Goal: Task Accomplishment & Management: Complete application form

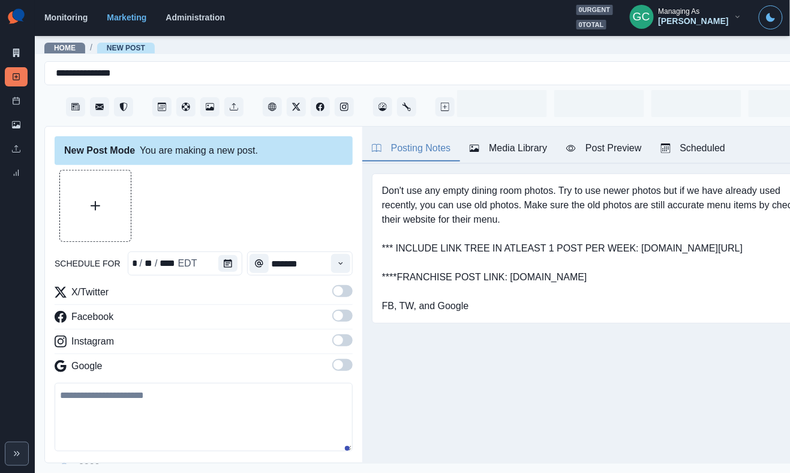
type input "*******"
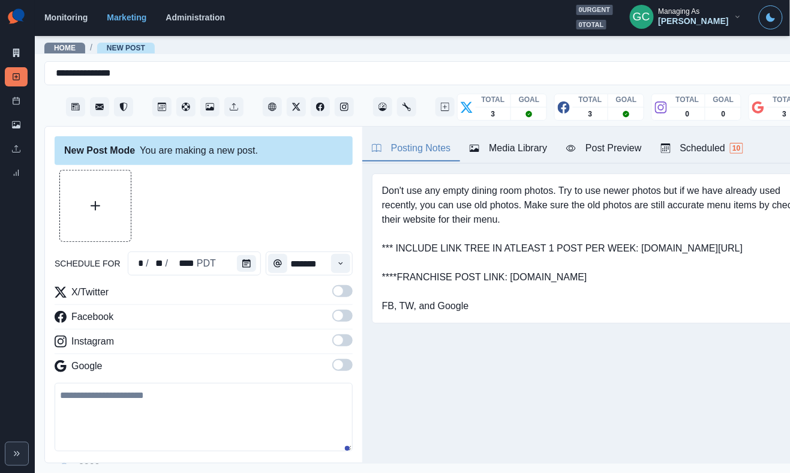
click at [22, 11] on img at bounding box center [16, 17] width 23 height 24
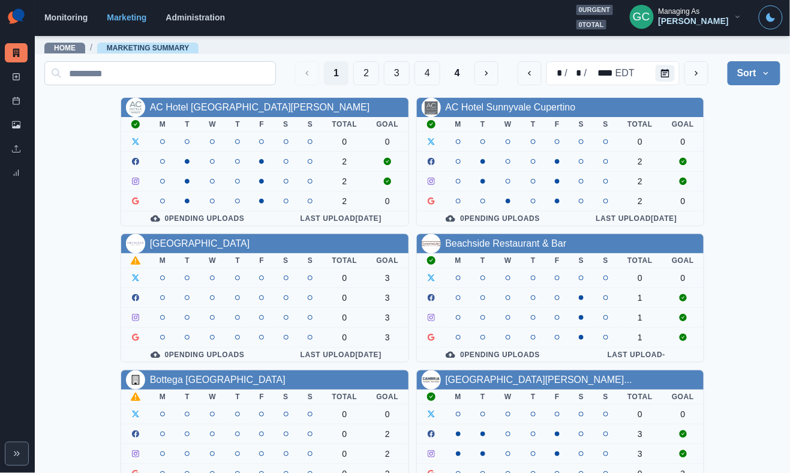
click at [145, 77] on input at bounding box center [160, 73] width 232 height 24
click at [214, 373] on div "Bottega [GEOGRAPHIC_DATA]" at bounding box center [218, 380] width 136 height 14
click at [210, 374] on link "Bottega [GEOGRAPHIC_DATA]" at bounding box center [218, 379] width 136 height 10
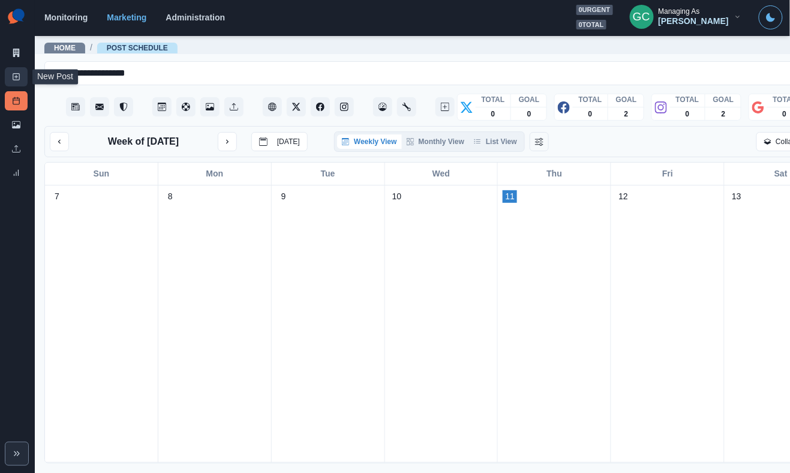
click at [23, 85] on link "New Post" at bounding box center [16, 76] width 23 height 19
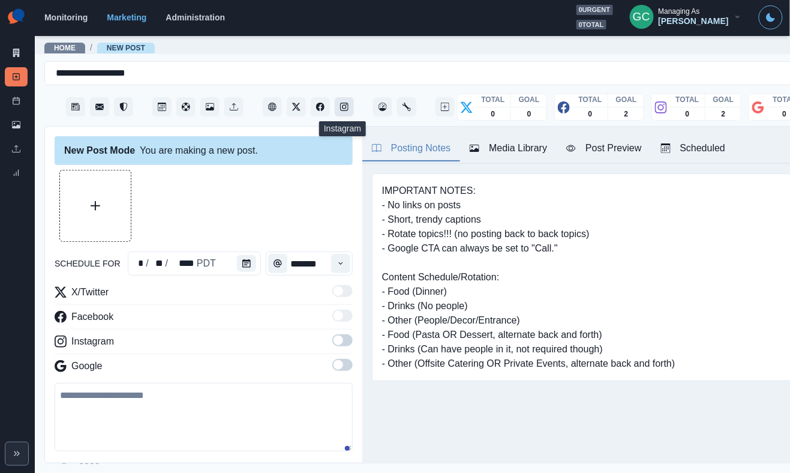
click at [347, 104] on icon "Instagram" at bounding box center [344, 107] width 8 height 8
click at [347, 341] on span at bounding box center [342, 340] width 20 height 12
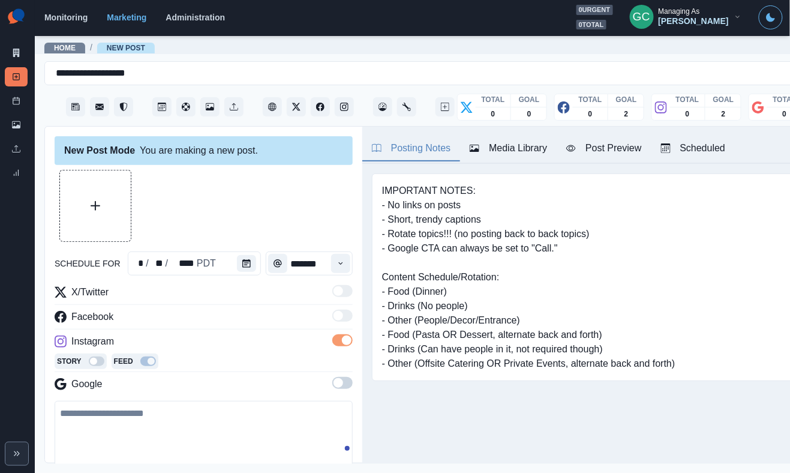
click at [343, 371] on div "Story Feed" at bounding box center [204, 362] width 298 height 18
click at [343, 386] on span at bounding box center [342, 383] width 20 height 12
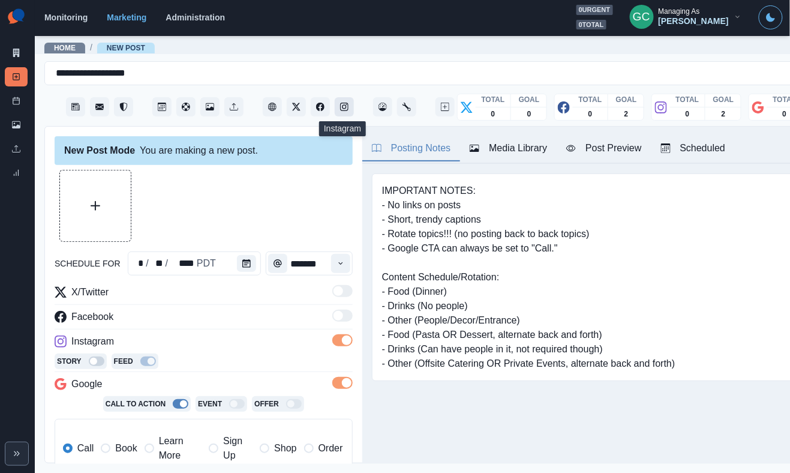
click at [347, 107] on icon "Instagram" at bounding box center [344, 107] width 8 height 8
click at [511, 151] on div "Media Library" at bounding box center [508, 148] width 77 height 14
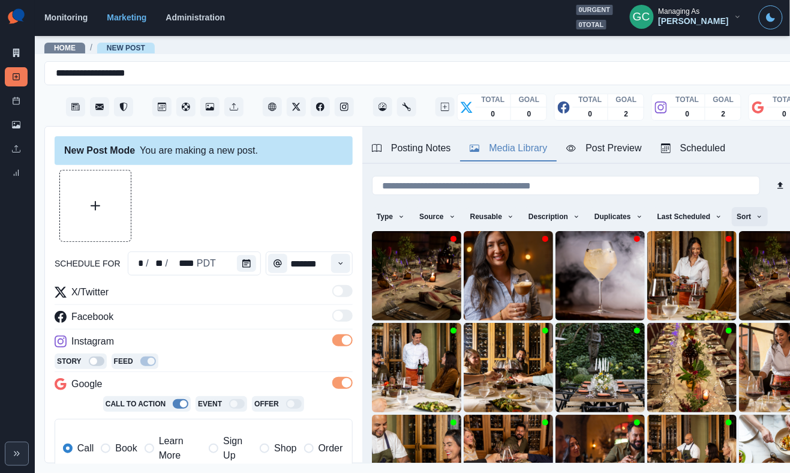
click at [757, 220] on button "Sort" at bounding box center [750, 216] width 36 height 19
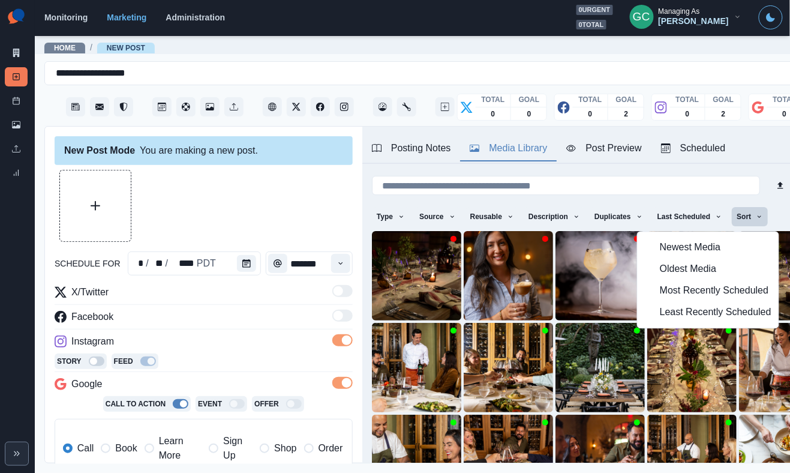
click at [689, 320] on span "Least Recently Scheduled" at bounding box center [716, 312] width 112 height 14
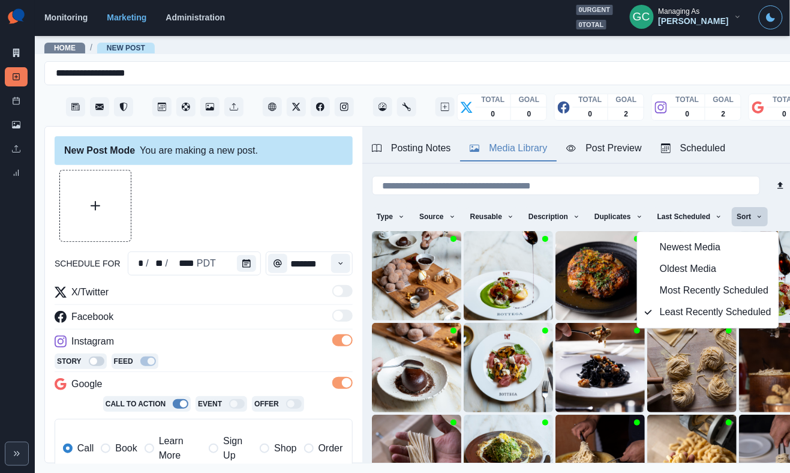
click at [320, 179] on div at bounding box center [204, 206] width 298 height 72
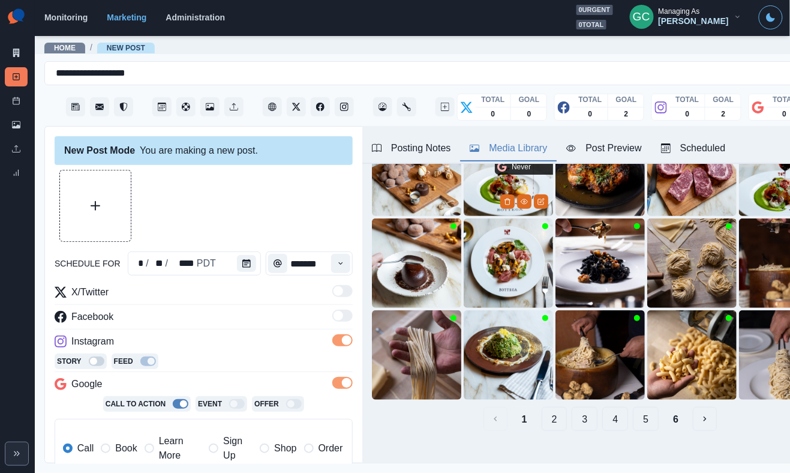
scroll to position [113, 0]
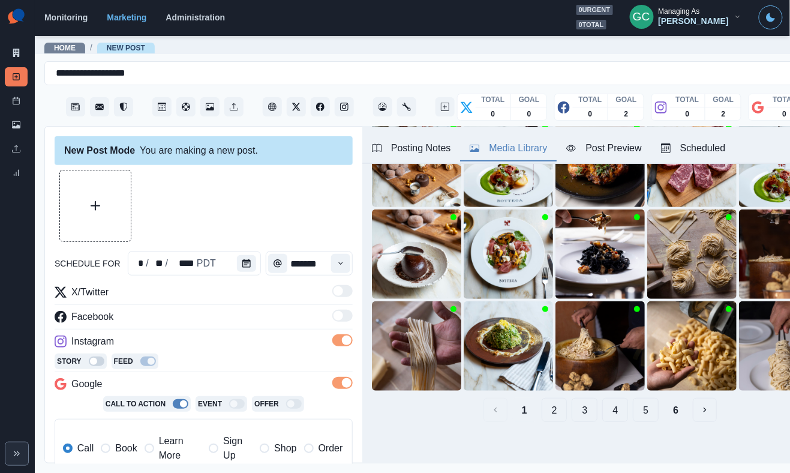
click at [551, 413] on button "2" at bounding box center [555, 410] width 26 height 24
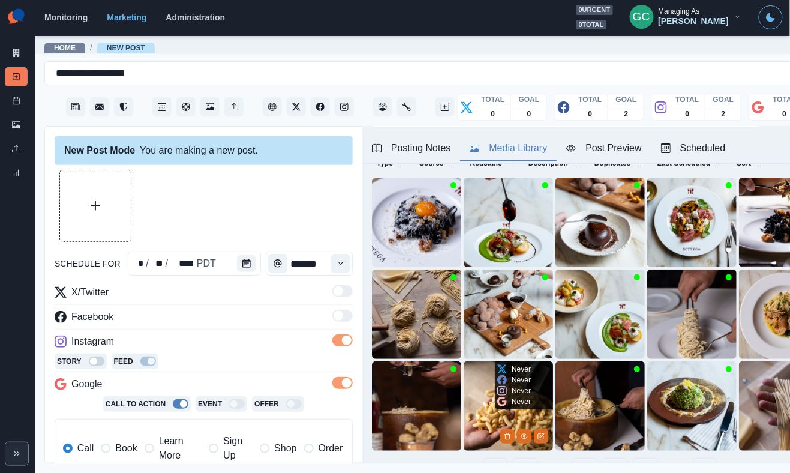
scroll to position [45, 0]
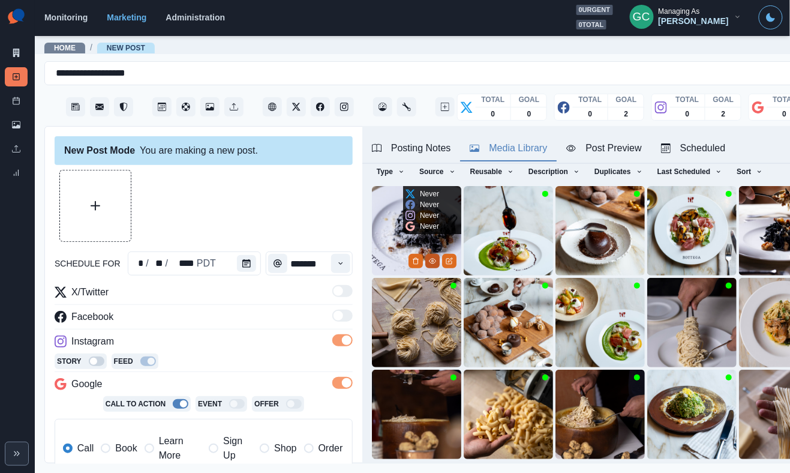
click at [433, 266] on button "View Media" at bounding box center [432, 261] width 14 height 14
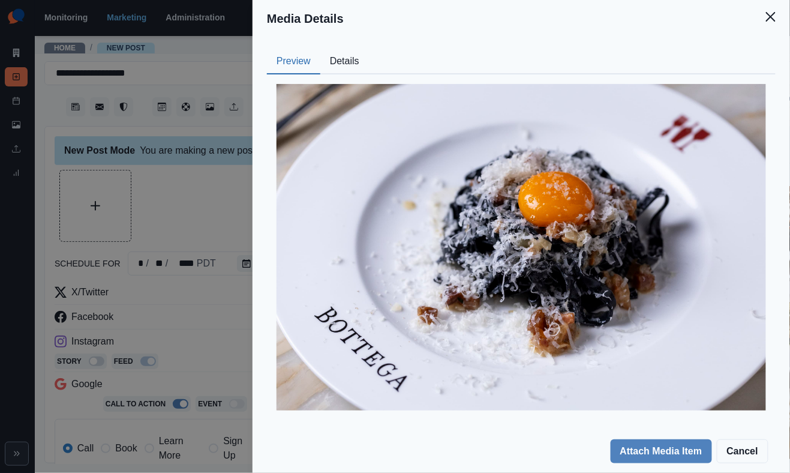
click at [345, 61] on button "Details" at bounding box center [344, 61] width 49 height 25
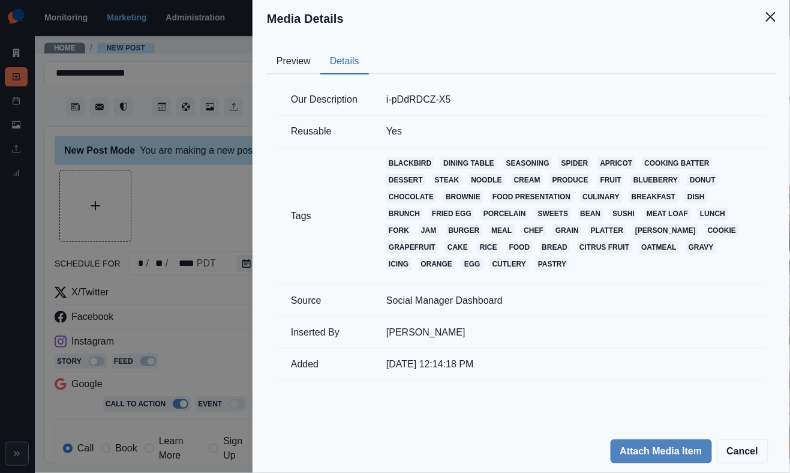
click at [295, 74] on div "Our Description i-pDdRDCZ-X5 Reusable Yes Tags blackbird dining table seasoning…" at bounding box center [521, 232] width 509 height 316
click at [285, 74] on button "Preview" at bounding box center [293, 61] width 53 height 25
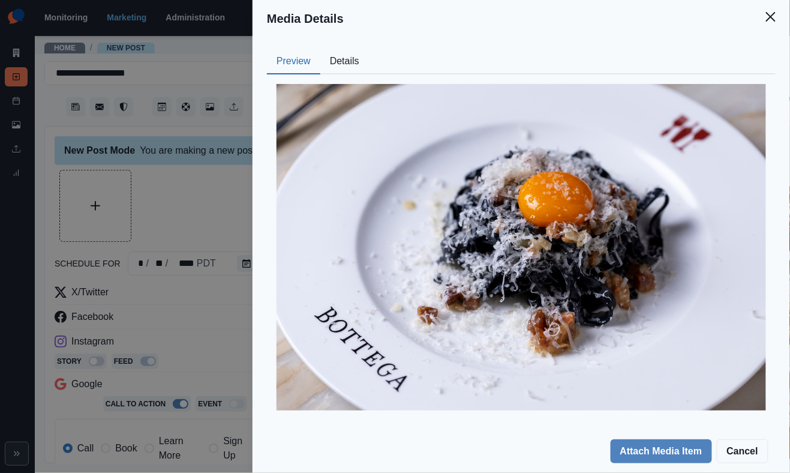
click at [175, 182] on div "Media Details Preview Details Our Description i-pDdRDCZ-X5 Reusable Yes Tags bl…" at bounding box center [395, 236] width 790 height 473
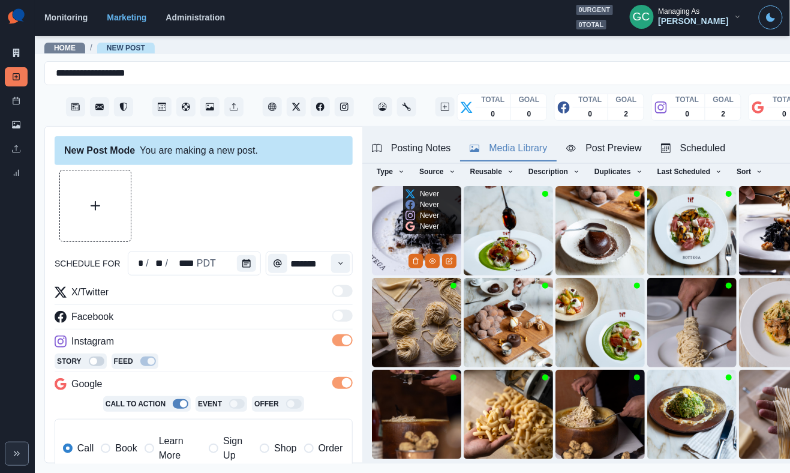
click at [383, 242] on img at bounding box center [416, 230] width 89 height 89
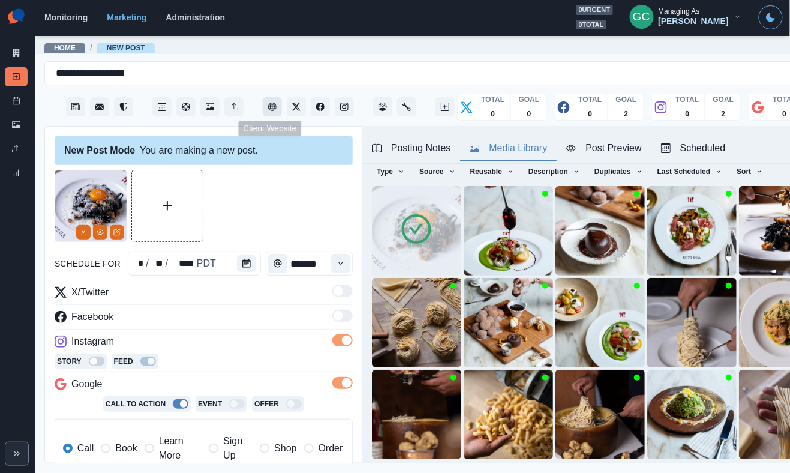
click at [271, 113] on button "Client Website" at bounding box center [272, 106] width 19 height 19
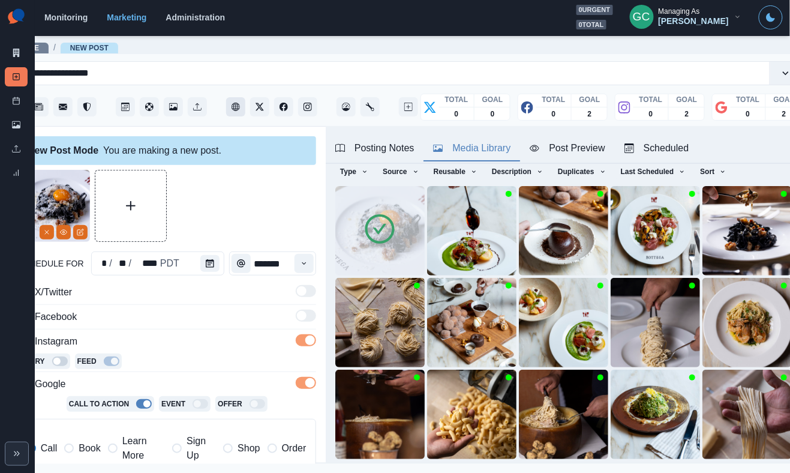
scroll to position [0, 38]
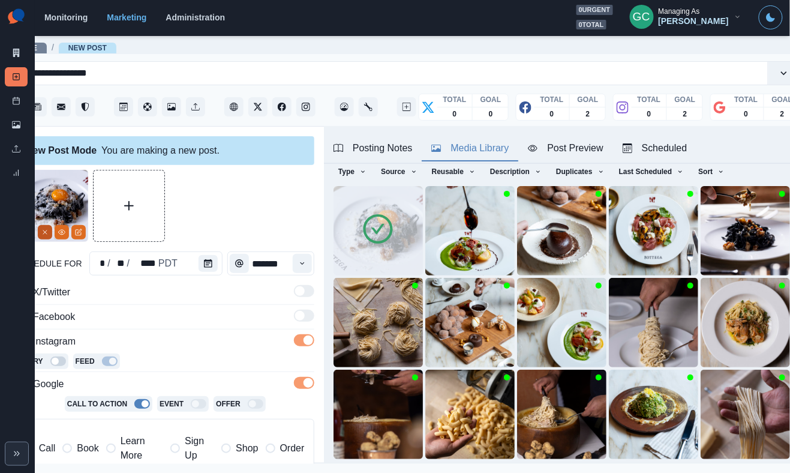
click at [43, 239] on button "Remove" at bounding box center [45, 232] width 14 height 14
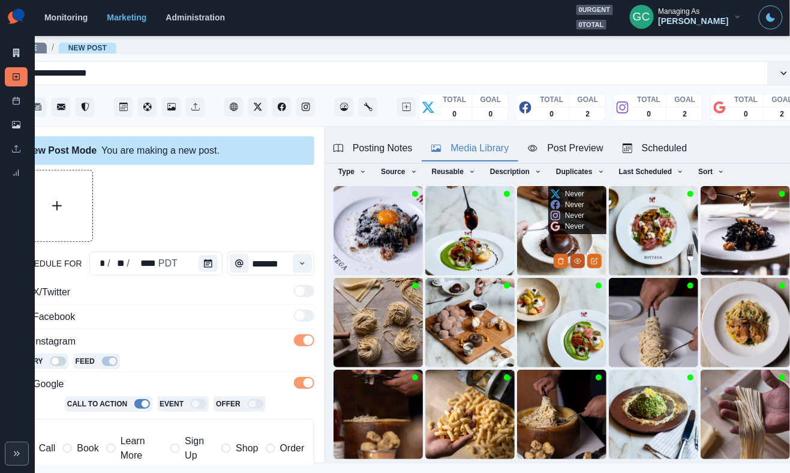
click at [577, 259] on icon "View Media" at bounding box center [577, 260] width 7 height 7
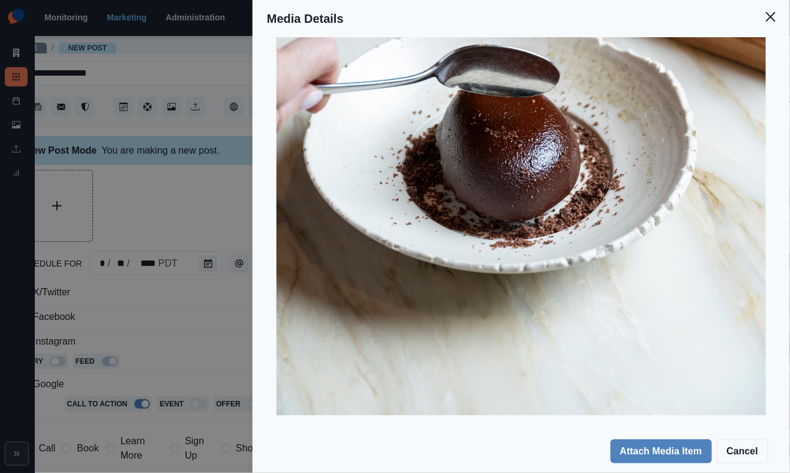
scroll to position [321, 0]
click at [107, 229] on div "Media Details Preview Details Our Description i-fCHCzfX-X4 Reusable Yes Tags co…" at bounding box center [395, 236] width 790 height 473
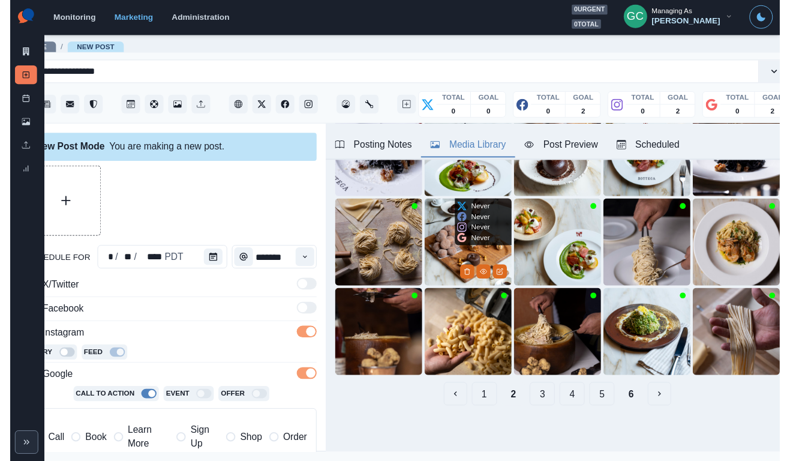
scroll to position [119, 0]
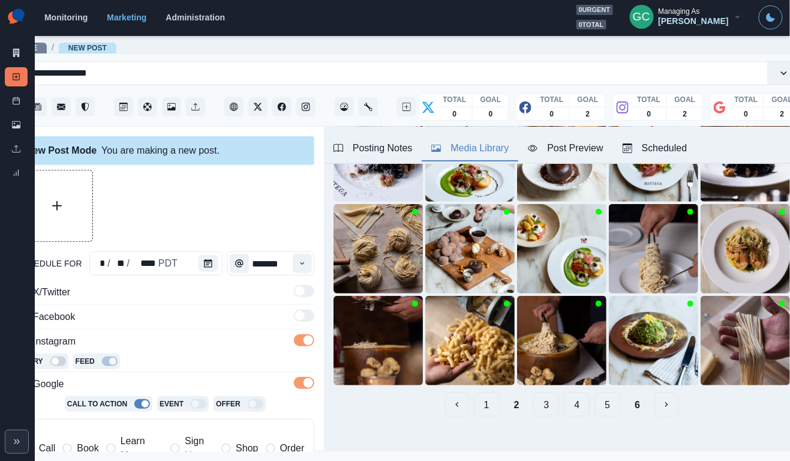
click at [542, 400] on button "3" at bounding box center [546, 404] width 26 height 24
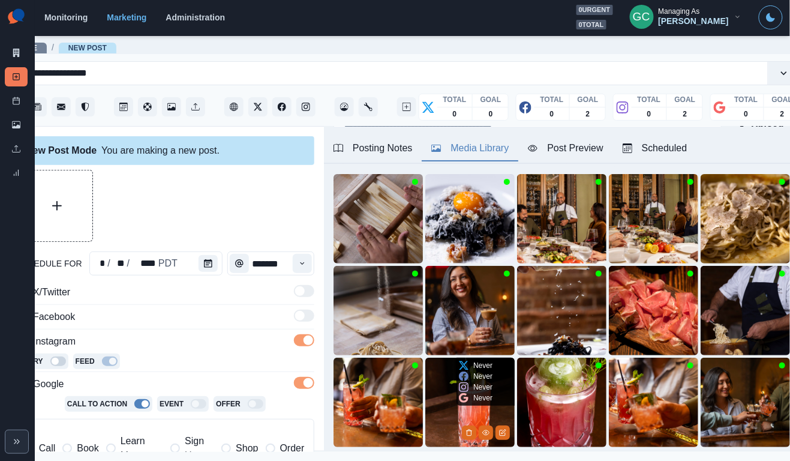
scroll to position [38, 0]
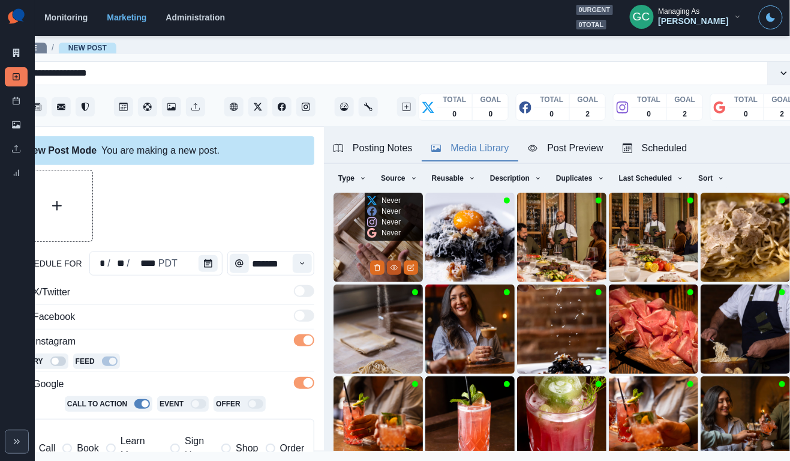
click at [394, 266] on icon "View Media" at bounding box center [394, 267] width 7 height 7
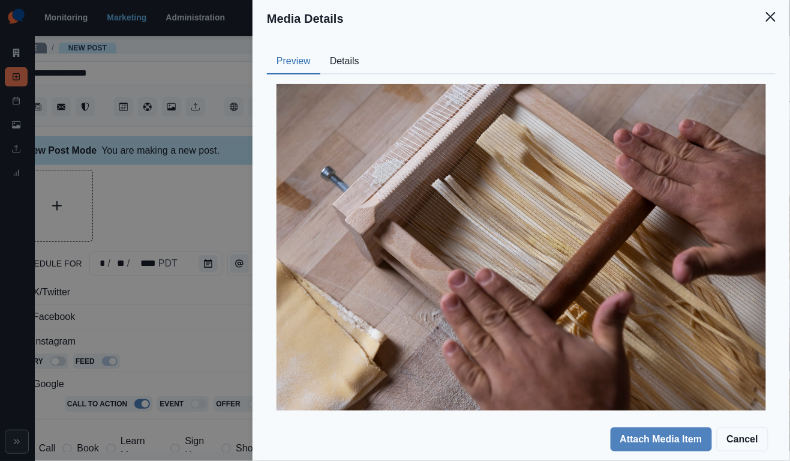
click at [362, 53] on button "Details" at bounding box center [344, 61] width 49 height 25
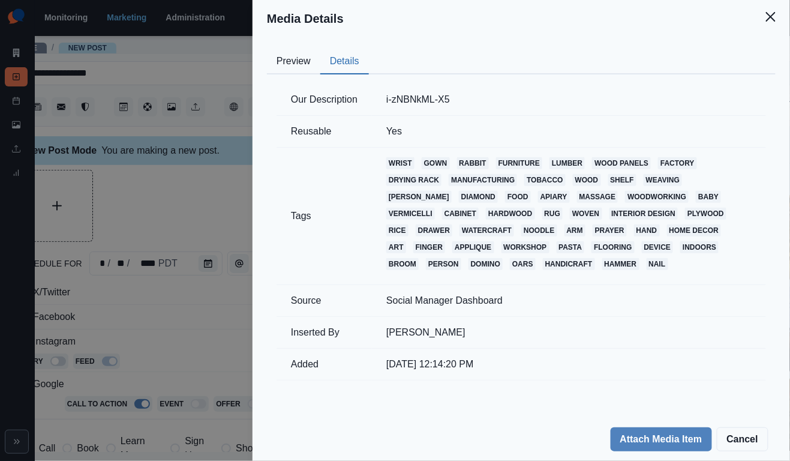
click at [289, 64] on button "Preview" at bounding box center [293, 61] width 53 height 25
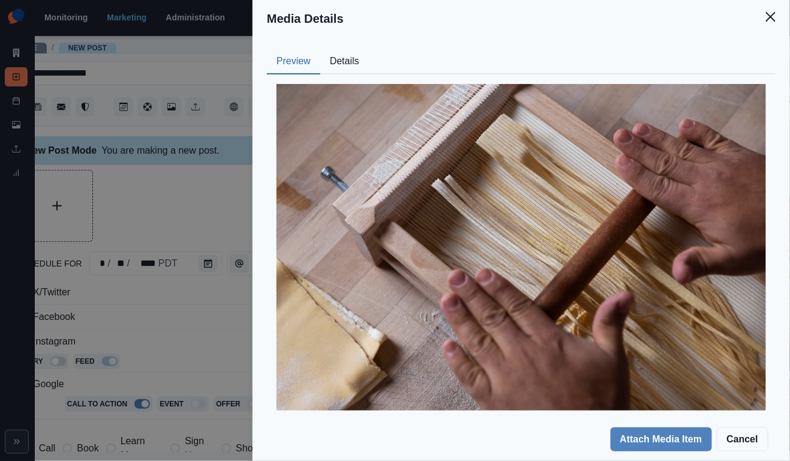
click at [205, 185] on div "Media Details Preview Details Our Description i-zNBNkML-X5 Reusable Yes Tags wr…" at bounding box center [395, 230] width 790 height 461
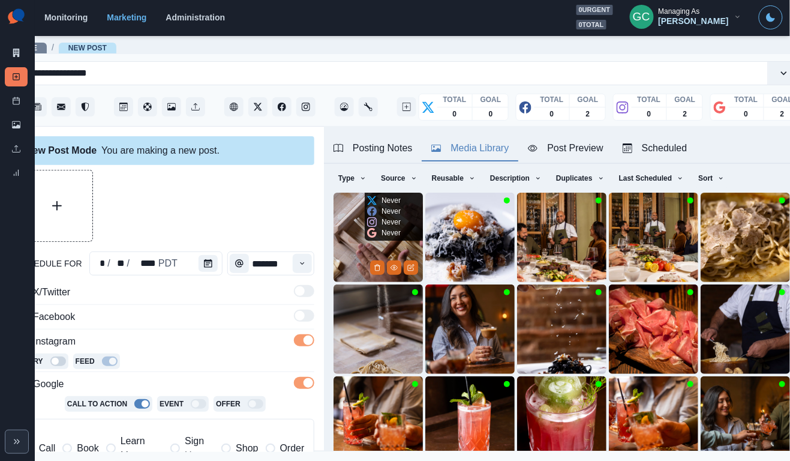
click at [337, 221] on img at bounding box center [378, 237] width 89 height 89
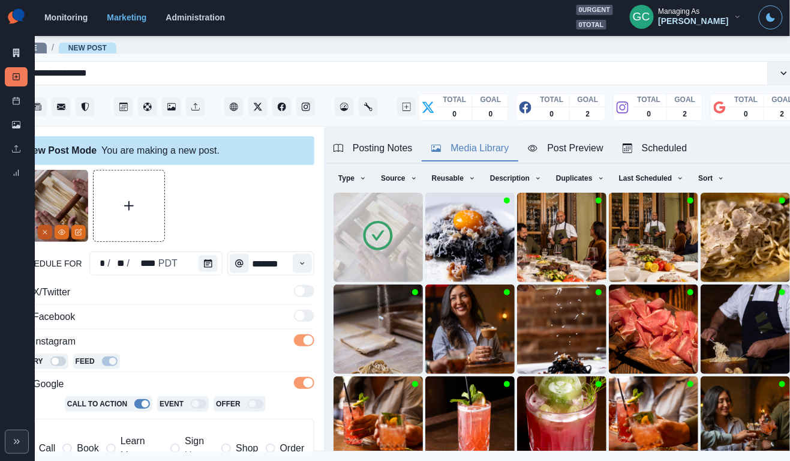
click at [42, 230] on icon "Remove" at bounding box center [44, 232] width 7 height 7
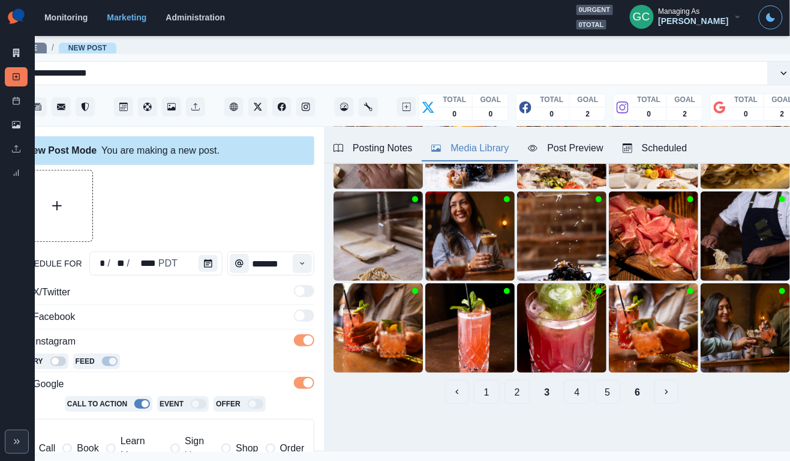
scroll to position [131, 0]
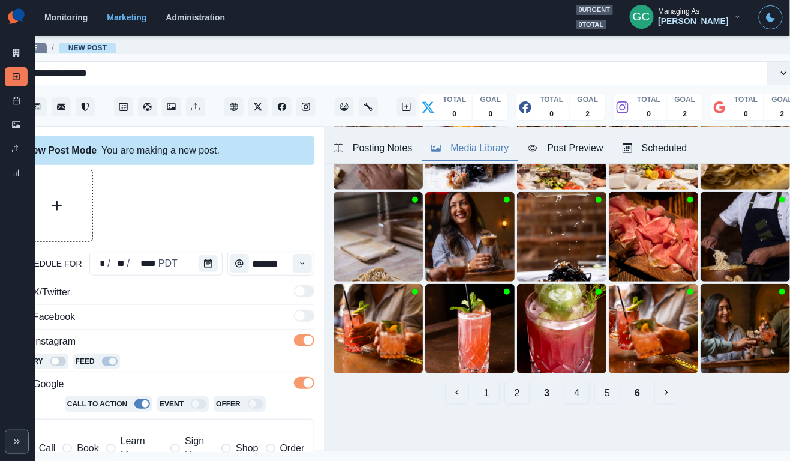
click at [607, 389] on button "5" at bounding box center [608, 392] width 26 height 24
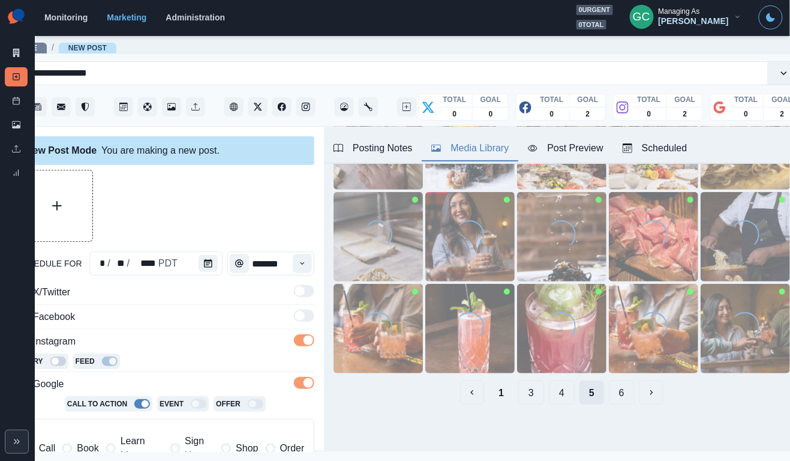
scroll to position [0, 0]
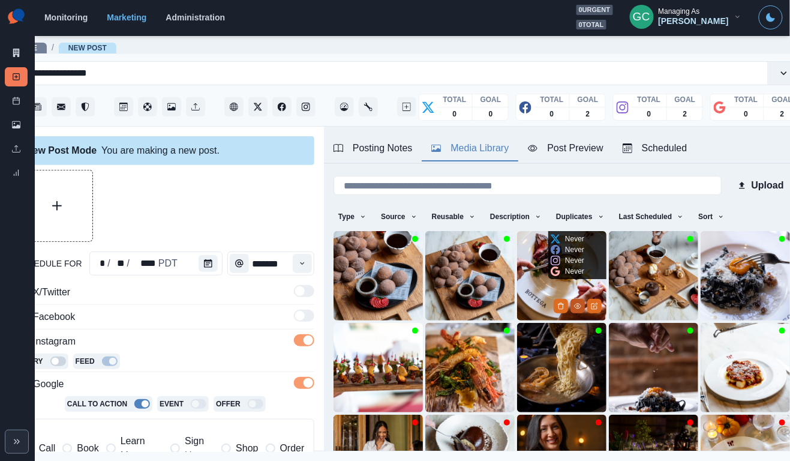
click at [578, 305] on icon "View Media" at bounding box center [577, 305] width 7 height 7
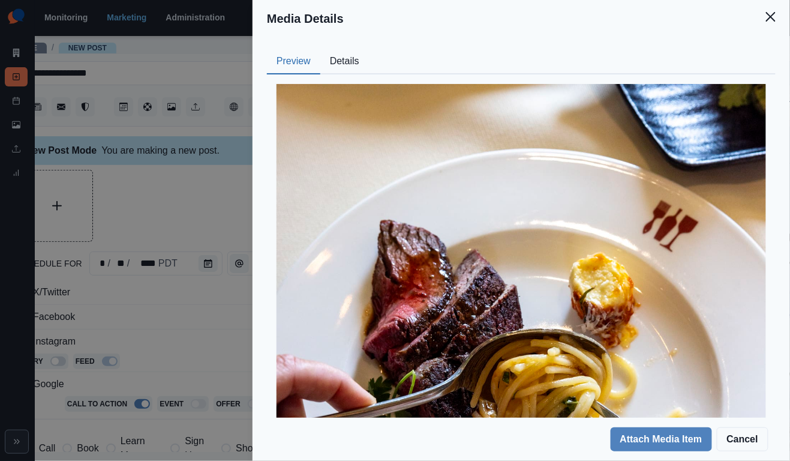
click at [354, 71] on button "Details" at bounding box center [344, 61] width 49 height 25
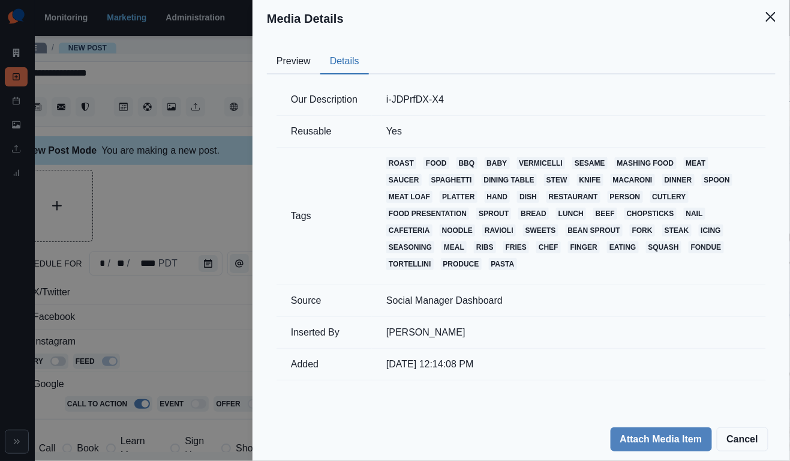
click at [290, 62] on button "Preview" at bounding box center [293, 61] width 53 height 25
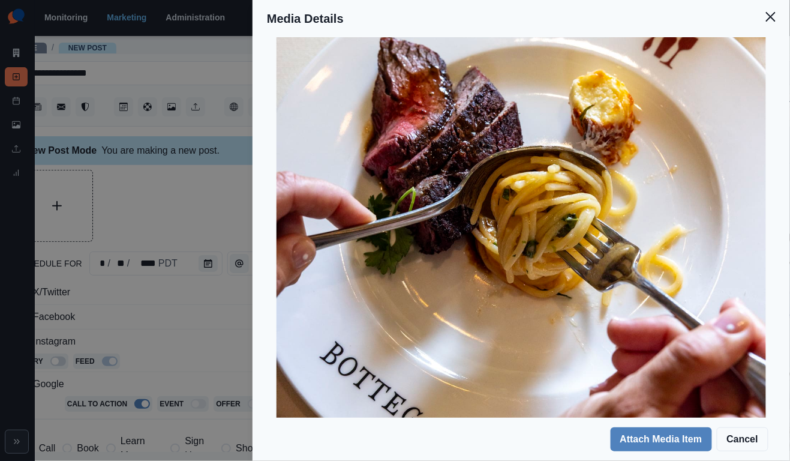
scroll to position [194, 0]
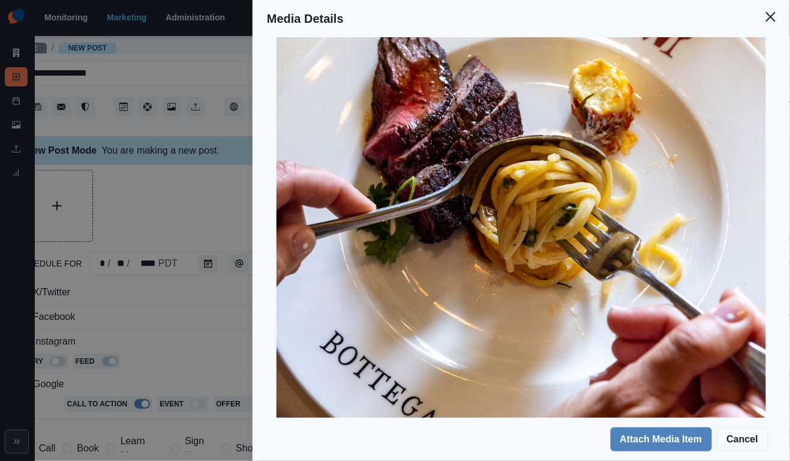
click at [187, 188] on div "Media Details Preview Details Our Description i-JDPrfDX-X4 Reusable Yes Tags ro…" at bounding box center [395, 230] width 790 height 461
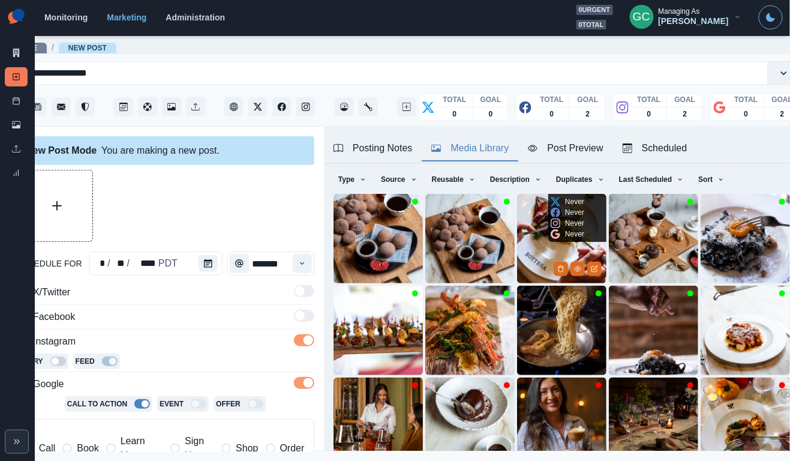
click at [530, 250] on img at bounding box center [561, 238] width 89 height 89
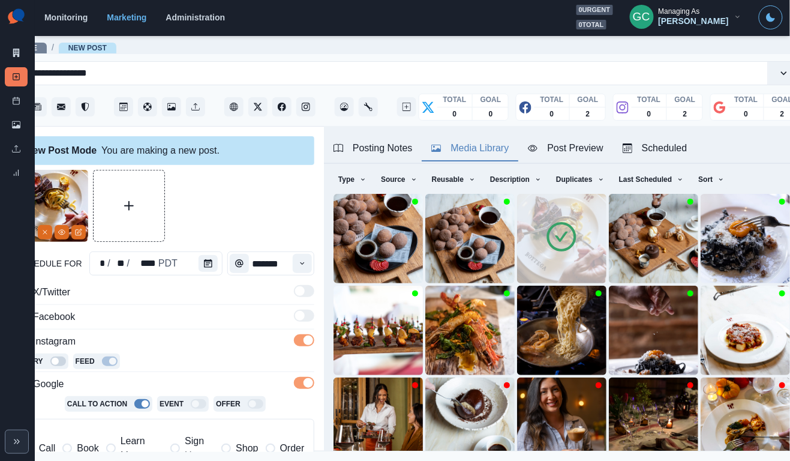
click at [674, 151] on div "Scheduled" at bounding box center [655, 148] width 65 height 14
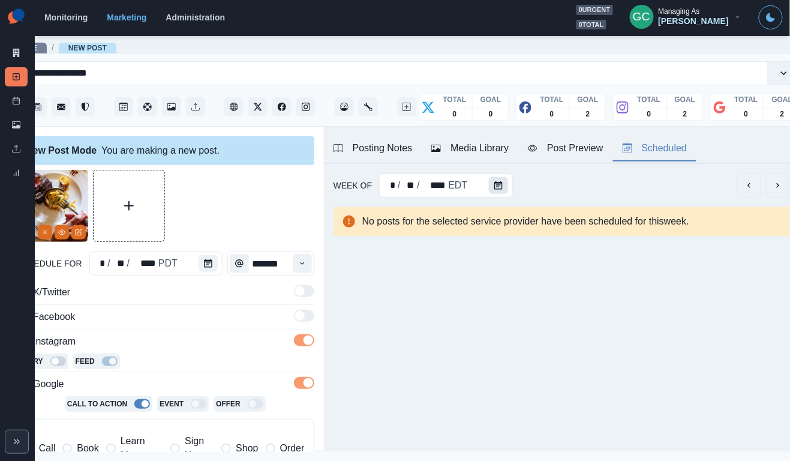
click at [503, 184] on button "Calendar" at bounding box center [498, 185] width 19 height 17
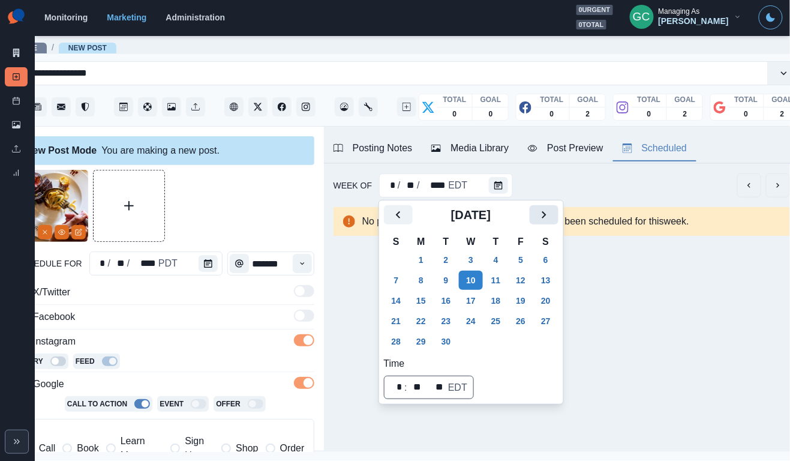
click at [551, 208] on icon "Next" at bounding box center [544, 215] width 14 height 14
click at [425, 278] on button "6" at bounding box center [421, 280] width 24 height 19
click at [382, 157] on button "Posting Notes" at bounding box center [373, 148] width 98 height 25
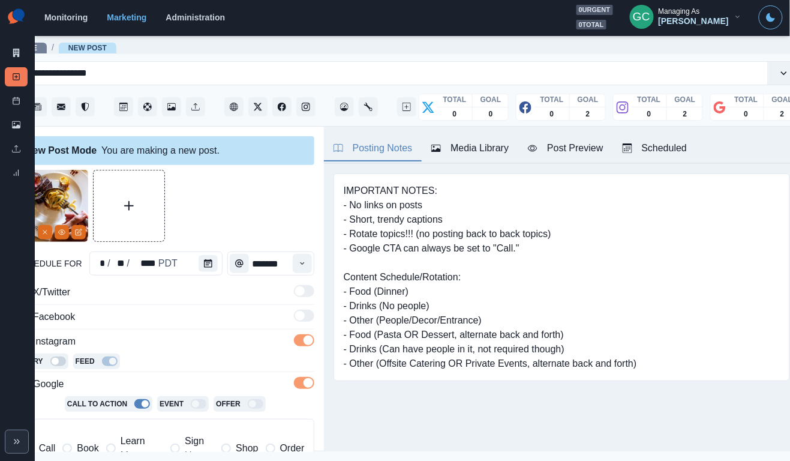
click at [669, 146] on div "Scheduled" at bounding box center [655, 148] width 65 height 14
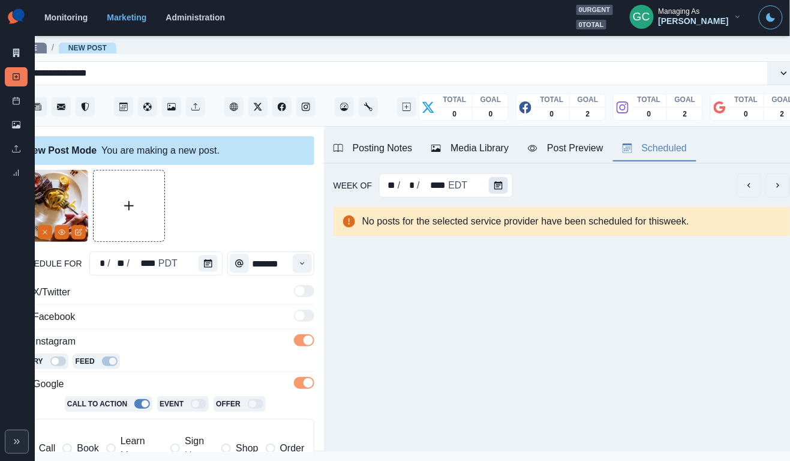
click at [494, 187] on icon "Calendar" at bounding box center [498, 185] width 8 height 8
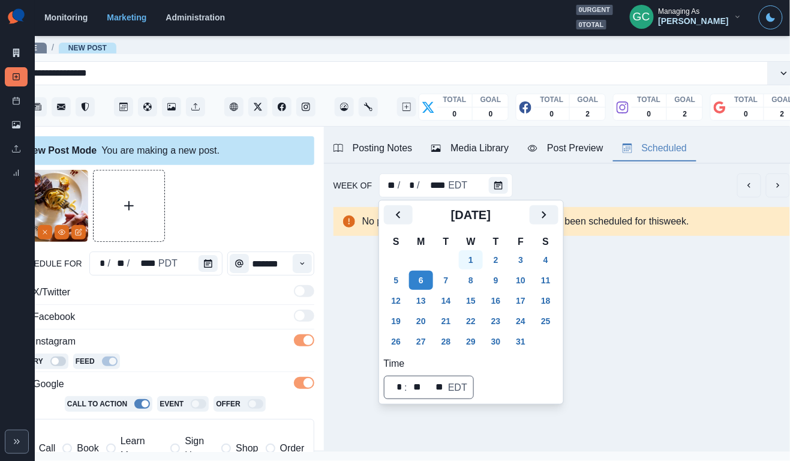
click at [481, 257] on button "1" at bounding box center [471, 259] width 24 height 19
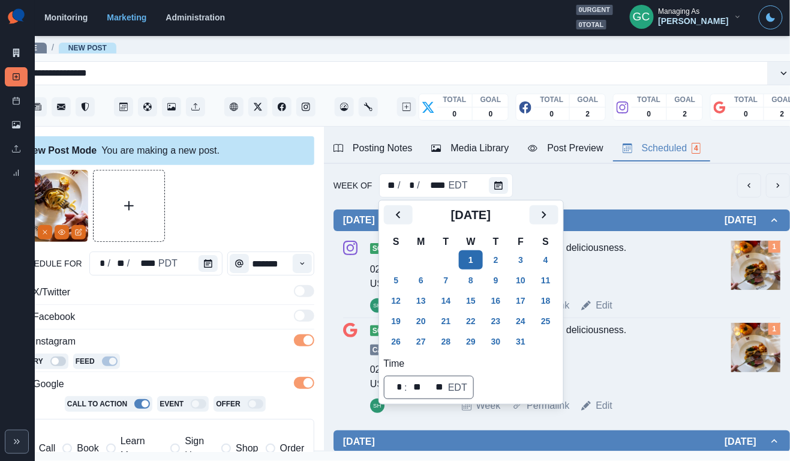
scroll to position [0, 27]
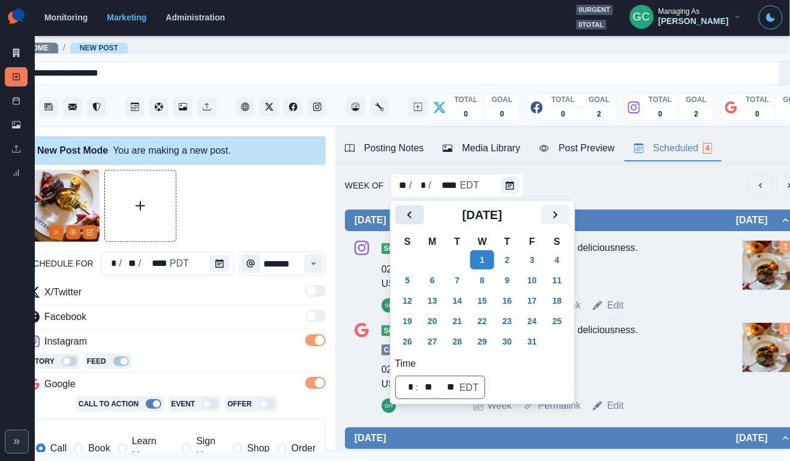
click at [413, 215] on icon "Previous" at bounding box center [410, 215] width 14 height 14
click at [433, 256] on button "1" at bounding box center [433, 259] width 24 height 19
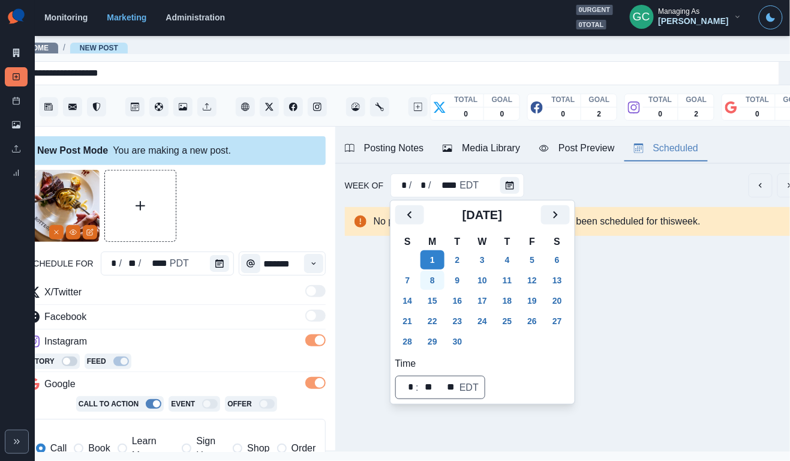
click at [433, 274] on button "8" at bounding box center [433, 280] width 24 height 19
click at [434, 286] on button "8" at bounding box center [433, 280] width 24 height 19
click at [437, 293] on button "15" at bounding box center [433, 300] width 24 height 19
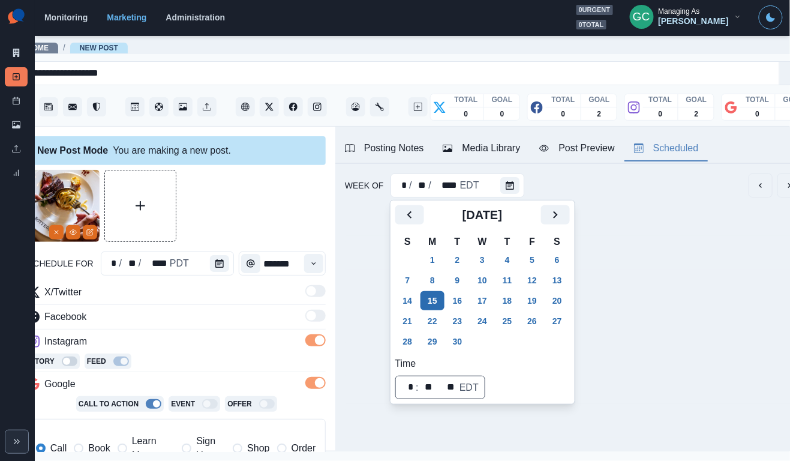
scroll to position [0, 19]
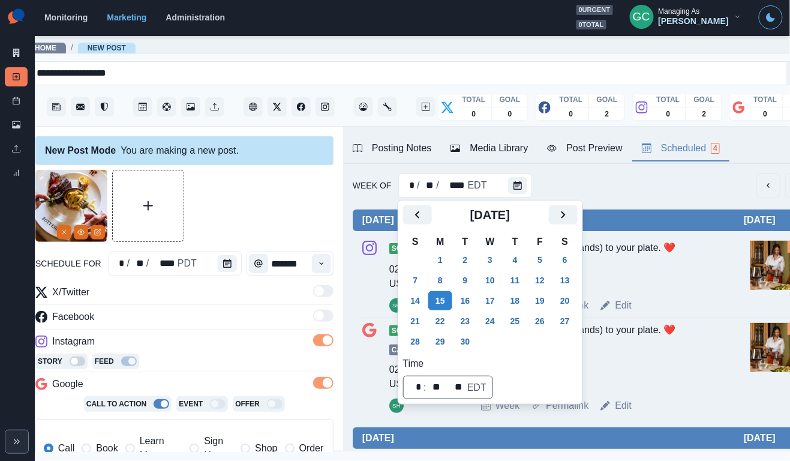
click at [603, 267] on div "From our hearts (and hands) to your plate. ❤️" at bounding box center [600, 265] width 238 height 48
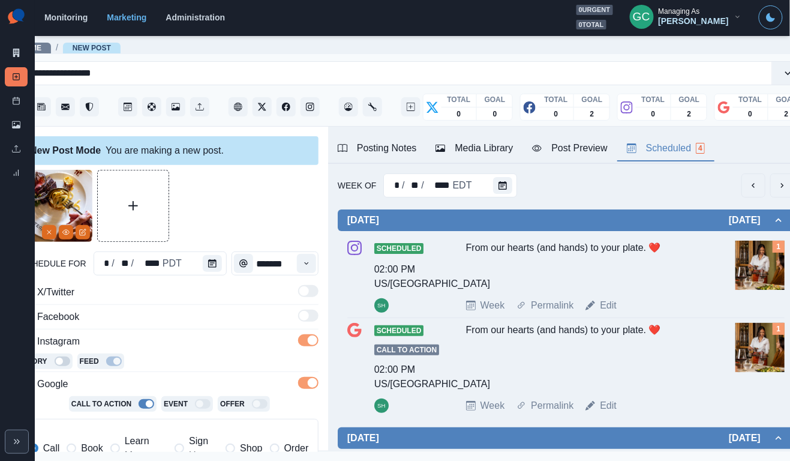
scroll to position [0, 40]
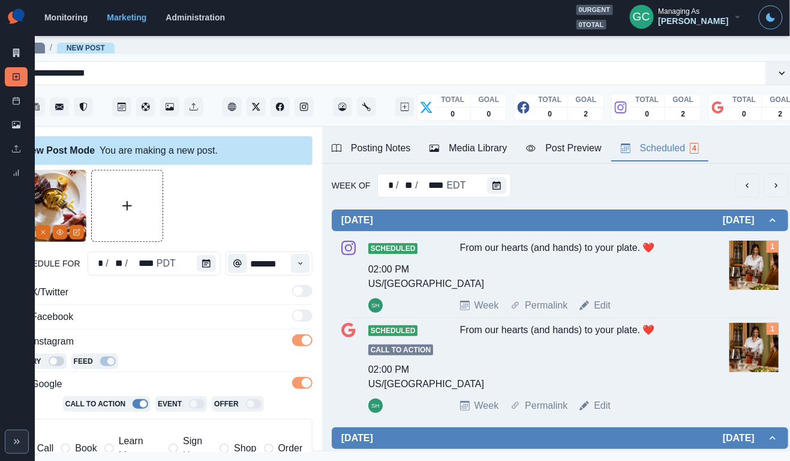
click at [758, 259] on img at bounding box center [754, 265] width 49 height 49
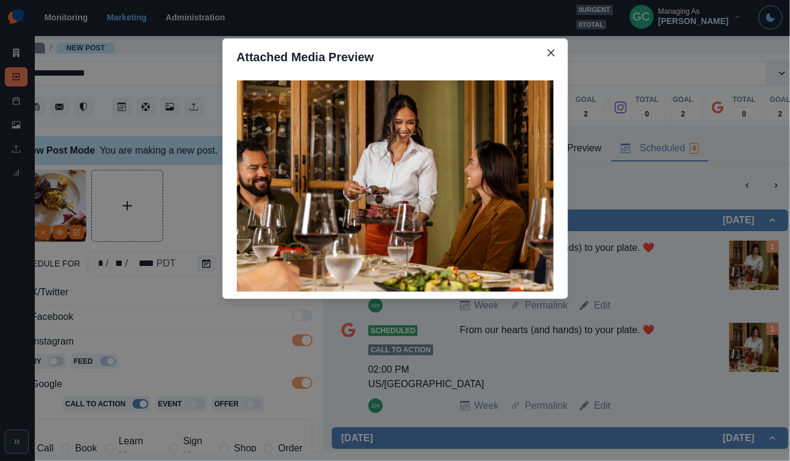
click at [690, 283] on div "Attached Media Preview" at bounding box center [395, 230] width 790 height 461
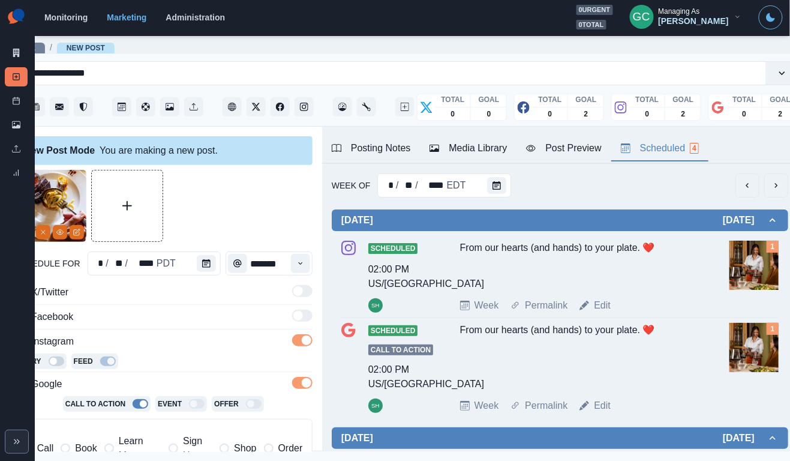
scroll to position [37, 0]
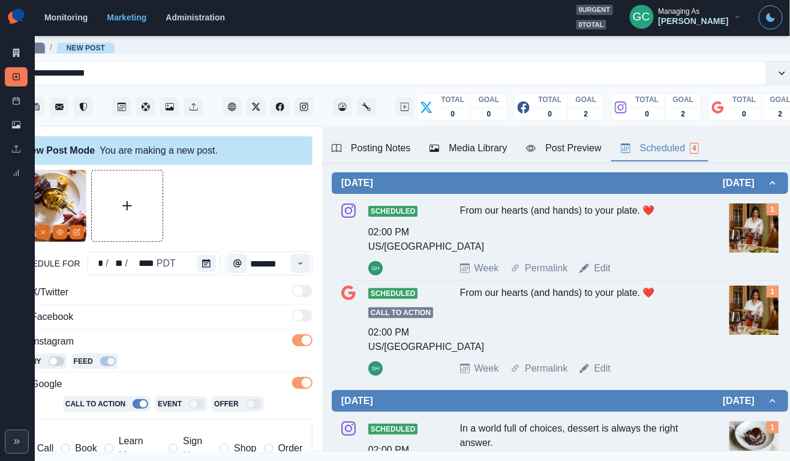
click at [394, 148] on div "Posting Notes" at bounding box center [371, 148] width 79 height 14
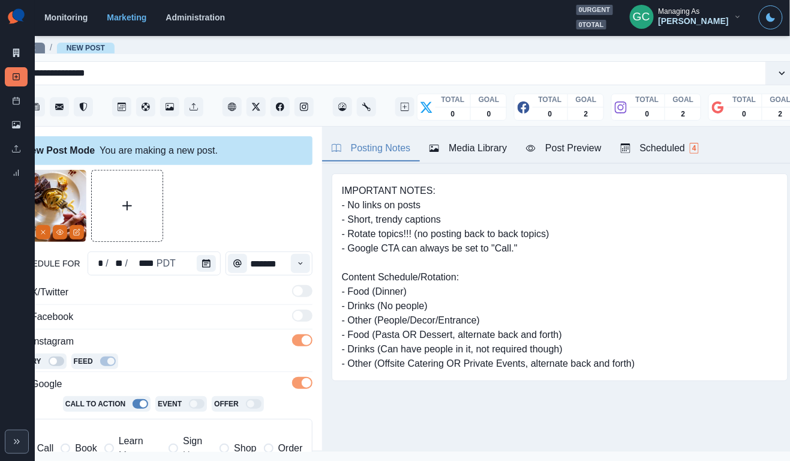
click at [707, 137] on button "Scheduled 4" at bounding box center [659, 148] width 97 height 25
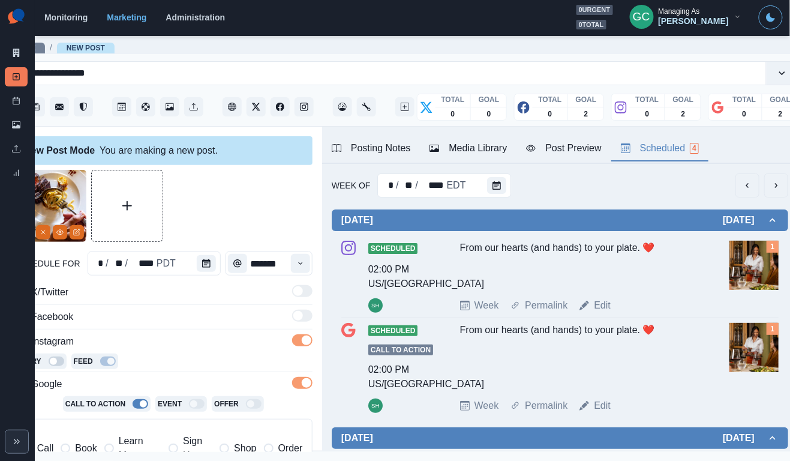
scroll to position [0, 0]
click at [510, 190] on div "Week Of * / ** / **** EDT" at bounding box center [560, 185] width 457 height 24
click at [497, 182] on icon "Calendar" at bounding box center [497, 185] width 8 height 8
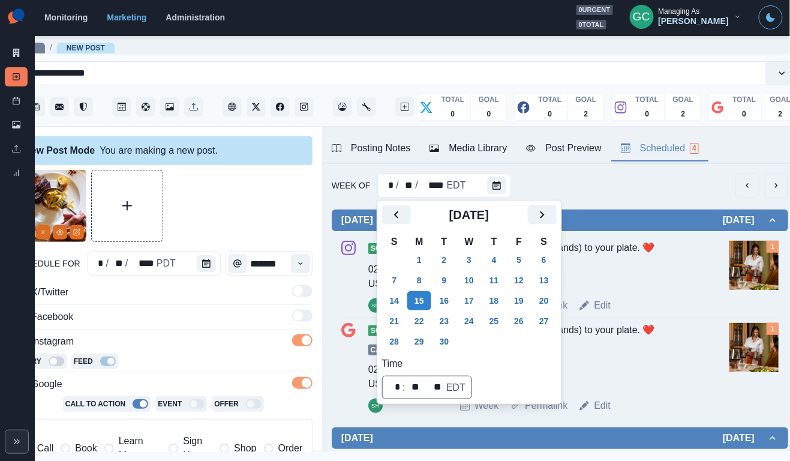
click at [601, 280] on div "From our hearts (and hands) to your plate. ❤️" at bounding box center [579, 265] width 238 height 48
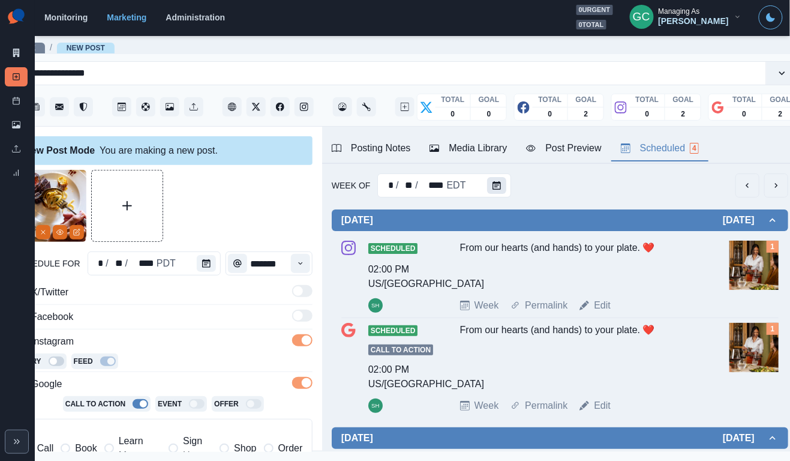
click at [487, 183] on button "Calendar" at bounding box center [496, 185] width 19 height 17
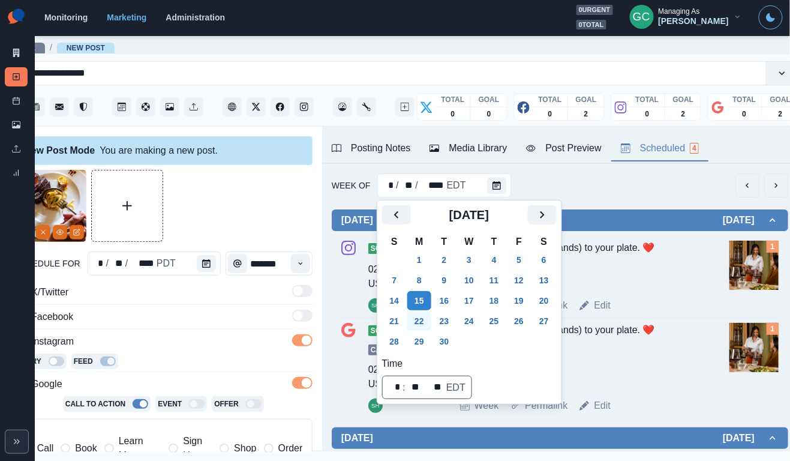
click at [429, 315] on button "22" at bounding box center [419, 320] width 24 height 19
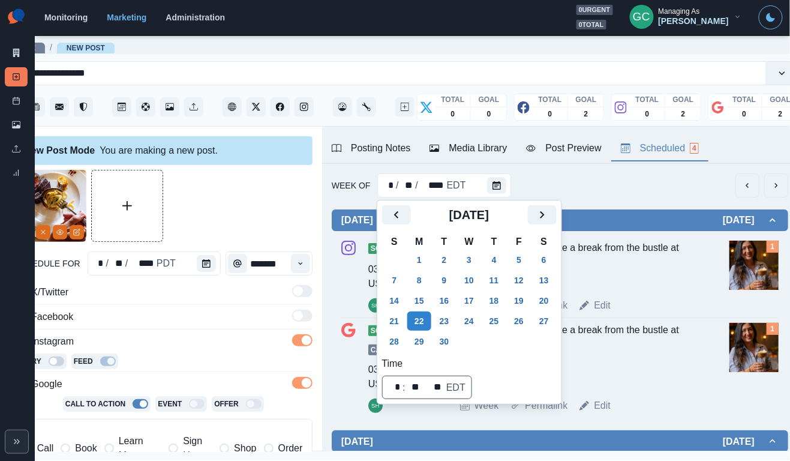
scroll to position [0, 28]
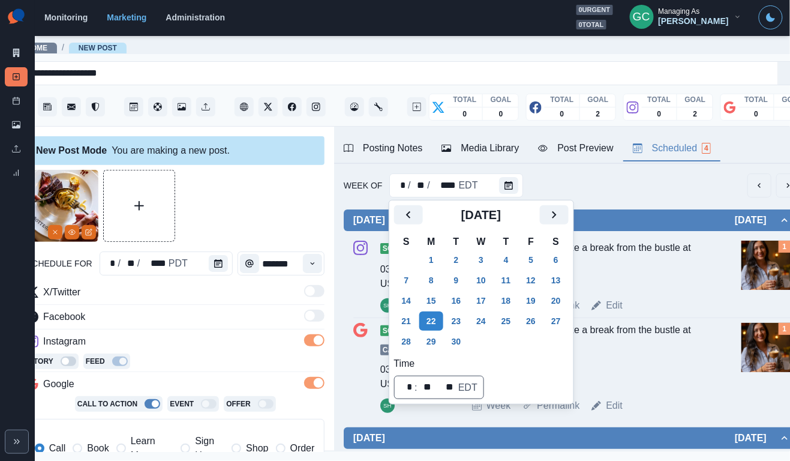
click at [358, 148] on div "Posting Notes" at bounding box center [383, 148] width 79 height 14
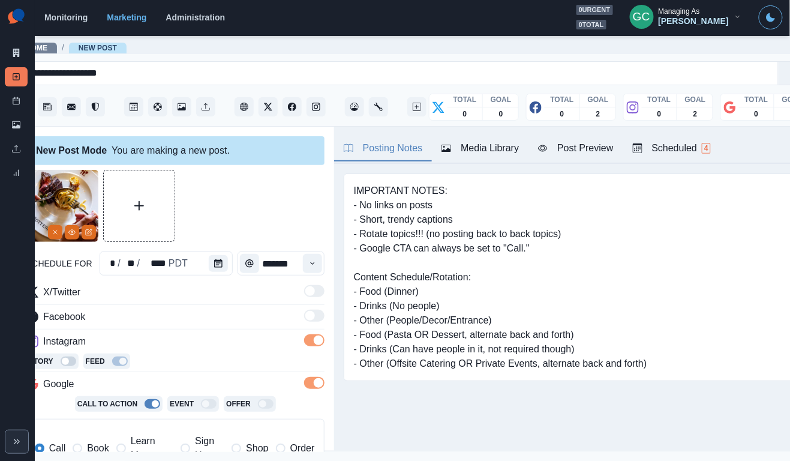
click at [680, 155] on div "Scheduled 4" at bounding box center [672, 148] width 78 height 14
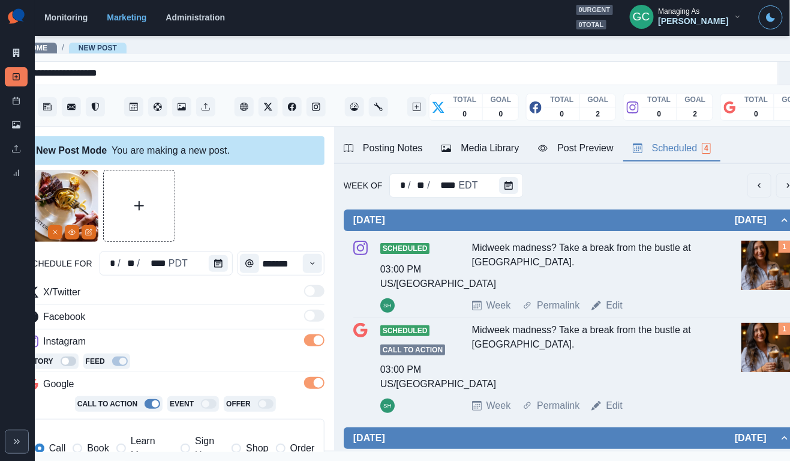
click at [752, 257] on img at bounding box center [766, 265] width 49 height 49
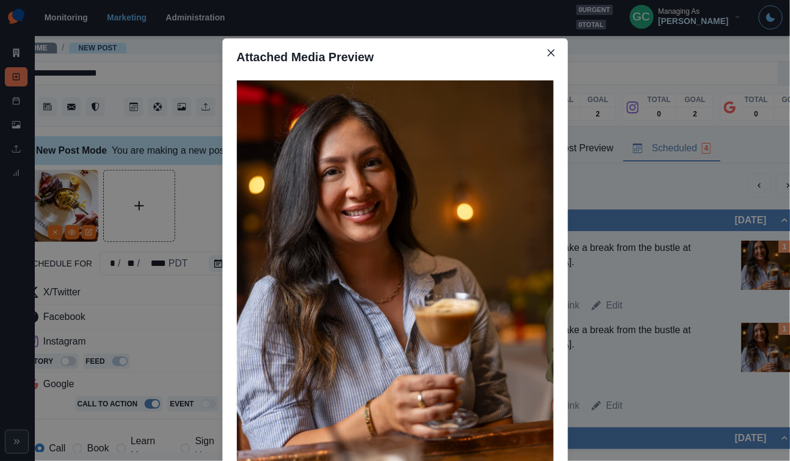
click at [711, 275] on div "Attached Media Preview" at bounding box center [395, 230] width 790 height 461
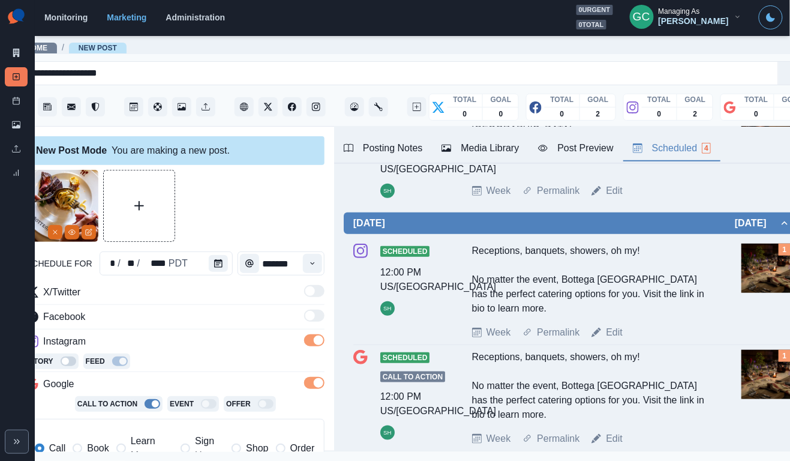
scroll to position [223, 0]
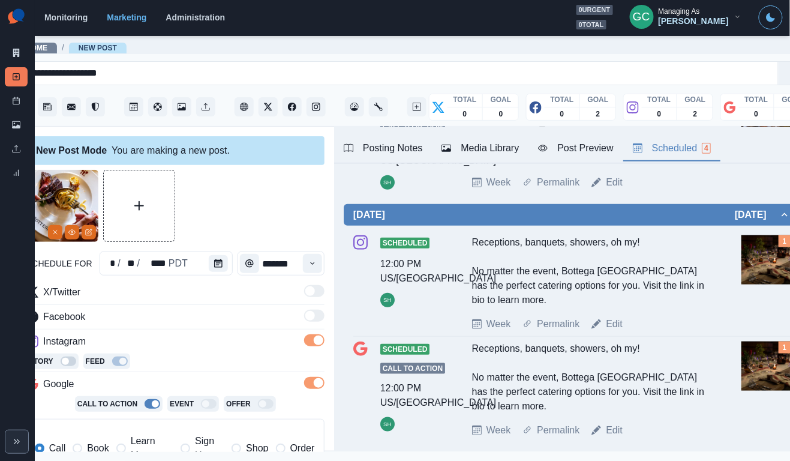
click at [766, 268] on img at bounding box center [766, 259] width 49 height 49
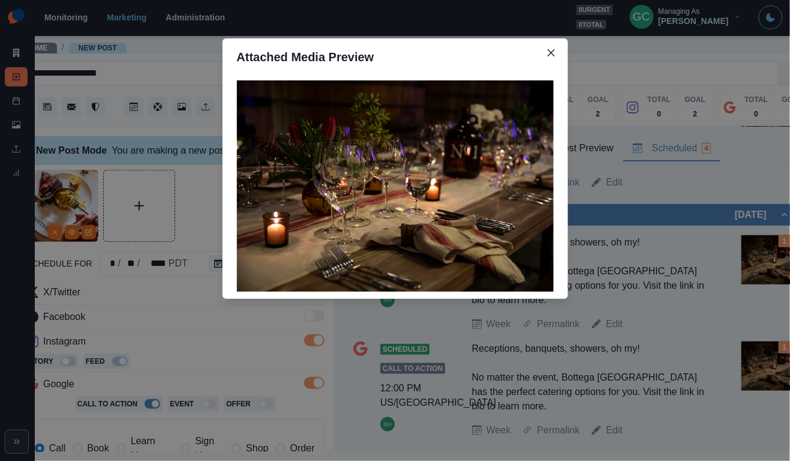
click at [668, 283] on div "Attached Media Preview" at bounding box center [395, 230] width 790 height 461
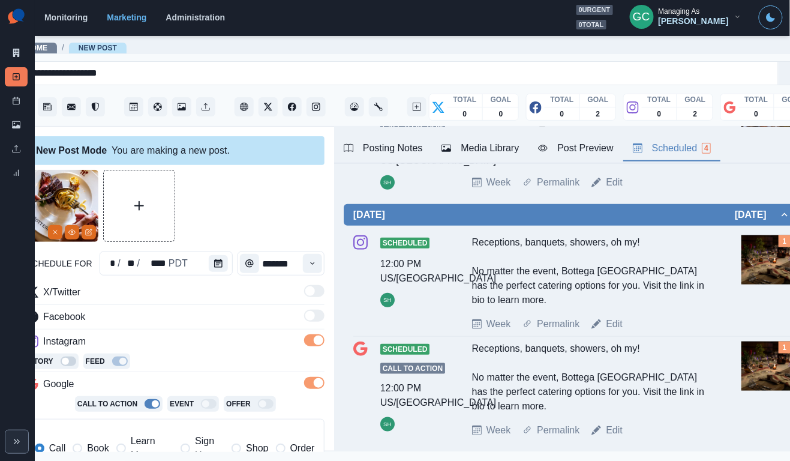
click at [374, 148] on div "Posting Notes" at bounding box center [383, 148] width 79 height 14
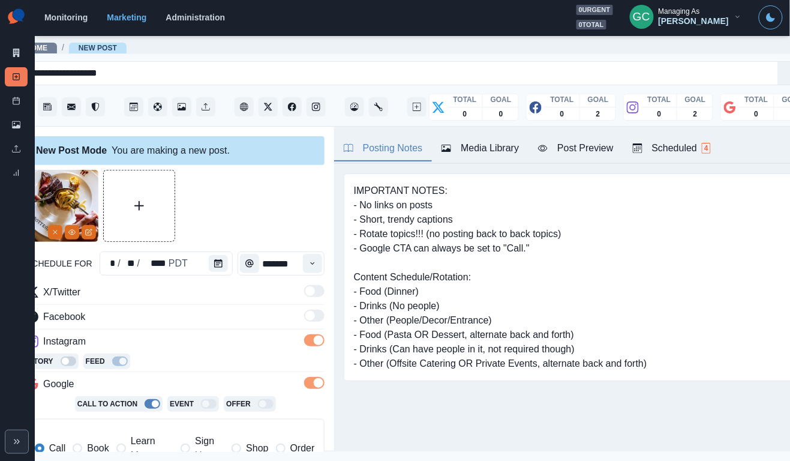
click at [697, 152] on div "Scheduled 4" at bounding box center [672, 148] width 78 height 14
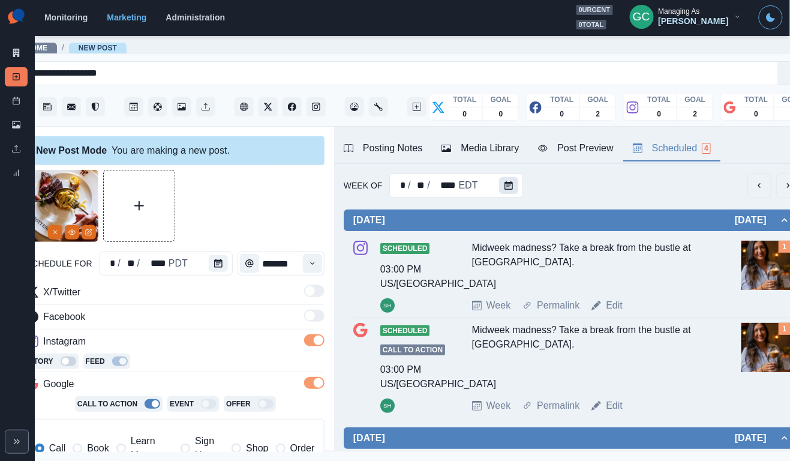
click at [509, 182] on icon "Calendar" at bounding box center [509, 185] width 8 height 8
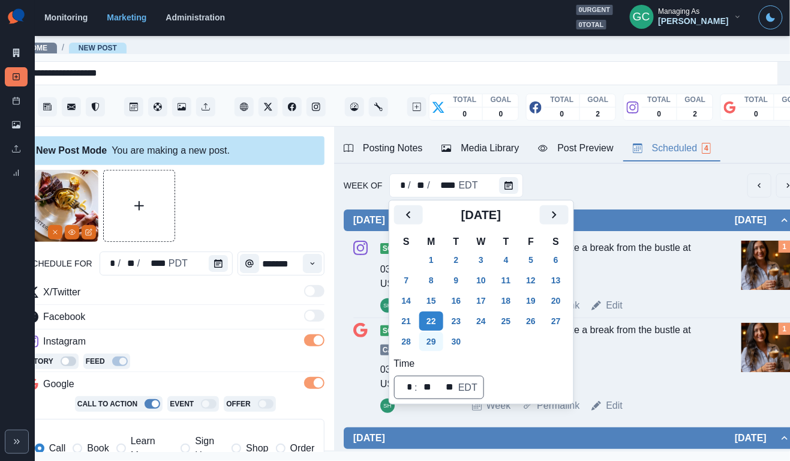
click at [434, 341] on button "29" at bounding box center [431, 341] width 24 height 19
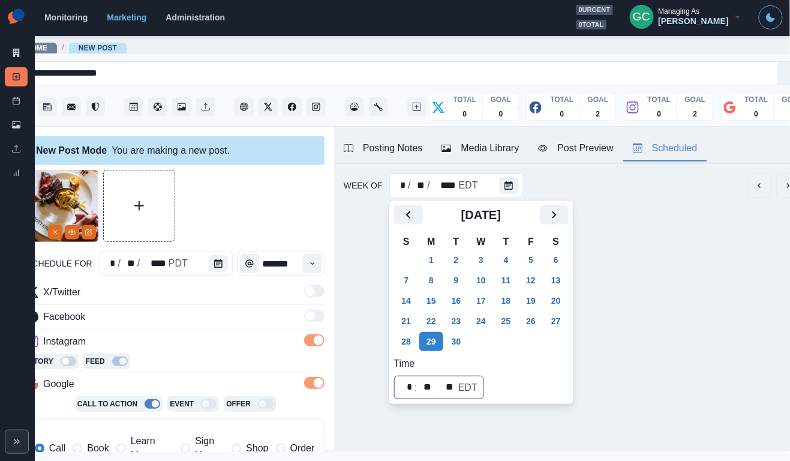
scroll to position [0, 19]
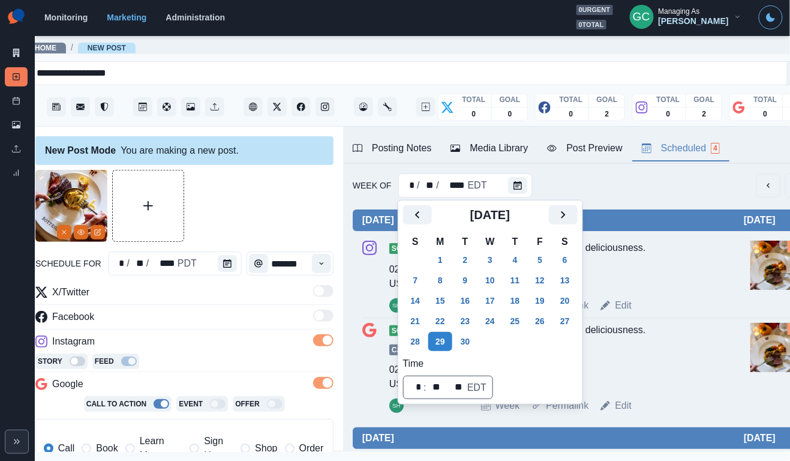
click at [646, 266] on div "Steak your claim on this deliciousness." at bounding box center [600, 265] width 238 height 48
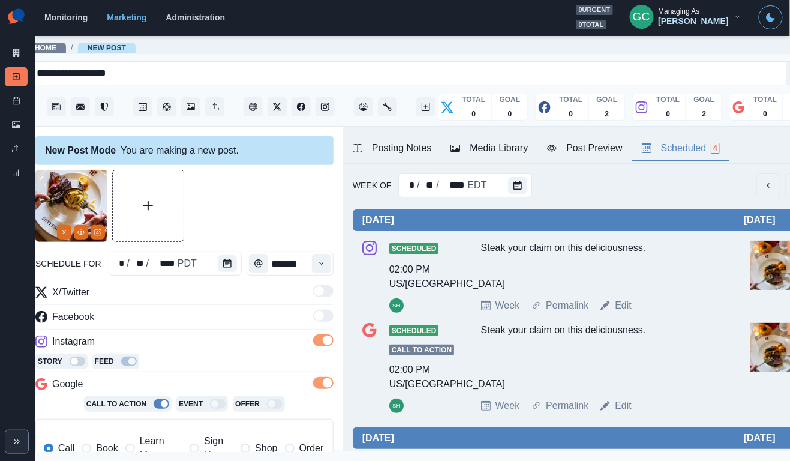
click at [375, 151] on div "Posting Notes" at bounding box center [392, 148] width 79 height 14
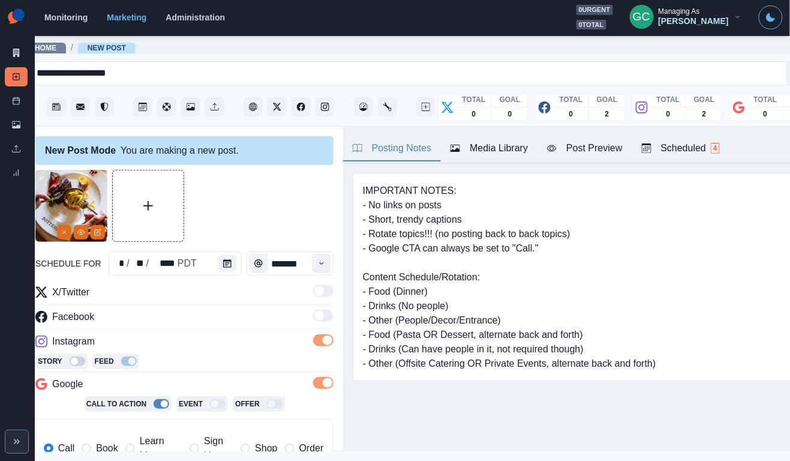
click at [673, 149] on div "Scheduled 4" at bounding box center [681, 148] width 78 height 14
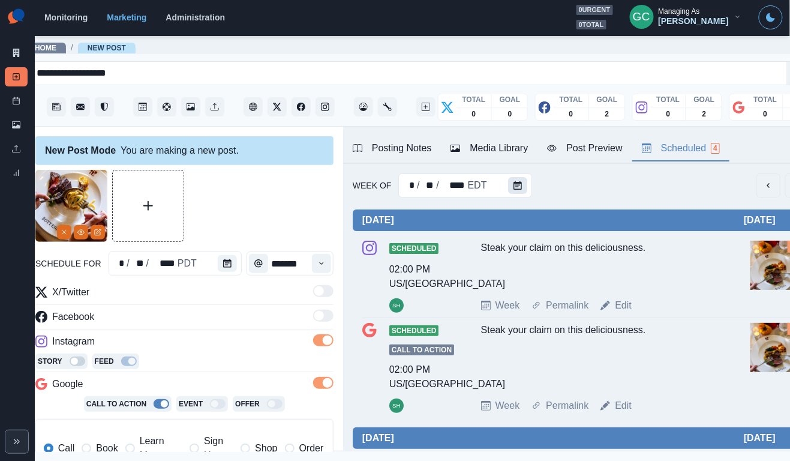
scroll to position [-1, 0]
click at [522, 178] on button "Calendar" at bounding box center [517, 185] width 19 height 17
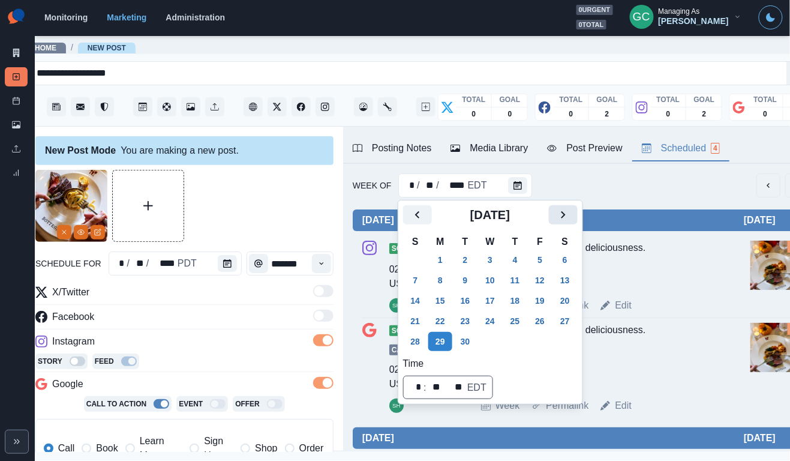
click at [571, 214] on icon "Next" at bounding box center [563, 215] width 14 height 14
click at [443, 281] on button "6" at bounding box center [440, 280] width 24 height 19
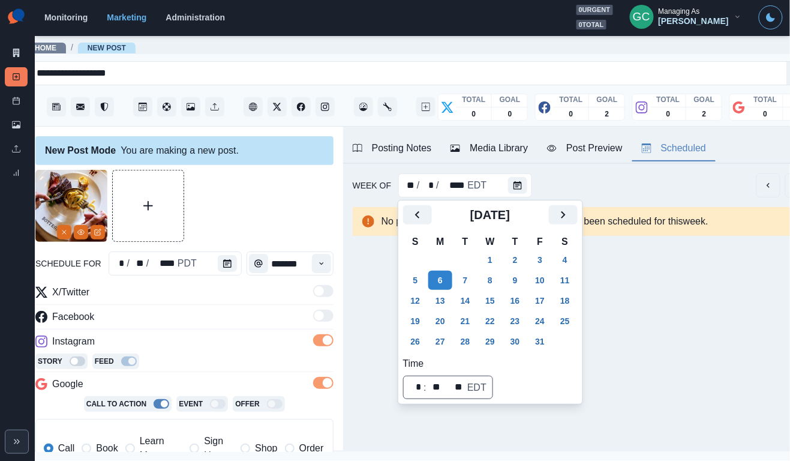
click at [392, 150] on div "Posting Notes" at bounding box center [392, 148] width 79 height 14
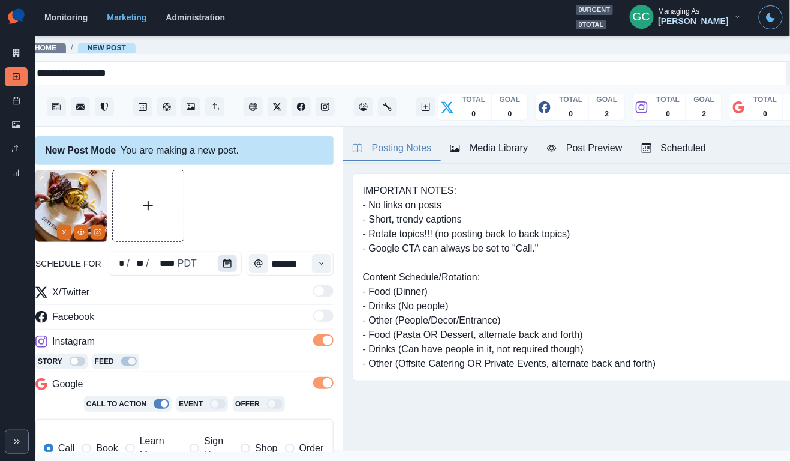
click at [226, 258] on button "Calendar" at bounding box center [227, 263] width 19 height 17
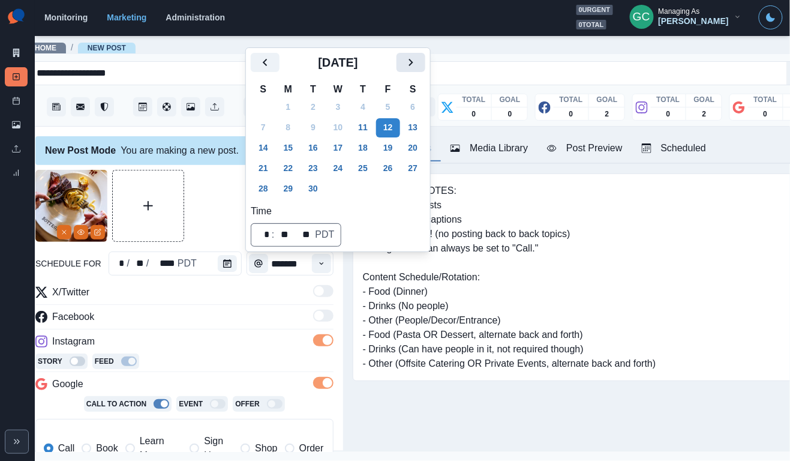
click at [418, 56] on icon "Next" at bounding box center [411, 62] width 14 height 14
click at [325, 150] on button "14" at bounding box center [313, 148] width 24 height 19
click at [243, 294] on div "X/Twitter" at bounding box center [184, 294] width 298 height 19
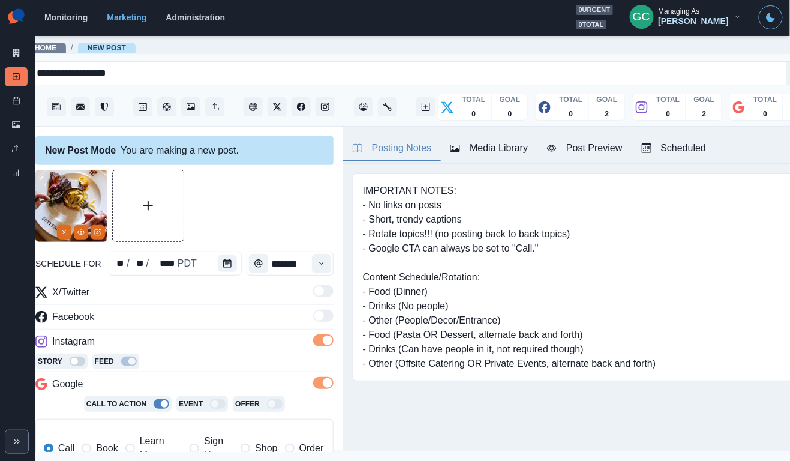
click at [319, 253] on div "Time" at bounding box center [322, 263] width 24 height 24
click at [319, 261] on icon "Time" at bounding box center [321, 263] width 8 height 8
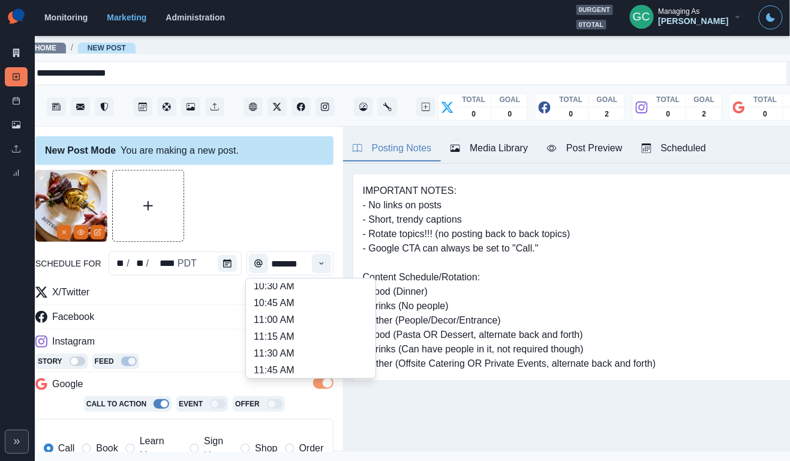
scroll to position [171, 0]
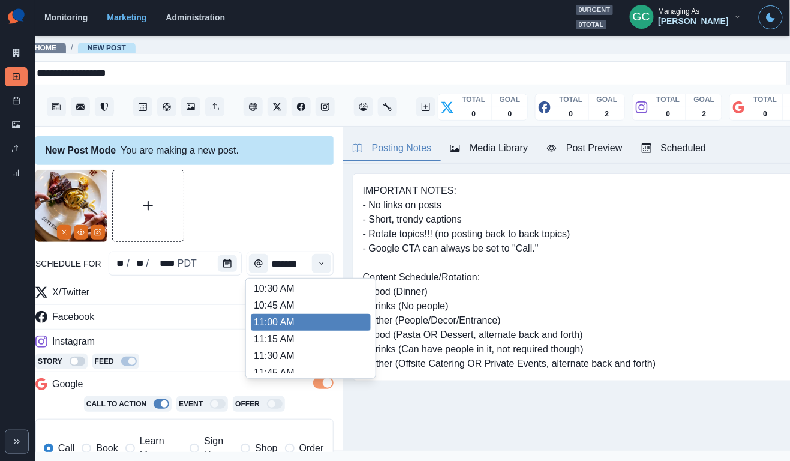
click at [291, 323] on li "11:00 AM" at bounding box center [311, 322] width 120 height 17
type input "********"
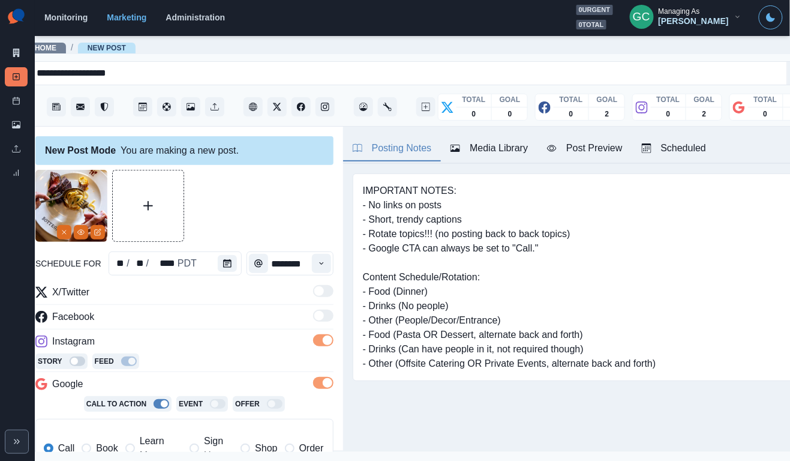
scroll to position [155, 0]
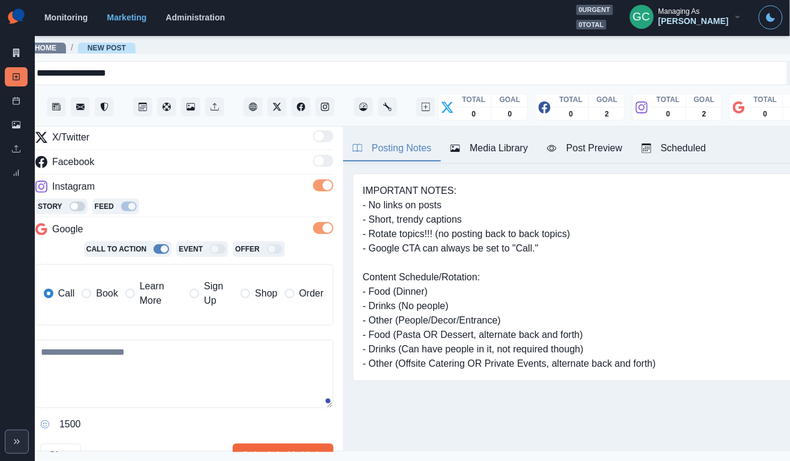
click at [146, 375] on textarea at bounding box center [184, 374] width 298 height 68
paste textarea "**********"
click at [327, 106] on icon "Instagram" at bounding box center [325, 107] width 8 height 8
click at [274, 353] on textarea "**********" at bounding box center [184, 375] width 298 height 70
click at [149, 353] on textarea "**********" at bounding box center [184, 375] width 298 height 70
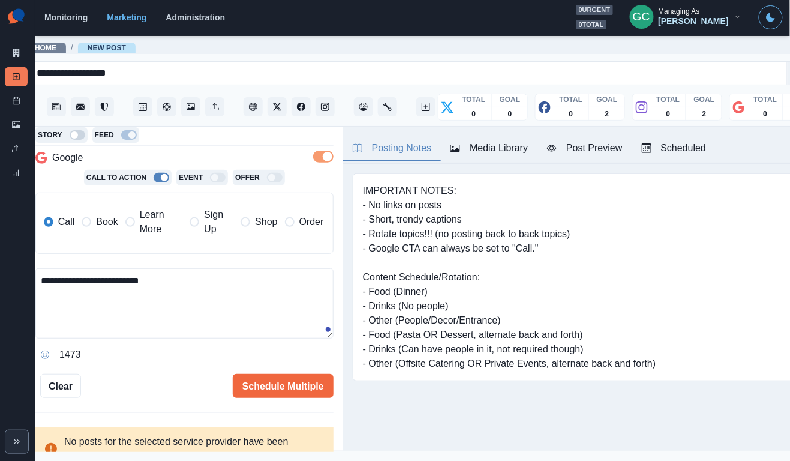
scroll to position [223, 0]
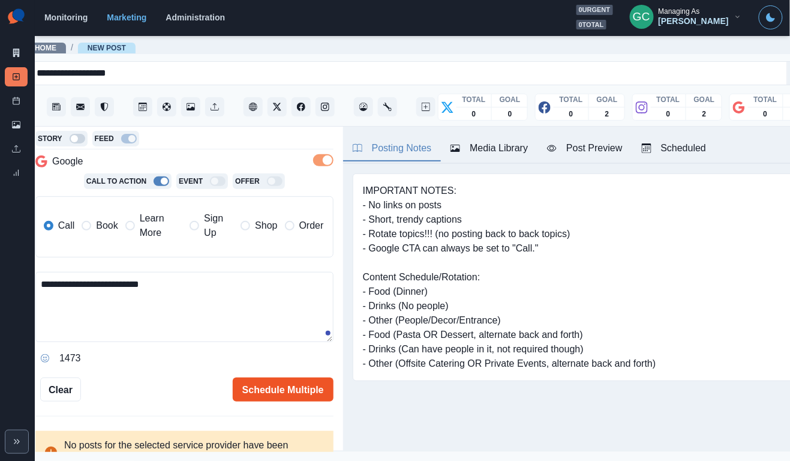
type textarea "**********"
click at [257, 378] on button "Schedule Multiple" at bounding box center [283, 389] width 101 height 24
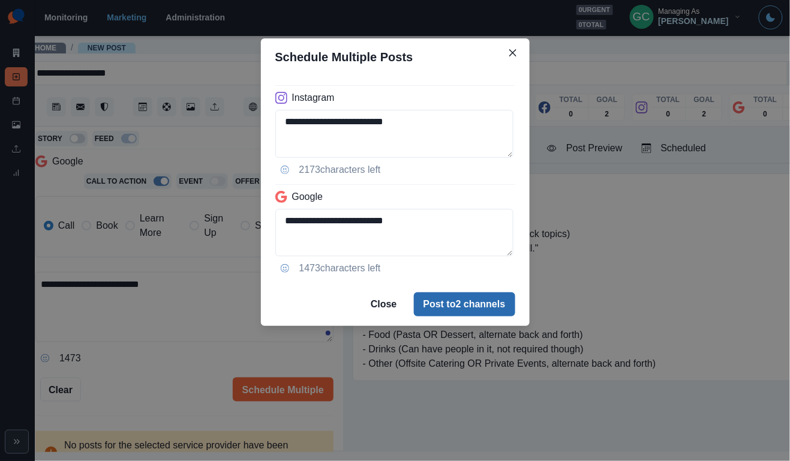
click at [447, 302] on button "Post to 2 channels" at bounding box center [464, 304] width 101 height 24
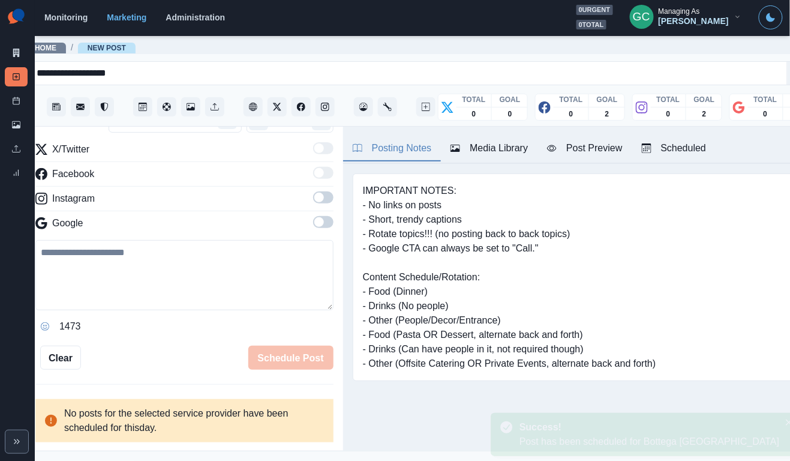
scroll to position [146, 0]
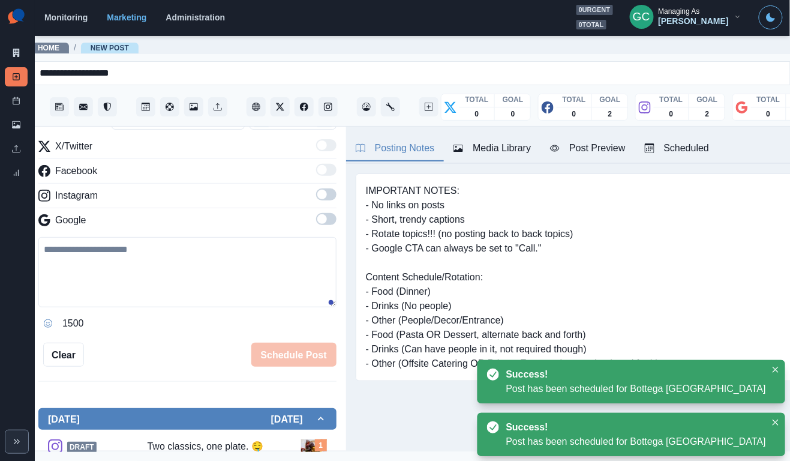
click at [689, 143] on div "Scheduled" at bounding box center [677, 148] width 65 height 14
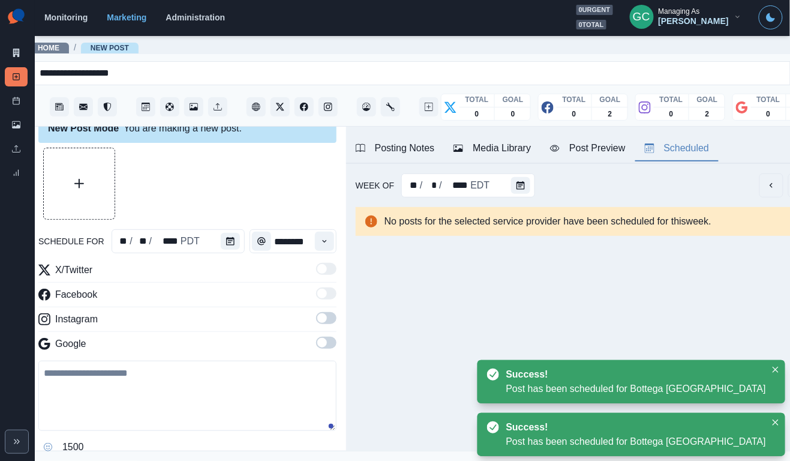
scroll to position [18, 0]
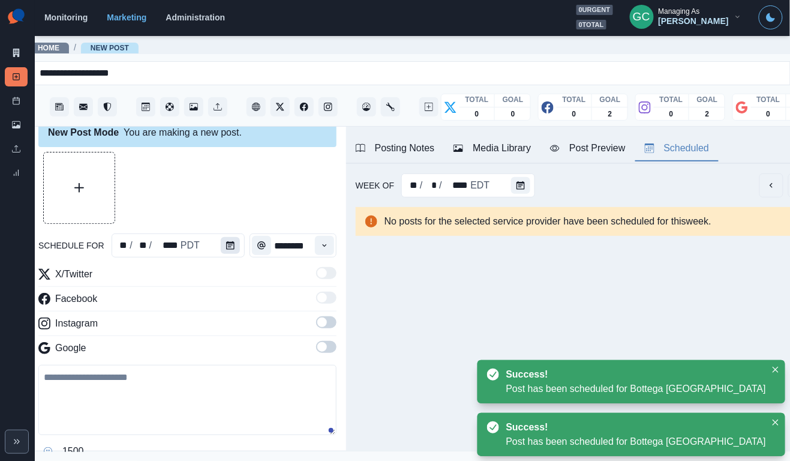
click at [223, 247] on button "Calendar" at bounding box center [230, 245] width 19 height 17
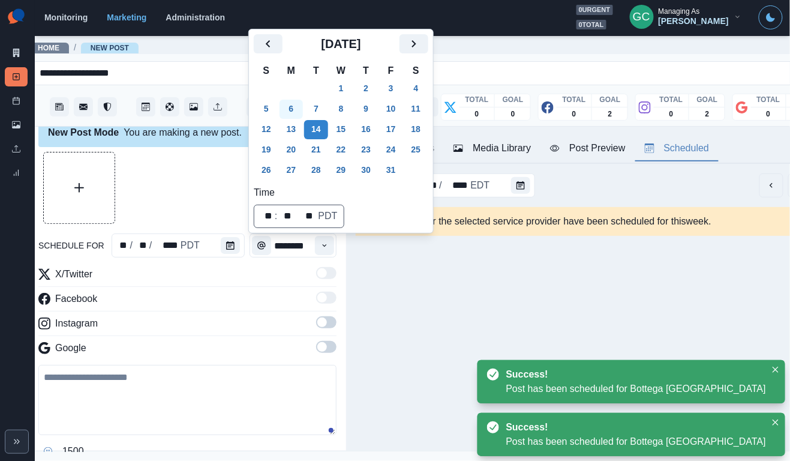
click at [299, 106] on button "6" at bounding box center [292, 109] width 24 height 19
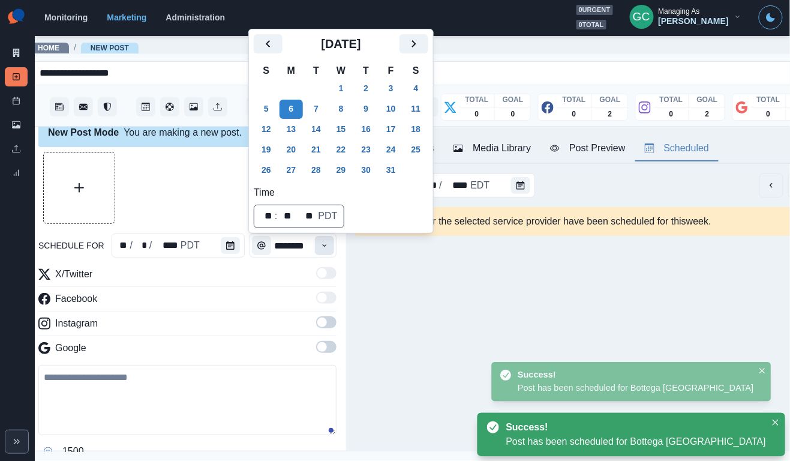
click at [320, 243] on icon "Time" at bounding box center [324, 245] width 8 height 8
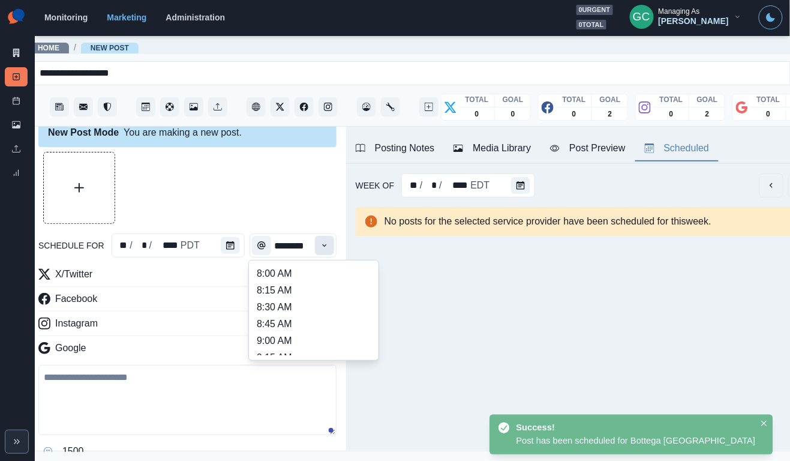
click at [320, 243] on icon "Time" at bounding box center [324, 245] width 8 height 8
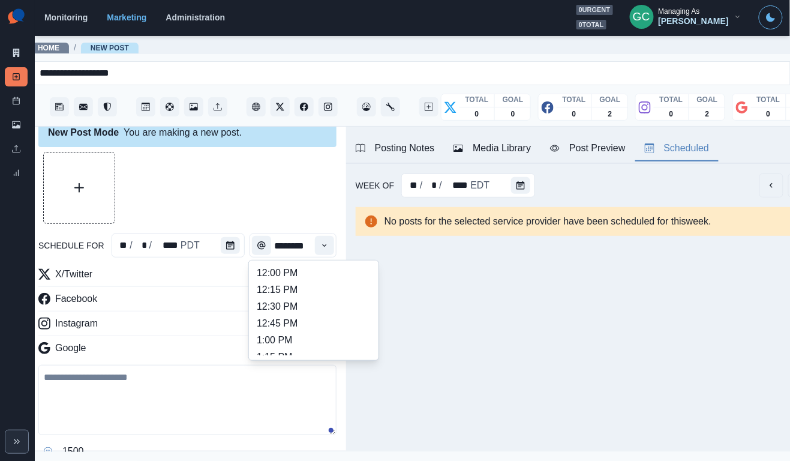
scroll to position [269, 0]
click at [293, 307] on li "12:30 PM" at bounding box center [314, 307] width 120 height 17
type input "********"
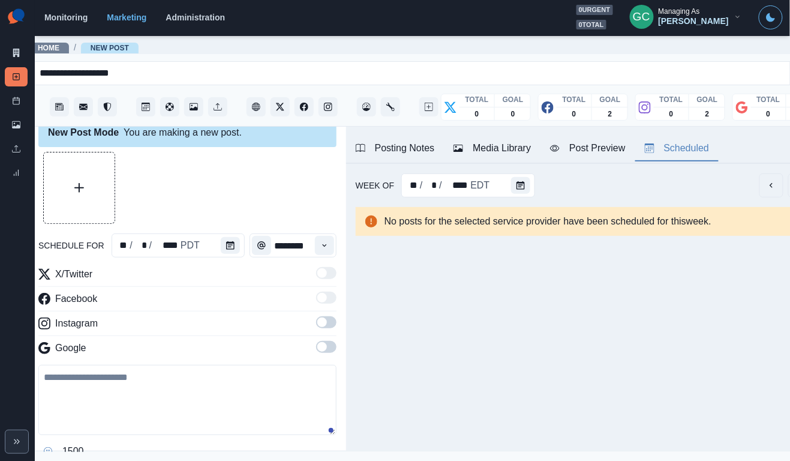
click at [331, 350] on span at bounding box center [326, 347] width 20 height 12
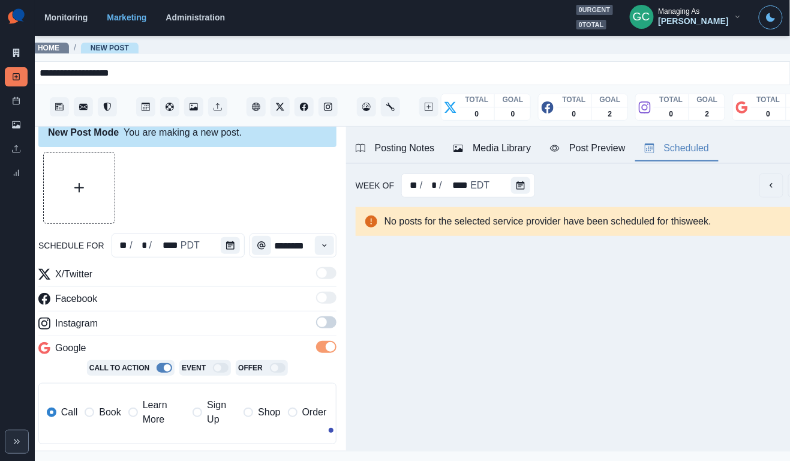
click at [331, 331] on label at bounding box center [326, 325] width 20 height 19
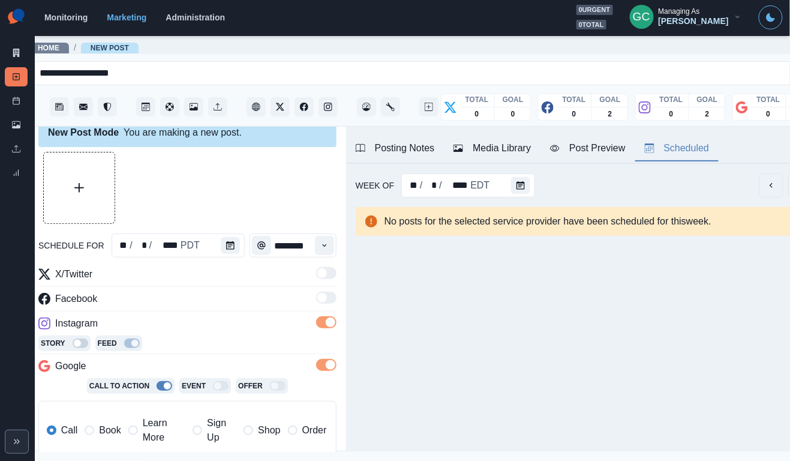
click at [502, 151] on div "Media Library" at bounding box center [492, 148] width 77 height 14
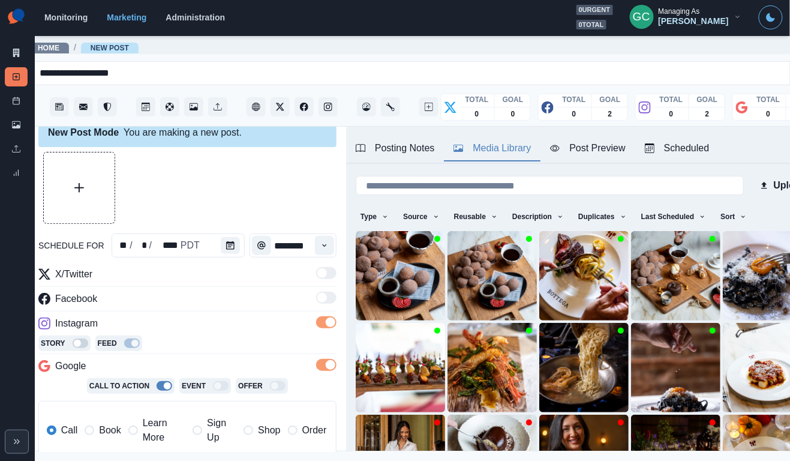
click at [423, 146] on div "Posting Notes" at bounding box center [395, 148] width 79 height 14
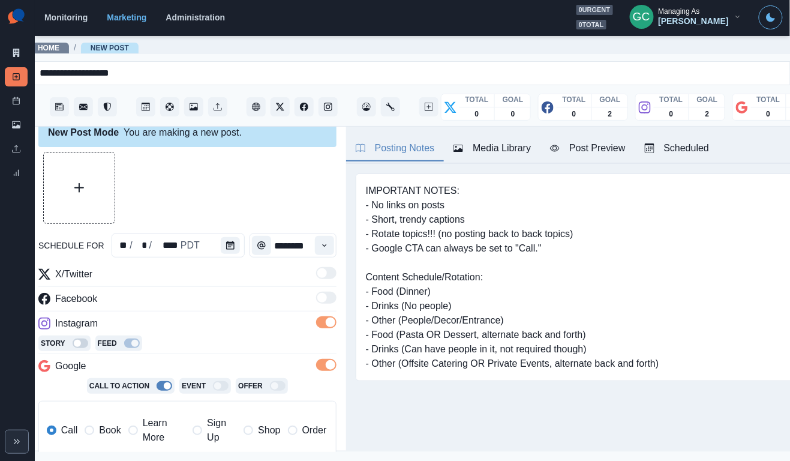
click at [530, 154] on div "Media Library" at bounding box center [492, 148] width 77 height 14
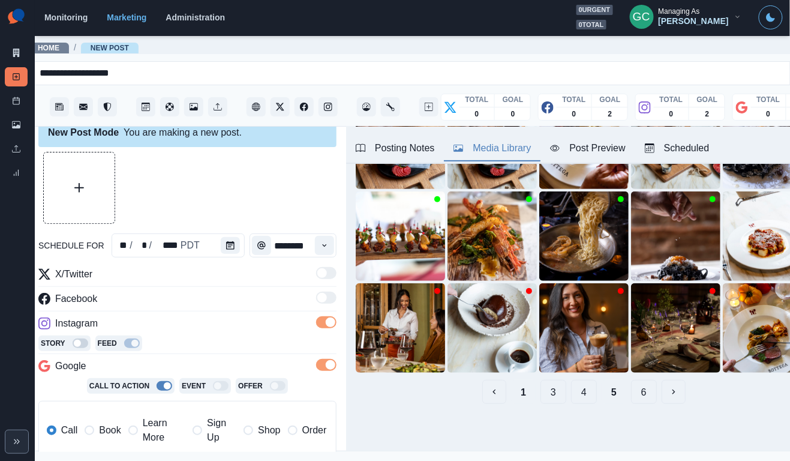
scroll to position [131, 0]
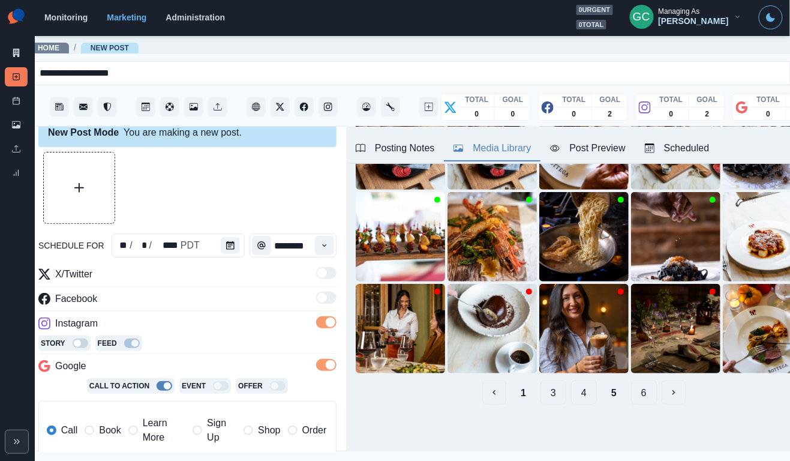
click at [521, 390] on button "1" at bounding box center [523, 392] width 25 height 24
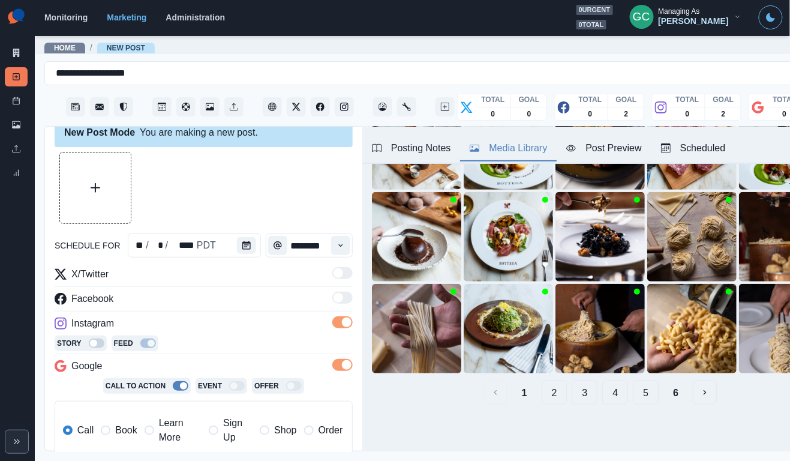
scroll to position [0, 0]
click at [556, 393] on button "2" at bounding box center [555, 392] width 26 height 24
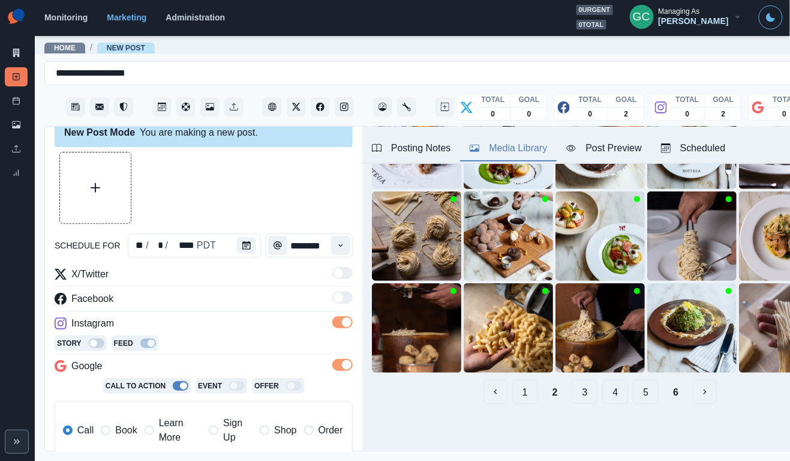
scroll to position [131, 0]
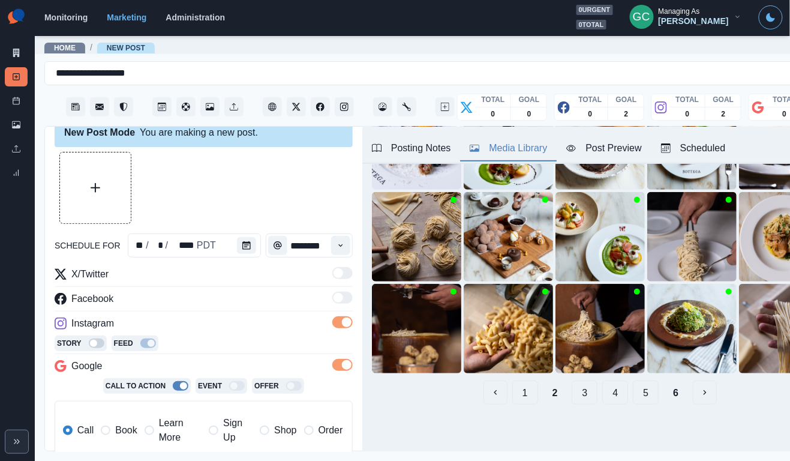
click at [589, 394] on button "3" at bounding box center [585, 392] width 26 height 24
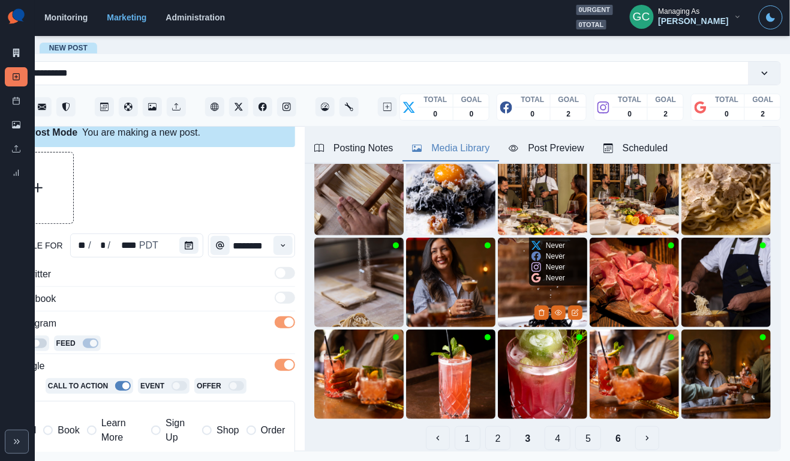
scroll to position [99, 0]
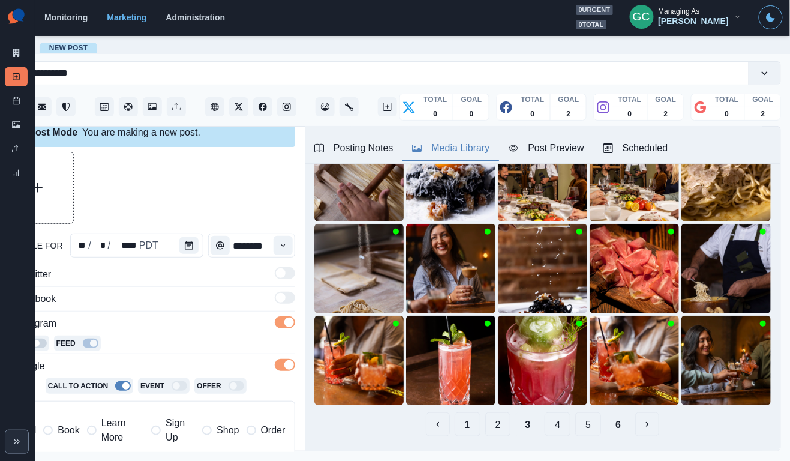
click at [559, 427] on button "4" at bounding box center [558, 424] width 26 height 24
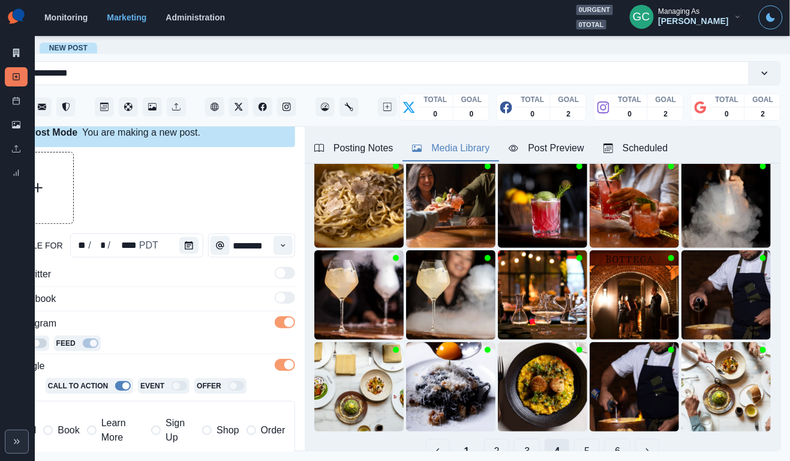
scroll to position [70, 0]
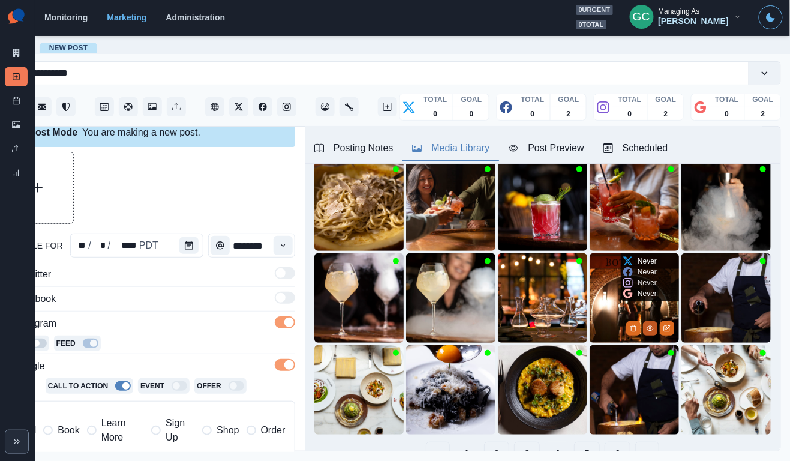
click at [650, 330] on icon "View Media" at bounding box center [650, 328] width 7 height 5
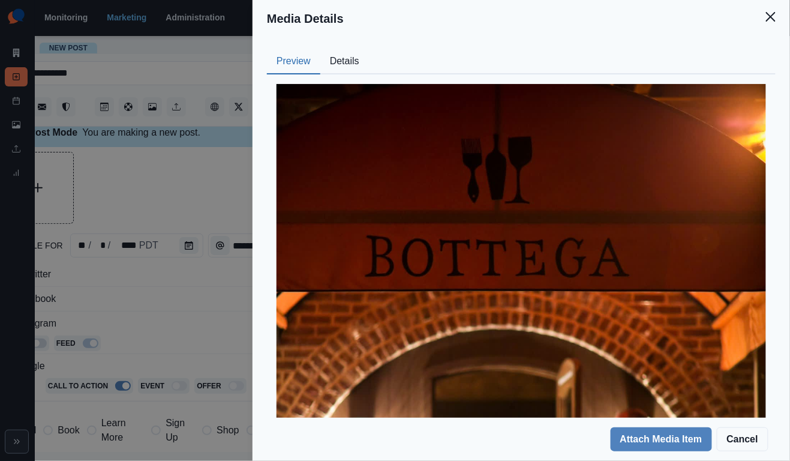
click at [359, 59] on button "Details" at bounding box center [344, 61] width 49 height 25
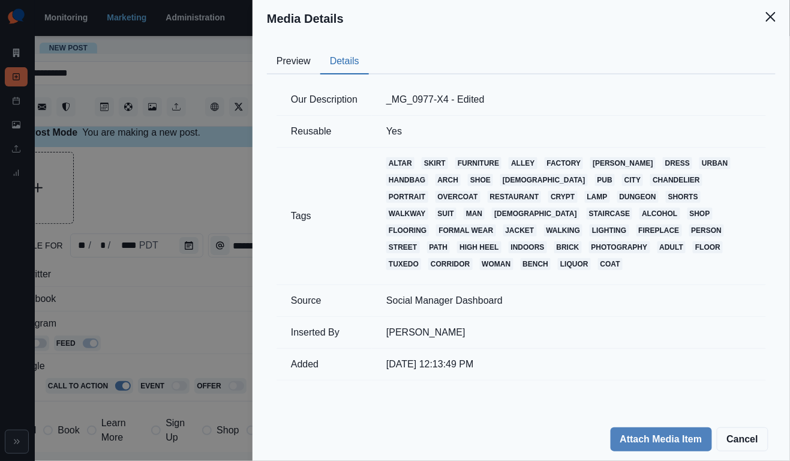
click at [309, 64] on button "Preview" at bounding box center [293, 61] width 53 height 25
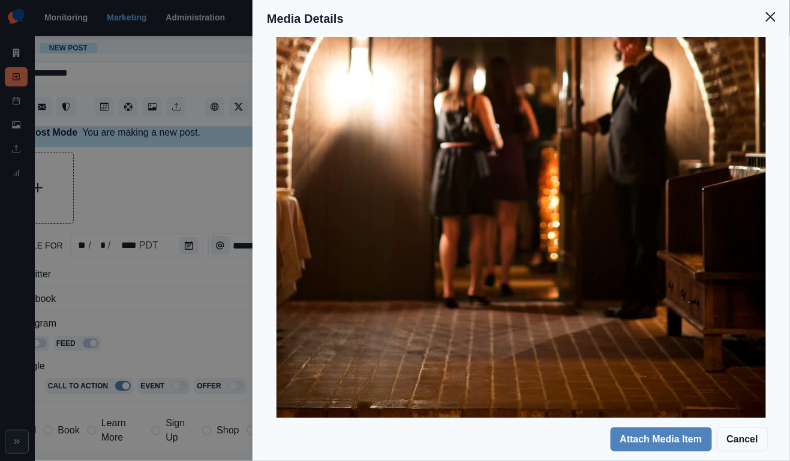
scroll to position [398, 0]
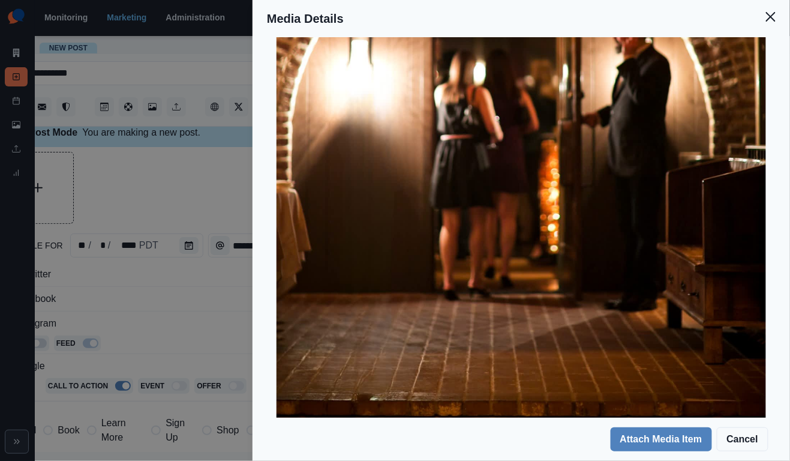
click at [224, 211] on div "Media Details Preview Details Our Description _MG_0977-X4 - Edited Reusable Yes…" at bounding box center [395, 230] width 790 height 461
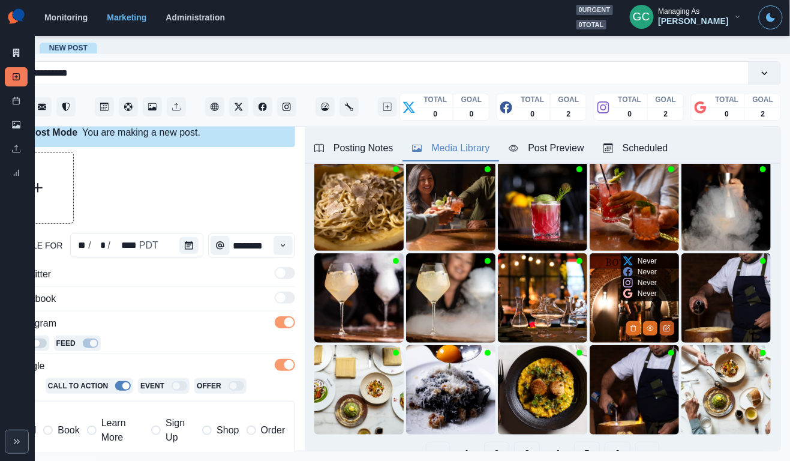
click at [666, 327] on icon "Edit Media" at bounding box center [667, 328] width 7 height 7
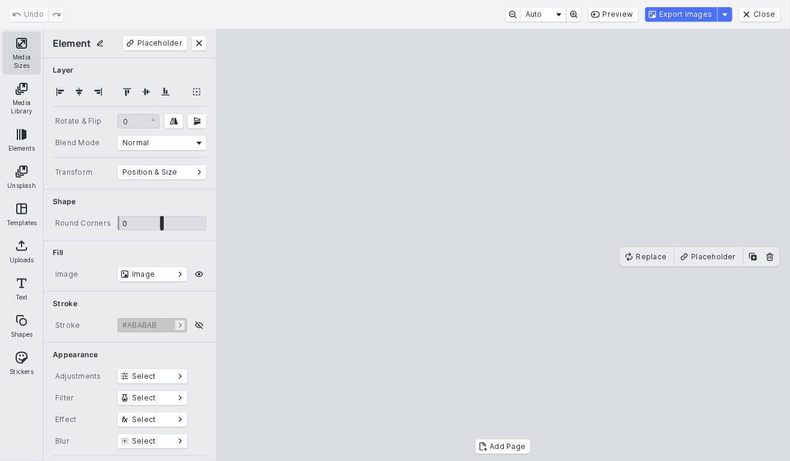
click at [11, 39] on button "Media Sizes" at bounding box center [21, 52] width 38 height 43
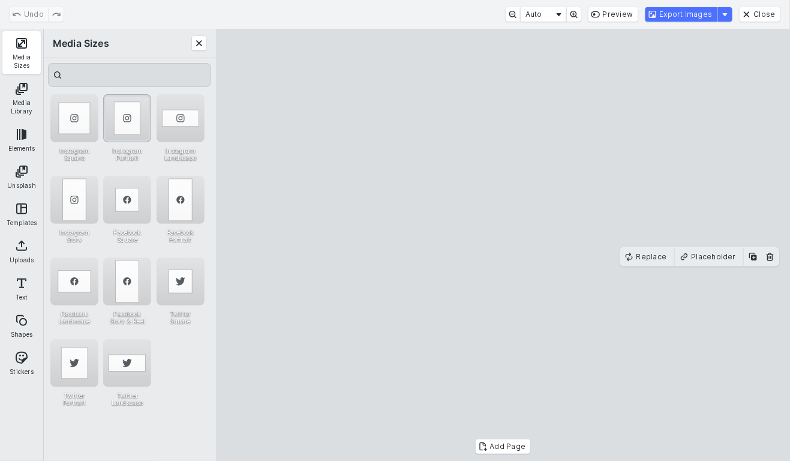
click at [127, 121] on div "Instagram Portrait" at bounding box center [127, 118] width 48 height 48
drag, startPoint x: 407, startPoint y: 218, endPoint x: 407, endPoint y: 227, distance: 9.0
click at [503, 245] on cesdk-canvas "Editor canvas" at bounding box center [503, 245] width 0 height 0
drag, startPoint x: 506, startPoint y: 104, endPoint x: 506, endPoint y: 78, distance: 26.4
click at [503, 245] on cesdk-canvas "Editor canvas" at bounding box center [503, 245] width 0 height 0
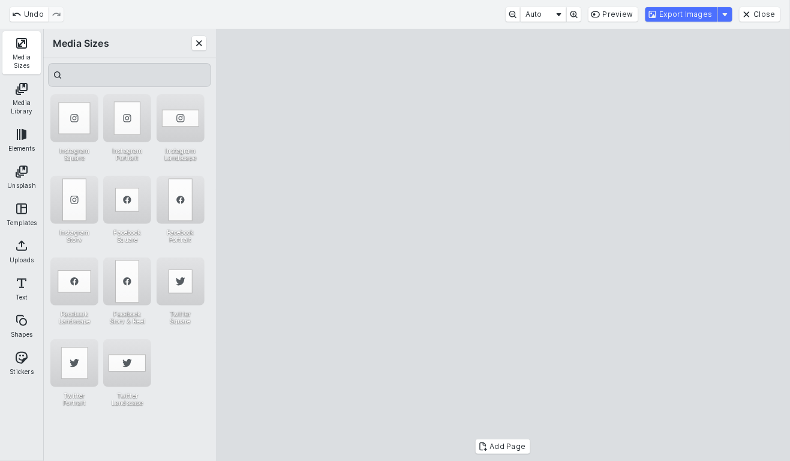
drag, startPoint x: 501, startPoint y: 157, endPoint x: 499, endPoint y: 167, distance: 9.9
click at [503, 245] on cesdk-canvas "Editor canvas" at bounding box center [503, 245] width 0 height 0
click at [697, 17] on button "Export Images" at bounding box center [682, 14] width 72 height 14
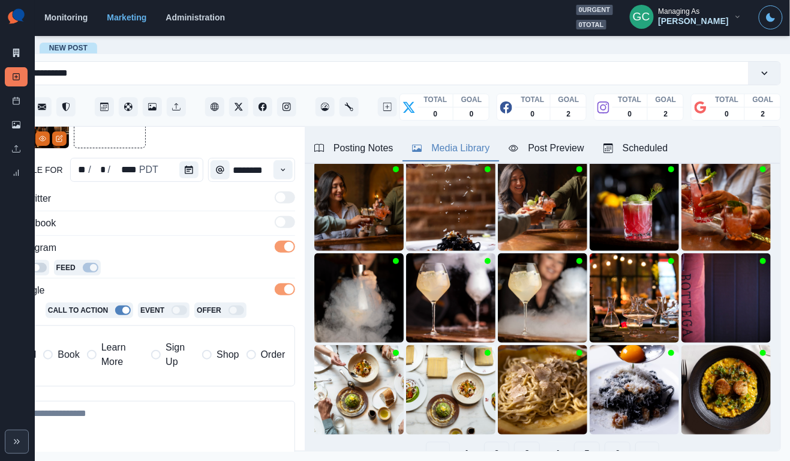
scroll to position [195, 0]
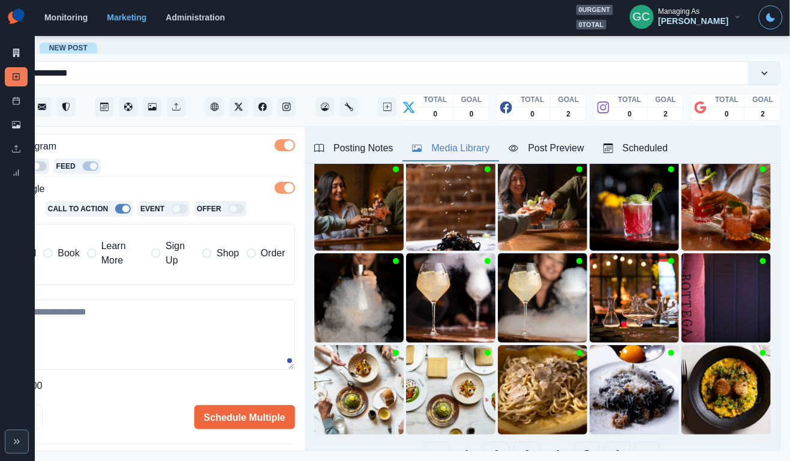
click at [166, 339] on textarea at bounding box center [146, 334] width 298 height 70
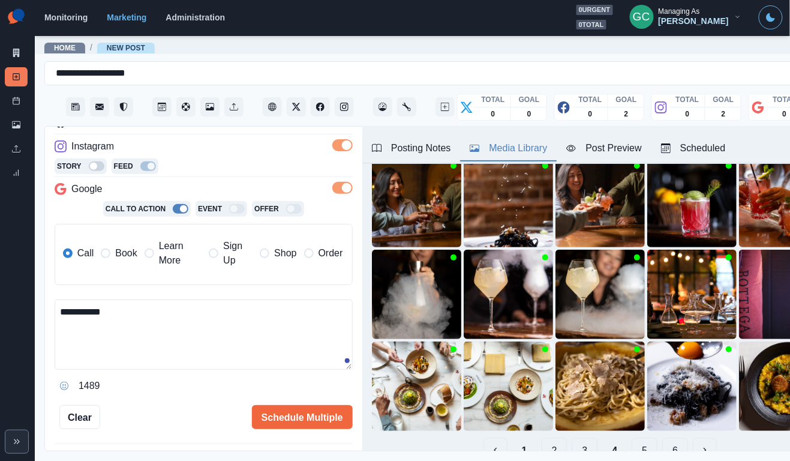
scroll to position [0, 0]
paste textarea "**********"
click at [320, 110] on icon "Facebook" at bounding box center [320, 107] width 8 height 8
click at [200, 345] on textarea "**********" at bounding box center [204, 334] width 298 height 70
drag, startPoint x: 203, startPoint y: 350, endPoint x: 46, endPoint y: 289, distance: 168.5
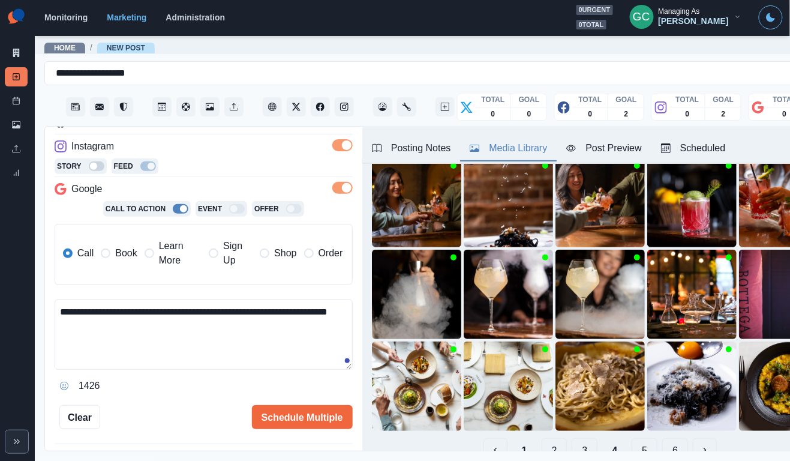
click at [46, 289] on div "**********" at bounding box center [203, 289] width 317 height 325
click at [149, 341] on textarea "**********" at bounding box center [204, 334] width 298 height 70
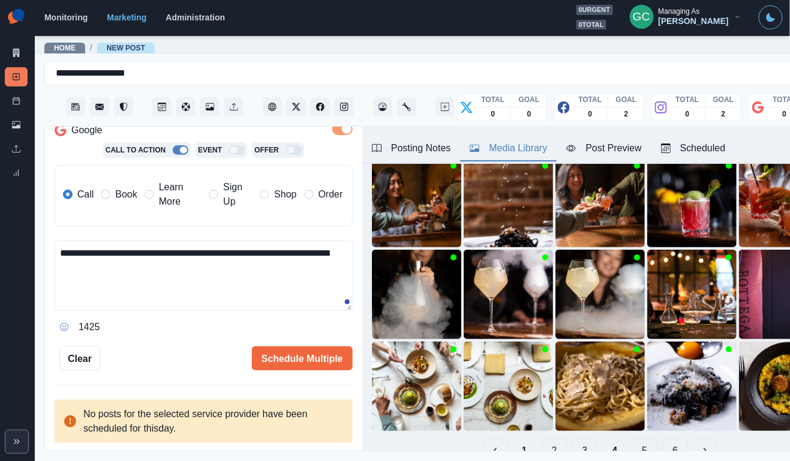
scroll to position [253, 0]
drag, startPoint x: 143, startPoint y: 253, endPoint x: 135, endPoint y: 205, distance: 49.2
click at [136, 206] on div "**********" at bounding box center [204, 184] width 298 height 305
click at [293, 249] on textarea "**********" at bounding box center [204, 276] width 298 height 70
paste textarea "**********"
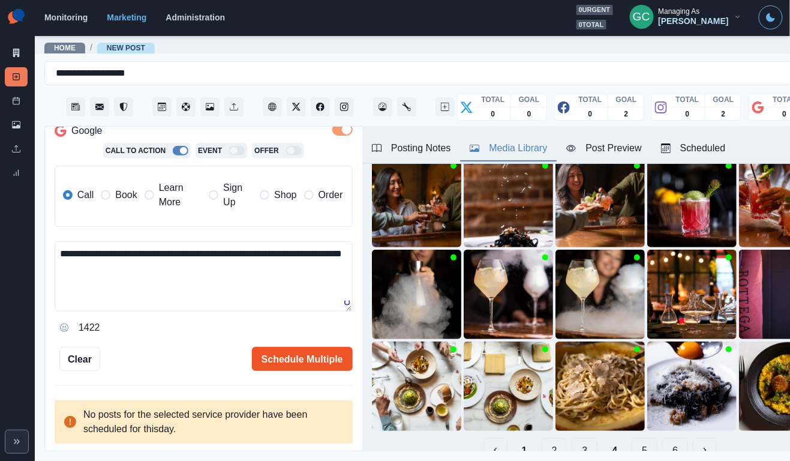
type textarea "**********"
click at [308, 355] on button "Schedule Multiple" at bounding box center [302, 359] width 101 height 24
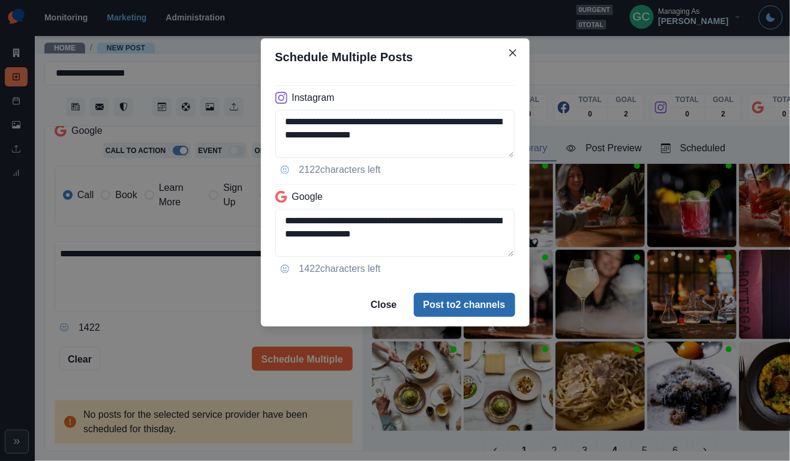
click at [450, 299] on button "Post to 2 channels" at bounding box center [464, 305] width 101 height 24
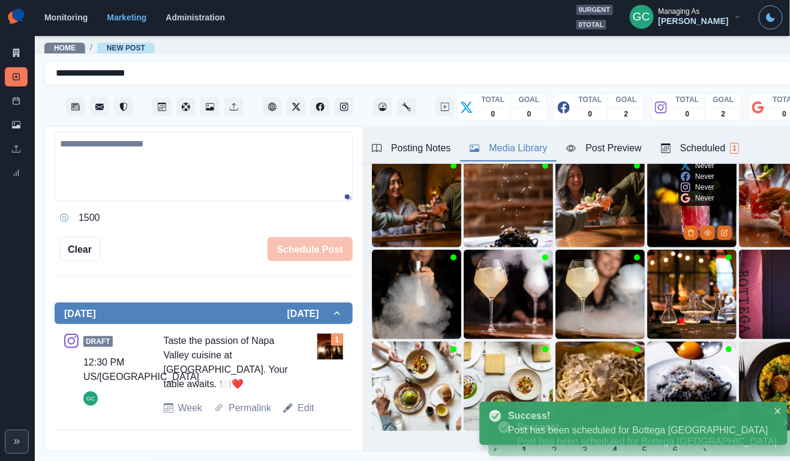
scroll to position [102, 0]
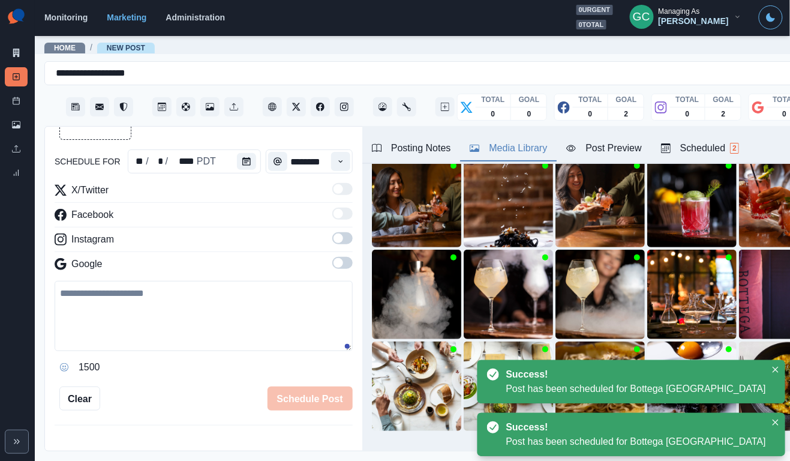
click at [701, 142] on div "Scheduled 2" at bounding box center [700, 148] width 78 height 14
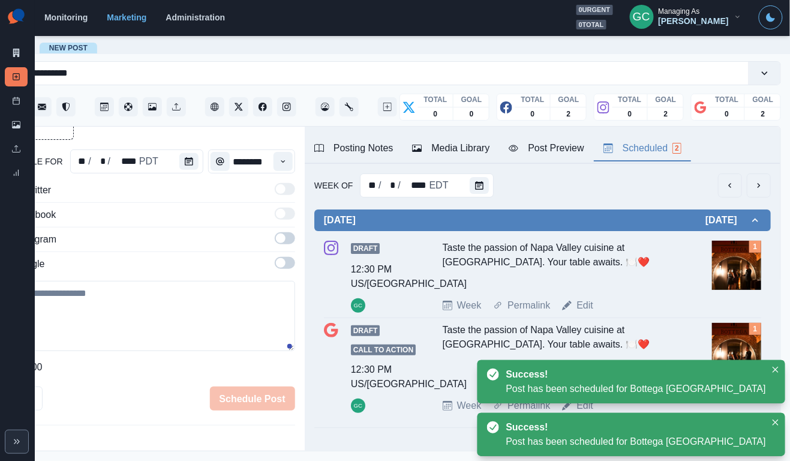
scroll to position [0, 0]
click at [487, 190] on div at bounding box center [482, 185] width 24 height 24
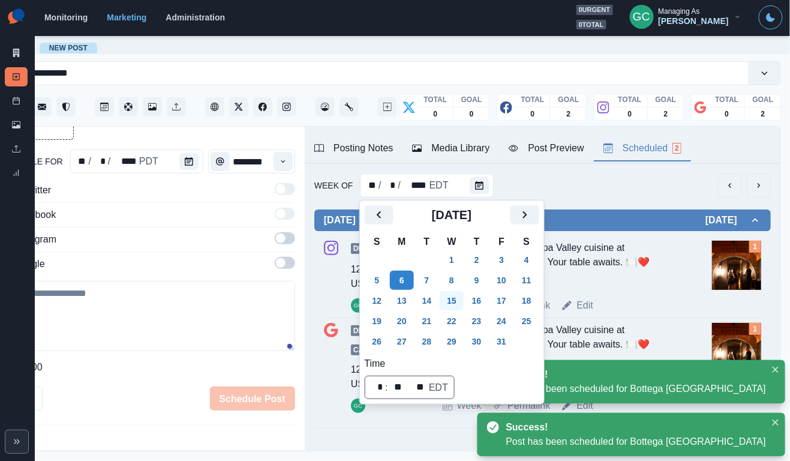
click at [448, 298] on button "15" at bounding box center [452, 300] width 24 height 19
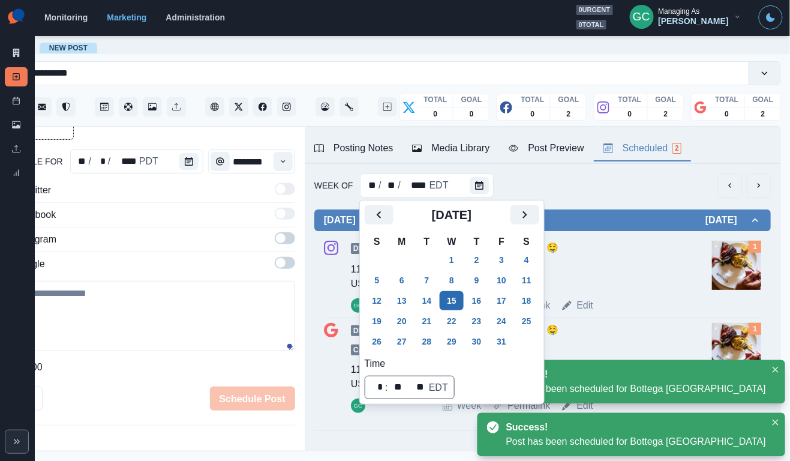
scroll to position [0, 49]
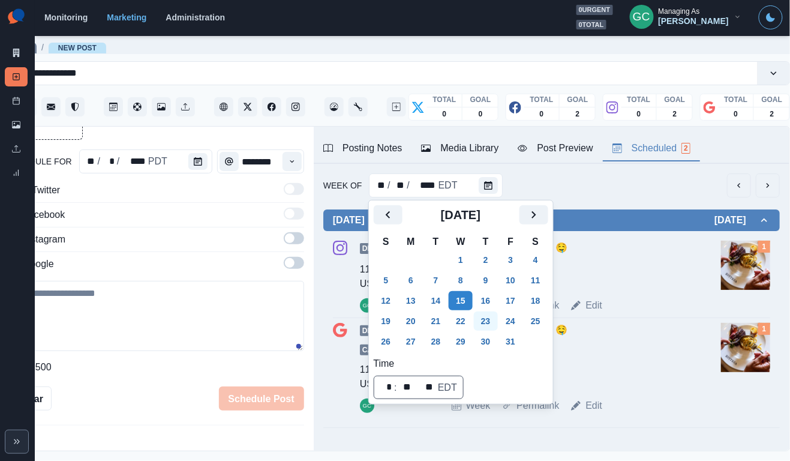
click at [495, 321] on button "23" at bounding box center [486, 320] width 24 height 19
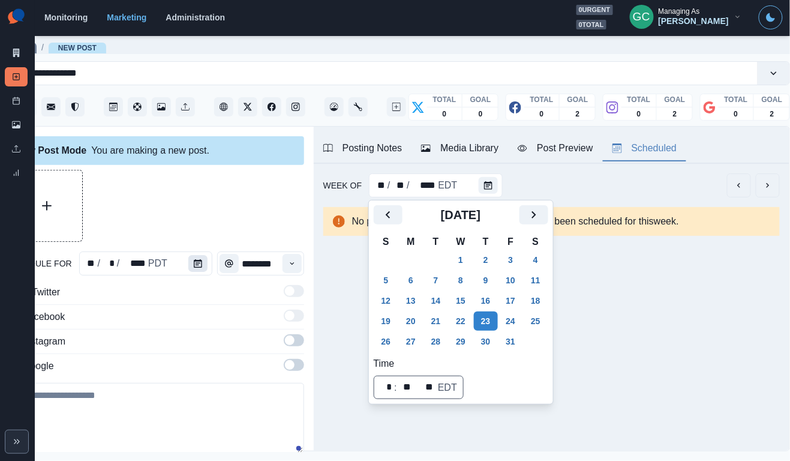
scroll to position [0, 0]
click at [188, 263] on button "Calendar" at bounding box center [197, 263] width 19 height 17
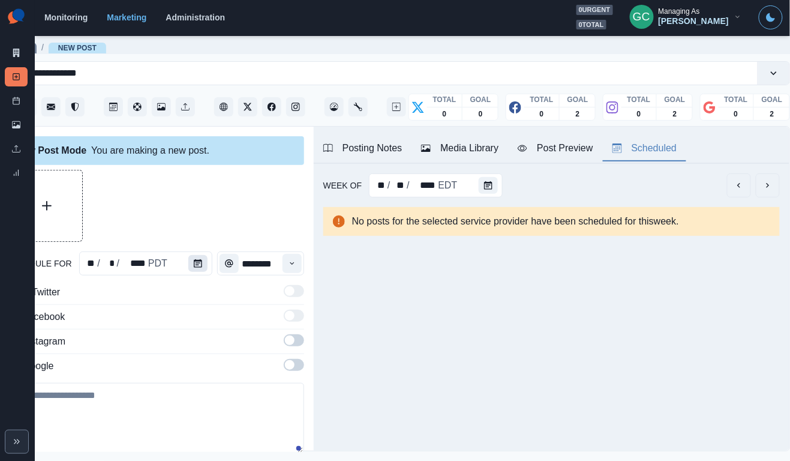
click at [188, 263] on button "Calendar" at bounding box center [197, 263] width 19 height 17
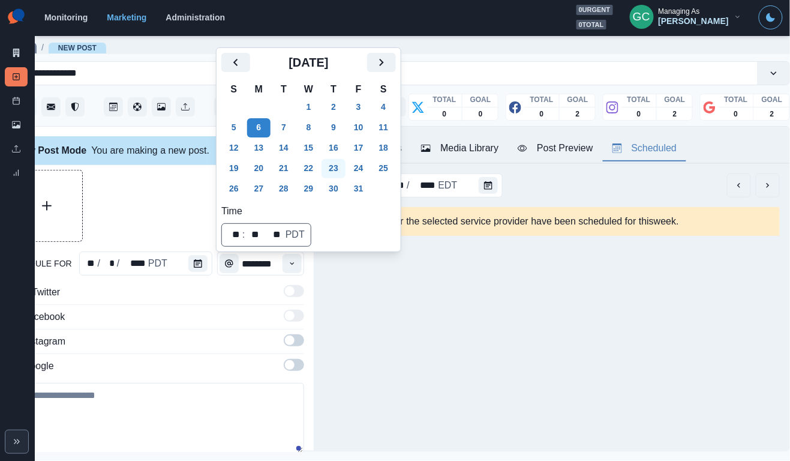
click at [338, 163] on button "23" at bounding box center [334, 168] width 24 height 19
click at [301, 261] on button "Time" at bounding box center [292, 263] width 19 height 19
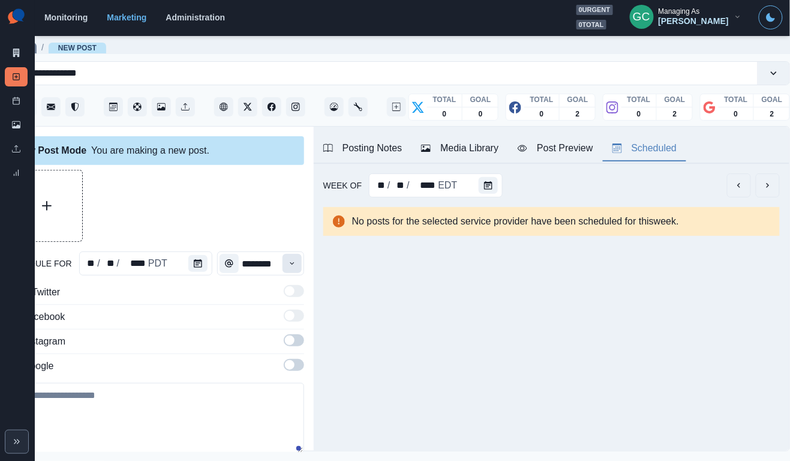
click at [301, 261] on button "Time" at bounding box center [292, 263] width 19 height 19
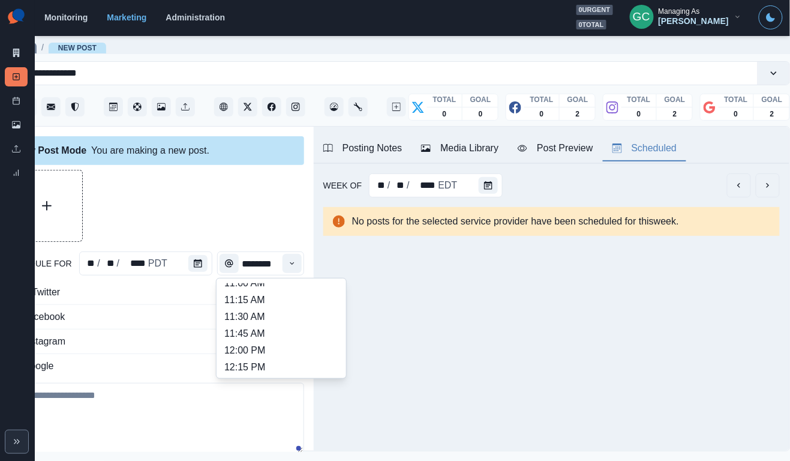
scroll to position [225, 0]
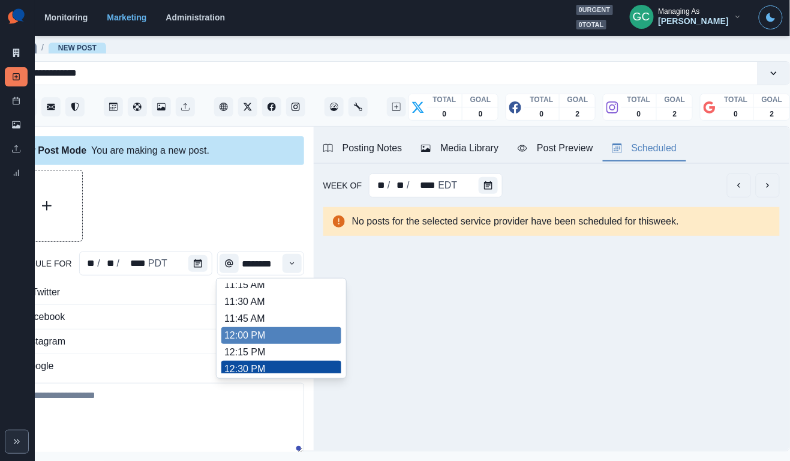
click at [265, 344] on li "12:00 PM" at bounding box center [281, 335] width 120 height 17
type input "********"
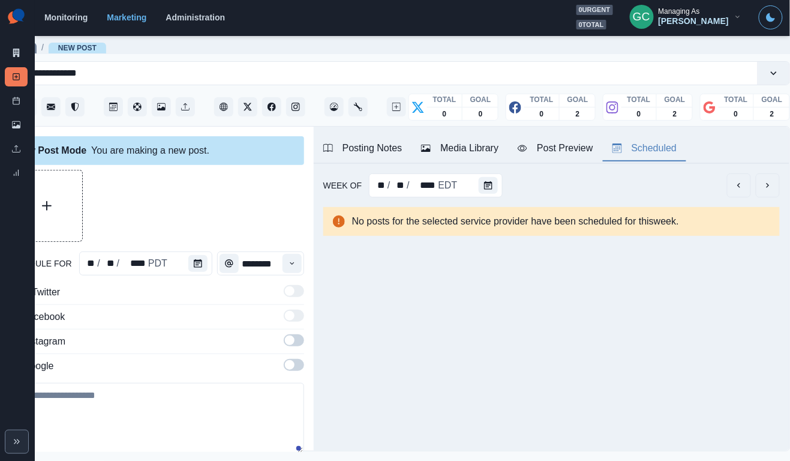
click at [362, 157] on button "Posting Notes" at bounding box center [363, 148] width 98 height 25
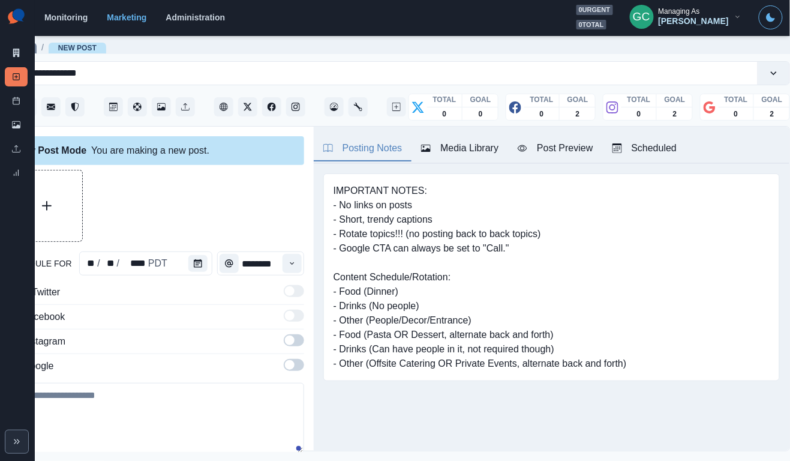
click at [460, 139] on button "Media Library" at bounding box center [460, 148] width 97 height 25
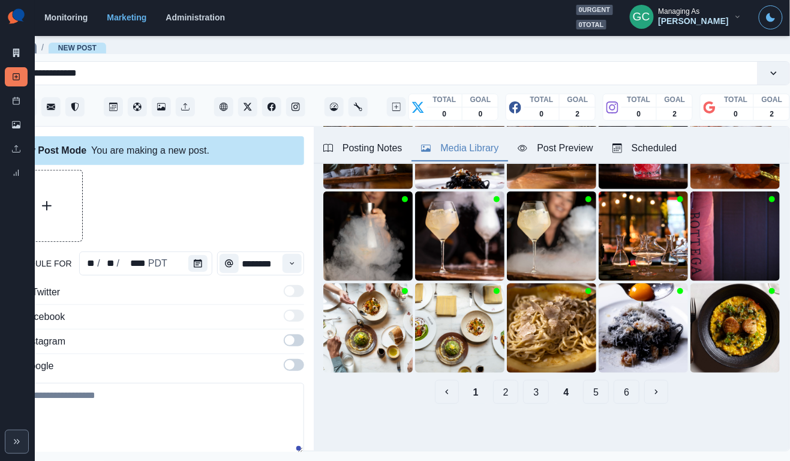
scroll to position [131, 0]
click at [479, 391] on button "1" at bounding box center [476, 392] width 25 height 24
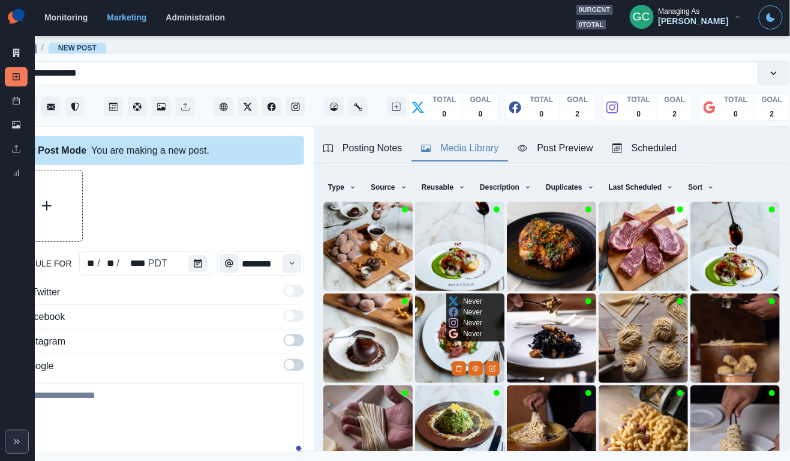
scroll to position [55, 0]
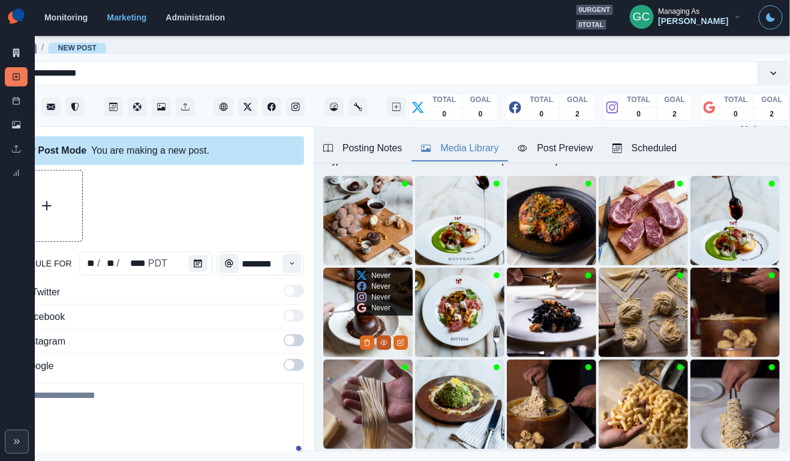
click at [379, 340] on button "View Media" at bounding box center [384, 342] width 14 height 14
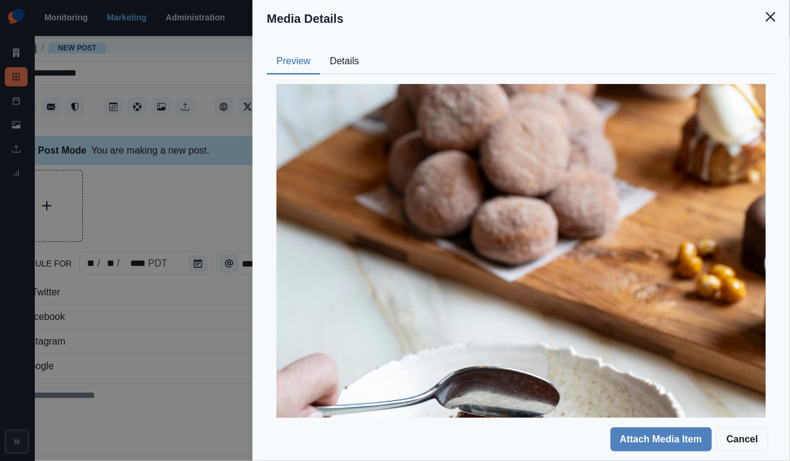
click at [357, 64] on button "Details" at bounding box center [344, 61] width 49 height 25
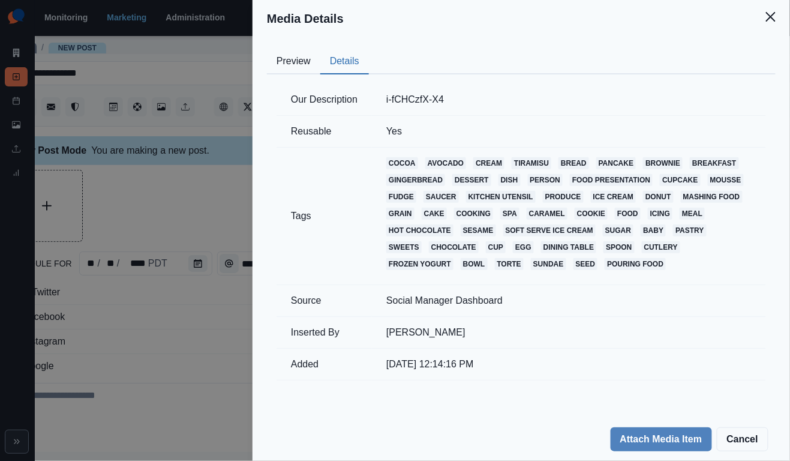
click at [301, 68] on button "Preview" at bounding box center [293, 61] width 53 height 25
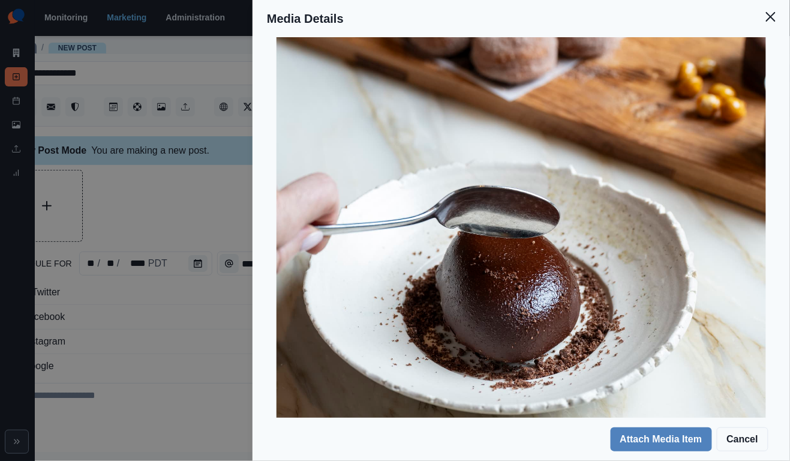
scroll to position [272, 0]
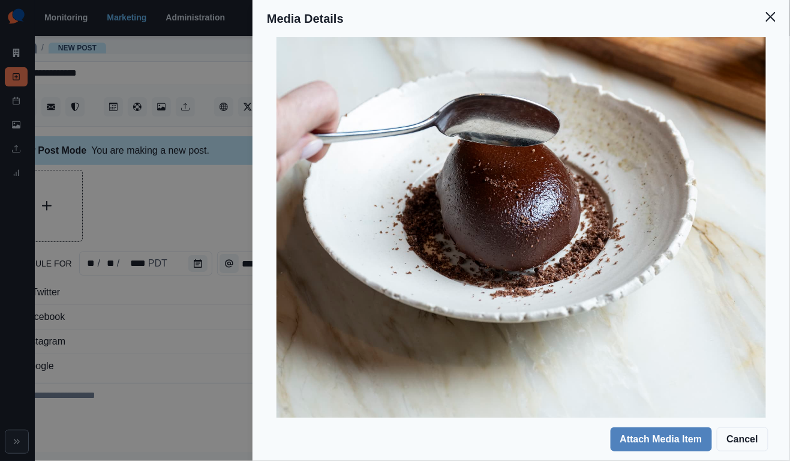
click at [210, 219] on div "Media Details Preview Details Our Description i-fCHCzfX-X4 Reusable Yes Tags co…" at bounding box center [395, 230] width 790 height 461
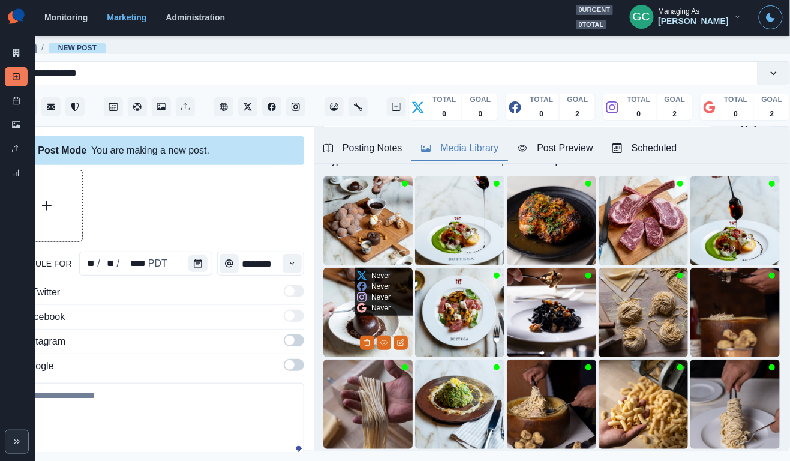
click at [337, 317] on img at bounding box center [367, 312] width 89 height 89
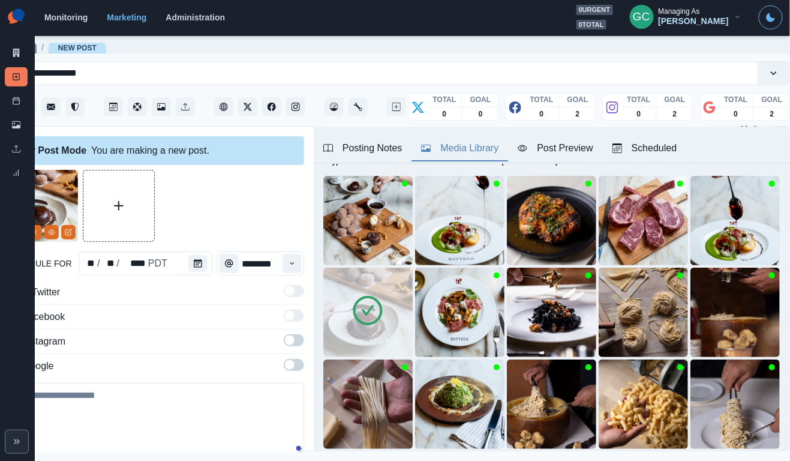
click at [130, 416] on textarea at bounding box center [155, 418] width 298 height 70
paste textarea "**********"
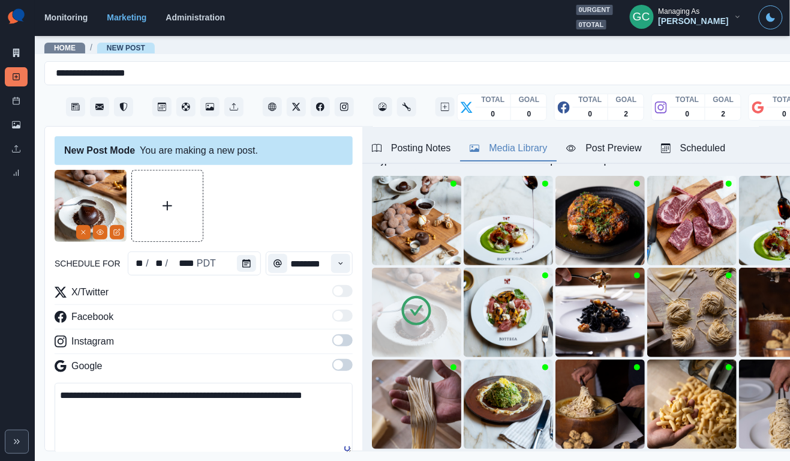
scroll to position [0, 0]
click at [66, 391] on textarea "**********" at bounding box center [204, 418] width 298 height 70
click at [161, 398] on textarea "**********" at bounding box center [204, 418] width 298 height 70
drag, startPoint x: 207, startPoint y: 398, endPoint x: 184, endPoint y: 398, distance: 22.8
click at [184, 398] on textarea "**********" at bounding box center [204, 418] width 298 height 70
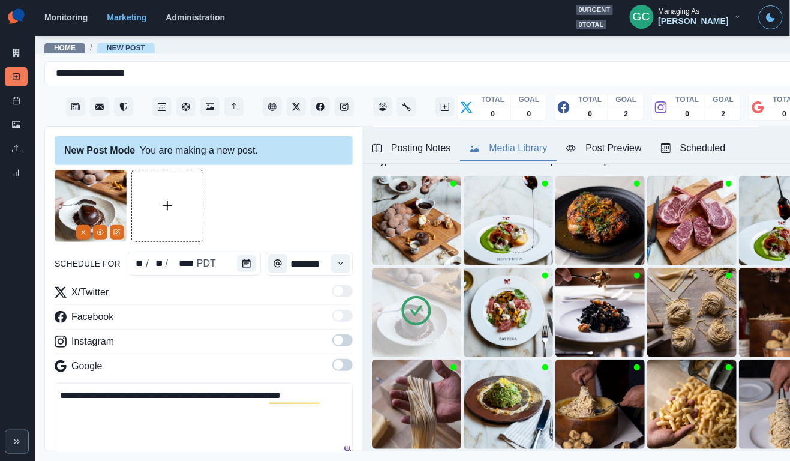
click at [238, 397] on textarea "**********" at bounding box center [204, 418] width 298 height 70
click at [313, 398] on textarea "**********" at bounding box center [204, 418] width 298 height 70
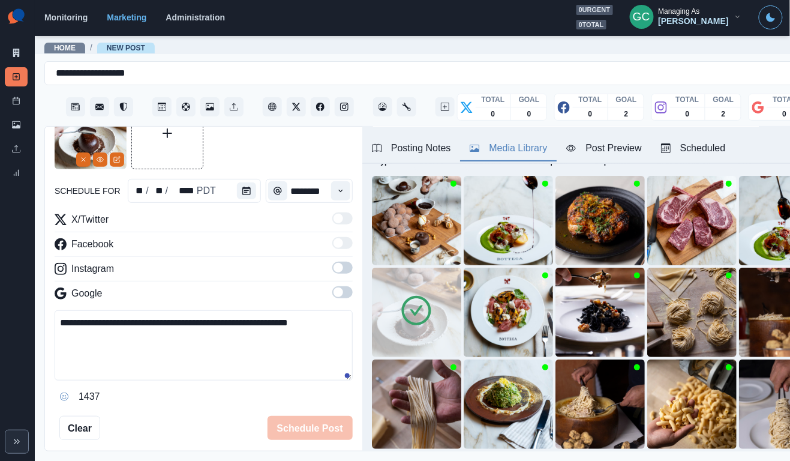
scroll to position [74, 0]
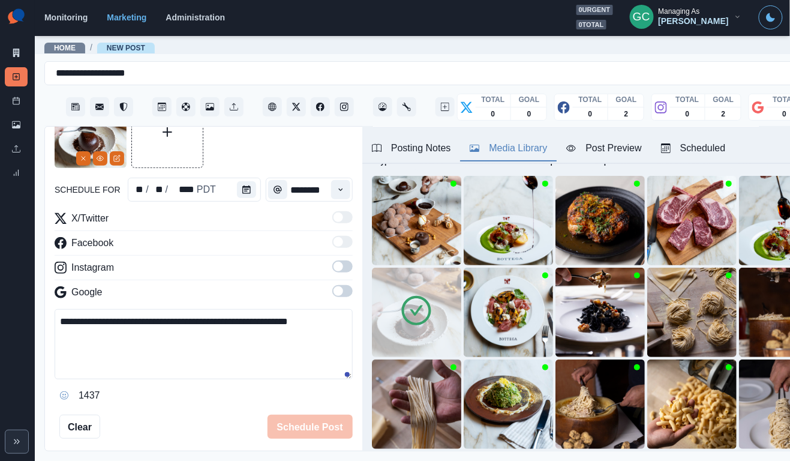
type textarea "**********"
click at [349, 285] on div "X/Twitter Facebook Instagram Google" at bounding box center [204, 257] width 298 height 93
click at [345, 266] on span at bounding box center [342, 266] width 20 height 12
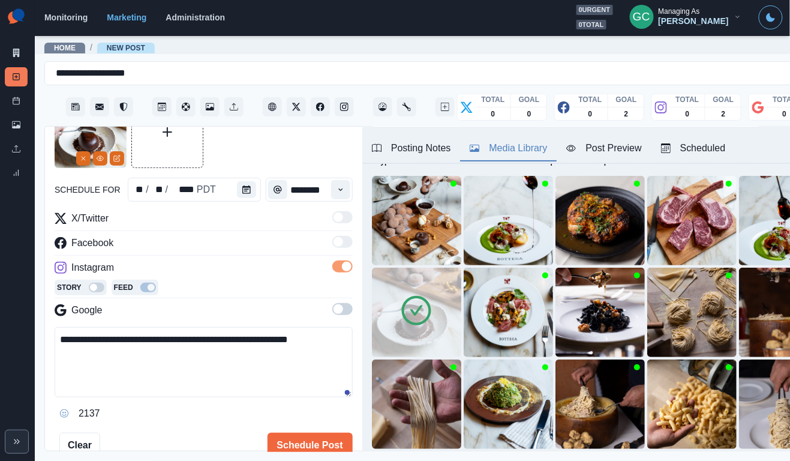
click at [345, 301] on div "X/Twitter Facebook Instagram Story Feed Google" at bounding box center [204, 266] width 298 height 111
click at [345, 307] on span at bounding box center [342, 309] width 20 height 12
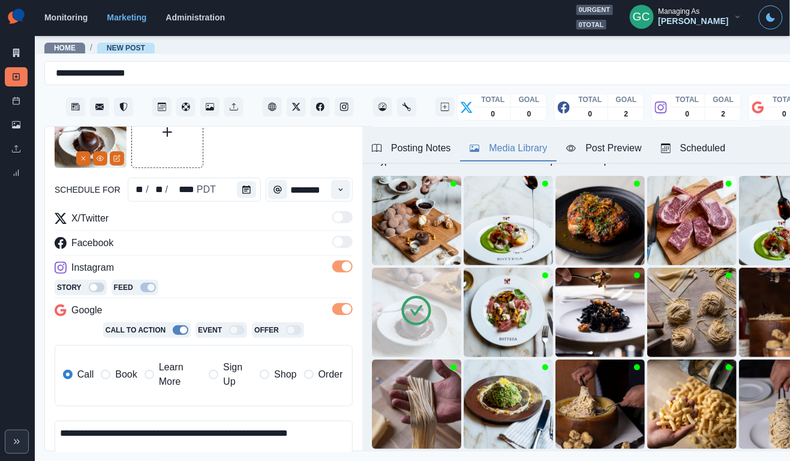
click at [705, 148] on div "Scheduled" at bounding box center [693, 148] width 65 height 14
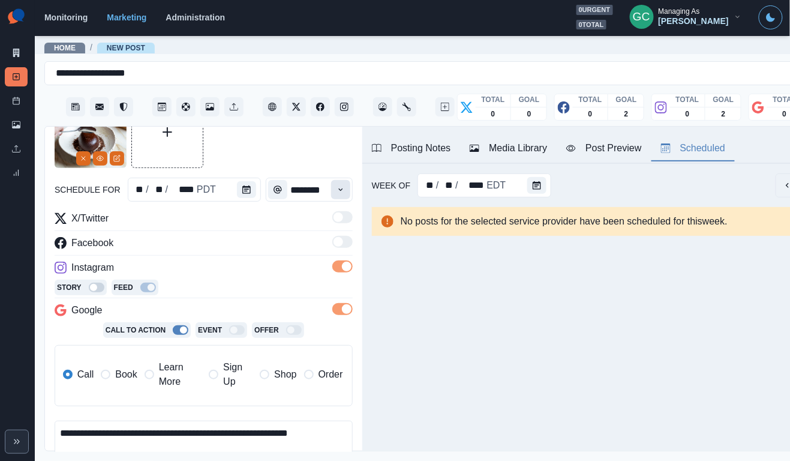
click at [341, 181] on button "Time" at bounding box center [340, 189] width 19 height 19
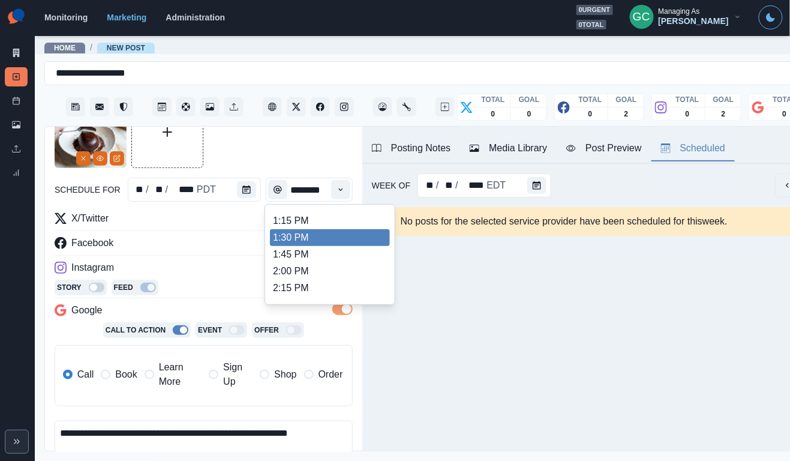
scroll to position [349, 0]
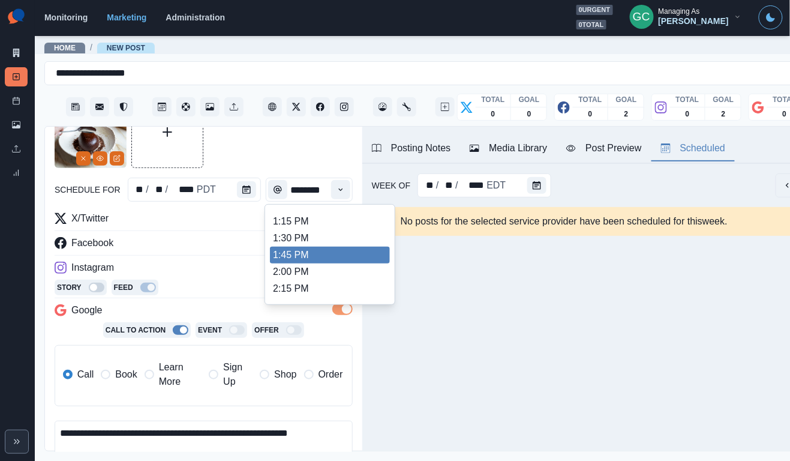
click at [314, 259] on li "1:45 PM" at bounding box center [330, 255] width 120 height 17
type input "*******"
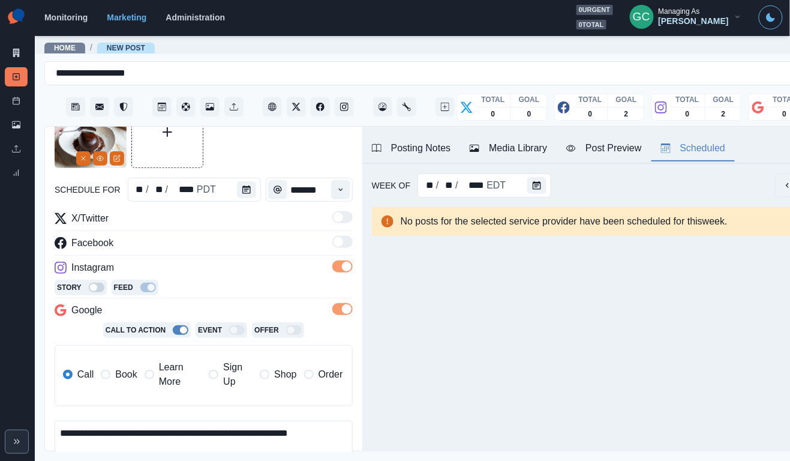
click at [292, 279] on div "Instagram" at bounding box center [204, 269] width 298 height 19
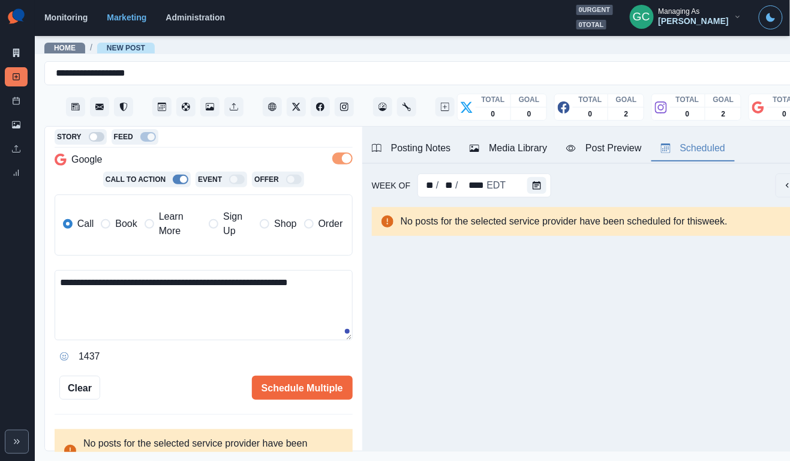
scroll to position [234, 0]
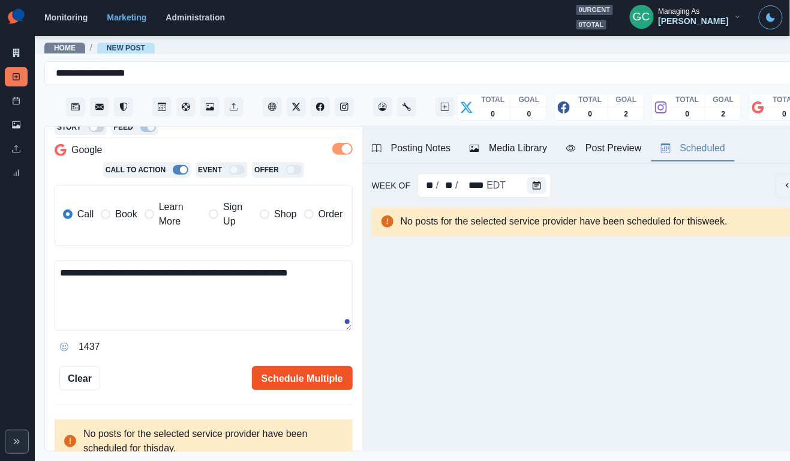
click at [290, 377] on button "Schedule Multiple" at bounding box center [302, 378] width 101 height 24
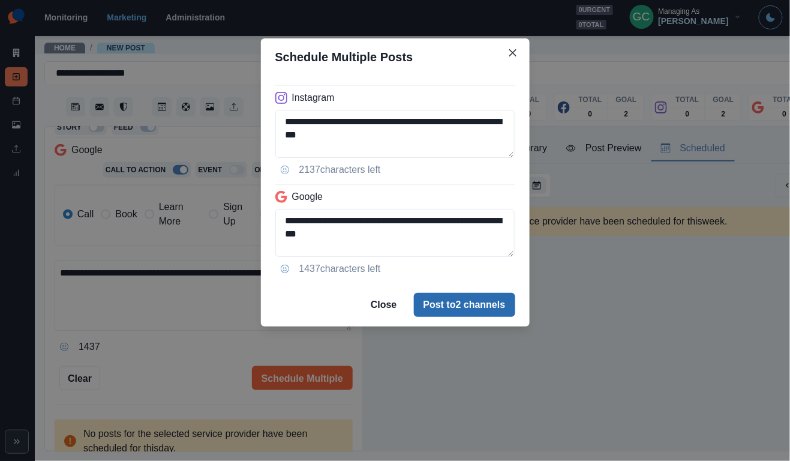
click at [467, 297] on button "Post to 2 channels" at bounding box center [464, 305] width 101 height 24
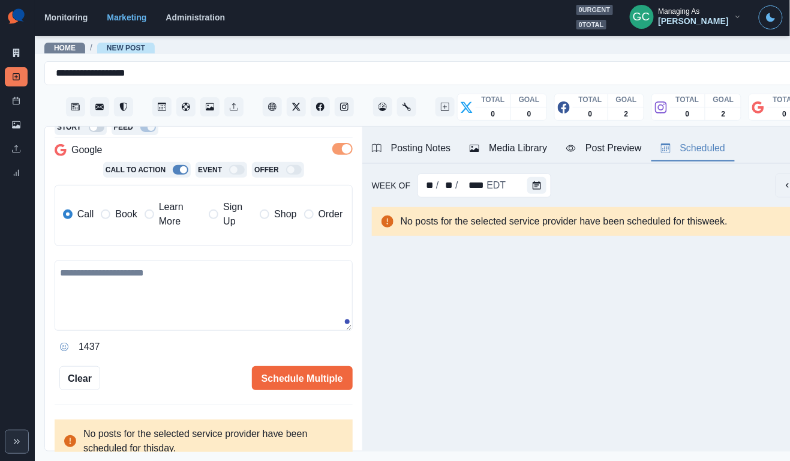
scroll to position [102, 0]
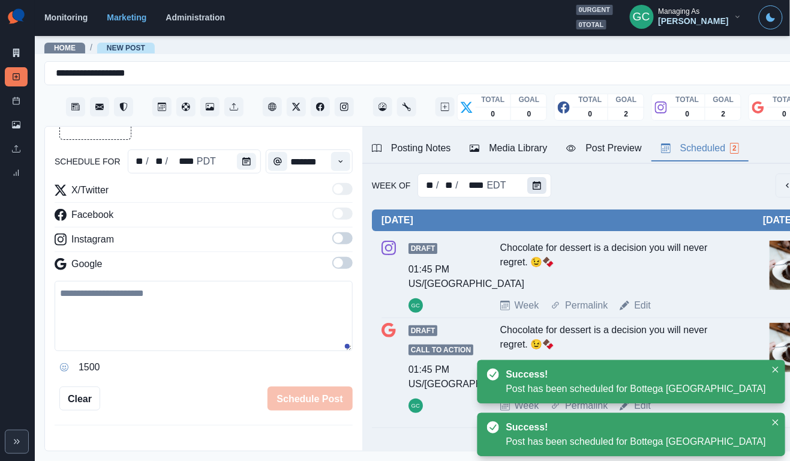
click at [542, 190] on button "Calendar" at bounding box center [536, 185] width 19 height 17
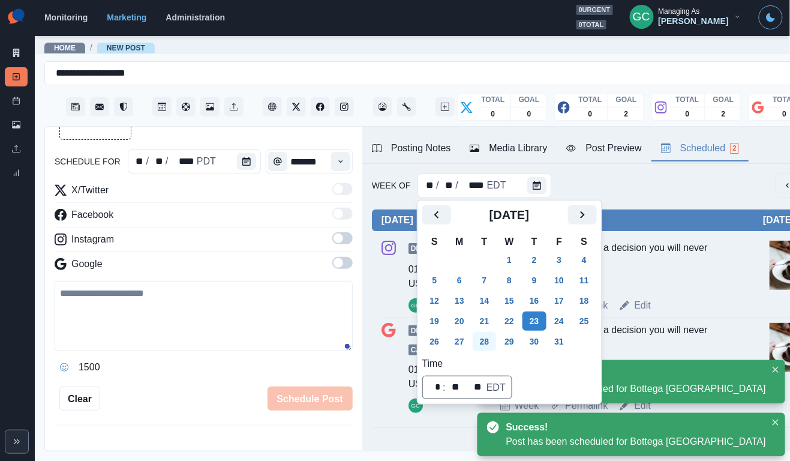
click at [488, 347] on button "28" at bounding box center [485, 341] width 24 height 19
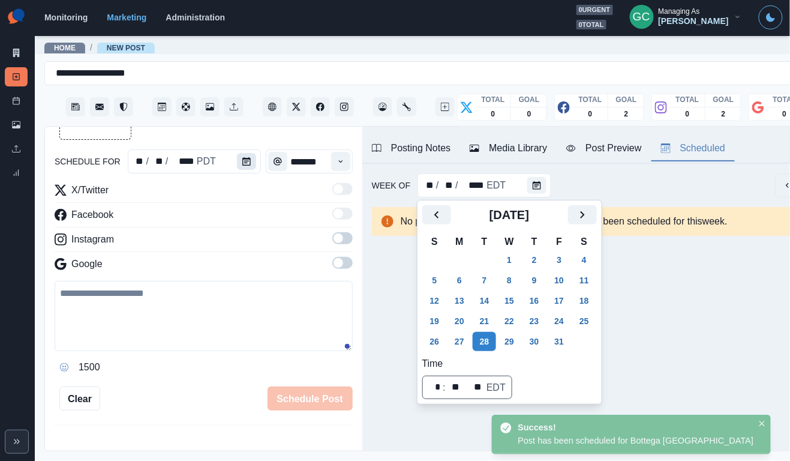
click at [251, 165] on button "Calendar" at bounding box center [246, 161] width 19 height 17
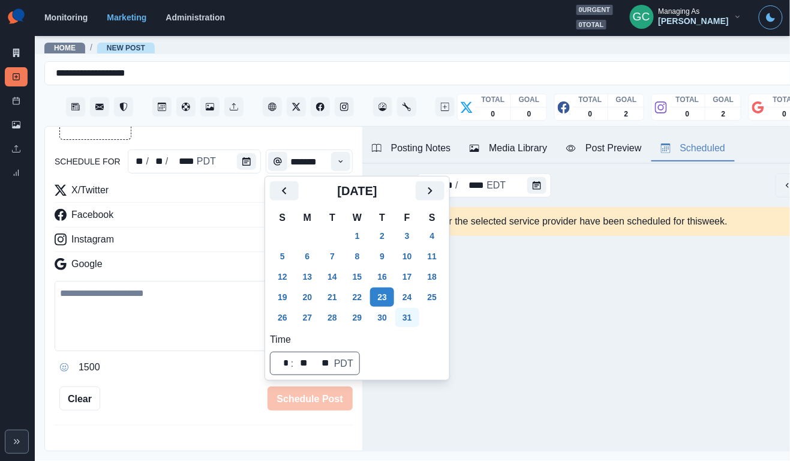
click at [419, 317] on button "31" at bounding box center [407, 317] width 24 height 19
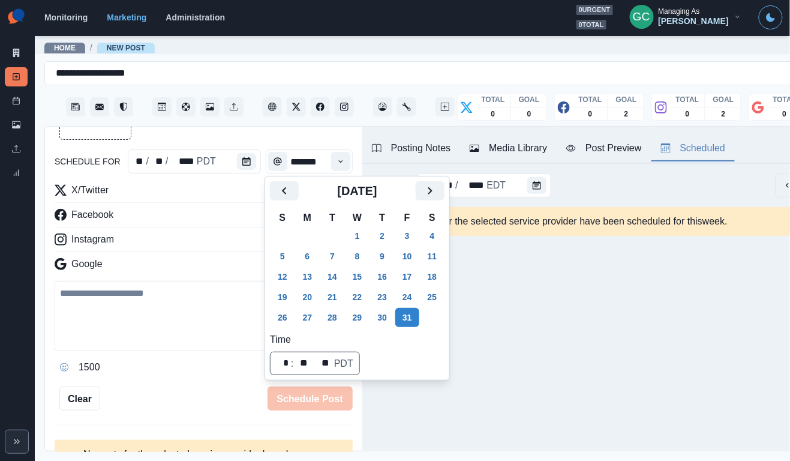
click at [341, 170] on div "Time" at bounding box center [341, 161] width 24 height 24
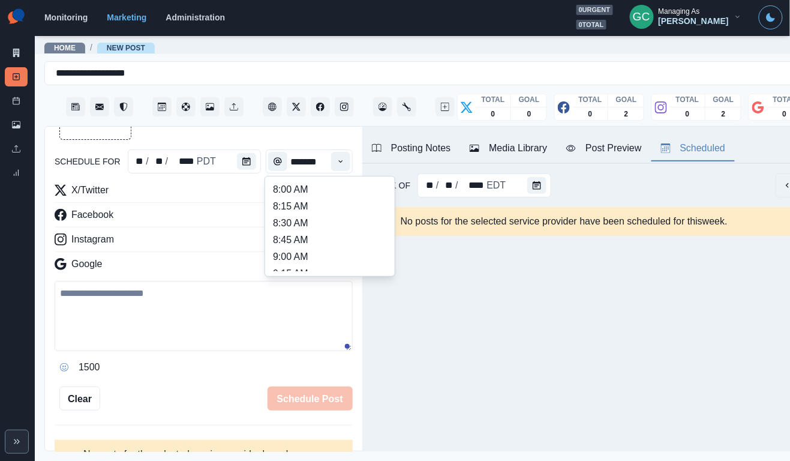
click at [341, 170] on button "Time" at bounding box center [340, 161] width 19 height 19
click at [322, 201] on li "3:00 PM" at bounding box center [330, 197] width 120 height 17
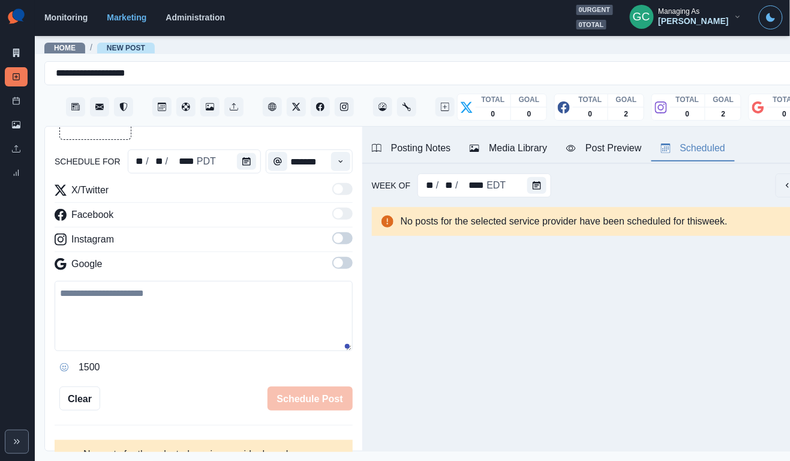
click at [347, 241] on span at bounding box center [342, 238] width 20 height 12
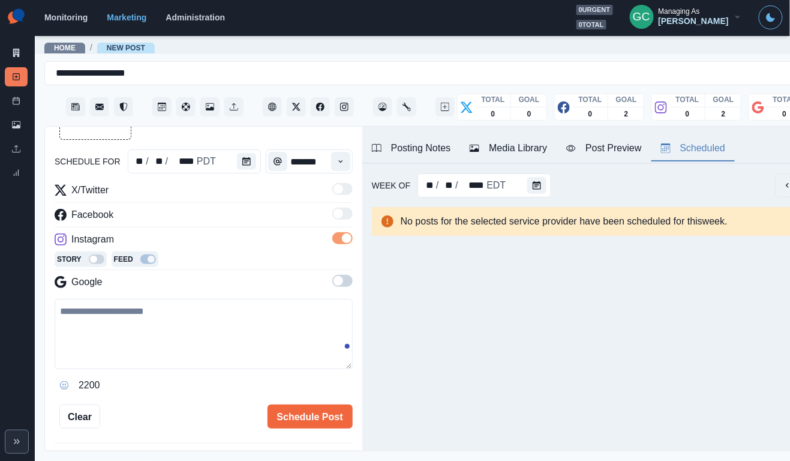
click at [346, 286] on span at bounding box center [342, 281] width 20 height 12
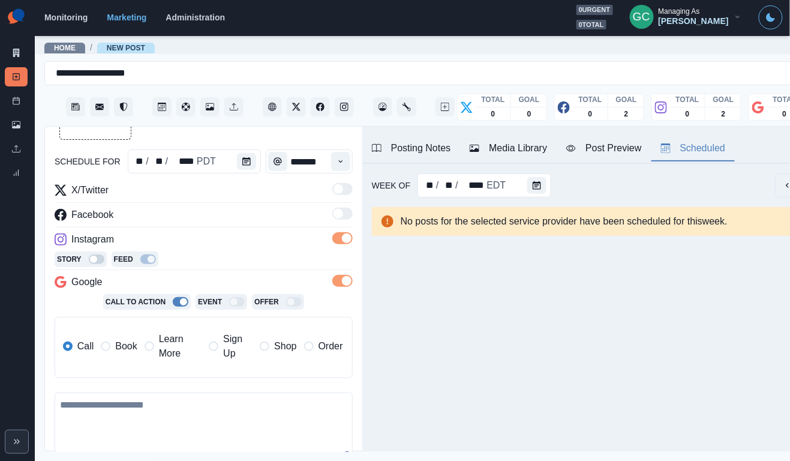
click at [429, 146] on div "Posting Notes" at bounding box center [411, 148] width 79 height 14
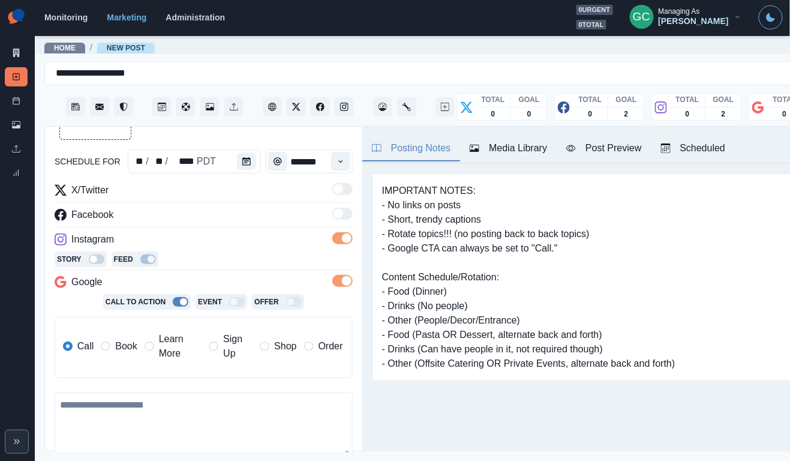
click at [703, 153] on div "Scheduled" at bounding box center [693, 148] width 65 height 14
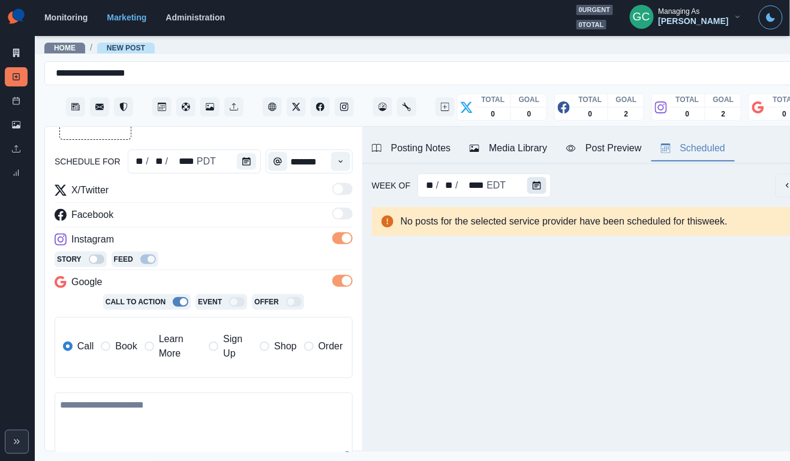
click at [533, 182] on icon "Calendar" at bounding box center [537, 185] width 8 height 8
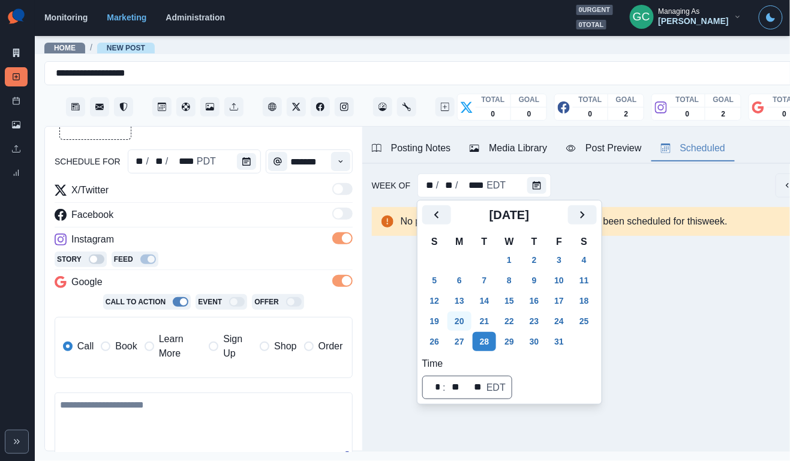
click at [458, 322] on button "20" at bounding box center [460, 320] width 24 height 19
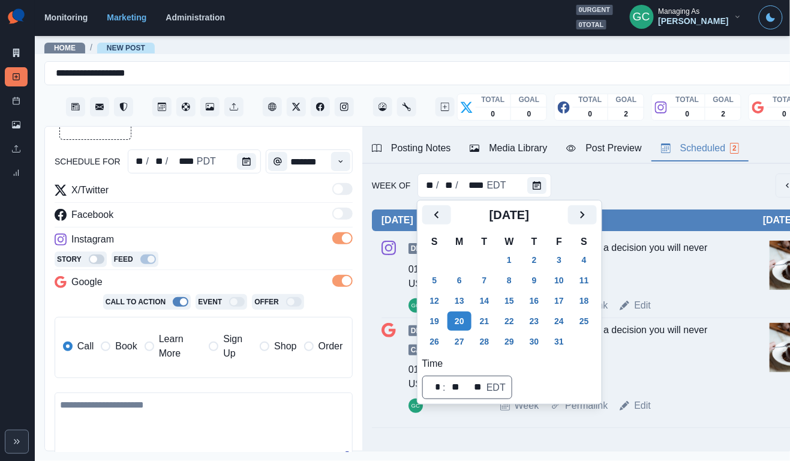
click at [449, 151] on div "Posting Notes" at bounding box center [411, 148] width 79 height 14
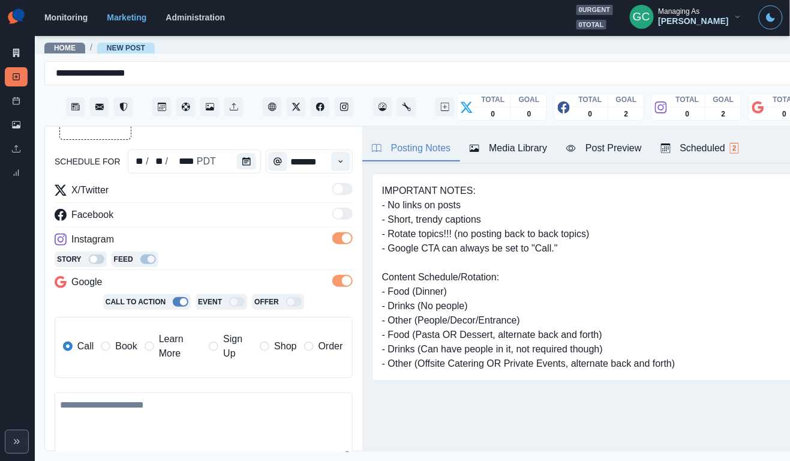
click at [697, 151] on div "Scheduled 2" at bounding box center [700, 148] width 78 height 14
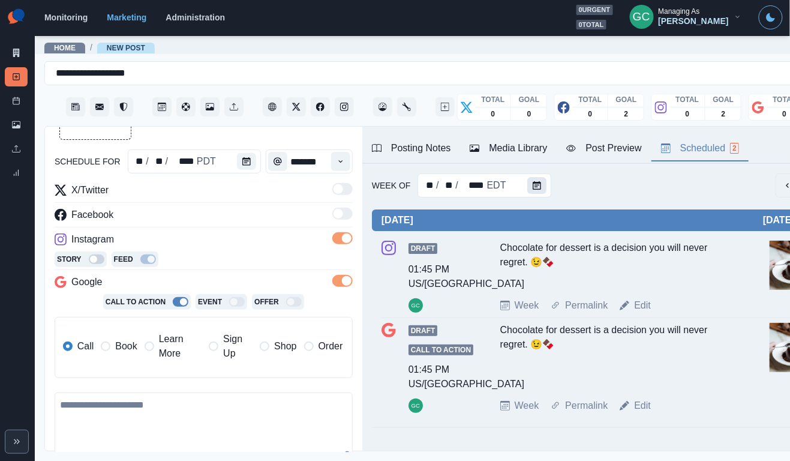
click at [533, 182] on icon "Calendar" at bounding box center [537, 185] width 8 height 8
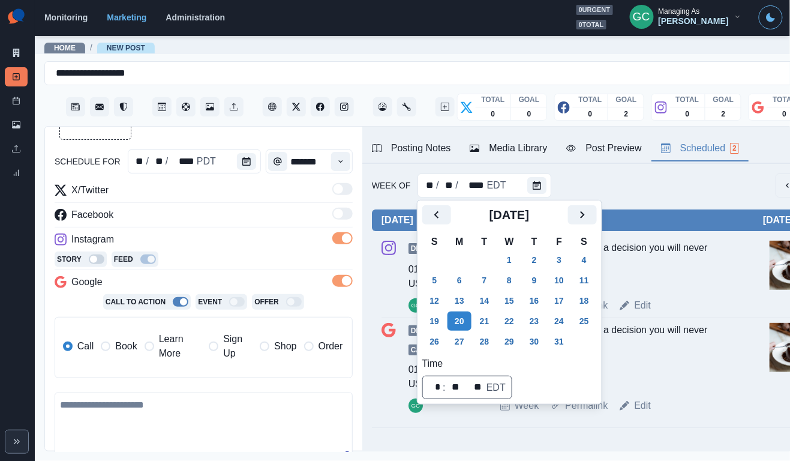
click at [673, 269] on div "Chocolate for dessert is a decision you will never regret. 😉🍫" at bounding box center [619, 265] width 238 height 48
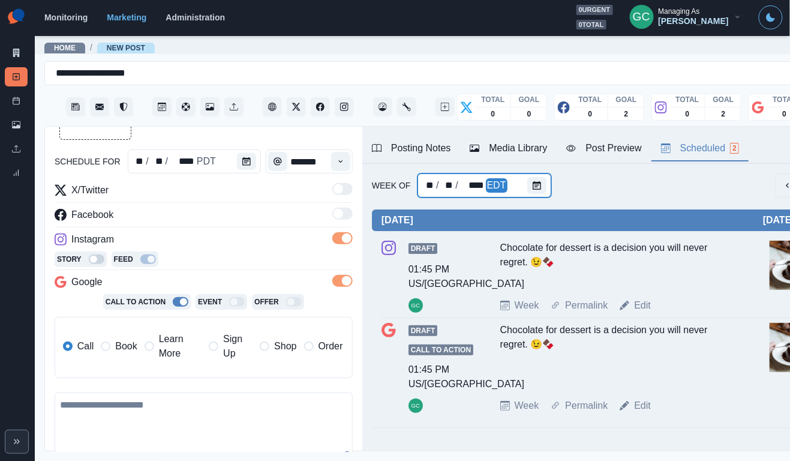
click at [533, 194] on div at bounding box center [539, 185] width 24 height 24
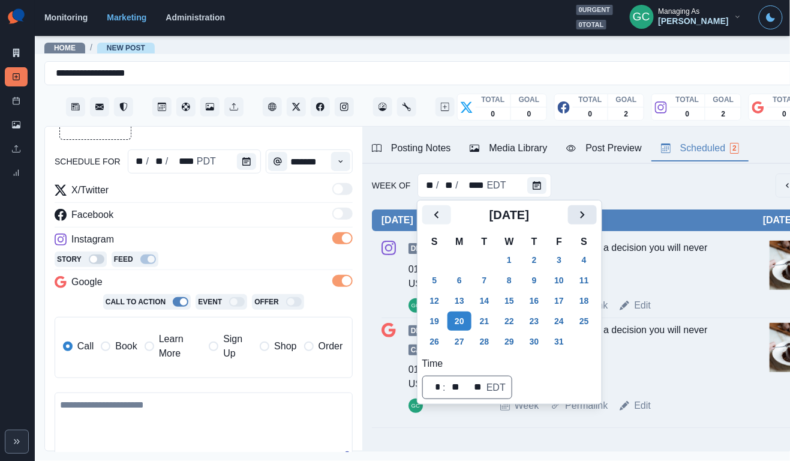
click at [590, 214] on icon "Next" at bounding box center [582, 215] width 14 height 14
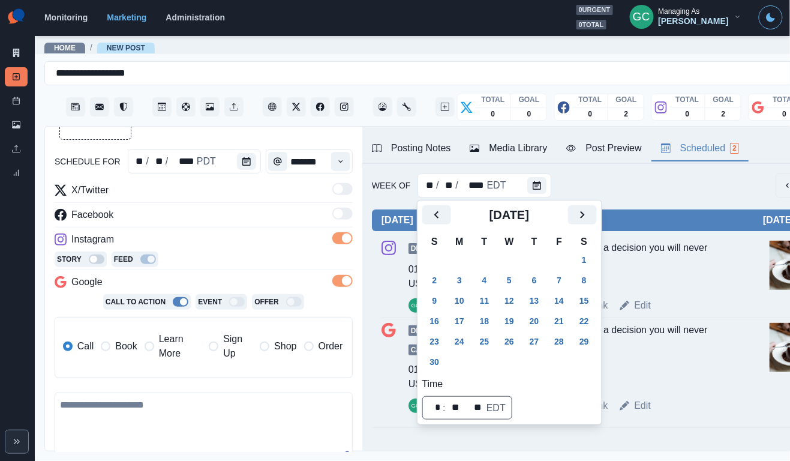
click at [662, 173] on div "Week Of ** / ** / **** EDT" at bounding box center [600, 185] width 457 height 24
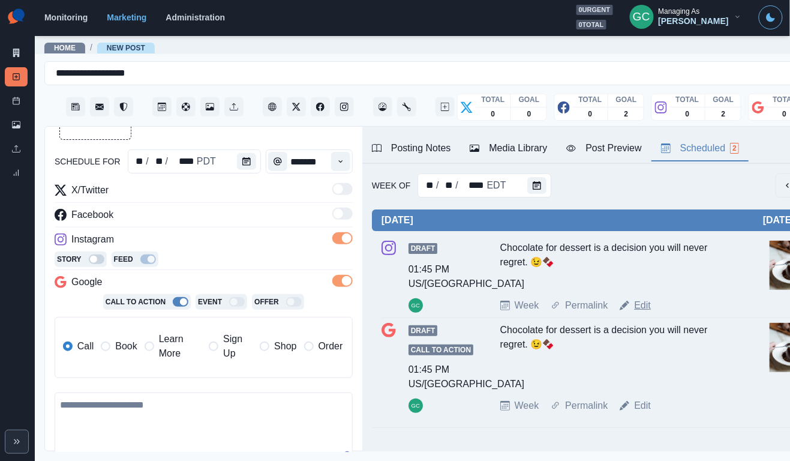
click at [647, 313] on link "Edit" at bounding box center [642, 305] width 17 height 14
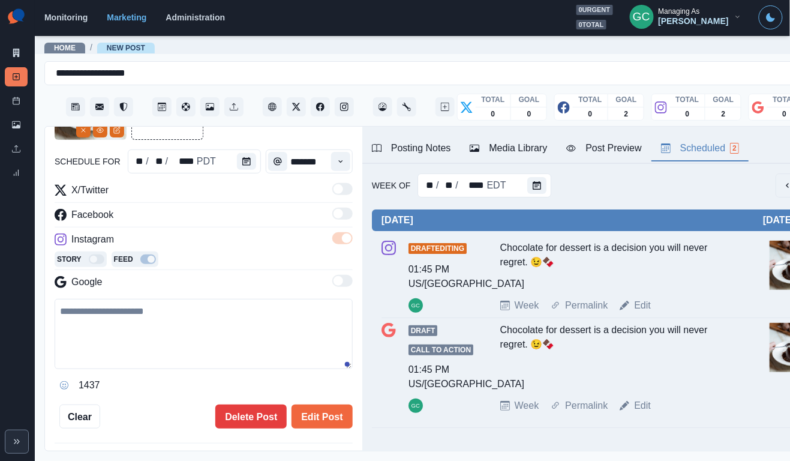
type input "*******"
type textarea "**********"
click at [246, 164] on icon "Calendar" at bounding box center [246, 161] width 8 height 8
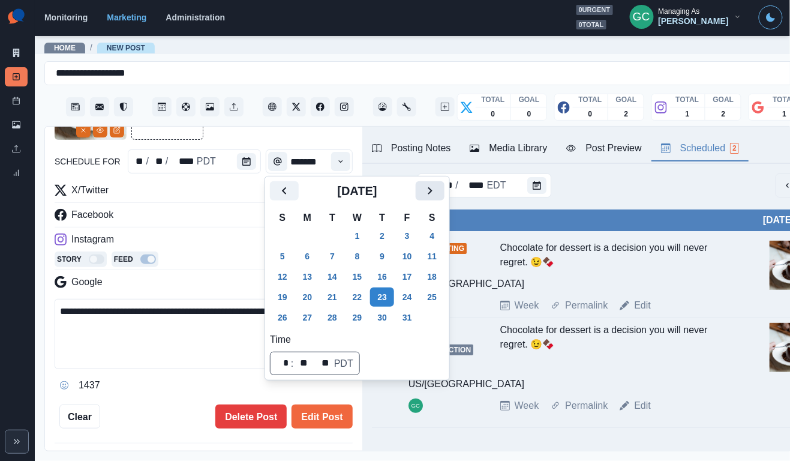
click at [437, 191] on icon "Next" at bounding box center [430, 191] width 14 height 14
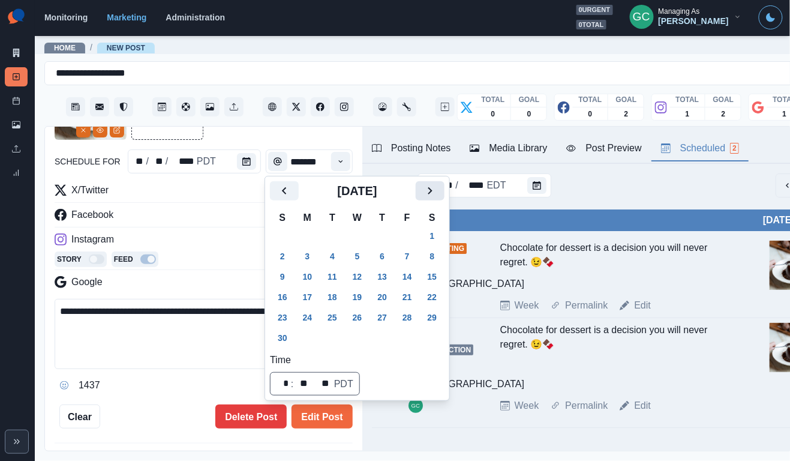
click at [437, 191] on icon "Next" at bounding box center [430, 191] width 14 height 14
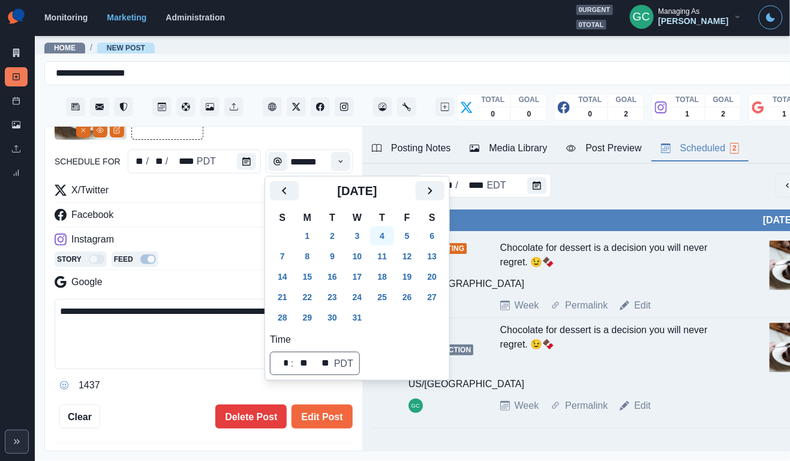
click at [393, 234] on button "4" at bounding box center [382, 235] width 24 height 19
click at [334, 416] on button "Edit Post" at bounding box center [322, 416] width 61 height 24
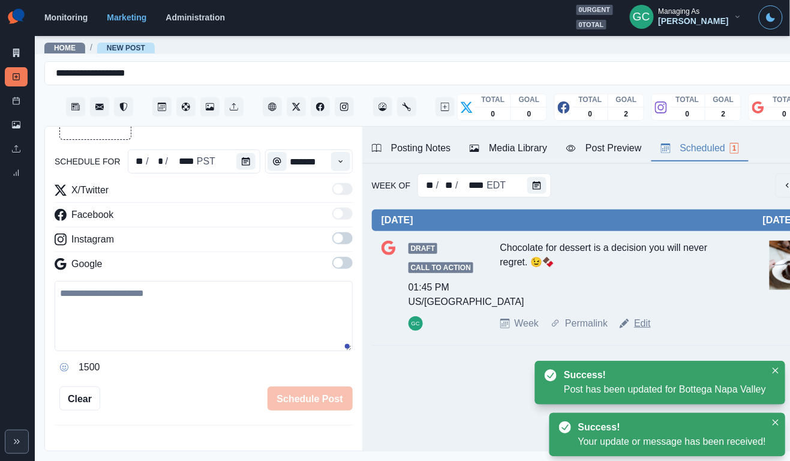
click at [642, 325] on link "Edit" at bounding box center [642, 323] width 17 height 14
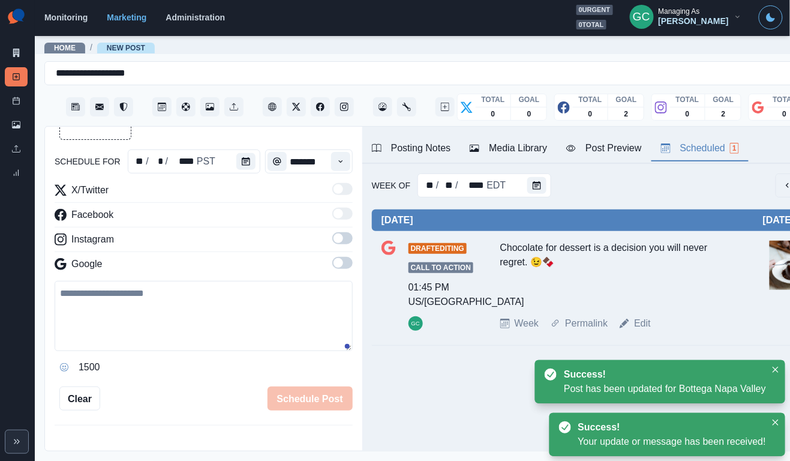
type textarea "**********"
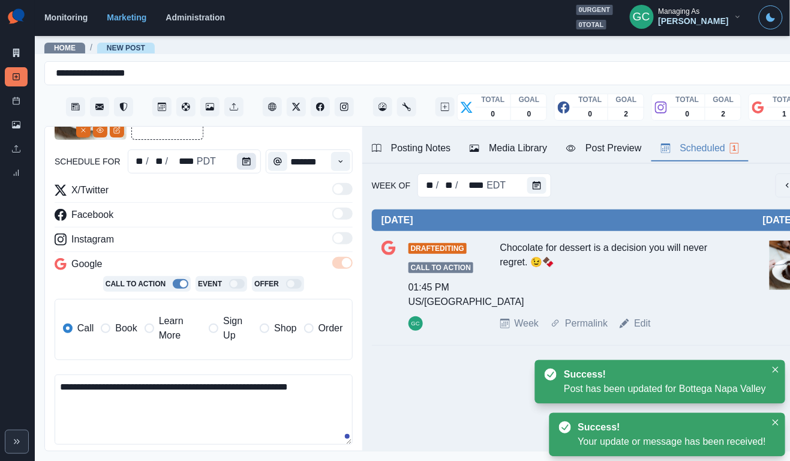
click at [241, 169] on button "Calendar" at bounding box center [246, 161] width 19 height 17
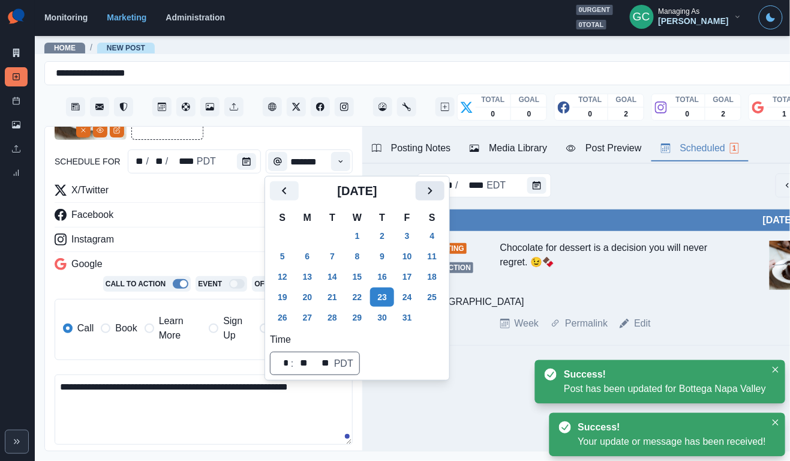
click at [437, 187] on icon "Next" at bounding box center [430, 191] width 14 height 14
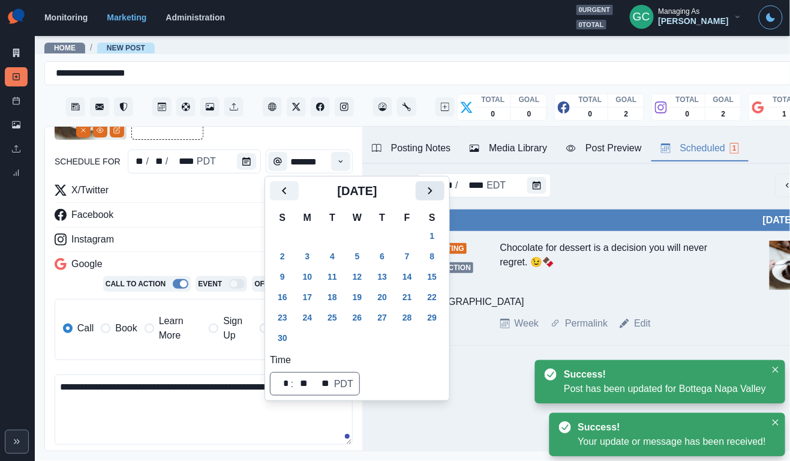
click at [437, 187] on icon "Next" at bounding box center [430, 191] width 14 height 14
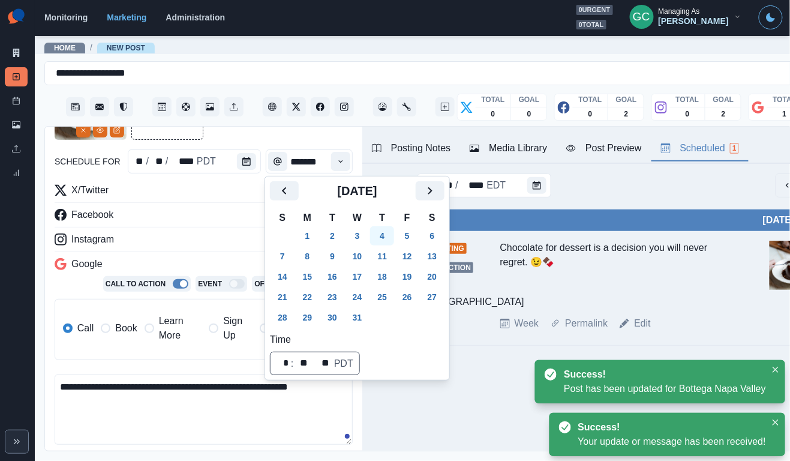
click at [394, 232] on button "4" at bounding box center [382, 235] width 24 height 19
click at [159, 227] on hr at bounding box center [204, 227] width 298 height 1
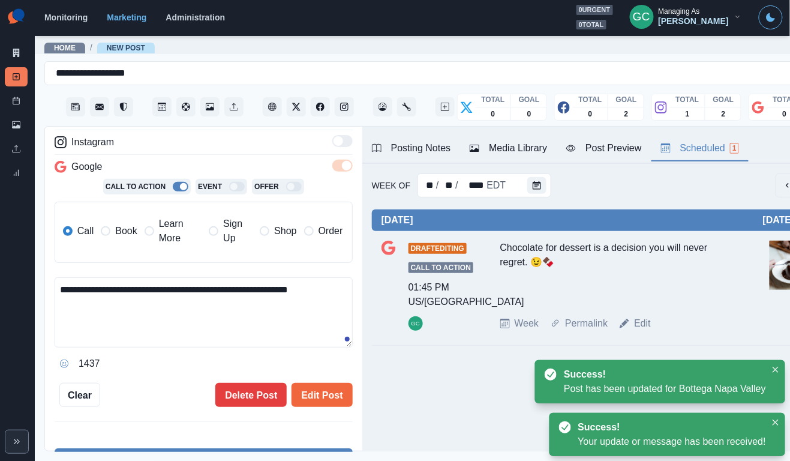
scroll to position [203, 0]
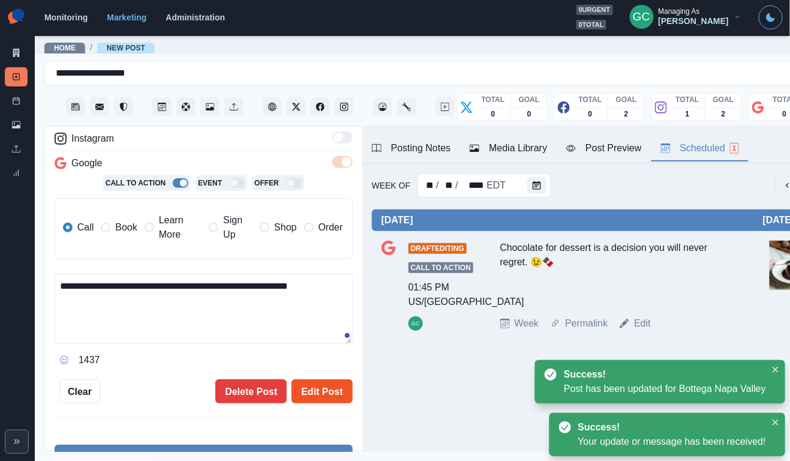
click at [309, 385] on button "Edit Post" at bounding box center [322, 391] width 61 height 24
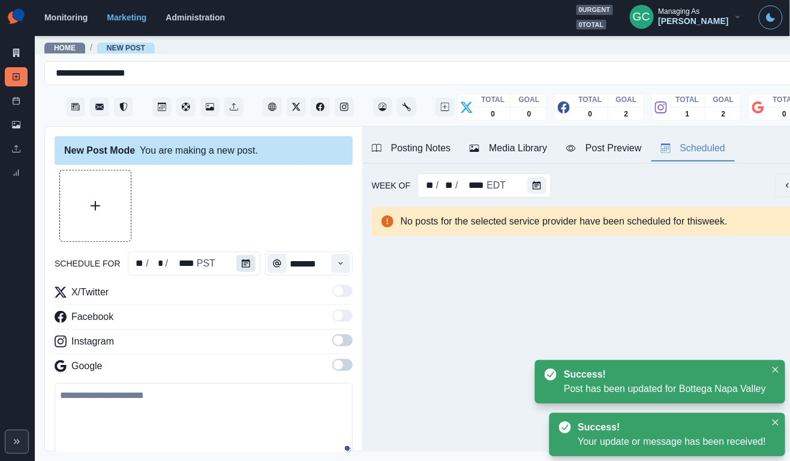
click at [247, 271] on button "Calendar" at bounding box center [245, 263] width 19 height 17
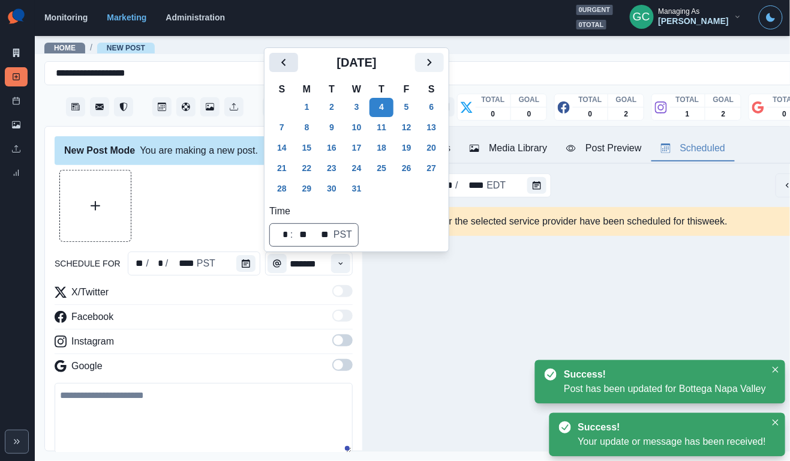
click at [289, 65] on icon "Previous" at bounding box center [284, 62] width 14 height 14
click at [289, 82] on th "S" at bounding box center [281, 90] width 25 height 16
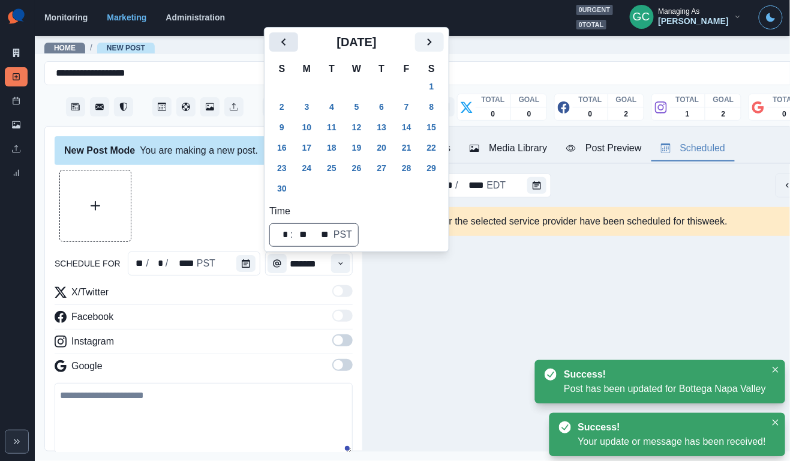
click at [277, 44] on icon "Previous" at bounding box center [284, 42] width 14 height 14
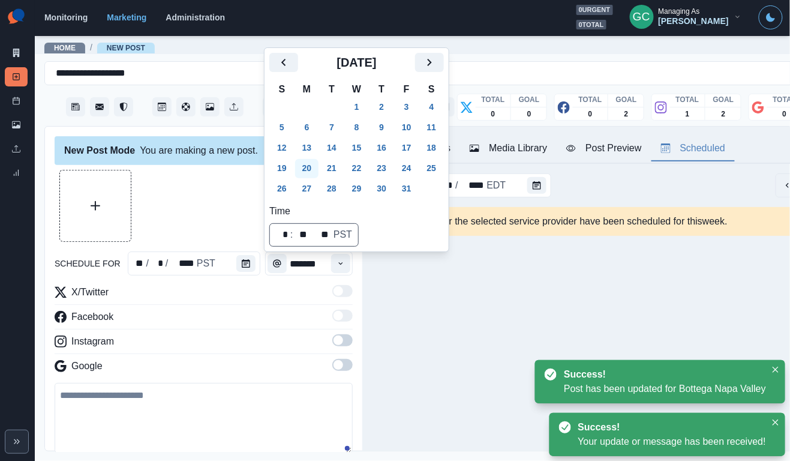
click at [310, 170] on button "20" at bounding box center [307, 168] width 24 height 19
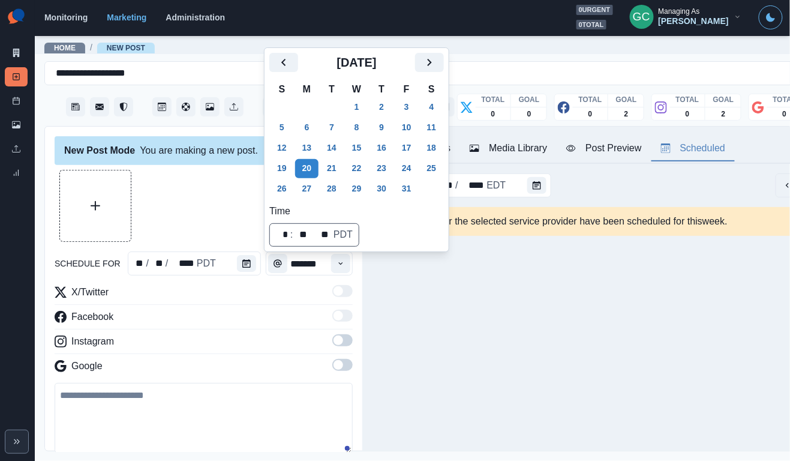
click at [290, 317] on div "Facebook" at bounding box center [204, 319] width 298 height 19
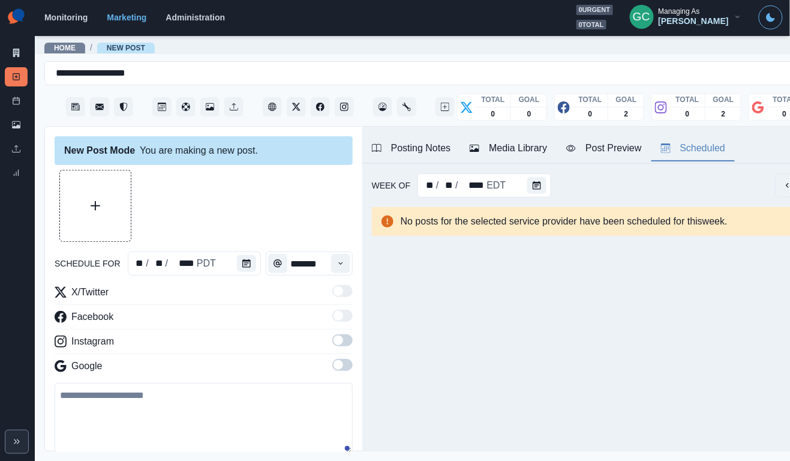
click at [346, 367] on span at bounding box center [342, 365] width 20 height 12
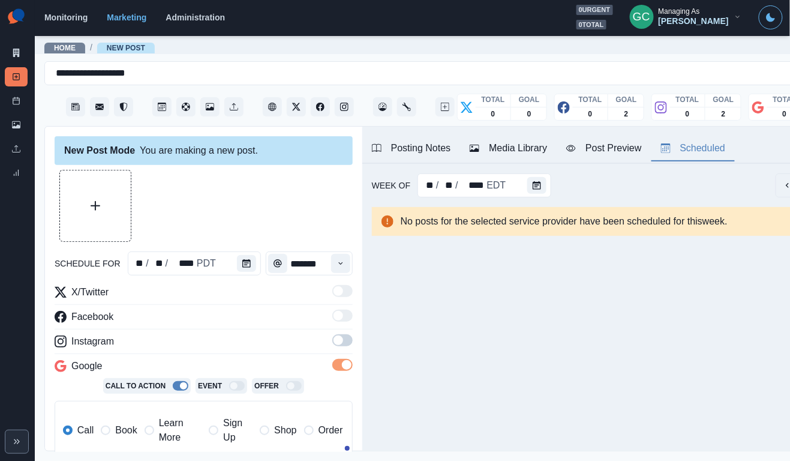
click at [346, 351] on label at bounding box center [342, 343] width 20 height 19
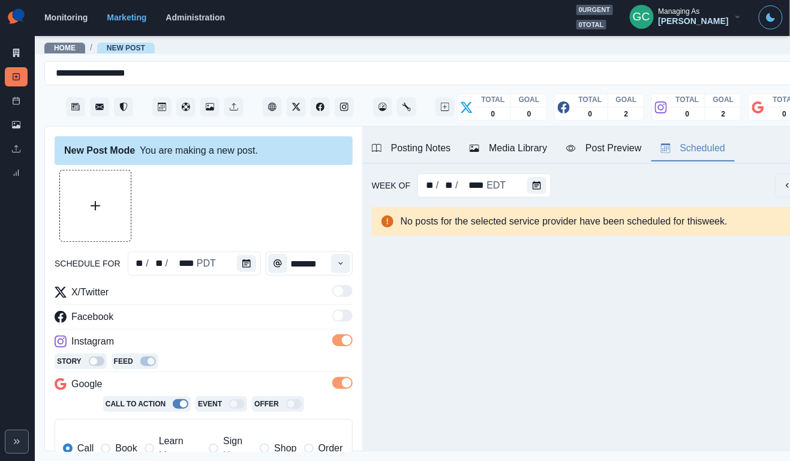
click at [499, 142] on div "Media Library" at bounding box center [508, 148] width 77 height 14
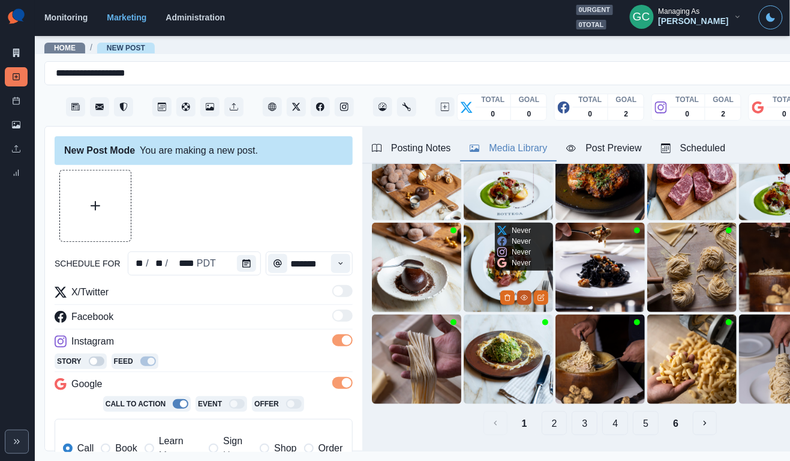
scroll to position [106, 0]
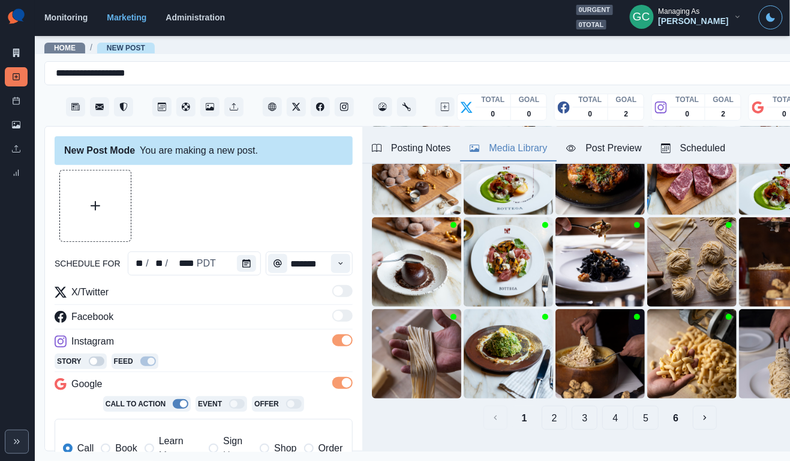
click at [617, 418] on button "4" at bounding box center [615, 418] width 26 height 24
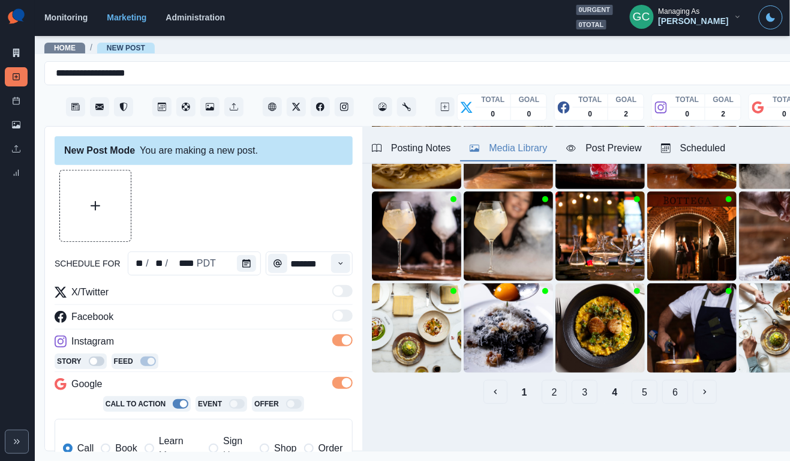
scroll to position [131, 0]
click at [647, 397] on button "5" at bounding box center [645, 392] width 26 height 24
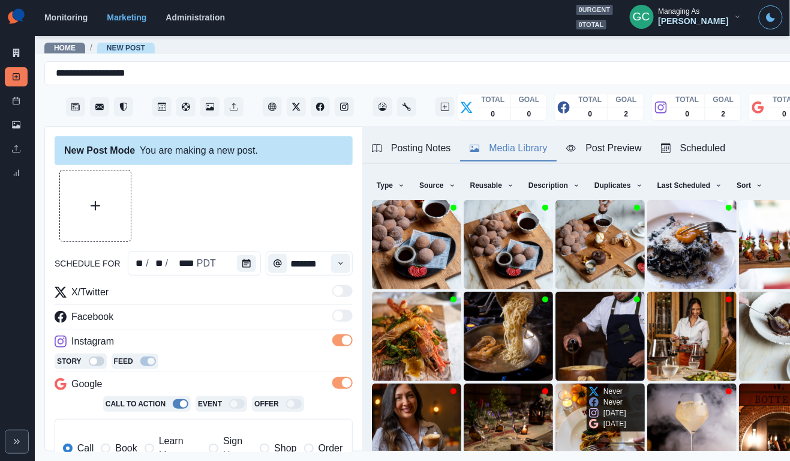
scroll to position [35, 0]
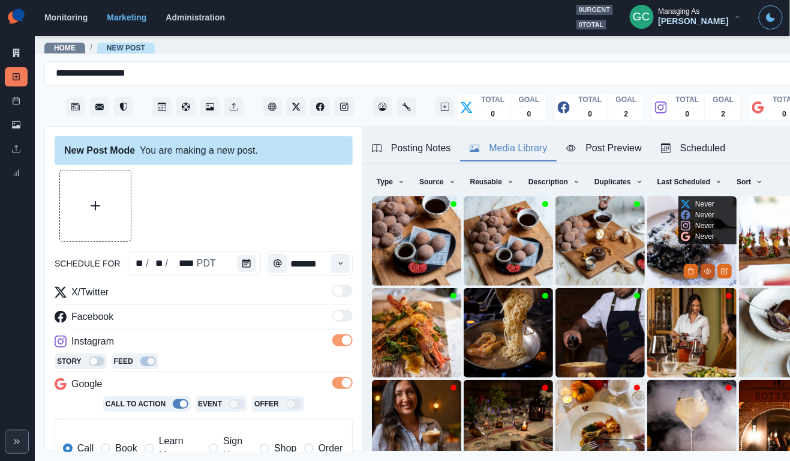
click at [710, 271] on icon "View Media" at bounding box center [707, 271] width 7 height 5
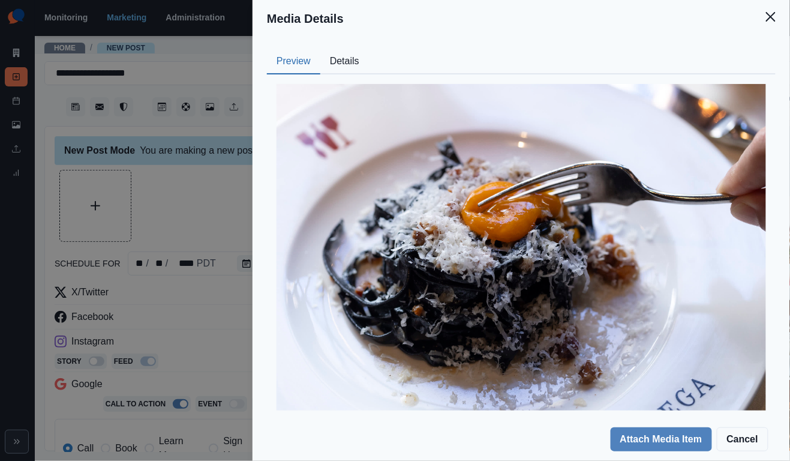
click at [349, 70] on button "Details" at bounding box center [344, 61] width 49 height 25
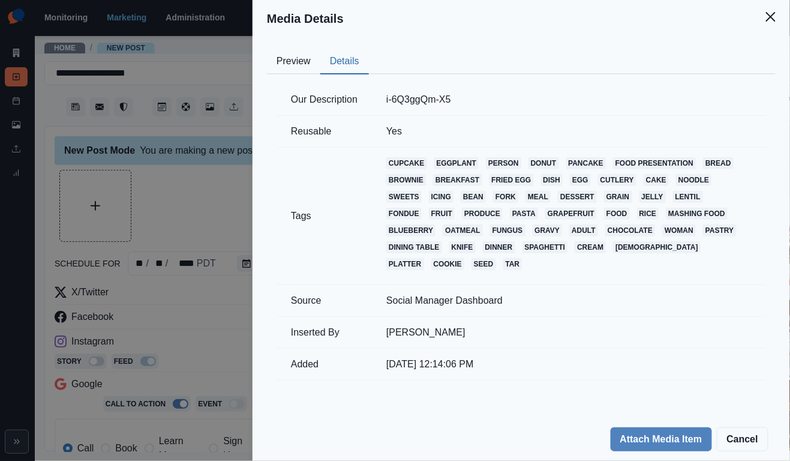
click at [299, 70] on button "Preview" at bounding box center [293, 61] width 53 height 25
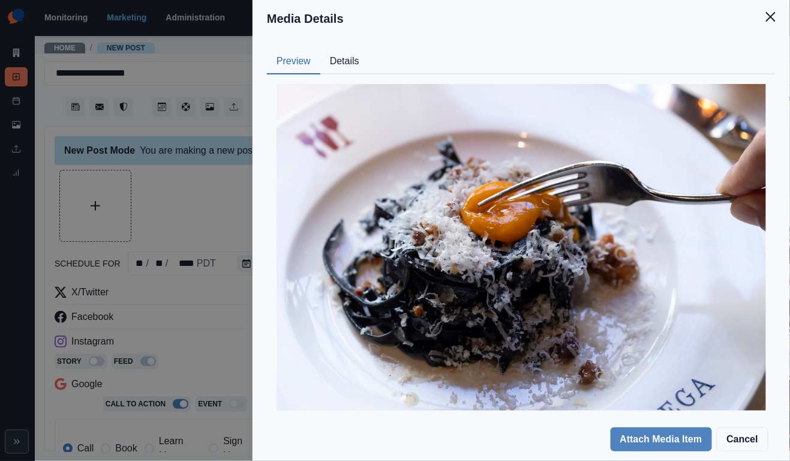
click at [194, 199] on div "Media Details Preview Details Our Description i-6Q3ggQm-X5 Reusable Yes Tags cu…" at bounding box center [395, 230] width 790 height 461
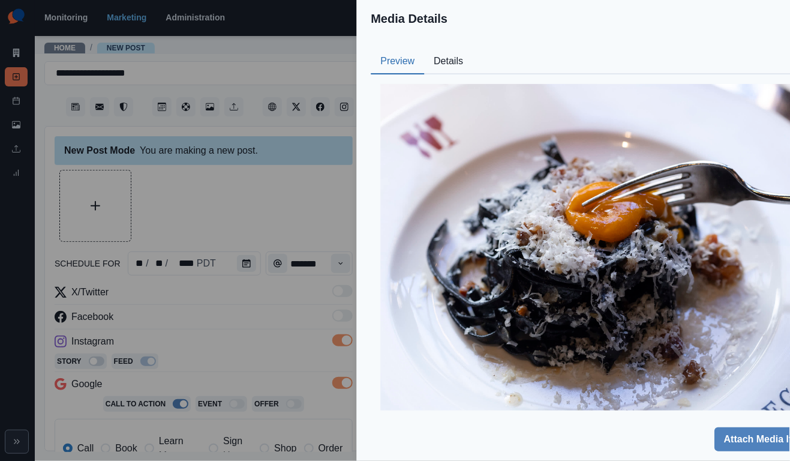
scroll to position [37, 0]
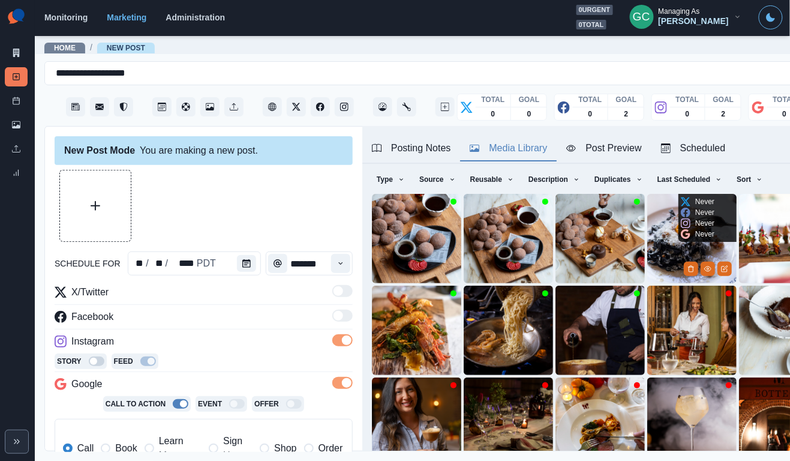
click at [655, 253] on img at bounding box center [691, 238] width 89 height 89
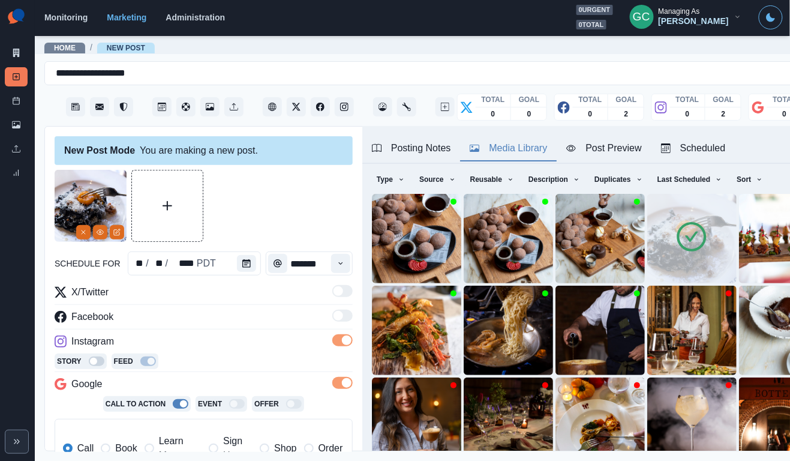
scroll to position [223, 0]
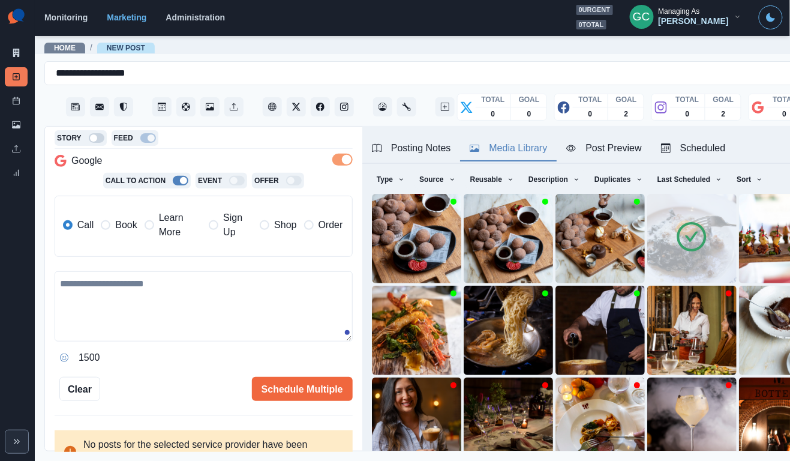
click at [256, 311] on textarea at bounding box center [204, 306] width 298 height 70
paste textarea "**********"
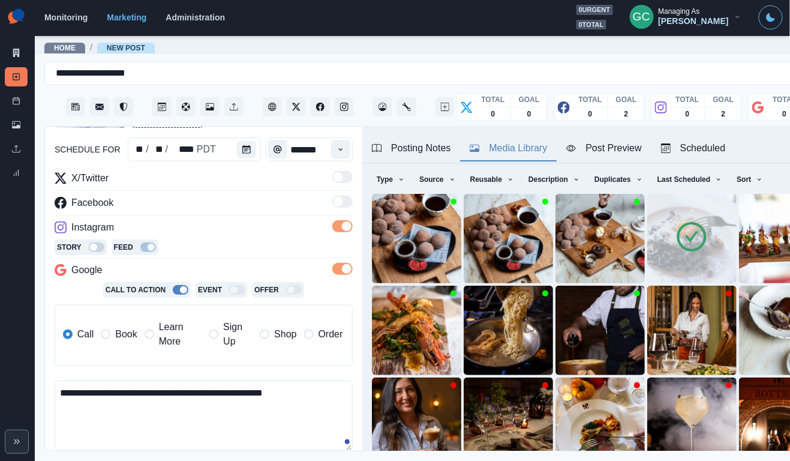
scroll to position [120, 0]
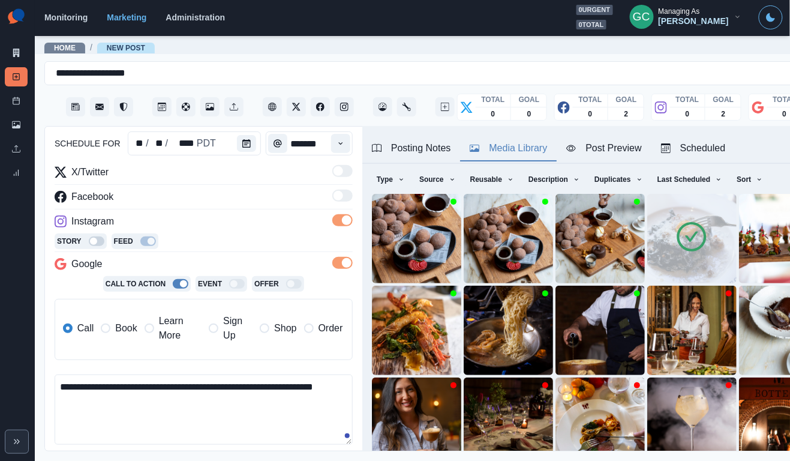
drag, startPoint x: 305, startPoint y: 383, endPoint x: 305, endPoint y: 418, distance: 34.2
click at [305, 418] on textarea "**********" at bounding box center [204, 409] width 298 height 70
paste textarea "**********"
click at [309, 386] on textarea "**********" at bounding box center [204, 409] width 298 height 70
click at [338, 418] on textarea "**********" at bounding box center [204, 409] width 298 height 70
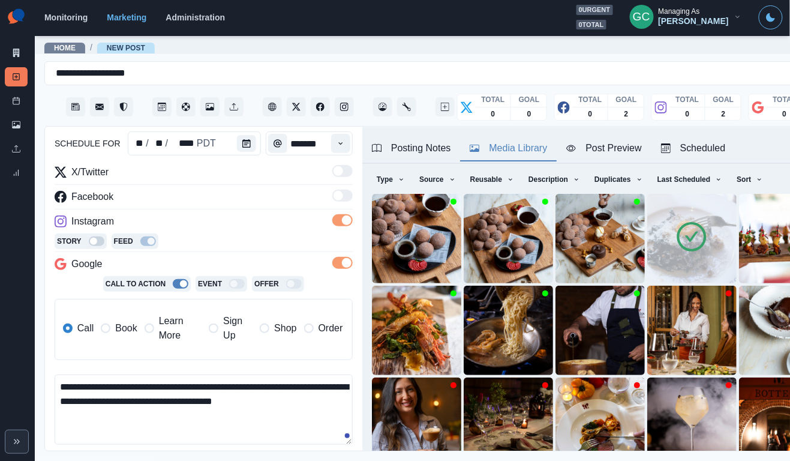
click at [302, 383] on textarea "**********" at bounding box center [204, 409] width 298 height 70
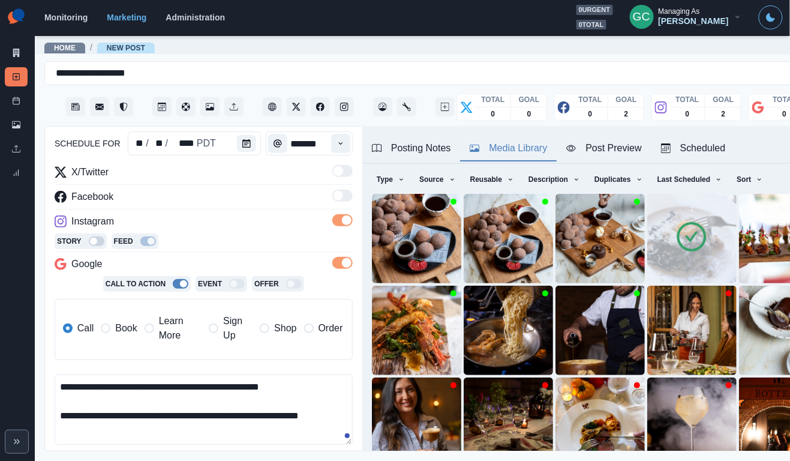
scroll to position [157, 0]
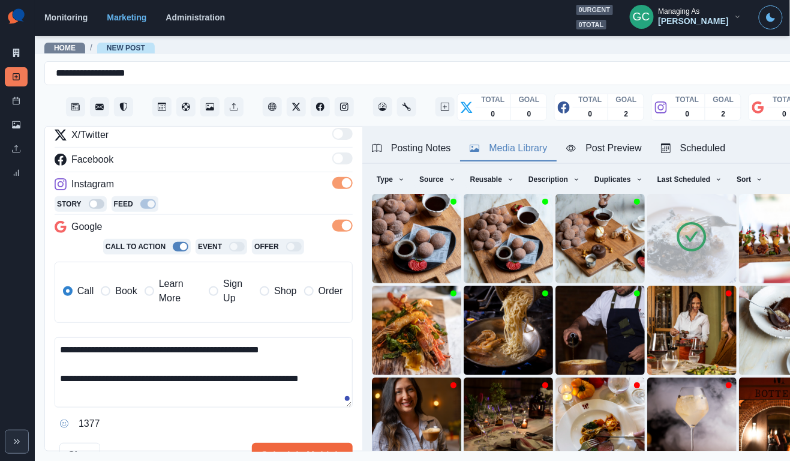
click at [233, 394] on textarea "**********" at bounding box center [204, 372] width 298 height 70
drag, startPoint x: 116, startPoint y: 391, endPoint x: 231, endPoint y: 385, distance: 114.8
click at [231, 385] on textarea "**********" at bounding box center [204, 372] width 298 height 70
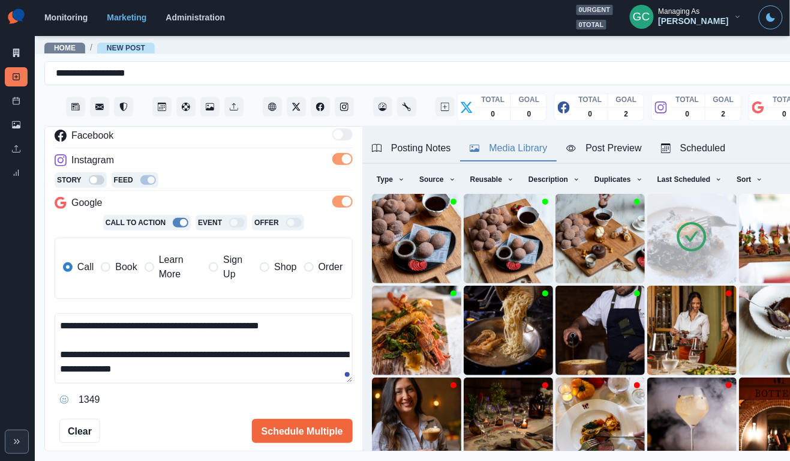
scroll to position [182, 0]
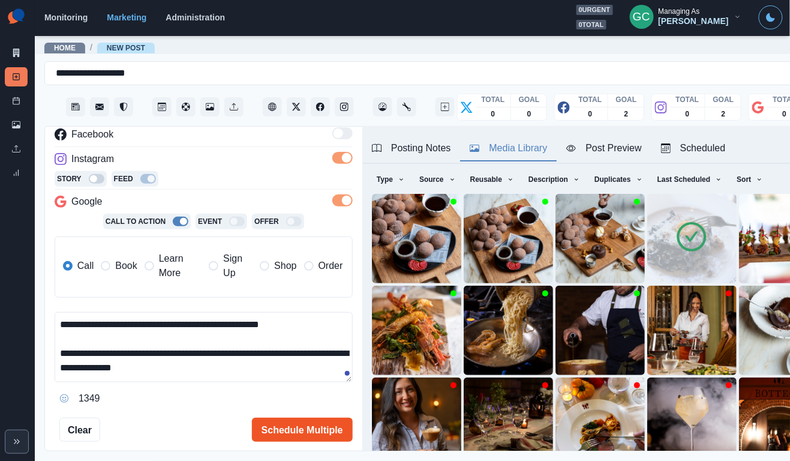
type textarea "**********"
click at [287, 425] on button "Schedule Multiple" at bounding box center [302, 430] width 101 height 24
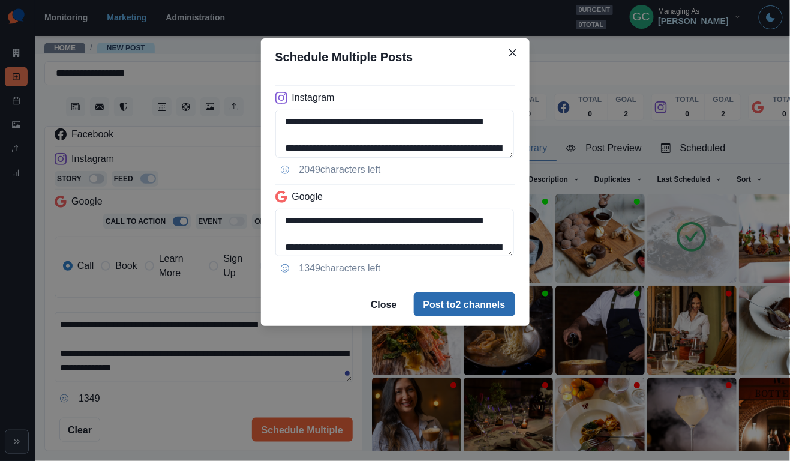
click at [469, 302] on button "Post to 2 channels" at bounding box center [464, 304] width 101 height 24
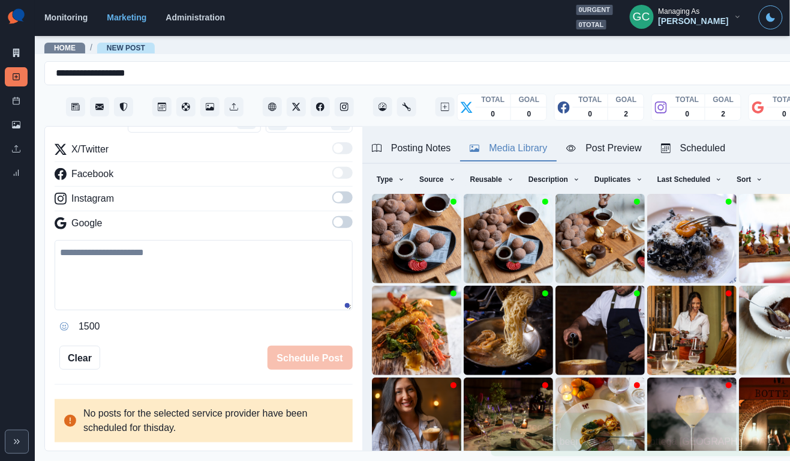
scroll to position [146, 0]
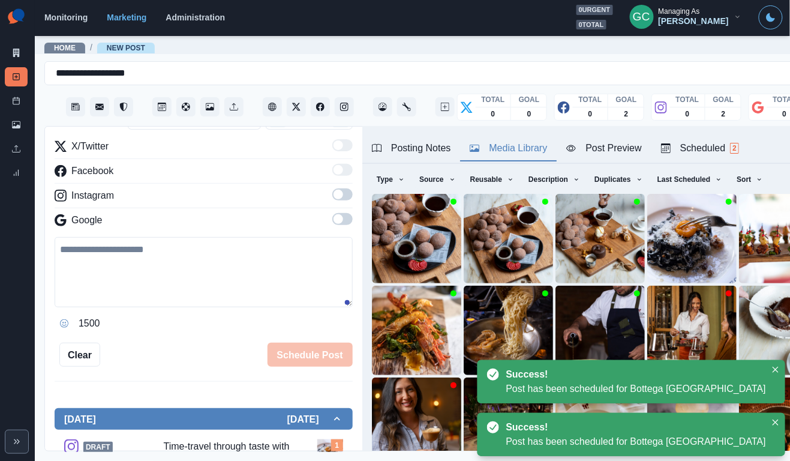
click at [694, 143] on div "Scheduled 2" at bounding box center [700, 148] width 78 height 14
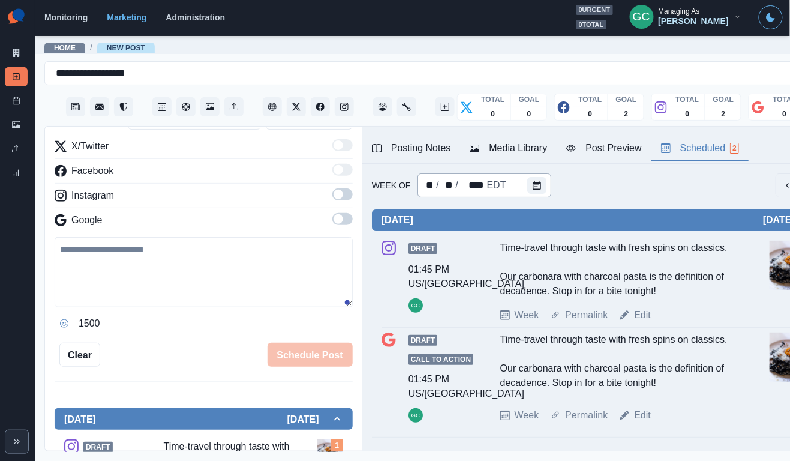
scroll to position [0, 0]
click at [502, 186] on div "EDT" at bounding box center [497, 185] width 22 height 15
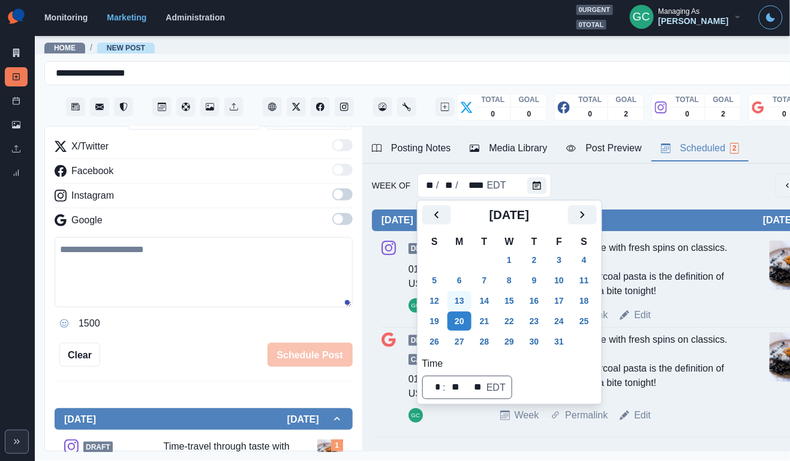
click at [463, 301] on button "13" at bounding box center [460, 300] width 24 height 19
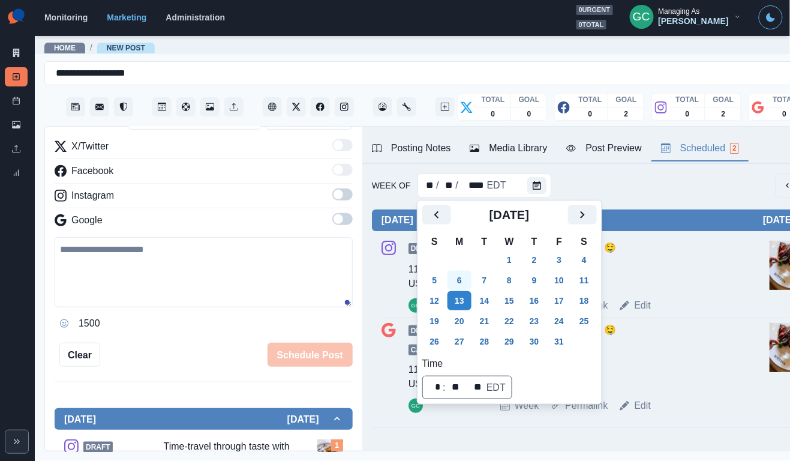
click at [462, 279] on button "6" at bounding box center [460, 280] width 24 height 19
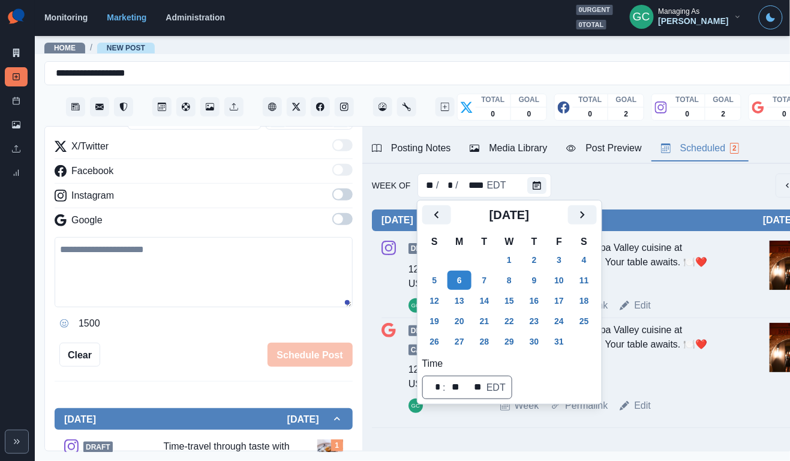
click at [698, 277] on div "Taste the passion of Napa Valley cuisine at Bottega. Your table awaits. 🍽️❤️" at bounding box center [619, 265] width 238 height 48
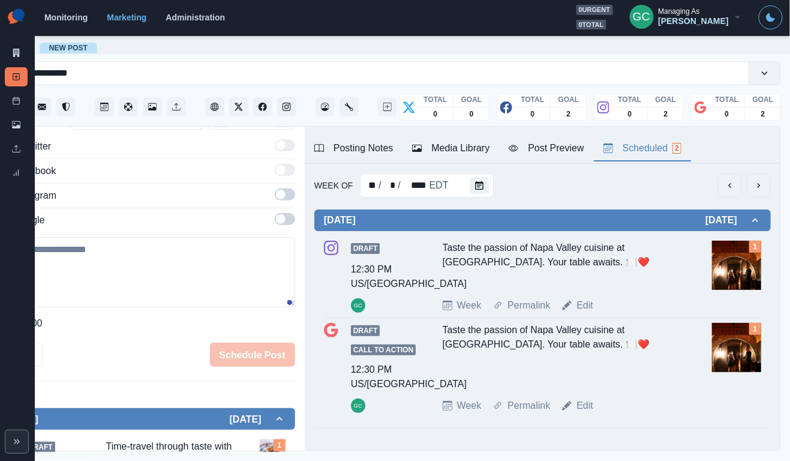
click at [353, 139] on button "Posting Notes" at bounding box center [354, 148] width 98 height 25
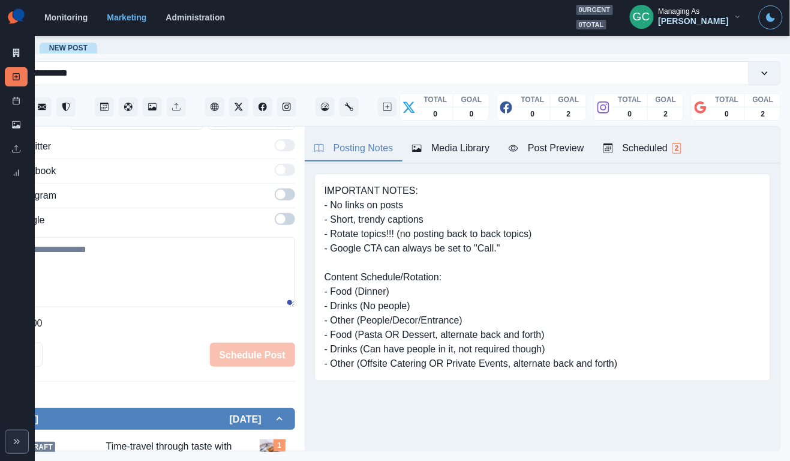
click at [446, 146] on div "Media Library" at bounding box center [450, 148] width 77 height 14
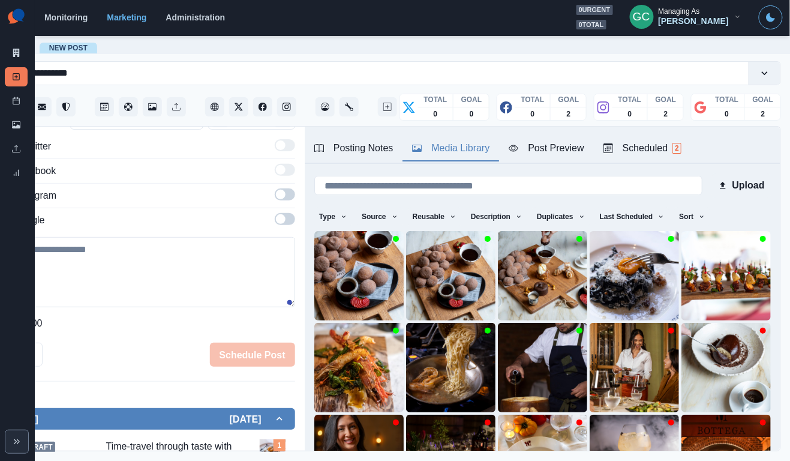
click at [646, 142] on div "Scheduled 2" at bounding box center [643, 148] width 78 height 14
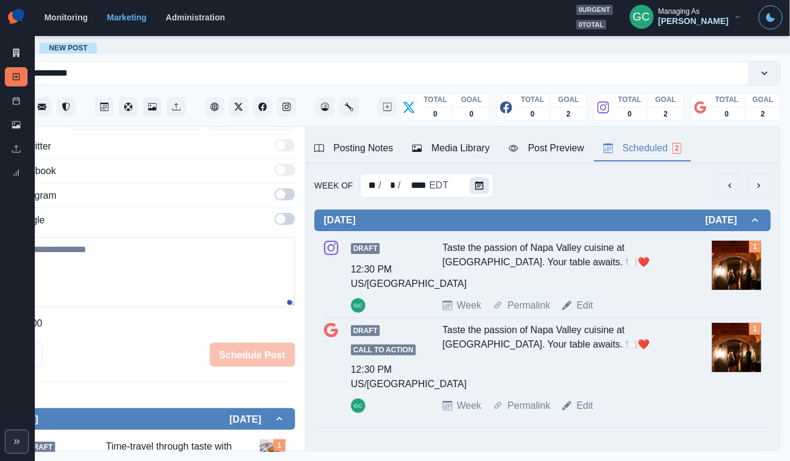
click at [484, 191] on button "Calendar" at bounding box center [479, 185] width 19 height 17
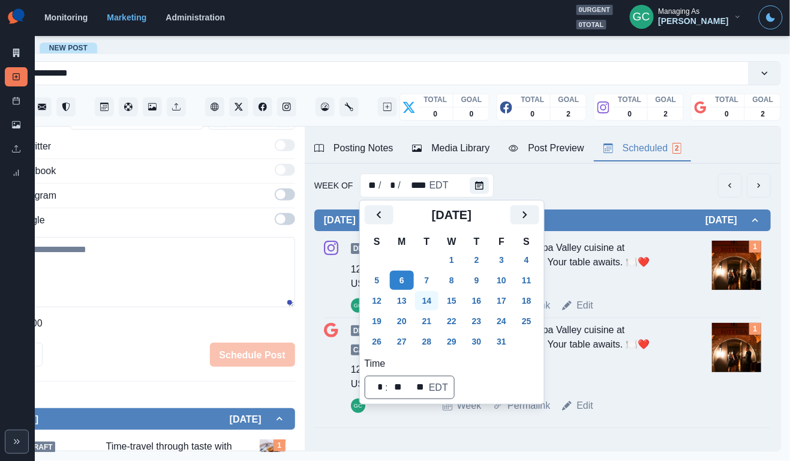
click at [430, 301] on button "14" at bounding box center [427, 300] width 24 height 19
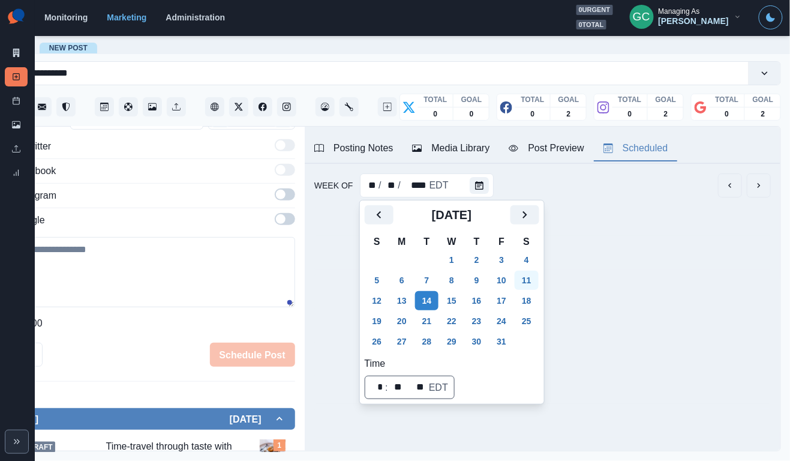
scroll to position [0, 49]
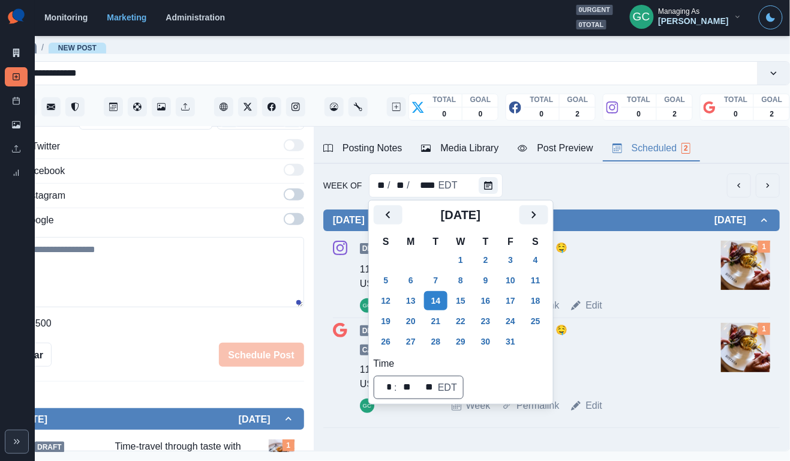
click at [625, 302] on div "Week Permalink Edit" at bounding box center [584, 305] width 265 height 14
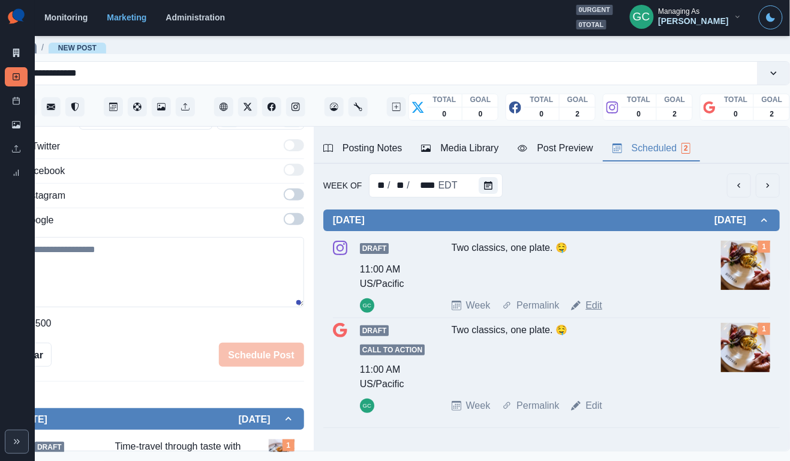
click at [598, 305] on link "Edit" at bounding box center [594, 305] width 17 height 14
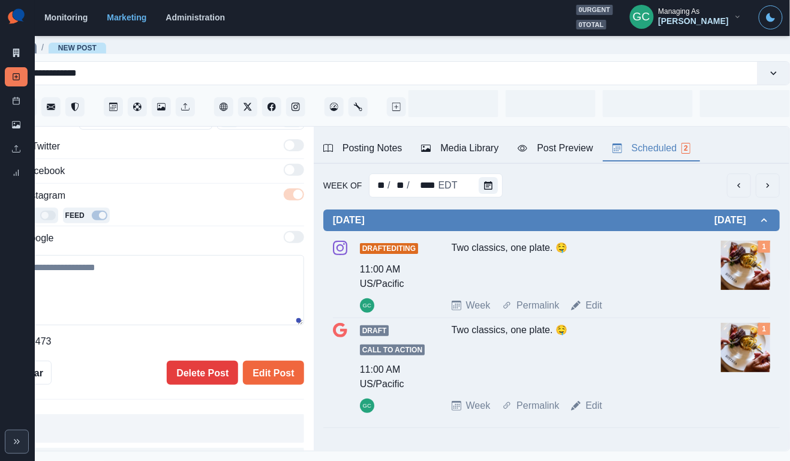
type input "********"
type textarea "**********"
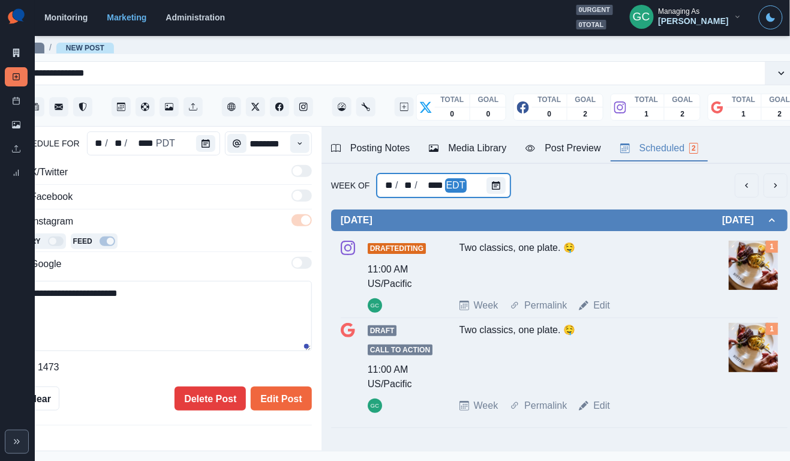
click at [491, 176] on div at bounding box center [499, 185] width 24 height 24
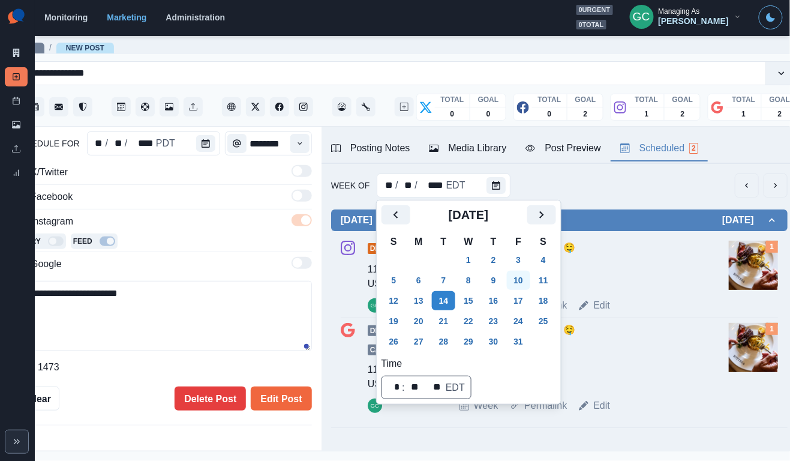
click at [530, 281] on button "10" at bounding box center [519, 280] width 24 height 19
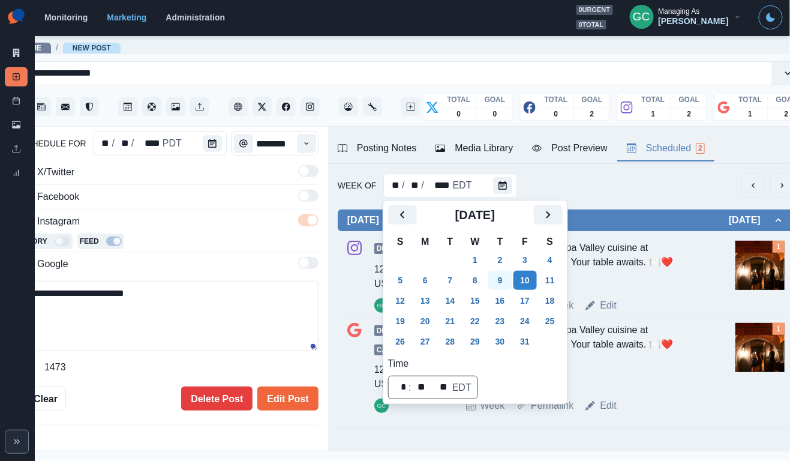
click at [512, 285] on button "9" at bounding box center [500, 280] width 24 height 19
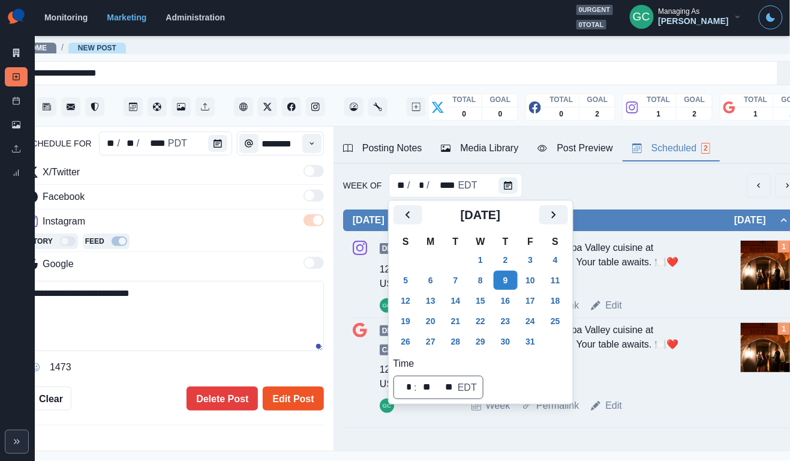
click at [307, 397] on button "Edit Post" at bounding box center [293, 398] width 61 height 24
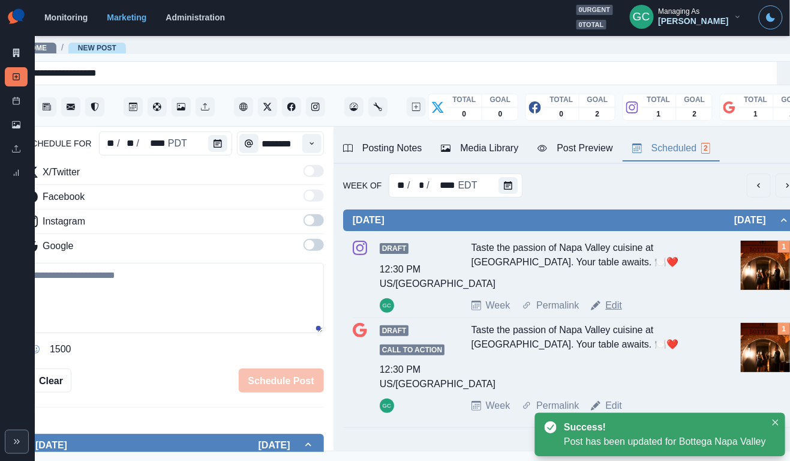
click at [614, 310] on link "Edit" at bounding box center [613, 305] width 17 height 14
type input "********"
type textarea "**********"
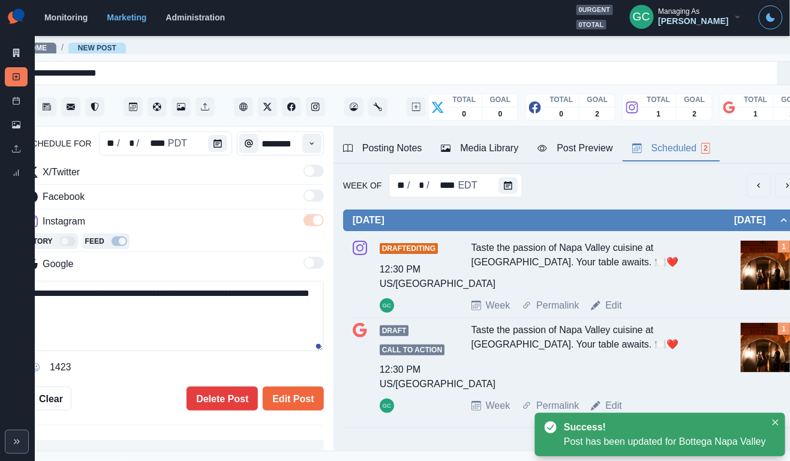
scroll to position [0, 24]
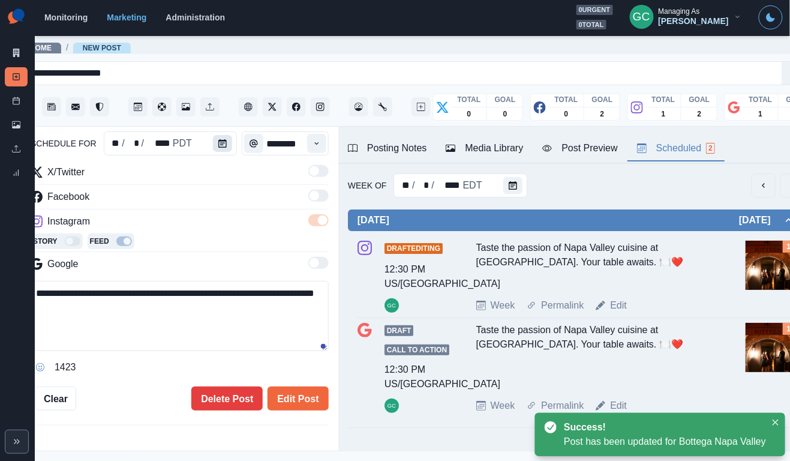
click at [215, 141] on button "Calendar" at bounding box center [222, 143] width 19 height 17
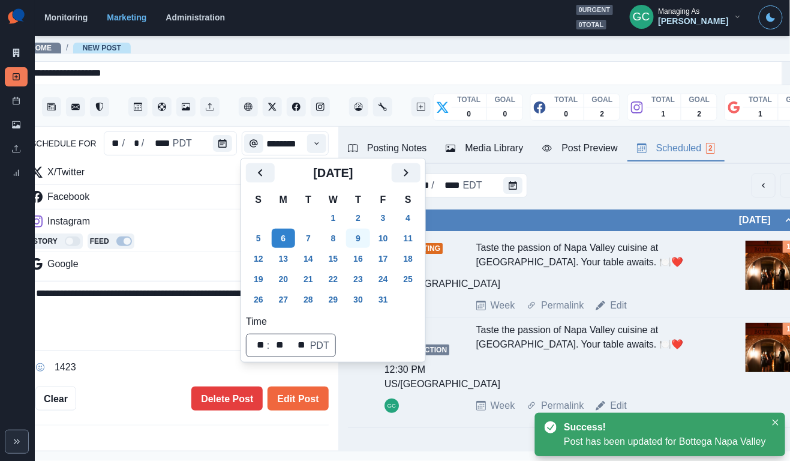
click at [370, 242] on button "9" at bounding box center [358, 238] width 24 height 19
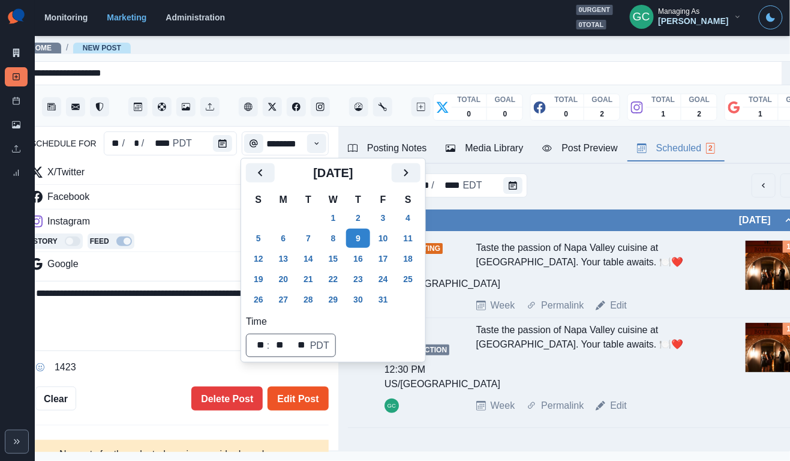
click at [305, 398] on button "Edit Post" at bounding box center [298, 398] width 61 height 24
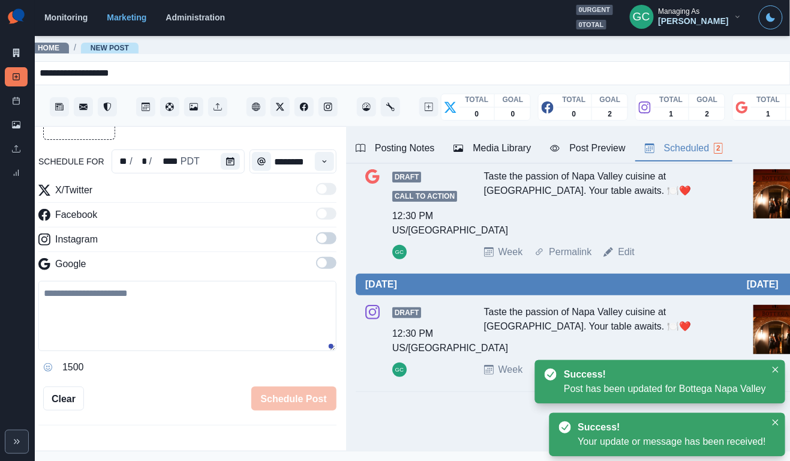
scroll to position [79, 0]
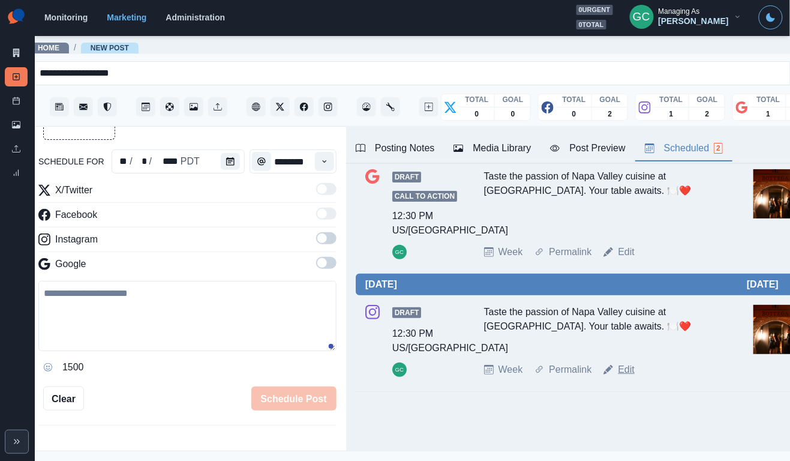
click at [623, 370] on link "Edit" at bounding box center [626, 369] width 17 height 14
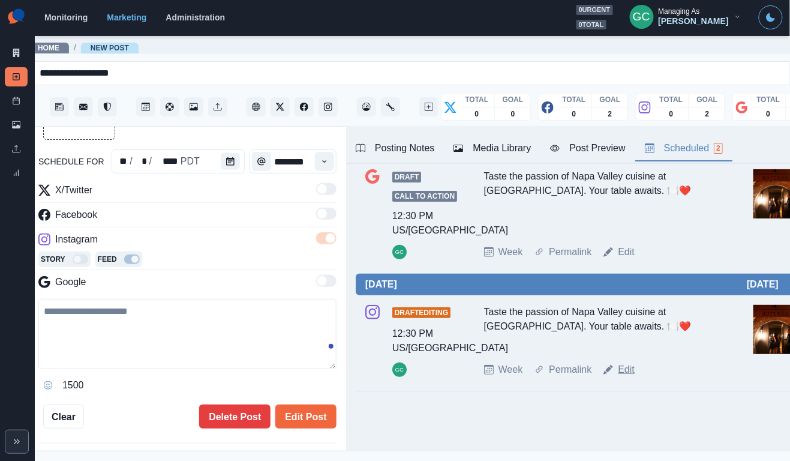
type textarea "**********"
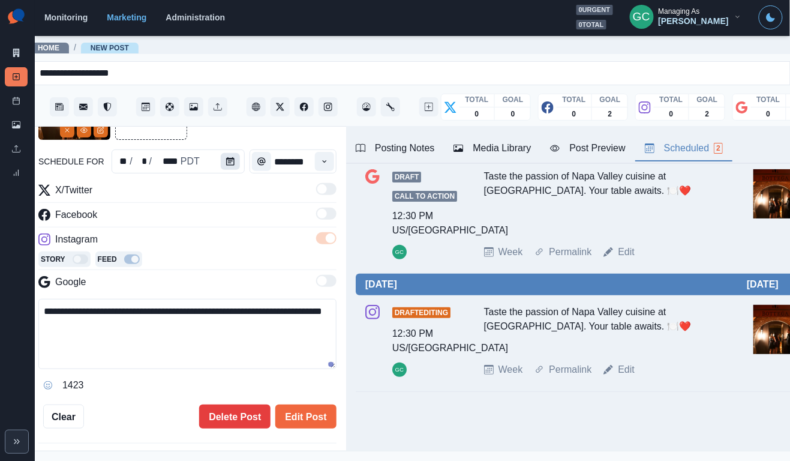
click at [234, 159] on button "Calendar" at bounding box center [230, 161] width 19 height 17
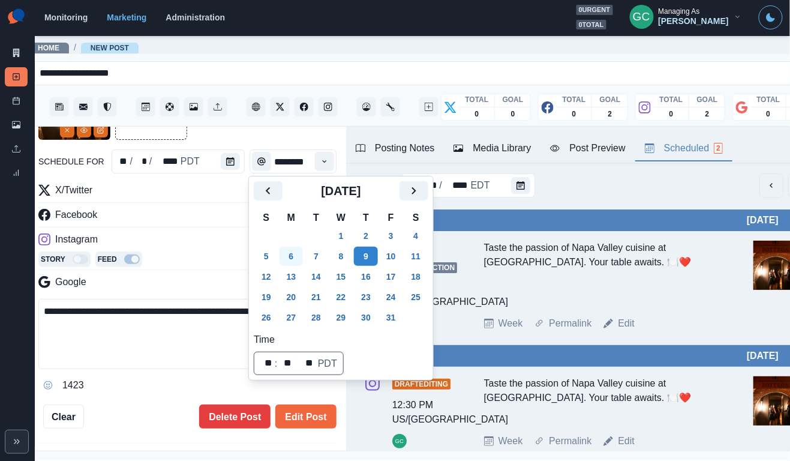
click at [302, 250] on button "6" at bounding box center [292, 256] width 24 height 19
click at [320, 416] on button "Edit Post" at bounding box center [305, 416] width 61 height 24
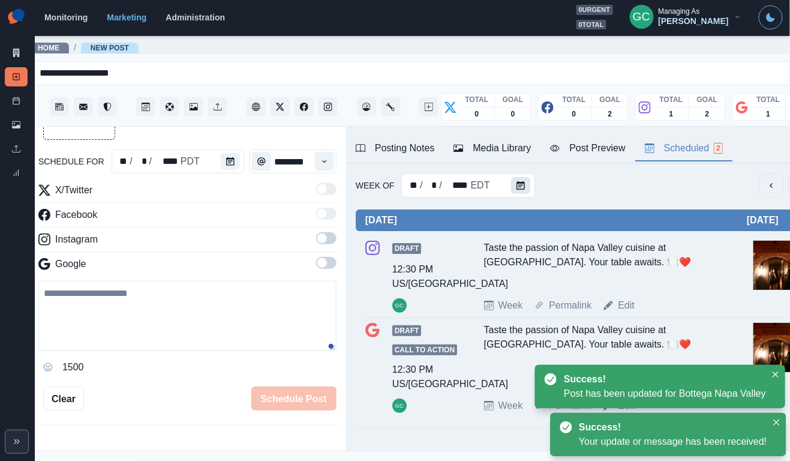
click at [521, 190] on button "Calendar" at bounding box center [520, 185] width 19 height 17
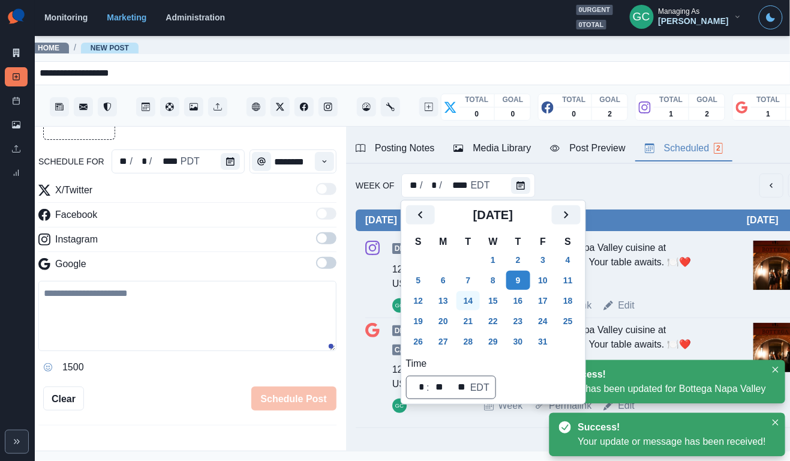
click at [467, 302] on button "14" at bounding box center [469, 300] width 24 height 19
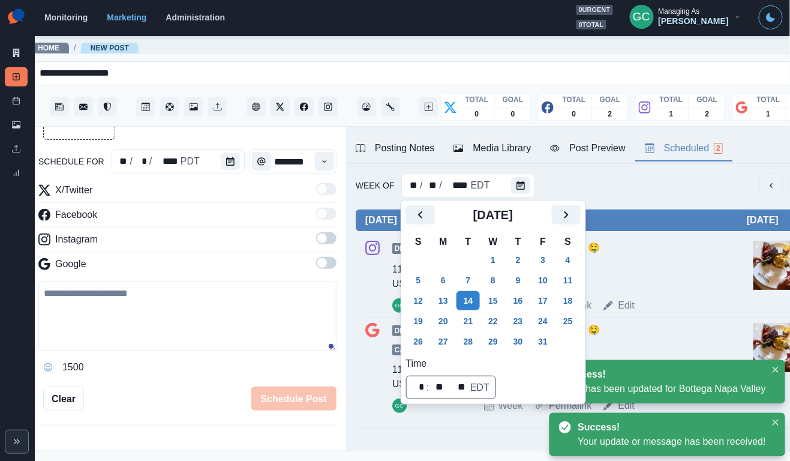
click at [685, 293] on div "Draft 11:00 AM US/Pacific GC Two classics, one plate. 🤤 Week Permalink Edit 1" at bounding box center [583, 277] width 437 height 72
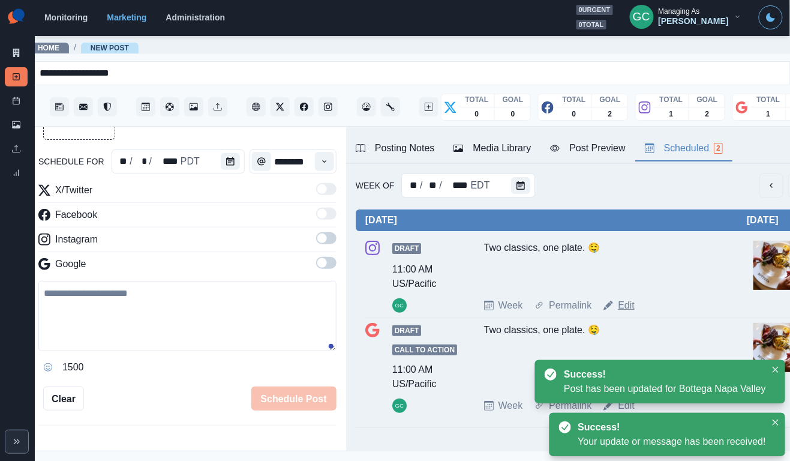
click at [634, 307] on link "Edit" at bounding box center [626, 305] width 17 height 14
type input "********"
type textarea "**********"
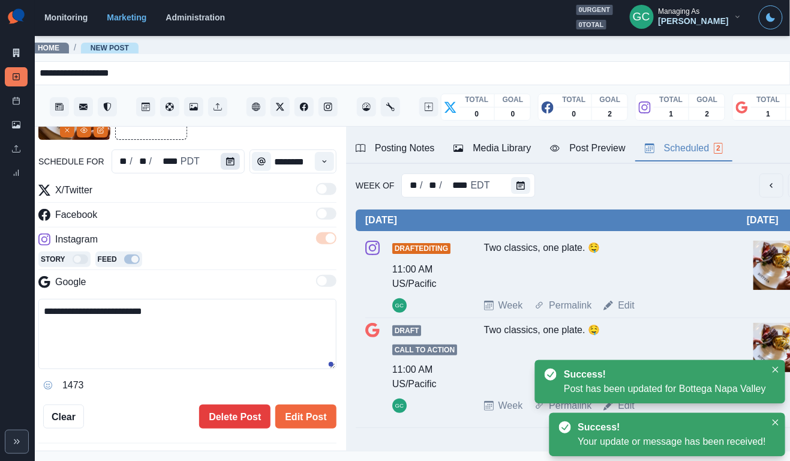
click at [221, 167] on button "Calendar" at bounding box center [230, 161] width 19 height 17
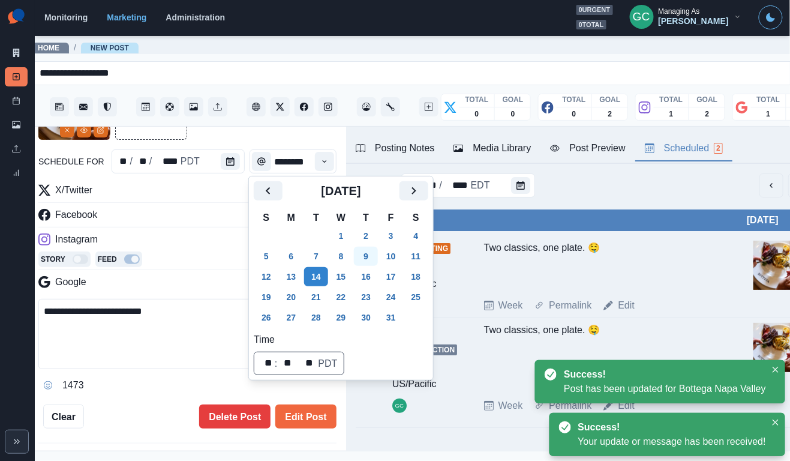
click at [371, 255] on button "9" at bounding box center [366, 256] width 24 height 19
click at [326, 419] on button "Edit Post" at bounding box center [305, 416] width 61 height 24
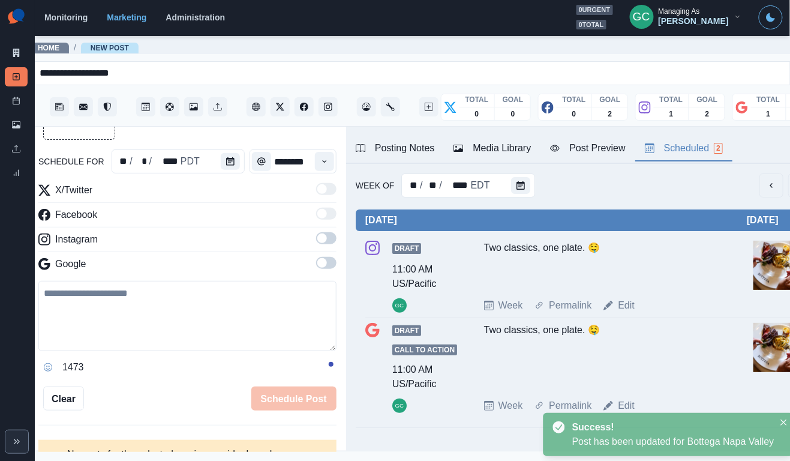
scroll to position [0, 13]
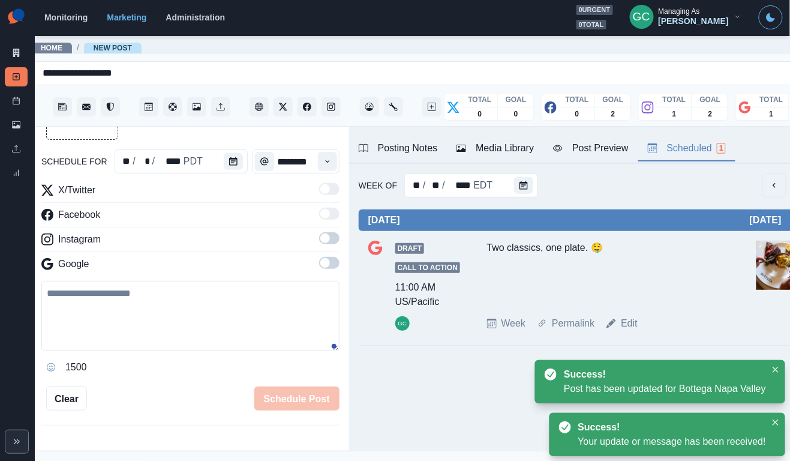
click at [641, 327] on div "Week Permalink Edit" at bounding box center [619, 323] width 265 height 14
click at [631, 327] on link "Edit" at bounding box center [629, 323] width 17 height 14
type textarea "**********"
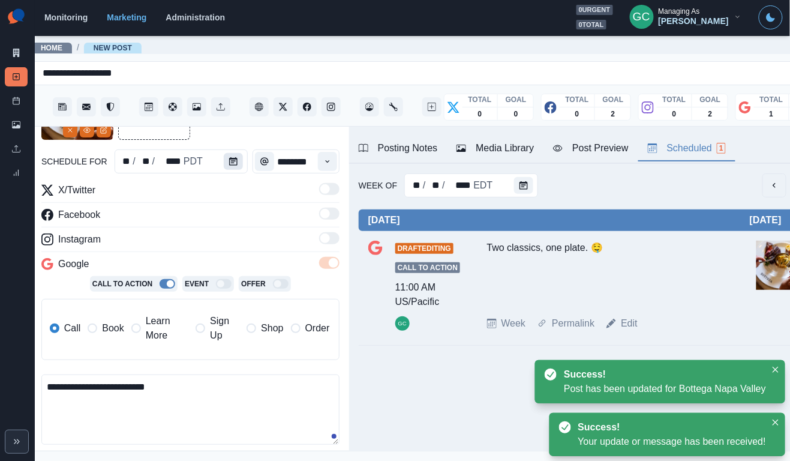
click at [236, 166] on button "Calendar" at bounding box center [233, 161] width 19 height 17
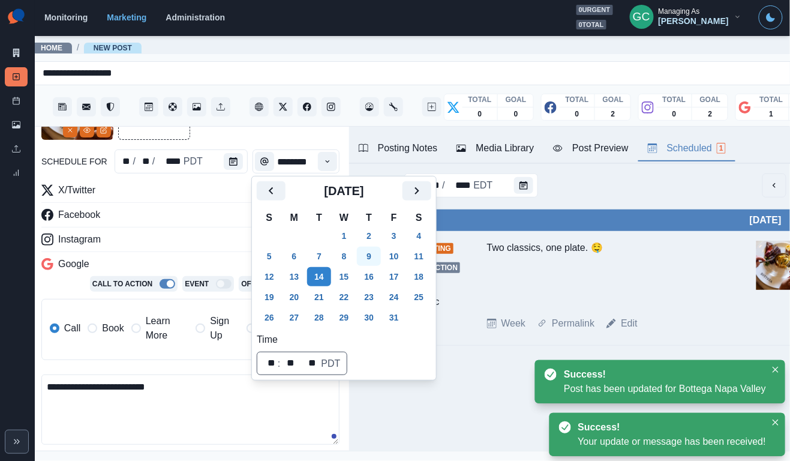
click at [377, 260] on button "9" at bounding box center [369, 256] width 24 height 19
click at [257, 398] on textarea "**********" at bounding box center [190, 409] width 298 height 70
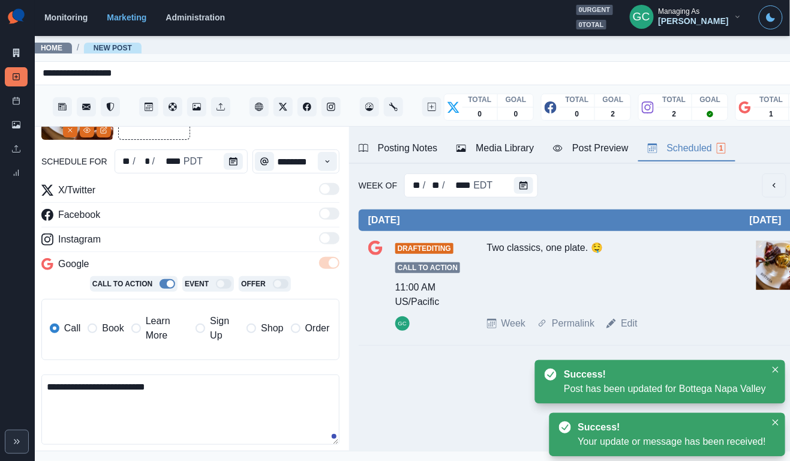
scroll to position [198, 0]
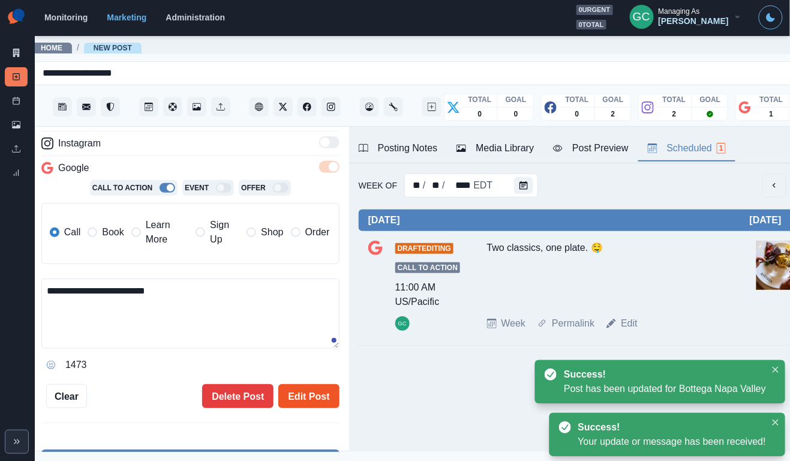
click at [317, 397] on button "Edit Post" at bounding box center [308, 396] width 61 height 24
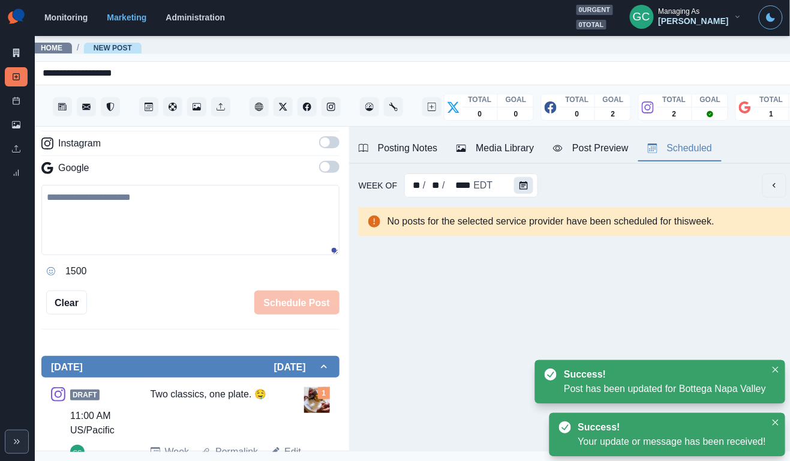
click at [524, 184] on icon "Calendar" at bounding box center [524, 185] width 8 height 8
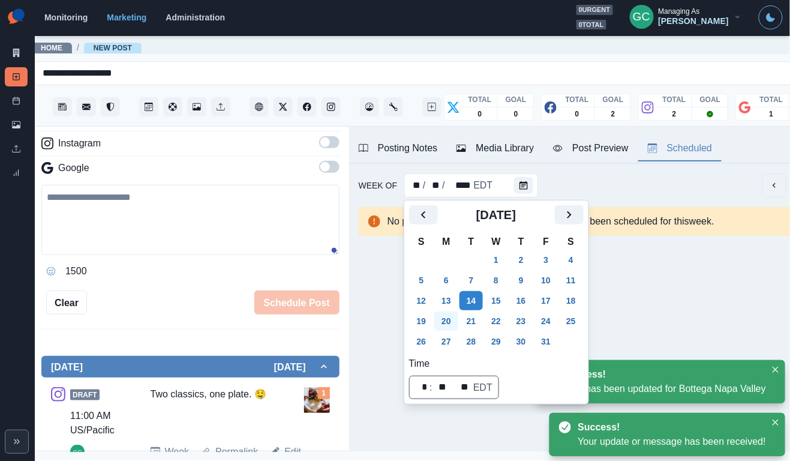
click at [451, 319] on button "20" at bounding box center [446, 320] width 24 height 19
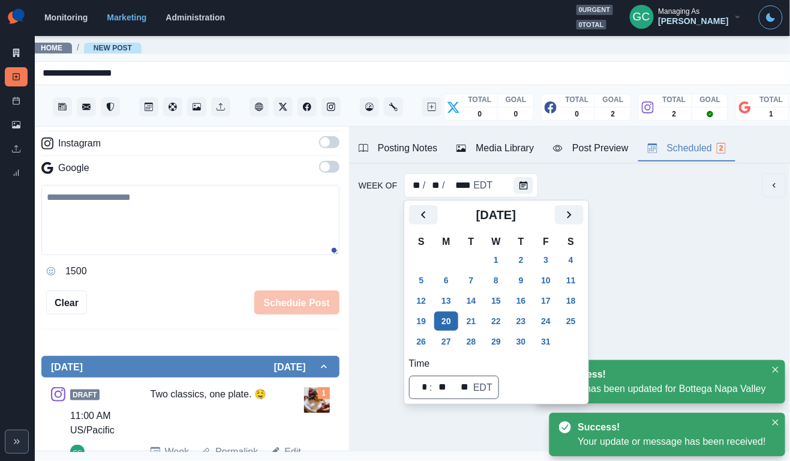
scroll to position [0, 11]
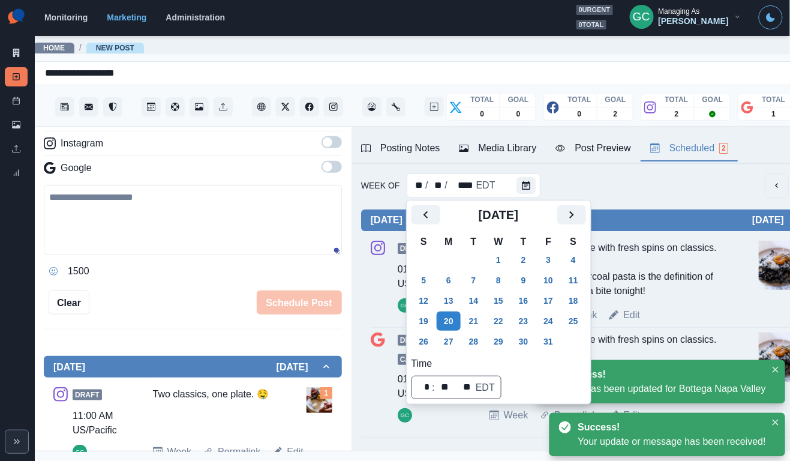
click at [633, 298] on div "Time-travel through taste with fresh spins on classics. Our carbonara with char…" at bounding box center [609, 270] width 238 height 58
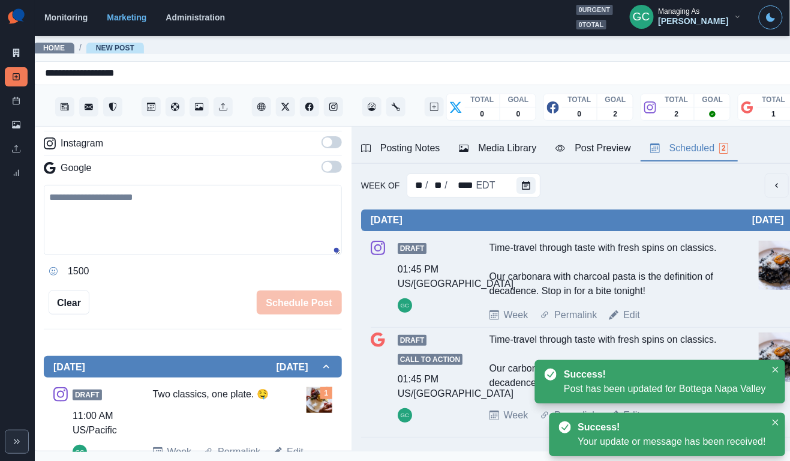
click at [634, 322] on div "Draft 01:45 PM US/Pacific GC Time-travel through taste with fresh spins on clas…" at bounding box center [589, 282] width 437 height 82
click at [631, 322] on link "Edit" at bounding box center [631, 315] width 17 height 14
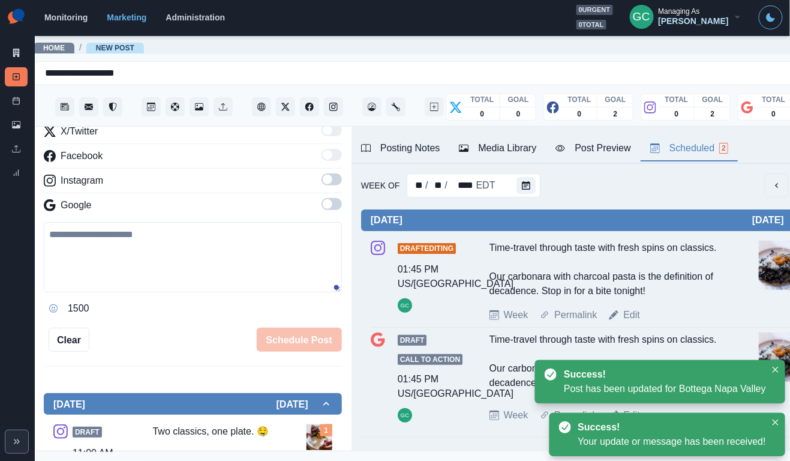
scroll to position [115, 0]
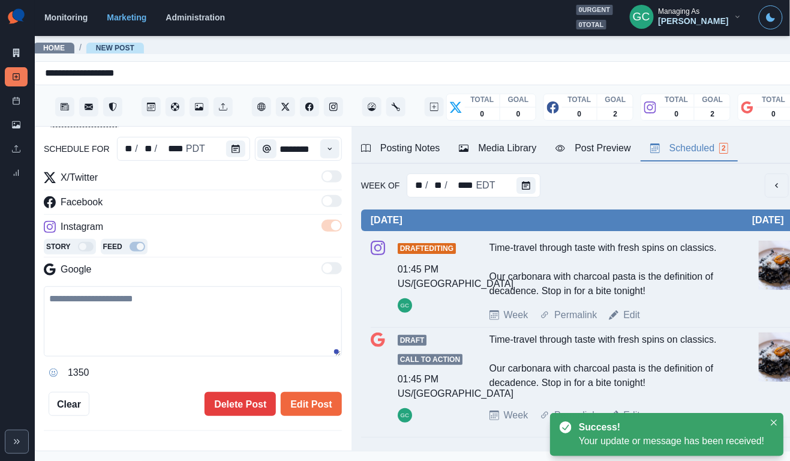
type input "*******"
type textarea "**********"
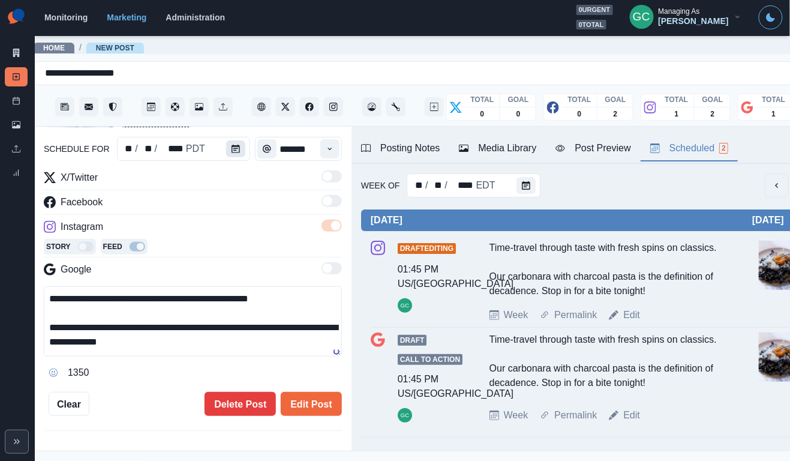
click at [242, 147] on button "Calendar" at bounding box center [235, 148] width 19 height 17
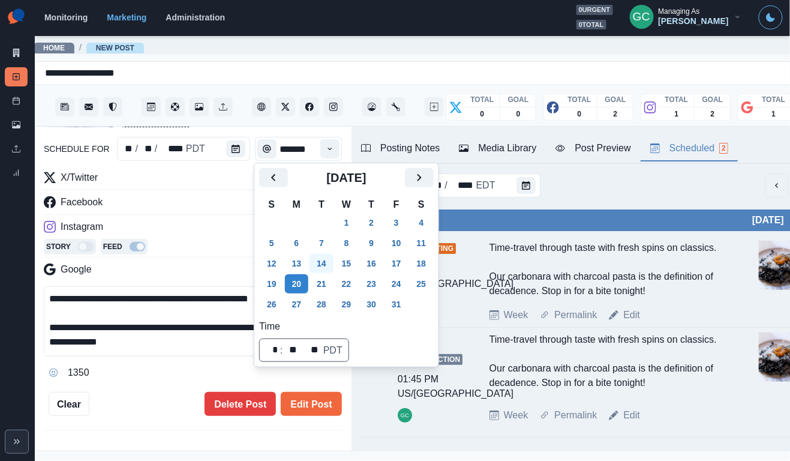
click at [327, 257] on button "14" at bounding box center [322, 263] width 24 height 19
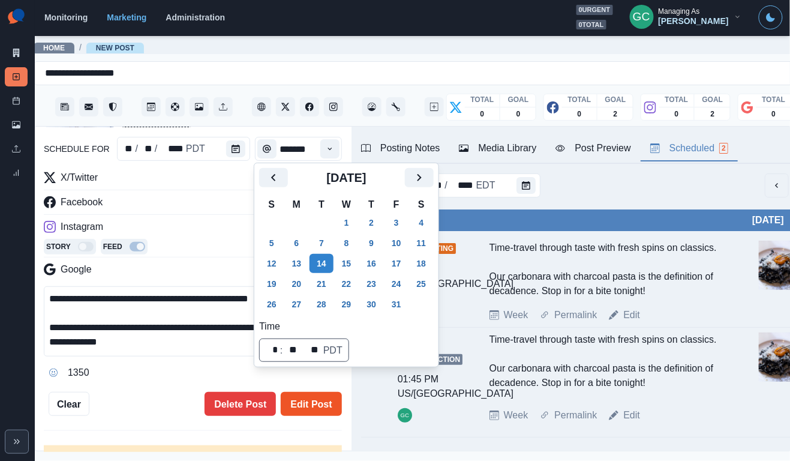
click at [319, 401] on button "Edit Post" at bounding box center [311, 404] width 61 height 24
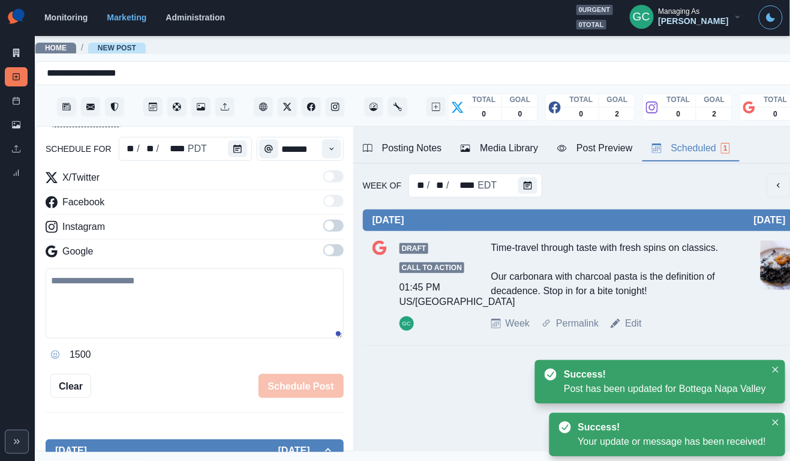
scroll to position [0, 9]
click at [631, 331] on link "Edit" at bounding box center [633, 323] width 17 height 14
type textarea "**********"
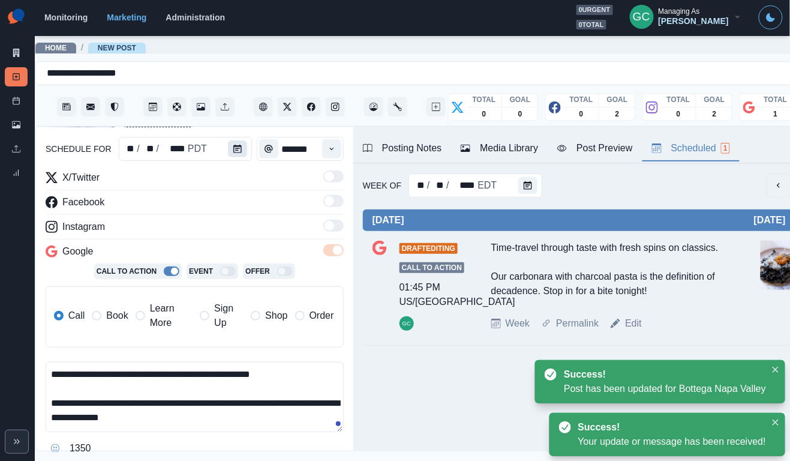
click at [239, 151] on icon "Calendar" at bounding box center [237, 149] width 8 height 8
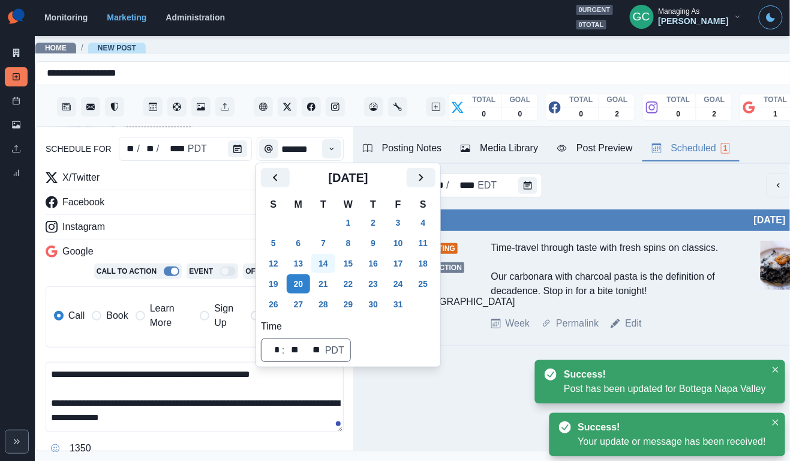
click at [334, 262] on button "14" at bounding box center [323, 263] width 24 height 19
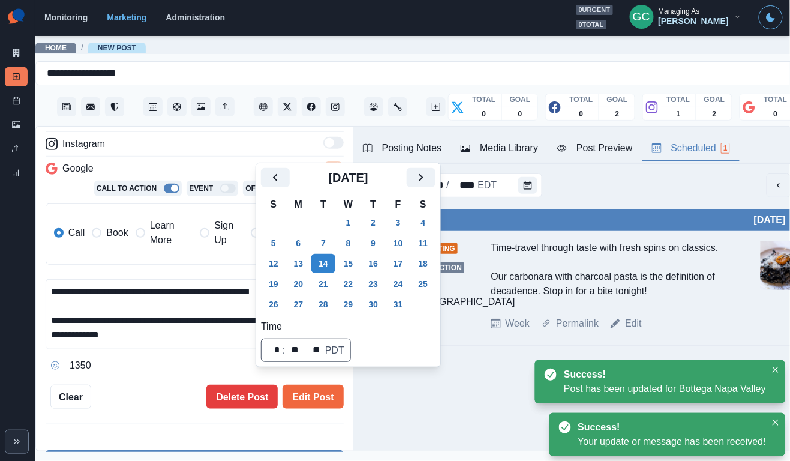
scroll to position [210, 0]
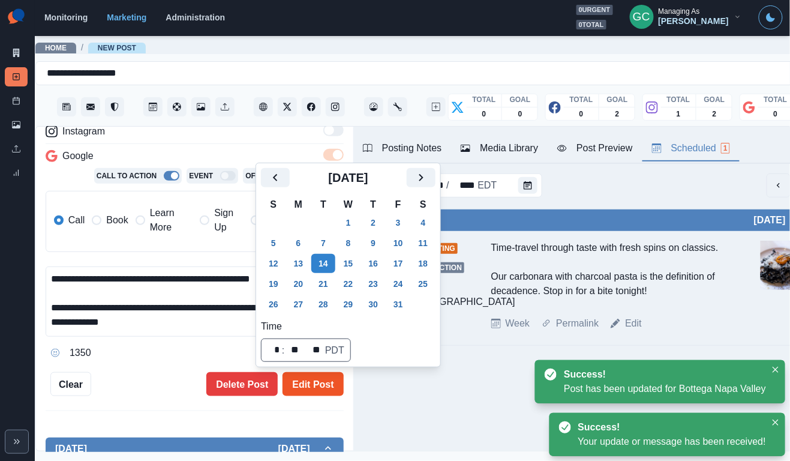
click at [332, 389] on button "Edit Post" at bounding box center [313, 384] width 61 height 24
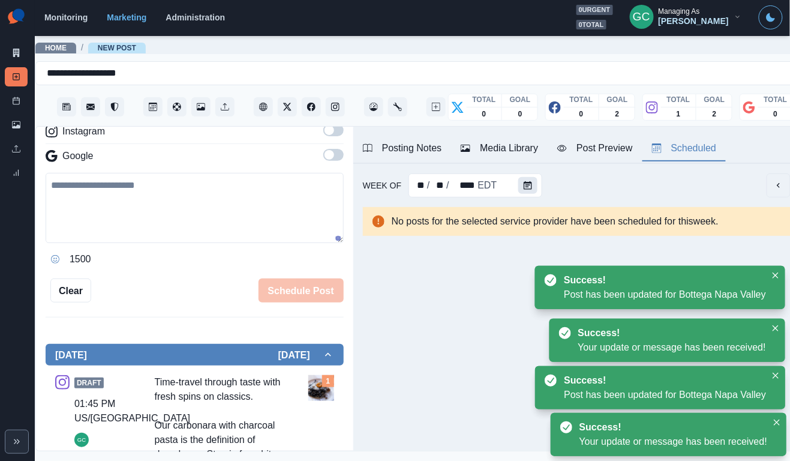
click at [526, 187] on icon "Calendar" at bounding box center [528, 185] width 8 height 8
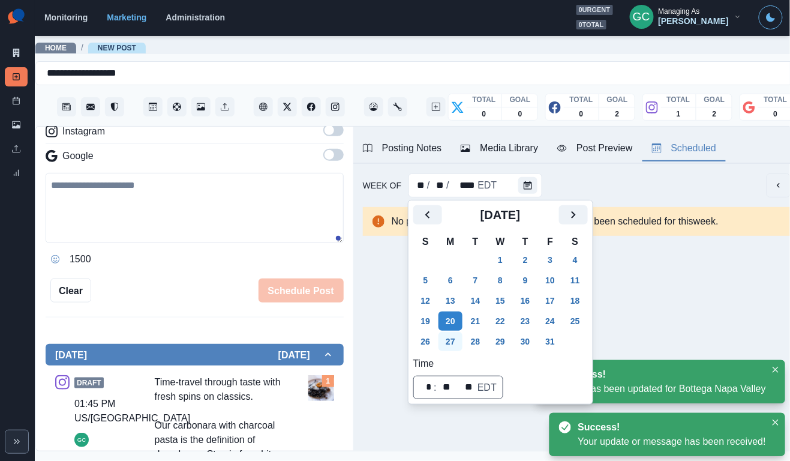
click at [454, 342] on button "27" at bounding box center [451, 341] width 24 height 19
click at [455, 272] on button "6" at bounding box center [451, 280] width 24 height 19
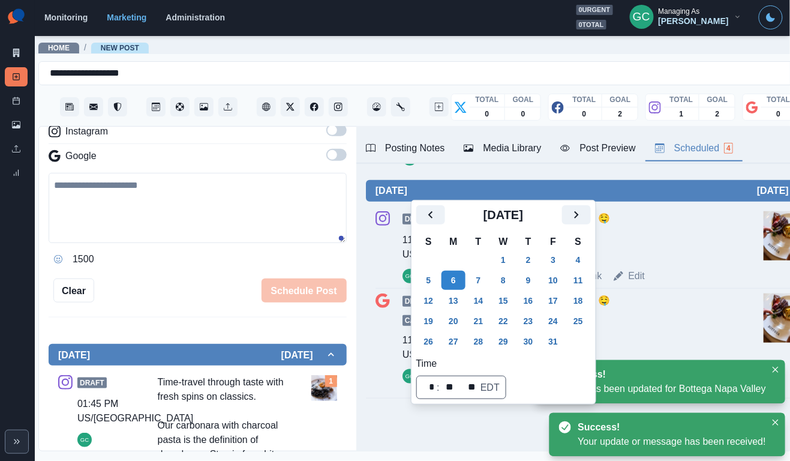
scroll to position [248, 0]
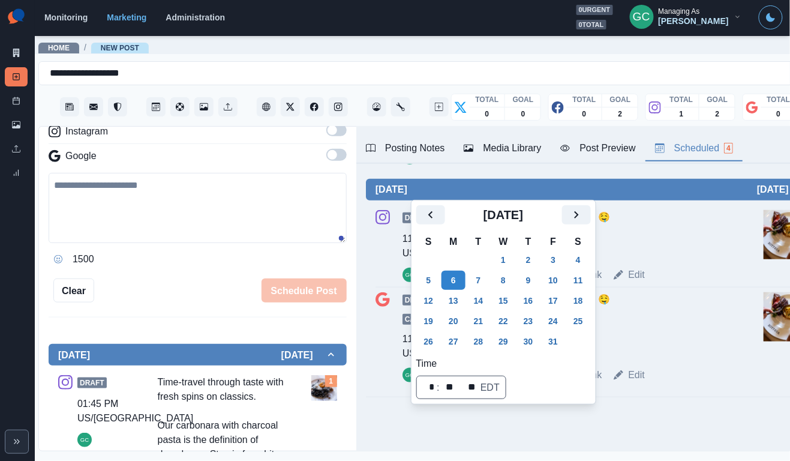
click at [413, 136] on button "Posting Notes" at bounding box center [405, 148] width 98 height 25
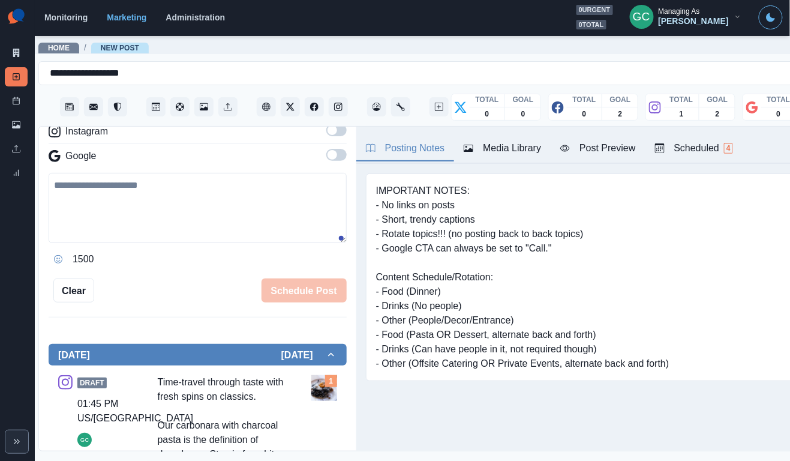
click at [694, 141] on div "Scheduled 4" at bounding box center [694, 148] width 78 height 14
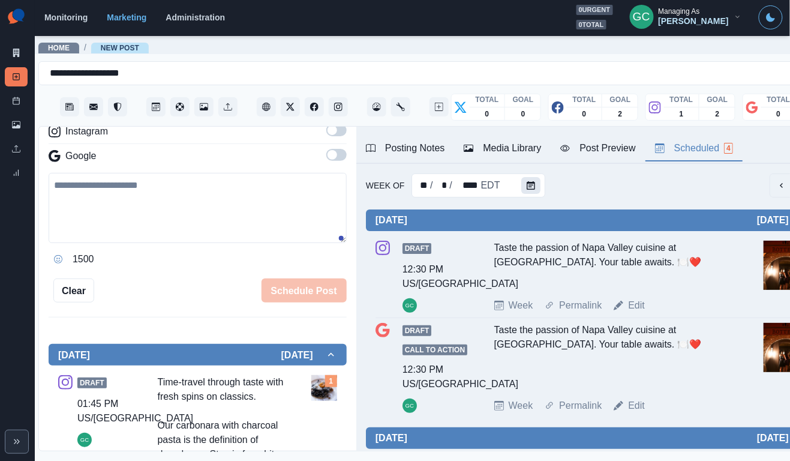
click at [537, 188] on button "Calendar" at bounding box center [530, 185] width 19 height 17
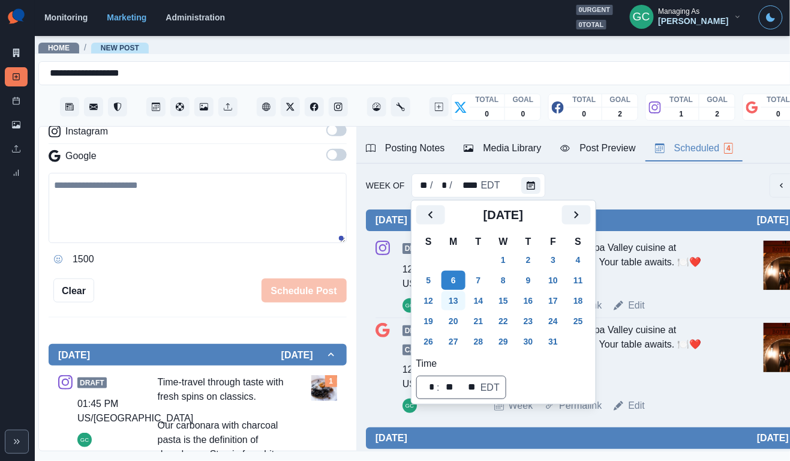
click at [455, 299] on button "13" at bounding box center [454, 300] width 24 height 19
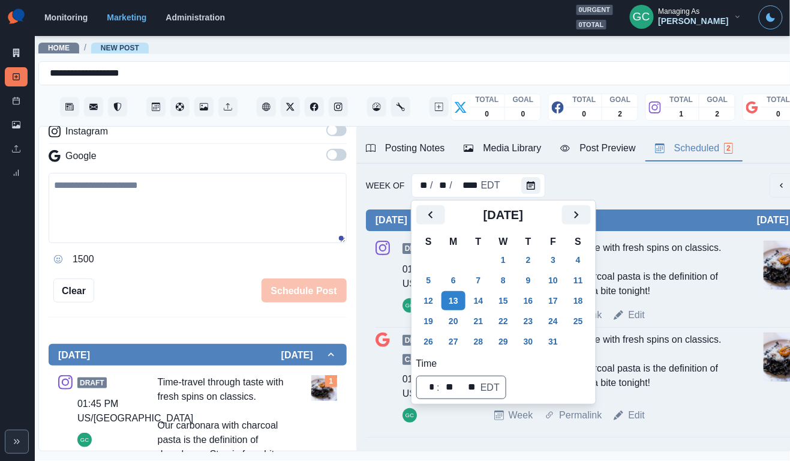
click at [431, 154] on div "Posting Notes" at bounding box center [405, 148] width 79 height 14
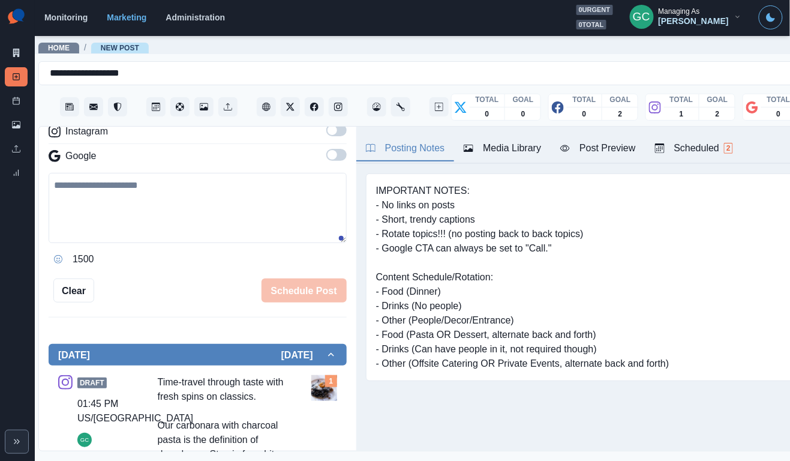
click at [694, 149] on div "Scheduled 2" at bounding box center [694, 148] width 78 height 14
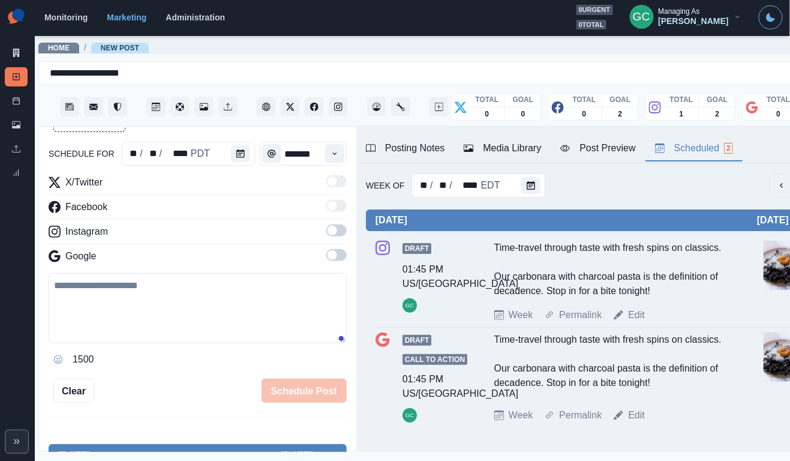
scroll to position [64, 0]
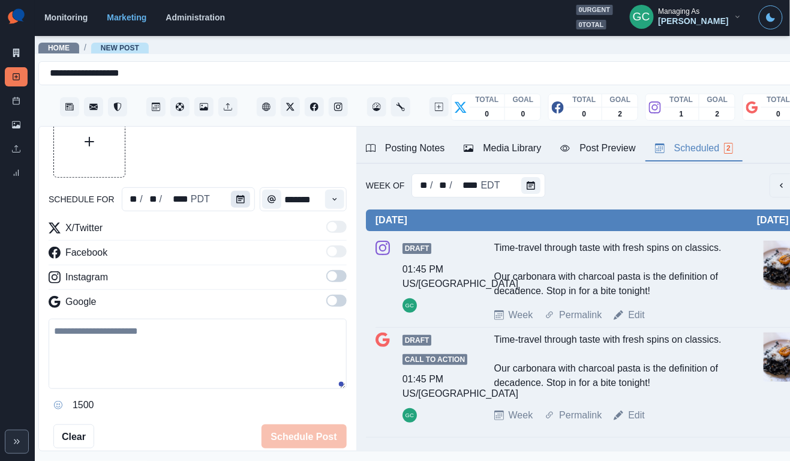
click at [231, 203] on button "Calendar" at bounding box center [240, 199] width 19 height 17
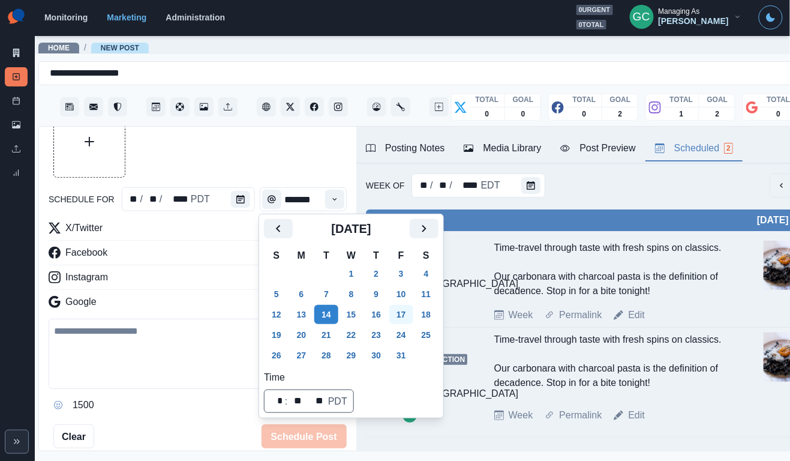
click at [412, 313] on button "17" at bounding box center [401, 314] width 24 height 19
click at [334, 201] on icon "Time" at bounding box center [335, 199] width 8 height 8
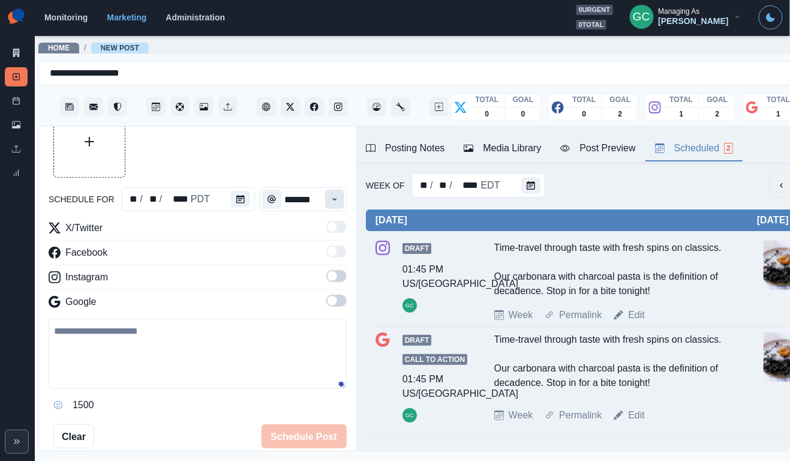
click at [334, 201] on icon "Time" at bounding box center [335, 199] width 8 height 8
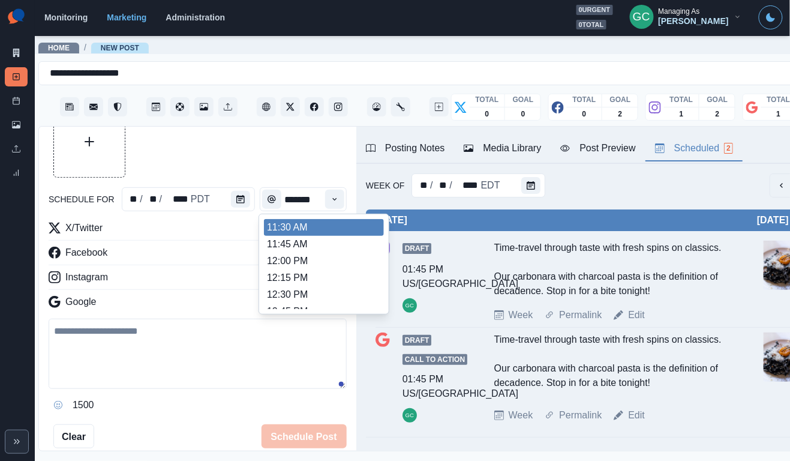
scroll to position [235, 0]
click at [311, 236] on li "11:30 AM" at bounding box center [324, 228] width 120 height 17
type input "********"
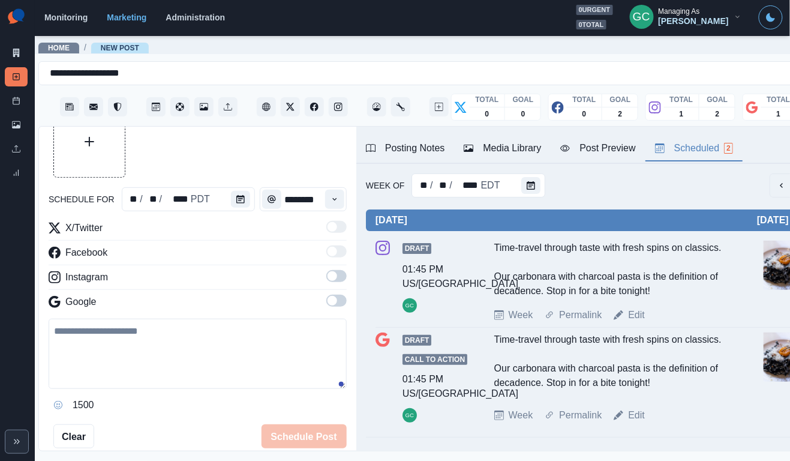
click at [342, 302] on span at bounding box center [336, 301] width 20 height 12
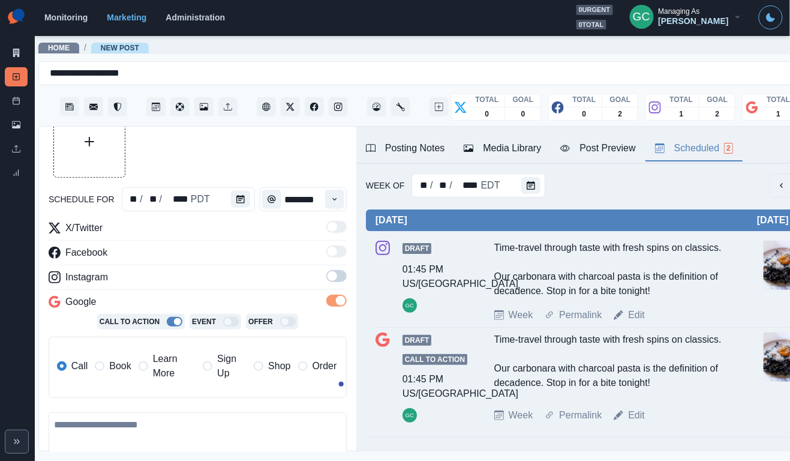
click at [341, 279] on span at bounding box center [336, 276] width 20 height 12
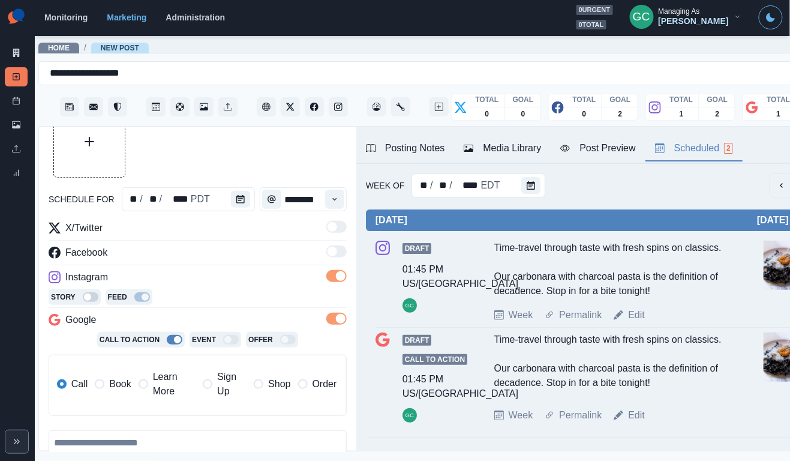
click at [514, 155] on button "Media Library" at bounding box center [502, 148] width 97 height 25
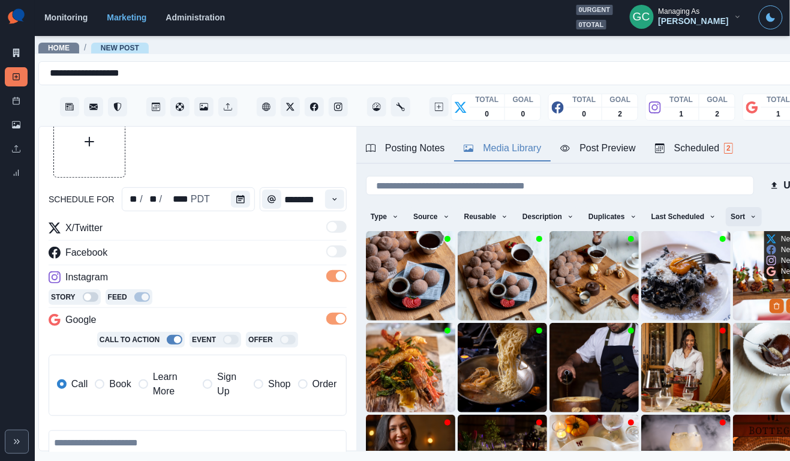
scroll to position [0, 0]
click at [746, 217] on button "Sort" at bounding box center [744, 216] width 36 height 19
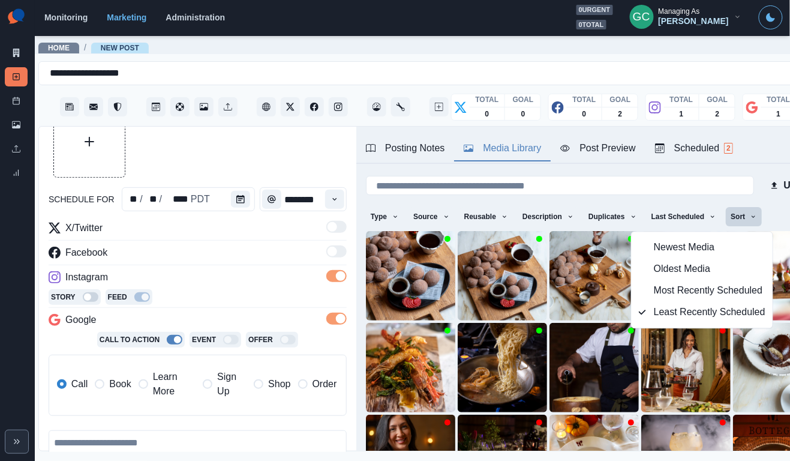
click at [706, 308] on span "Least Recently Scheduled" at bounding box center [710, 312] width 112 height 14
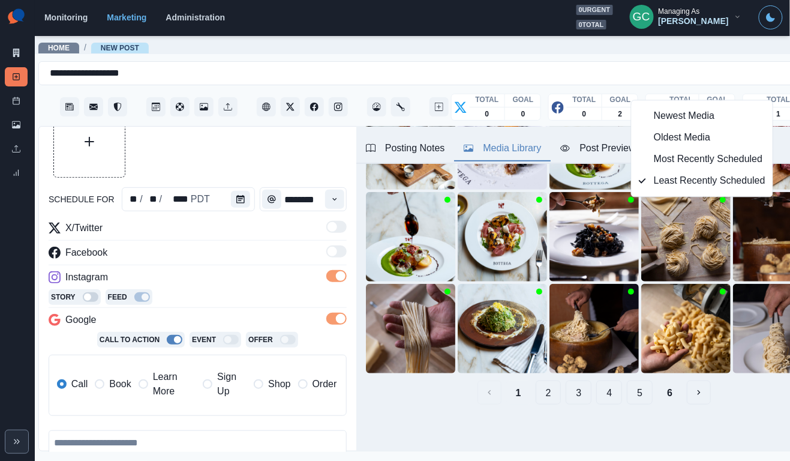
click at [581, 389] on button "3" at bounding box center [579, 392] width 26 height 24
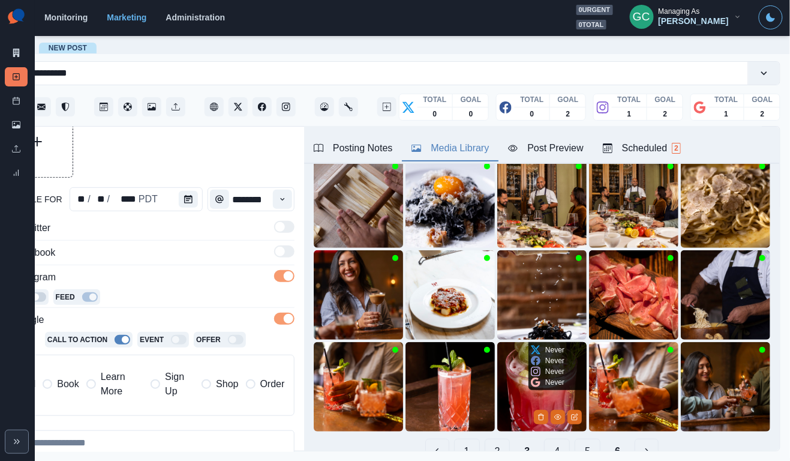
scroll to position [0, 58]
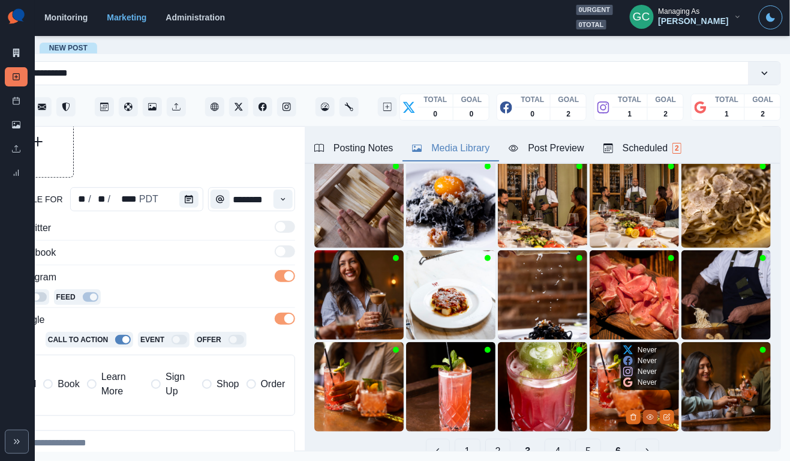
click at [650, 415] on icon "View Media" at bounding box center [650, 416] width 7 height 7
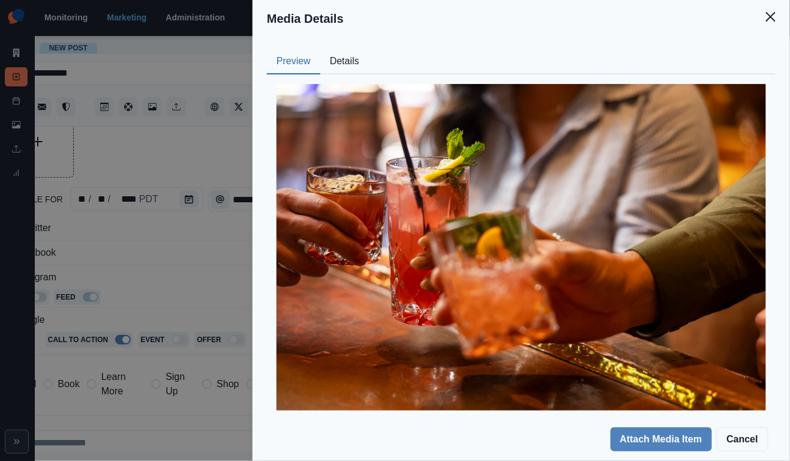
click at [343, 62] on button "Details" at bounding box center [344, 61] width 49 height 25
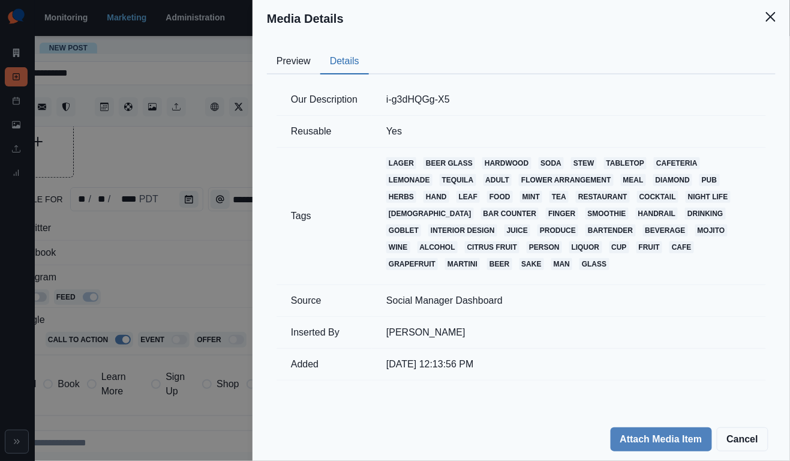
click at [302, 65] on button "Preview" at bounding box center [293, 61] width 53 height 25
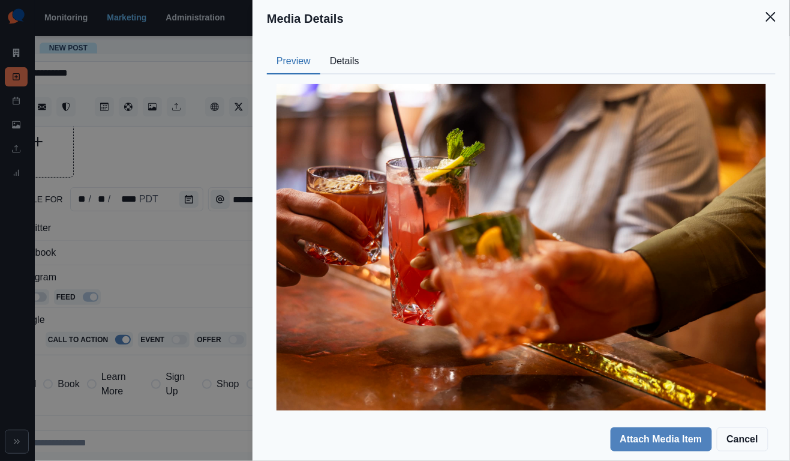
scroll to position [7, 0]
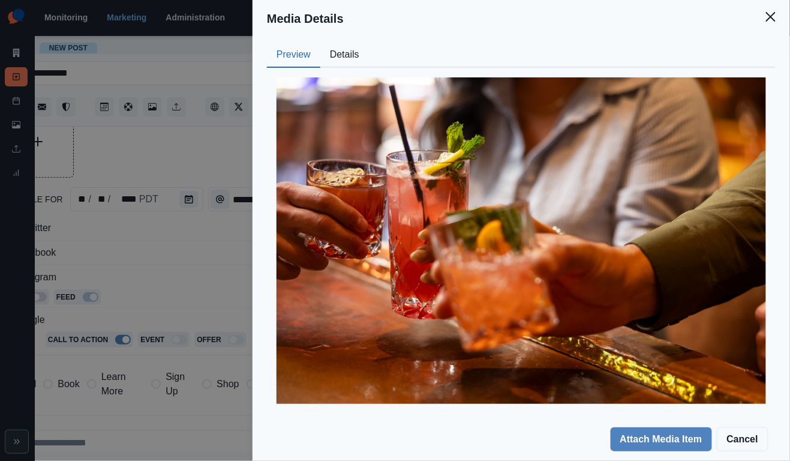
click at [193, 271] on div "Media Details Preview Details Our Description i-g3dHQGg-X5 Reusable Yes Tags la…" at bounding box center [395, 230] width 790 height 461
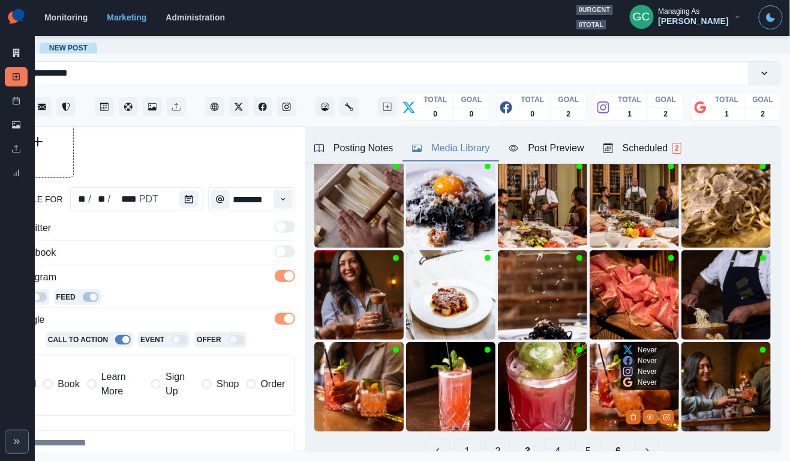
click at [598, 385] on img at bounding box center [634, 386] width 89 height 89
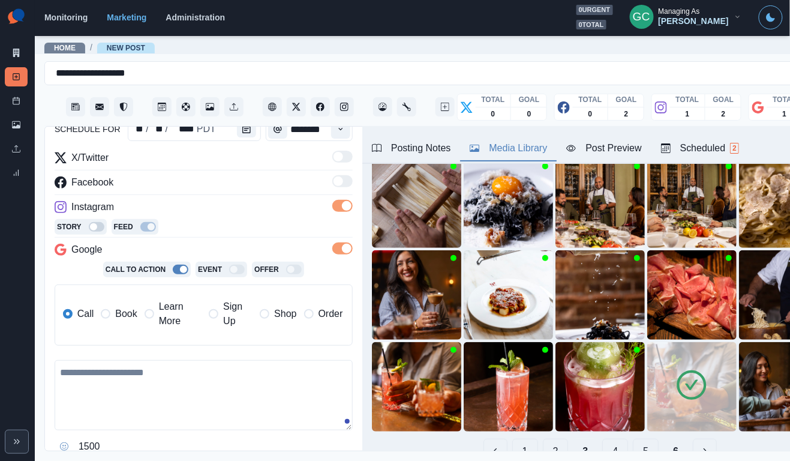
scroll to position [146, 0]
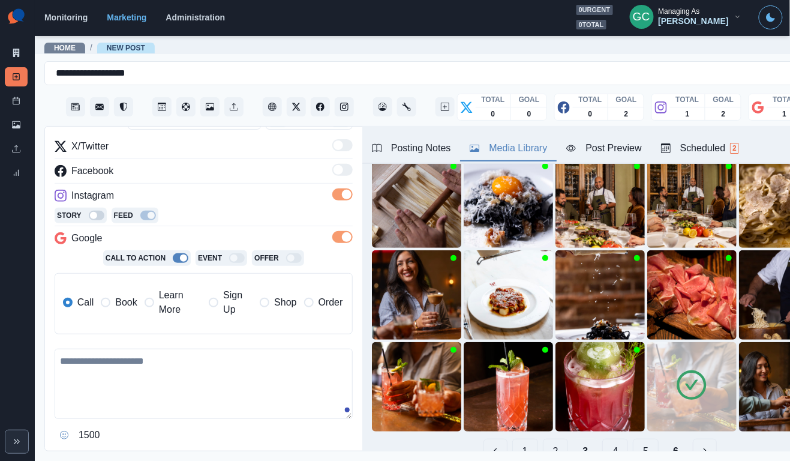
click at [146, 365] on textarea at bounding box center [204, 384] width 298 height 70
paste textarea "**********"
click at [221, 362] on textarea "**********" at bounding box center [204, 384] width 298 height 70
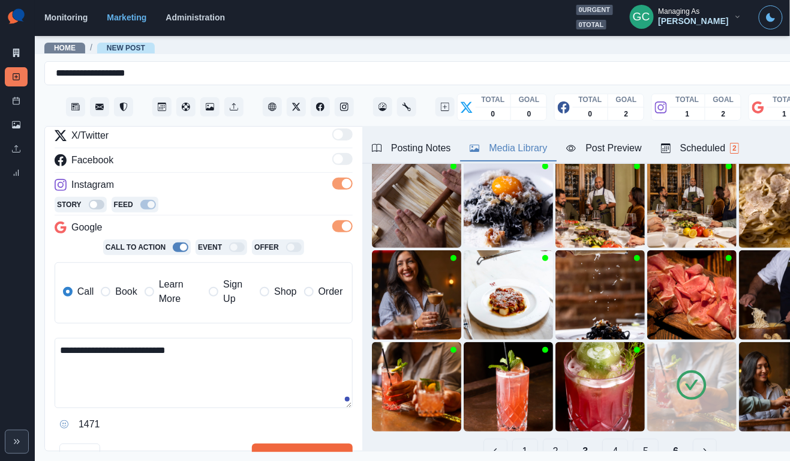
scroll to position [205, 0]
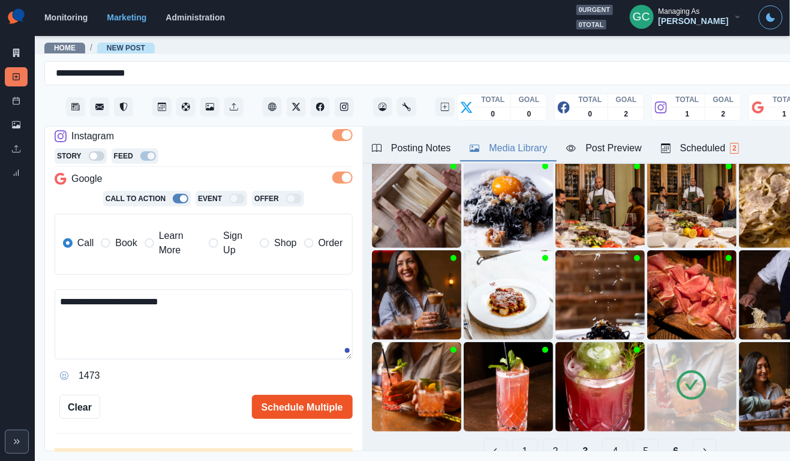
type textarea "**********"
click at [307, 404] on button "Schedule Multiple" at bounding box center [302, 407] width 101 height 24
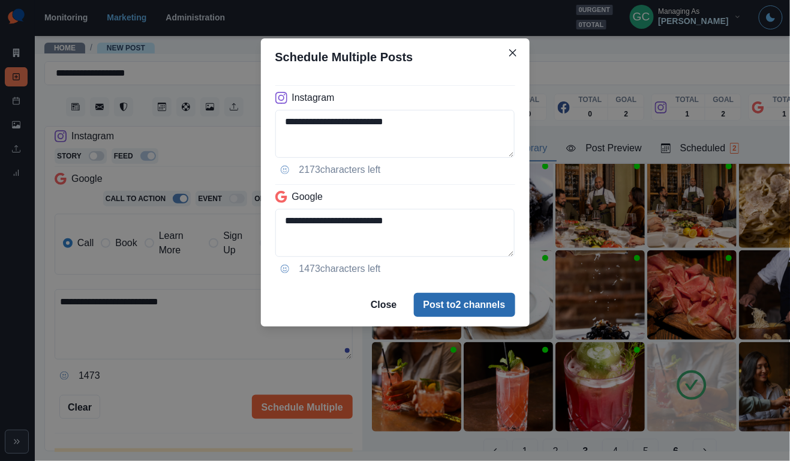
click at [501, 302] on button "Post to 2 channels" at bounding box center [464, 305] width 101 height 24
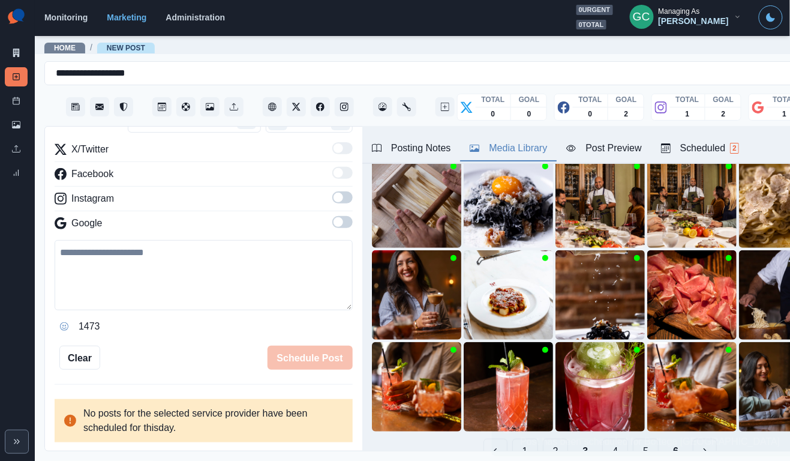
scroll to position [102, 0]
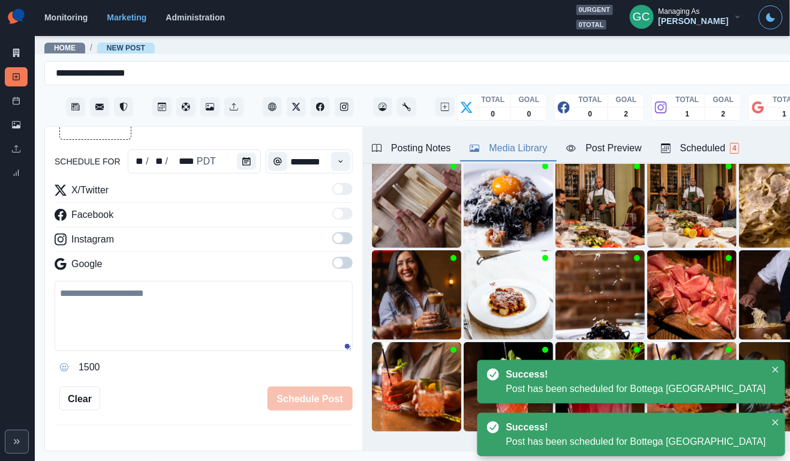
click at [709, 157] on button "Scheduled 4" at bounding box center [700, 148] width 97 height 25
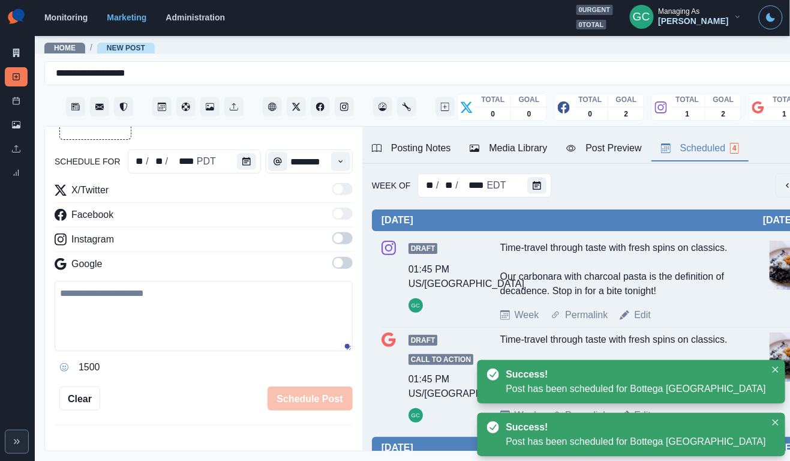
scroll to position [0, 0]
click at [406, 142] on div "Posting Notes" at bounding box center [411, 148] width 79 height 14
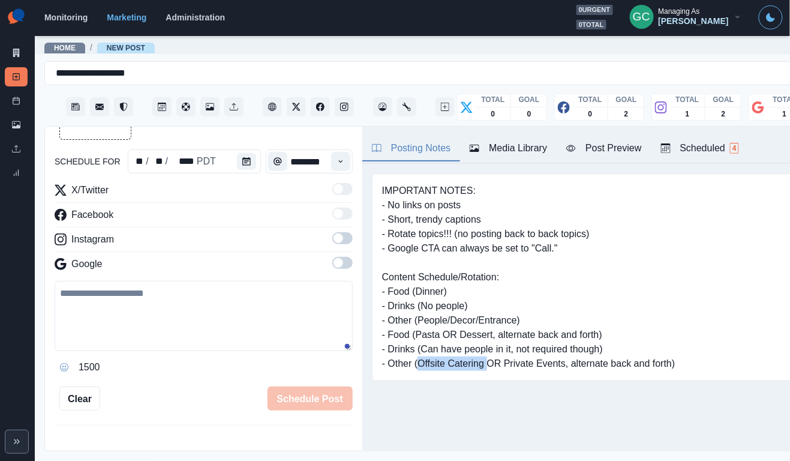
drag, startPoint x: 421, startPoint y: 368, endPoint x: 489, endPoint y: 367, distance: 68.4
click at [489, 367] on pre "IMPORTANT NOTES: - No links on posts - Short, trendy captions - Rotate topics!!…" at bounding box center [528, 277] width 293 height 187
copy pre "Offsite Catering"
click at [173, 304] on textarea at bounding box center [204, 316] width 298 height 70
paste textarea "**********"
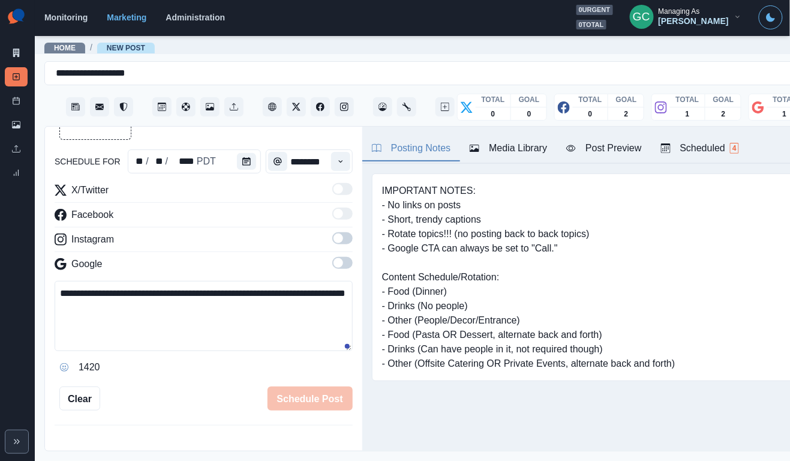
click at [737, 155] on div "Scheduled 4" at bounding box center [700, 148] width 78 height 14
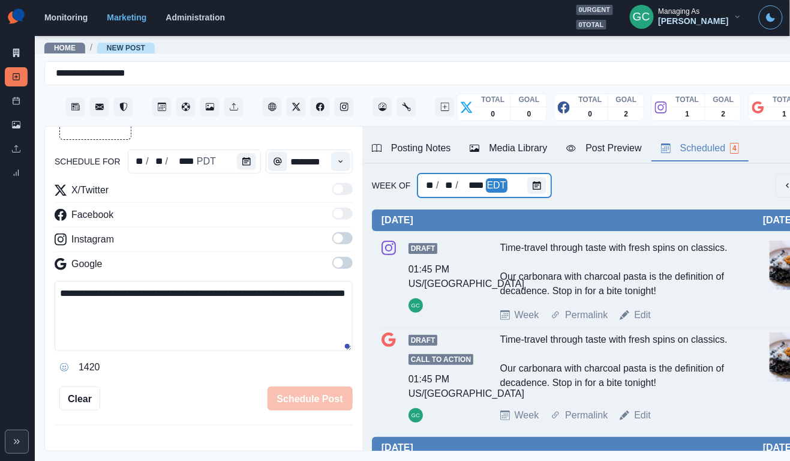
click at [547, 184] on div at bounding box center [539, 185] width 24 height 24
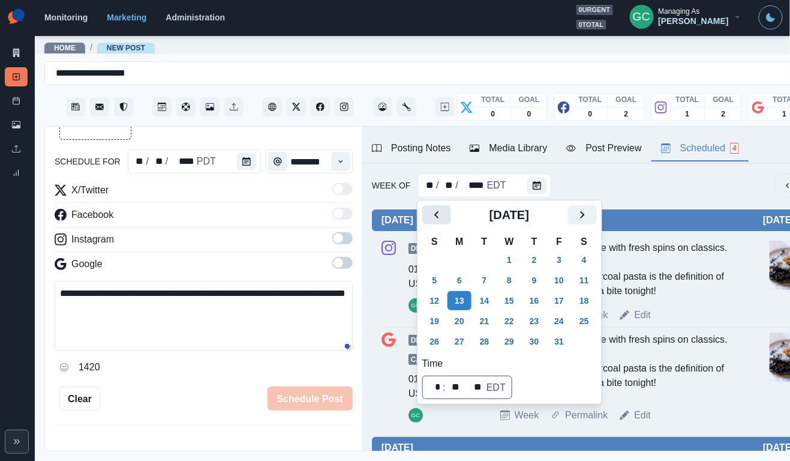
click at [441, 213] on icon "Previous" at bounding box center [437, 215] width 14 height 14
click at [460, 325] on button "22" at bounding box center [460, 320] width 24 height 19
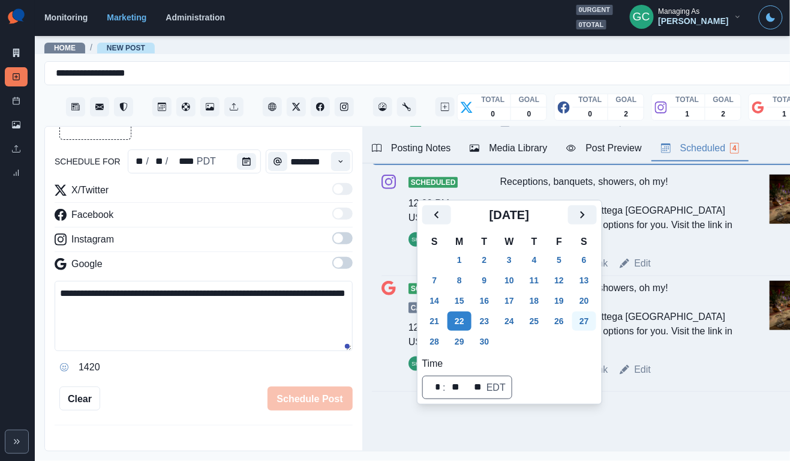
scroll to position [296, 0]
click at [677, 313] on div "Receptions, banquets, showers, oh my! No matter the event, Bottega Napa Valley …" at bounding box center [619, 317] width 238 height 72
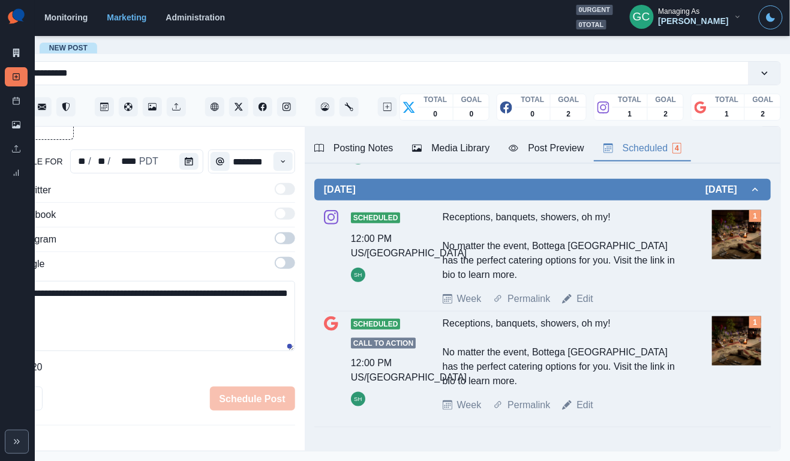
scroll to position [247, 0]
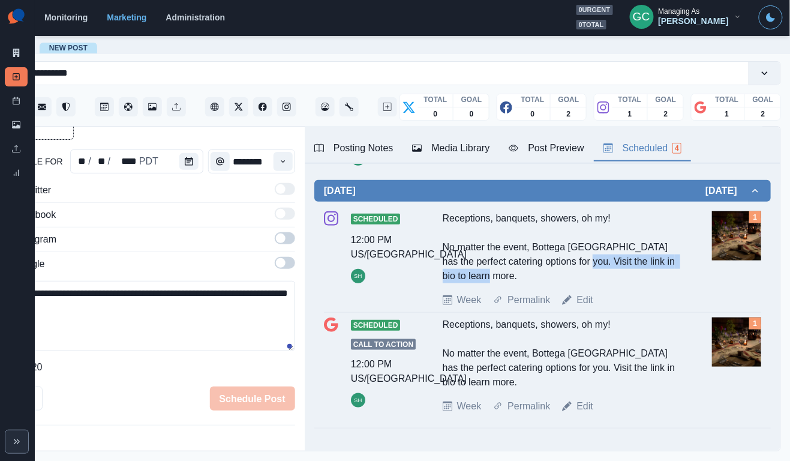
drag, startPoint x: 592, startPoint y: 272, endPoint x: 593, endPoint y: 283, distance: 10.3
click at [593, 283] on div "Receptions, banquets, showers, oh my! No matter the event, Bottega Napa Valley …" at bounding box center [562, 247] width 238 height 72
copy div "isit the link in bio to learn more."
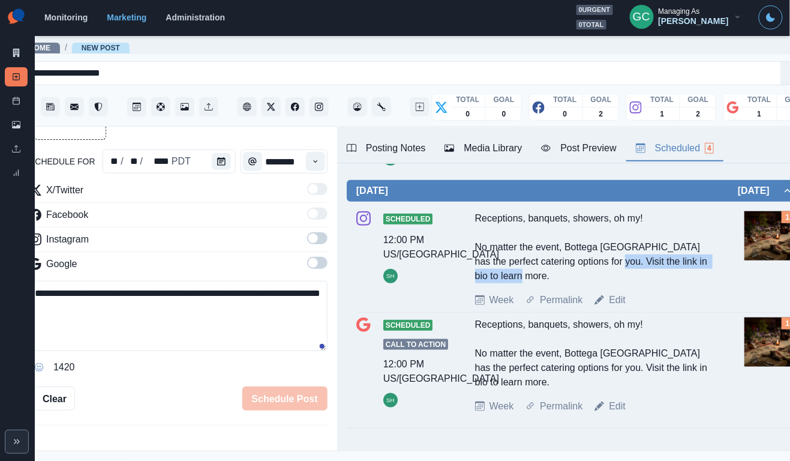
scroll to position [0, 15]
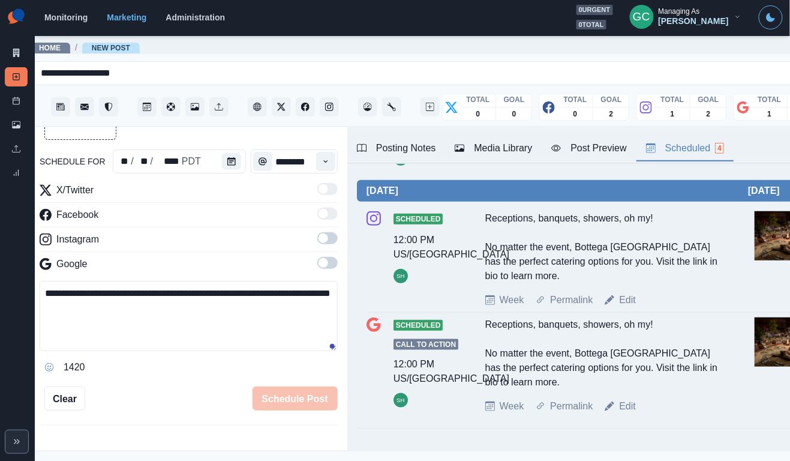
click at [166, 329] on textarea "**********" at bounding box center [189, 316] width 298 height 70
paste textarea "**********"
click at [119, 307] on textarea "**********" at bounding box center [189, 316] width 298 height 70
drag, startPoint x: 161, startPoint y: 311, endPoint x: 121, endPoint y: 307, distance: 40.4
click at [121, 308] on textarea "**********" at bounding box center [189, 316] width 298 height 70
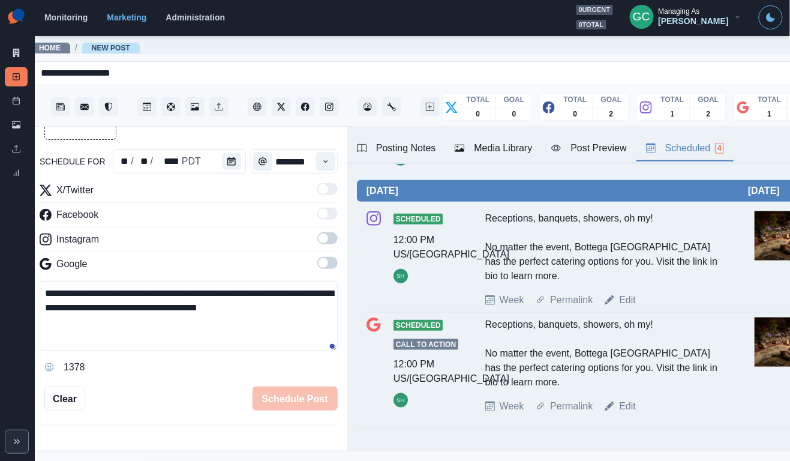
click at [189, 311] on textarea "**********" at bounding box center [189, 316] width 298 height 70
click at [290, 326] on textarea "**********" at bounding box center [189, 316] width 298 height 70
click at [253, 315] on textarea "**********" at bounding box center [189, 316] width 298 height 70
click at [304, 328] on textarea "**********" at bounding box center [189, 316] width 298 height 70
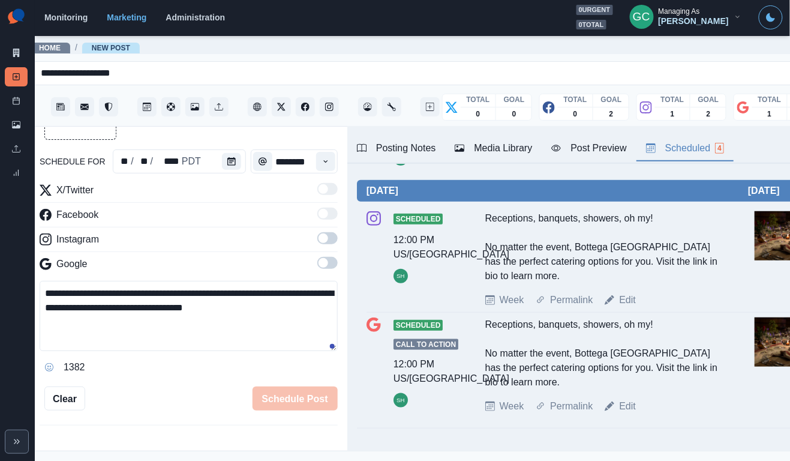
click at [330, 265] on span at bounding box center [327, 263] width 20 height 12
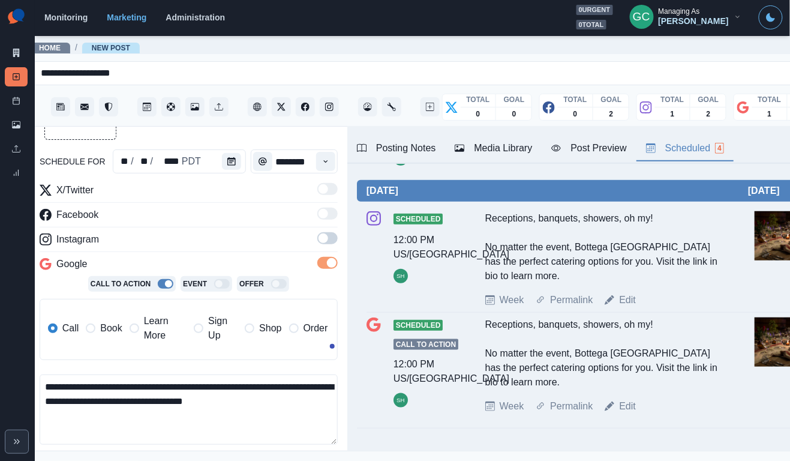
click at [329, 244] on span at bounding box center [327, 238] width 20 height 12
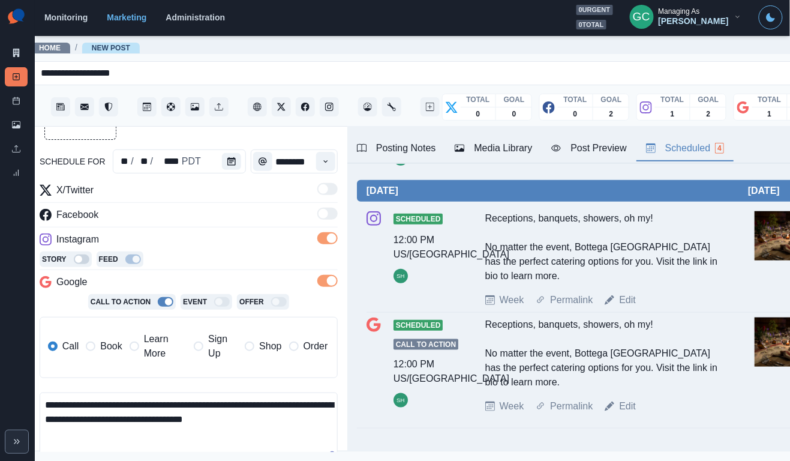
scroll to position [149, 0]
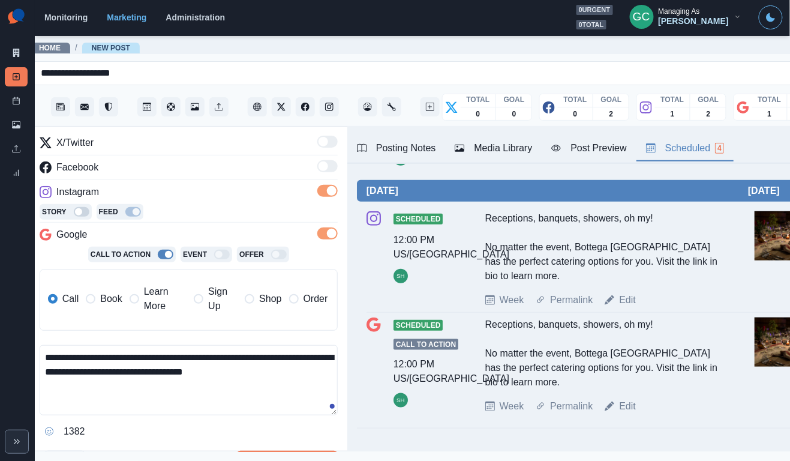
click at [122, 412] on textarea "**********" at bounding box center [189, 380] width 298 height 70
click at [307, 354] on textarea "**********" at bounding box center [189, 380] width 298 height 70
click at [187, 407] on textarea "**********" at bounding box center [189, 380] width 298 height 70
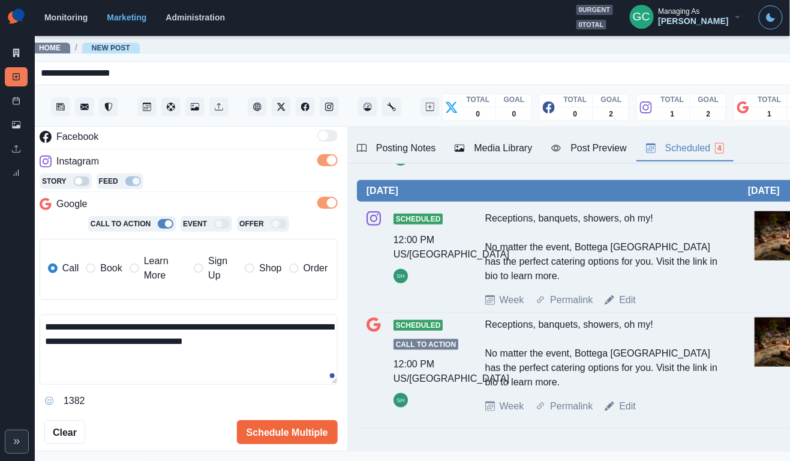
scroll to position [197, 0]
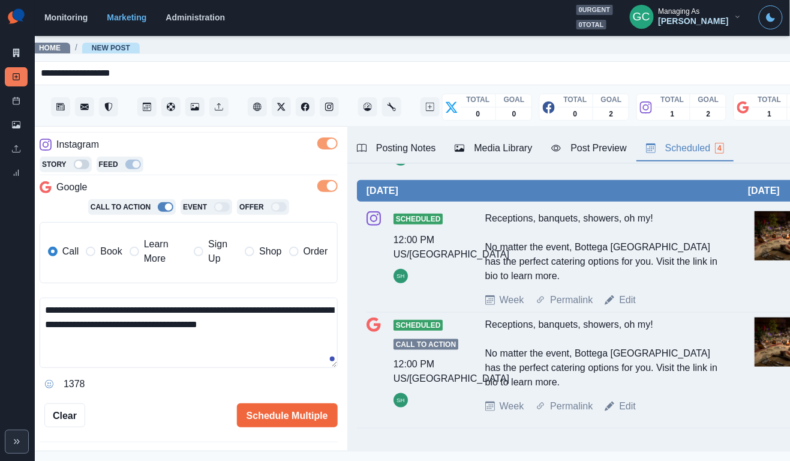
drag, startPoint x: 278, startPoint y: 322, endPoint x: 304, endPoint y: 322, distance: 25.8
click at [303, 322] on textarea "**********" at bounding box center [189, 333] width 298 height 70
click at [117, 325] on textarea "**********" at bounding box center [189, 333] width 298 height 70
paste textarea "***"
click at [160, 331] on textarea "**********" at bounding box center [189, 333] width 298 height 70
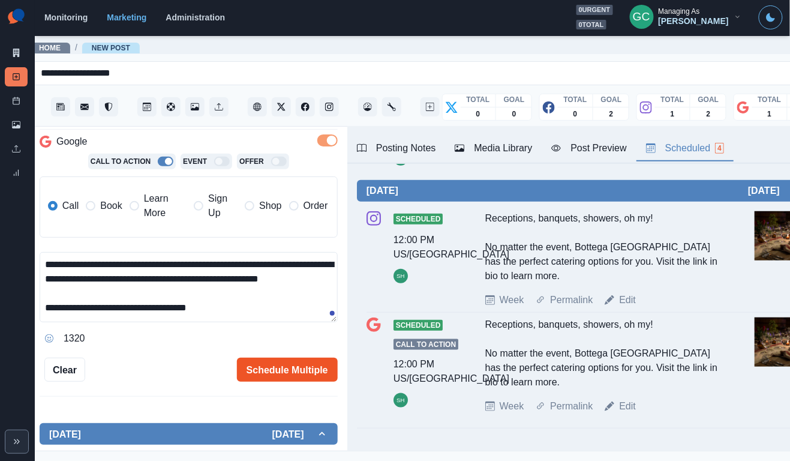
scroll to position [14, 0]
type textarea "**********"
click at [291, 365] on button "Schedule Multiple" at bounding box center [287, 370] width 101 height 24
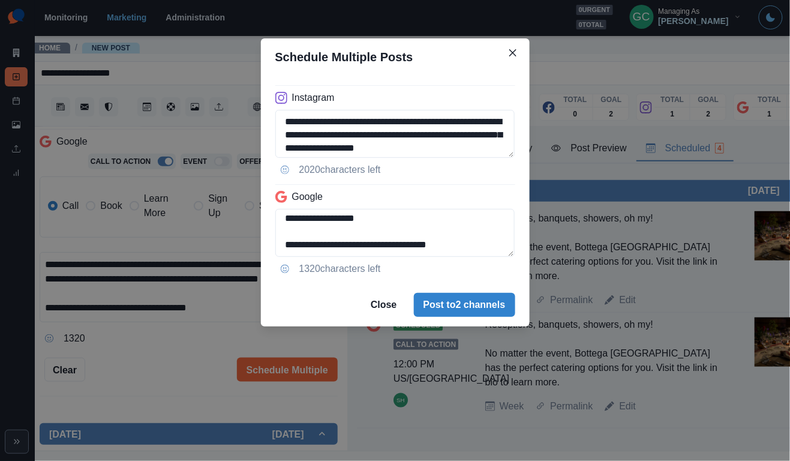
drag, startPoint x: 417, startPoint y: 250, endPoint x: 429, endPoint y: 262, distance: 16.6
click at [429, 262] on div "**********" at bounding box center [395, 180] width 269 height 208
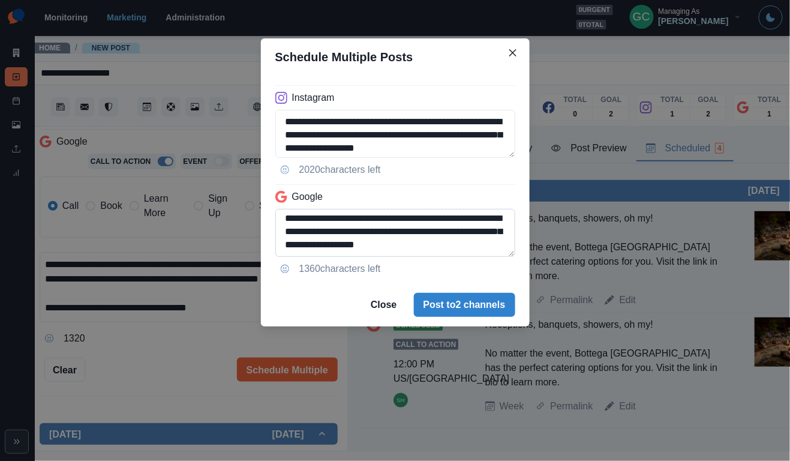
scroll to position [3, 0]
type textarea "**********"
click at [473, 309] on button "Post to 2 channels" at bounding box center [464, 305] width 101 height 24
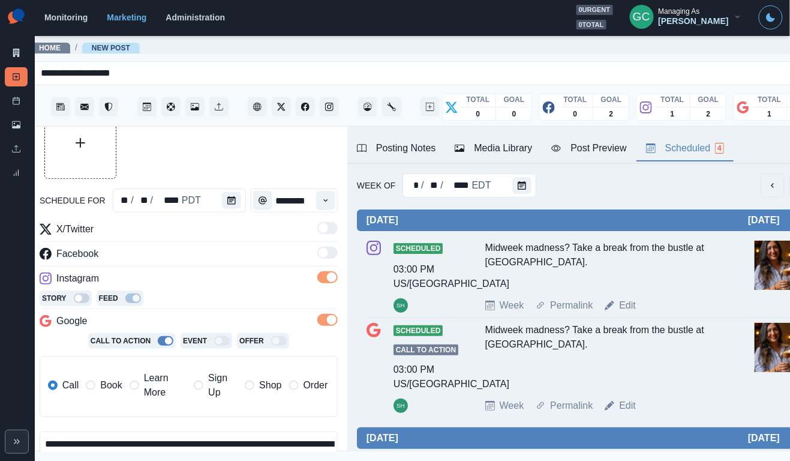
scroll to position [0, 0]
click at [522, 185] on icon "Calendar" at bounding box center [522, 185] width 8 height 8
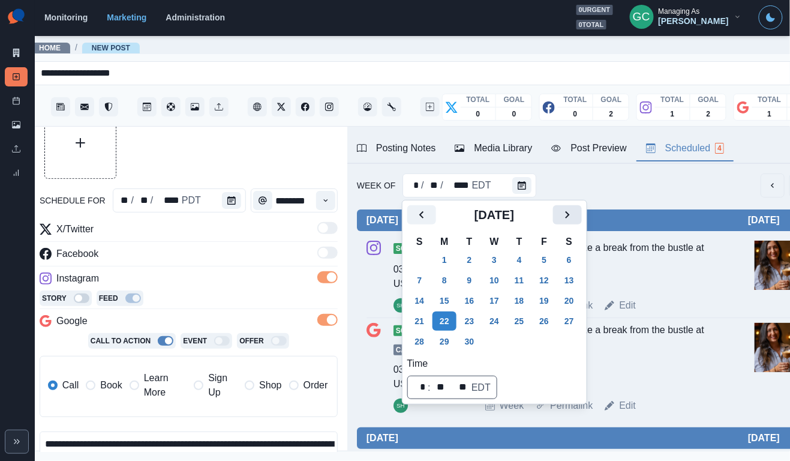
click at [582, 217] on button "Next" at bounding box center [567, 214] width 29 height 19
click at [449, 301] on button "13" at bounding box center [445, 300] width 24 height 19
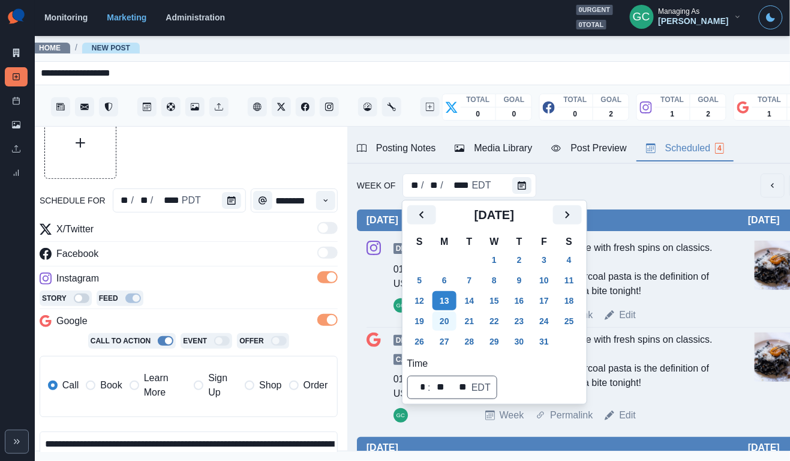
click at [445, 329] on button "20" at bounding box center [445, 320] width 24 height 19
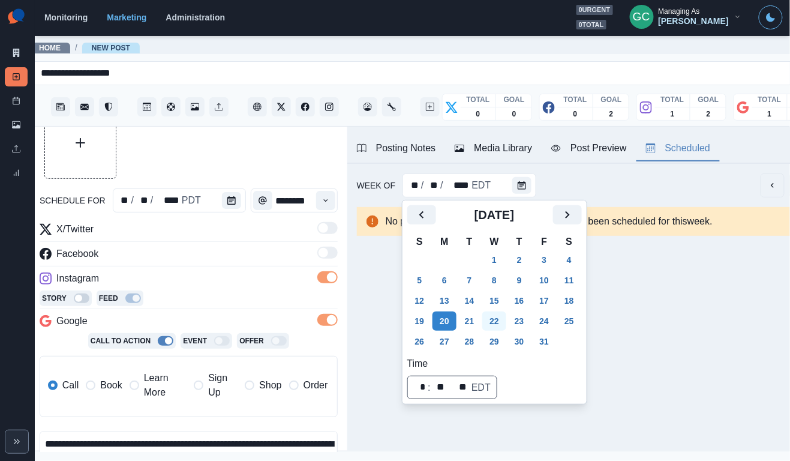
click at [505, 317] on button "22" at bounding box center [494, 320] width 24 height 19
click at [219, 203] on div "** / ** / **** PDT" at bounding box center [179, 200] width 133 height 24
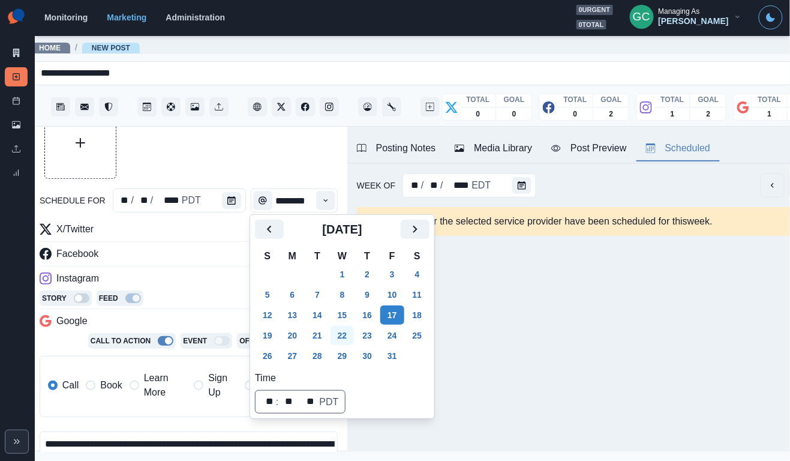
click at [344, 338] on button "22" at bounding box center [343, 335] width 24 height 19
click at [318, 134] on div at bounding box center [189, 143] width 298 height 72
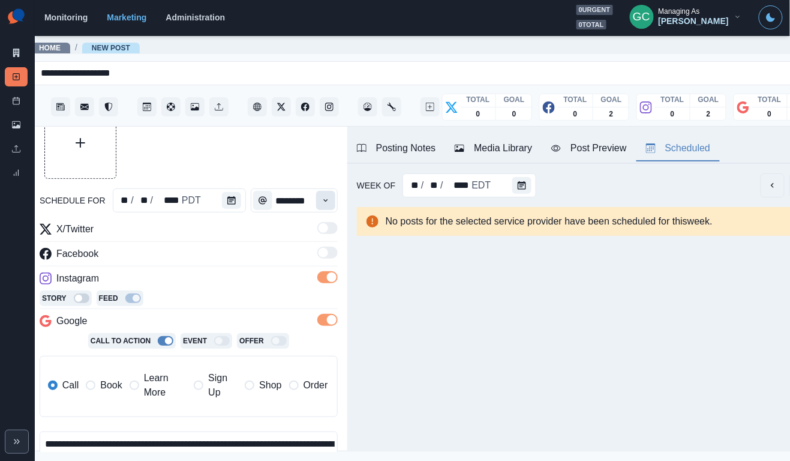
click at [332, 201] on button "Time" at bounding box center [325, 200] width 19 height 19
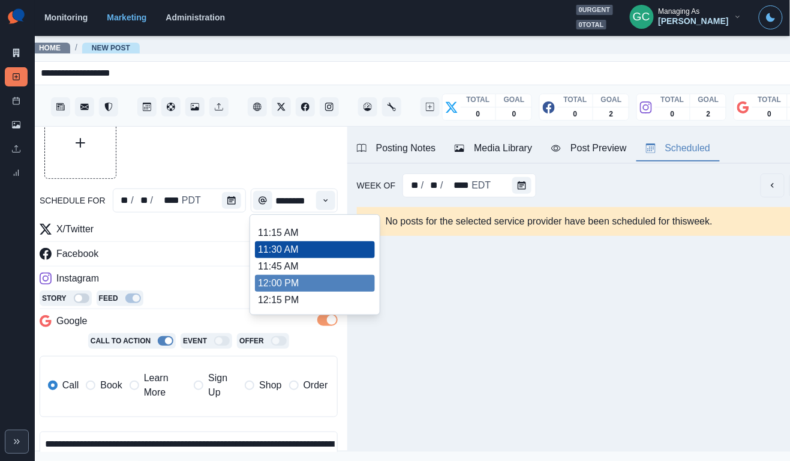
scroll to position [213, 0]
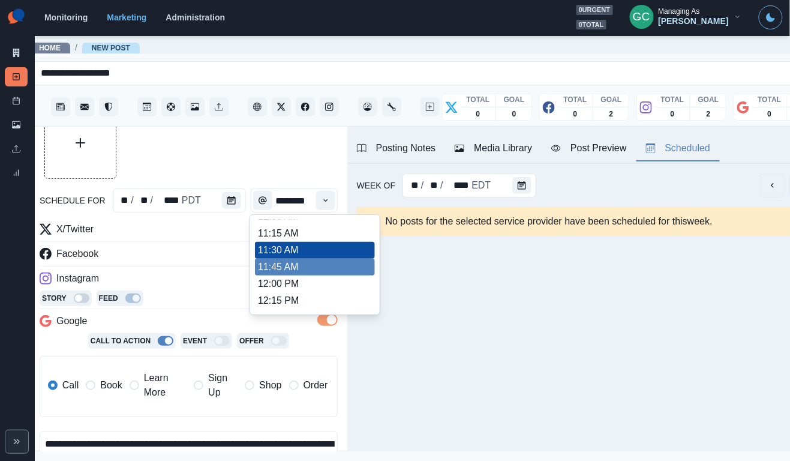
click at [308, 271] on li "11:45 AM" at bounding box center [315, 267] width 120 height 17
type input "********"
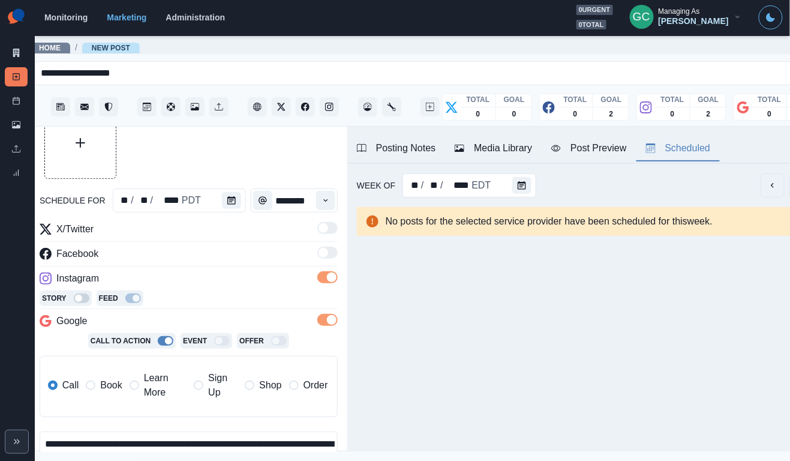
click at [524, 148] on div "Media Library" at bounding box center [493, 148] width 77 height 14
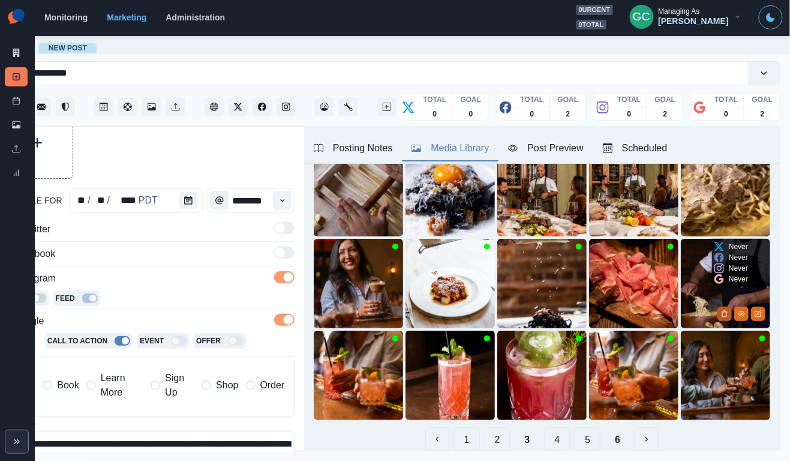
scroll to position [0, 58]
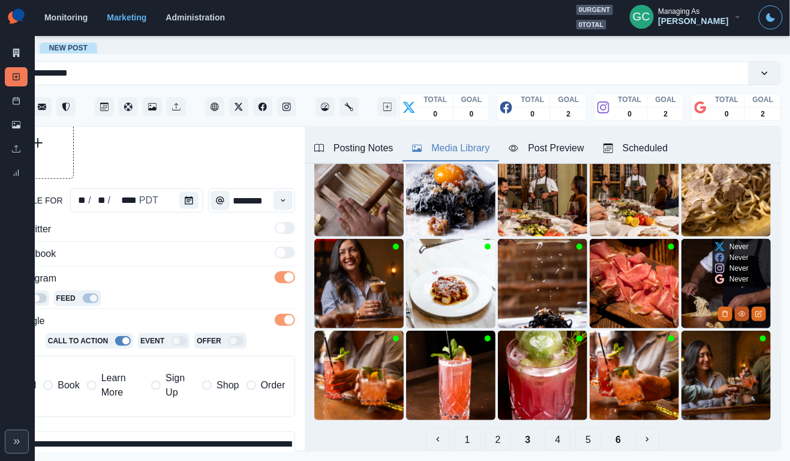
click at [742, 316] on icon "View Media" at bounding box center [742, 313] width 7 height 5
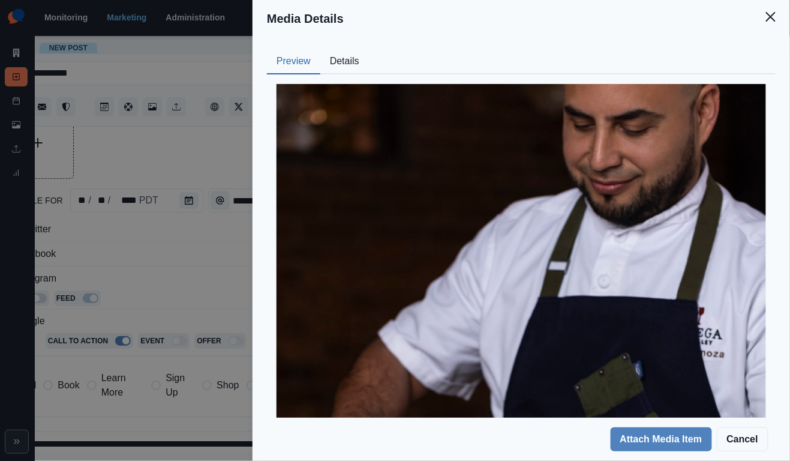
click at [341, 68] on button "Details" at bounding box center [344, 61] width 49 height 25
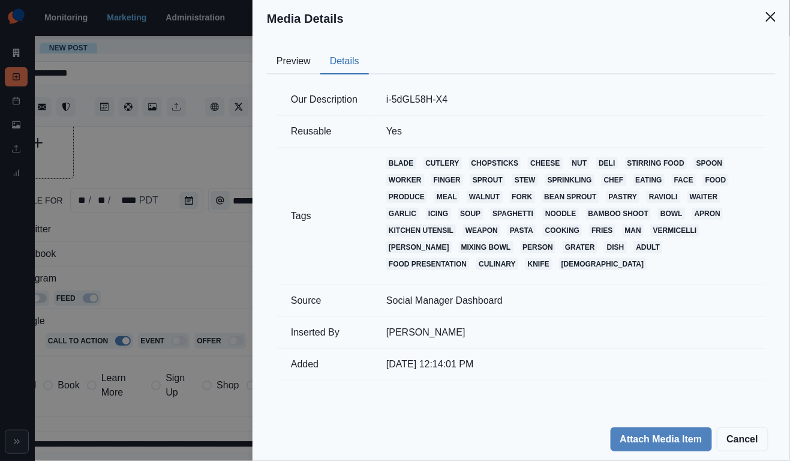
click at [307, 67] on button "Preview" at bounding box center [293, 61] width 53 height 25
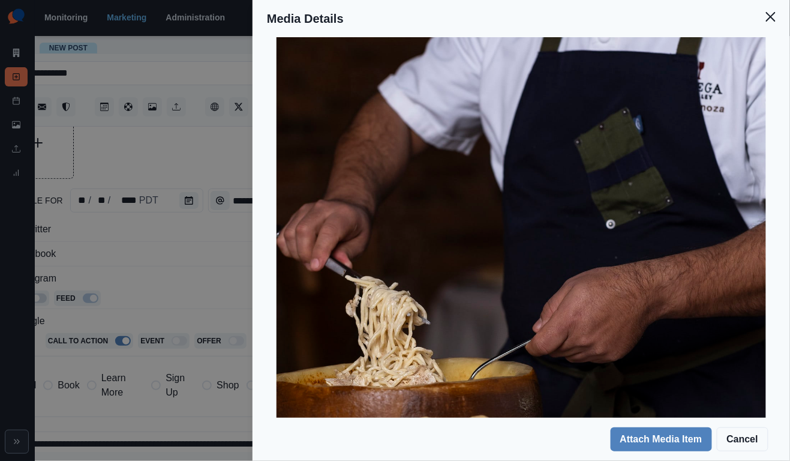
scroll to position [307, 0]
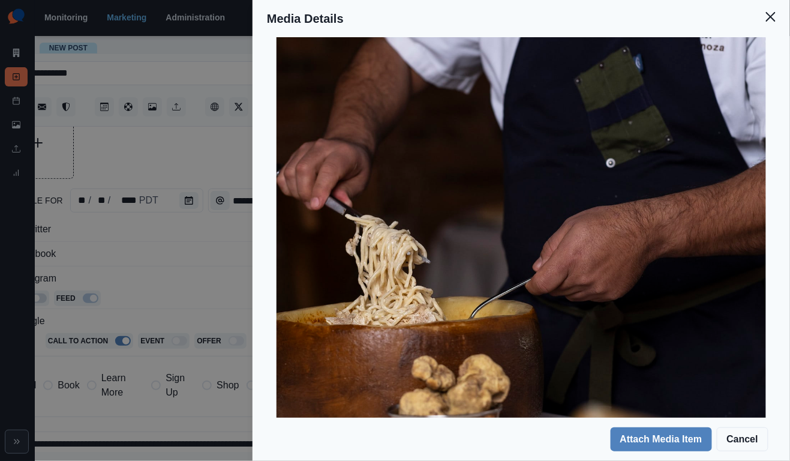
click at [178, 215] on div "Media Details Preview Details Our Description i-5dGL58H-X4 Reusable Yes Tags bl…" at bounding box center [395, 230] width 790 height 461
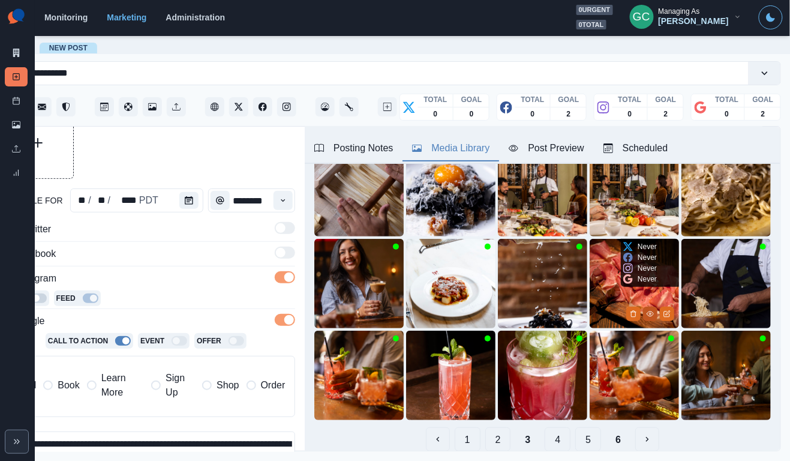
click at [649, 315] on icon "View Media" at bounding box center [650, 313] width 7 height 7
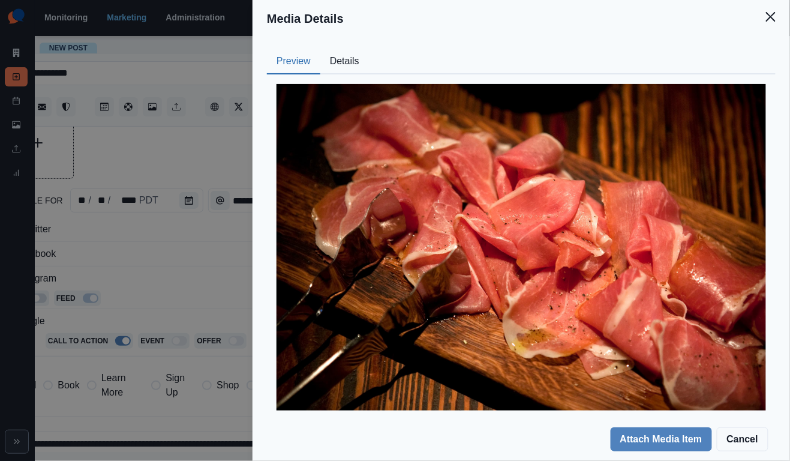
click at [357, 62] on button "Details" at bounding box center [344, 61] width 49 height 25
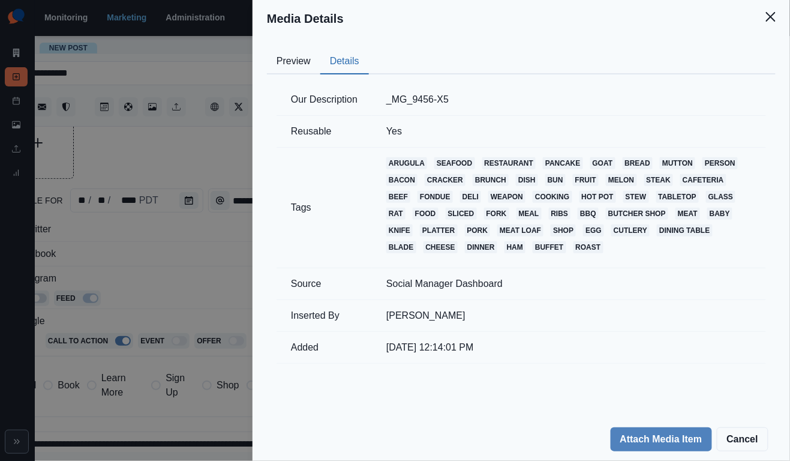
click at [298, 69] on button "Preview" at bounding box center [293, 61] width 53 height 25
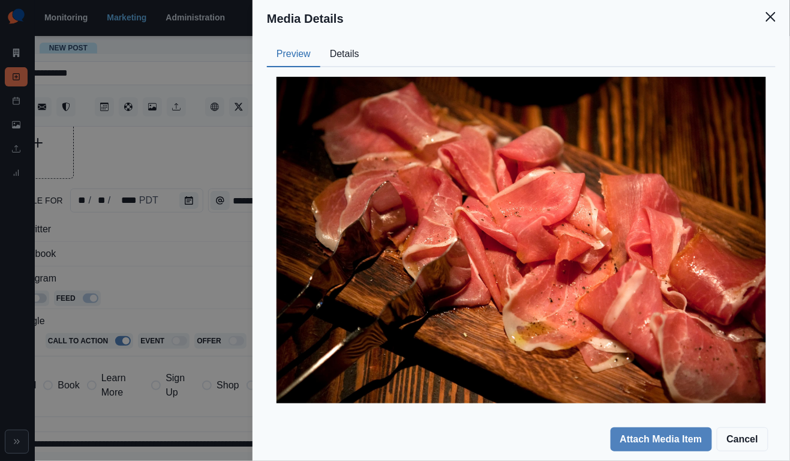
scroll to position [6, 0]
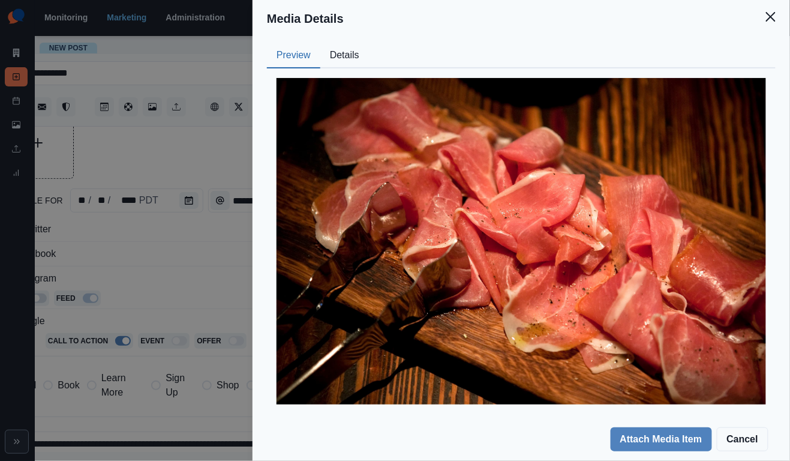
click at [205, 235] on div "Media Details Preview Details Our Description _MG_9456-X5 Reusable Yes Tags aru…" at bounding box center [395, 230] width 790 height 461
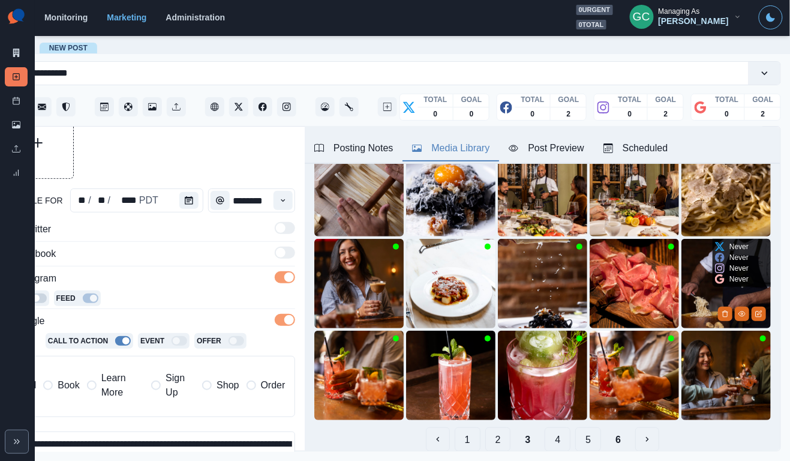
click at [693, 282] on img at bounding box center [726, 283] width 89 height 89
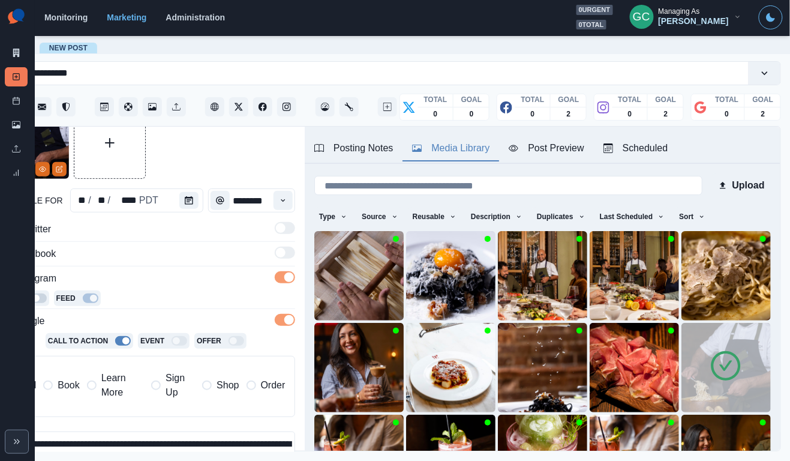
scroll to position [0, 0]
click at [640, 160] on button "Scheduled" at bounding box center [636, 148] width 84 height 25
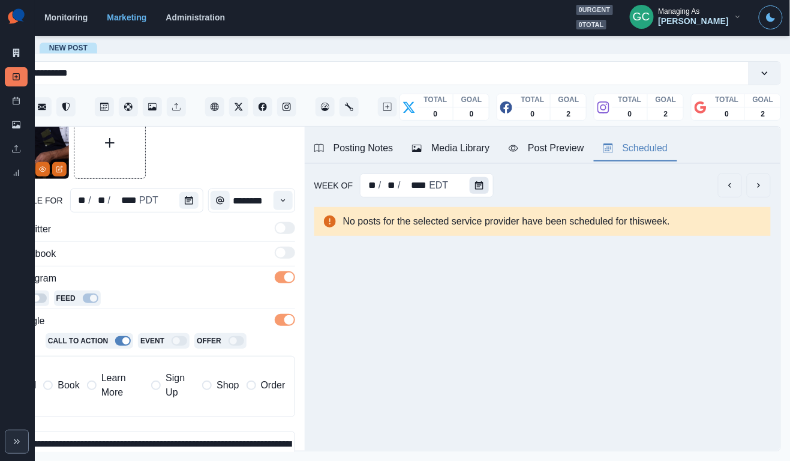
click at [478, 187] on icon "Calendar" at bounding box center [479, 185] width 8 height 8
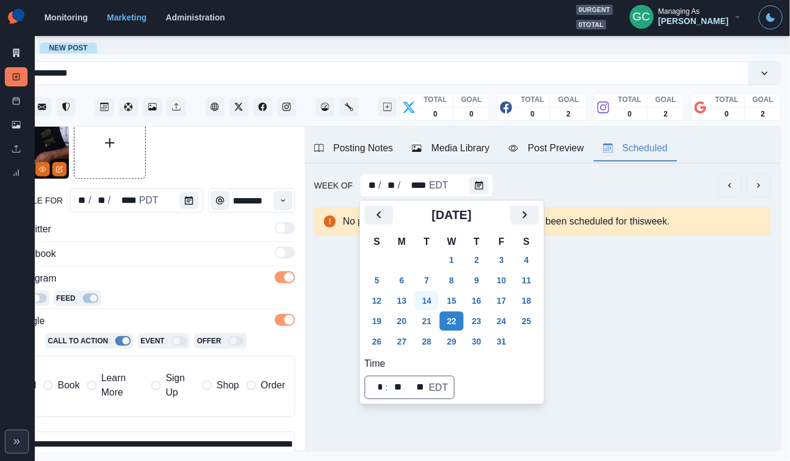
click at [439, 295] on button "14" at bounding box center [427, 300] width 24 height 19
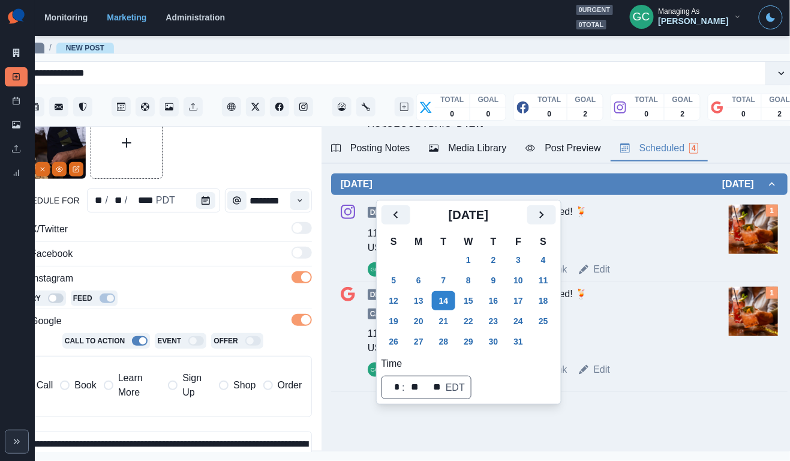
scroll to position [296, 0]
click at [445, 327] on button "21" at bounding box center [444, 320] width 24 height 19
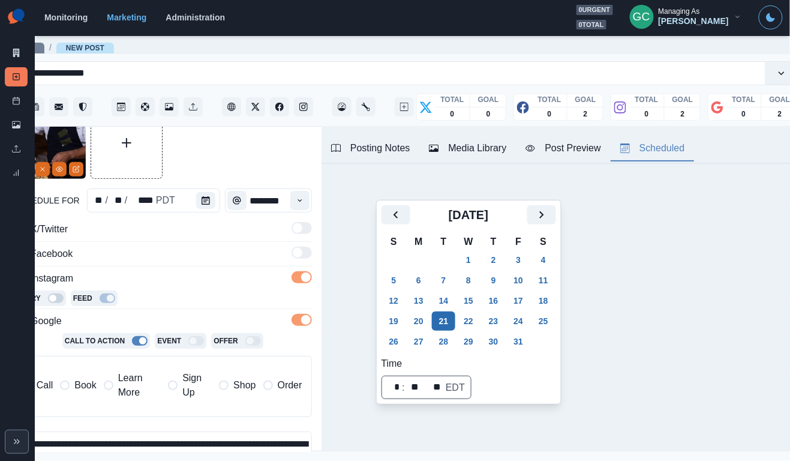
scroll to position [0, 0]
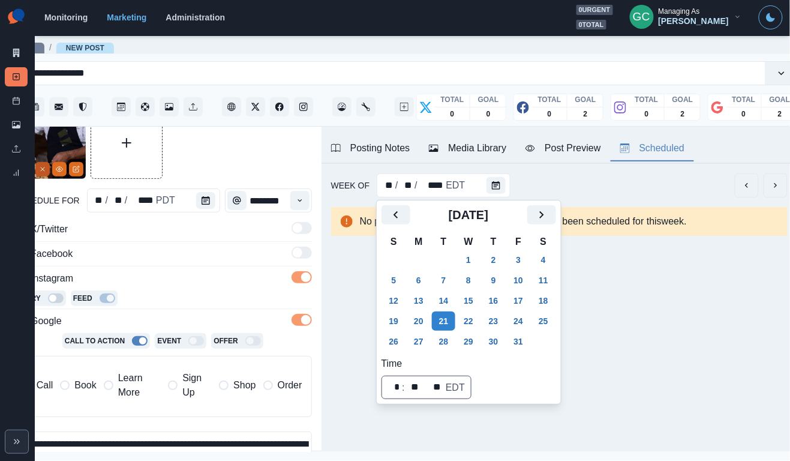
click at [41, 170] on line "Remove" at bounding box center [43, 169] width 4 height 4
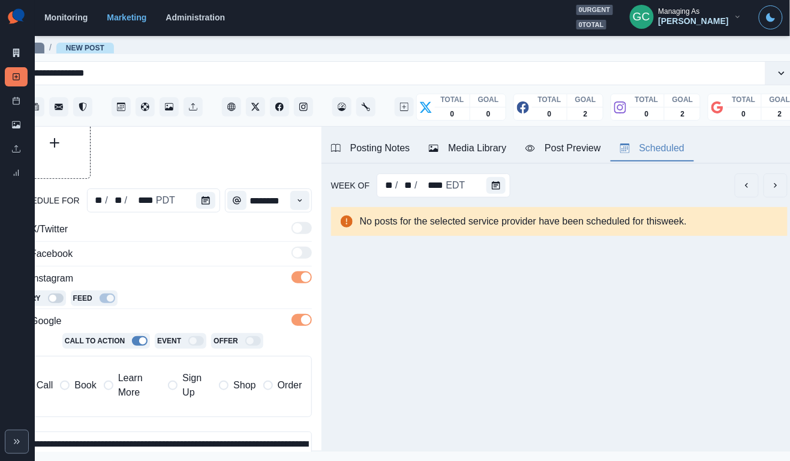
click at [486, 159] on button "Media Library" at bounding box center [467, 148] width 97 height 25
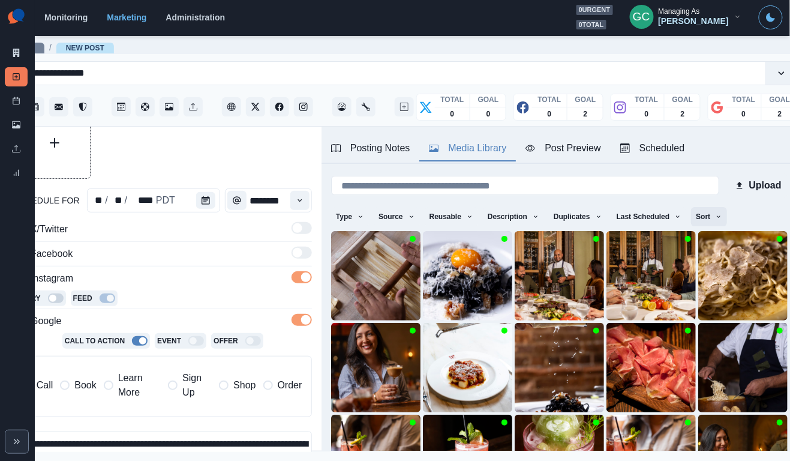
click at [725, 211] on button "Sort" at bounding box center [709, 216] width 36 height 19
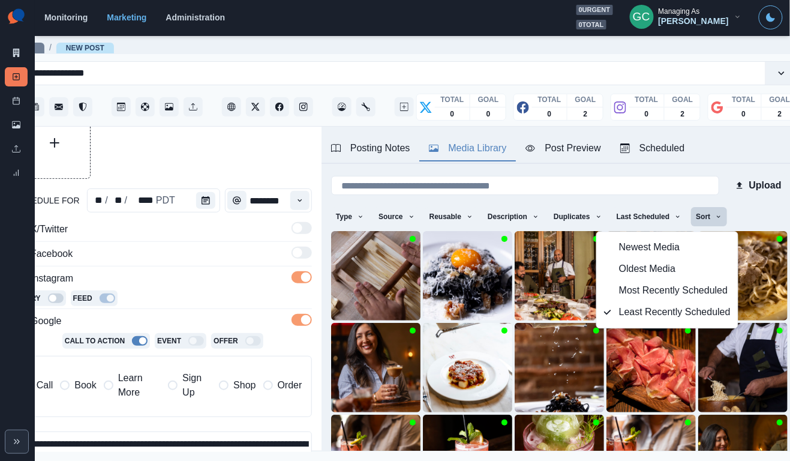
click at [379, 149] on div "Posting Notes" at bounding box center [370, 148] width 79 height 14
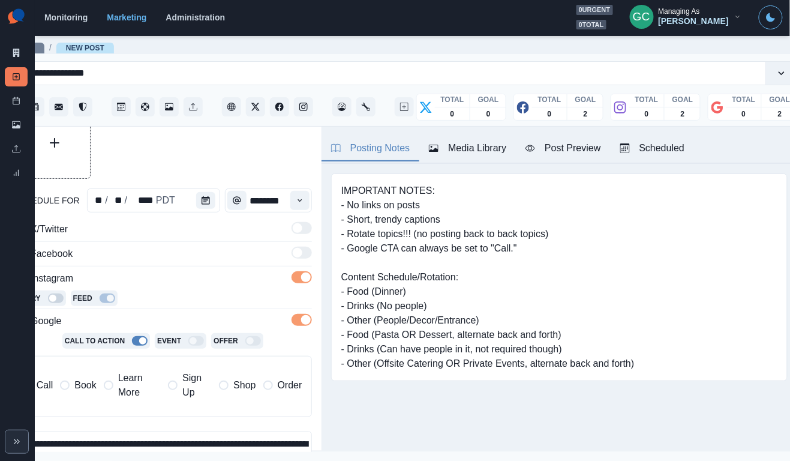
click at [650, 131] on div "Posting Notes Media Library Post Preview Scheduled" at bounding box center [560, 145] width 476 height 37
click at [650, 137] on button "Scheduled" at bounding box center [653, 148] width 84 height 25
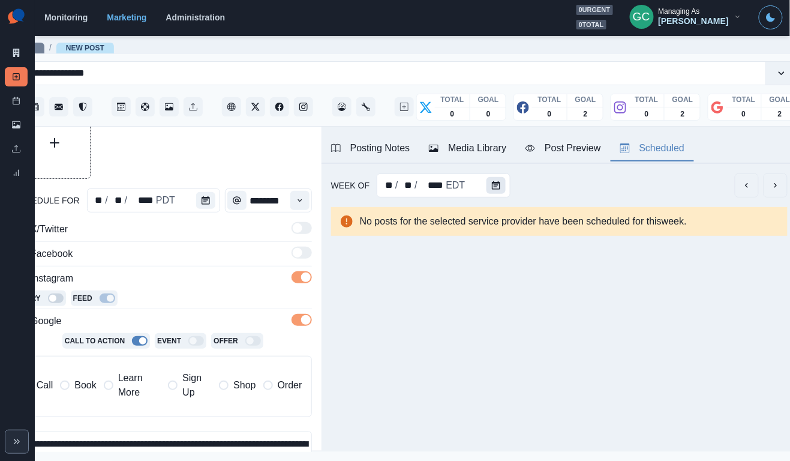
click at [501, 185] on button "Calendar" at bounding box center [496, 185] width 19 height 17
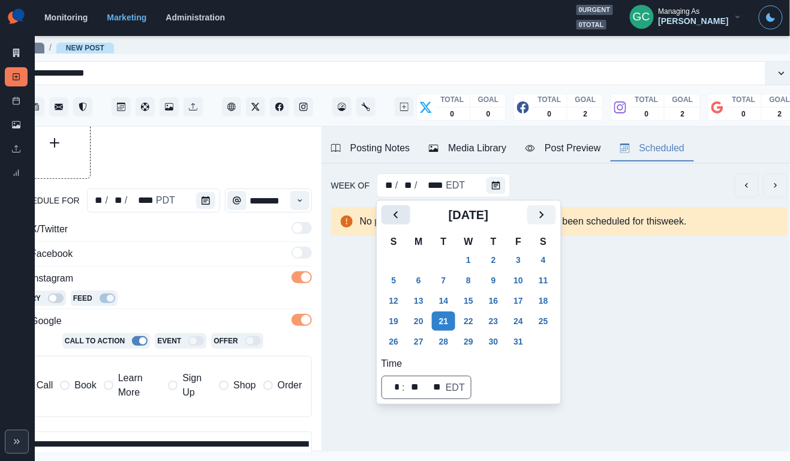
click at [390, 208] on icon "Previous" at bounding box center [396, 215] width 14 height 14
click at [419, 295] on button "15" at bounding box center [419, 300] width 24 height 19
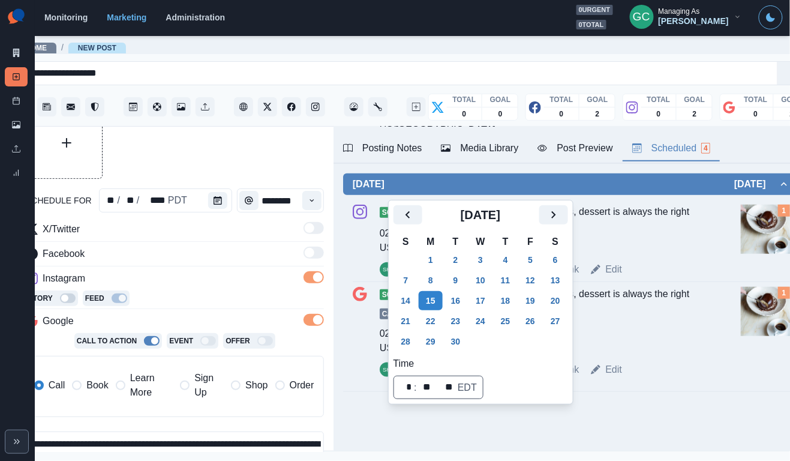
scroll to position [265, 0]
click at [515, 314] on button "25" at bounding box center [506, 320] width 24 height 19
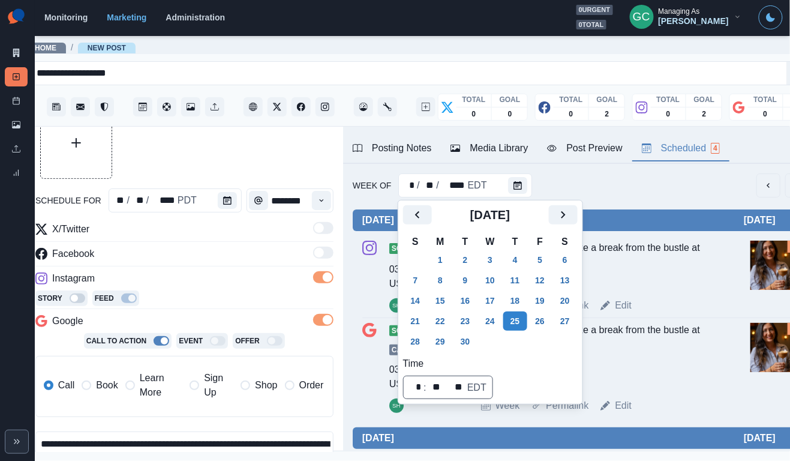
scroll to position [208, 0]
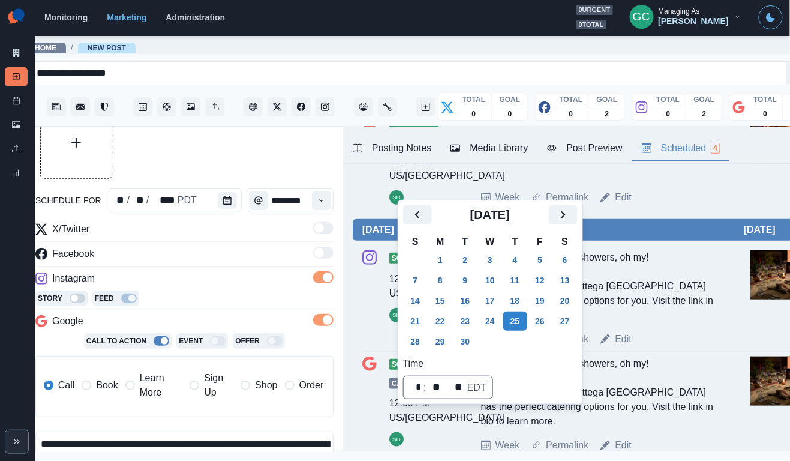
click at [775, 275] on img at bounding box center [775, 274] width 49 height 49
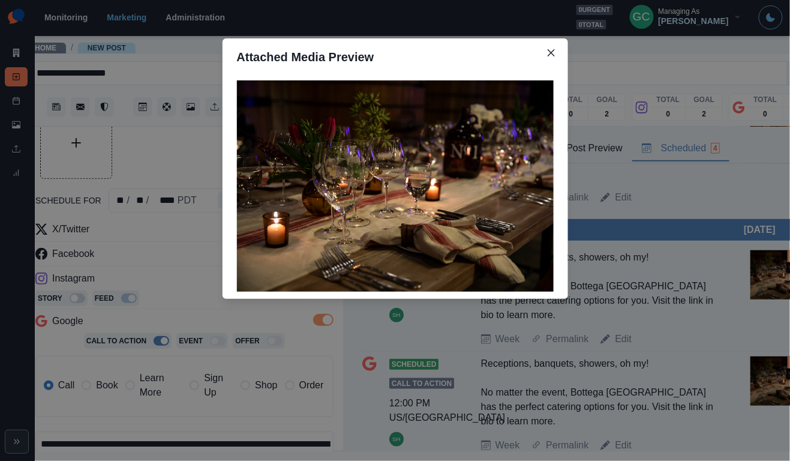
click at [702, 319] on div "Attached Media Preview" at bounding box center [395, 230] width 790 height 461
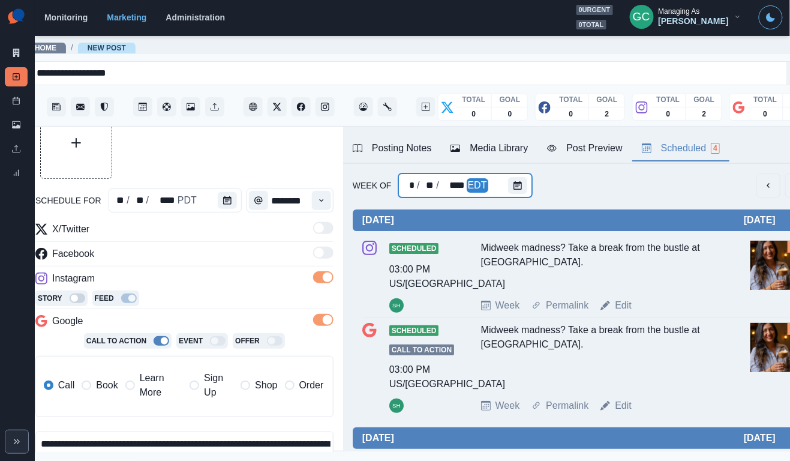
click at [529, 186] on div "Week Of * / ** / **** EDT Wednesday September 24, 2025 Scheduled 03:00 PM US/Pa…" at bounding box center [581, 430] width 476 height 533
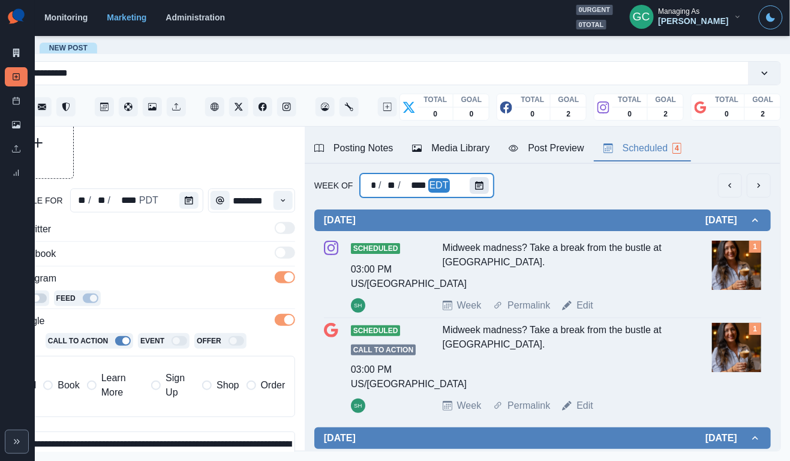
scroll to position [-1, 0]
click at [481, 187] on icon "Calendar" at bounding box center [479, 185] width 8 height 8
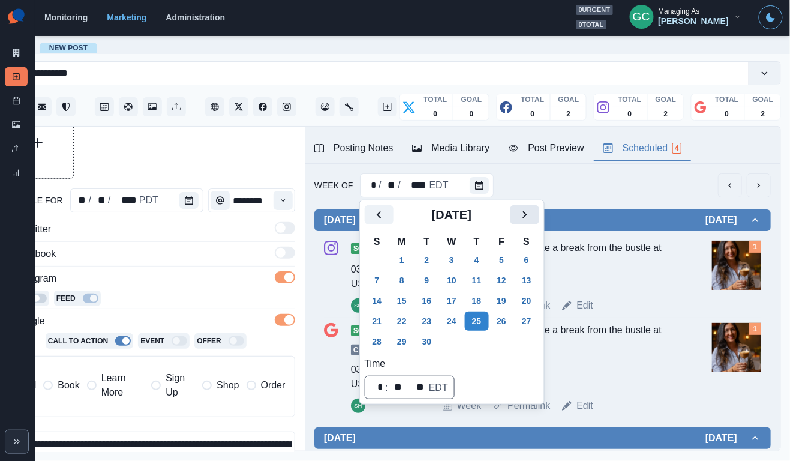
click at [532, 218] on icon "Next" at bounding box center [525, 215] width 14 height 14
click at [464, 311] on button "22" at bounding box center [452, 320] width 24 height 19
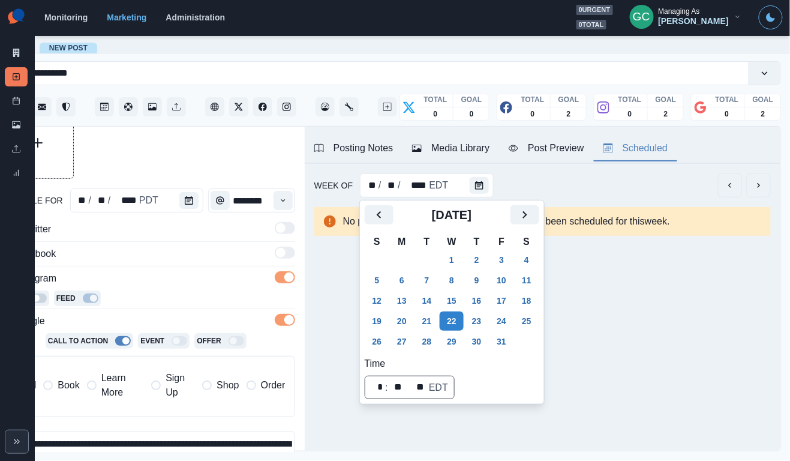
click at [472, 152] on div "Media Library" at bounding box center [450, 148] width 77 height 14
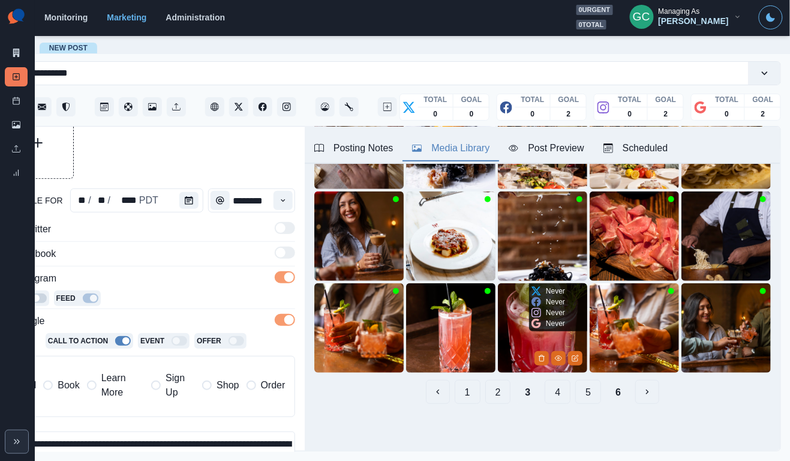
scroll to position [131, 0]
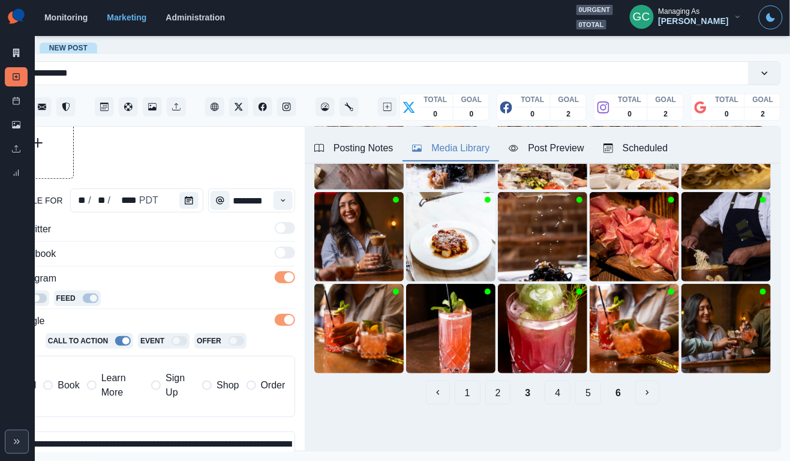
click at [556, 394] on button "4" at bounding box center [558, 392] width 26 height 24
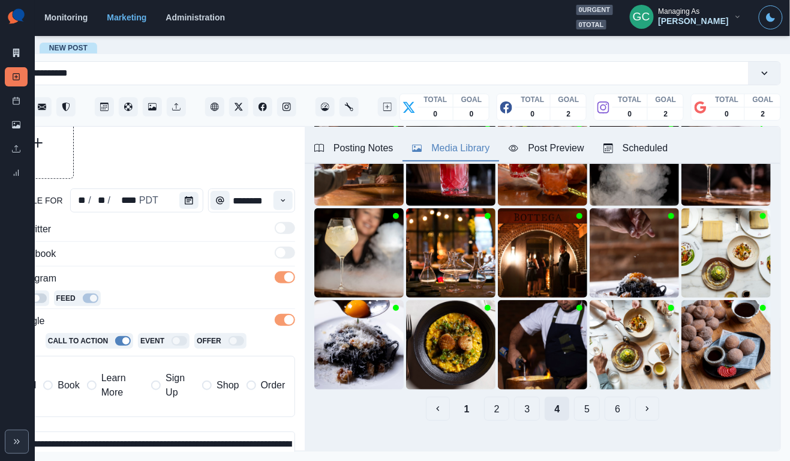
scroll to position [117, 0]
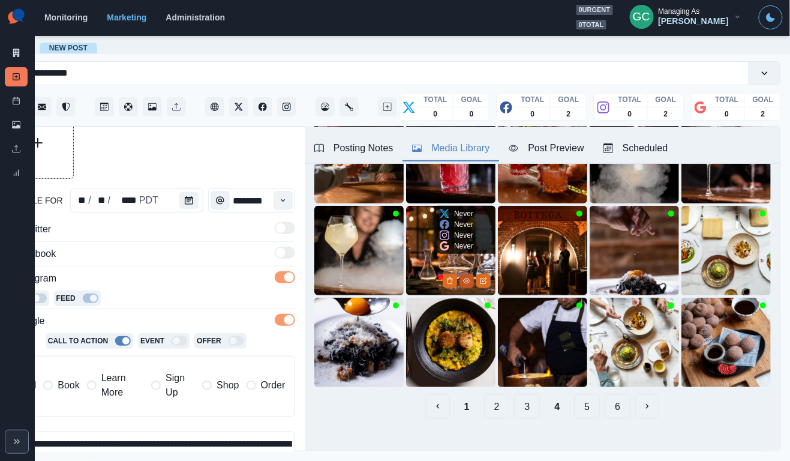
click at [466, 279] on icon "View Media" at bounding box center [466, 280] width 7 height 7
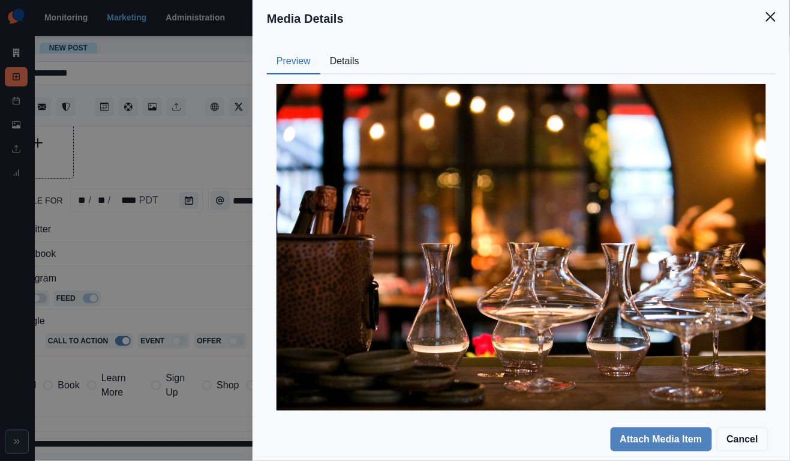
click at [182, 269] on div "Media Details Preview Details Our Description Decanters Reusable Yes Tags wine …" at bounding box center [395, 230] width 790 height 461
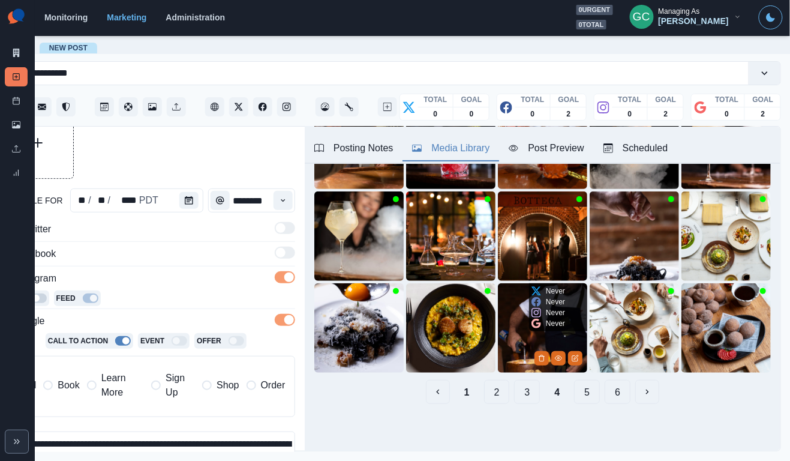
scroll to position [131, 0]
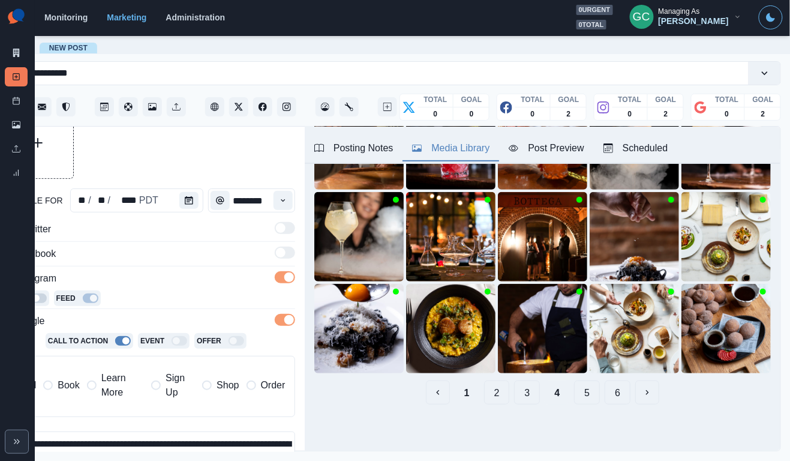
click at [578, 397] on button "5" at bounding box center [587, 392] width 26 height 24
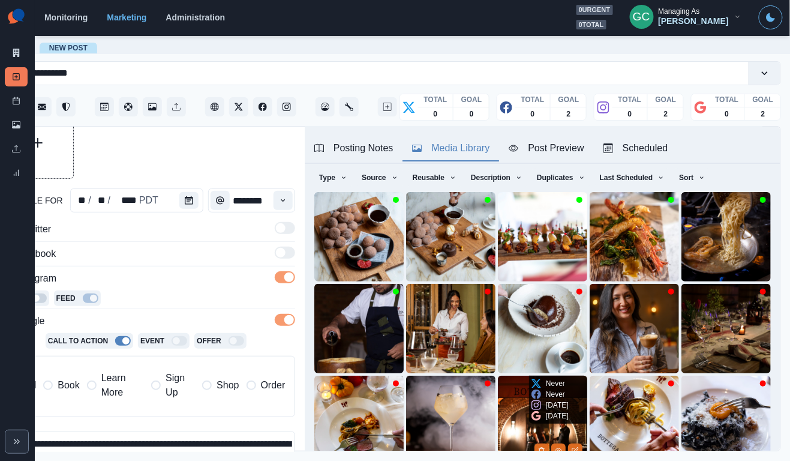
scroll to position [32, 0]
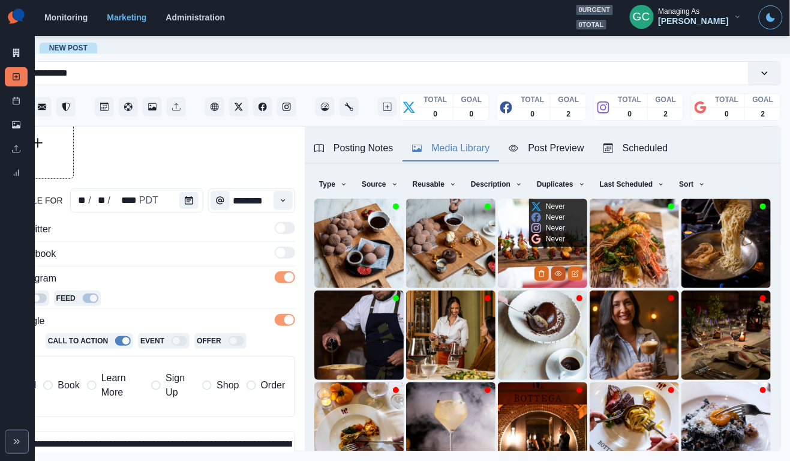
click at [559, 277] on icon "View Media" at bounding box center [558, 273] width 7 height 7
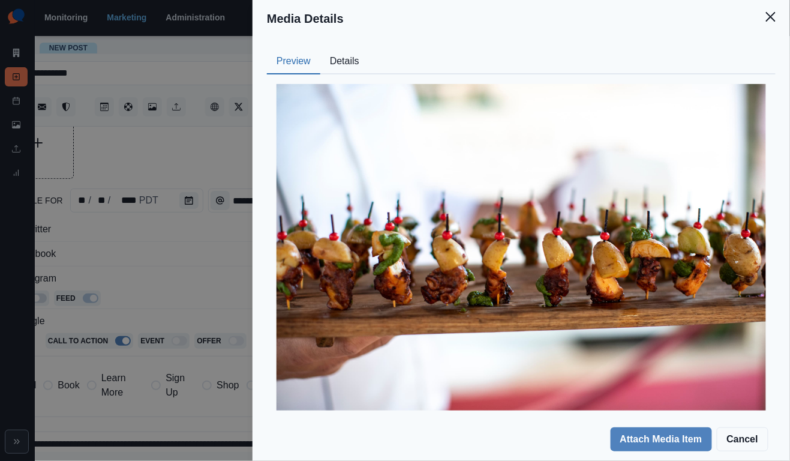
click at [359, 59] on button "Details" at bounding box center [344, 61] width 49 height 25
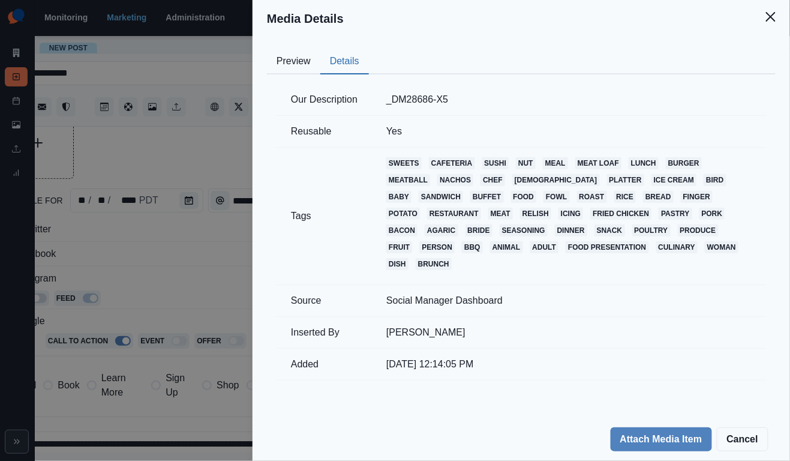
click at [154, 266] on div "Media Details Preview Details Our Description _DM28686-X5 Reusable Yes Tags swe…" at bounding box center [395, 230] width 790 height 461
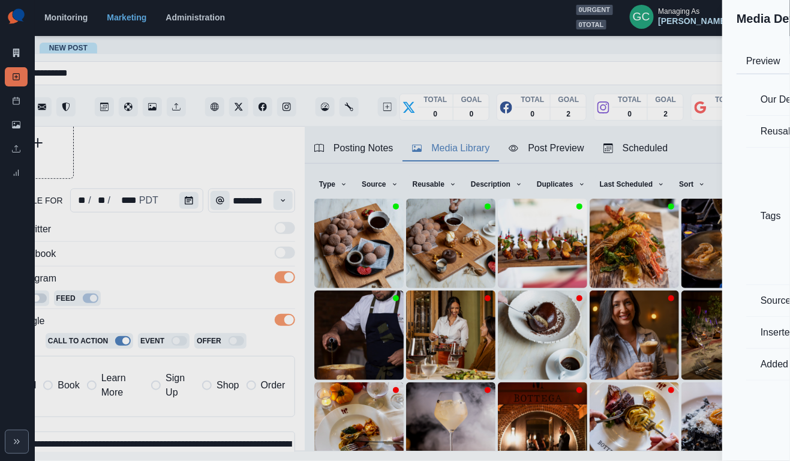
scroll to position [37, 0]
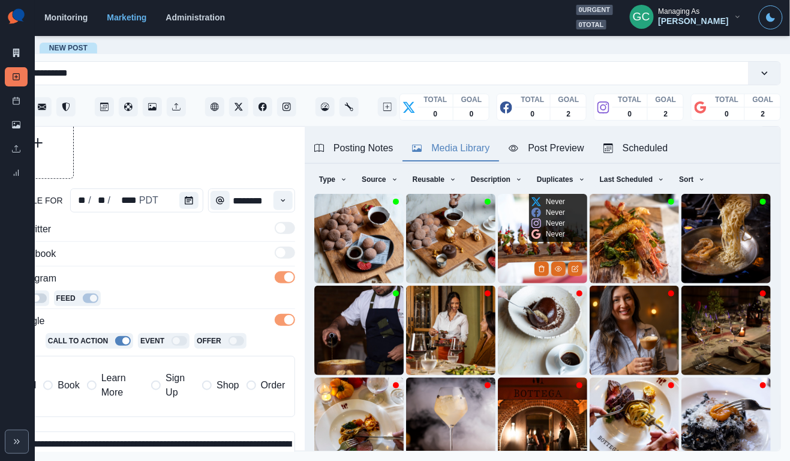
click at [518, 245] on img at bounding box center [542, 238] width 89 height 89
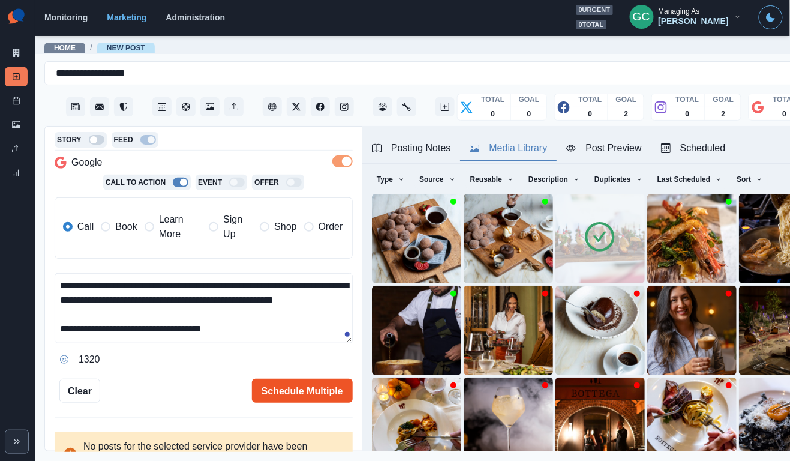
scroll to position [14, 0]
click at [329, 387] on button "Schedule Multiple" at bounding box center [302, 391] width 101 height 24
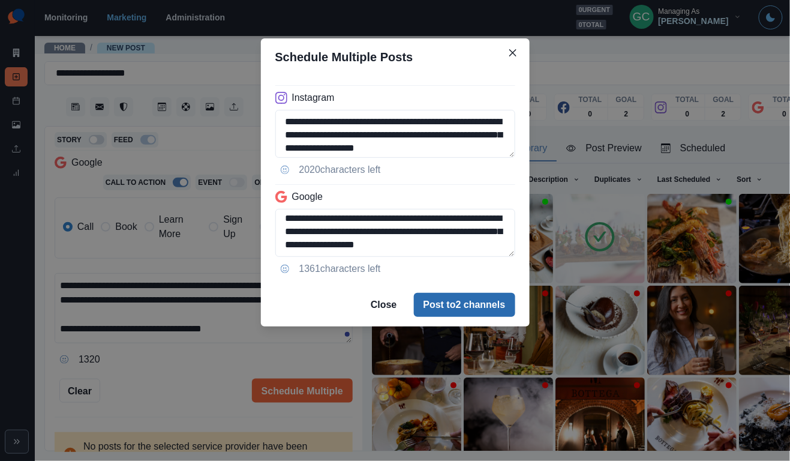
scroll to position [0, 0]
click at [475, 307] on button "Post to 2 channels" at bounding box center [464, 305] width 101 height 24
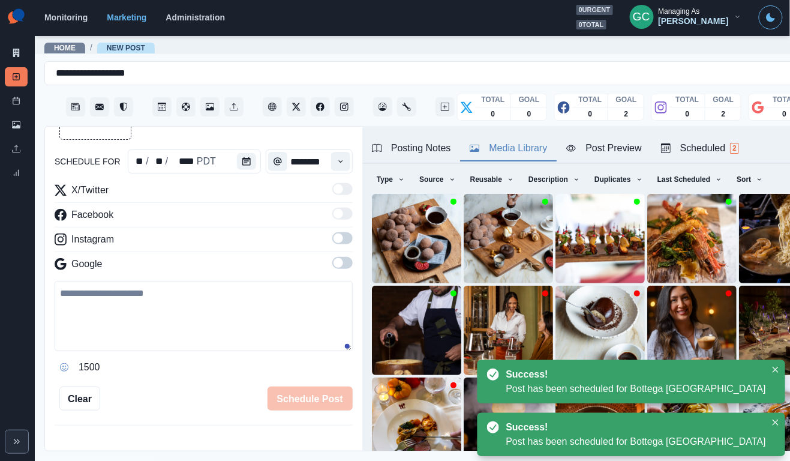
click at [728, 150] on div "Scheduled 2" at bounding box center [700, 148] width 78 height 14
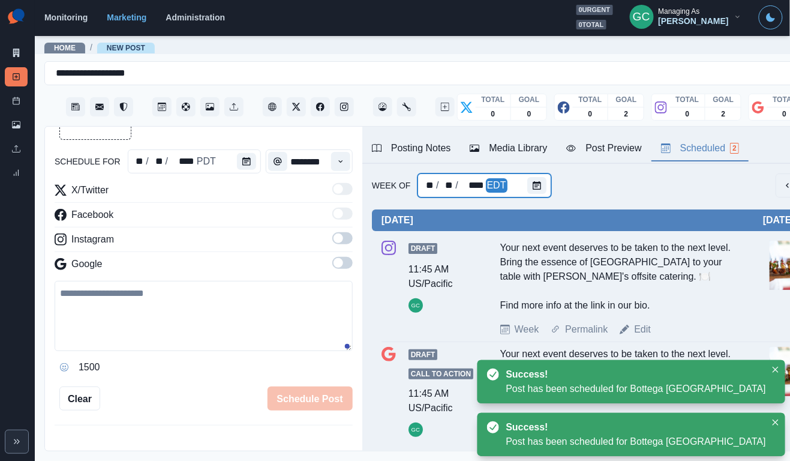
click at [546, 181] on div at bounding box center [539, 185] width 24 height 24
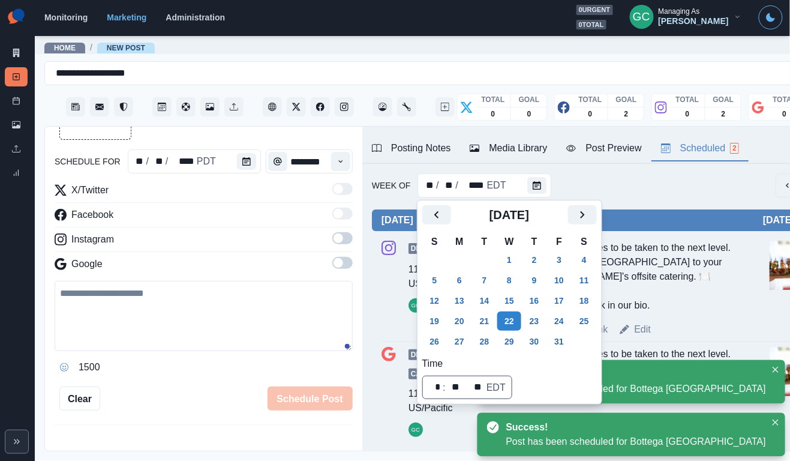
click at [255, 173] on div "schedule for ** / ** / **** PDT ******** X/Twitter Facebook Instagram Google 15…" at bounding box center [204, 239] width 298 height 343
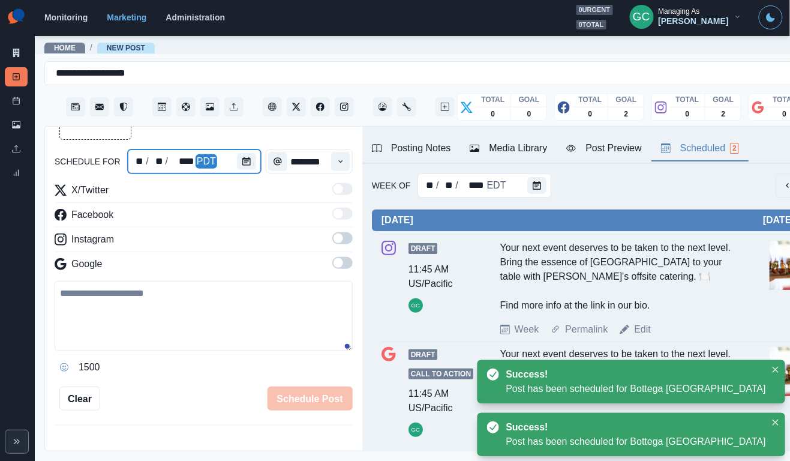
click at [254, 170] on div at bounding box center [249, 161] width 24 height 24
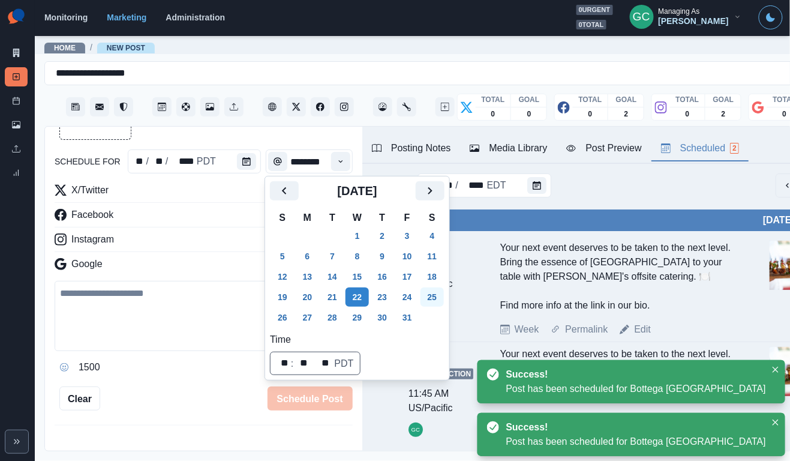
click at [442, 298] on button "25" at bounding box center [433, 296] width 24 height 19
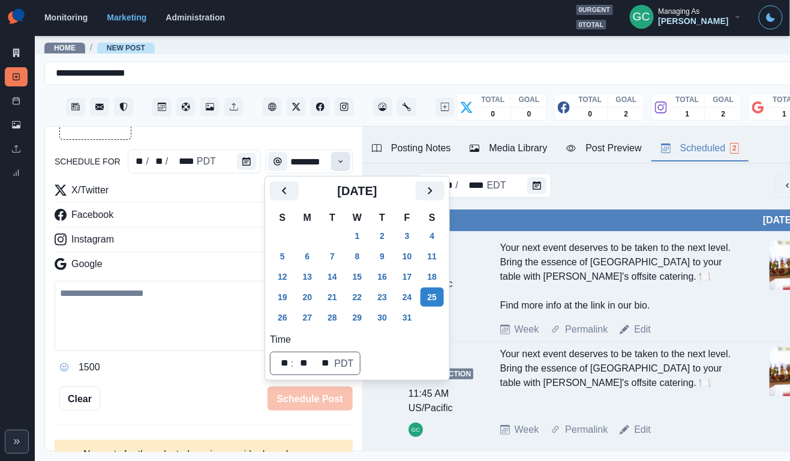
click at [347, 158] on button "Time" at bounding box center [340, 161] width 19 height 19
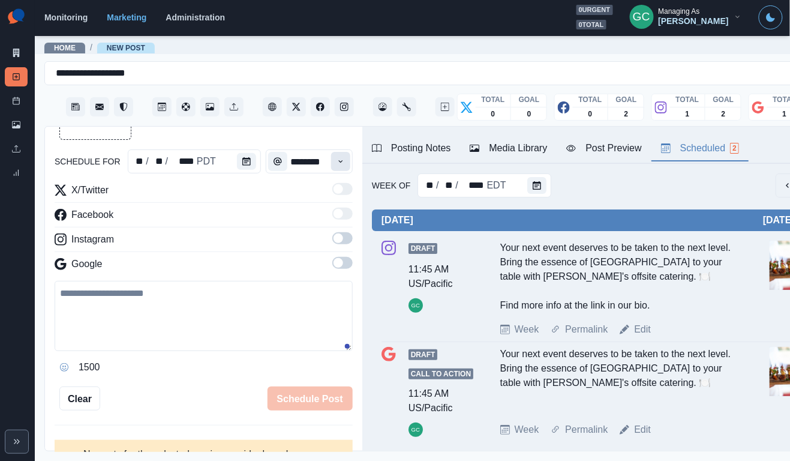
click at [347, 158] on button "Time" at bounding box center [340, 161] width 19 height 19
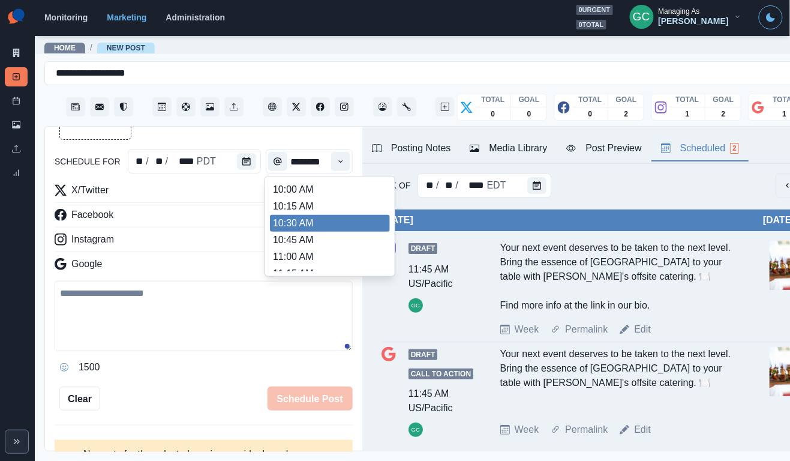
click at [322, 230] on li "10:30 AM" at bounding box center [330, 223] width 120 height 17
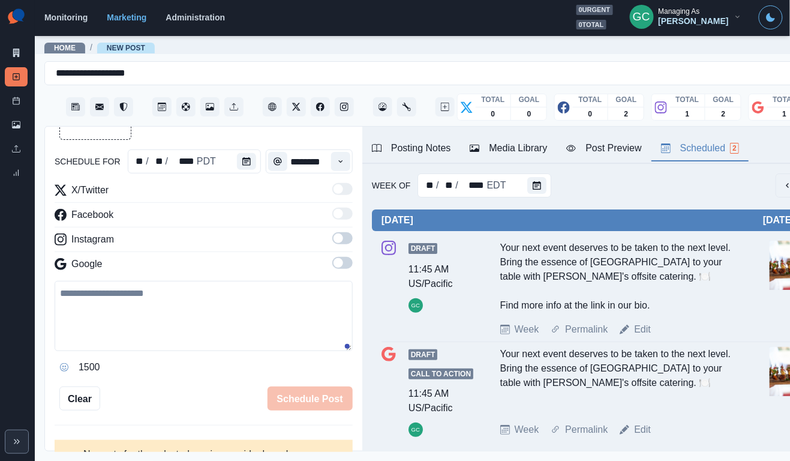
click at [337, 177] on div "schedule for ** / ** / **** PDT ******** X/Twitter Facebook Instagram Google 15…" at bounding box center [204, 239] width 298 height 343
click at [341, 169] on button "Time" at bounding box center [340, 161] width 19 height 19
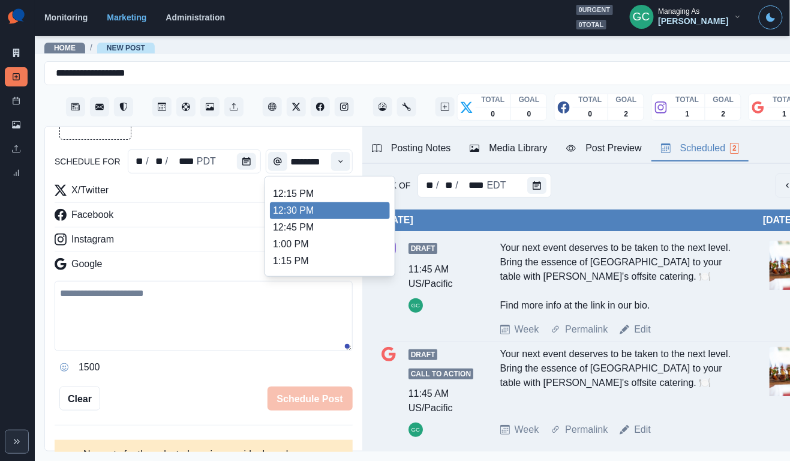
click at [319, 219] on li "12:30 PM" at bounding box center [330, 210] width 120 height 17
type input "********"
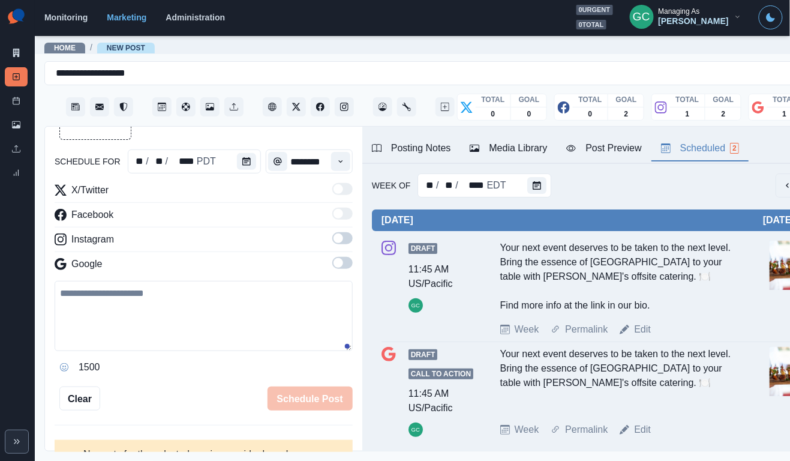
click at [334, 262] on span at bounding box center [339, 263] width 10 height 10
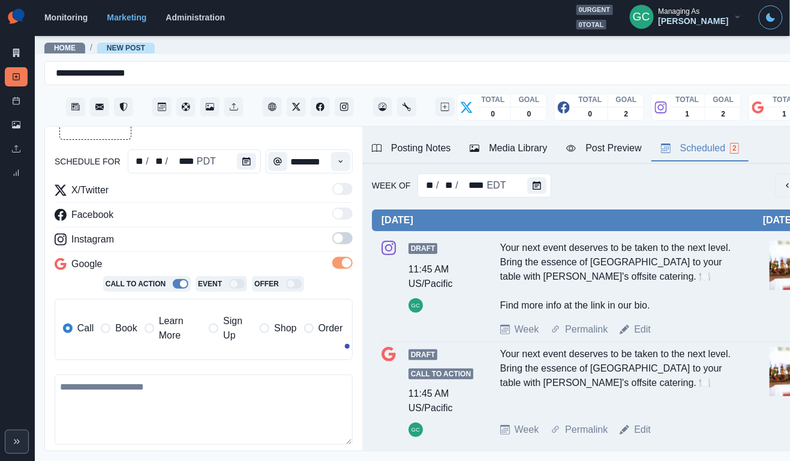
click at [335, 242] on span at bounding box center [339, 238] width 10 height 10
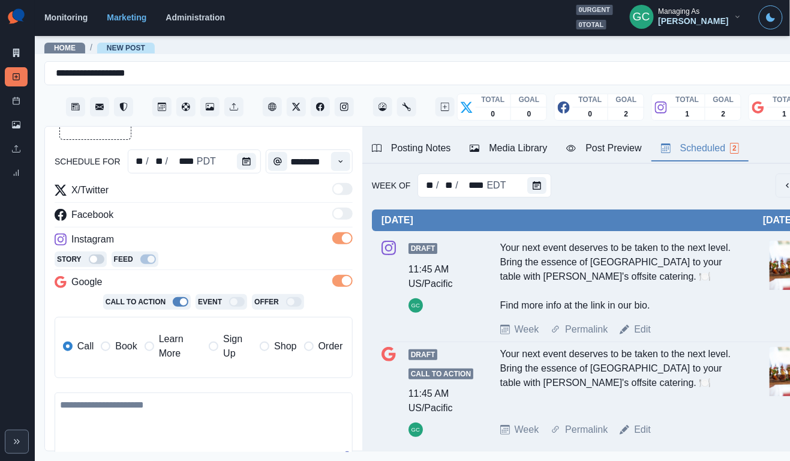
click at [425, 152] on div "Posting Notes" at bounding box center [411, 148] width 79 height 14
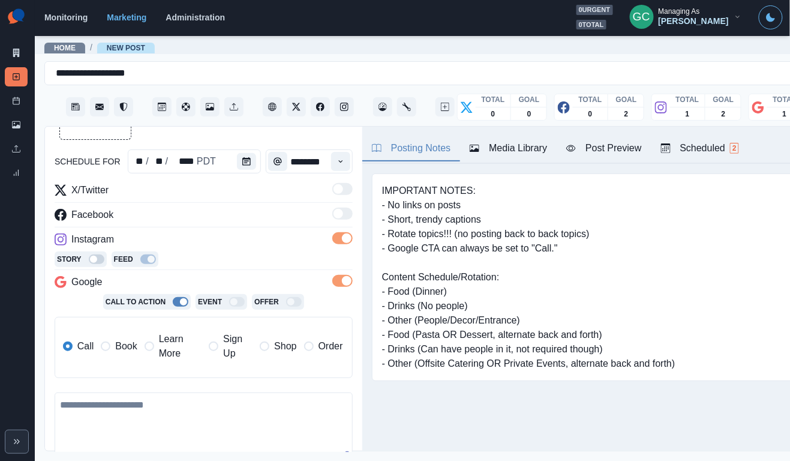
click at [513, 151] on div "Media Library" at bounding box center [508, 148] width 77 height 14
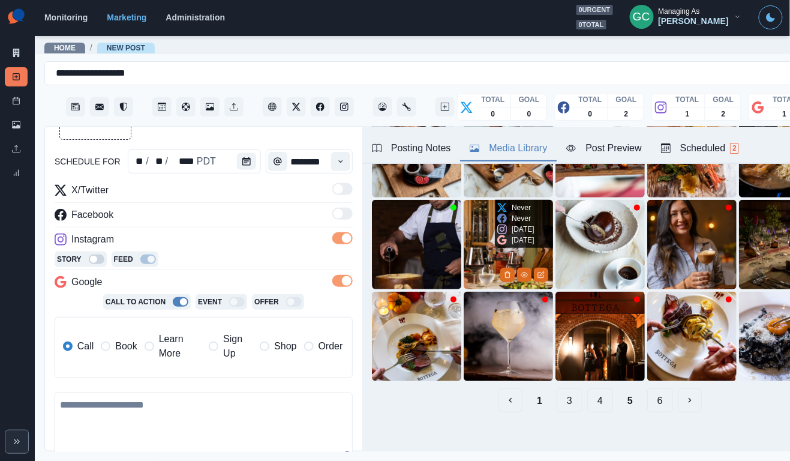
scroll to position [126, 0]
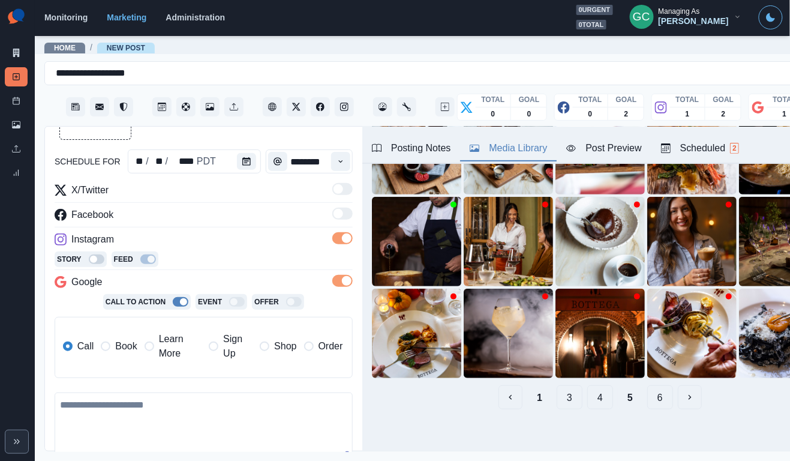
click at [563, 403] on button "3" at bounding box center [570, 397] width 26 height 24
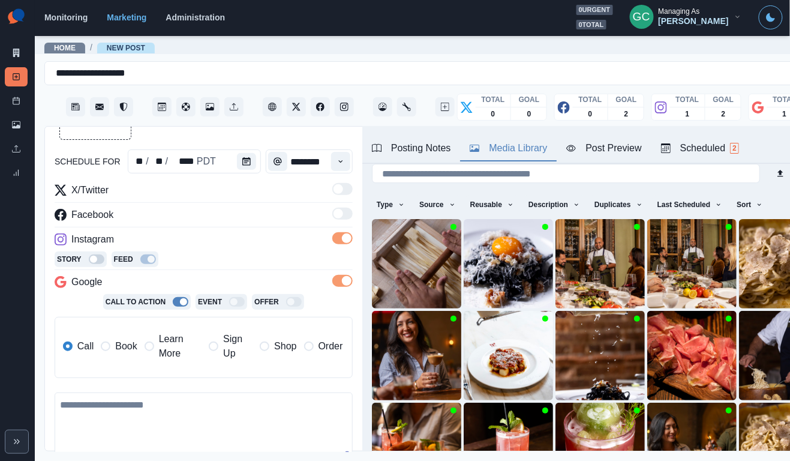
scroll to position [45, 0]
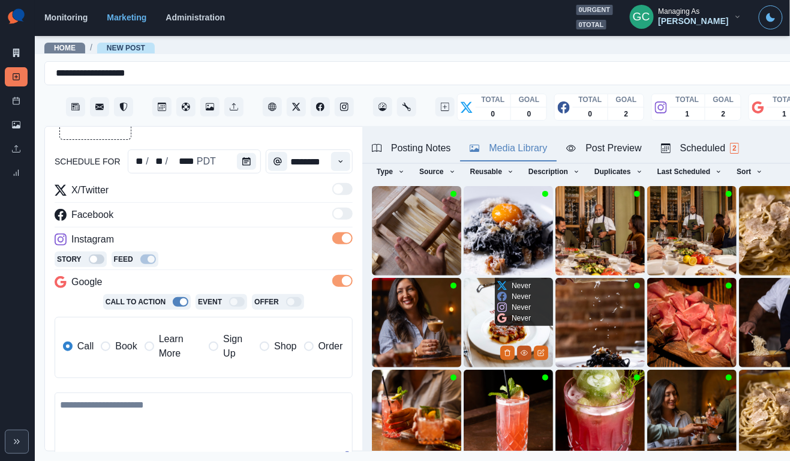
click at [521, 354] on icon "View Media" at bounding box center [524, 352] width 7 height 7
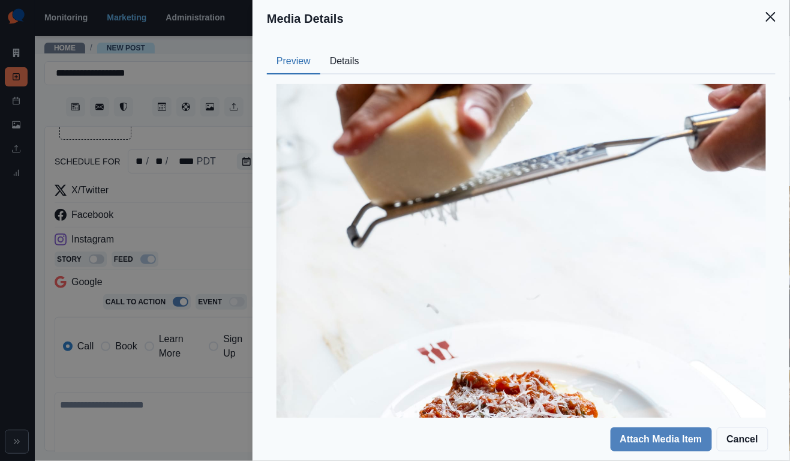
click at [375, 61] on div "Preview Details" at bounding box center [521, 61] width 509 height 25
click at [358, 61] on button "Details" at bounding box center [344, 61] width 49 height 25
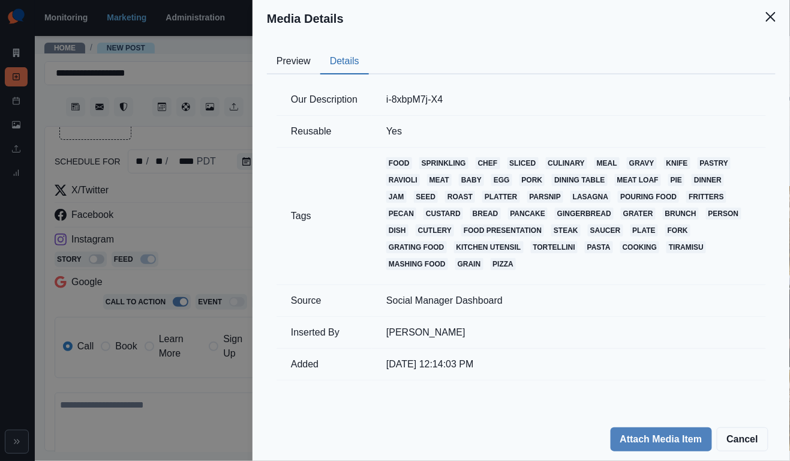
click at [320, 61] on button "Preview" at bounding box center [293, 61] width 53 height 25
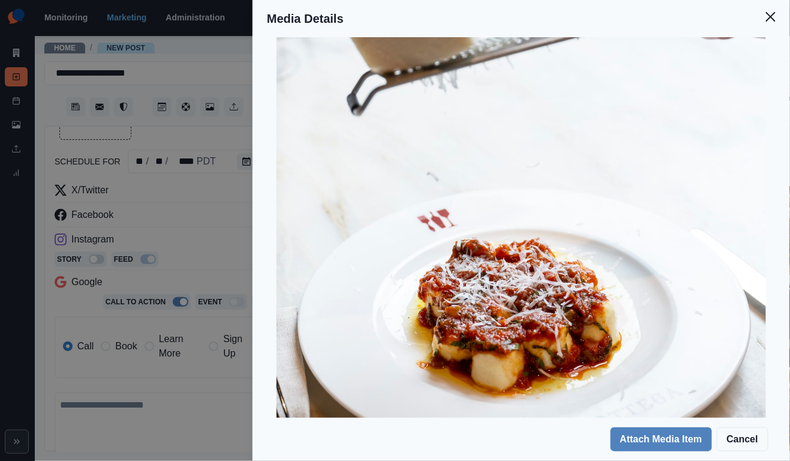
scroll to position [192, 0]
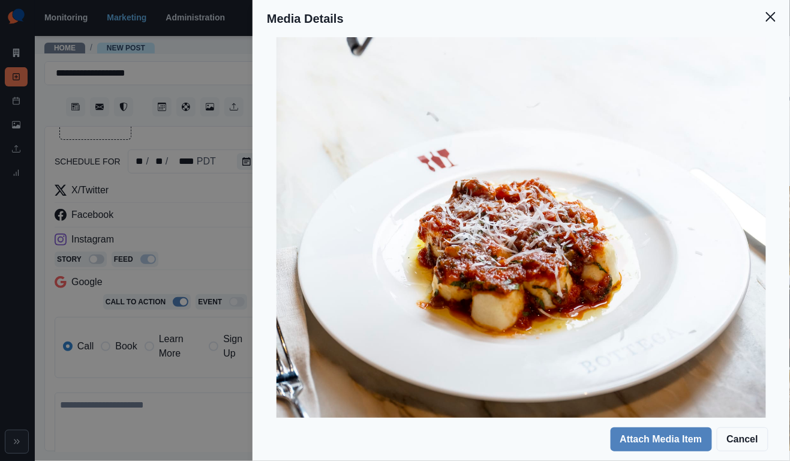
click at [167, 274] on div "Media Details Preview Details Our Description i-8xbpM7j-X4 Reusable Yes Tags fo…" at bounding box center [395, 230] width 790 height 461
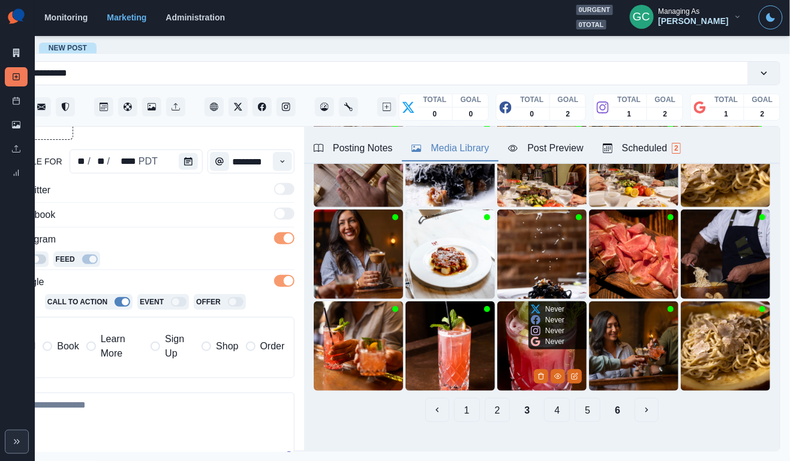
scroll to position [0, 58]
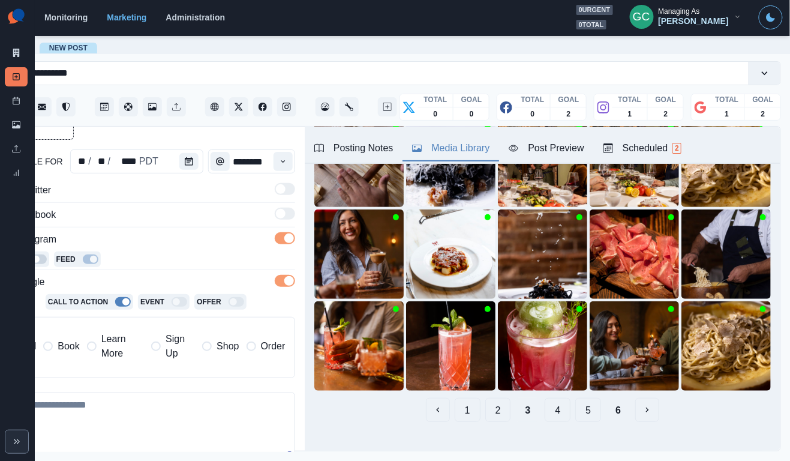
click at [559, 417] on button "4" at bounding box center [558, 410] width 26 height 24
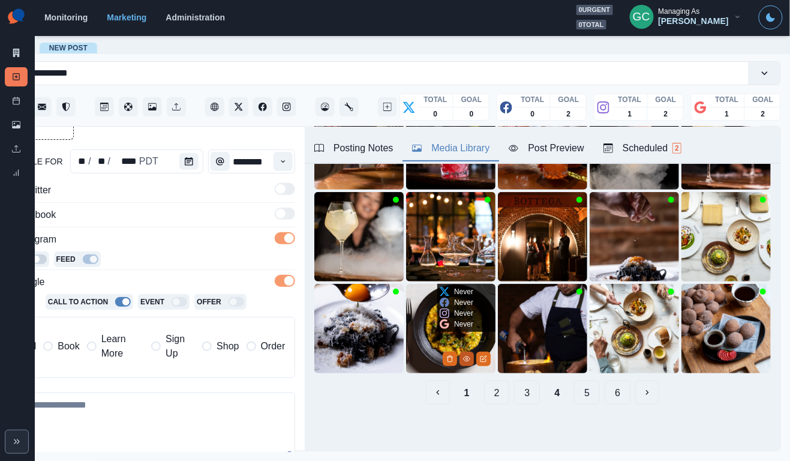
click at [463, 361] on icon "View Media" at bounding box center [466, 358] width 7 height 7
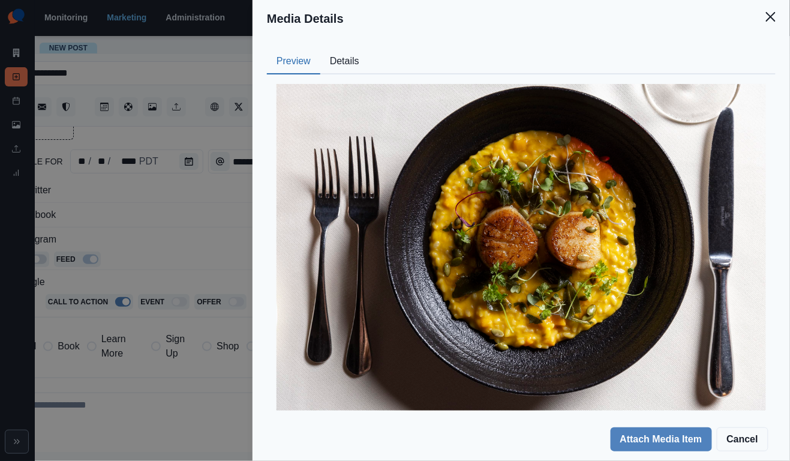
click at [346, 55] on button "Details" at bounding box center [344, 61] width 49 height 25
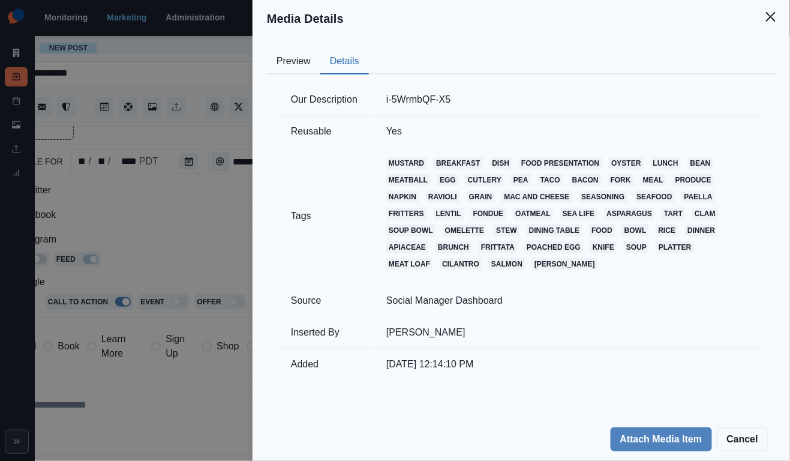
click at [307, 56] on button "Preview" at bounding box center [293, 61] width 53 height 25
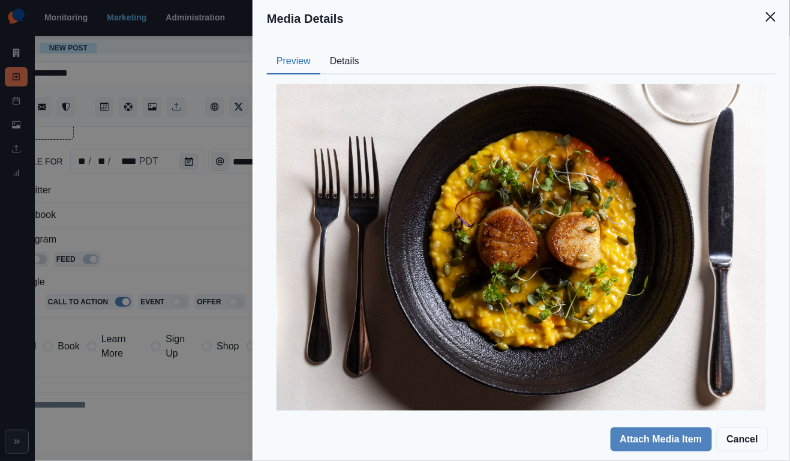
click at [190, 202] on div "Media Details Preview Details Our Description i-5WrmbQF-X5 Reusable Yes Tags mu…" at bounding box center [395, 230] width 790 height 461
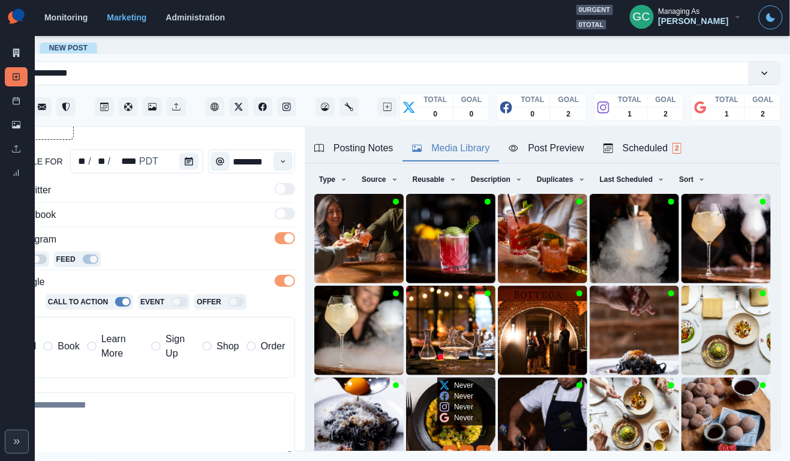
click at [434, 430] on img at bounding box center [450, 421] width 89 height 89
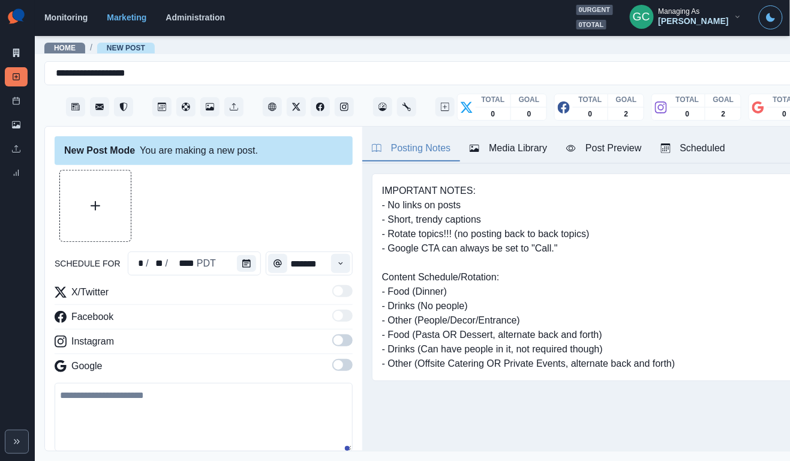
click at [721, 139] on button "Scheduled" at bounding box center [694, 148] width 84 height 25
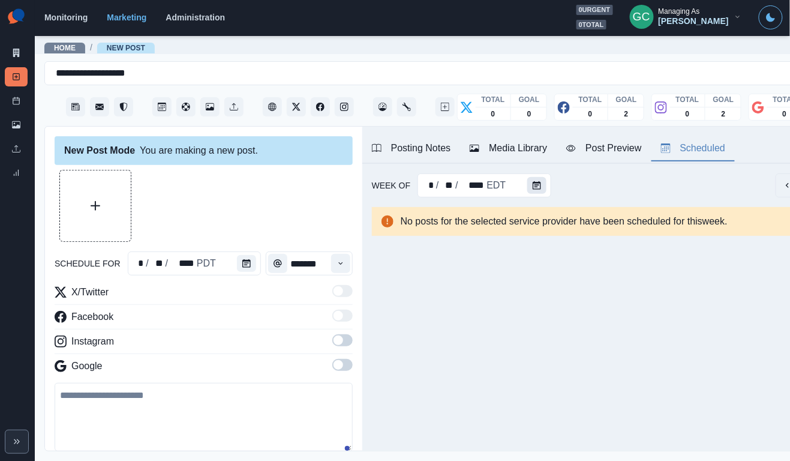
click at [544, 190] on button "Calendar" at bounding box center [536, 185] width 19 height 17
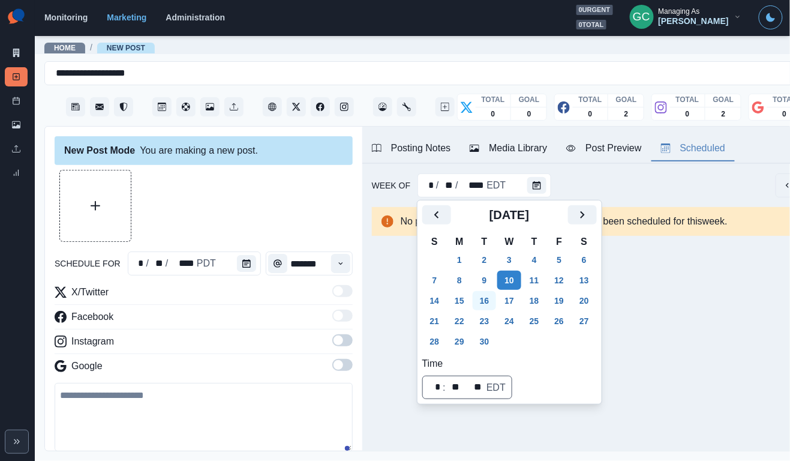
click at [495, 307] on button "16" at bounding box center [485, 300] width 24 height 19
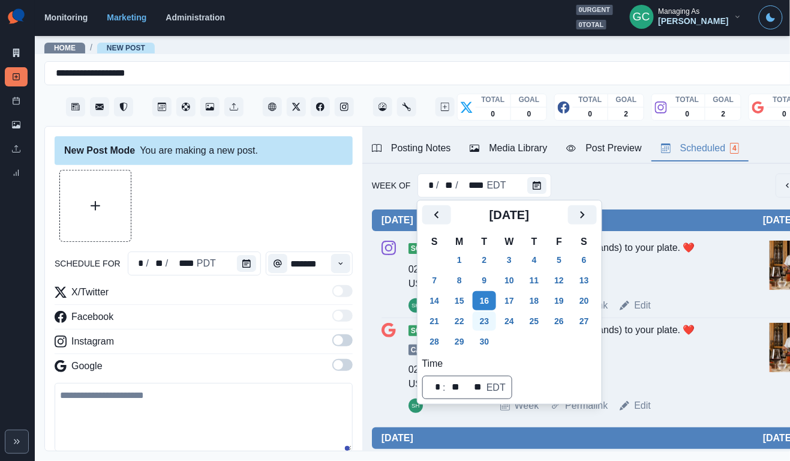
click at [491, 326] on button "23" at bounding box center [485, 320] width 24 height 19
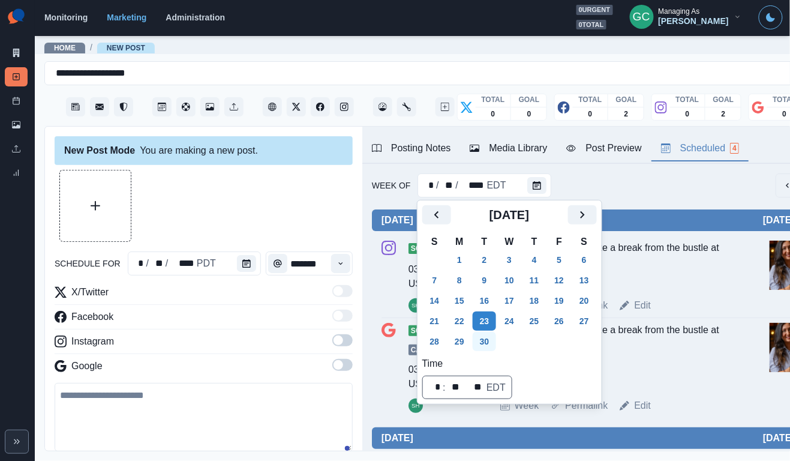
click at [491, 334] on button "30" at bounding box center [485, 341] width 24 height 19
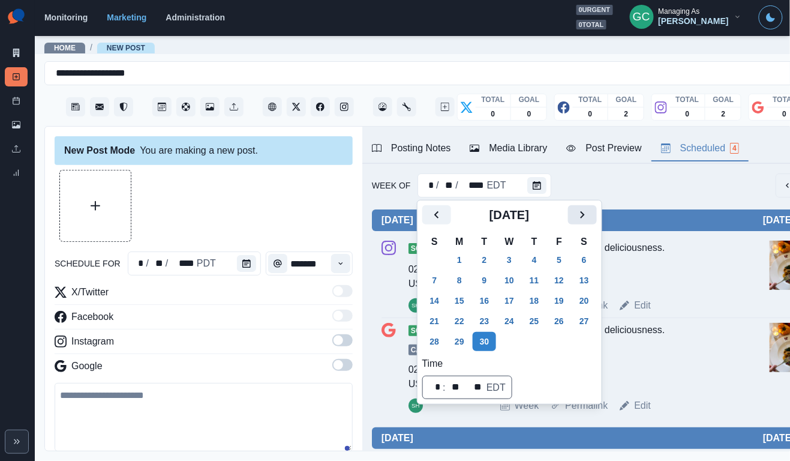
click at [590, 211] on icon "Next" at bounding box center [582, 215] width 14 height 14
click at [488, 271] on button "7" at bounding box center [485, 280] width 24 height 19
click at [487, 295] on button "14" at bounding box center [485, 300] width 24 height 19
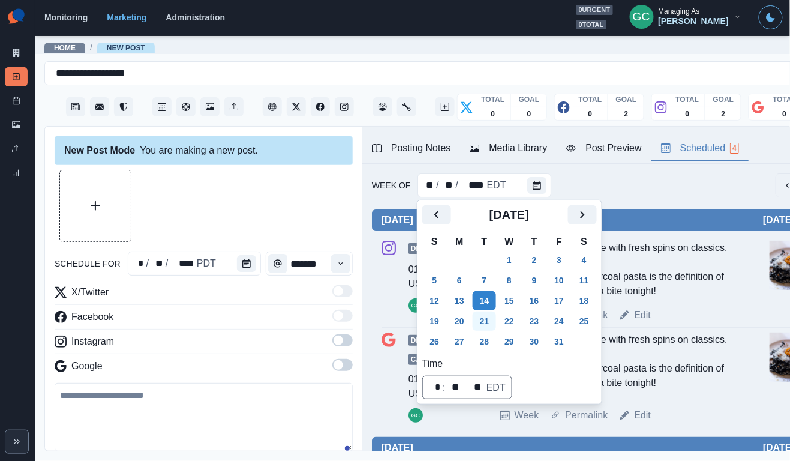
click at [485, 323] on button "21" at bounding box center [485, 320] width 24 height 19
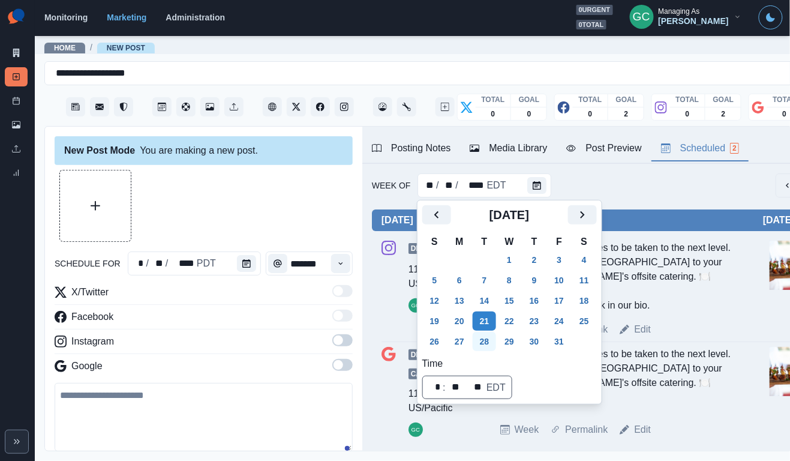
click at [496, 338] on button "28" at bounding box center [485, 341] width 24 height 19
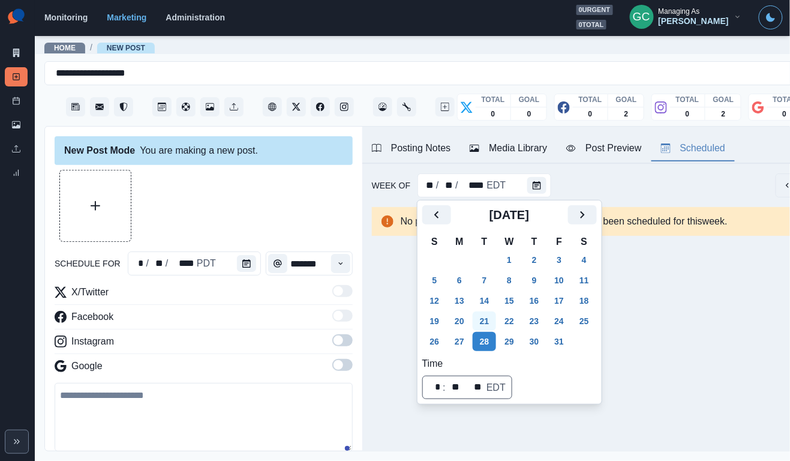
click at [482, 318] on button "21" at bounding box center [485, 320] width 24 height 19
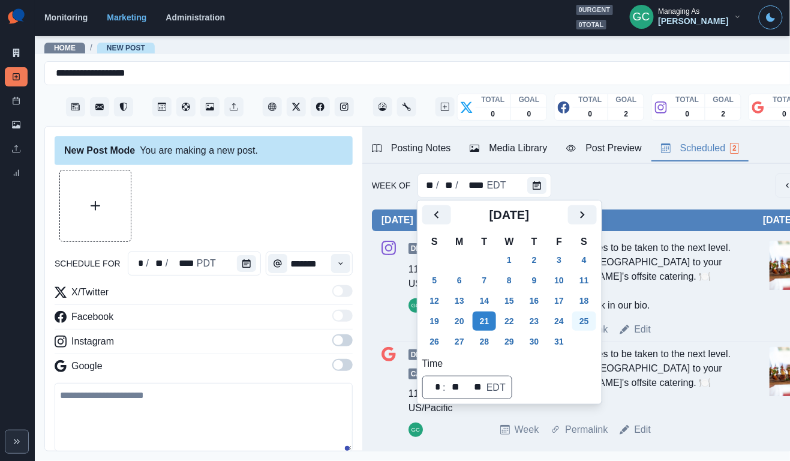
click at [595, 320] on button "25" at bounding box center [584, 320] width 24 height 19
click at [231, 282] on div "schedule for * / ** / **** PDT ******* X/Twitter Facebook Instagram Google 2200…" at bounding box center [204, 340] width 298 height 341
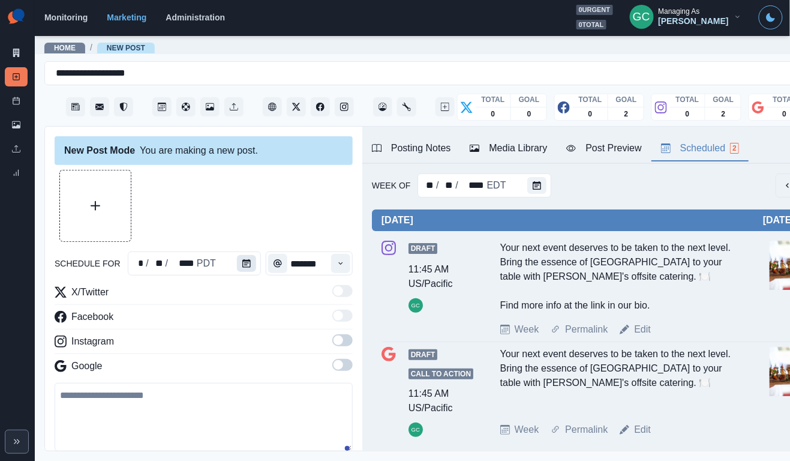
click at [250, 266] on button "Calendar" at bounding box center [246, 263] width 19 height 17
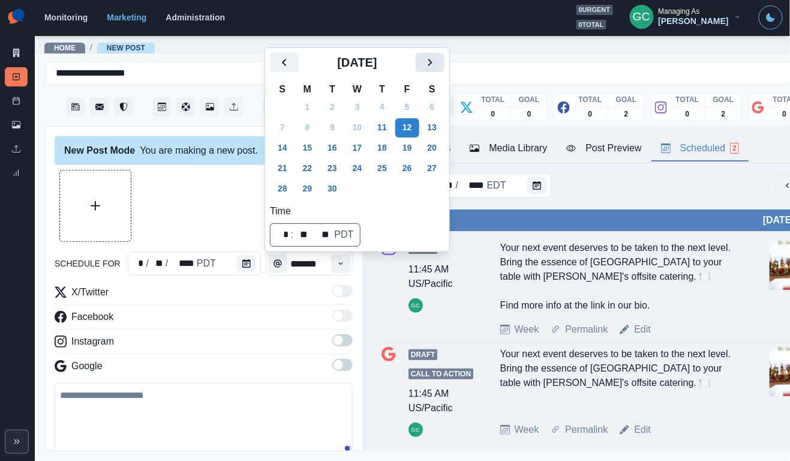
click at [431, 62] on button "Next" at bounding box center [430, 62] width 29 height 19
click at [442, 172] on button "25" at bounding box center [433, 168] width 24 height 19
click at [341, 254] on button "Time" at bounding box center [340, 263] width 19 height 19
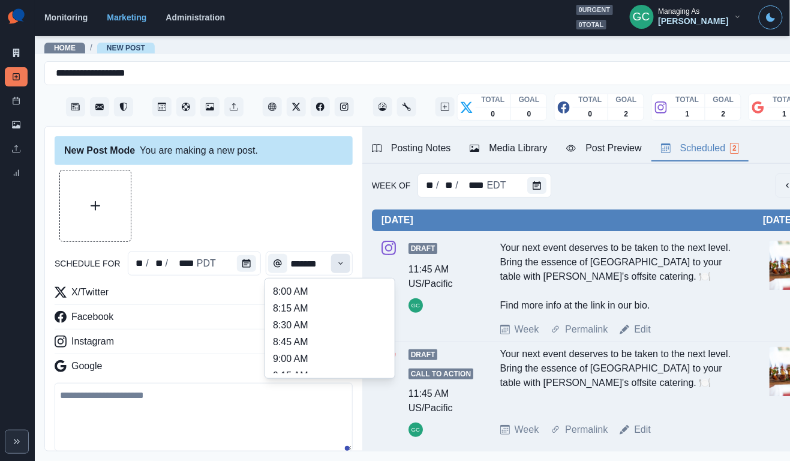
click at [341, 254] on button "Time" at bounding box center [340, 263] width 19 height 19
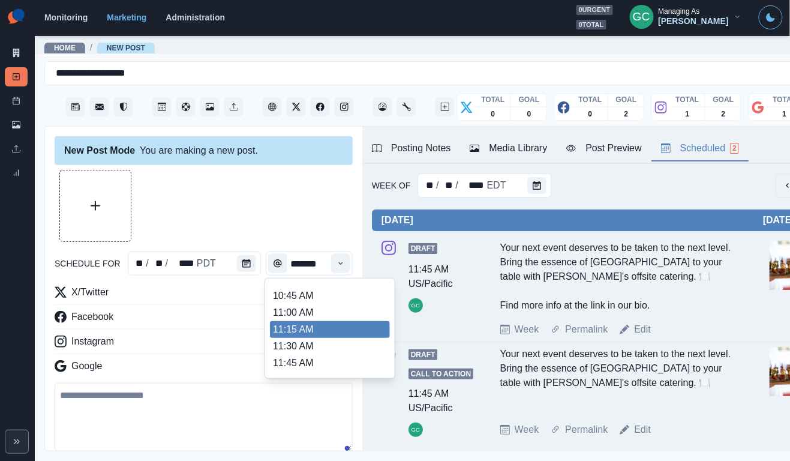
scroll to position [312, 0]
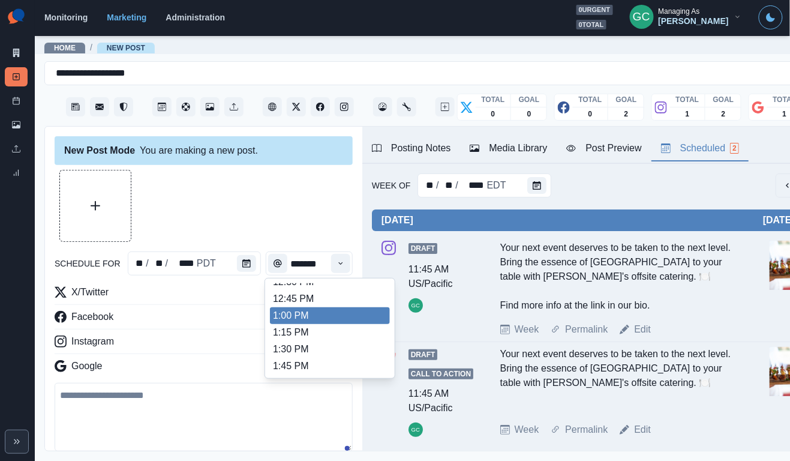
click at [329, 324] on li "1:00 PM" at bounding box center [330, 315] width 120 height 17
type input "*******"
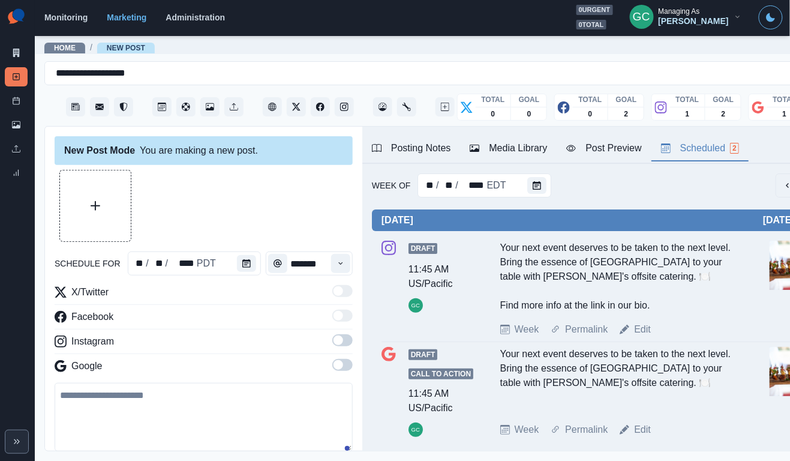
click at [339, 369] on span at bounding box center [339, 365] width 10 height 10
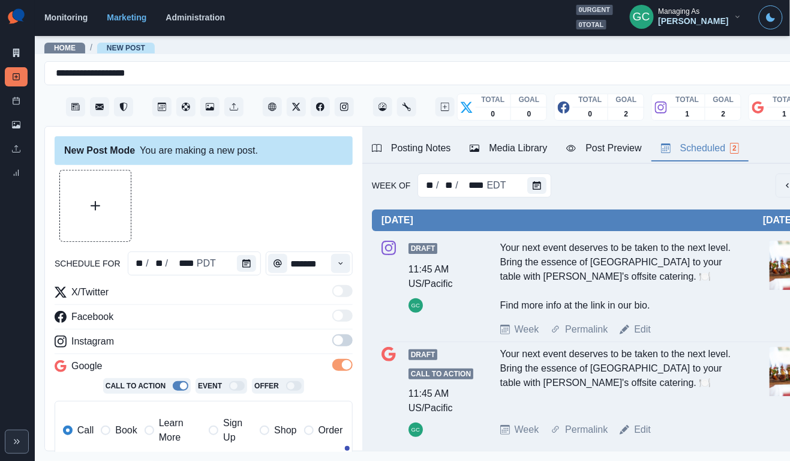
click at [346, 341] on span at bounding box center [342, 340] width 20 height 12
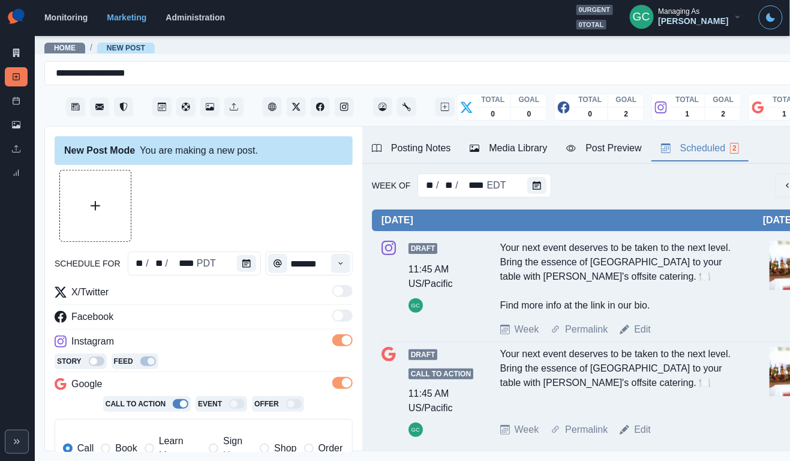
click at [450, 137] on button "Posting Notes" at bounding box center [411, 148] width 98 height 25
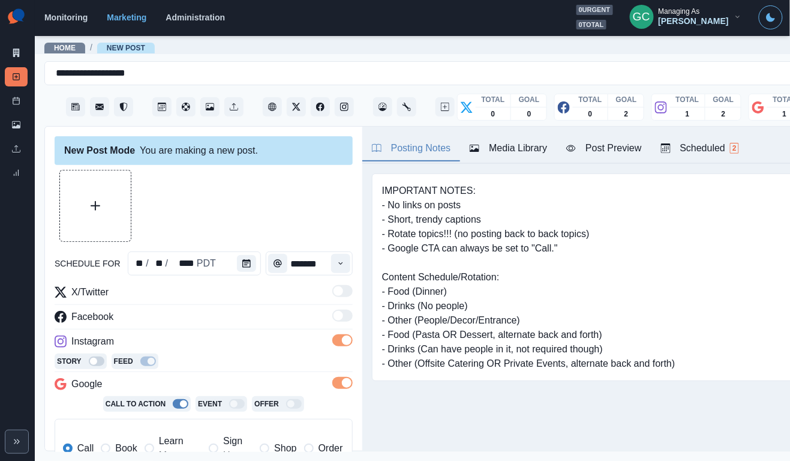
click at [510, 139] on button "Media Library" at bounding box center [508, 148] width 97 height 25
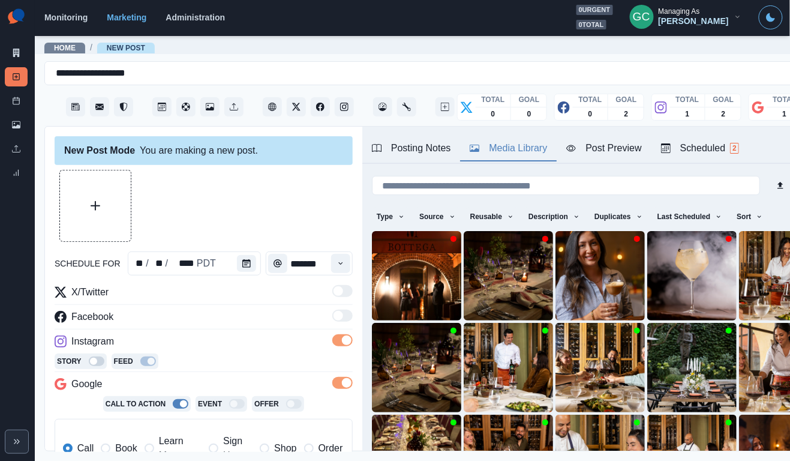
scroll to position [-1, 0]
click at [751, 226] on div "Type Any Image Video Source Any Upload Social Manager Found: Instagram Found: G…" at bounding box center [600, 218] width 457 height 22
click at [766, 218] on button "Sort" at bounding box center [750, 216] width 36 height 19
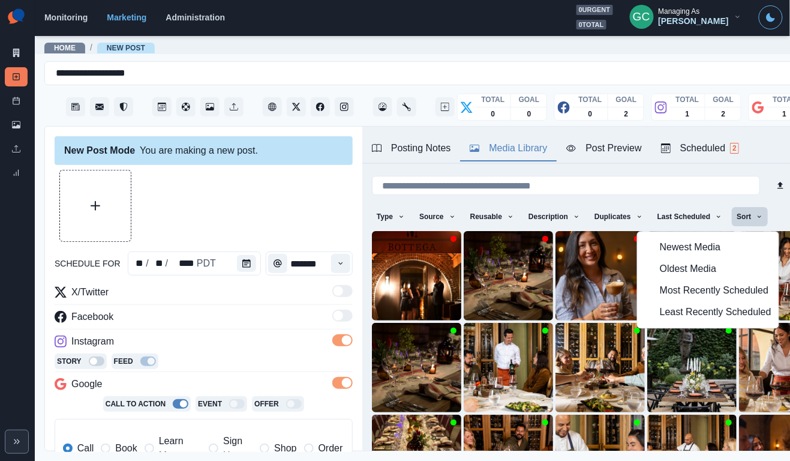
click at [701, 304] on button "Least Recently Scheduled" at bounding box center [708, 313] width 141 height 22
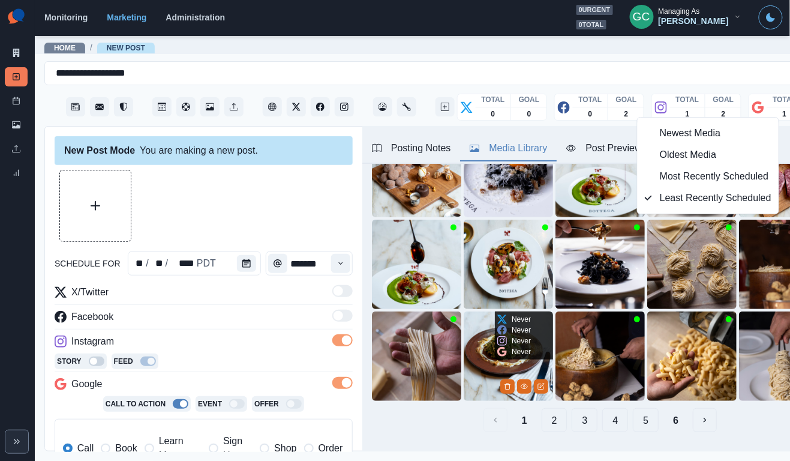
scroll to position [114, 0]
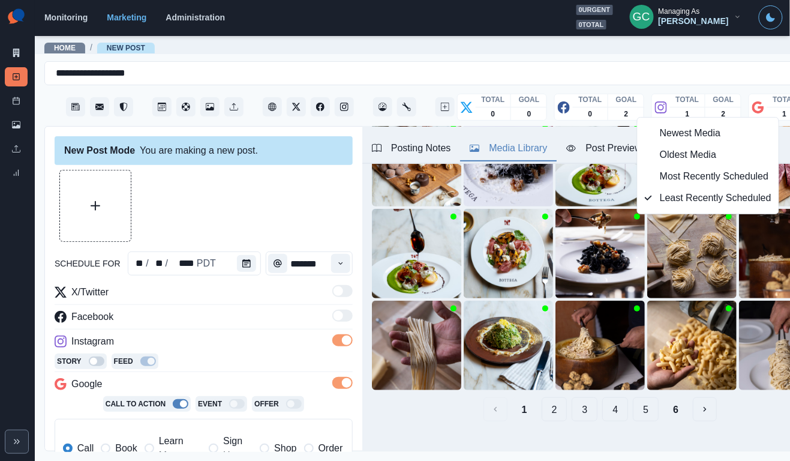
click at [602, 407] on button "4" at bounding box center [615, 409] width 26 height 24
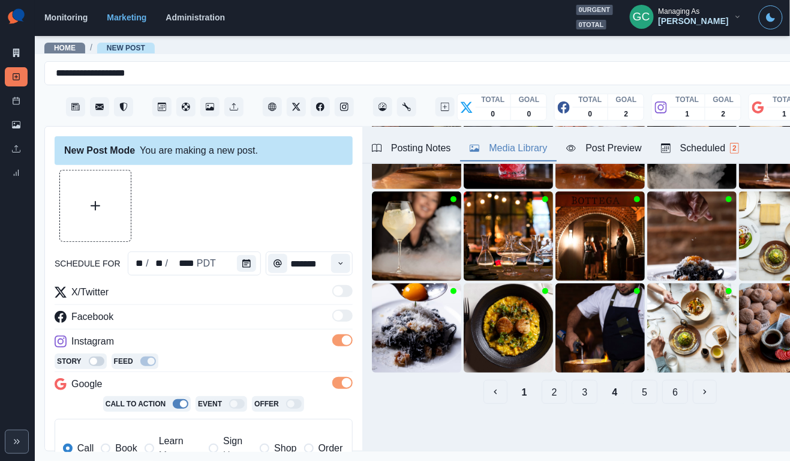
scroll to position [131, 0]
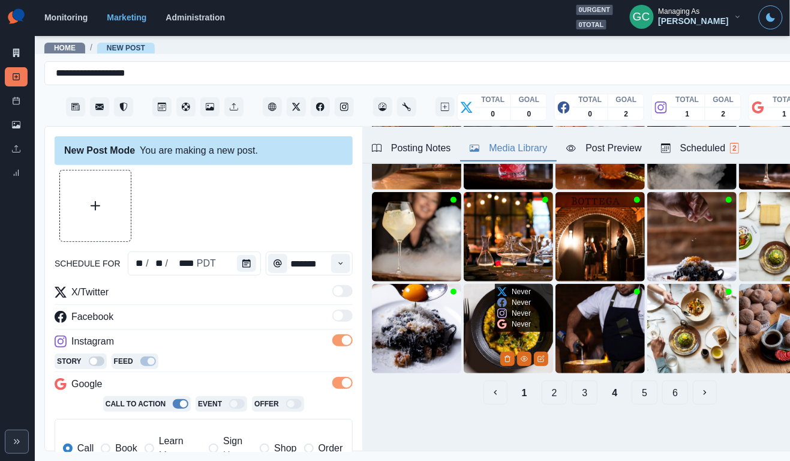
click at [497, 337] on img at bounding box center [508, 328] width 89 height 89
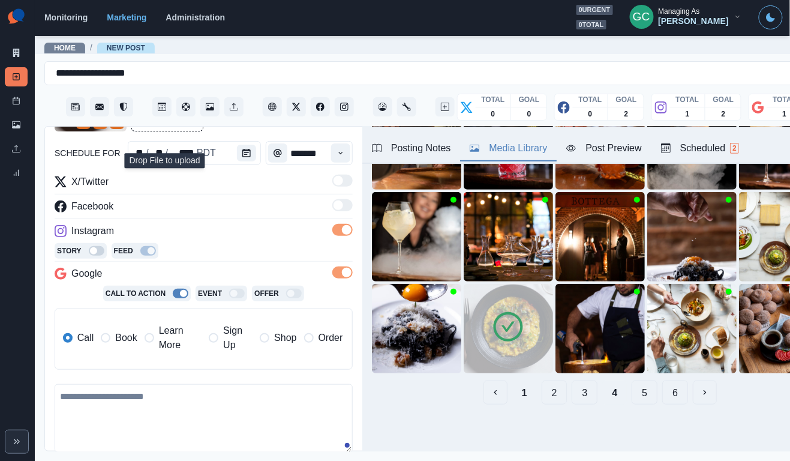
scroll to position [125, 0]
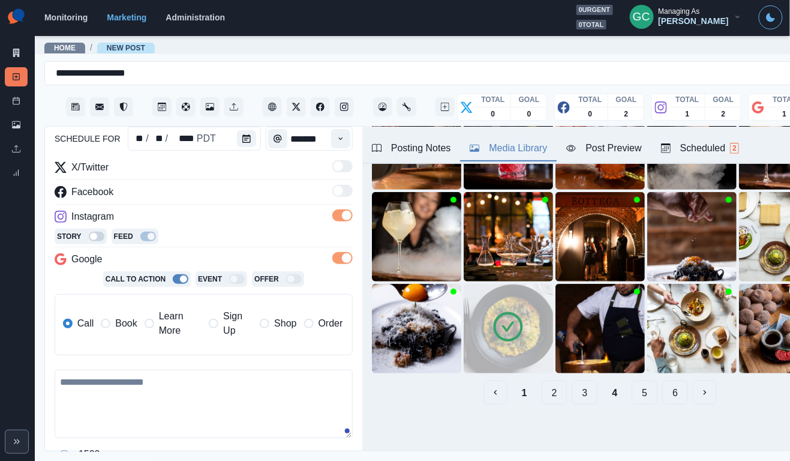
click at [154, 411] on textarea at bounding box center [204, 404] width 298 height 68
paste textarea "**********"
type textarea "**********"
drag, startPoint x: 164, startPoint y: 416, endPoint x: 0, endPoint y: 280, distance: 213.5
click at [0, 280] on div "**********" at bounding box center [395, 230] width 790 height 461
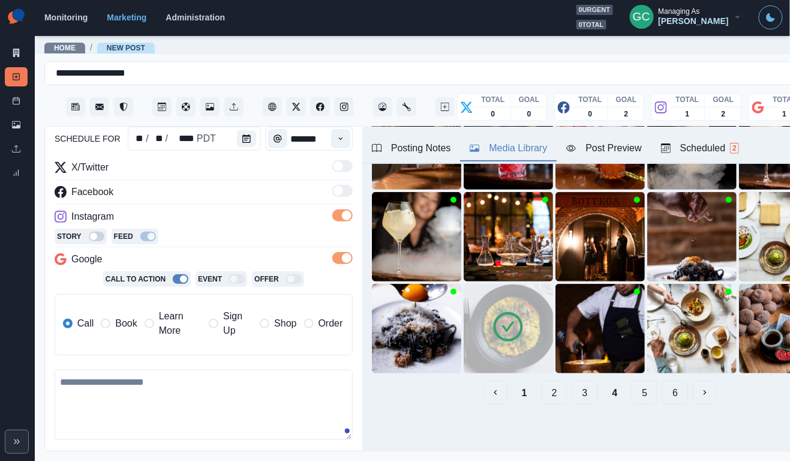
paste textarea "**********"
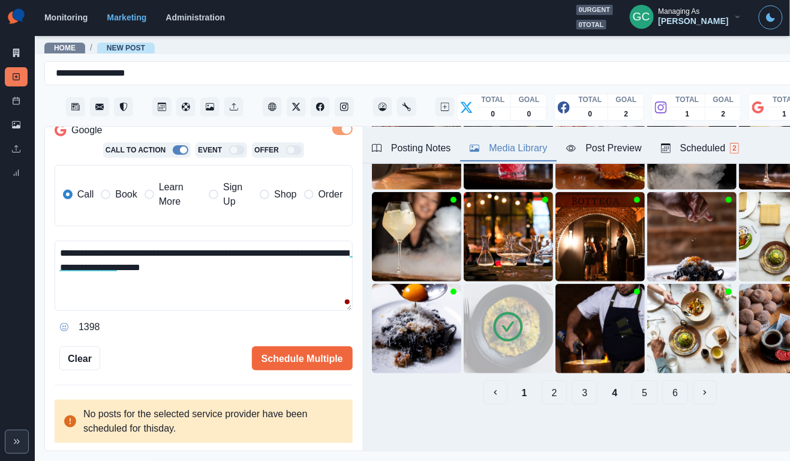
scroll to position [253, 0]
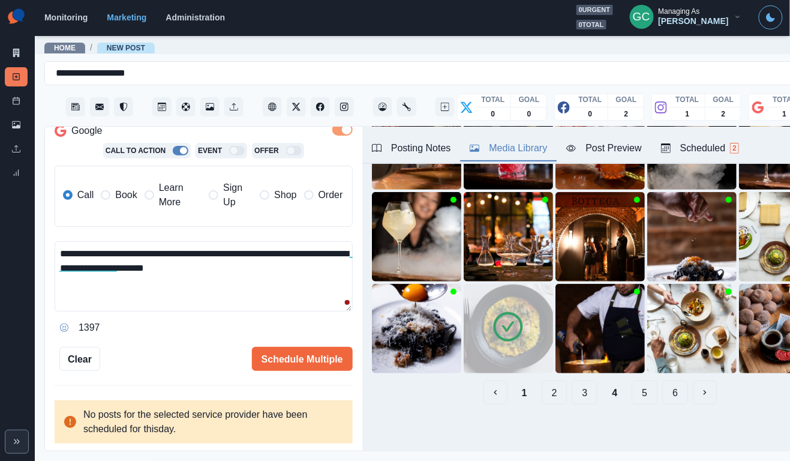
paste textarea "**********"
click at [271, 267] on textarea "**********" at bounding box center [204, 276] width 298 height 70
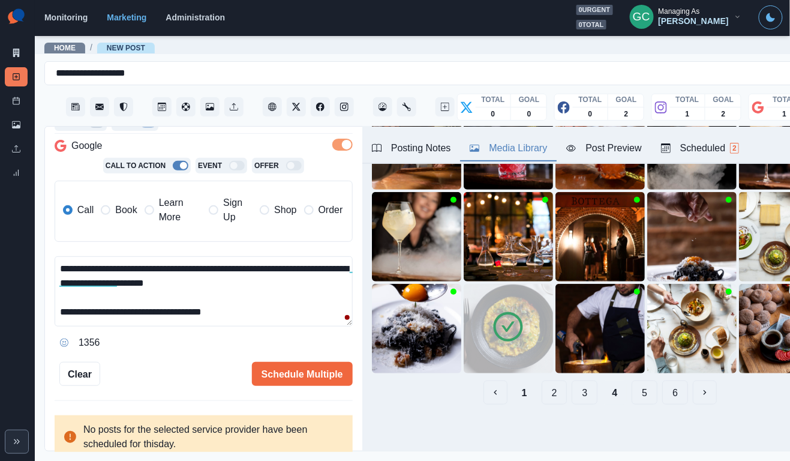
scroll to position [246, 0]
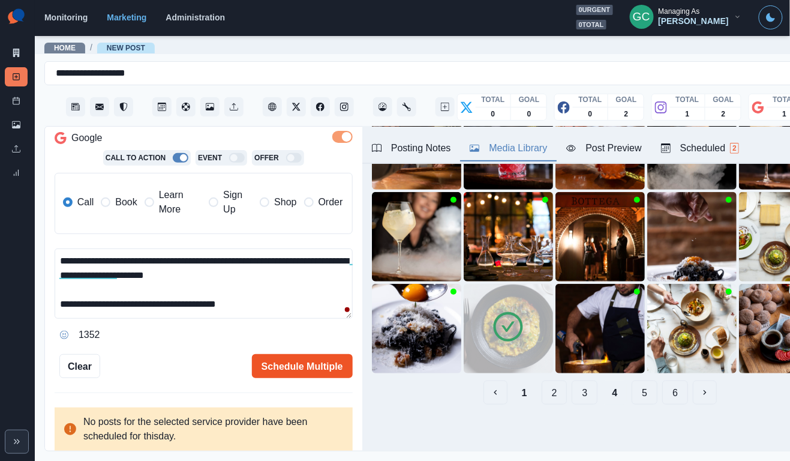
type textarea "**********"
click at [286, 363] on button "Schedule Multiple" at bounding box center [302, 366] width 101 height 24
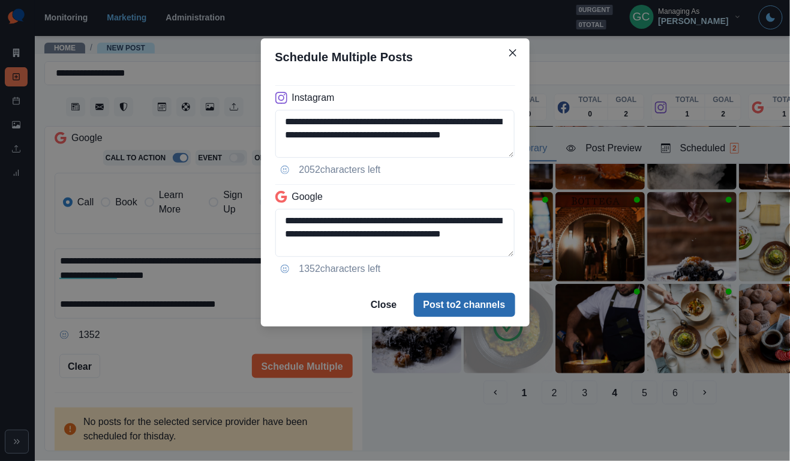
click at [446, 295] on button "Post to 2 channels" at bounding box center [464, 305] width 101 height 24
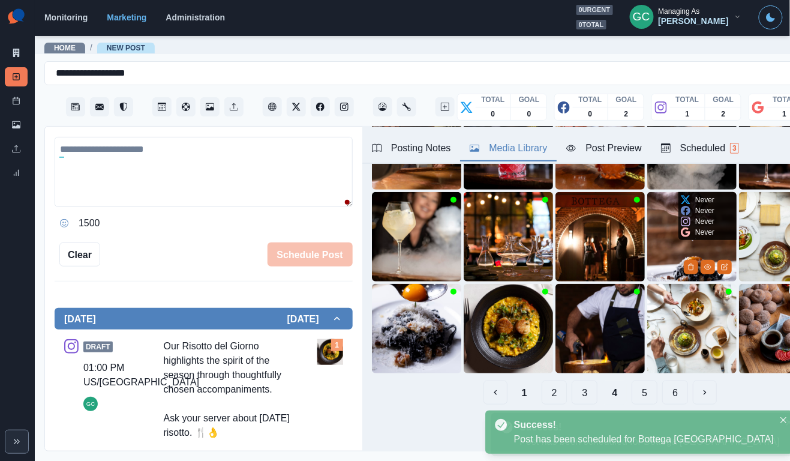
scroll to position [102, 0]
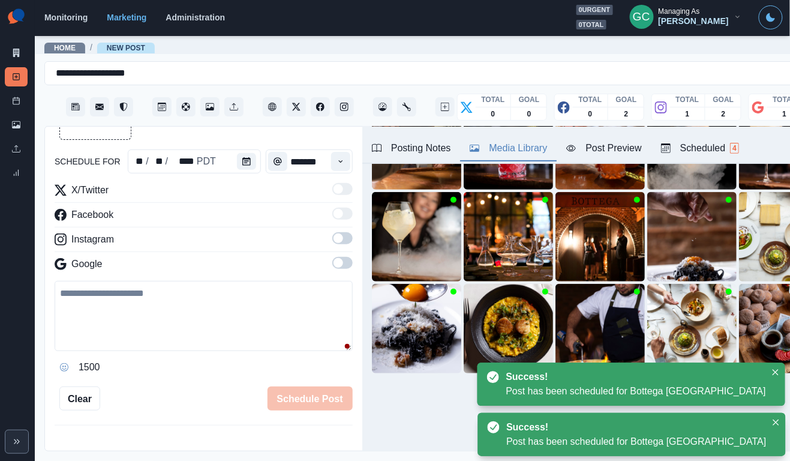
click at [702, 151] on div "Scheduled 4" at bounding box center [700, 148] width 78 height 14
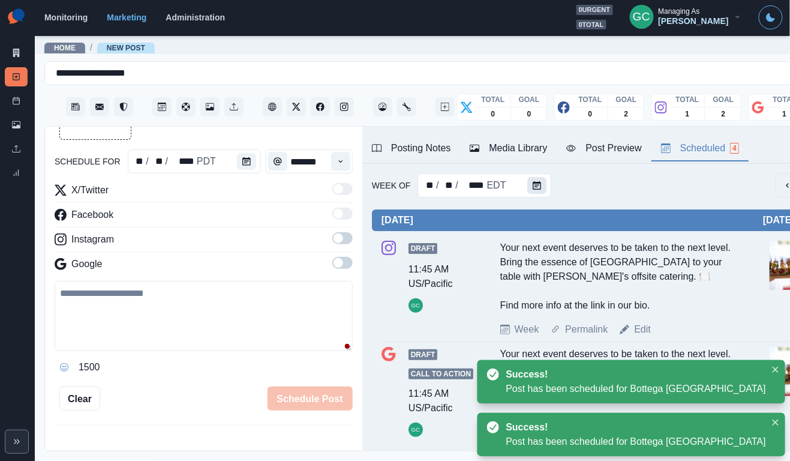
scroll to position [0, 0]
click at [539, 179] on button "Calendar" at bounding box center [536, 185] width 19 height 17
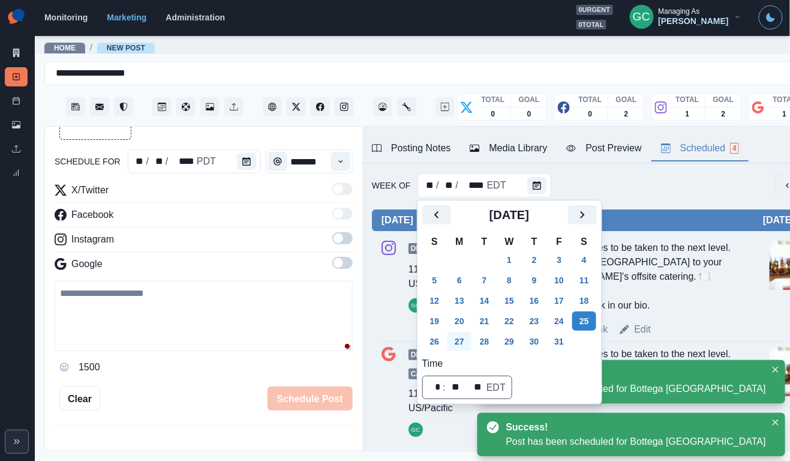
click at [460, 344] on button "27" at bounding box center [460, 341] width 24 height 19
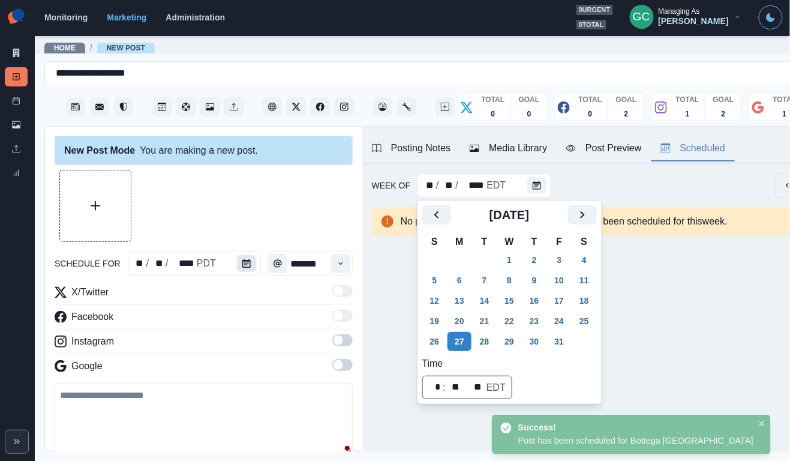
click at [237, 257] on button "Calendar" at bounding box center [246, 263] width 19 height 17
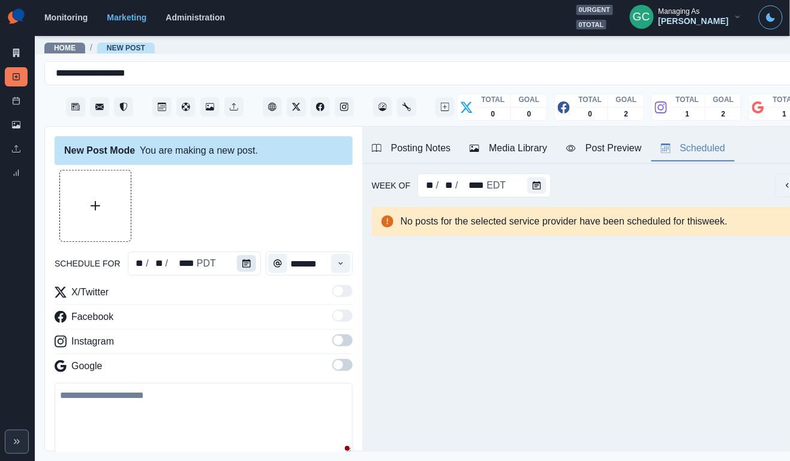
click at [237, 257] on button "Calendar" at bounding box center [246, 263] width 19 height 17
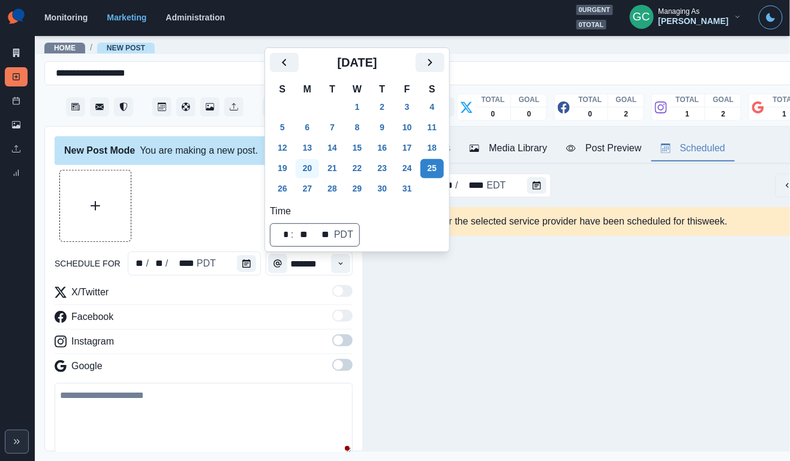
click at [302, 176] on button "20" at bounding box center [308, 168] width 24 height 19
click at [307, 187] on button "27" at bounding box center [308, 188] width 24 height 19
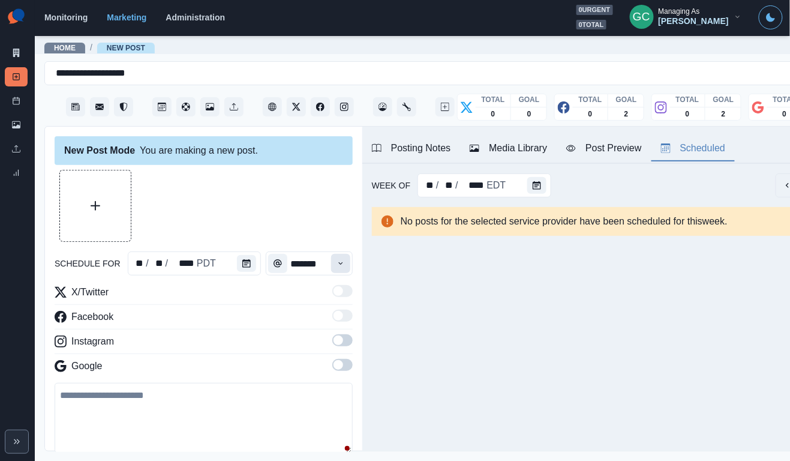
click at [341, 268] on button "Time" at bounding box center [340, 263] width 19 height 19
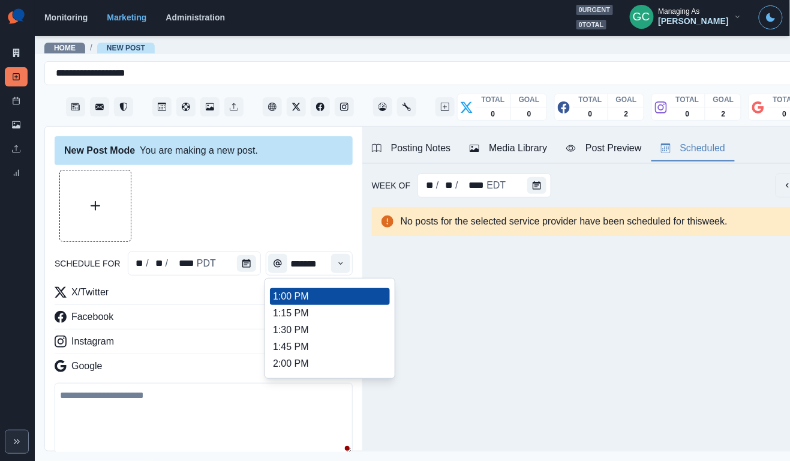
scroll to position [331, 0]
click at [305, 339] on li "1:30 PM" at bounding box center [330, 330] width 120 height 17
type input "*******"
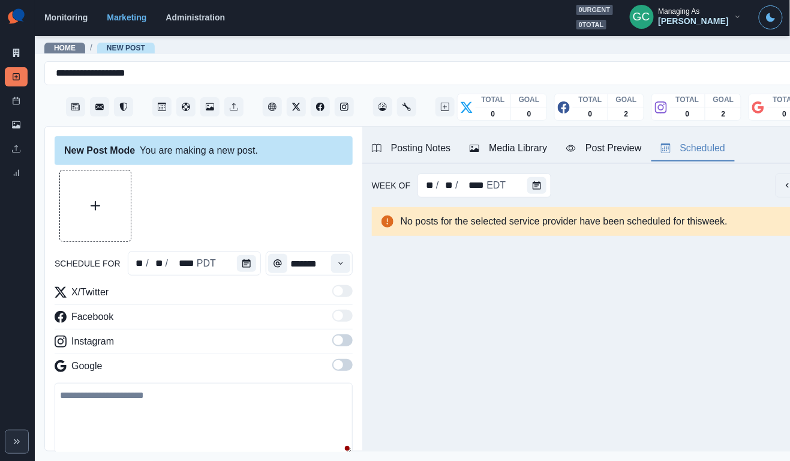
click at [341, 366] on span at bounding box center [339, 365] width 10 height 10
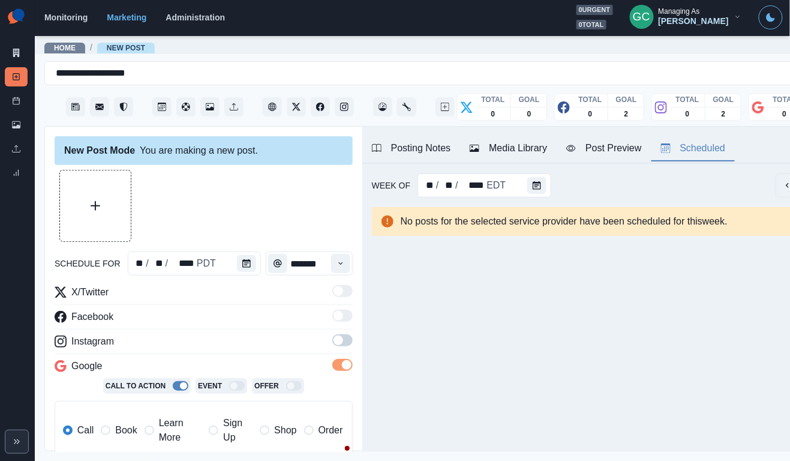
click at [344, 340] on span at bounding box center [342, 340] width 20 height 12
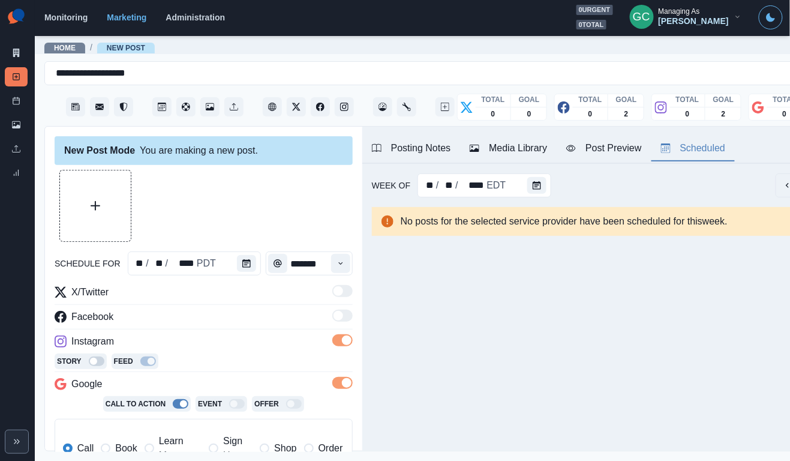
click at [425, 149] on div "Posting Notes" at bounding box center [411, 148] width 79 height 14
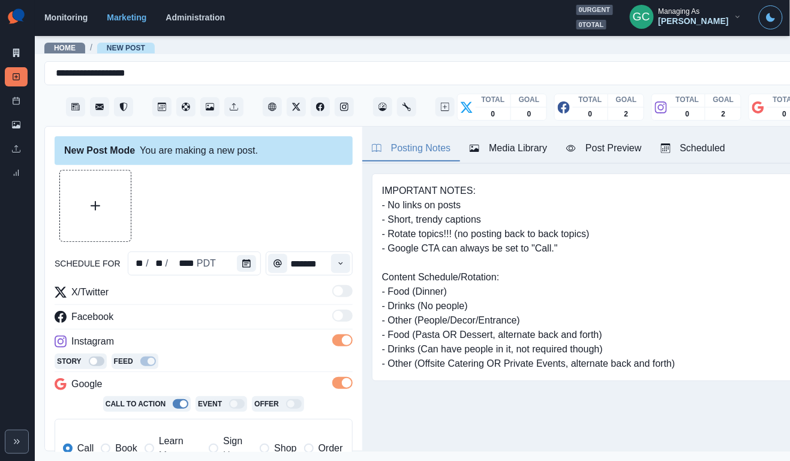
click at [527, 151] on div "Media Library" at bounding box center [508, 148] width 77 height 14
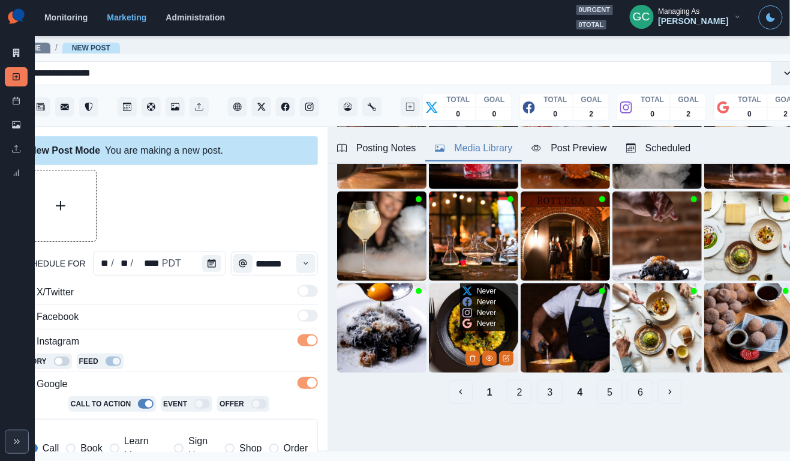
scroll to position [131, 0]
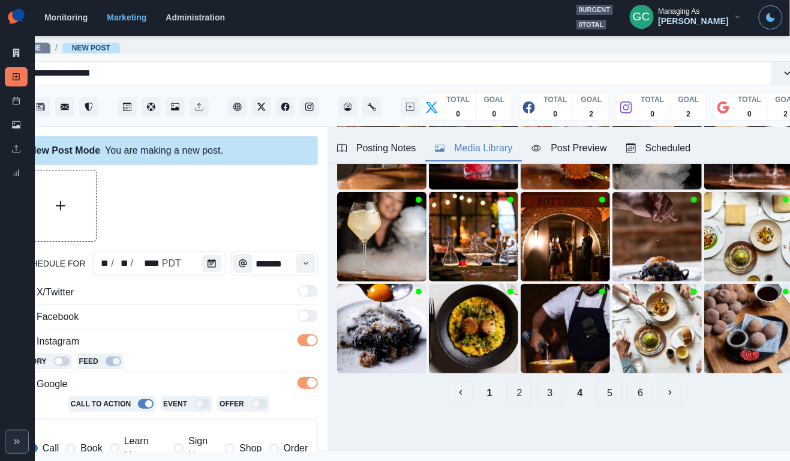
click at [514, 395] on button "2" at bounding box center [520, 392] width 26 height 24
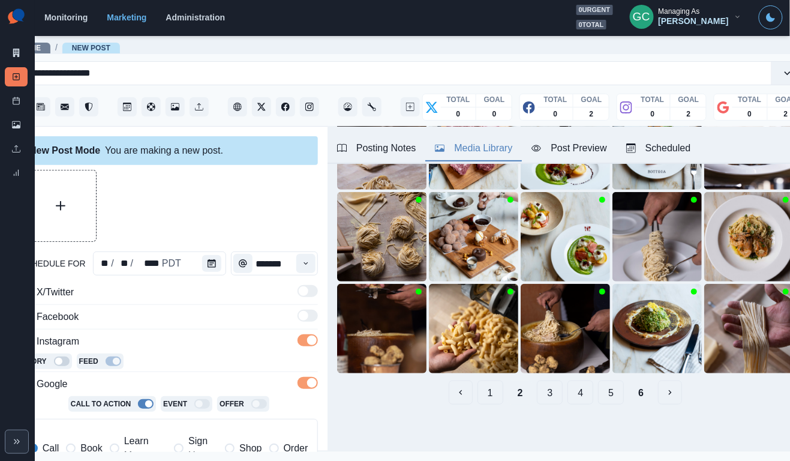
click at [553, 392] on button "3" at bounding box center [550, 392] width 26 height 24
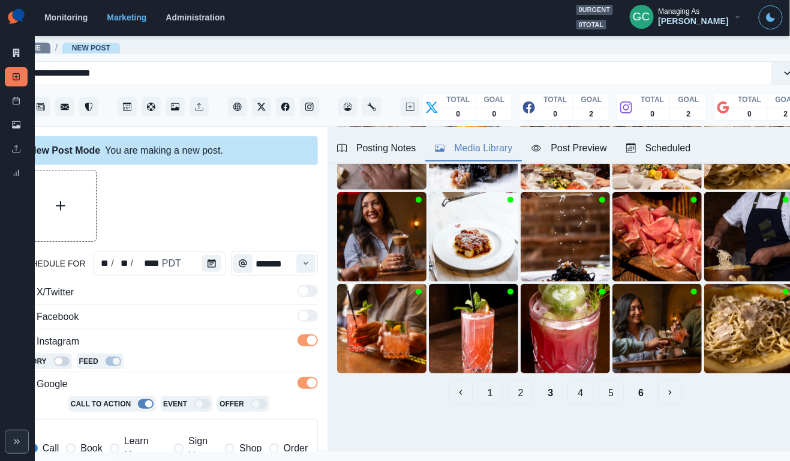
click at [583, 397] on button "4" at bounding box center [581, 392] width 26 height 24
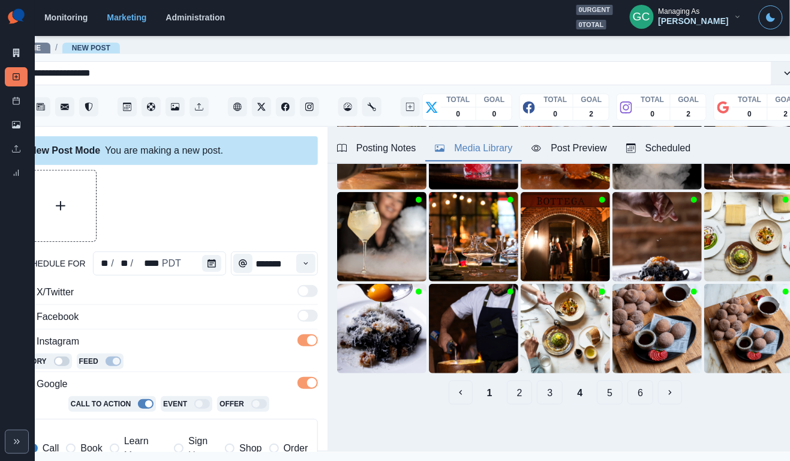
click at [599, 398] on button "5" at bounding box center [610, 392] width 26 height 24
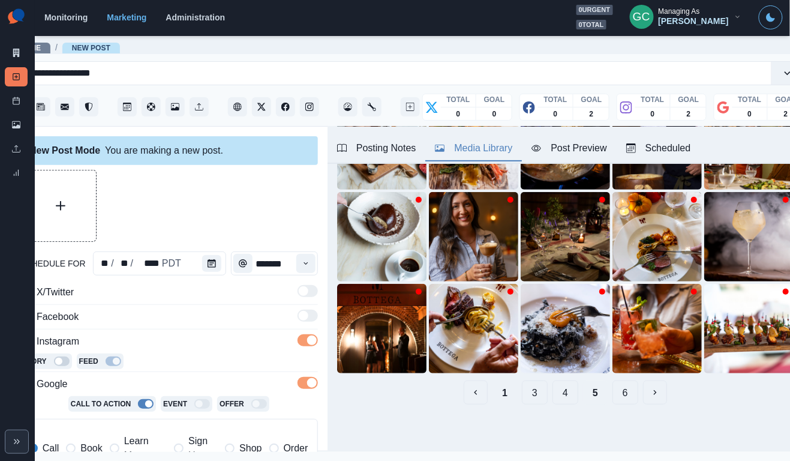
click at [531, 393] on button "3" at bounding box center [535, 392] width 26 height 24
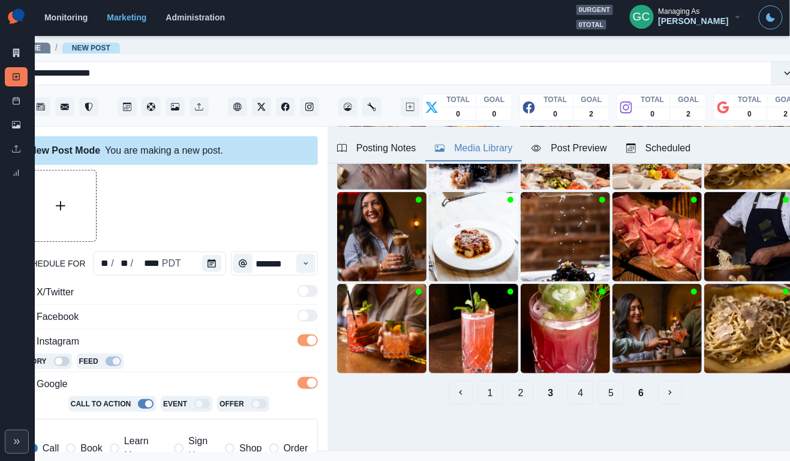
click at [511, 395] on button "2" at bounding box center [521, 392] width 26 height 24
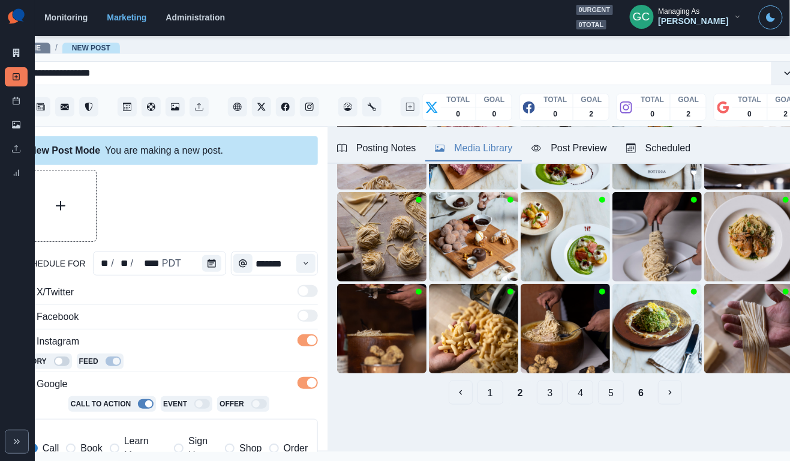
click at [494, 394] on button "1" at bounding box center [491, 392] width 26 height 24
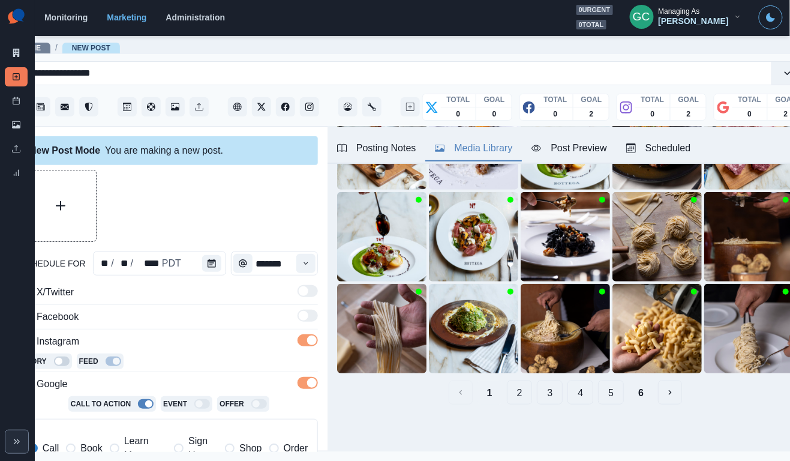
click at [512, 397] on button "2" at bounding box center [520, 392] width 26 height 24
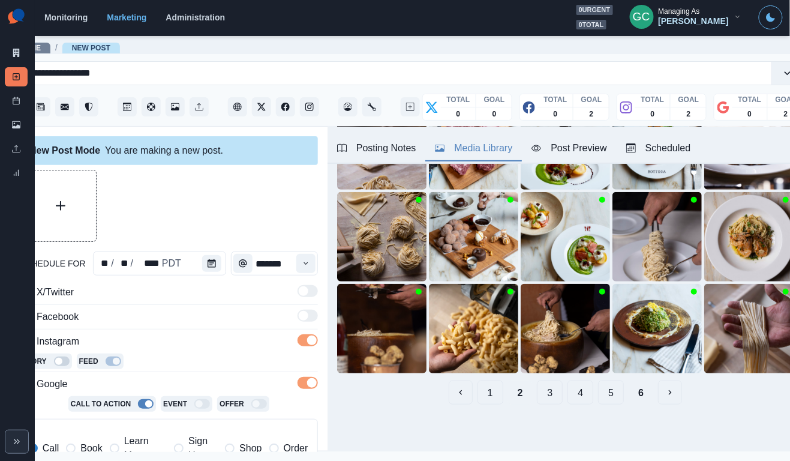
click at [545, 383] on button "3" at bounding box center [550, 392] width 26 height 24
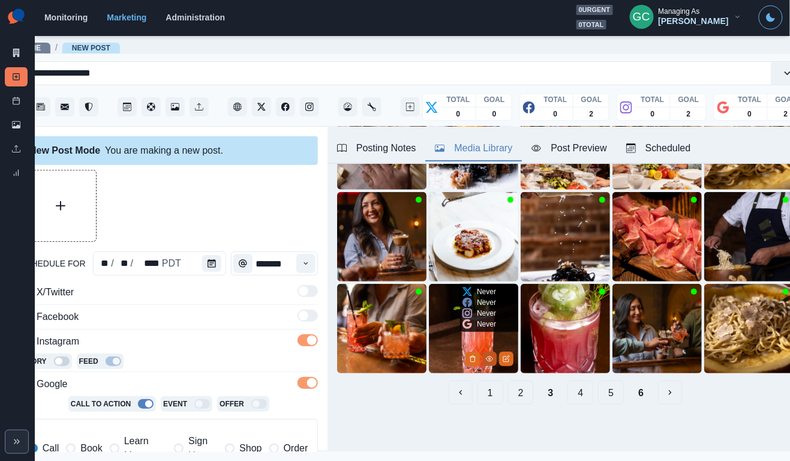
click at [486, 359] on icon "View Media" at bounding box center [489, 358] width 7 height 7
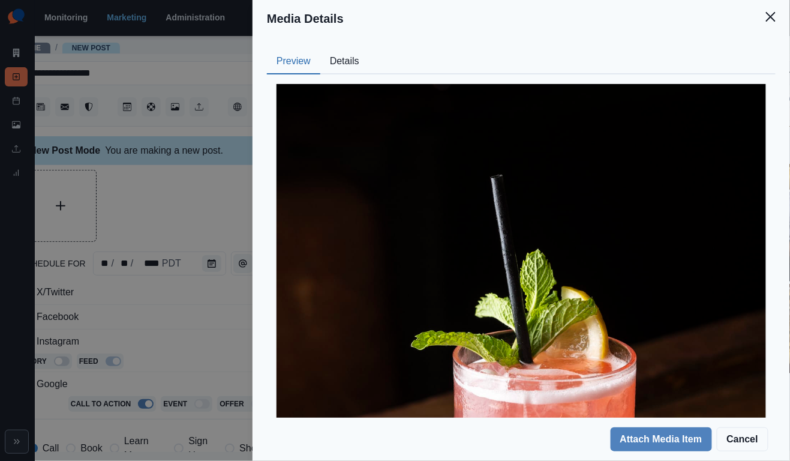
click at [346, 61] on button "Details" at bounding box center [344, 61] width 49 height 25
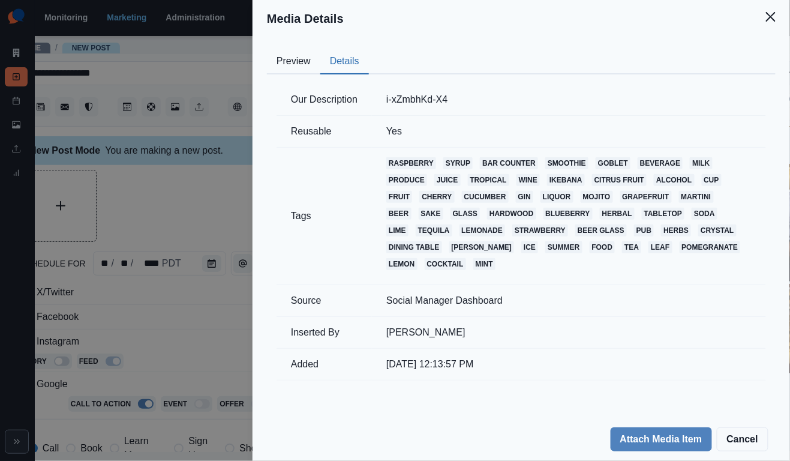
click at [304, 67] on button "Preview" at bounding box center [293, 61] width 53 height 25
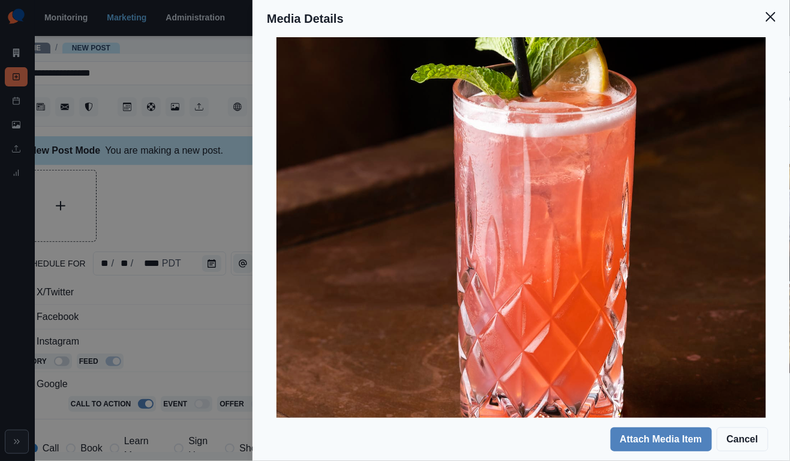
scroll to position [252, 0]
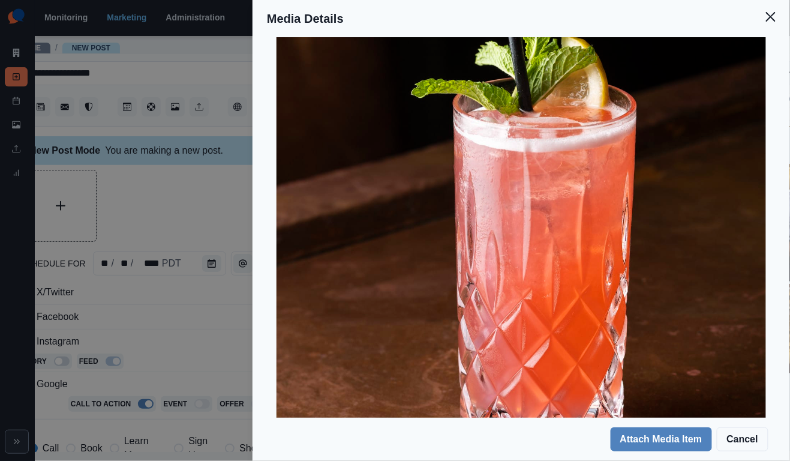
click at [211, 220] on div "Media Details Preview Details Our Description i-xZmbhKd-X4 Reusable Yes Tags ra…" at bounding box center [395, 230] width 790 height 461
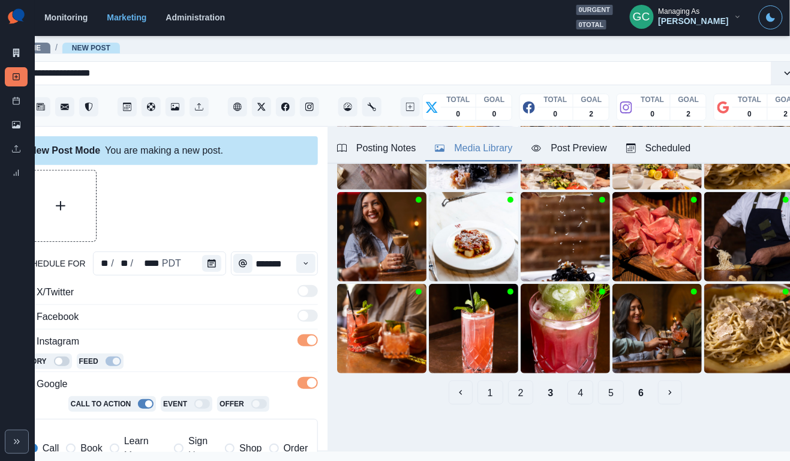
scroll to position [37, 0]
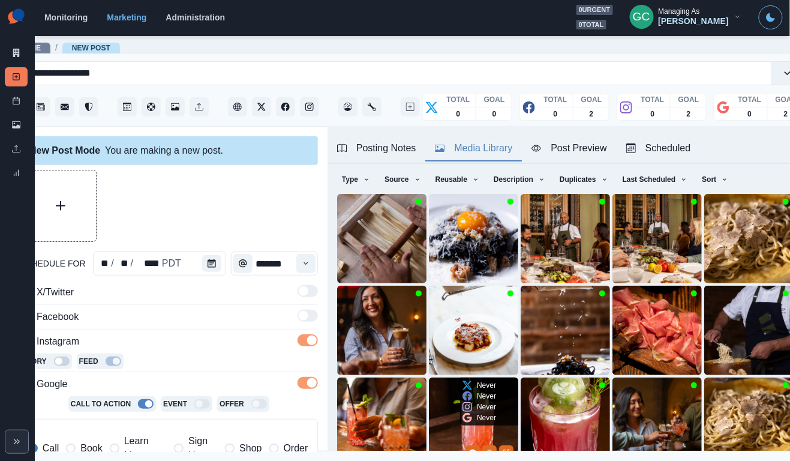
click at [447, 416] on img at bounding box center [473, 421] width 89 height 89
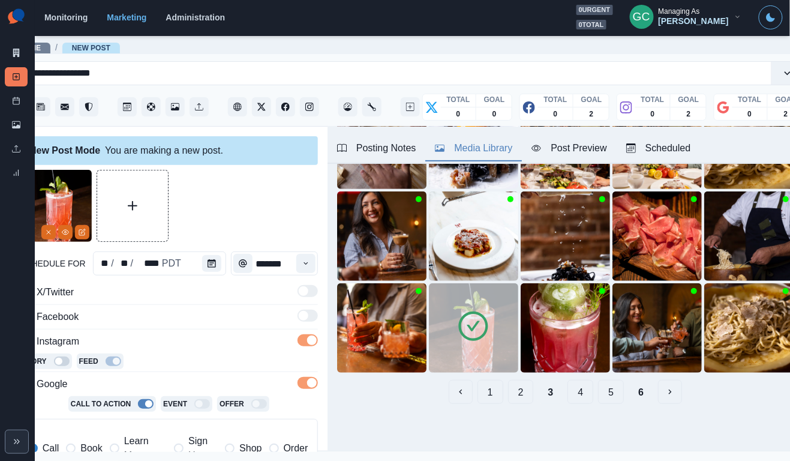
scroll to position [131, 0]
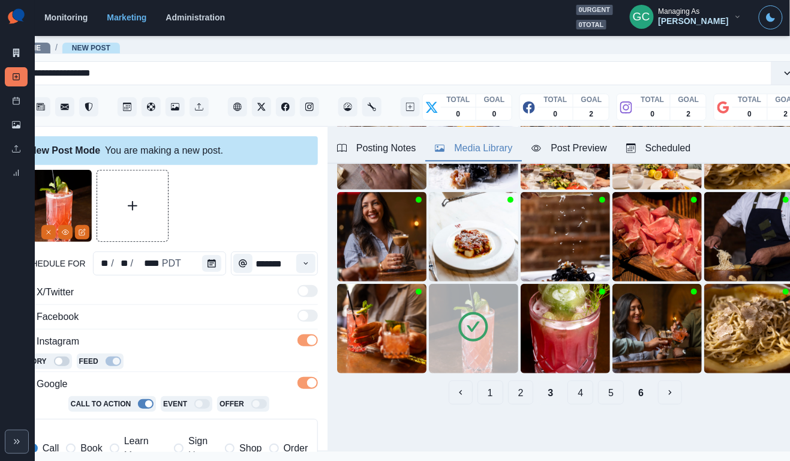
click at [581, 389] on button "4" at bounding box center [581, 392] width 26 height 24
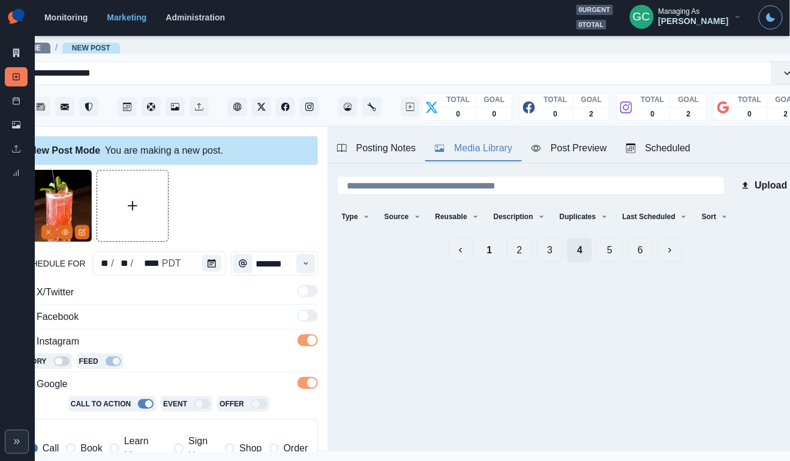
scroll to position [0, 0]
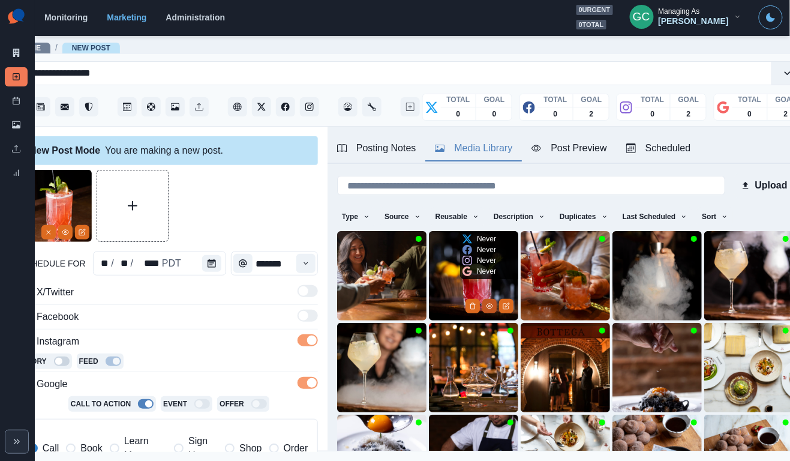
click at [490, 306] on icon "View Media" at bounding box center [489, 305] width 7 height 7
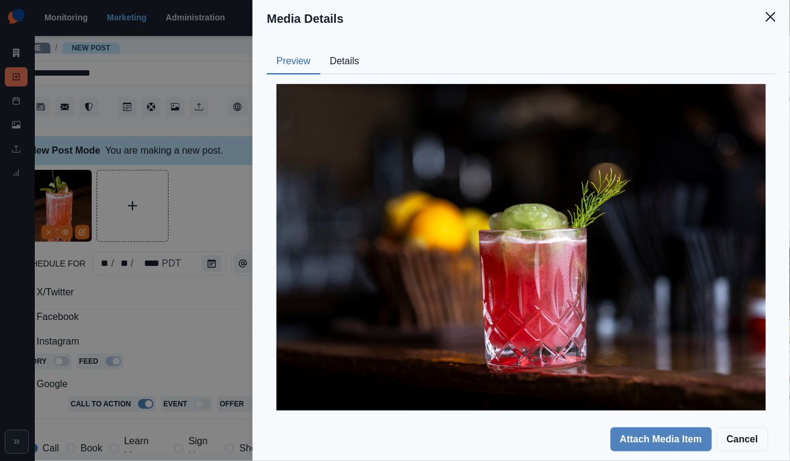
click at [346, 62] on button "Details" at bounding box center [344, 61] width 49 height 25
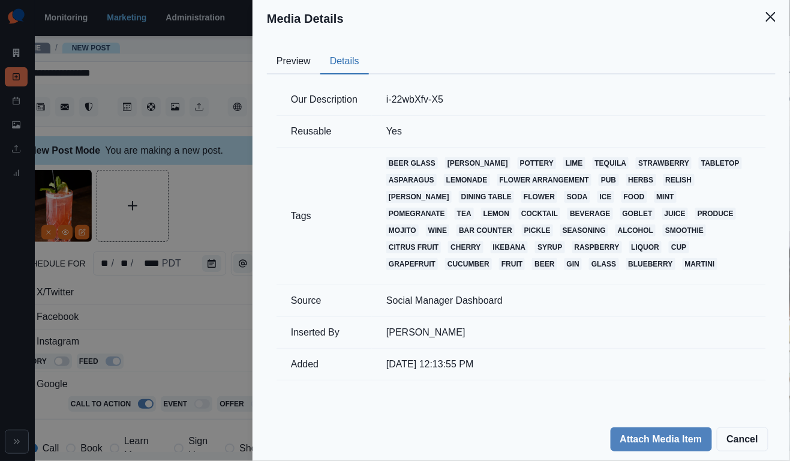
click at [305, 62] on button "Preview" at bounding box center [293, 61] width 53 height 25
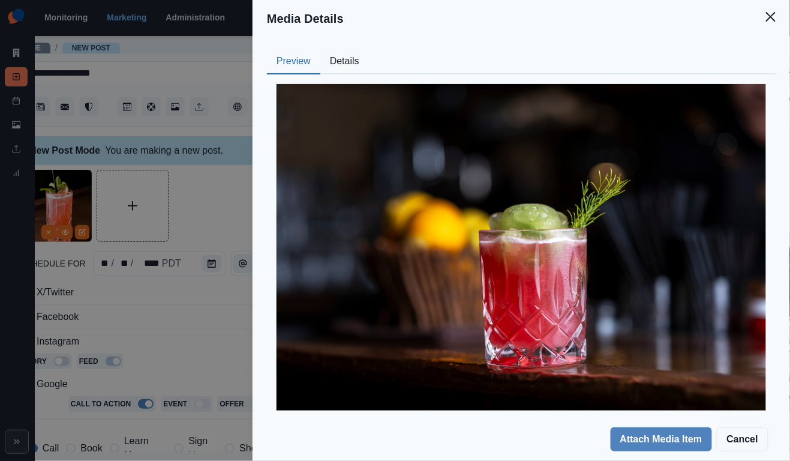
click at [193, 316] on div "Media Details Preview Details Our Description i-22wbXfv-X5 Reusable Yes Tags be…" at bounding box center [395, 230] width 790 height 461
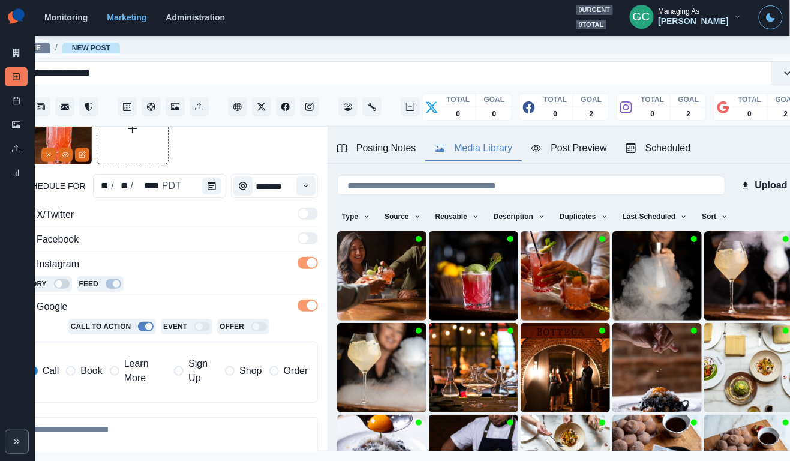
scroll to position [253, 0]
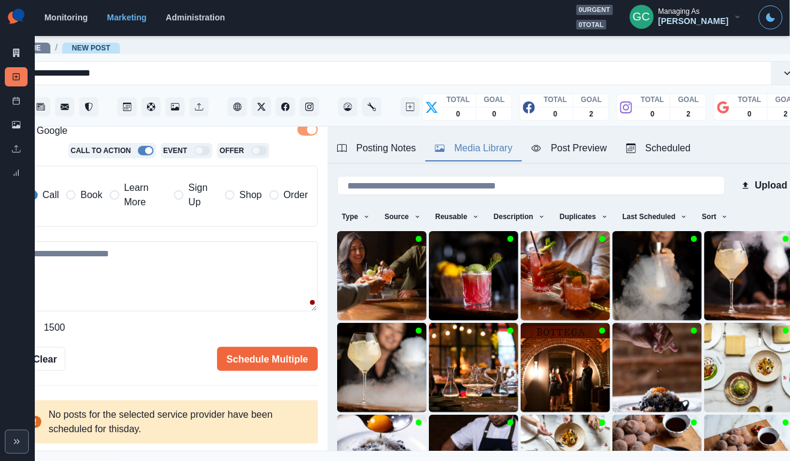
click at [196, 305] on textarea at bounding box center [169, 276] width 298 height 70
paste textarea "**********"
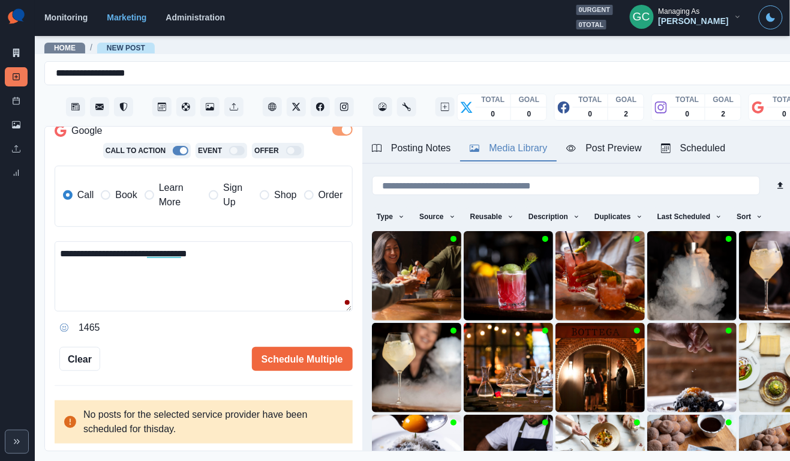
scroll to position [0, 0]
click at [218, 262] on textarea "**********" at bounding box center [204, 276] width 298 height 70
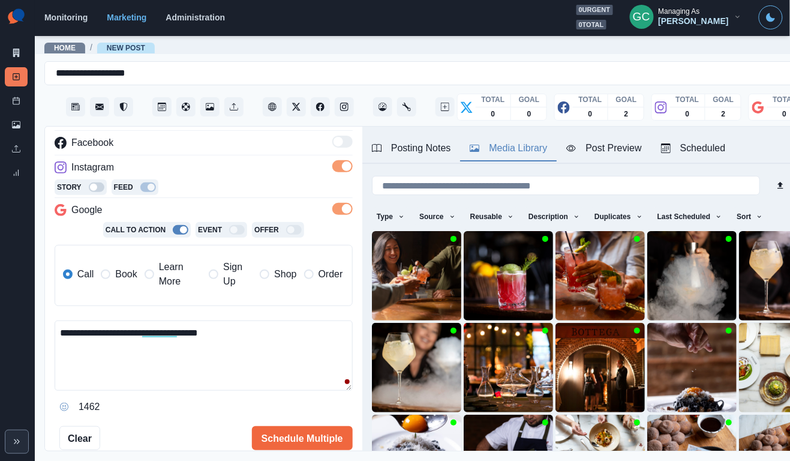
scroll to position [253, 0]
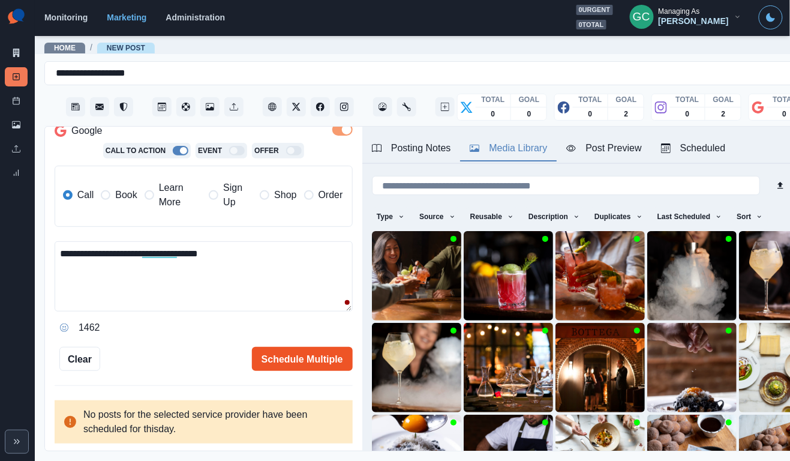
type textarea "**********"
click at [281, 355] on button "Schedule Multiple" at bounding box center [302, 359] width 101 height 24
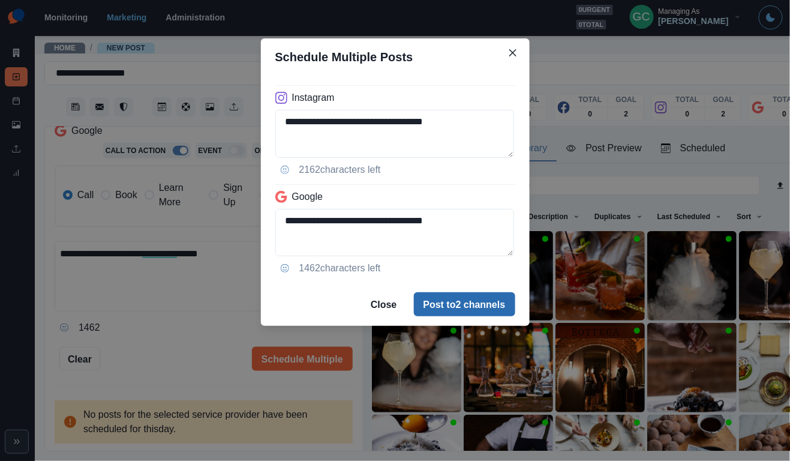
click at [490, 301] on button "Post to 2 channels" at bounding box center [464, 304] width 101 height 24
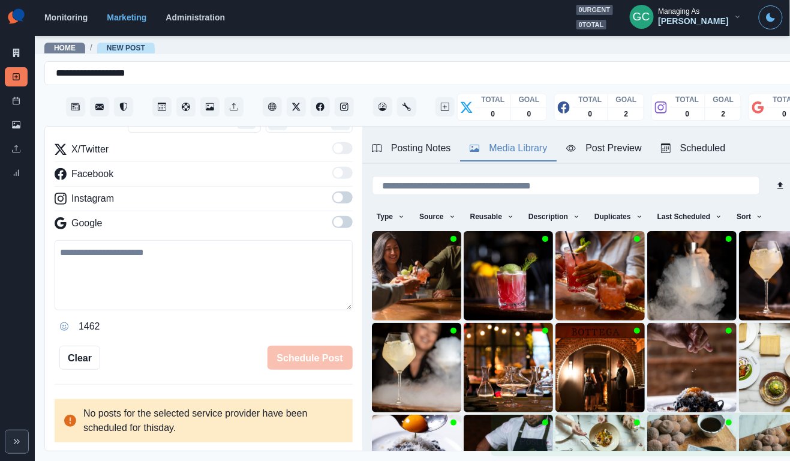
scroll to position [146, 0]
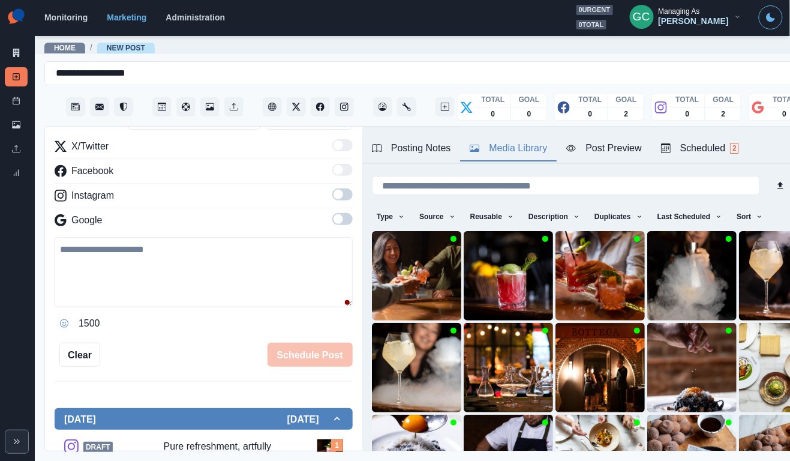
click at [430, 158] on button "Posting Notes" at bounding box center [411, 148] width 98 height 25
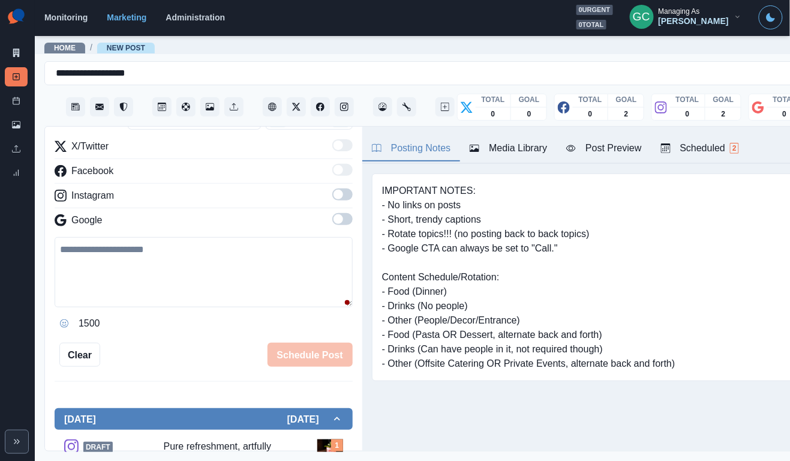
click at [710, 145] on div "Scheduled 2" at bounding box center [700, 148] width 78 height 14
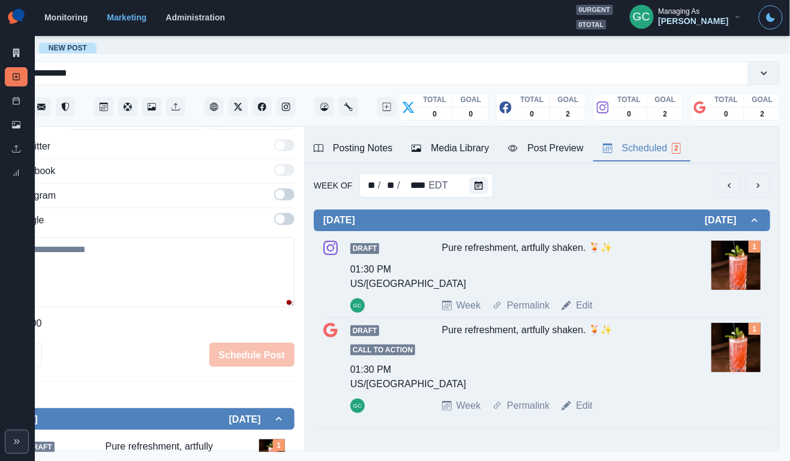
scroll to position [0, 58]
click at [386, 153] on div "Posting Notes" at bounding box center [353, 148] width 79 height 14
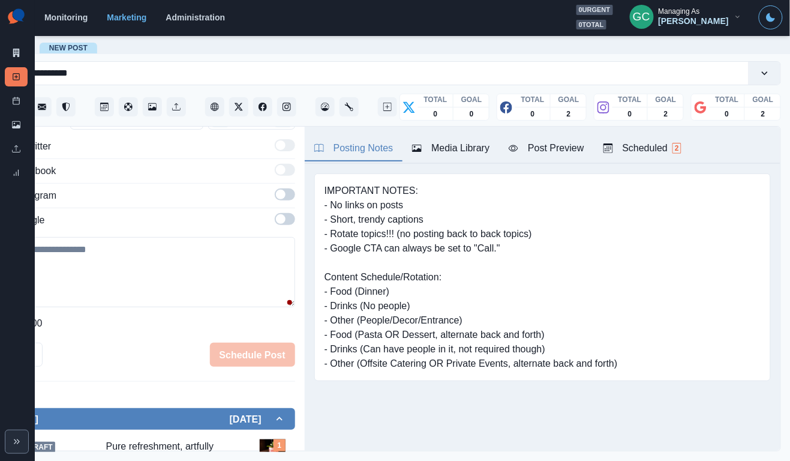
click at [674, 146] on div "Scheduled 2" at bounding box center [643, 148] width 78 height 14
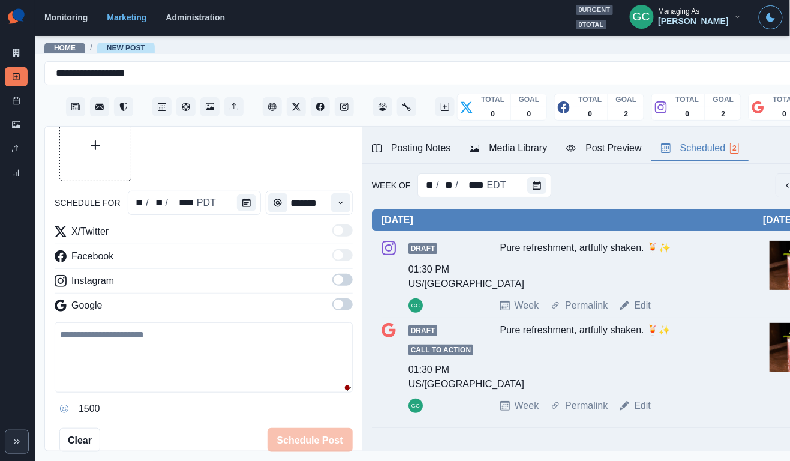
scroll to position [58, 0]
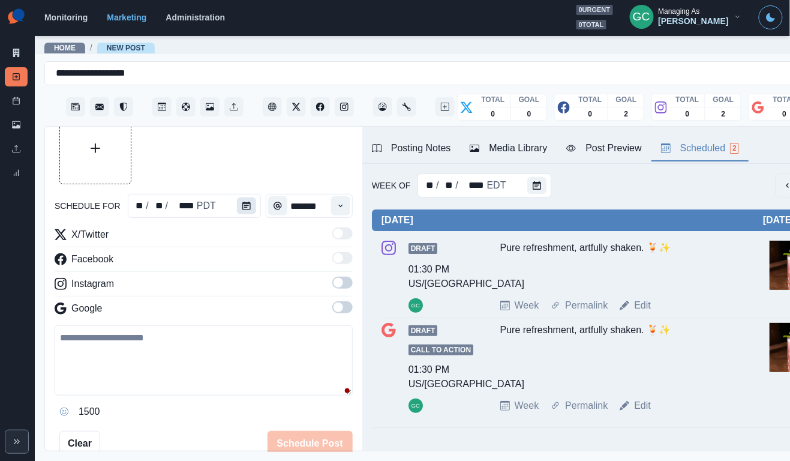
click at [242, 202] on icon "Calendar" at bounding box center [246, 206] width 8 height 8
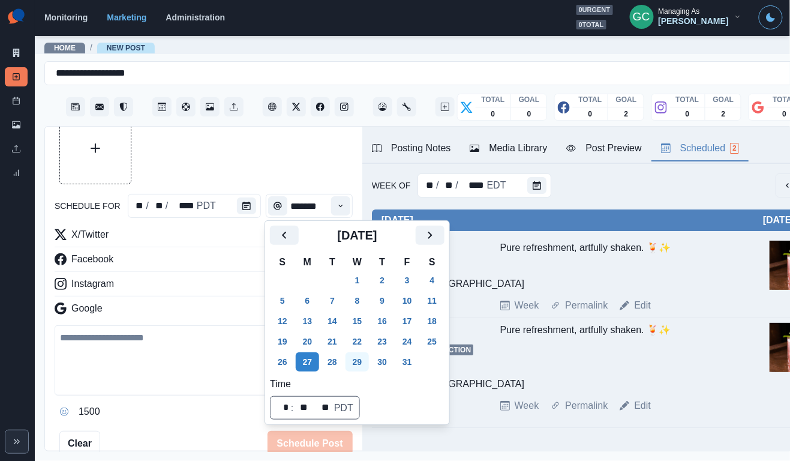
click at [370, 361] on button "29" at bounding box center [358, 361] width 24 height 19
click at [335, 209] on button "Time" at bounding box center [340, 205] width 19 height 19
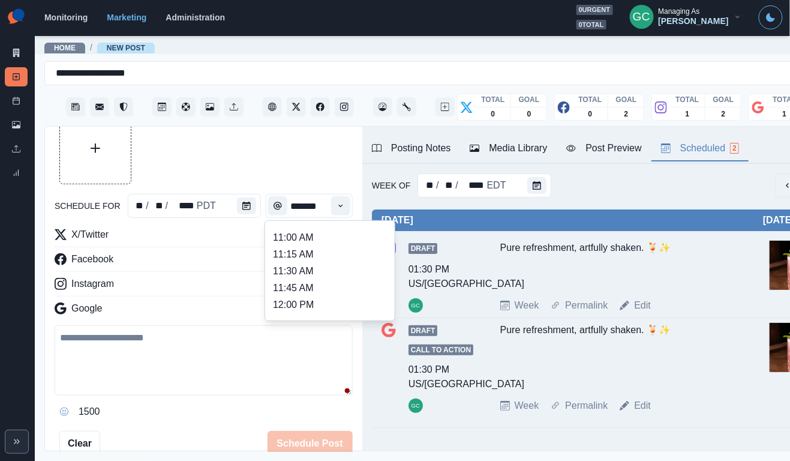
scroll to position [197, 0]
click at [323, 274] on li "11:30 AM" at bounding box center [330, 271] width 120 height 17
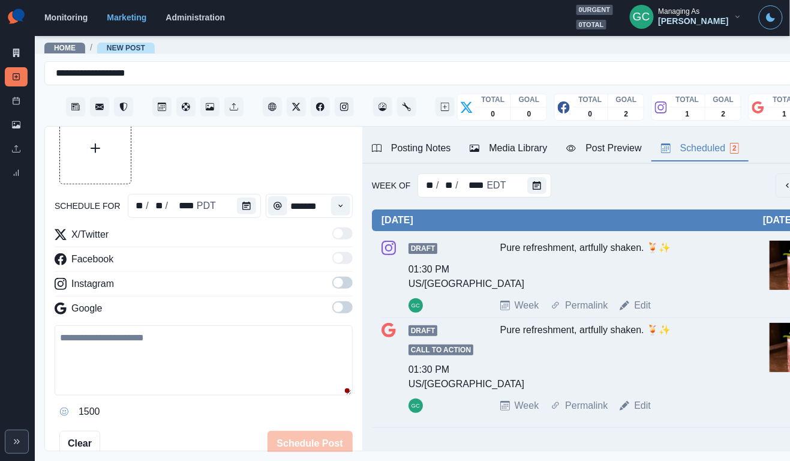
type input "********"
click at [338, 311] on span at bounding box center [339, 307] width 10 height 10
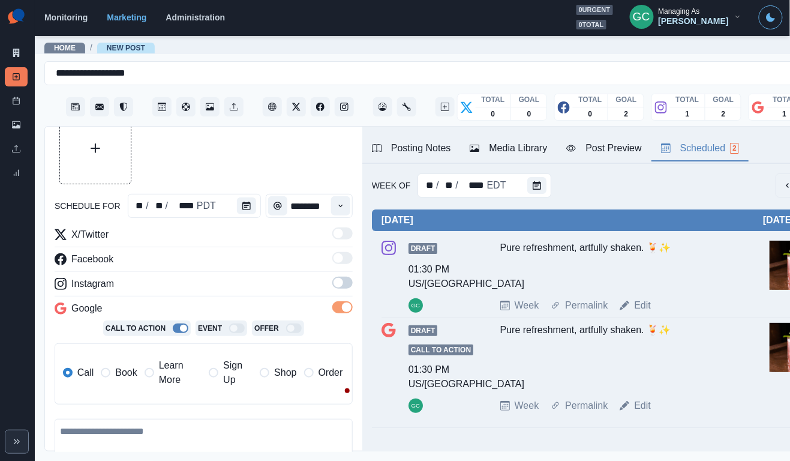
click at [338, 293] on label at bounding box center [342, 286] width 20 height 19
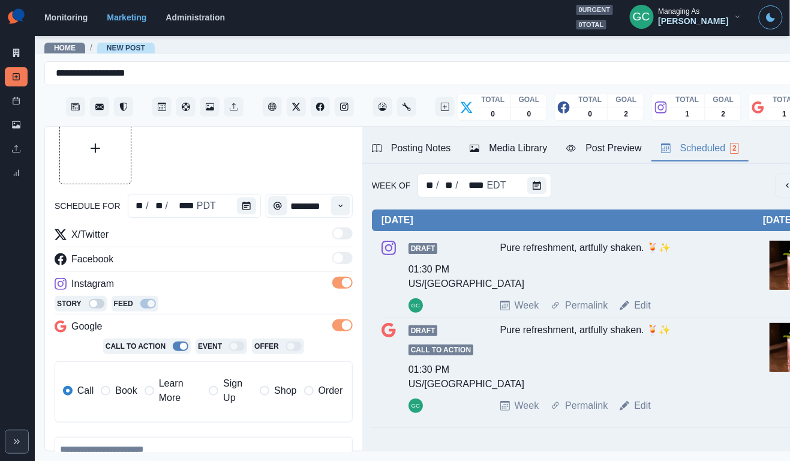
click at [525, 153] on div "Media Library" at bounding box center [508, 148] width 77 height 14
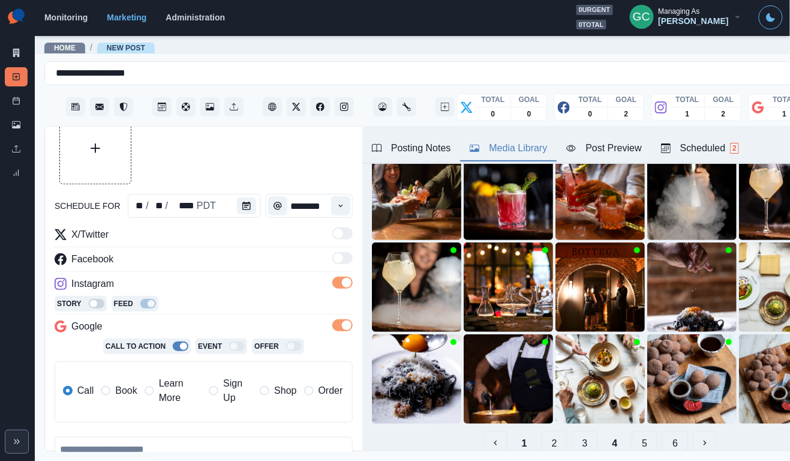
scroll to position [82, 0]
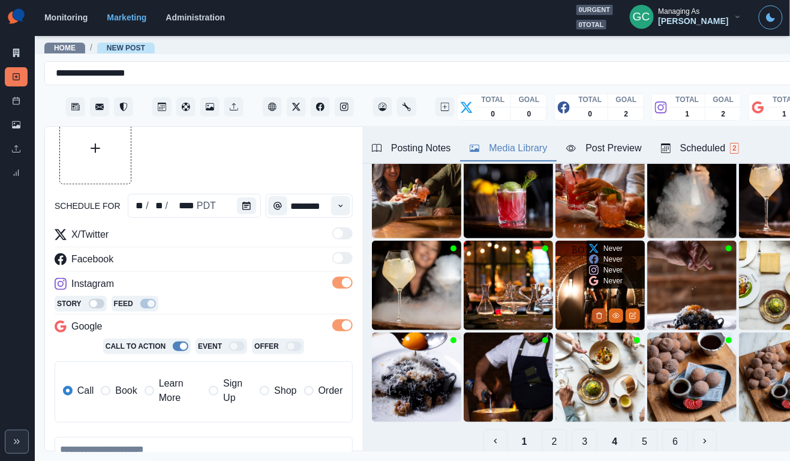
click at [594, 316] on button "Delete Media" at bounding box center [599, 315] width 14 height 14
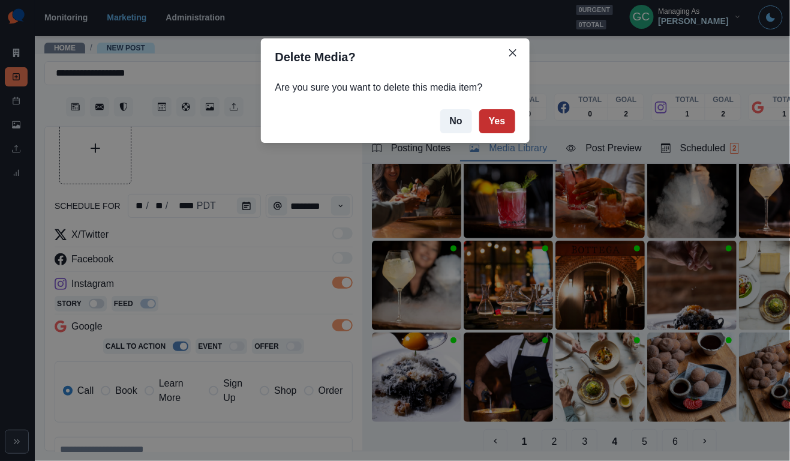
click at [491, 121] on button "Yes" at bounding box center [497, 121] width 36 height 24
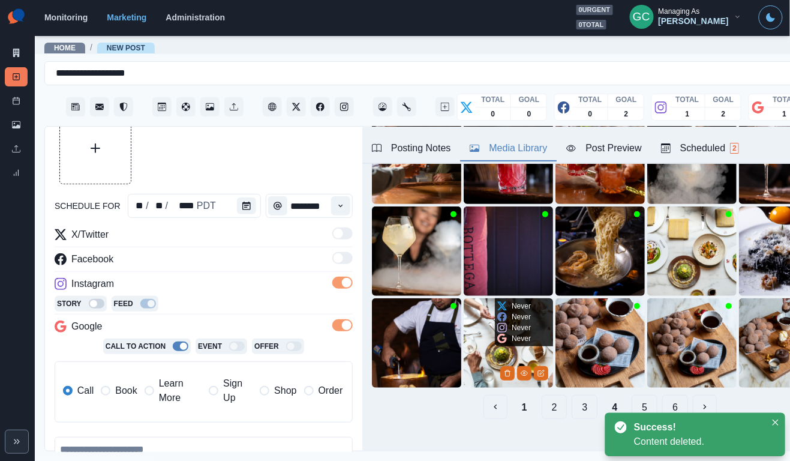
scroll to position [122, 0]
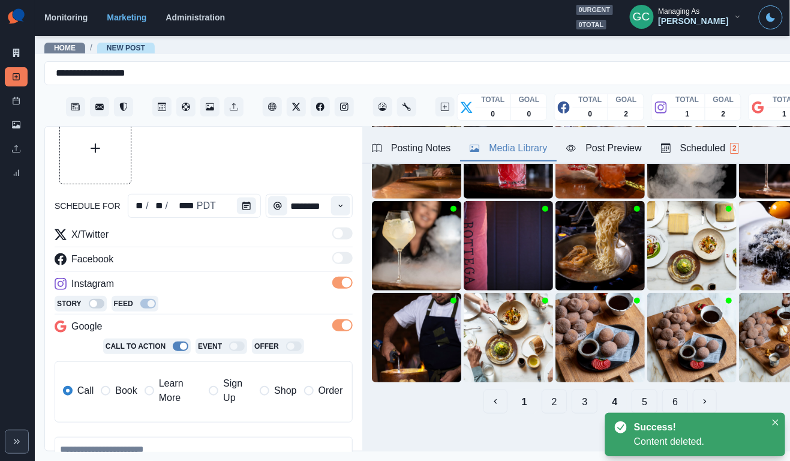
click at [521, 398] on button "1" at bounding box center [524, 401] width 25 height 24
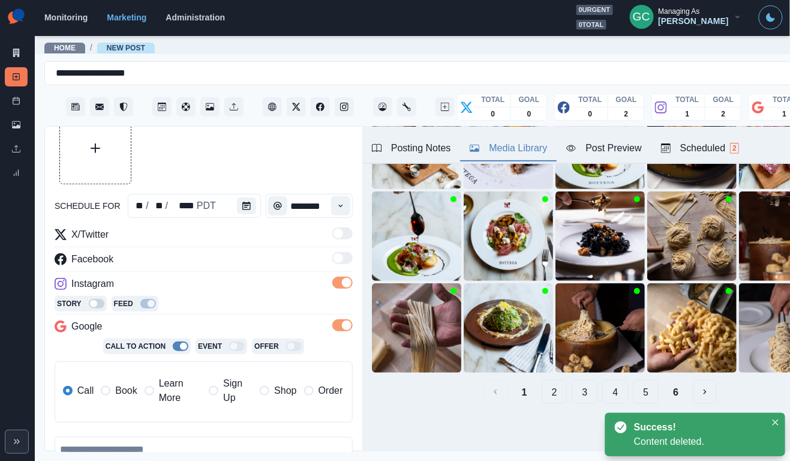
scroll to position [131, 0]
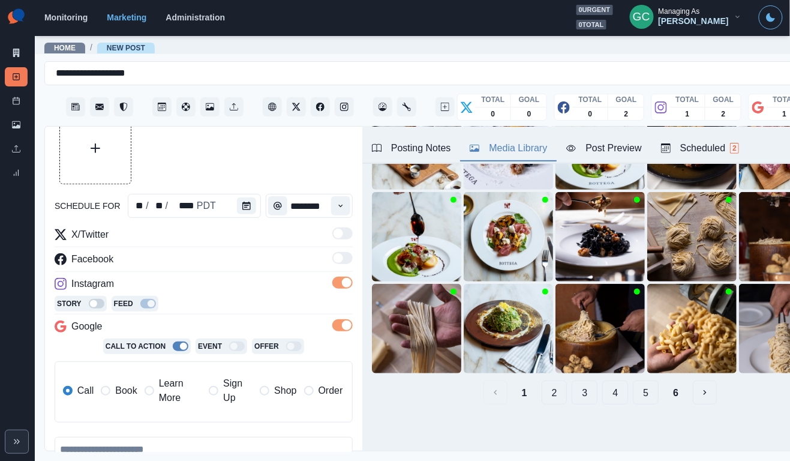
click at [559, 387] on button "2" at bounding box center [555, 392] width 26 height 24
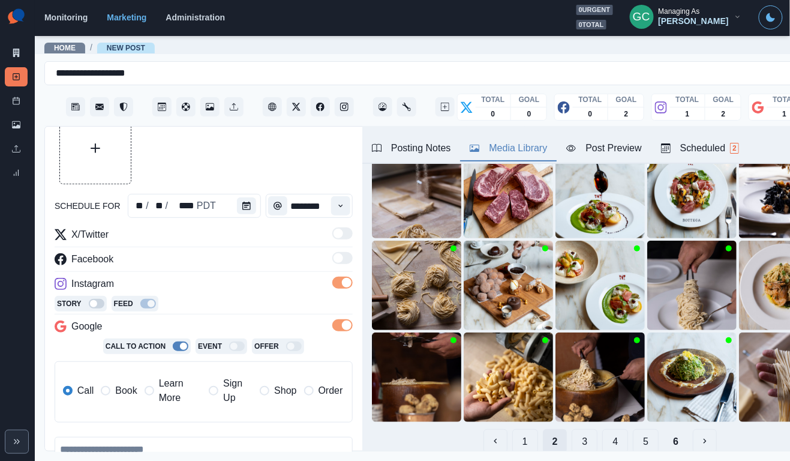
scroll to position [91, 0]
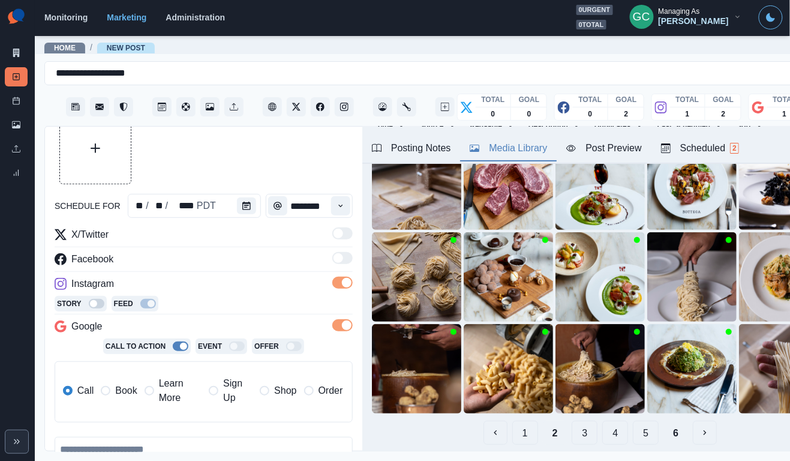
click at [586, 429] on button "3" at bounding box center [585, 433] width 26 height 24
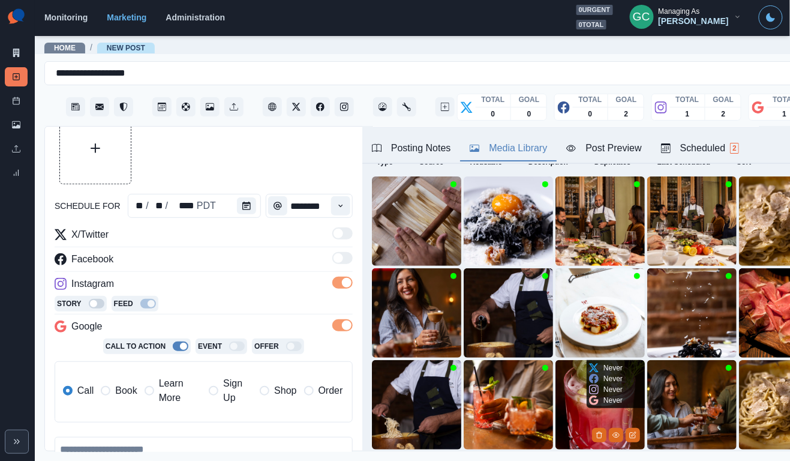
scroll to position [53, 0]
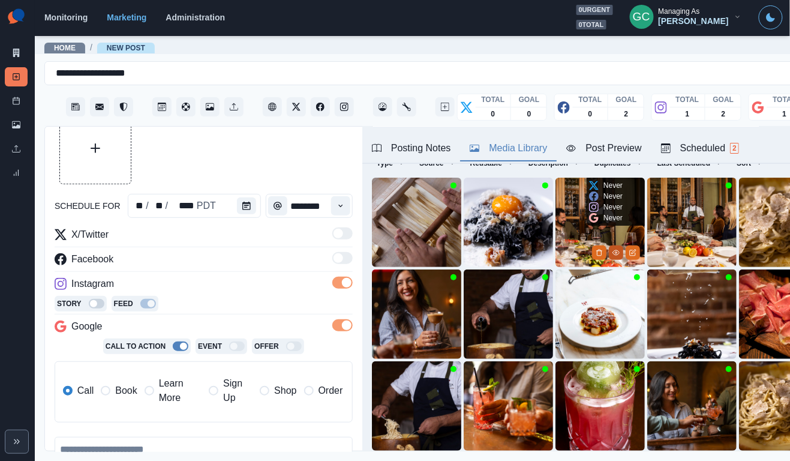
click at [613, 255] on icon "View Media" at bounding box center [616, 252] width 7 height 7
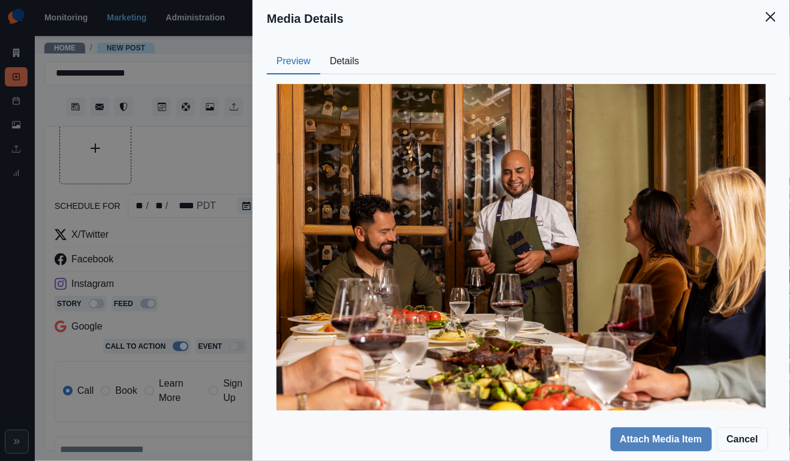
click at [340, 58] on button "Details" at bounding box center [344, 61] width 49 height 25
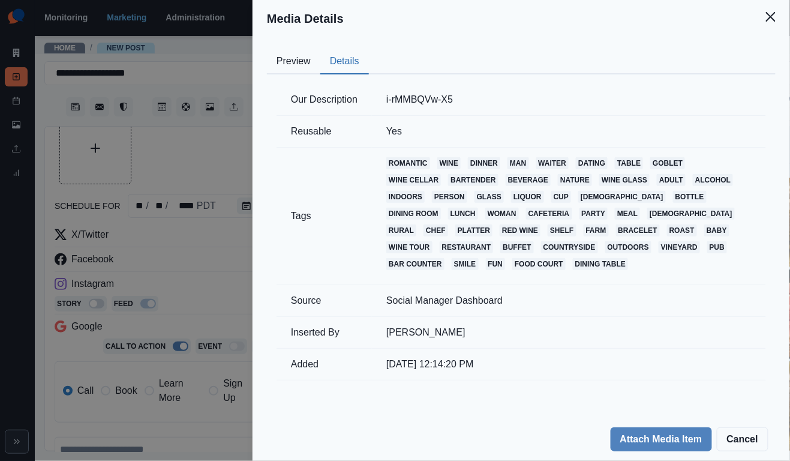
click at [293, 59] on button "Preview" at bounding box center [293, 61] width 53 height 25
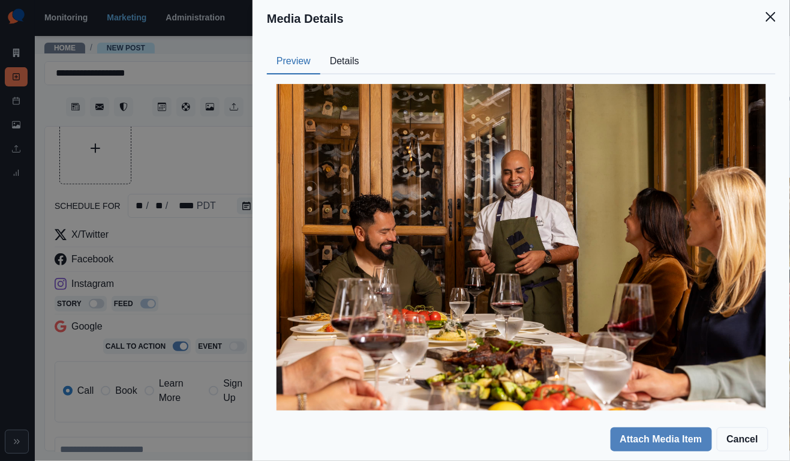
click at [194, 273] on div "Media Details Preview Details Our Description i-rMMBQVw-X5 Reusable Yes Tags ro…" at bounding box center [395, 230] width 790 height 461
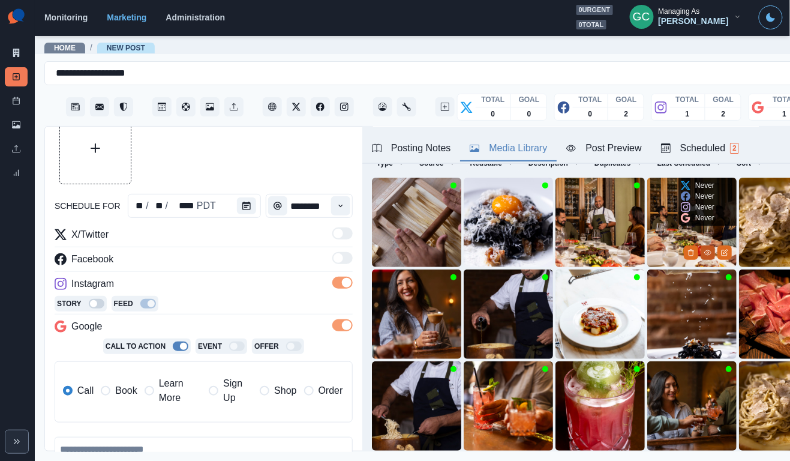
click at [709, 255] on icon "View Media" at bounding box center [707, 252] width 7 height 7
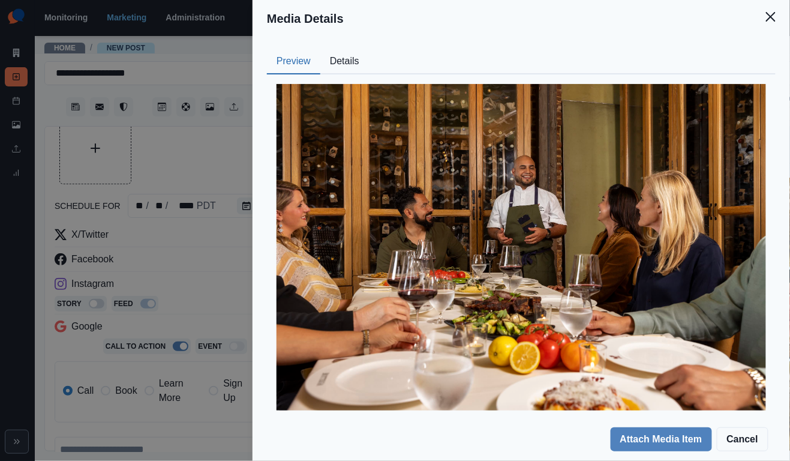
click at [355, 65] on button "Details" at bounding box center [344, 61] width 49 height 25
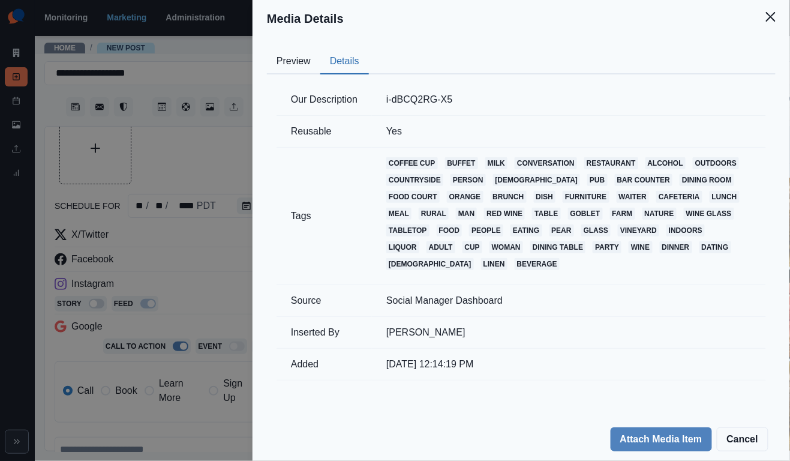
click at [262, 82] on div "Preview Details Our Description i-dBCQ2RG-X5 Reusable Yes Tags coffee cup buffe…" at bounding box center [522, 227] width 538 height 380
click at [283, 80] on div "Our Description i-dBCQ2RG-X5 Reusable Yes Tags coffee cup buffet milk conversat…" at bounding box center [521, 232] width 509 height 316
click at [290, 66] on button "Preview" at bounding box center [293, 61] width 53 height 25
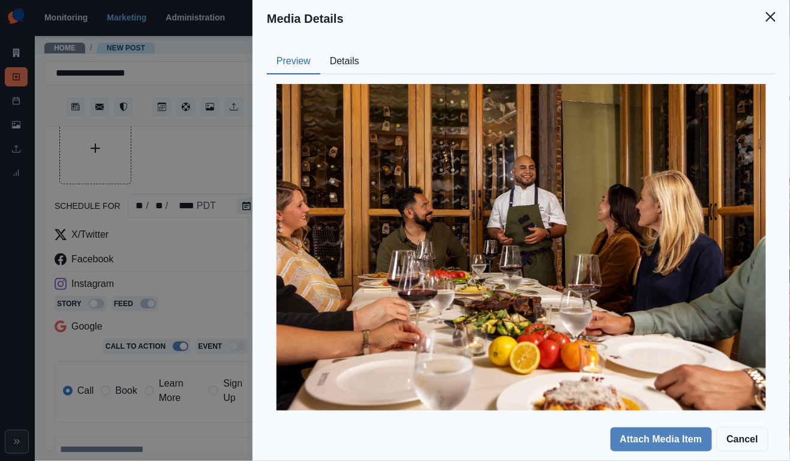
click at [206, 251] on div "Media Details Preview Details Our Description i-dBCQ2RG-X5 Reusable Yes Tags co…" at bounding box center [395, 230] width 790 height 461
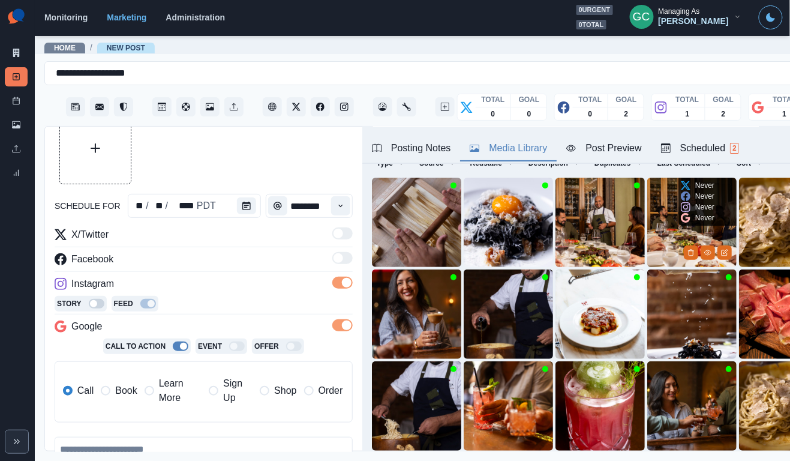
click at [671, 241] on img at bounding box center [691, 222] width 89 height 89
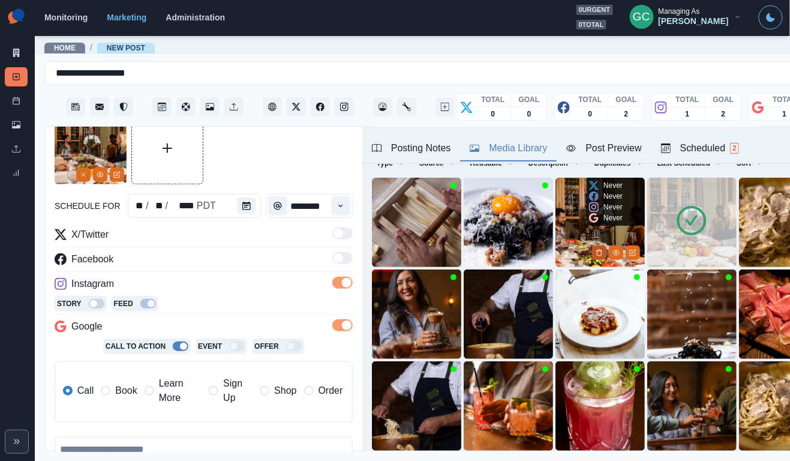
click at [596, 251] on icon "Delete Media" at bounding box center [599, 252] width 7 height 7
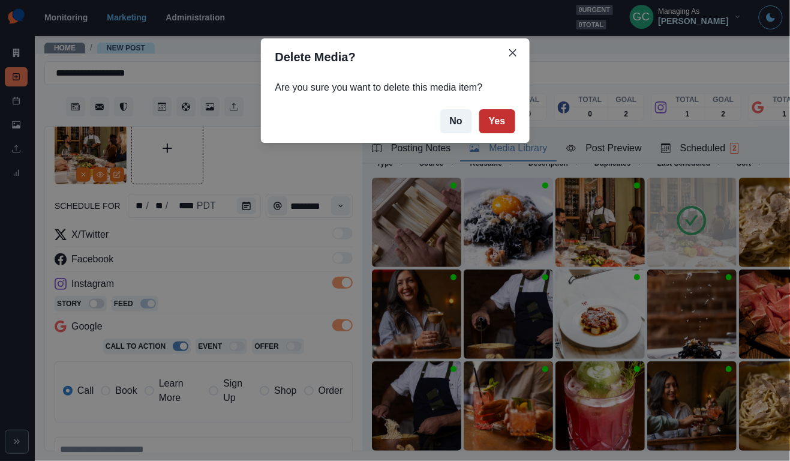
click at [490, 124] on button "Yes" at bounding box center [497, 121] width 36 height 24
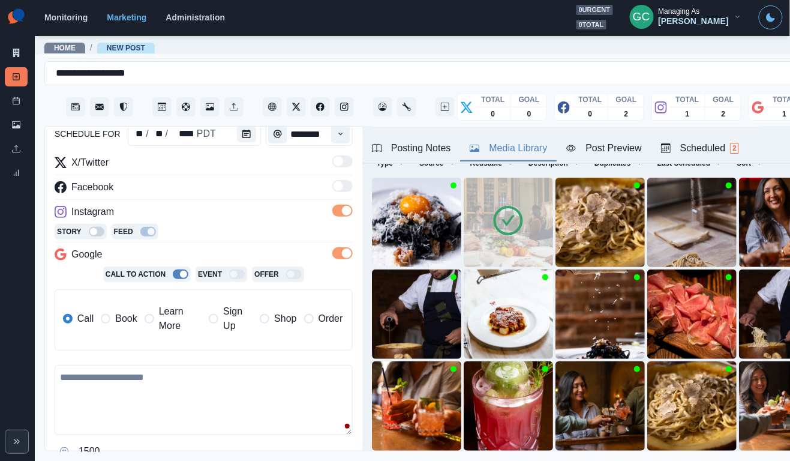
scroll to position [153, 0]
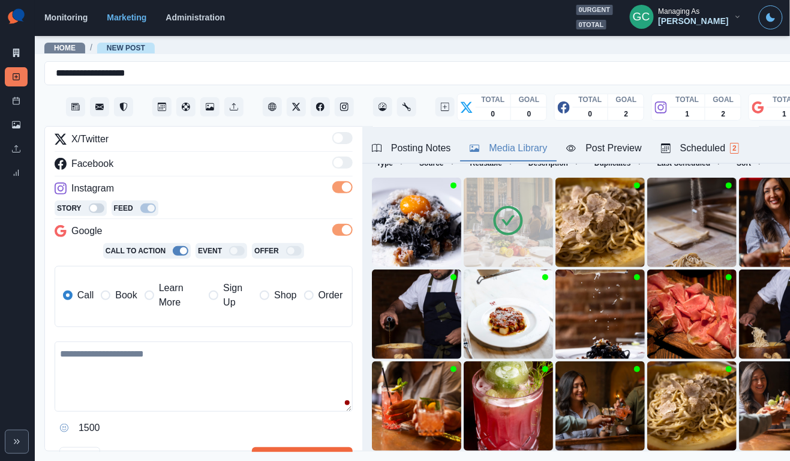
click at [170, 370] on textarea at bounding box center [204, 376] width 298 height 70
paste textarea "**********"
click at [102, 349] on textarea "**********" at bounding box center [204, 376] width 298 height 70
paste textarea "**********"
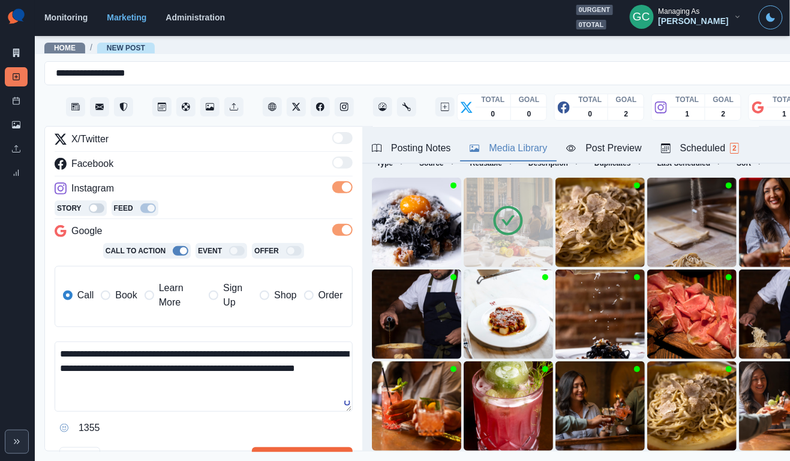
click at [165, 368] on textarea "**********" at bounding box center [204, 376] width 298 height 70
drag, startPoint x: 111, startPoint y: 382, endPoint x: 45, endPoint y: 379, distance: 66.1
click at [45, 380] on div "**********" at bounding box center [203, 289] width 317 height 325
click at [133, 382] on textarea "**********" at bounding box center [204, 376] width 298 height 70
click at [302, 386] on textarea "**********" at bounding box center [204, 376] width 298 height 70
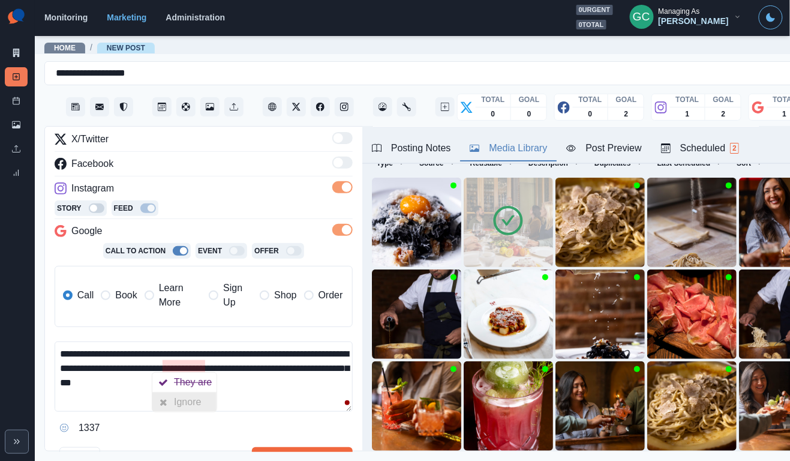
click at [199, 400] on div "Ignore" at bounding box center [190, 401] width 32 height 19
click at [311, 385] on textarea "**********" at bounding box center [204, 376] width 298 height 70
click at [318, 369] on textarea "**********" at bounding box center [204, 376] width 298 height 70
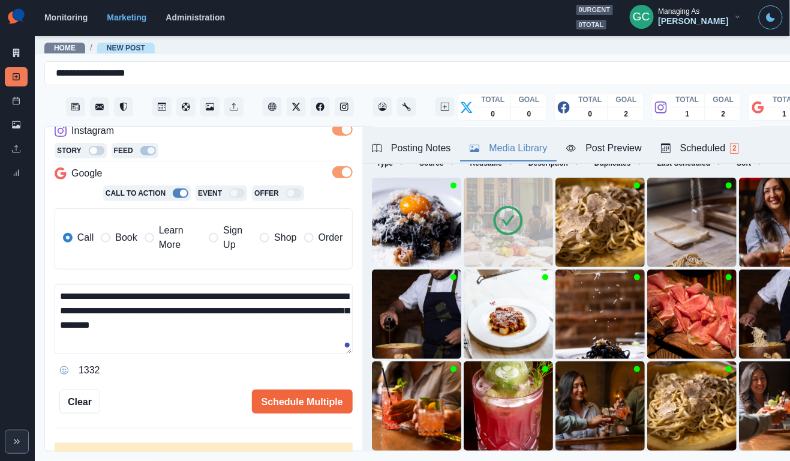
scroll to position [242, 0]
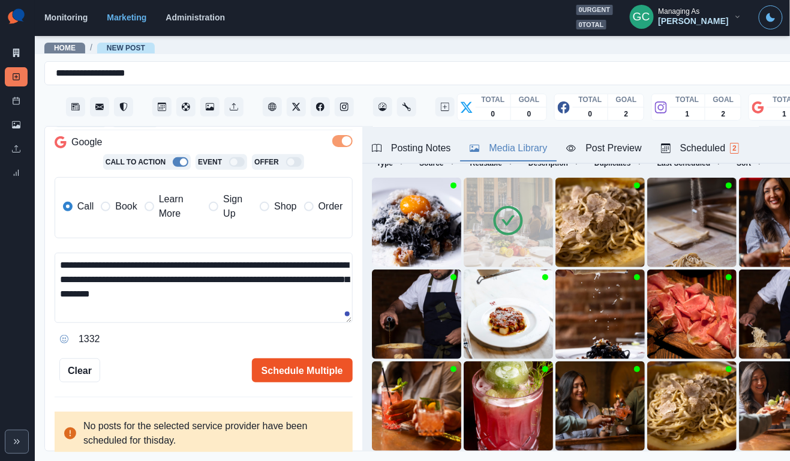
type textarea "**********"
click at [295, 369] on button "Schedule Multiple" at bounding box center [302, 370] width 101 height 24
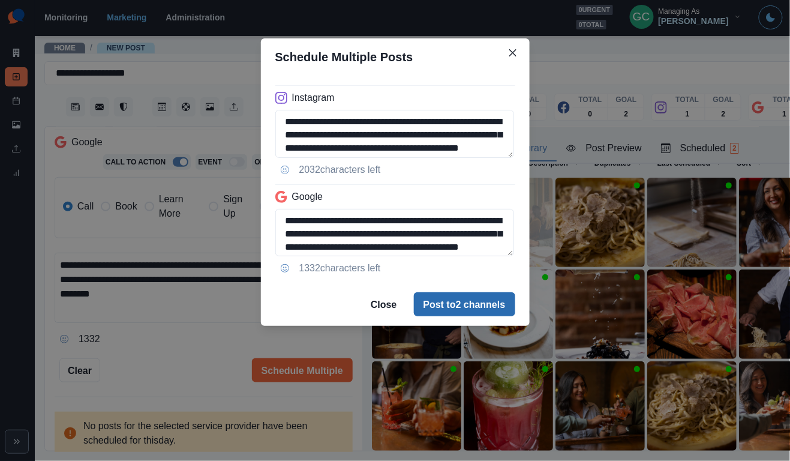
click at [458, 303] on button "Post to 2 channels" at bounding box center [464, 304] width 101 height 24
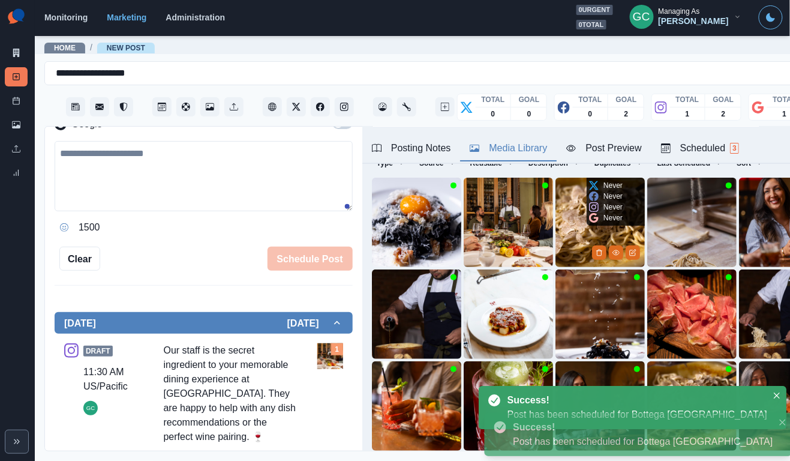
scroll to position [110, 0]
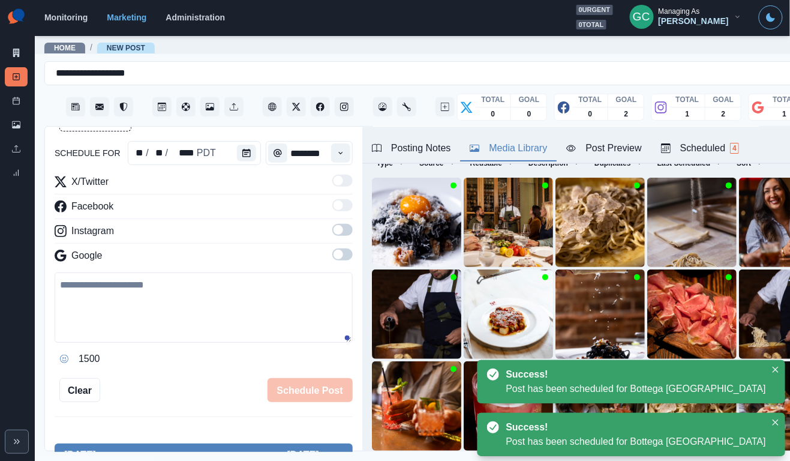
click at [731, 151] on div "Scheduled 4" at bounding box center [700, 148] width 78 height 14
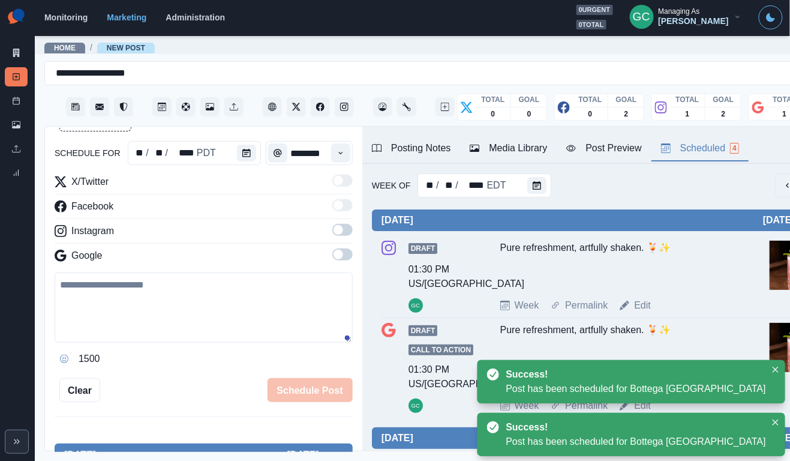
scroll to position [0, 0]
click at [433, 149] on div "Posting Notes" at bounding box center [411, 148] width 79 height 14
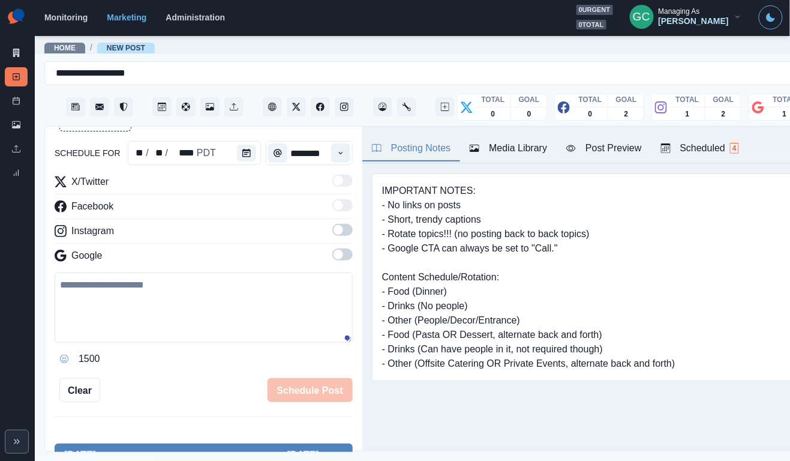
click at [710, 150] on div "Scheduled 4" at bounding box center [700, 148] width 78 height 14
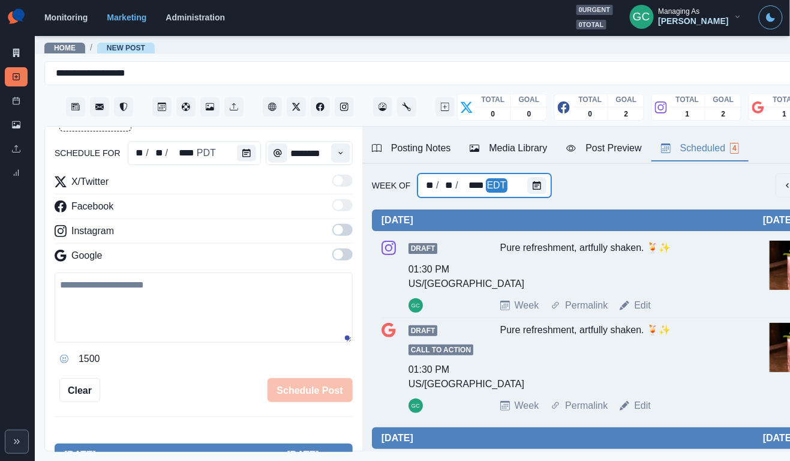
click at [539, 194] on div at bounding box center [539, 185] width 24 height 24
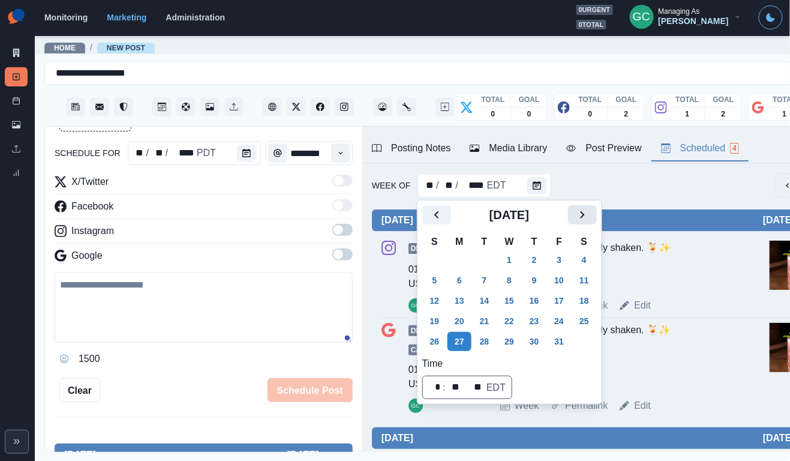
click at [584, 219] on button "Next" at bounding box center [582, 214] width 29 height 19
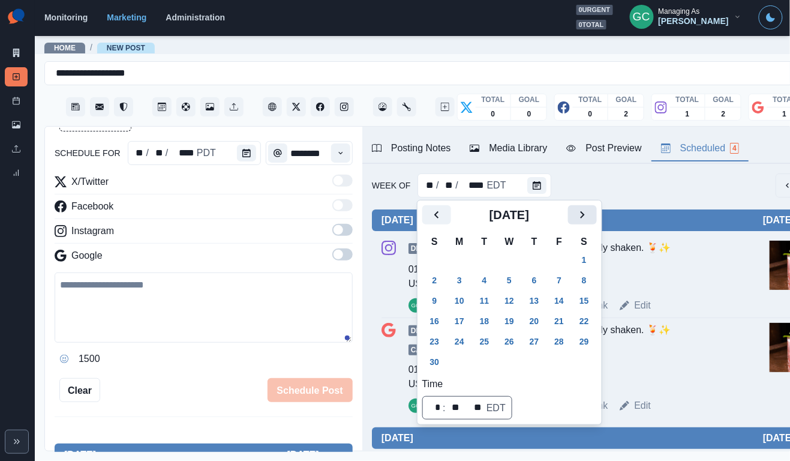
click at [587, 224] on button "Next" at bounding box center [582, 214] width 29 height 19
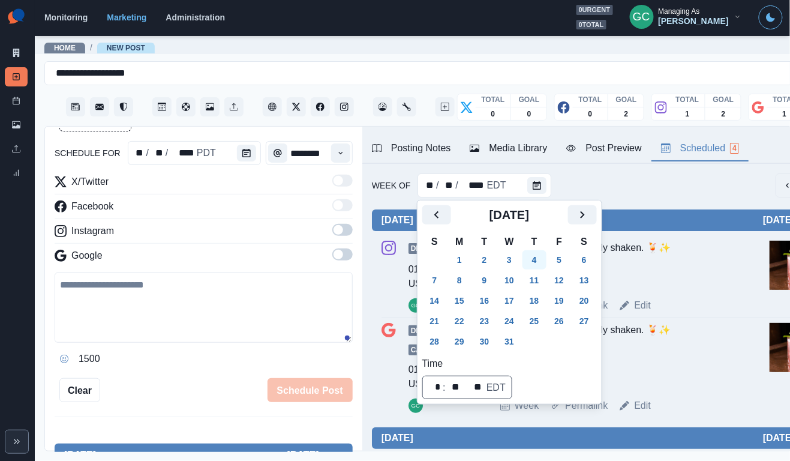
click at [539, 261] on button "4" at bounding box center [535, 259] width 24 height 19
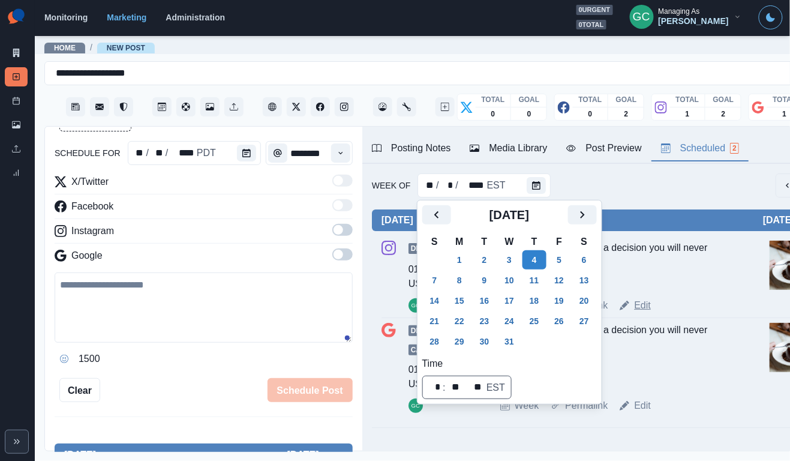
click at [647, 303] on link "Edit" at bounding box center [642, 305] width 17 height 14
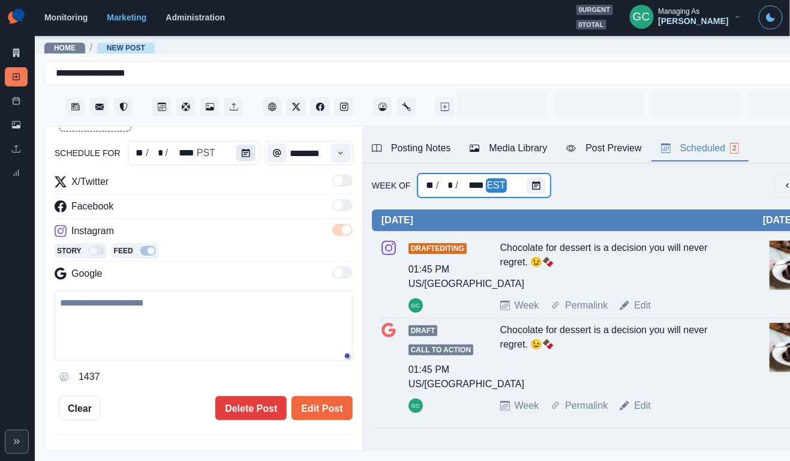
type input "*******"
type textarea "**********"
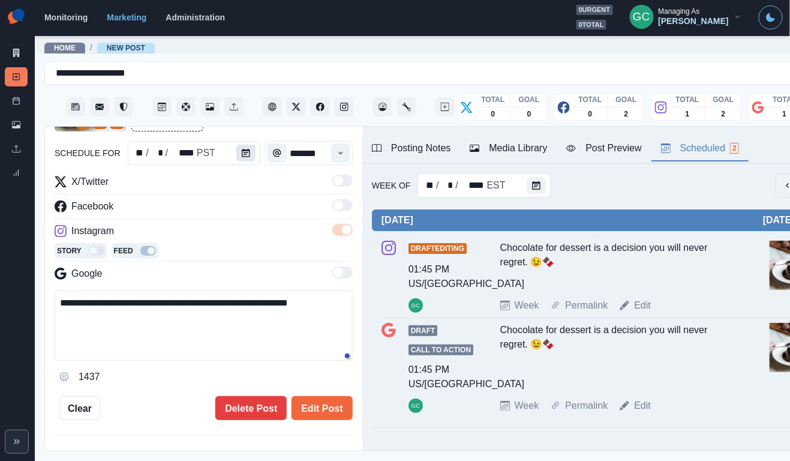
click at [250, 158] on button "Calendar" at bounding box center [245, 153] width 19 height 17
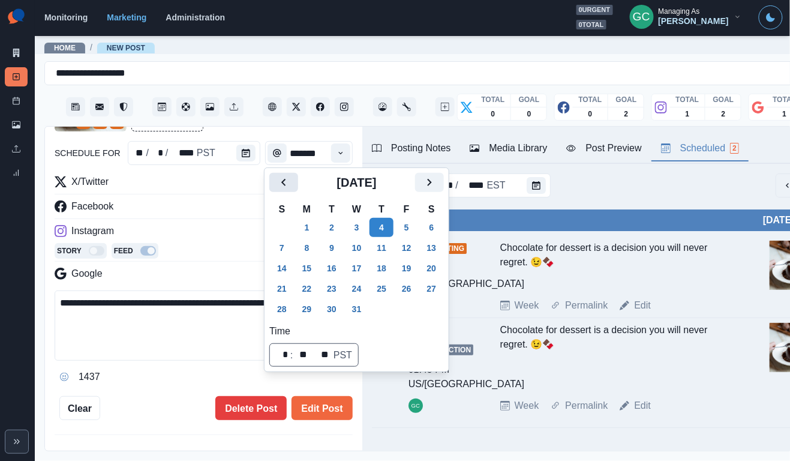
click at [290, 179] on icon "Previous" at bounding box center [284, 182] width 14 height 14
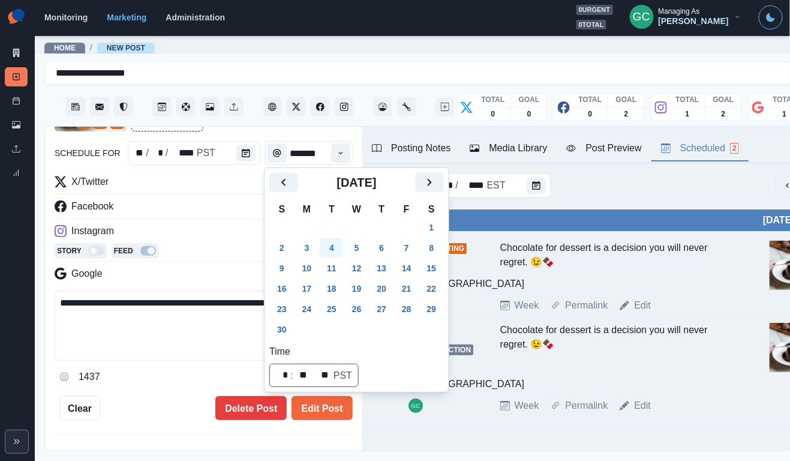
click at [341, 250] on button "4" at bounding box center [332, 247] width 24 height 19
click at [311, 404] on button "Edit Post" at bounding box center [322, 408] width 61 height 24
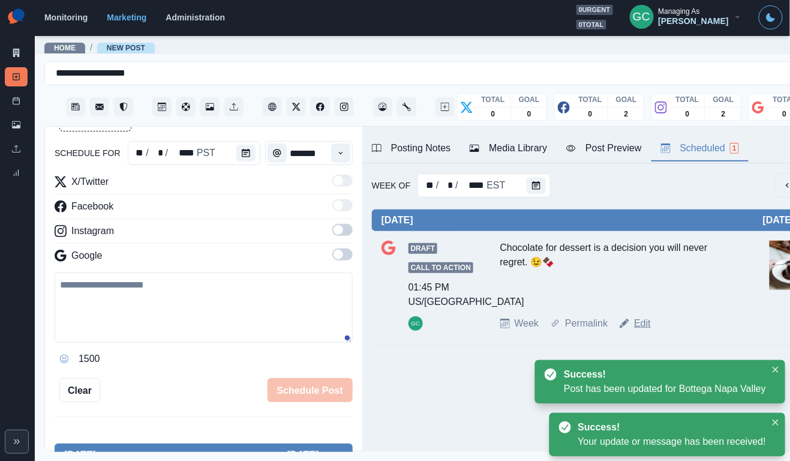
click at [641, 326] on link "Edit" at bounding box center [642, 323] width 17 height 14
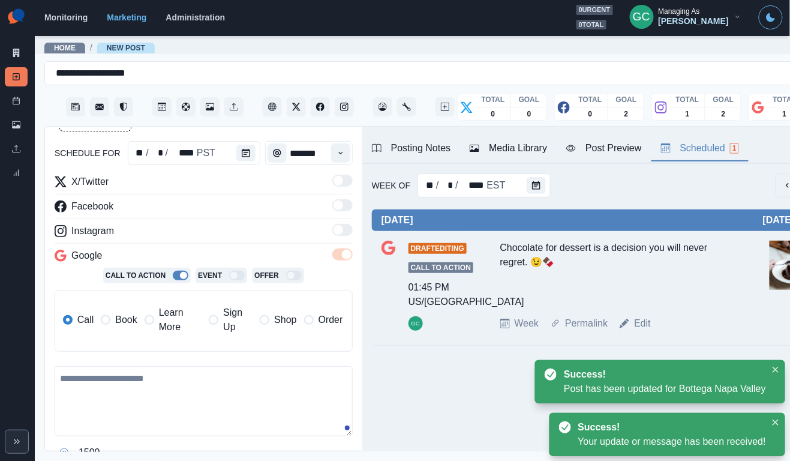
type textarea "**********"
click at [245, 155] on icon "Calendar" at bounding box center [246, 153] width 8 height 8
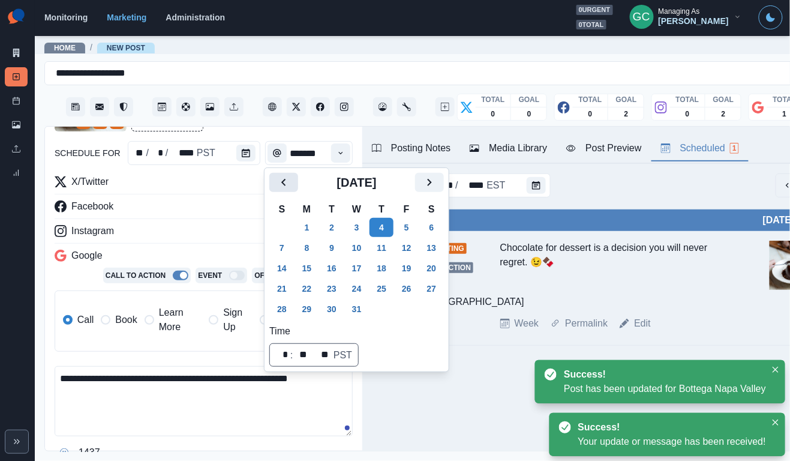
click at [290, 191] on button "Previous" at bounding box center [283, 182] width 29 height 19
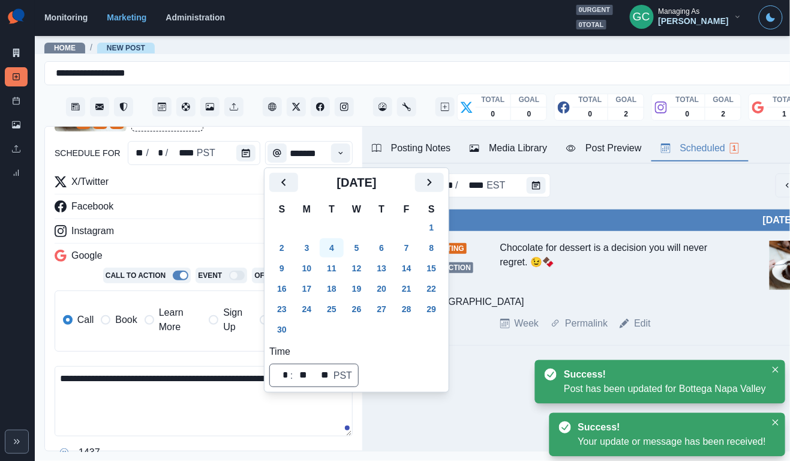
click at [333, 249] on button "4" at bounding box center [332, 247] width 24 height 19
click at [251, 395] on textarea "**********" at bounding box center [204, 401] width 298 height 70
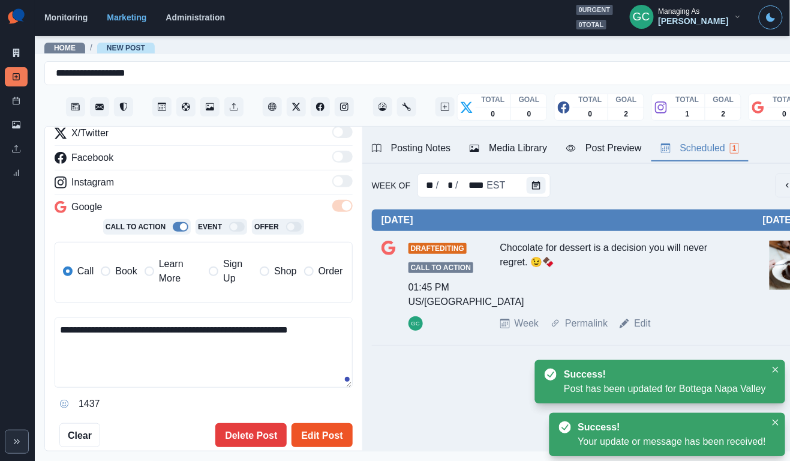
scroll to position [169, 0]
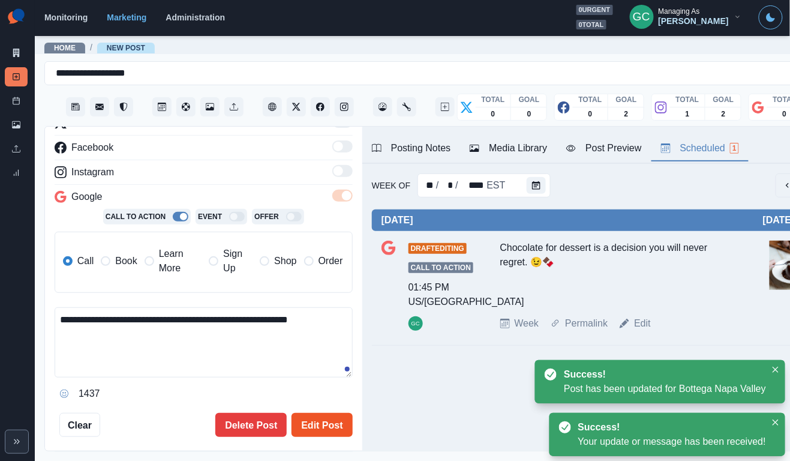
click at [322, 429] on button "Edit Post" at bounding box center [322, 425] width 61 height 24
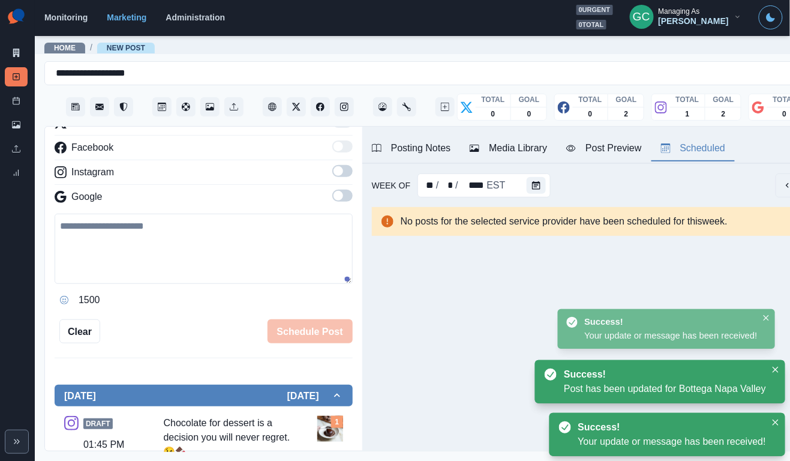
click at [410, 152] on div "Posting Notes" at bounding box center [411, 148] width 79 height 14
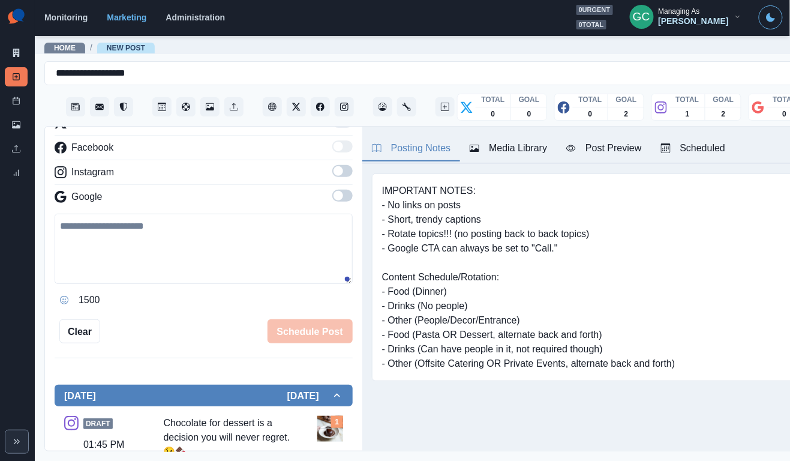
click at [700, 155] on div "Scheduled" at bounding box center [693, 148] width 65 height 14
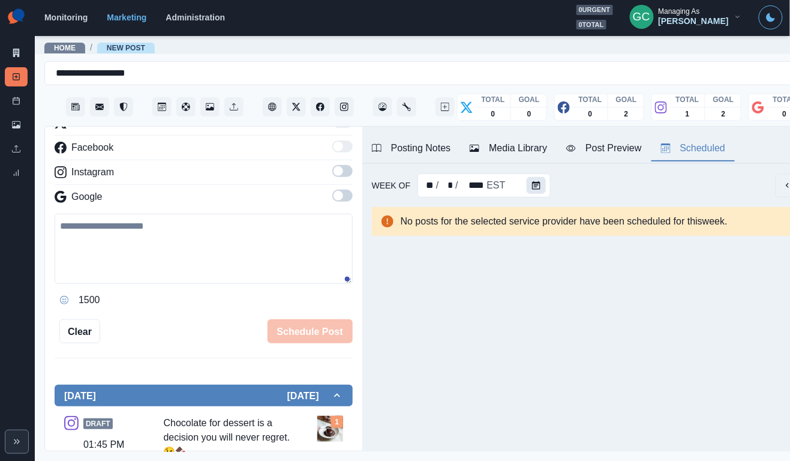
click at [535, 185] on icon "Calendar" at bounding box center [536, 185] width 8 height 8
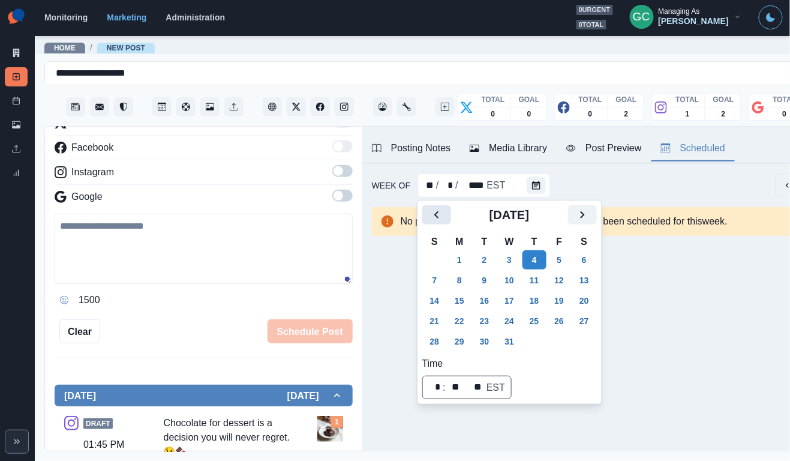
click at [433, 214] on icon "Previous" at bounding box center [437, 215] width 14 height 14
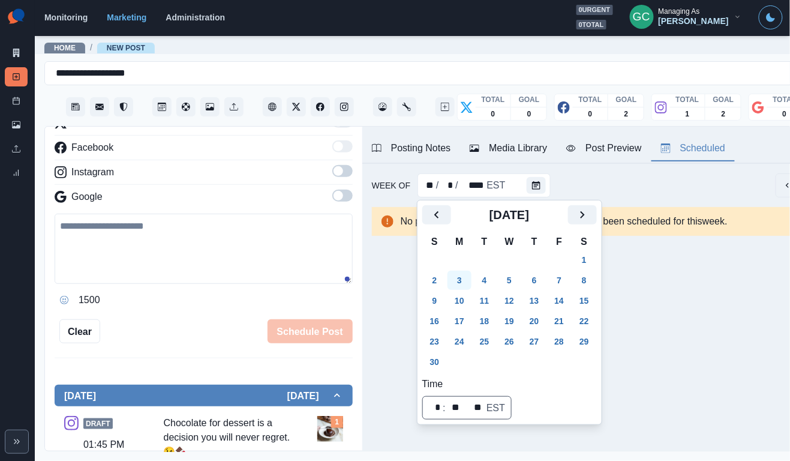
click at [450, 272] on button "3" at bounding box center [460, 280] width 24 height 19
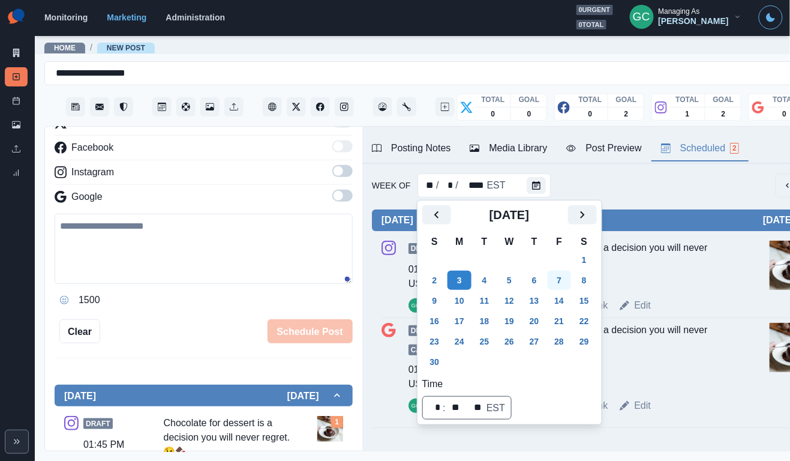
click at [563, 282] on button "7" at bounding box center [560, 280] width 24 height 19
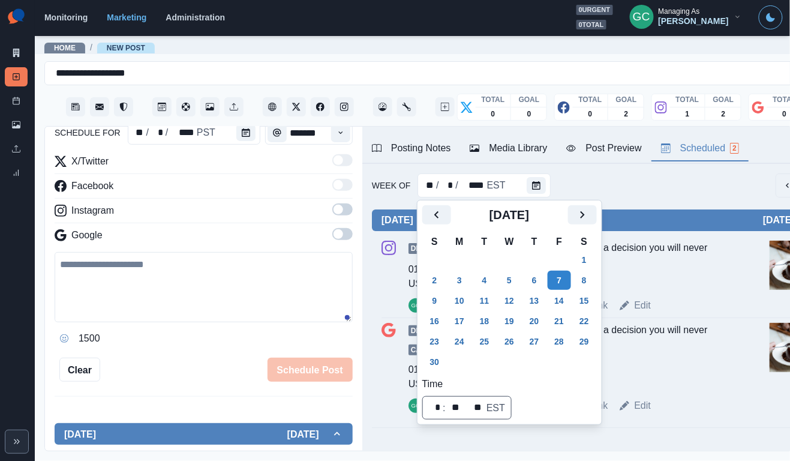
scroll to position [93, 0]
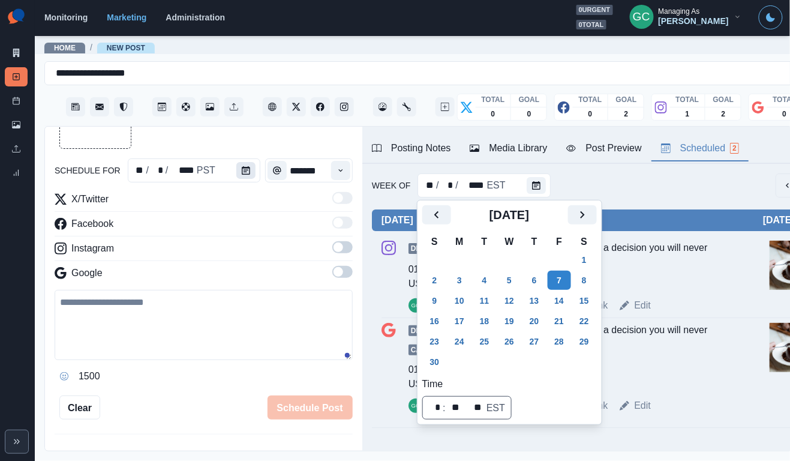
click at [251, 166] on button "Calendar" at bounding box center [245, 170] width 19 height 17
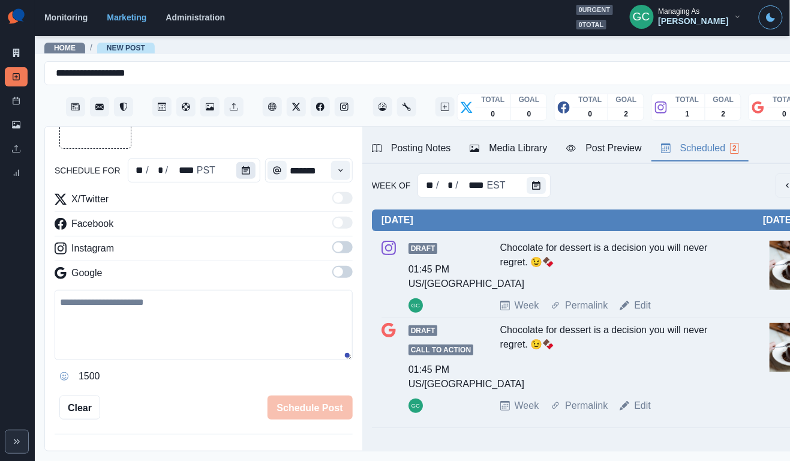
click at [251, 166] on button "Calendar" at bounding box center [245, 170] width 19 height 17
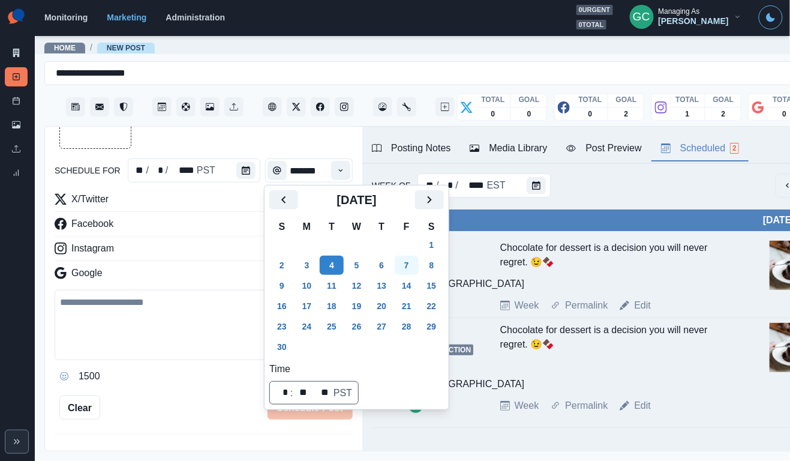
click at [407, 265] on button "7" at bounding box center [407, 265] width 24 height 19
click at [338, 174] on button "Time" at bounding box center [340, 170] width 19 height 19
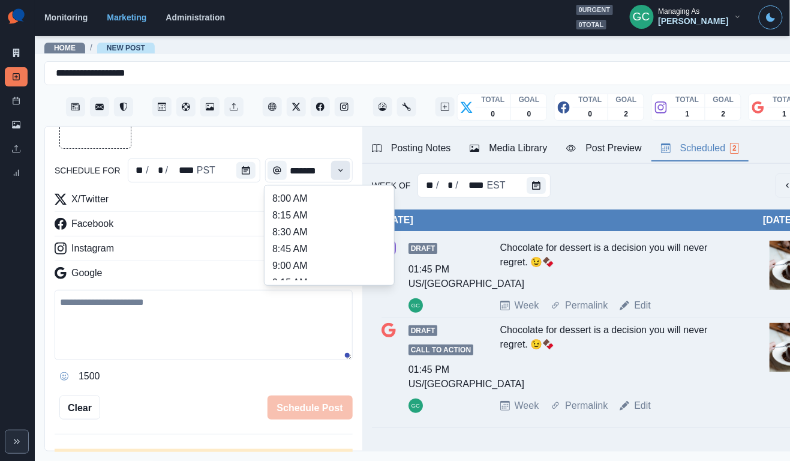
click at [338, 174] on icon "Time" at bounding box center [341, 170] width 8 height 8
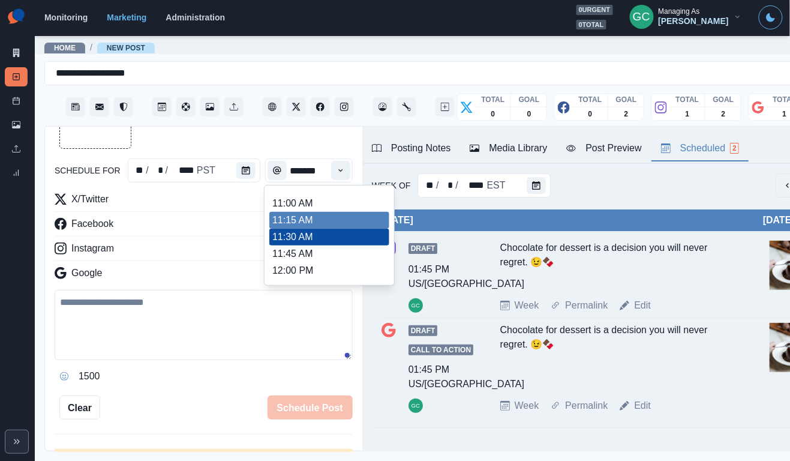
scroll to position [196, 0]
click at [314, 226] on li "11:15 AM" at bounding box center [329, 220] width 120 height 17
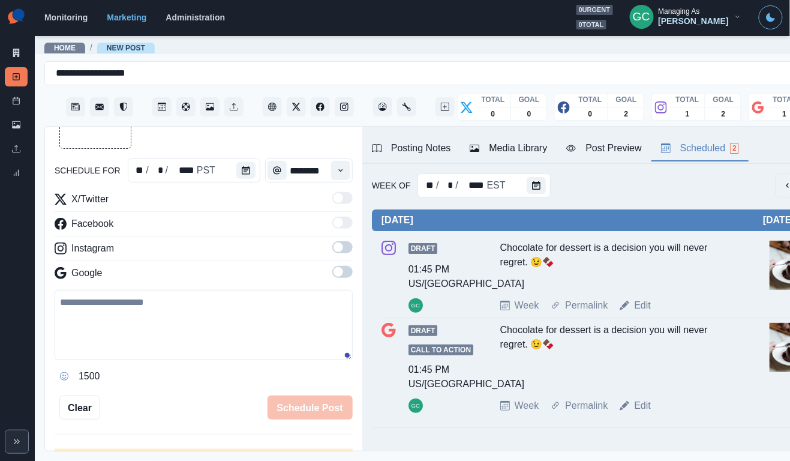
click at [347, 274] on span at bounding box center [342, 272] width 20 height 12
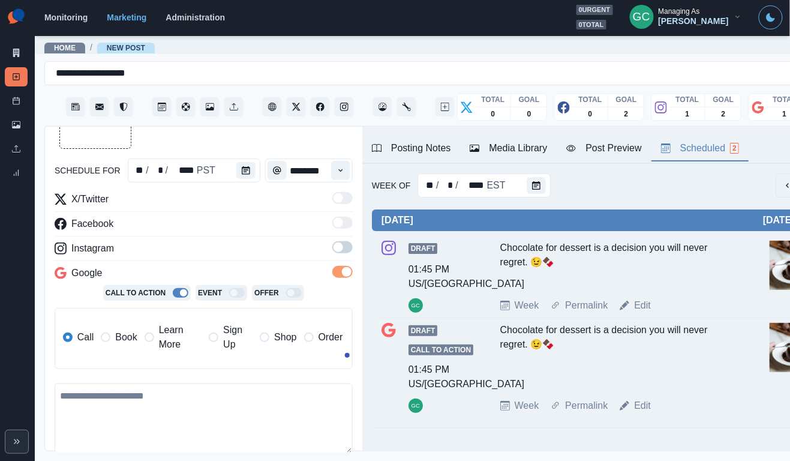
click at [347, 247] on span at bounding box center [342, 247] width 20 height 12
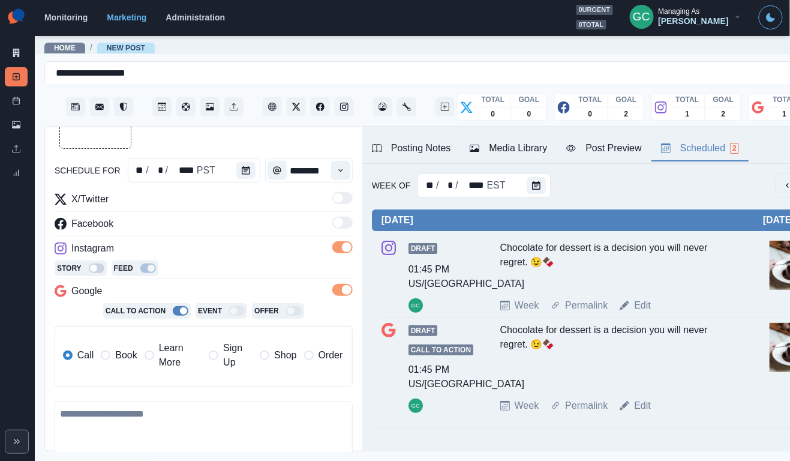
click at [421, 151] on div "Posting Notes" at bounding box center [411, 148] width 79 height 14
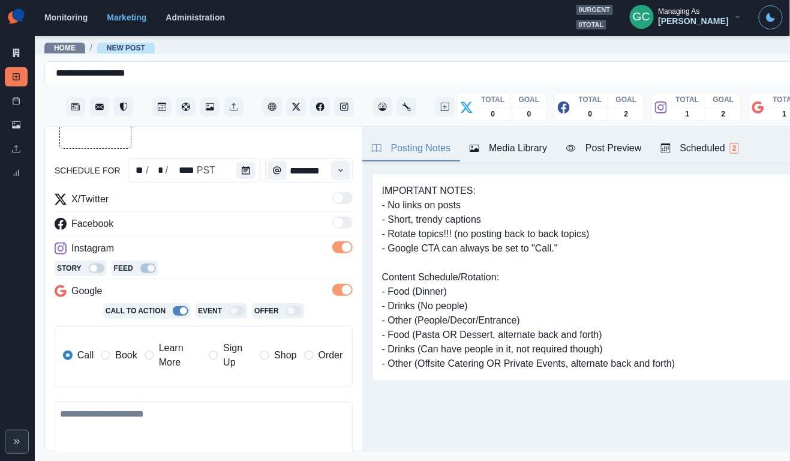
click at [512, 142] on div "Media Library" at bounding box center [508, 148] width 77 height 14
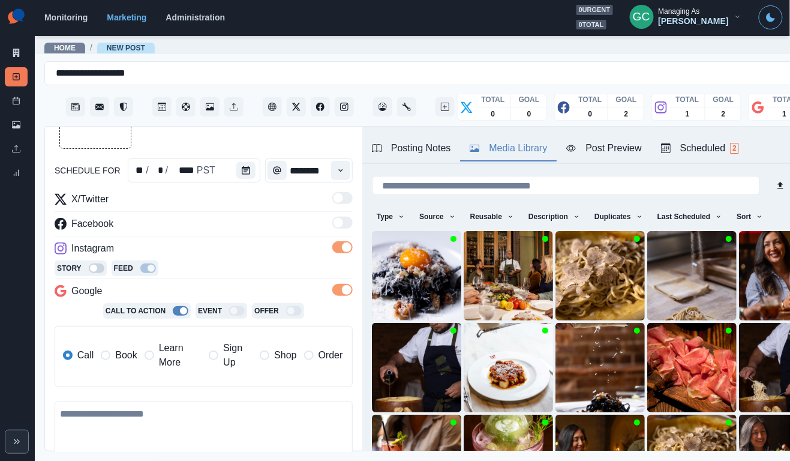
click at [677, 142] on div "Scheduled 2" at bounding box center [700, 148] width 78 height 14
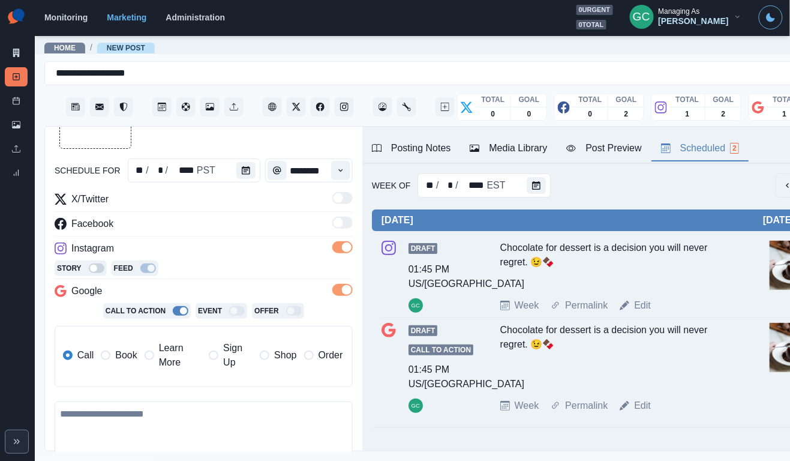
click at [517, 138] on button "Media Library" at bounding box center [508, 148] width 97 height 25
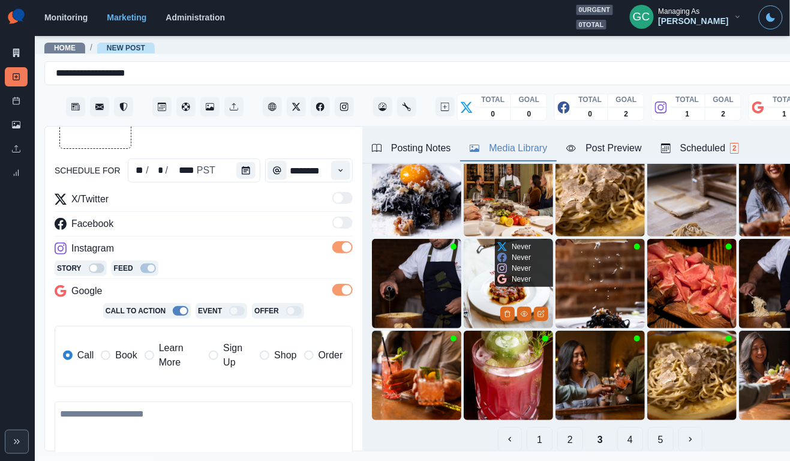
scroll to position [103, 0]
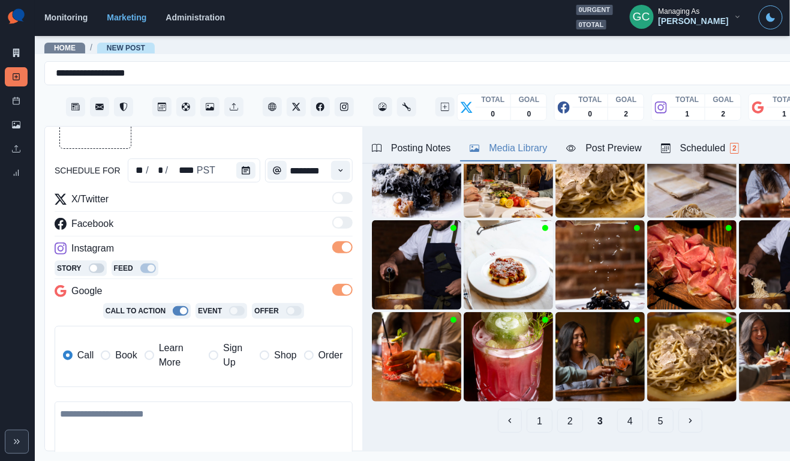
click at [425, 150] on div "Posting Notes" at bounding box center [411, 148] width 79 height 14
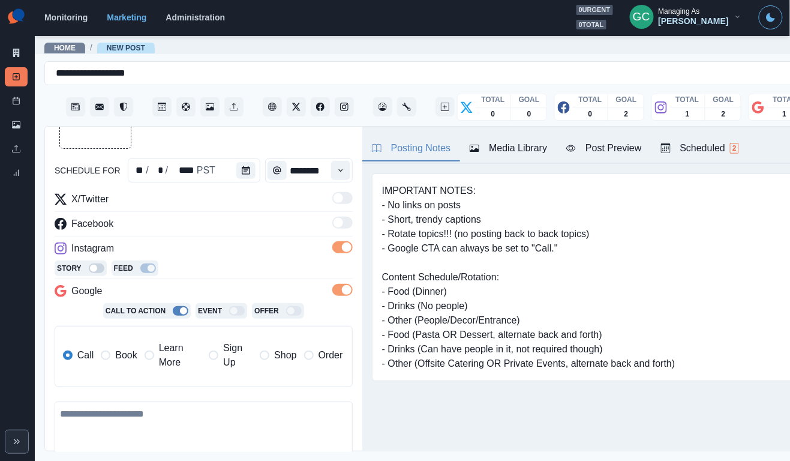
scroll to position [0, 0]
click at [466, 150] on button "Media Library" at bounding box center [508, 148] width 97 height 25
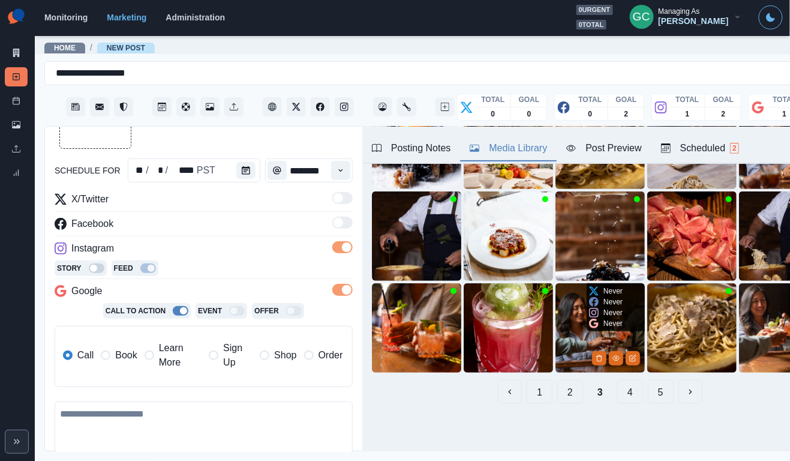
scroll to position [131, 0]
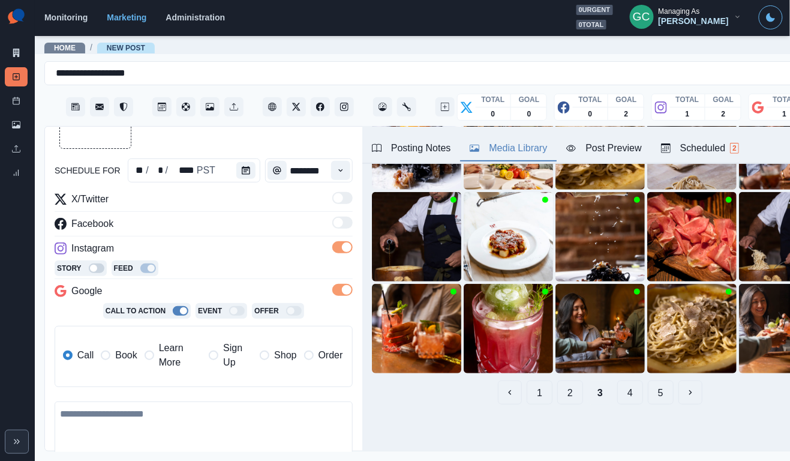
click at [545, 392] on button "1" at bounding box center [540, 392] width 26 height 24
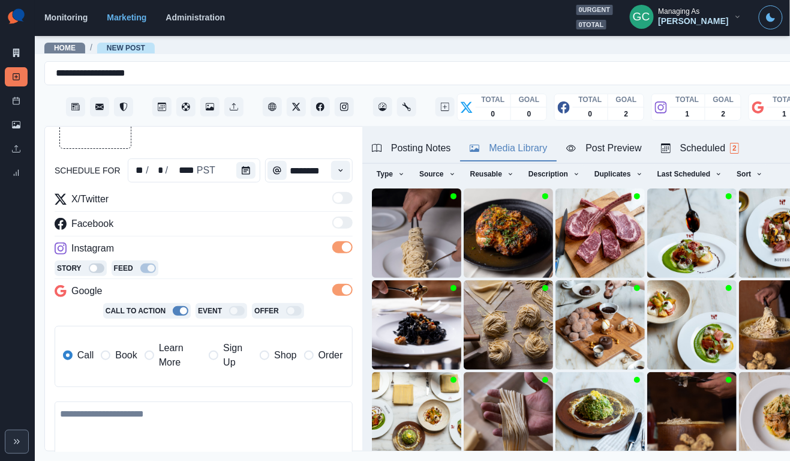
scroll to position [95, 0]
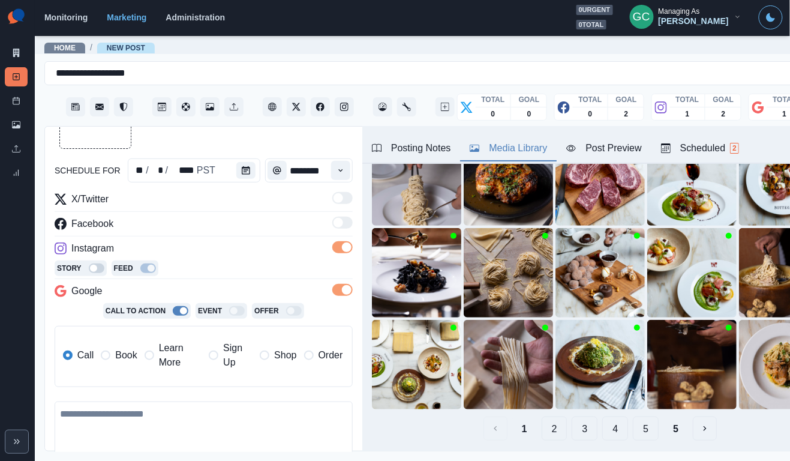
click at [555, 429] on button "2" at bounding box center [555, 428] width 26 height 24
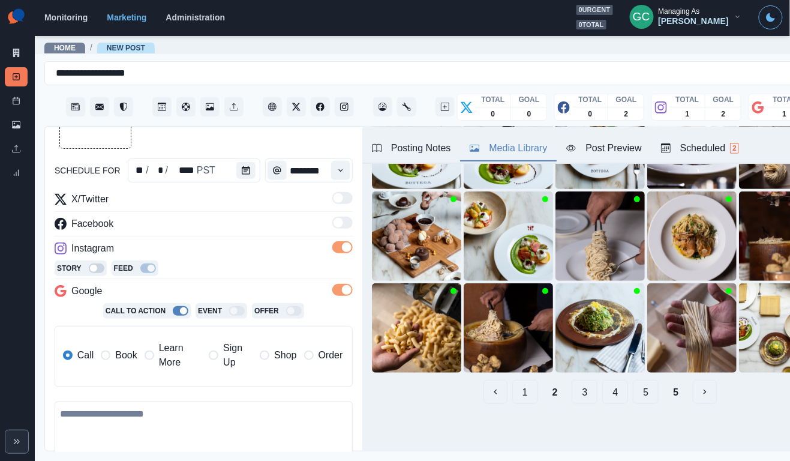
scroll to position [131, 0]
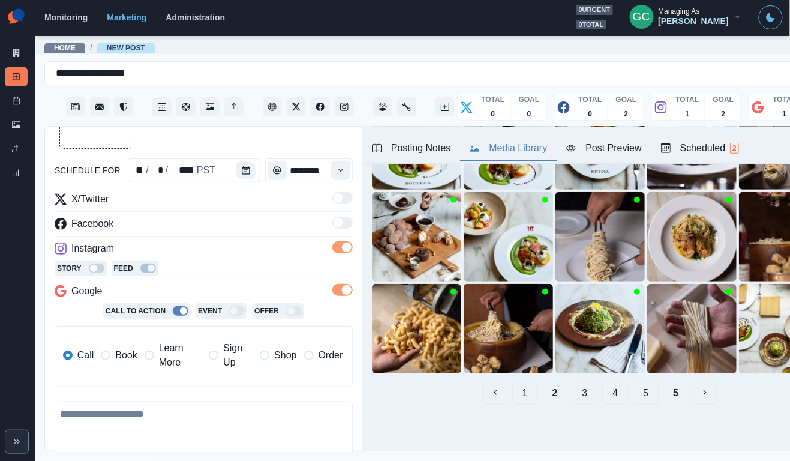
click at [592, 397] on button "3" at bounding box center [585, 392] width 26 height 24
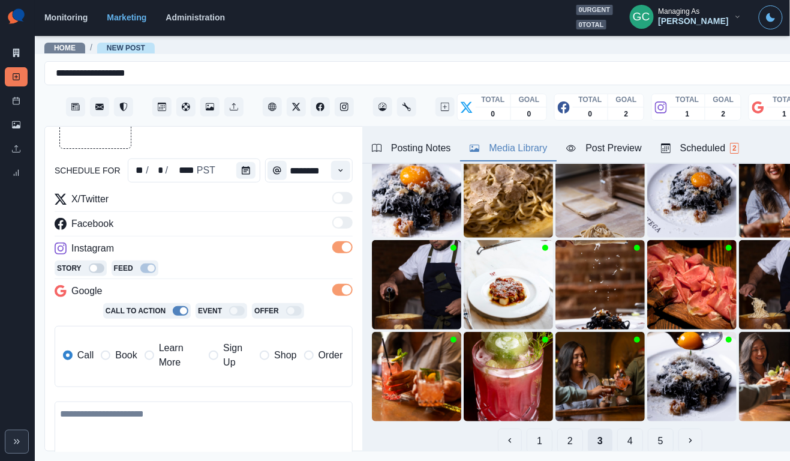
scroll to position [85, 0]
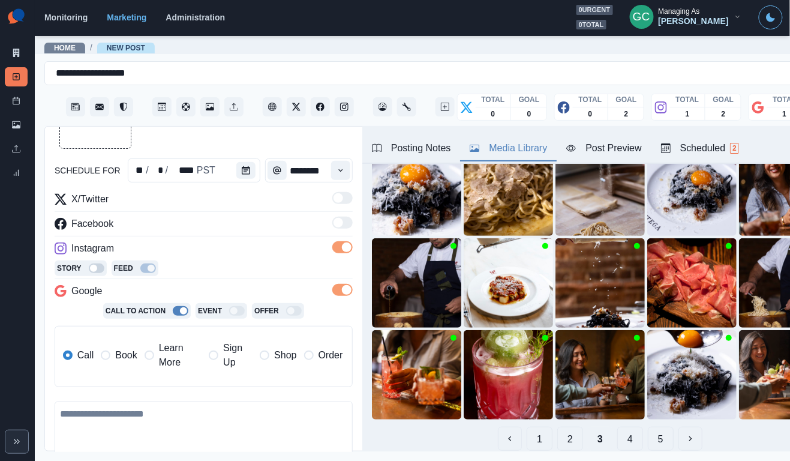
click at [615, 440] on div "1 2 3 4 5" at bounding box center [600, 439] width 457 height 24
click at [629, 443] on button "4" at bounding box center [630, 439] width 26 height 24
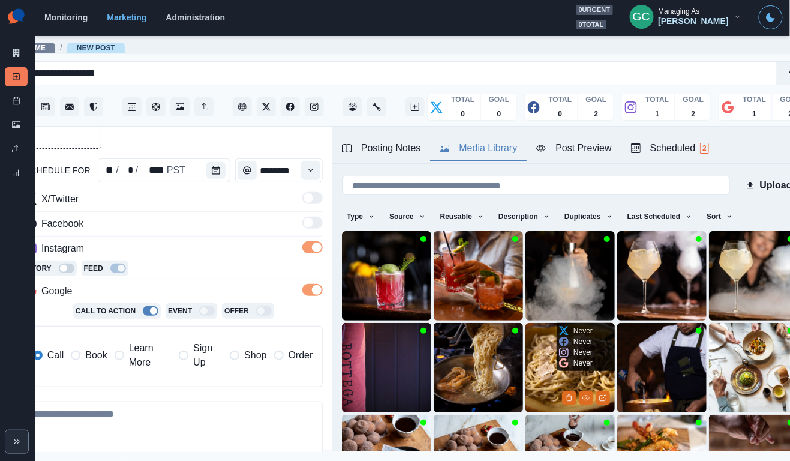
scroll to position [0, 34]
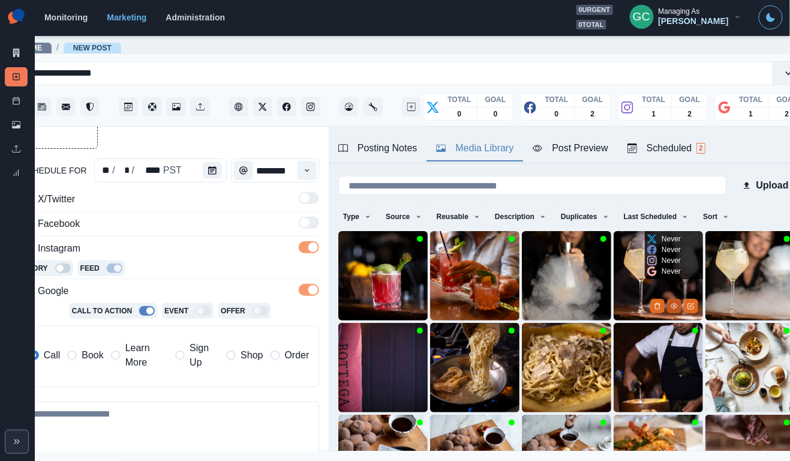
click at [673, 309] on icon "View Media" at bounding box center [674, 305] width 7 height 7
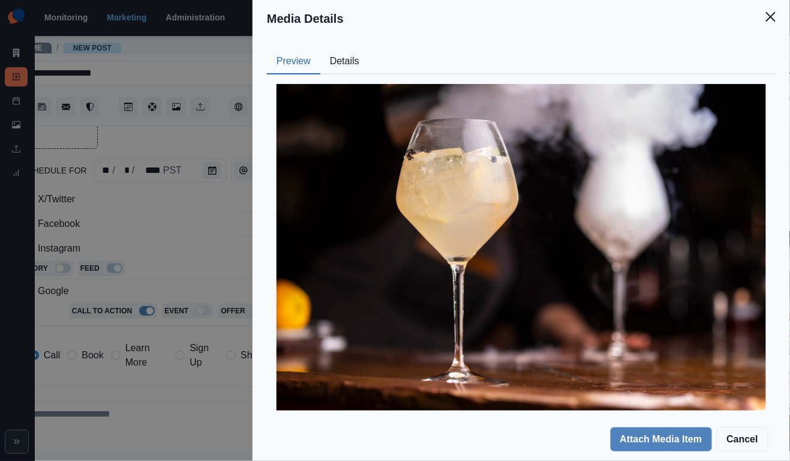
click at [346, 62] on button "Details" at bounding box center [344, 61] width 49 height 25
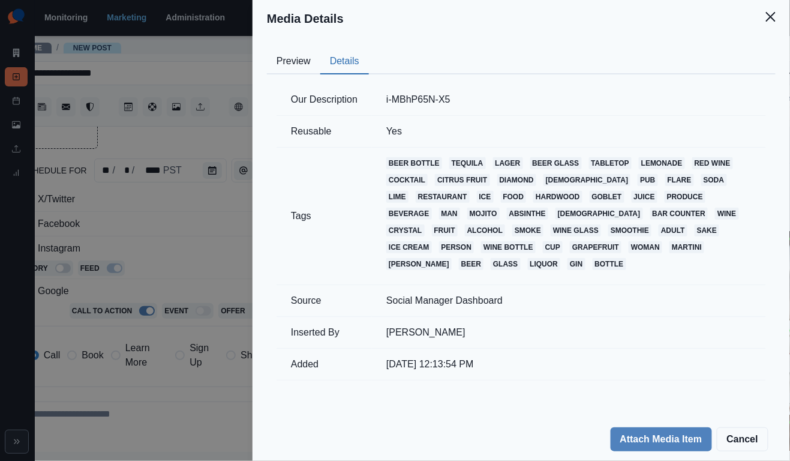
click at [301, 62] on button "Preview" at bounding box center [293, 61] width 53 height 25
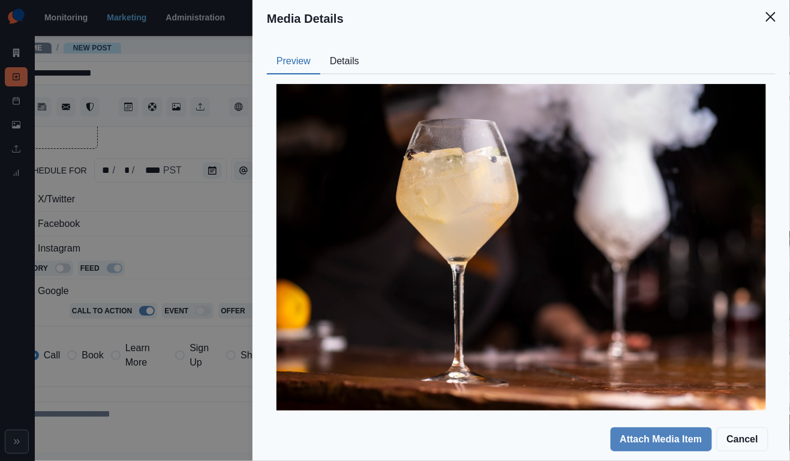
click at [187, 221] on div "Media Details Preview Details Our Description i-MBhP65N-X5 Reusable Yes Tags be…" at bounding box center [395, 230] width 790 height 461
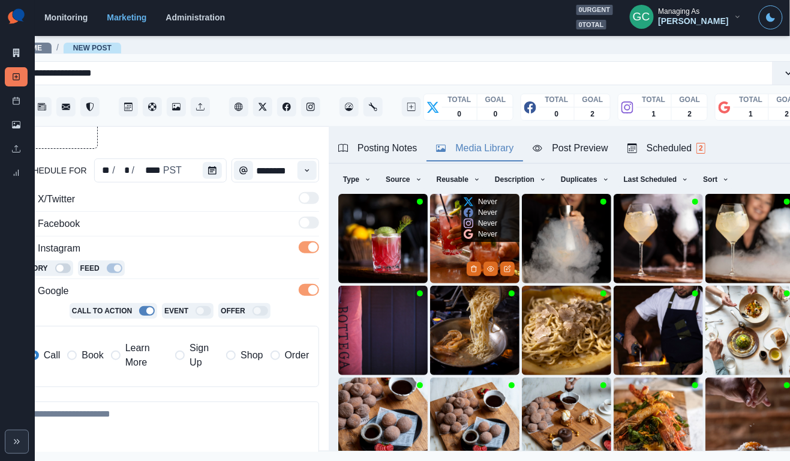
scroll to position [2, 0]
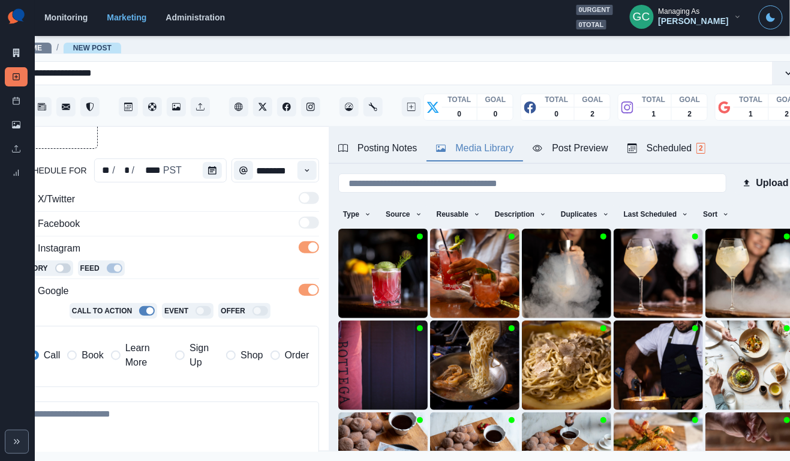
click at [685, 151] on div "Scheduled 2" at bounding box center [667, 148] width 78 height 14
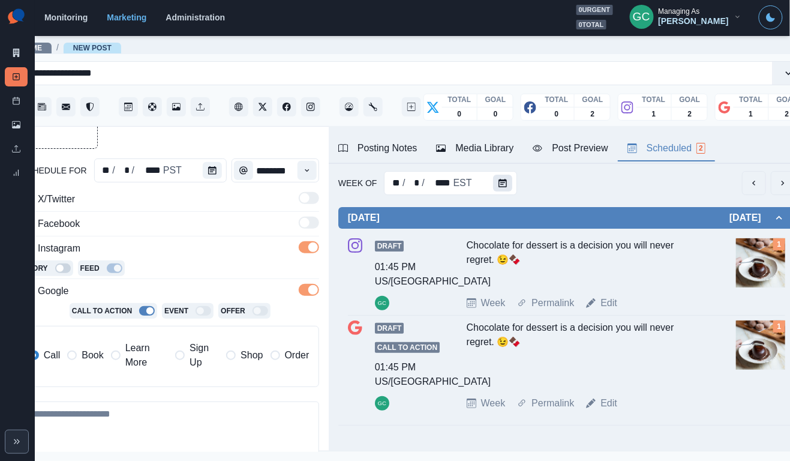
click at [499, 182] on icon "Calendar" at bounding box center [503, 183] width 8 height 8
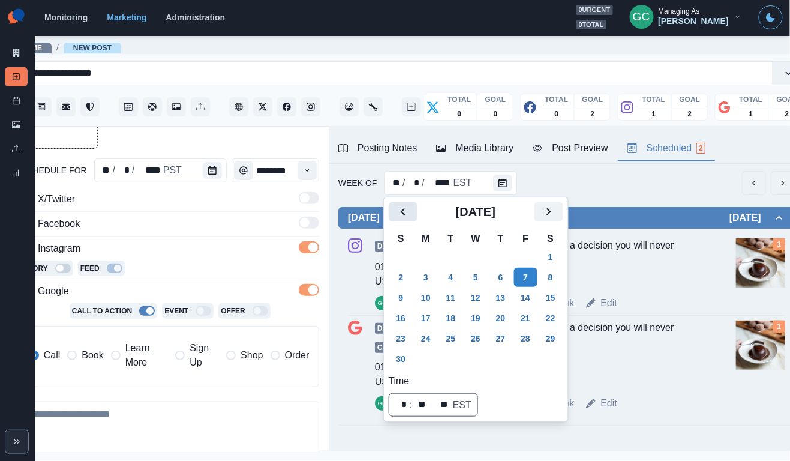
click at [409, 220] on button "Previous" at bounding box center [403, 211] width 29 height 19
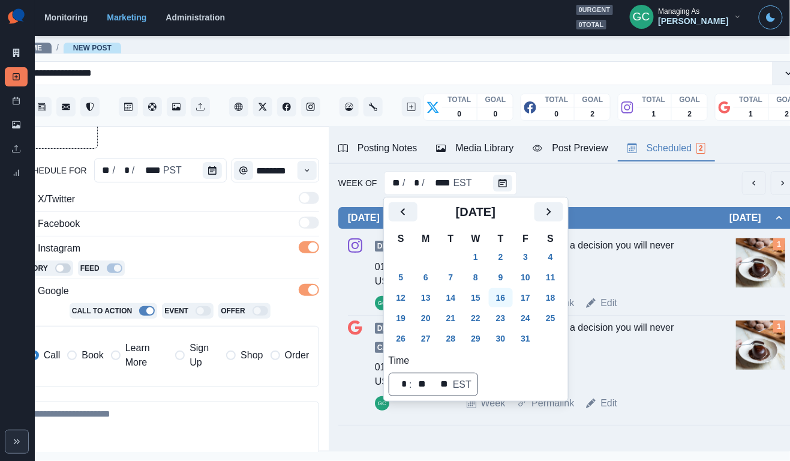
click at [496, 301] on button "16" at bounding box center [501, 297] width 24 height 19
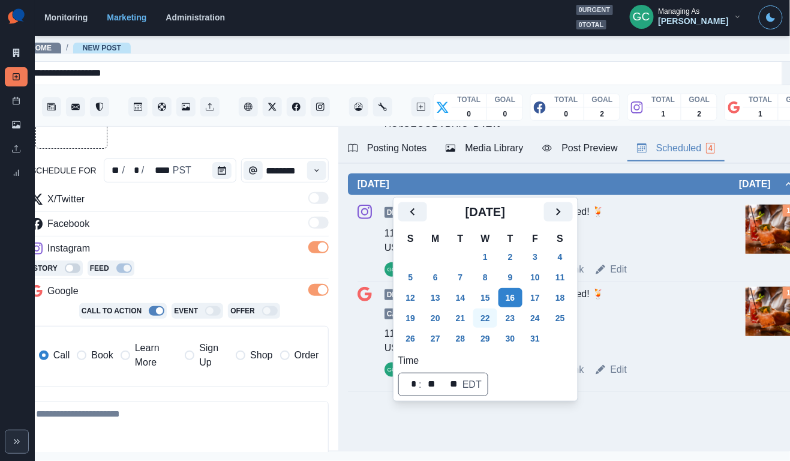
scroll to position [296, 0]
click at [659, 262] on div "Week Permalink Edit" at bounding box center [608, 269] width 265 height 14
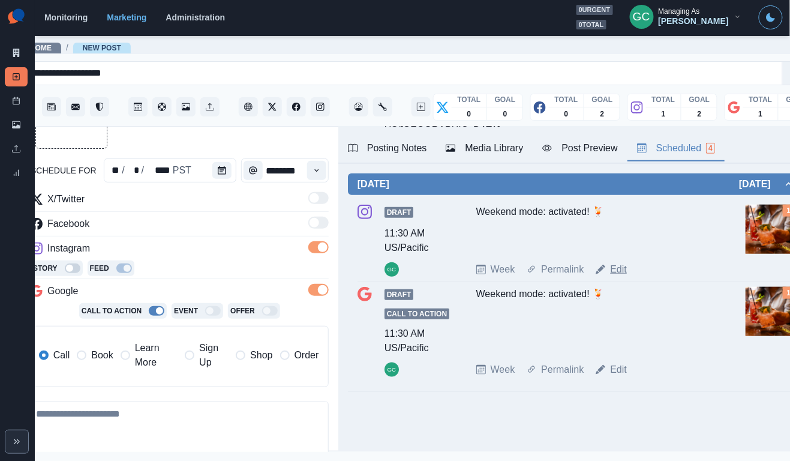
click at [618, 267] on link "Edit" at bounding box center [618, 269] width 17 height 14
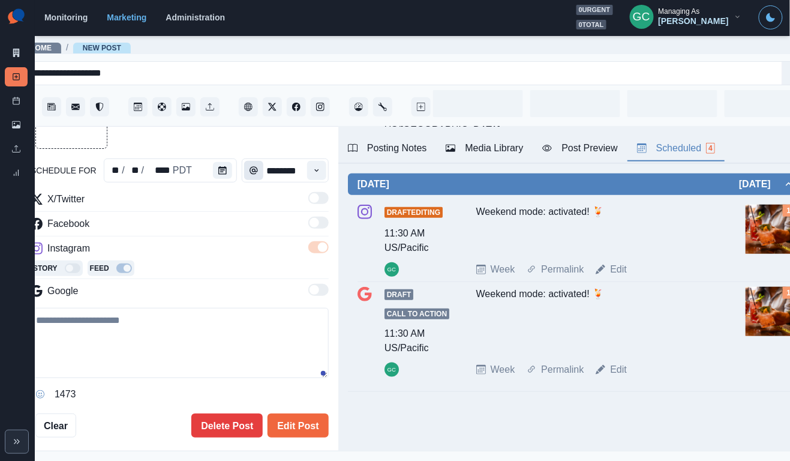
type input "********"
type textarea "**********"
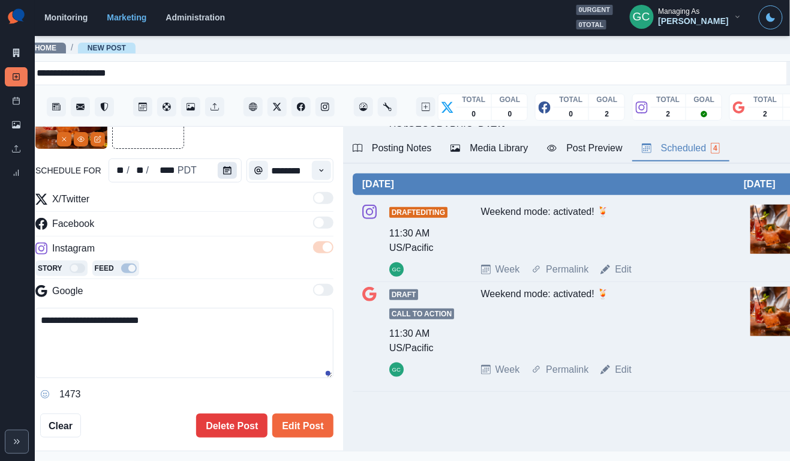
click at [223, 170] on icon "Calendar" at bounding box center [227, 170] width 8 height 8
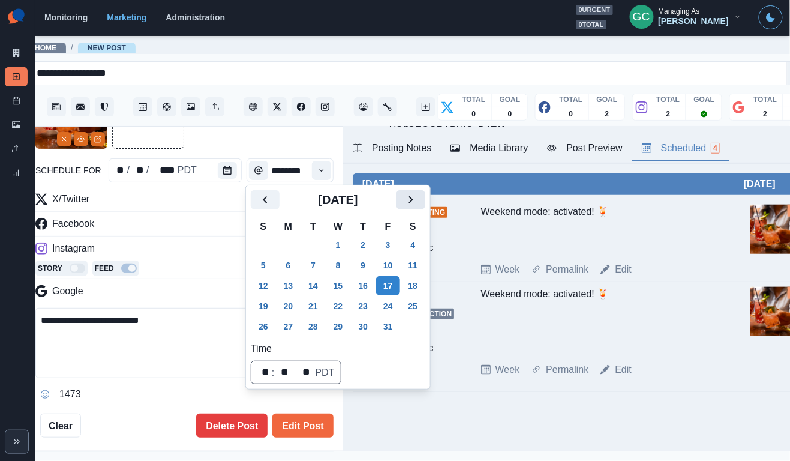
click at [415, 205] on icon "Next" at bounding box center [411, 200] width 14 height 14
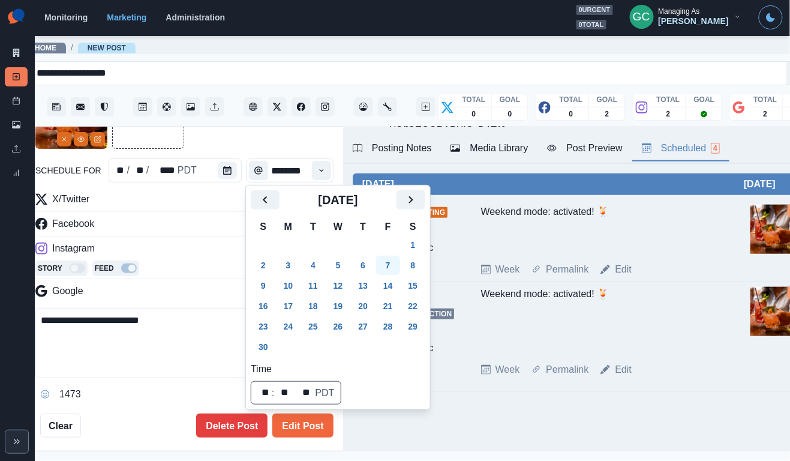
click at [395, 274] on button "7" at bounding box center [388, 265] width 24 height 19
click at [319, 430] on button "Edit Post" at bounding box center [302, 425] width 61 height 24
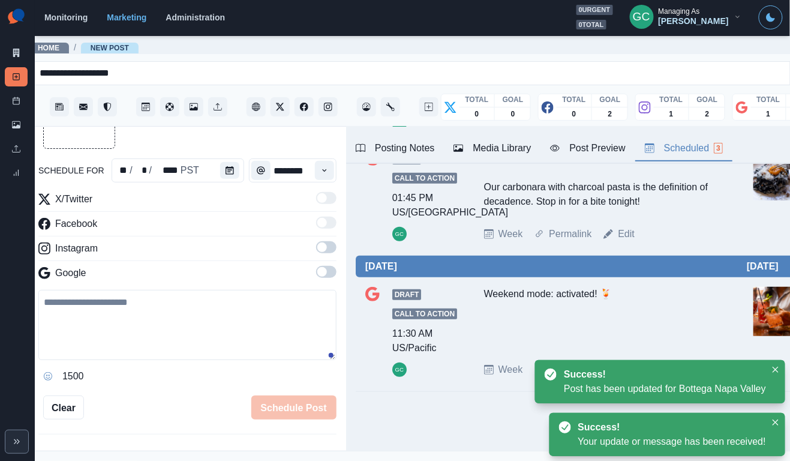
scroll to position [0, 16]
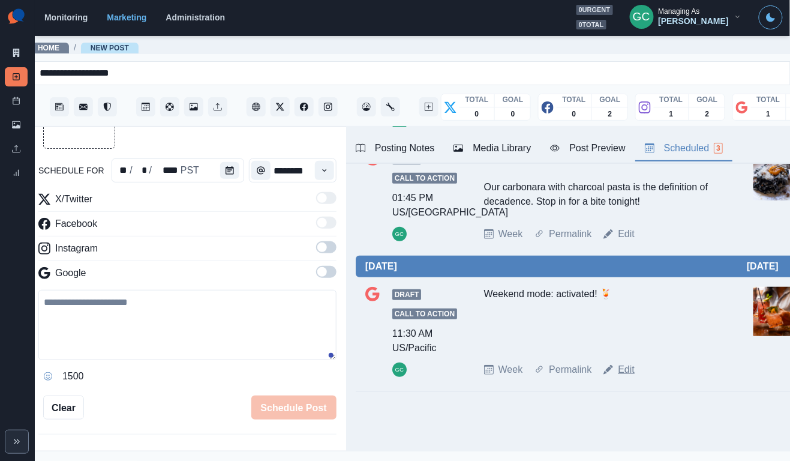
click at [628, 364] on link "Edit" at bounding box center [626, 369] width 17 height 14
type textarea "**********"
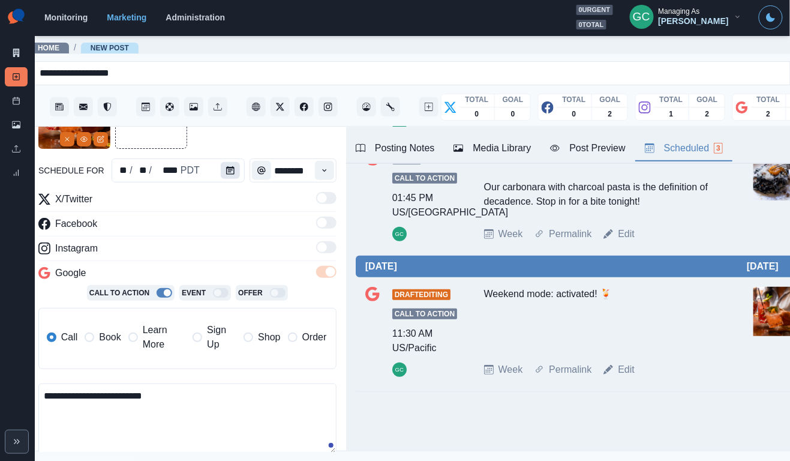
click at [229, 172] on icon "Calendar" at bounding box center [230, 170] width 8 height 8
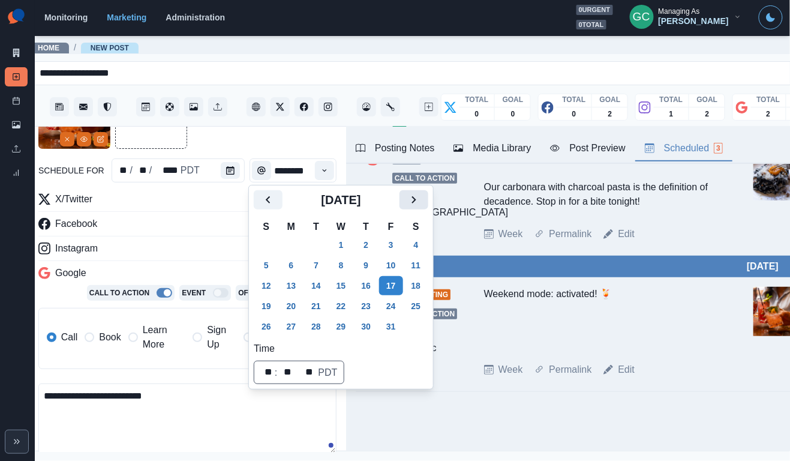
click at [421, 205] on icon "Next" at bounding box center [414, 200] width 14 height 14
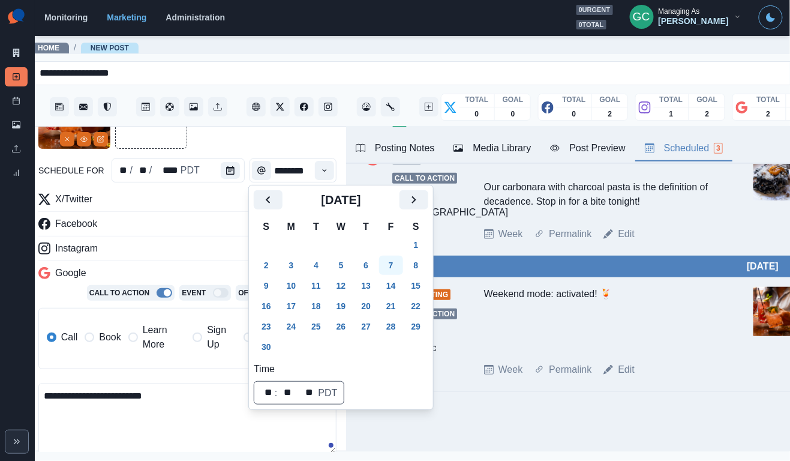
click at [400, 267] on button "7" at bounding box center [391, 265] width 24 height 19
click at [251, 438] on textarea "**********" at bounding box center [187, 418] width 298 height 70
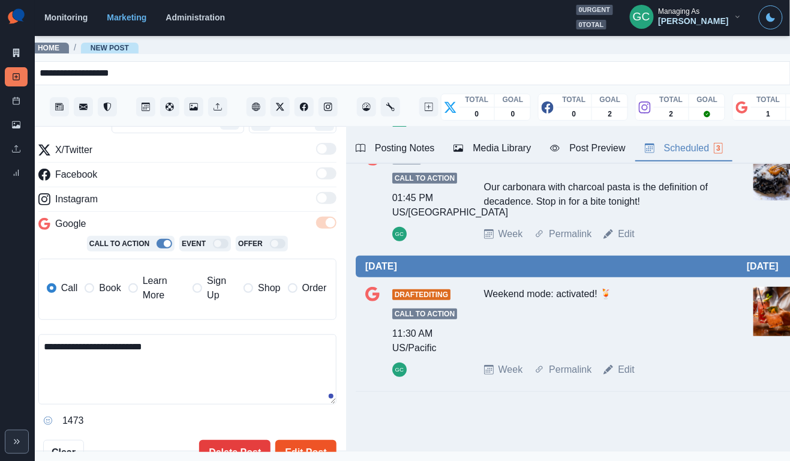
scroll to position [153, 0]
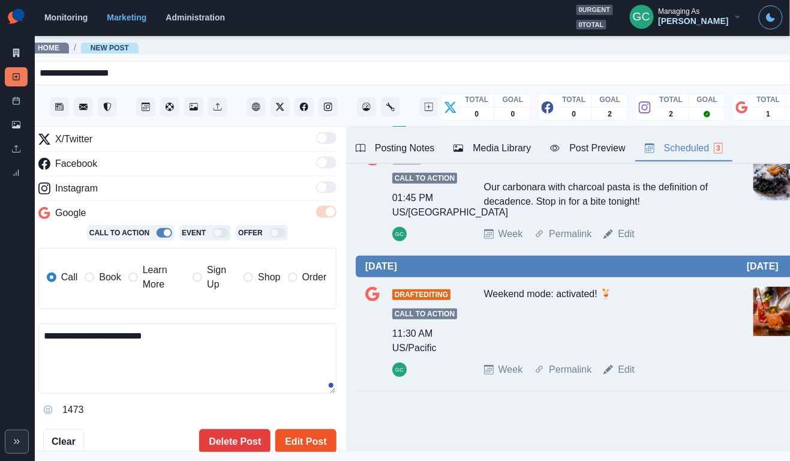
click at [309, 445] on button "Edit Post" at bounding box center [305, 441] width 61 height 24
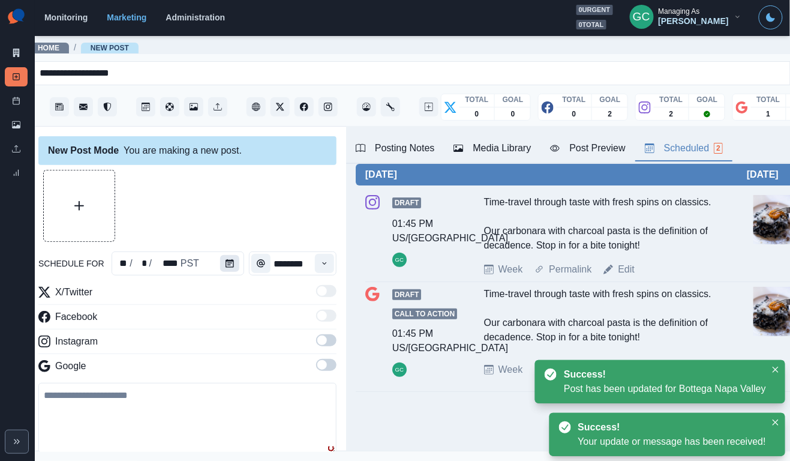
click at [235, 265] on button "Calendar" at bounding box center [229, 263] width 19 height 17
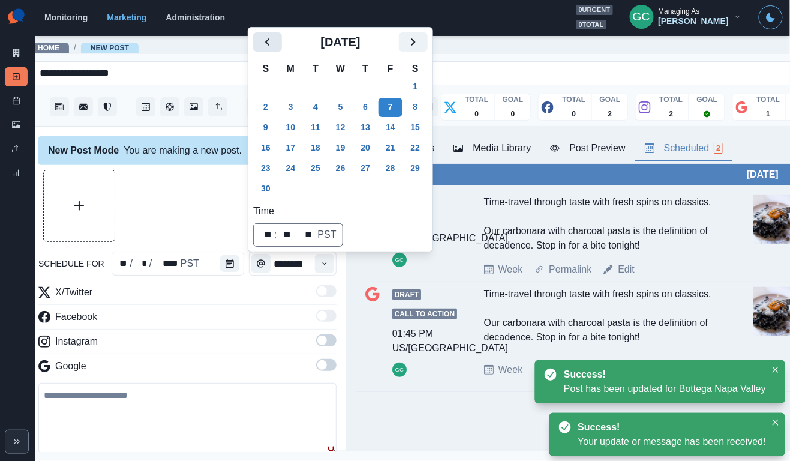
click at [266, 45] on icon "Previous" at bounding box center [267, 42] width 14 height 14
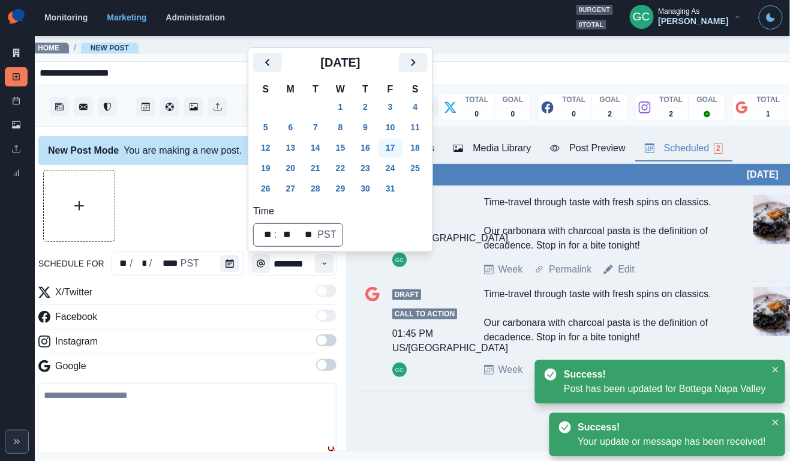
click at [402, 146] on button "17" at bounding box center [391, 148] width 24 height 19
click at [327, 267] on icon "Time" at bounding box center [324, 263] width 8 height 8
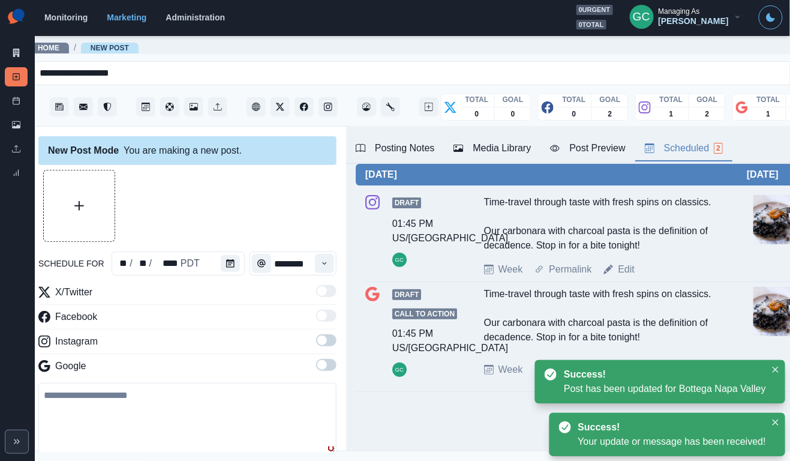
click at [323, 343] on span at bounding box center [322, 340] width 10 height 10
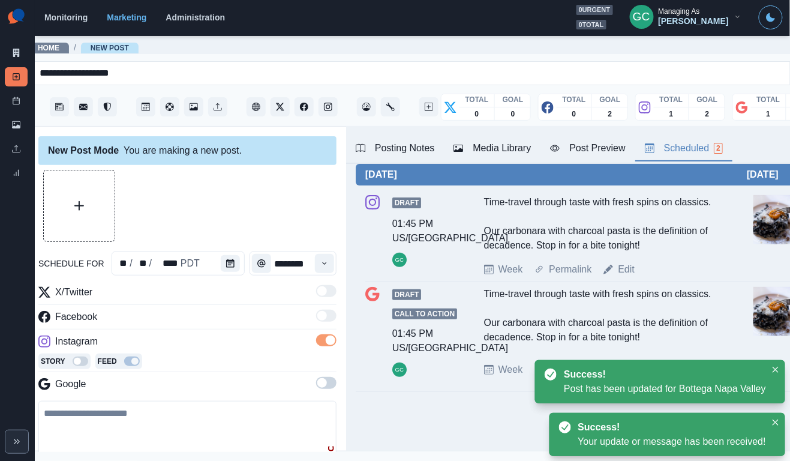
click at [325, 385] on span at bounding box center [322, 383] width 10 height 10
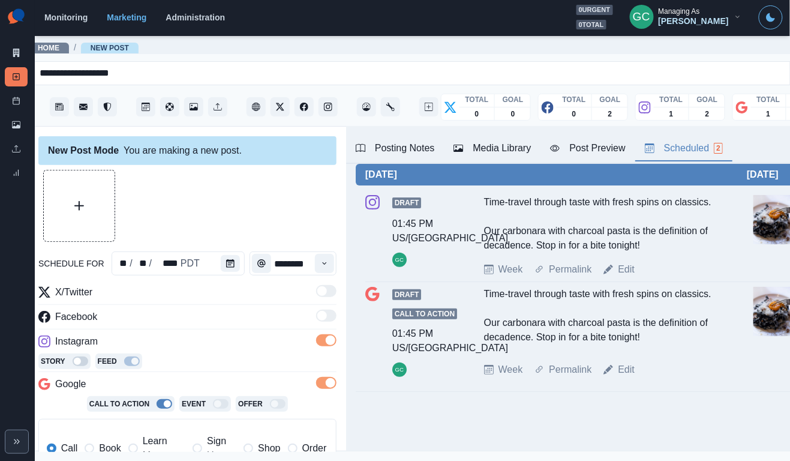
click at [502, 158] on button "Media Library" at bounding box center [492, 148] width 97 height 25
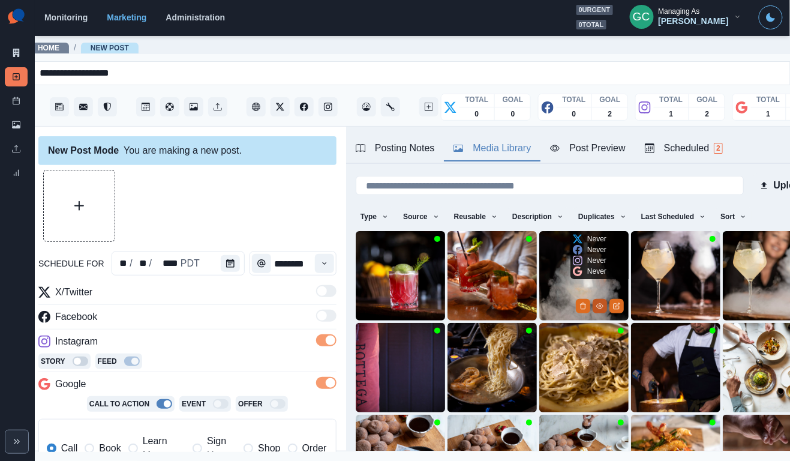
click at [599, 306] on icon "View Media" at bounding box center [599, 305] width 7 height 7
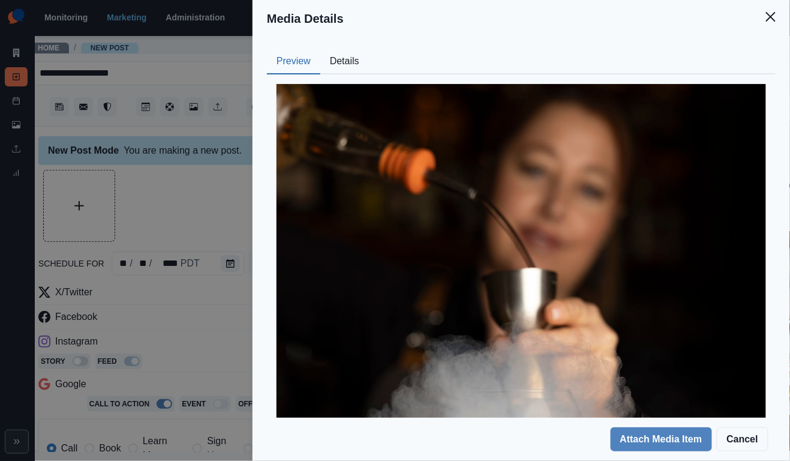
click at [343, 59] on button "Details" at bounding box center [344, 61] width 49 height 25
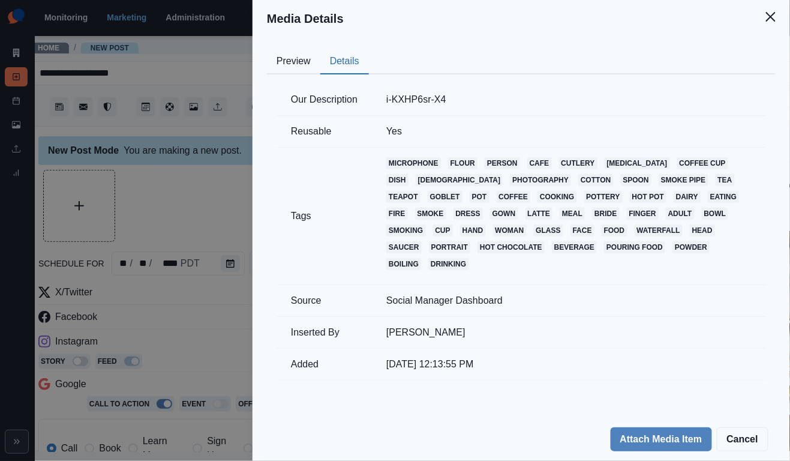
click at [292, 61] on button "Preview" at bounding box center [293, 61] width 53 height 25
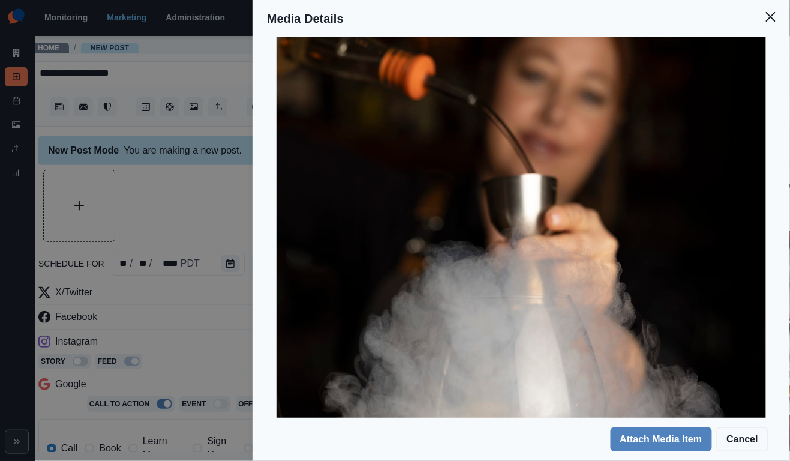
scroll to position [191, 0]
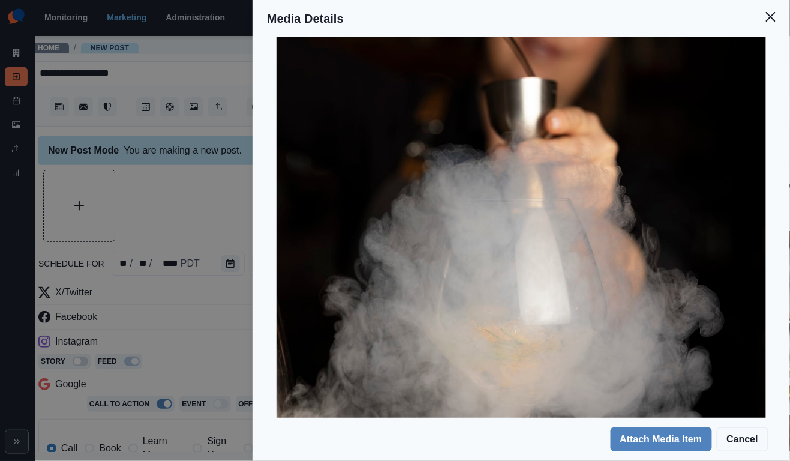
click at [191, 214] on div "Media Details Preview Details Our Description i-KXHP6sr-X4 Reusable Yes Tags mi…" at bounding box center [395, 230] width 790 height 461
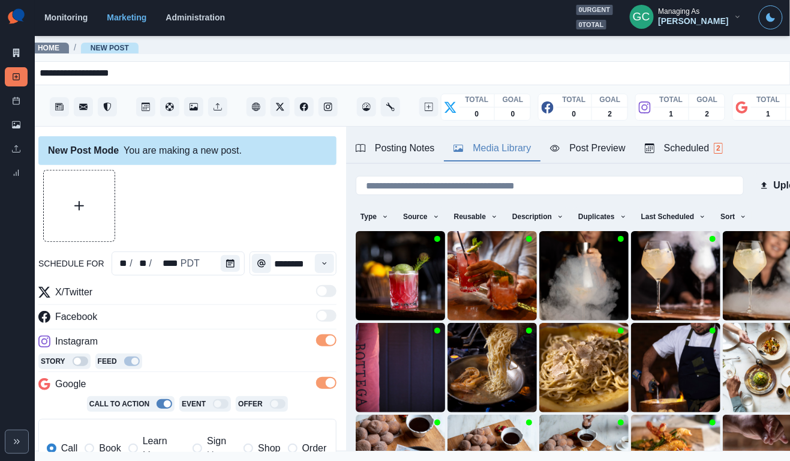
scroll to position [37, 0]
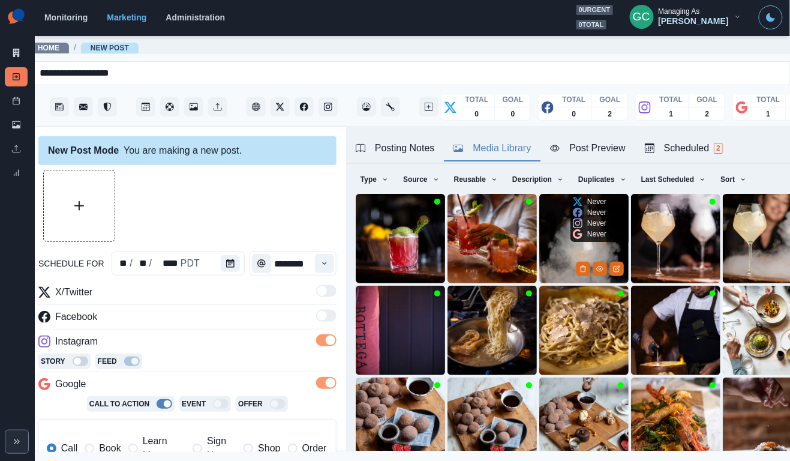
click at [563, 242] on img at bounding box center [583, 238] width 89 height 89
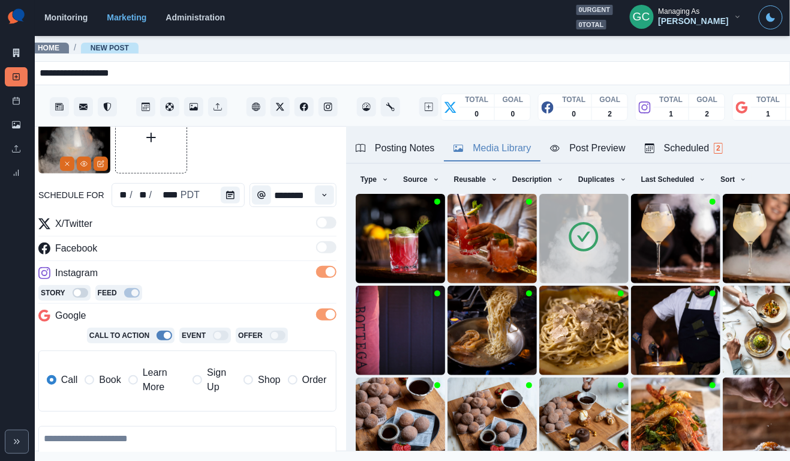
scroll to position [144, 0]
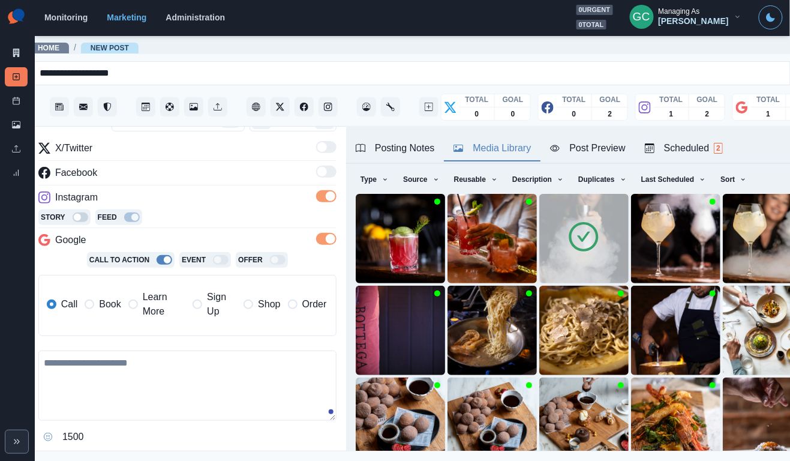
click at [121, 385] on textarea at bounding box center [187, 385] width 298 height 70
paste textarea "**********"
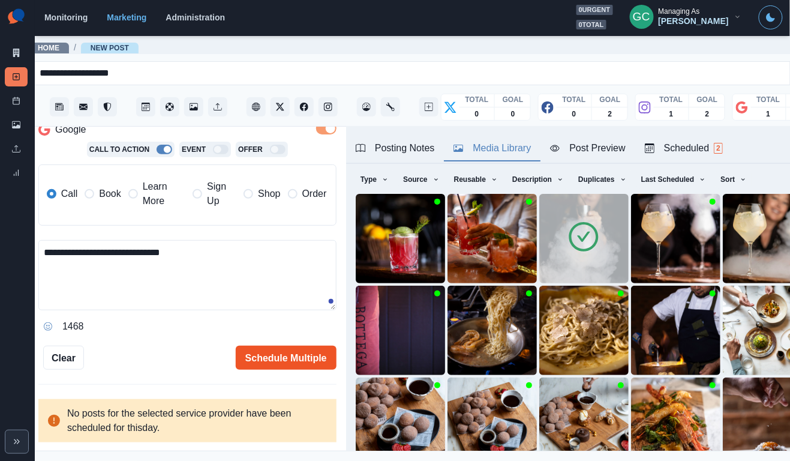
type textarea "**********"
click at [289, 356] on button "Schedule Multiple" at bounding box center [286, 358] width 101 height 24
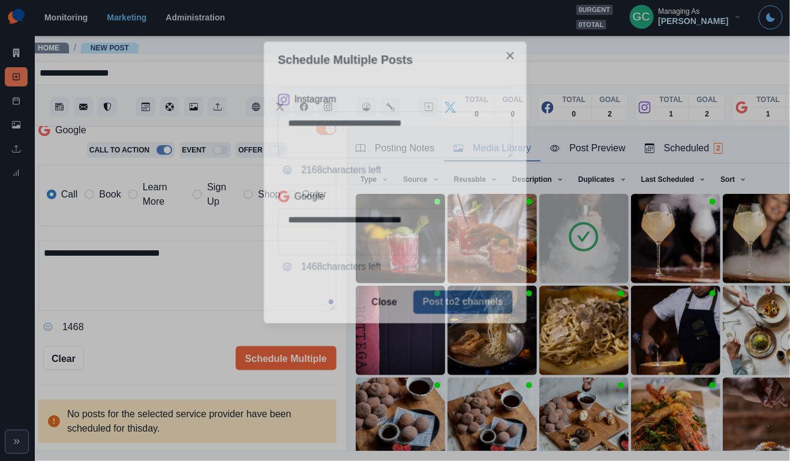
scroll to position [253, 0]
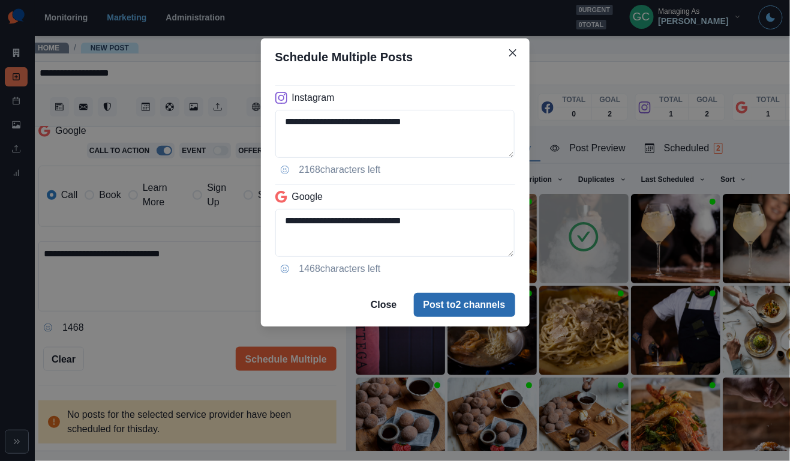
click at [497, 301] on button "Post to 2 channels" at bounding box center [464, 305] width 101 height 24
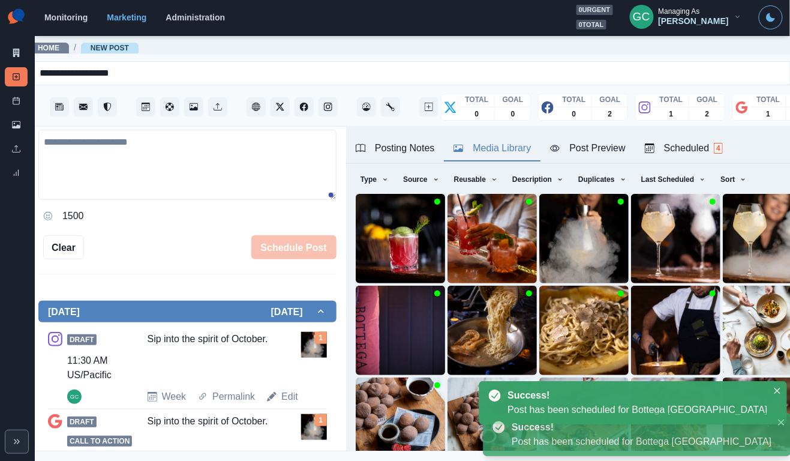
scroll to position [102, 0]
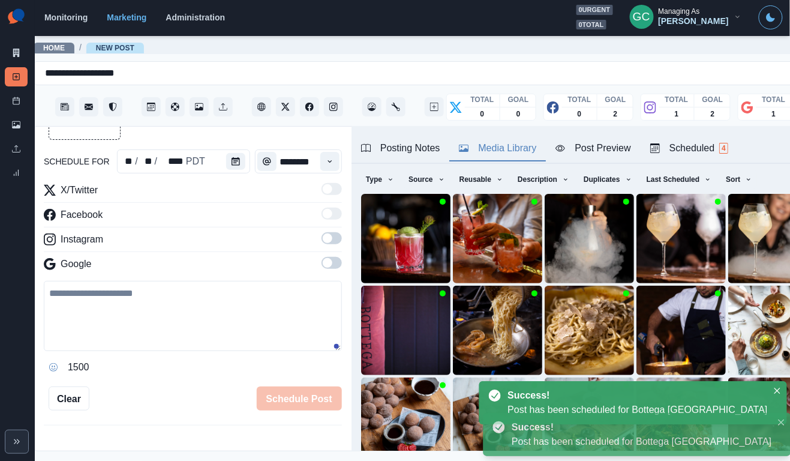
click at [718, 145] on div "Scheduled 4" at bounding box center [689, 148] width 78 height 14
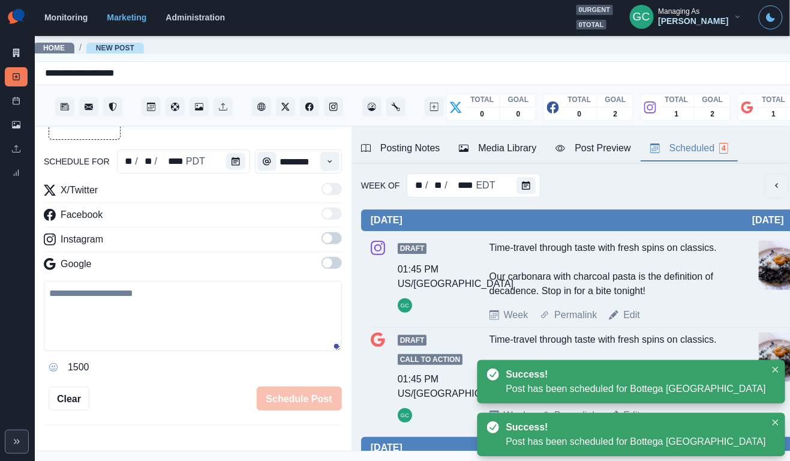
scroll to position [0, 0]
click at [431, 153] on div "Posting Notes" at bounding box center [400, 148] width 79 height 14
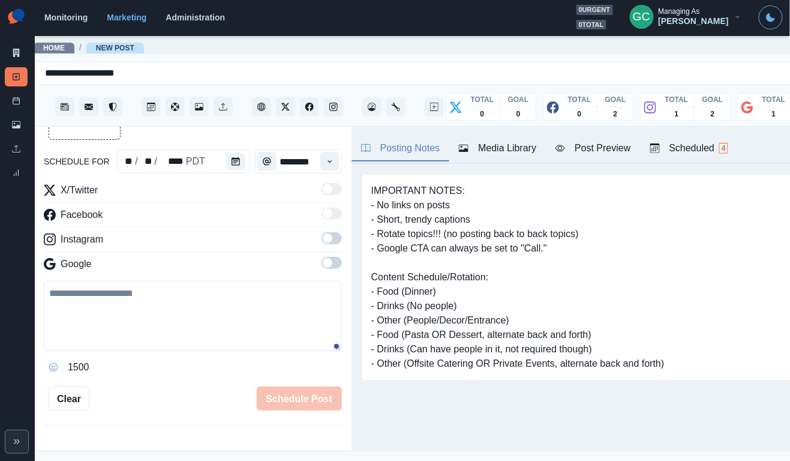
click at [703, 152] on div "Scheduled 4" at bounding box center [689, 148] width 78 height 14
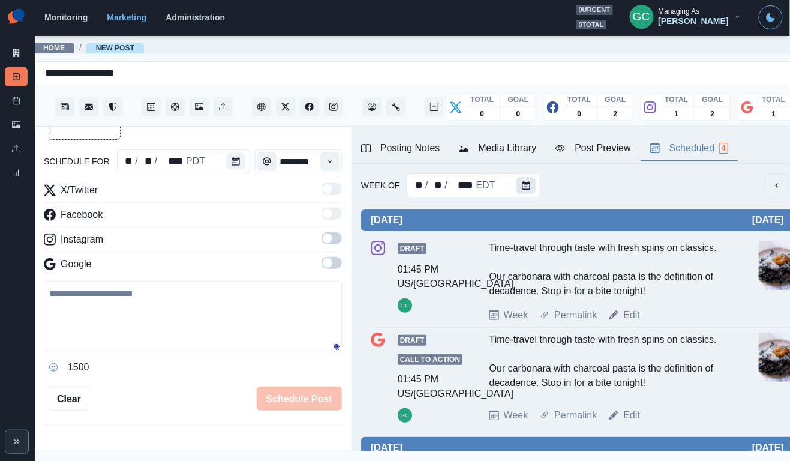
click at [518, 186] on button "Calendar" at bounding box center [526, 185] width 19 height 17
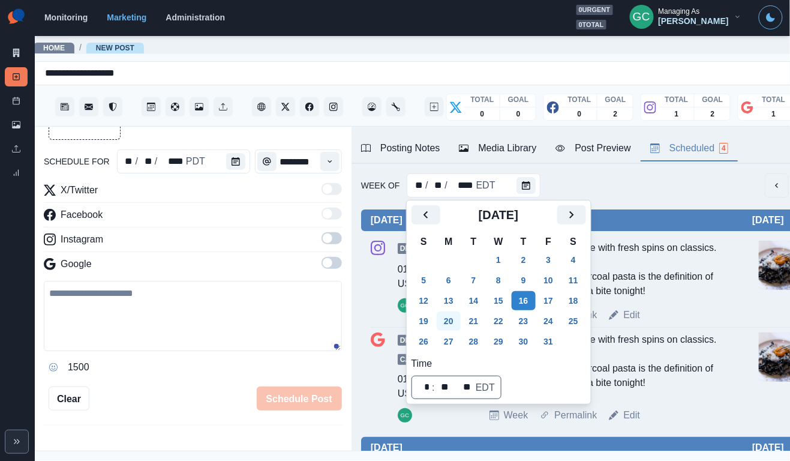
click at [453, 326] on button "20" at bounding box center [449, 320] width 24 height 19
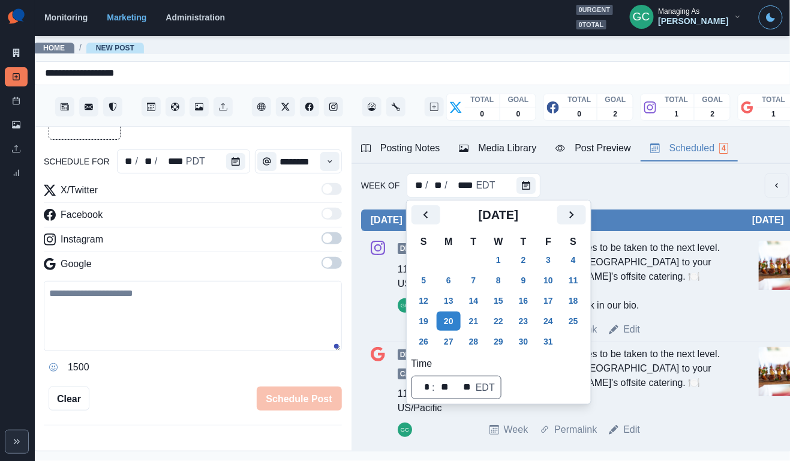
scroll to position [0, 7]
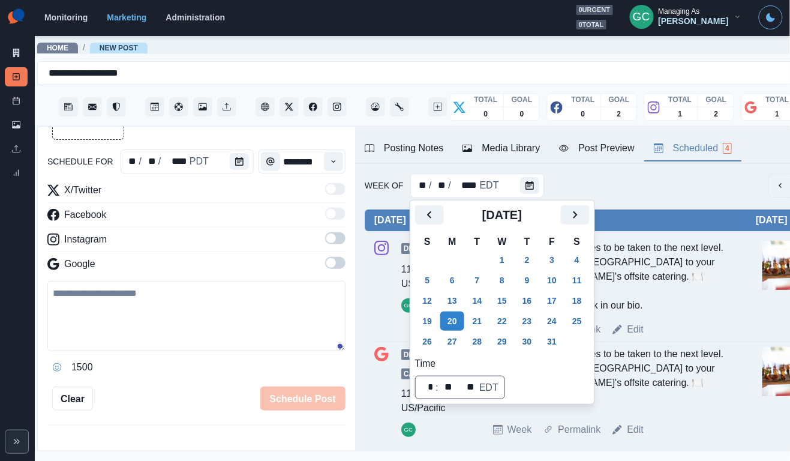
click at [410, 146] on div "Posting Notes" at bounding box center [404, 148] width 79 height 14
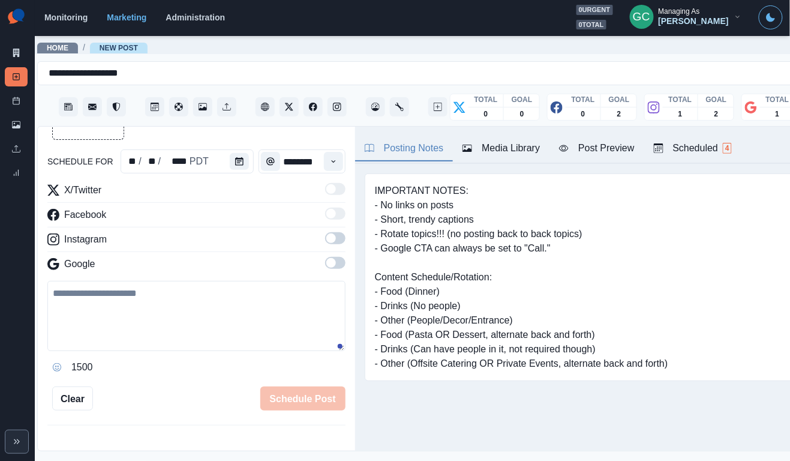
click at [732, 145] on span "4" at bounding box center [727, 148] width 9 height 11
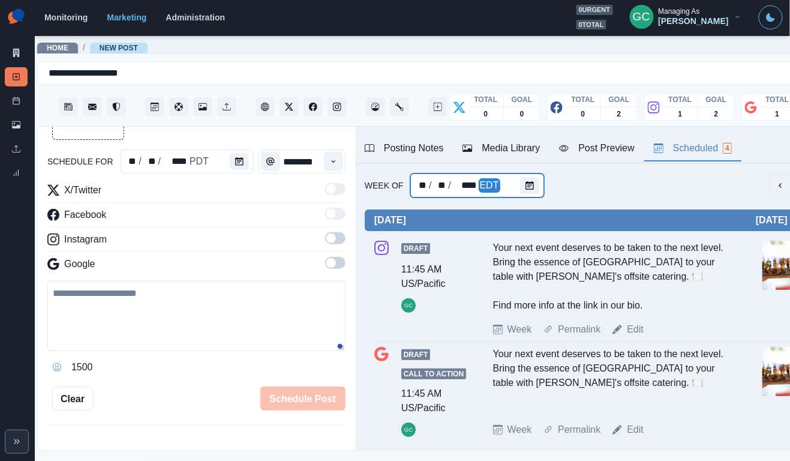
click at [517, 181] on div "** / ** / **** EDT" at bounding box center [476, 185] width 133 height 24
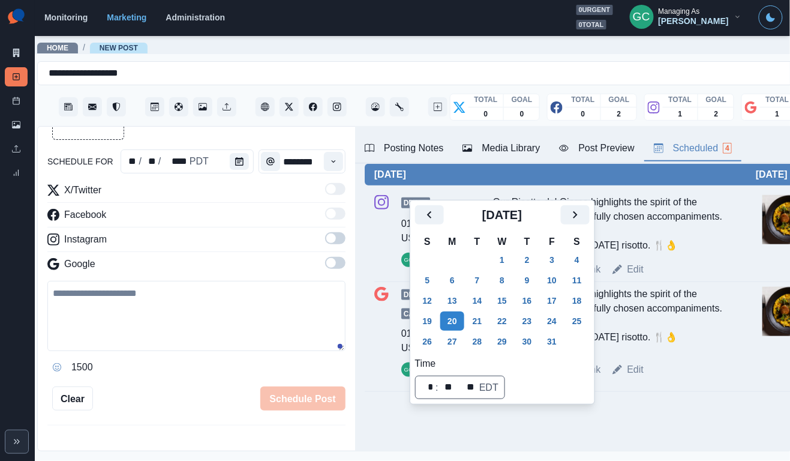
scroll to position [322, 0]
click at [526, 338] on button "30" at bounding box center [527, 341] width 24 height 19
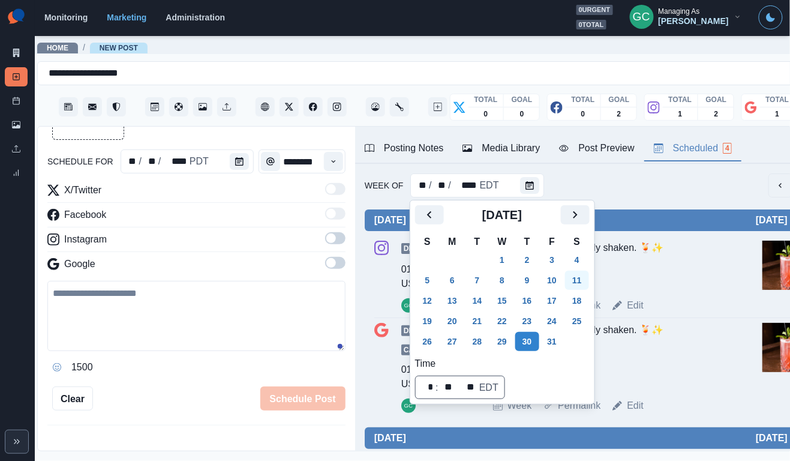
scroll to position [0, 5]
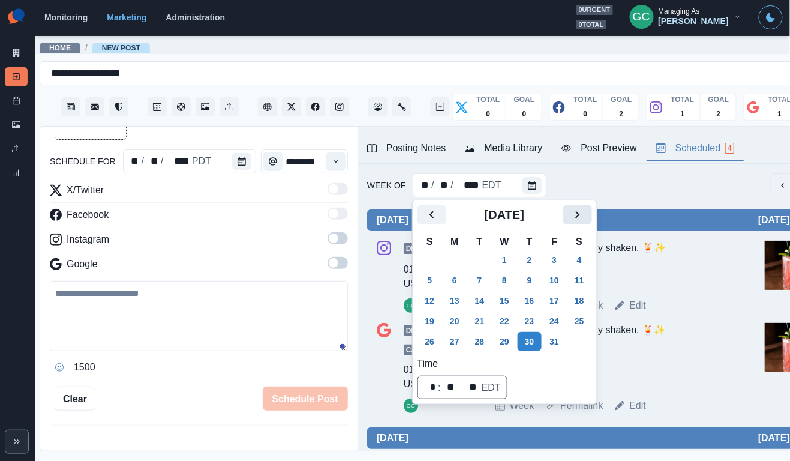
click at [585, 221] on icon "Next" at bounding box center [578, 215] width 14 height 14
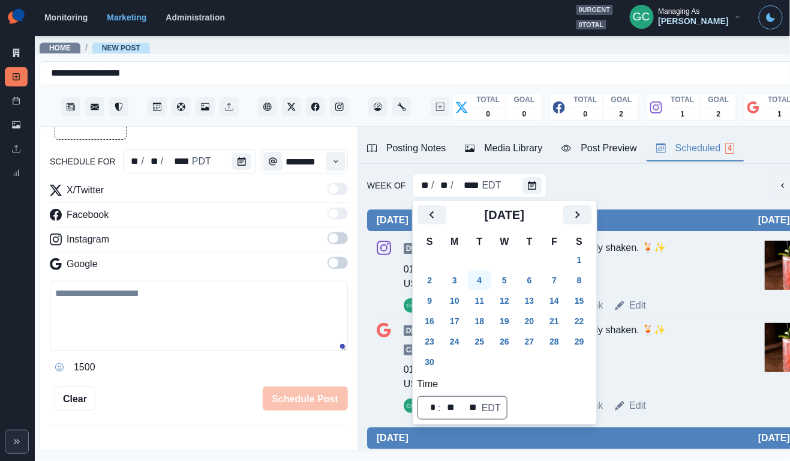
click at [484, 281] on button "4" at bounding box center [480, 280] width 24 height 19
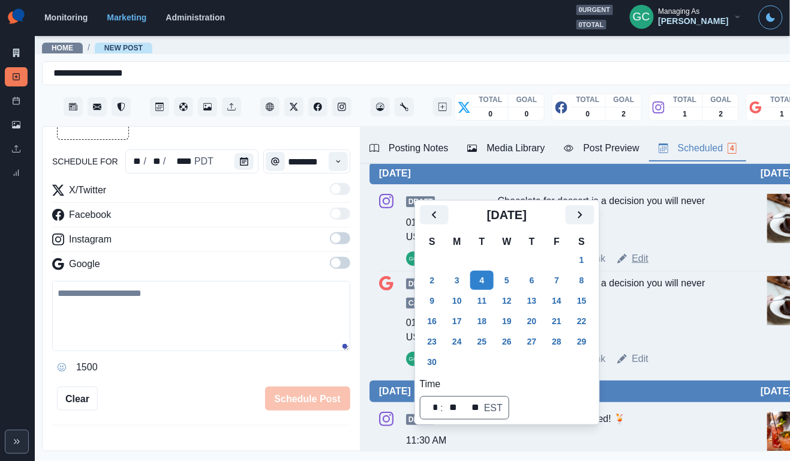
scroll to position [39, 0]
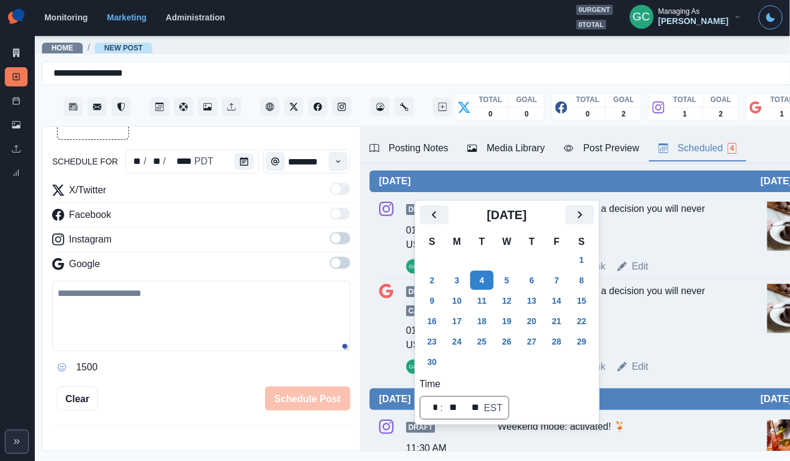
click at [397, 147] on div "Posting Notes" at bounding box center [409, 148] width 79 height 14
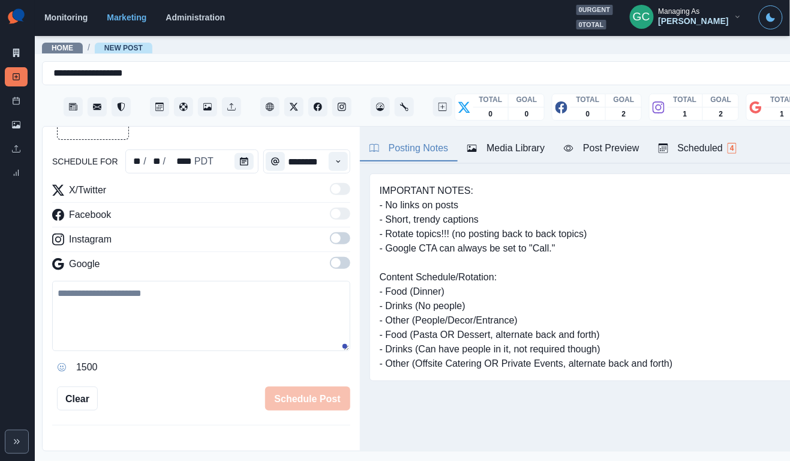
click at [704, 151] on div "Scheduled 4" at bounding box center [698, 148] width 78 height 14
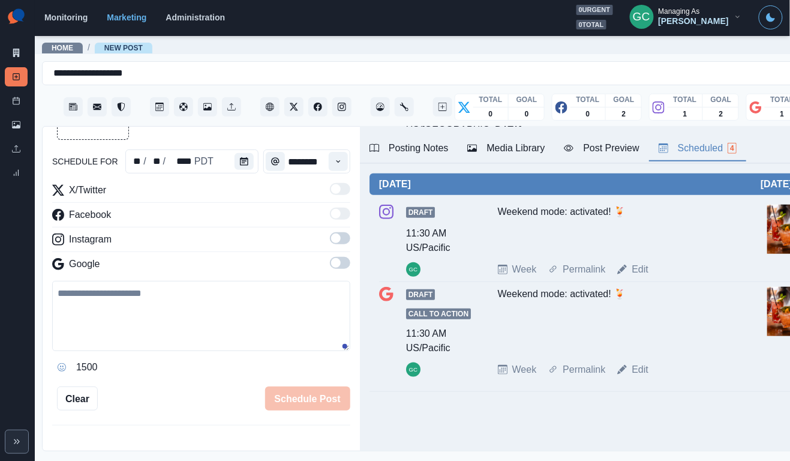
scroll to position [265, 0]
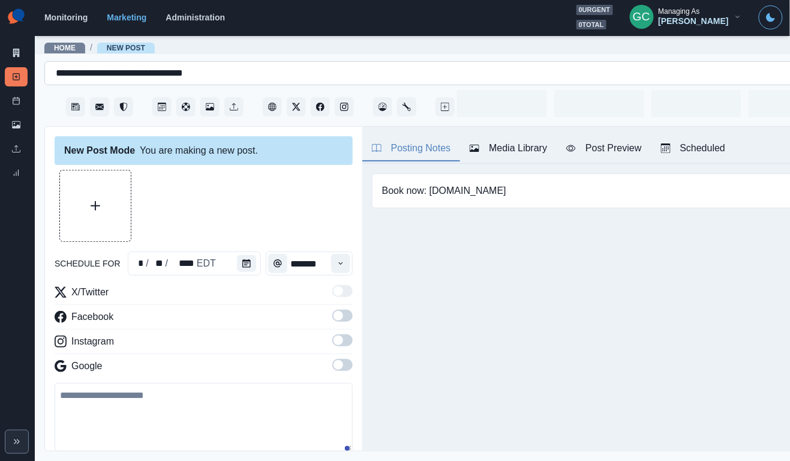
type input "*******"
click at [58, 46] on link "Home" at bounding box center [65, 48] width 22 height 8
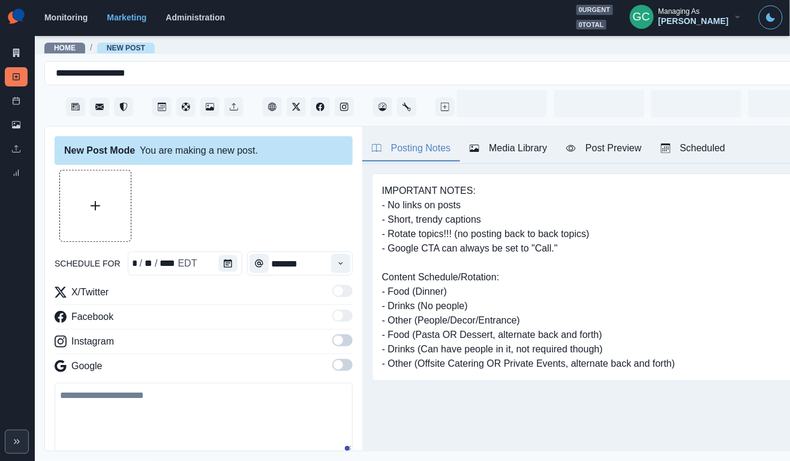
type input "*******"
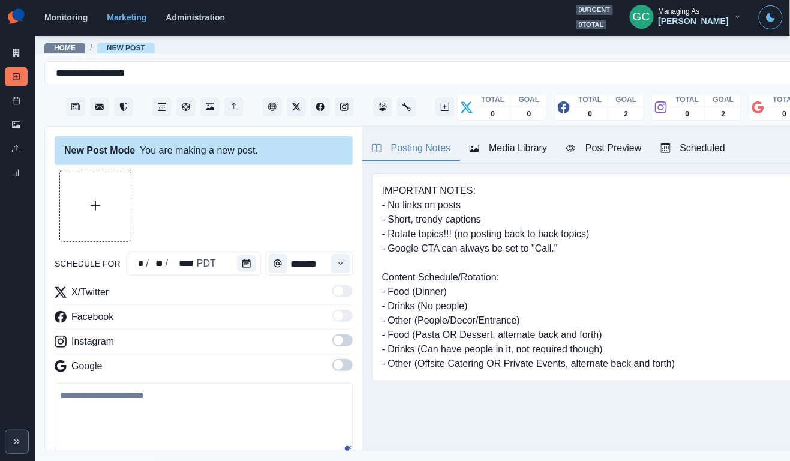
click at [677, 146] on div "Scheduled" at bounding box center [693, 148] width 65 height 14
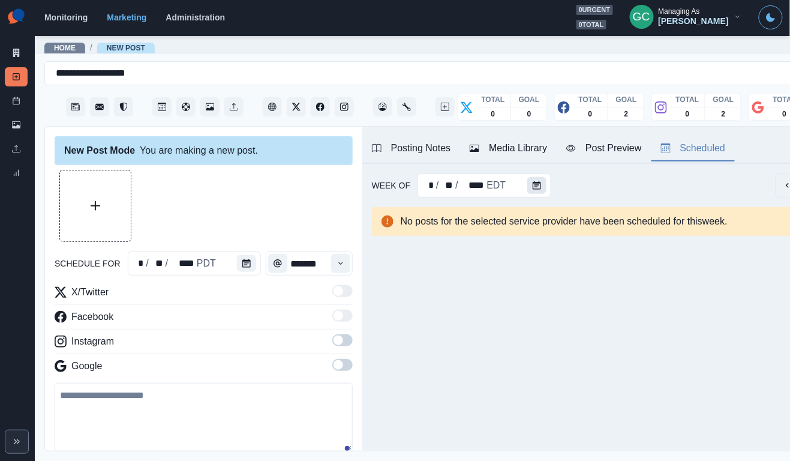
click at [537, 187] on icon "Calendar" at bounding box center [537, 185] width 8 height 8
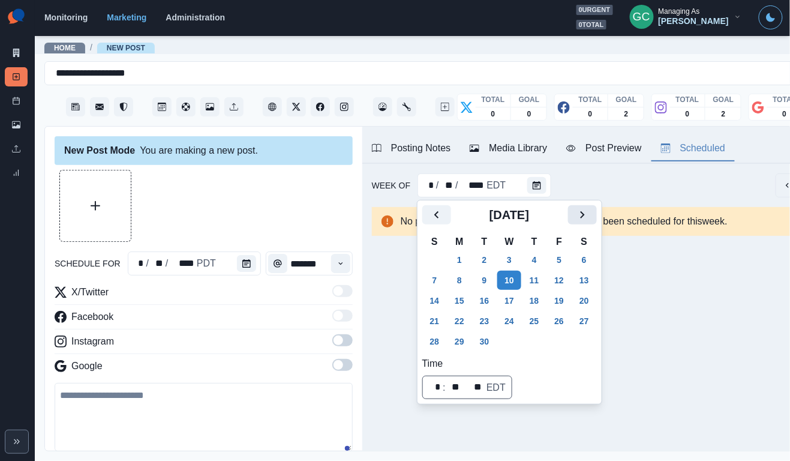
click at [586, 217] on icon "Next" at bounding box center [582, 215] width 14 height 14
click at [484, 333] on button "28" at bounding box center [485, 341] width 24 height 19
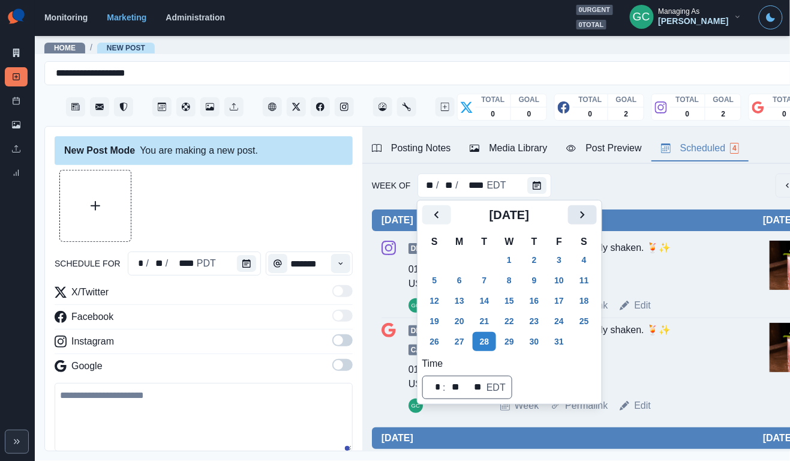
click at [590, 210] on icon "Next" at bounding box center [582, 215] width 14 height 14
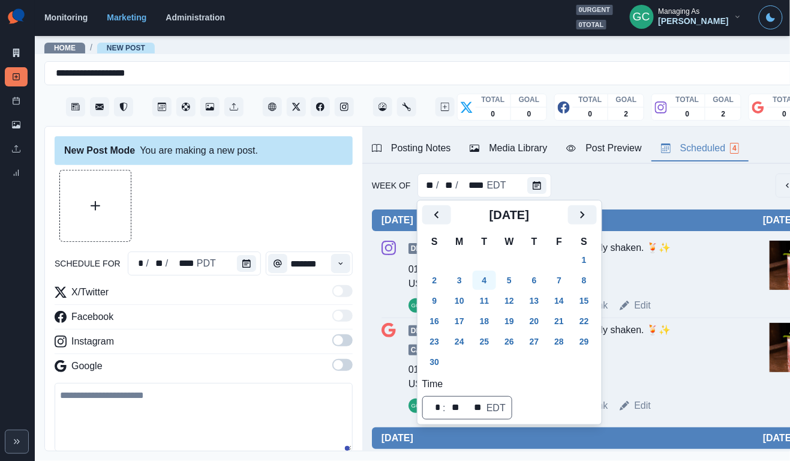
click at [497, 274] on button "4" at bounding box center [485, 280] width 24 height 19
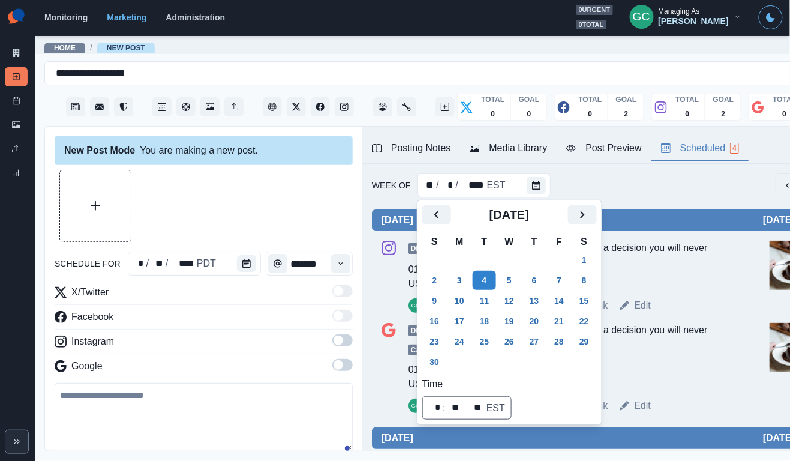
click at [728, 271] on div "Chocolate for dessert is a decision you will never regret. 😉🍫" at bounding box center [619, 265] width 238 height 48
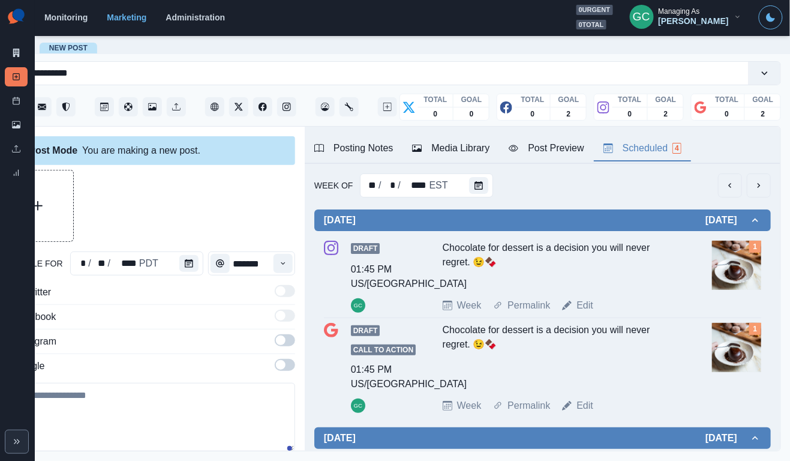
click at [361, 154] on div "Posting Notes" at bounding box center [353, 148] width 79 height 14
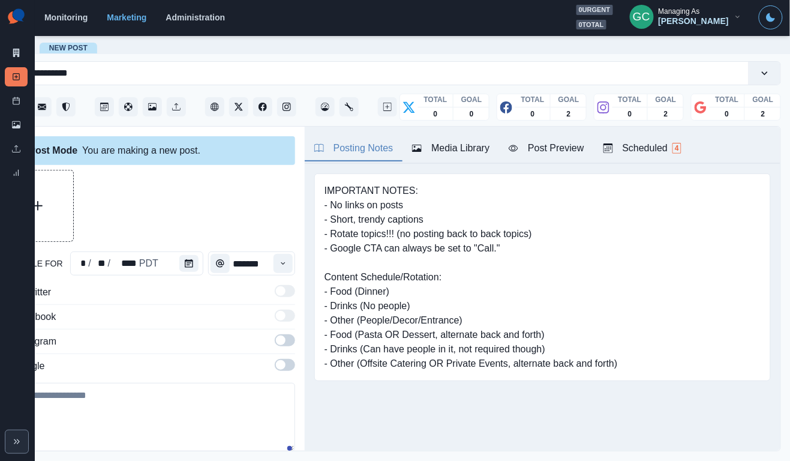
click at [665, 142] on div "Scheduled 4" at bounding box center [643, 148] width 78 height 14
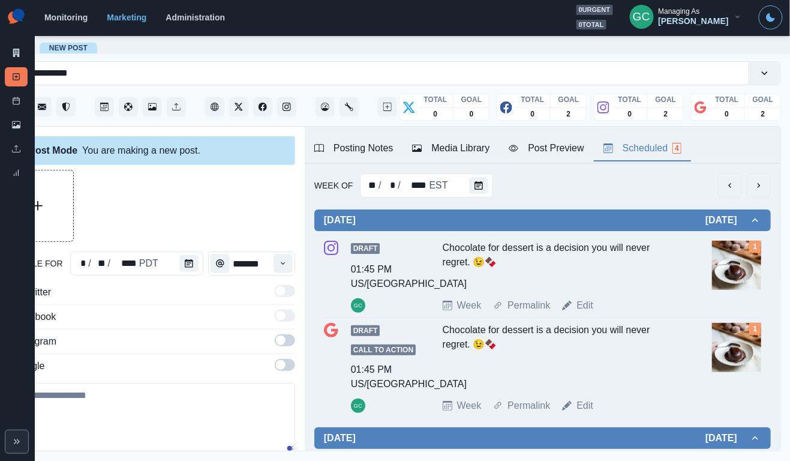
click at [491, 174] on div "Week Of ** / * / **** EST" at bounding box center [542, 185] width 457 height 24
click at [458, 137] on button "Media Library" at bounding box center [451, 148] width 97 height 25
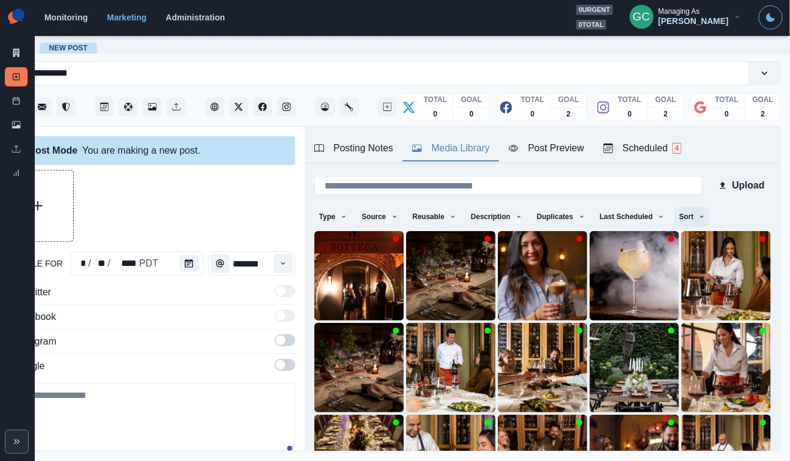
click at [709, 212] on button "Sort" at bounding box center [692, 216] width 36 height 19
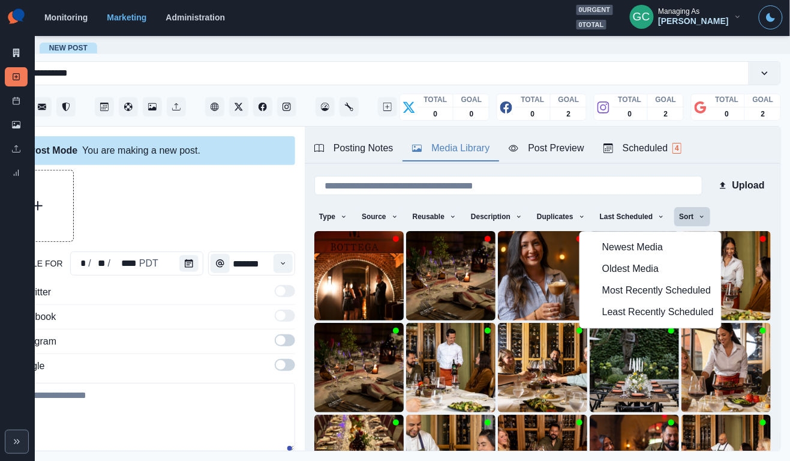
click at [665, 314] on span "Least Recently Scheduled" at bounding box center [658, 312] width 112 height 14
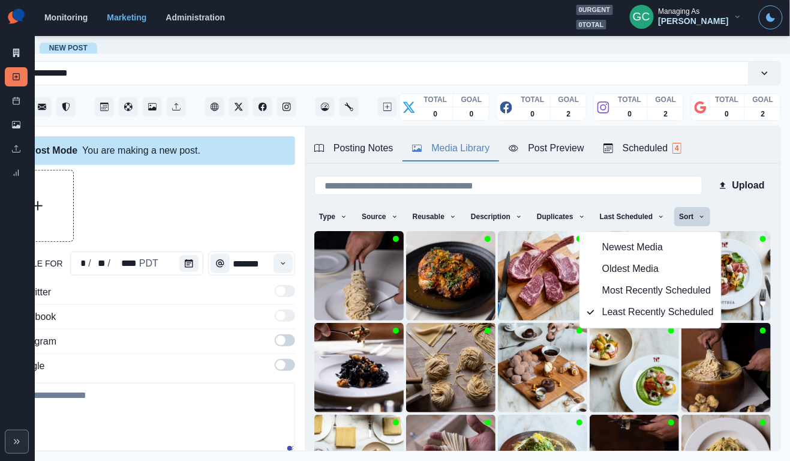
click at [230, 308] on div "X/Twitter Facebook Instagram Google" at bounding box center [146, 331] width 298 height 93
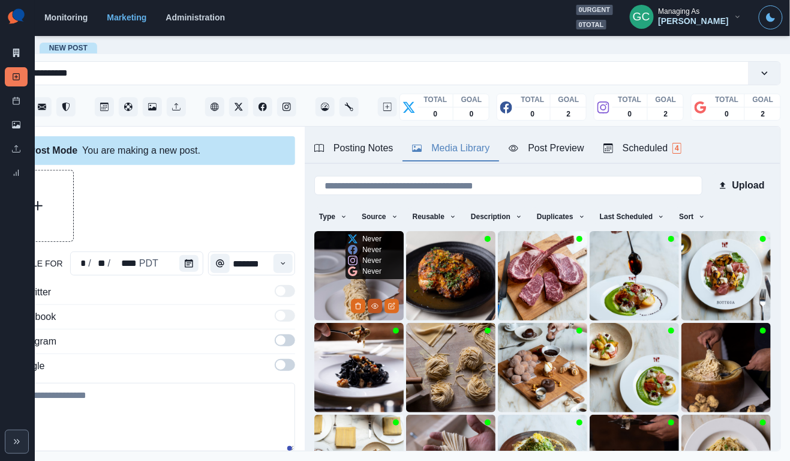
click at [375, 307] on icon "View Media" at bounding box center [374, 305] width 7 height 7
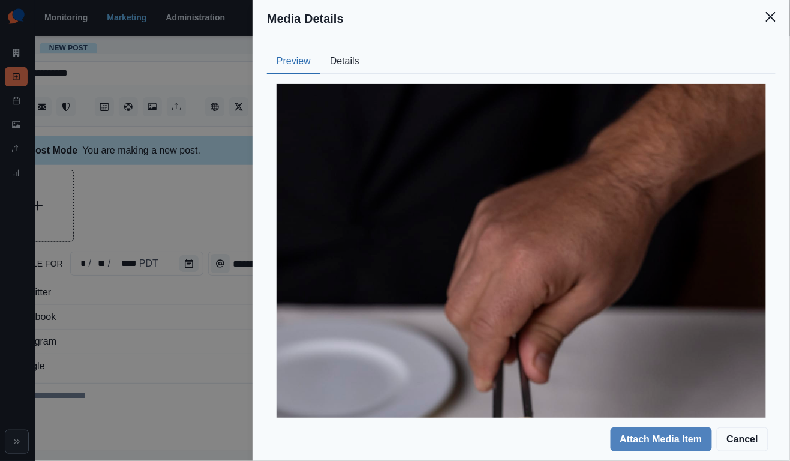
click at [359, 51] on button "Details" at bounding box center [344, 61] width 49 height 25
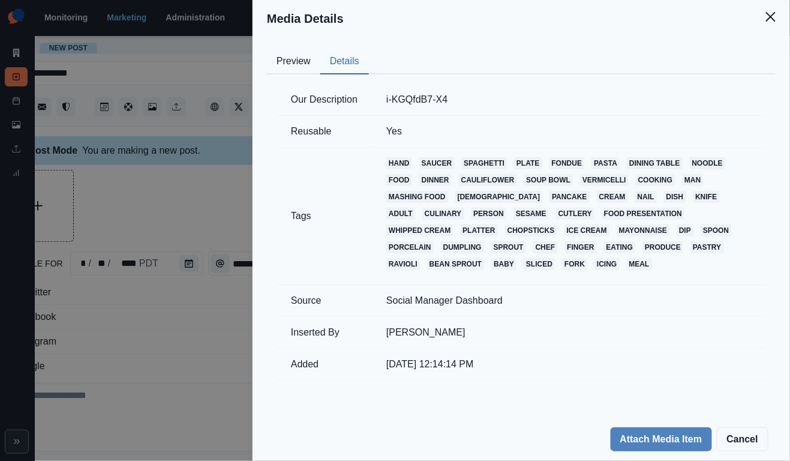
click at [299, 63] on button "Preview" at bounding box center [293, 61] width 53 height 25
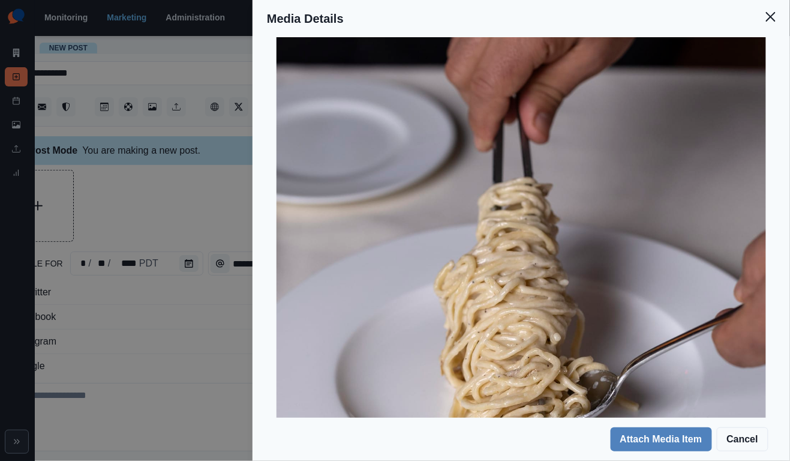
scroll to position [282, 0]
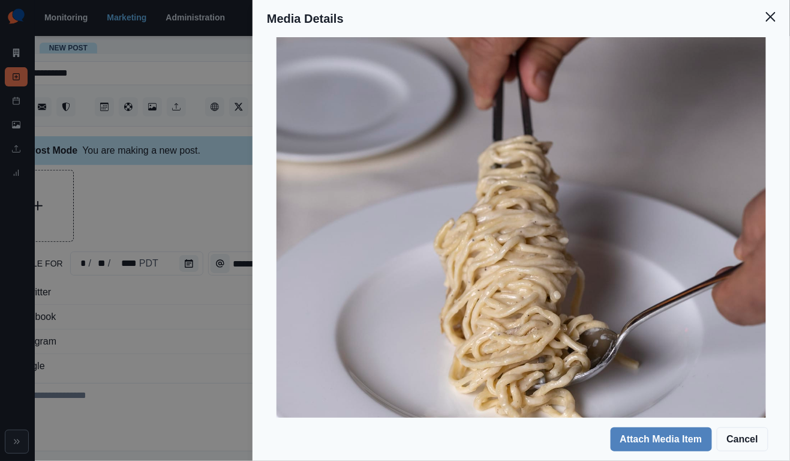
click at [136, 282] on div "Media Details Preview Details Our Description i-KGQfdB7-X4 Reusable Yes Tags ha…" at bounding box center [395, 230] width 790 height 461
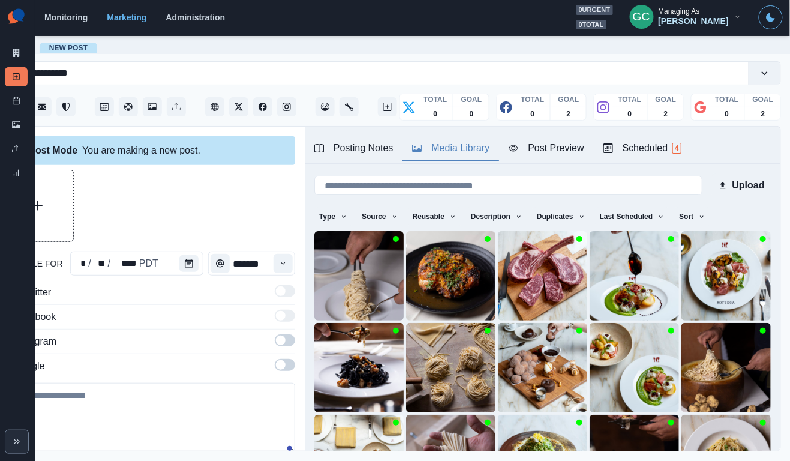
scroll to position [37, 0]
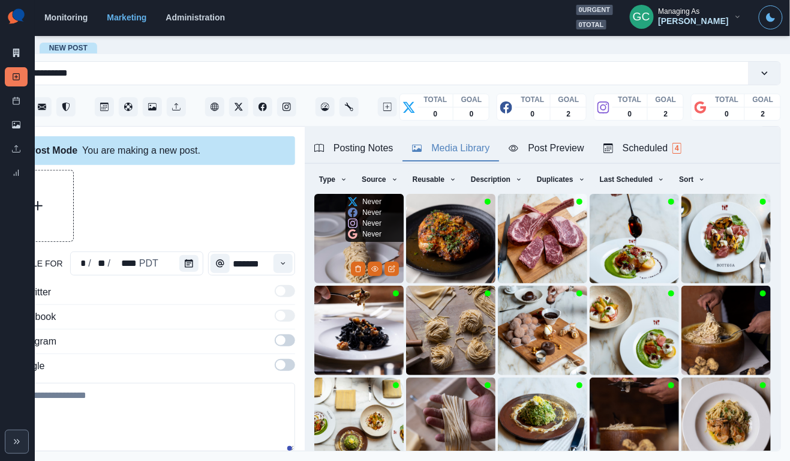
click at [323, 262] on img at bounding box center [358, 238] width 89 height 89
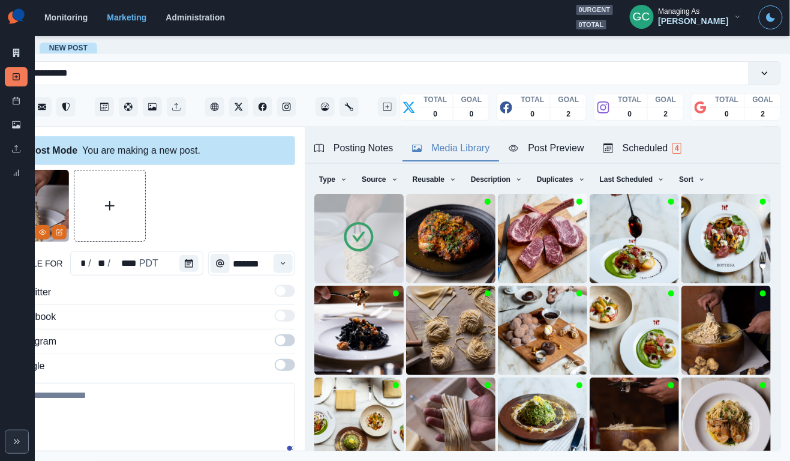
click at [379, 149] on div "Posting Notes" at bounding box center [353, 148] width 79 height 14
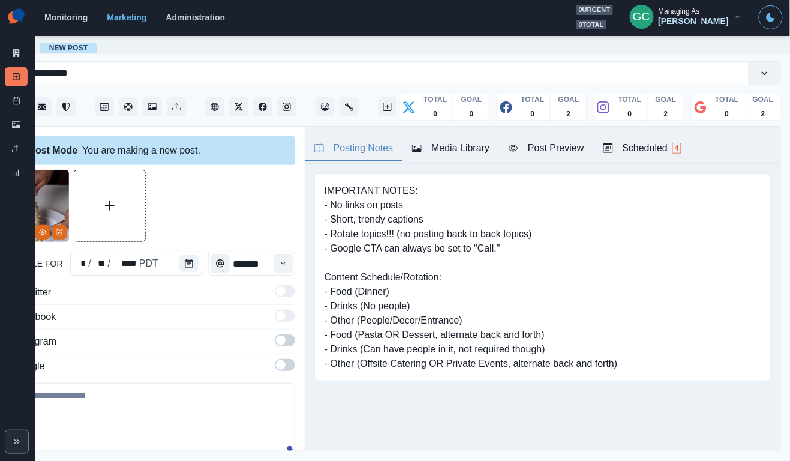
scroll to position [0, 0]
click at [674, 155] on div "Scheduled 4" at bounding box center [643, 148] width 78 height 14
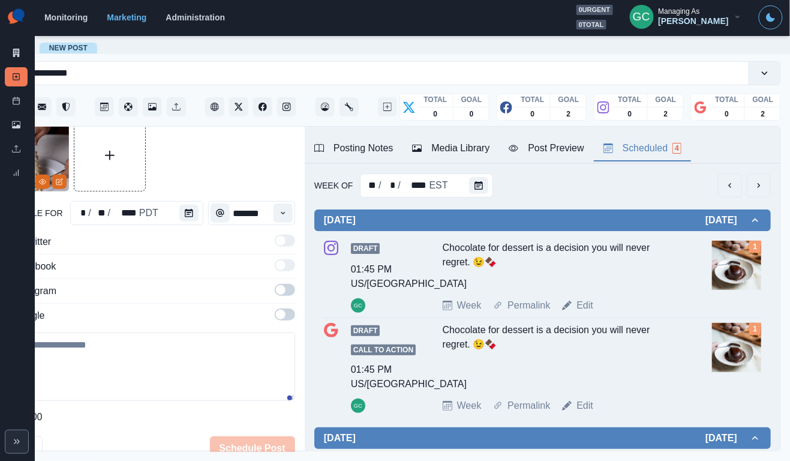
scroll to position [55, 0]
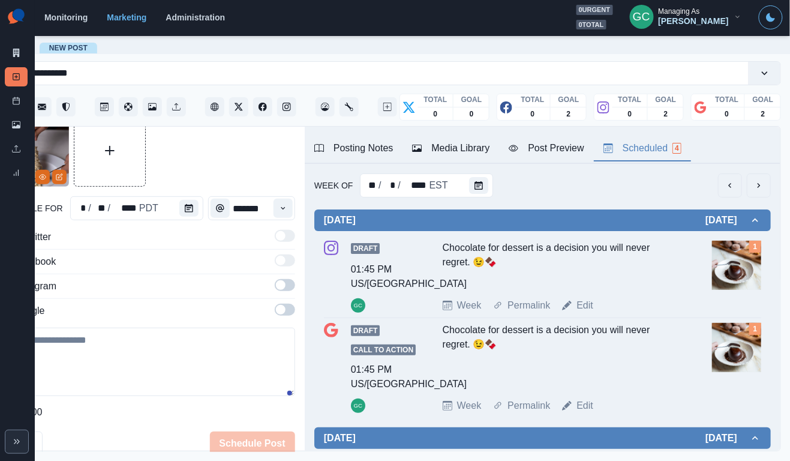
click at [163, 352] on textarea at bounding box center [146, 362] width 298 height 68
paste textarea "**********"
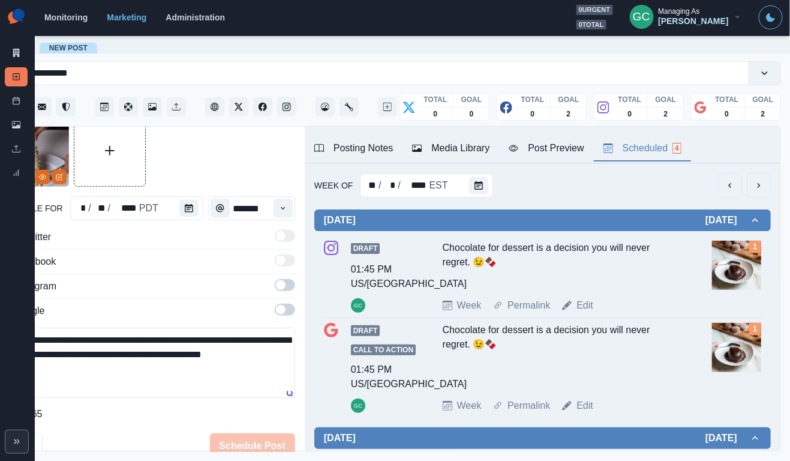
click at [283, 305] on div "X/Twitter Facebook Instagram Google" at bounding box center [146, 276] width 298 height 93
click at [289, 281] on span at bounding box center [285, 285] width 20 height 12
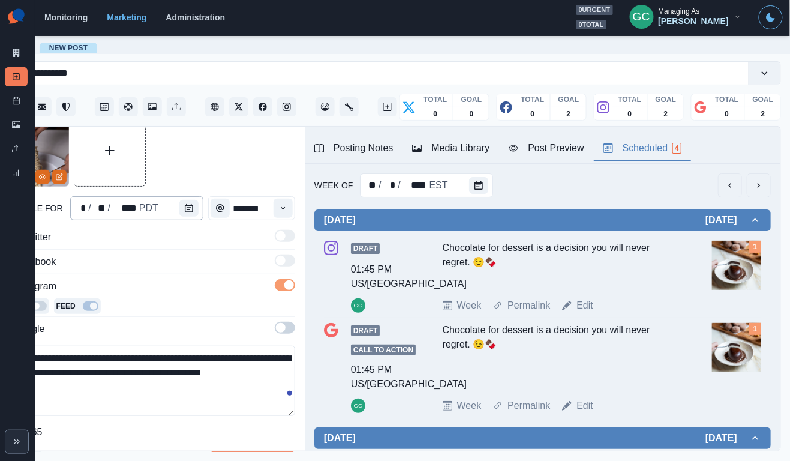
click at [170, 211] on div "* / ** / **** PDT" at bounding box center [136, 208] width 133 height 24
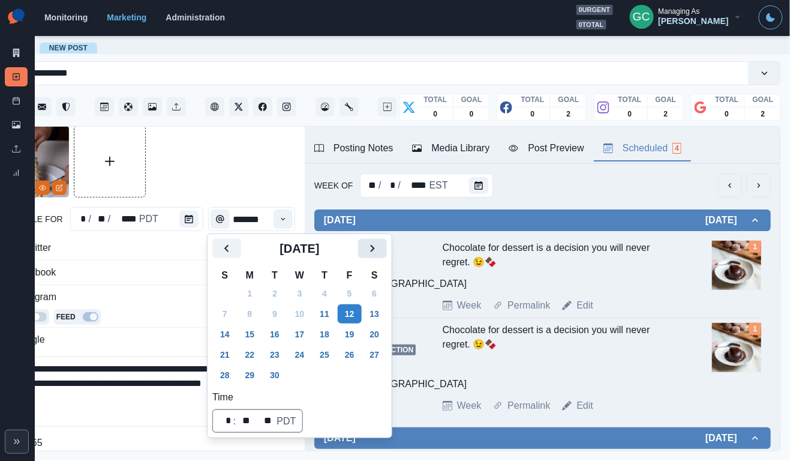
click at [380, 250] on icon "Next" at bounding box center [372, 248] width 14 height 14
click at [387, 247] on button "Next" at bounding box center [372, 248] width 29 height 19
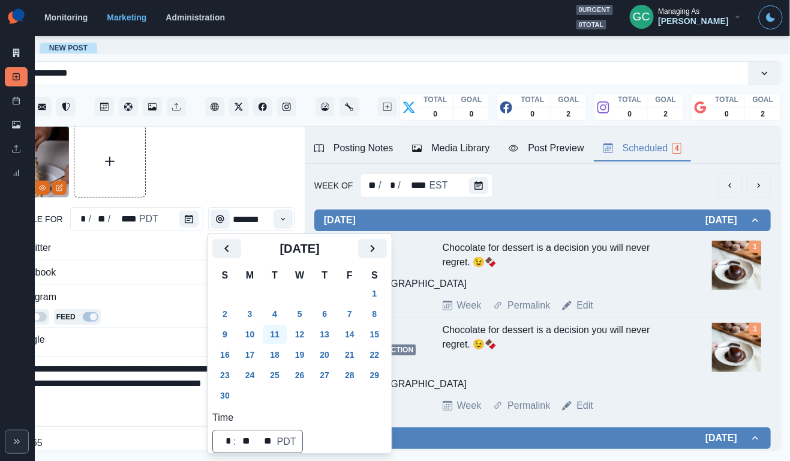
click at [268, 333] on button "11" at bounding box center [275, 334] width 24 height 19
click at [178, 397] on textarea "**********" at bounding box center [146, 391] width 298 height 70
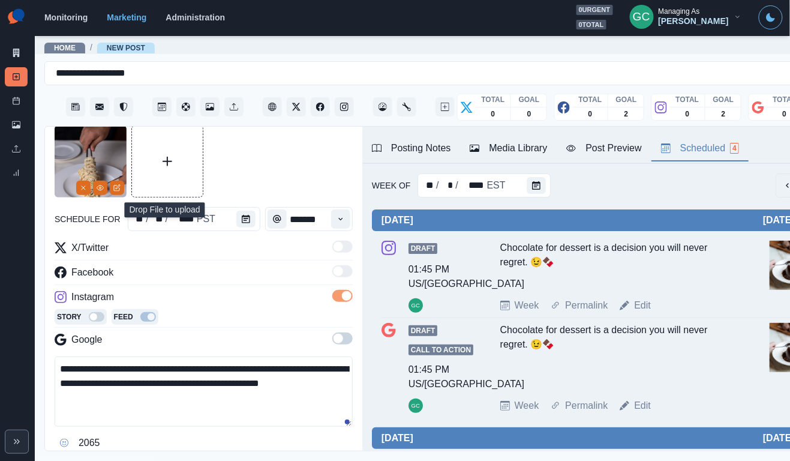
click at [61, 370] on textarea "**********" at bounding box center [204, 391] width 298 height 70
drag, startPoint x: 102, startPoint y: 367, endPoint x: 45, endPoint y: 367, distance: 57.0
click at [45, 367] on div "**********" at bounding box center [203, 289] width 317 height 325
click at [198, 412] on textarea "**********" at bounding box center [204, 391] width 298 height 70
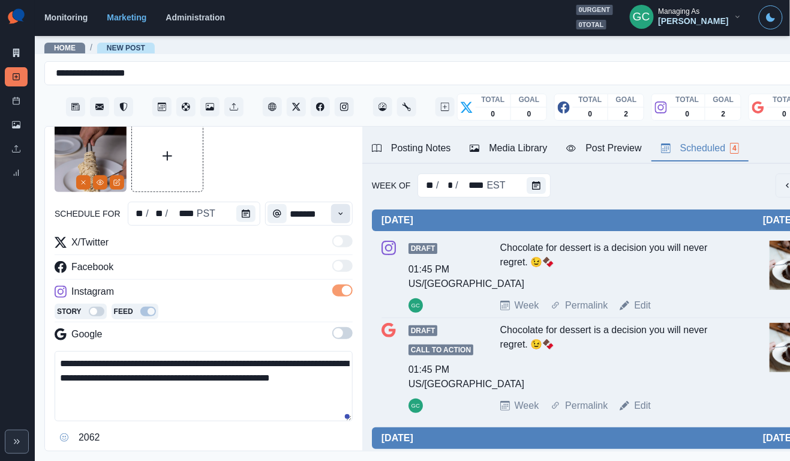
type textarea "**********"
click at [349, 217] on button "Time" at bounding box center [340, 213] width 19 height 19
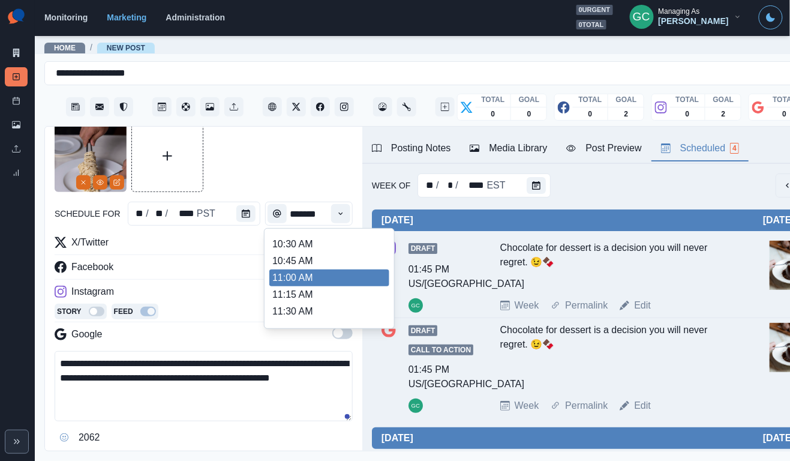
scroll to position [164, 0]
click at [325, 287] on li "11:00 AM" at bounding box center [329, 279] width 120 height 17
type input "********"
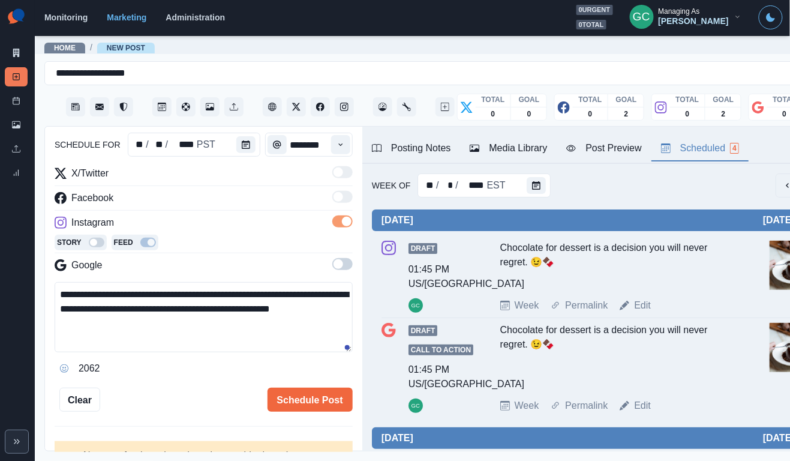
scroll to position [124, 0]
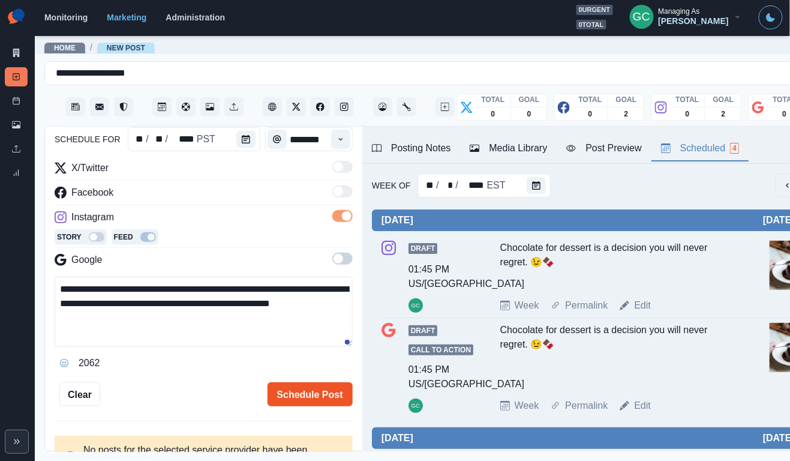
click at [320, 398] on button "Schedule Post" at bounding box center [310, 394] width 85 height 24
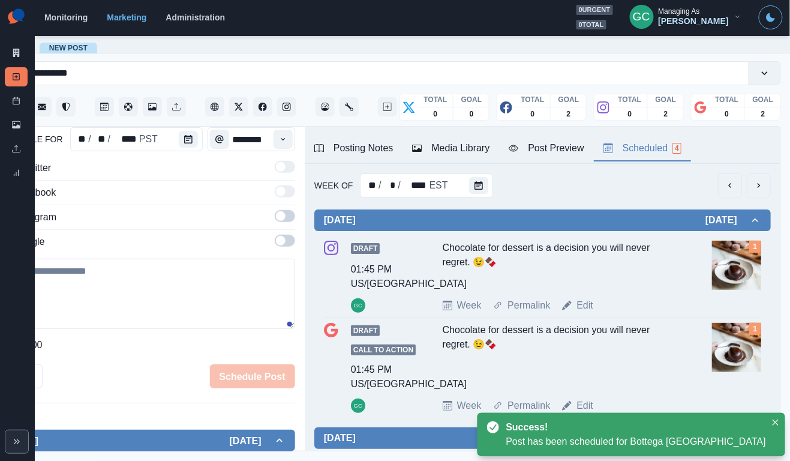
scroll to position [0, 0]
click at [476, 193] on button "Calendar" at bounding box center [478, 185] width 19 height 17
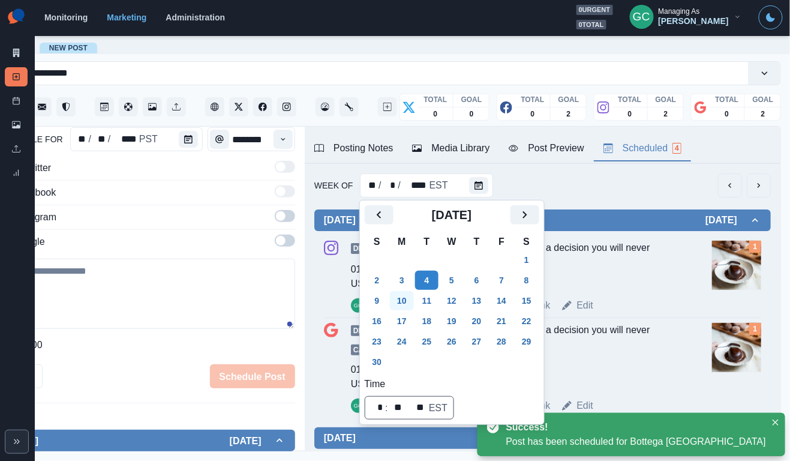
click at [402, 301] on button "10" at bounding box center [402, 300] width 24 height 19
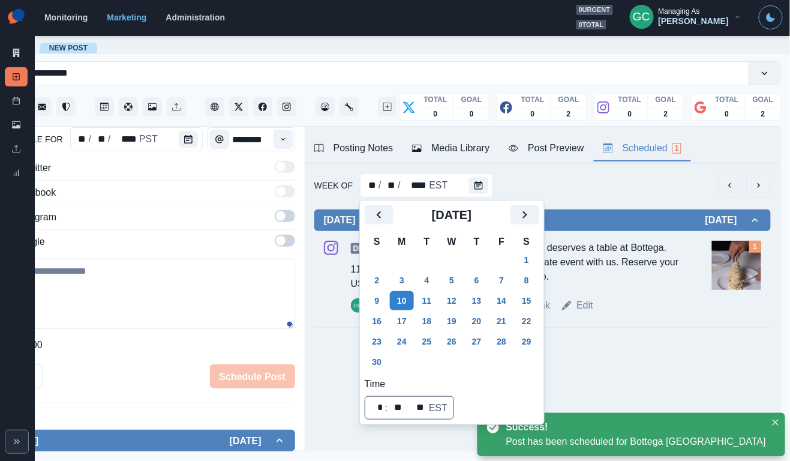
scroll to position [0, 49]
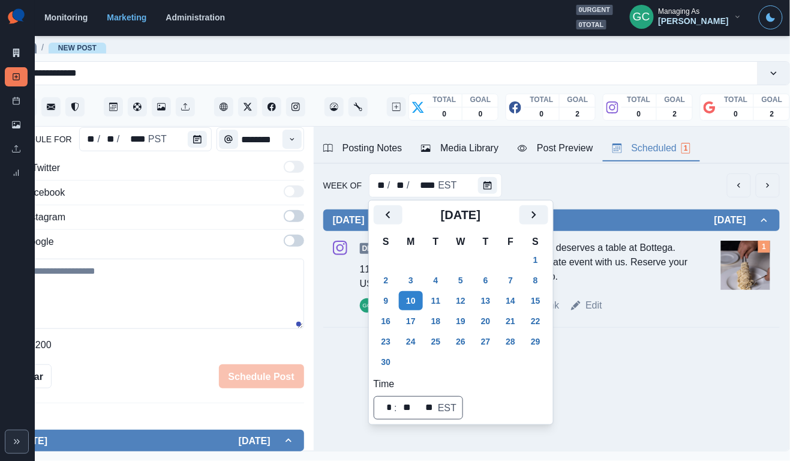
click at [614, 260] on div "Your holiday celebration deserves a table at Bottega. Celebrate your next priva…" at bounding box center [571, 265] width 238 height 48
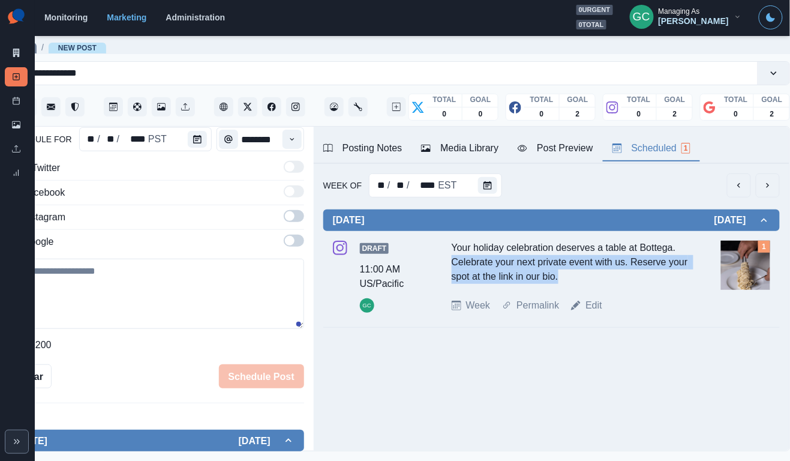
drag, startPoint x: 446, startPoint y: 256, endPoint x: 602, endPoint y: 281, distance: 158.0
click at [602, 281] on div "Draft 11:00 AM US/Pacific GC Your holiday celebration deserves a table at Botte…" at bounding box center [551, 277] width 437 height 72
drag, startPoint x: 443, startPoint y: 250, endPoint x: 607, endPoint y: 280, distance: 166.5
click at [607, 280] on div "Draft 11:00 AM US/Pacific GC Your holiday celebration deserves a table at Botte…" at bounding box center [551, 277] width 437 height 72
copy div "Your holiday celebration deserves a table at Bottega. Celebrate your next priva…"
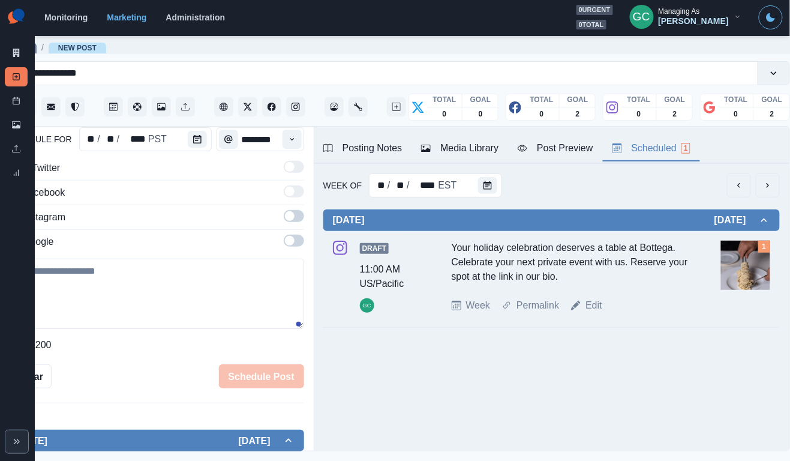
click at [217, 313] on textarea at bounding box center [155, 294] width 298 height 70
paste textarea "**********"
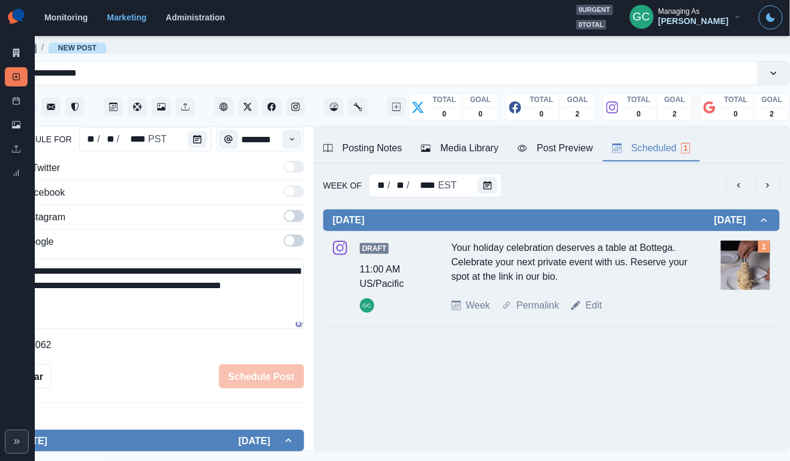
type textarea "**********"
click at [297, 233] on div "X/Twitter Facebook Instagram Google" at bounding box center [155, 207] width 298 height 93
click at [293, 249] on label at bounding box center [294, 244] width 20 height 19
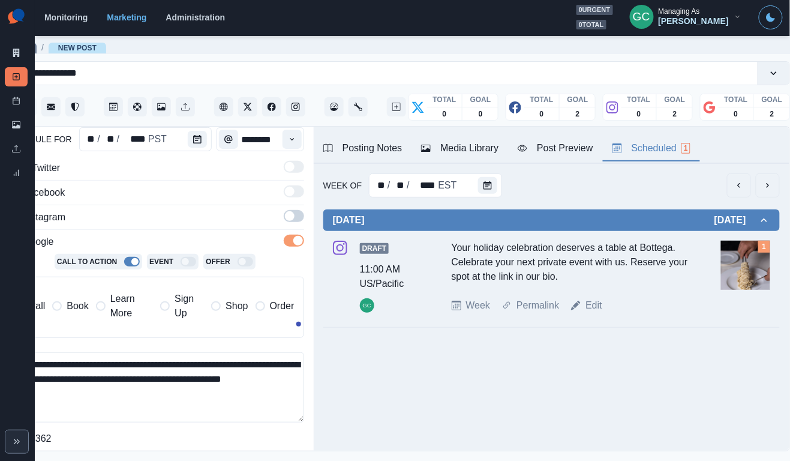
click at [482, 151] on div "Media Library" at bounding box center [459, 148] width 77 height 14
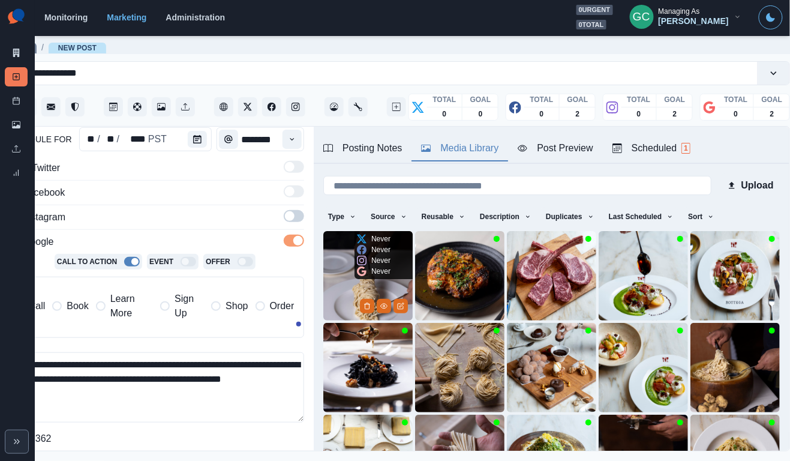
click at [355, 286] on img at bounding box center [367, 275] width 89 height 89
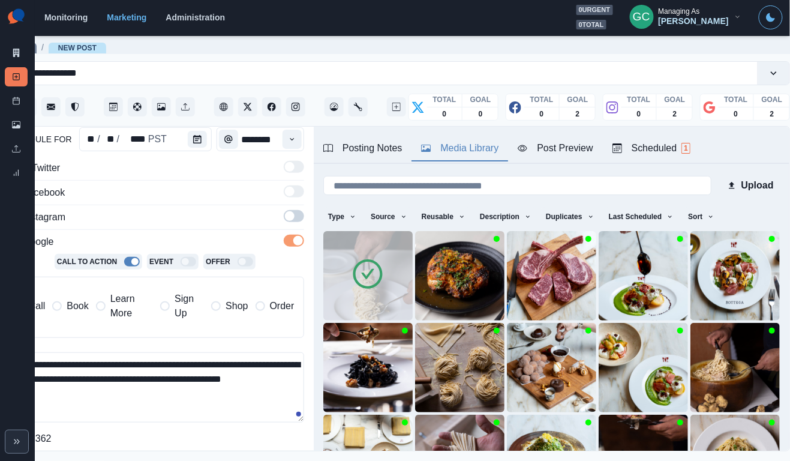
click at [681, 147] on div "Scheduled 1" at bounding box center [652, 148] width 78 height 14
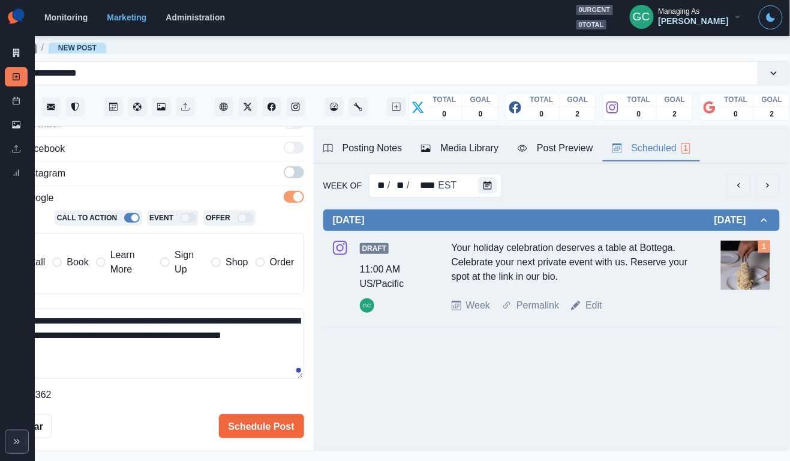
scroll to position [205, 0]
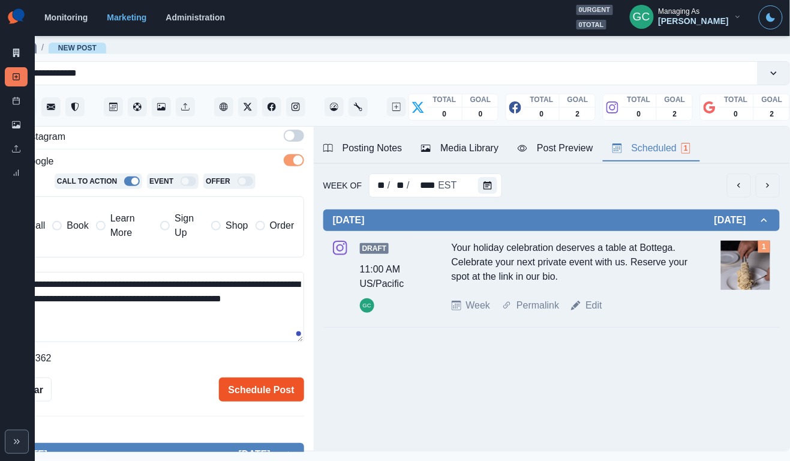
click at [261, 380] on button "Schedule Post" at bounding box center [261, 389] width 85 height 24
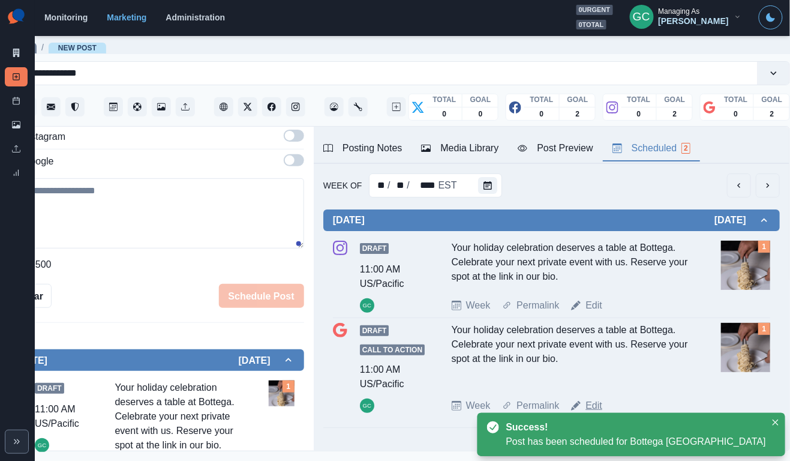
click at [598, 410] on link "Edit" at bounding box center [594, 405] width 17 height 14
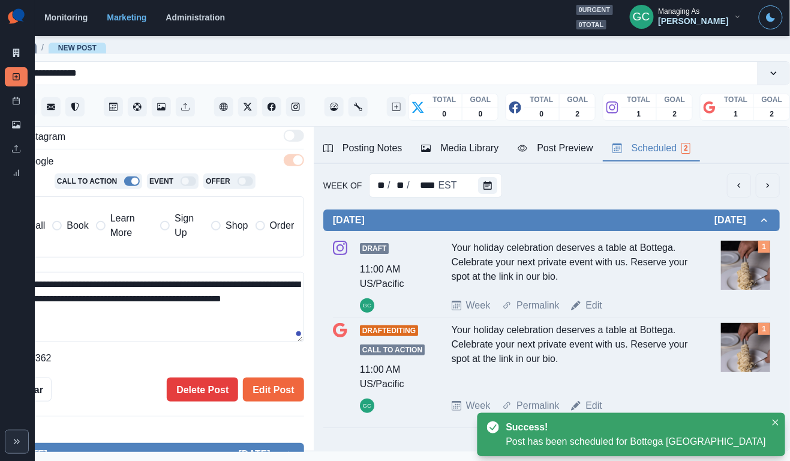
scroll to position [192, 0]
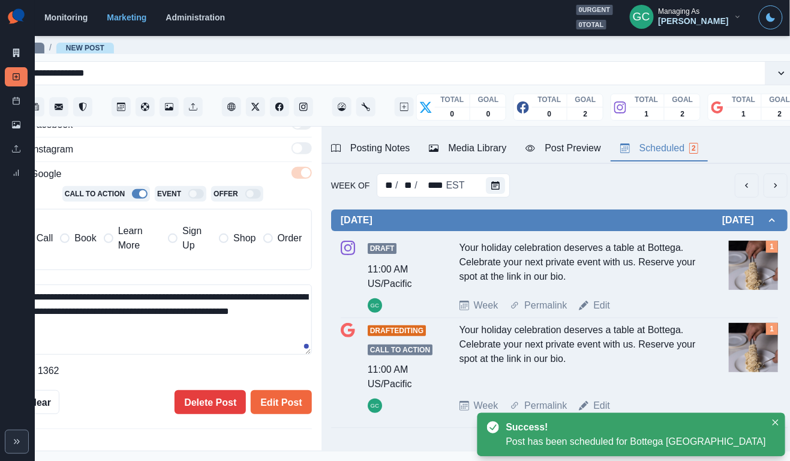
drag, startPoint x: 241, startPoint y: 311, endPoint x: 251, endPoint y: 343, distance: 33.2
click at [248, 335] on textarea "**********" at bounding box center [163, 319] width 298 height 70
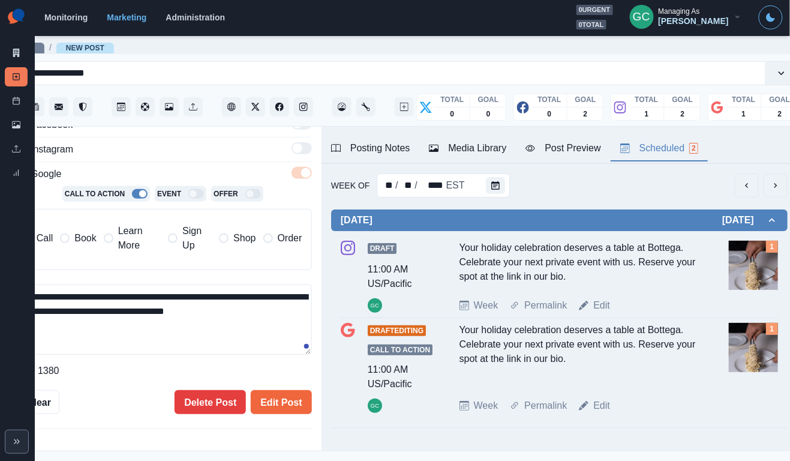
click at [241, 314] on textarea "**********" at bounding box center [163, 319] width 298 height 70
type textarea "**********"
click at [289, 398] on button "Edit Post" at bounding box center [281, 402] width 61 height 24
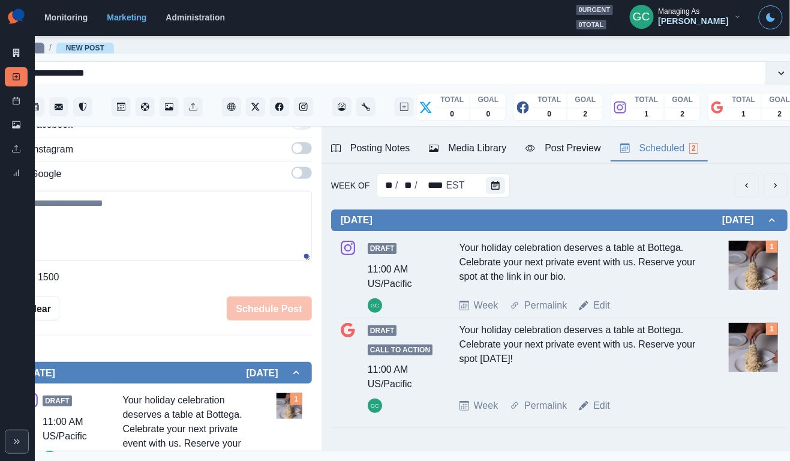
scroll to position [33, 0]
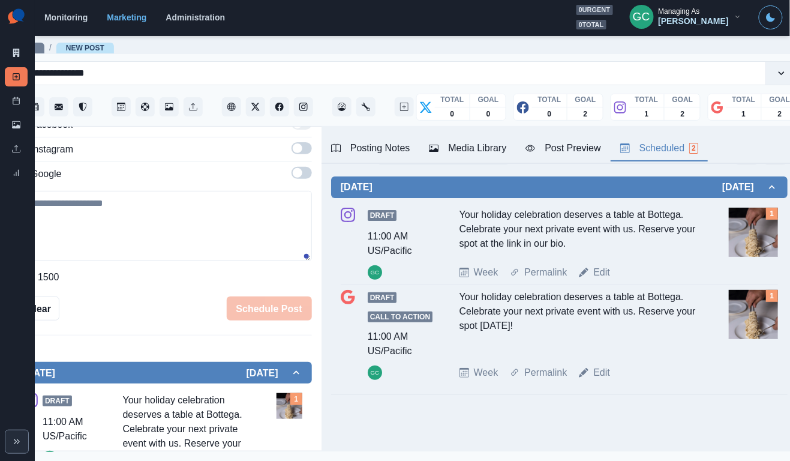
click at [377, 142] on div "Posting Notes" at bounding box center [370, 148] width 79 height 14
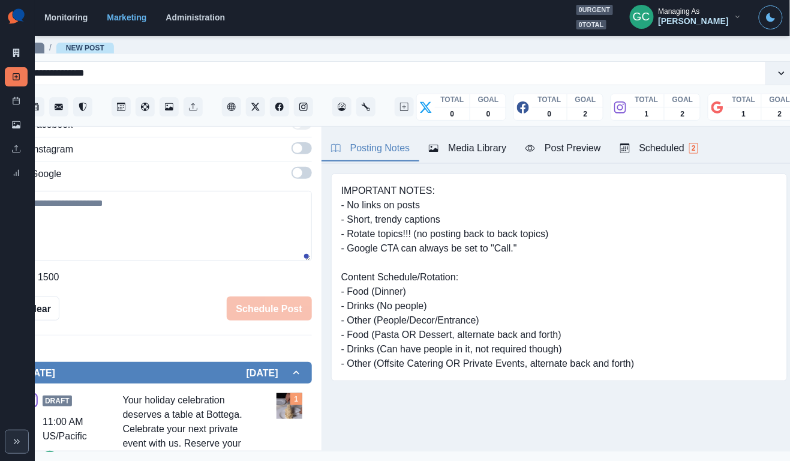
click at [661, 151] on div "Scheduled 2" at bounding box center [659, 148] width 78 height 14
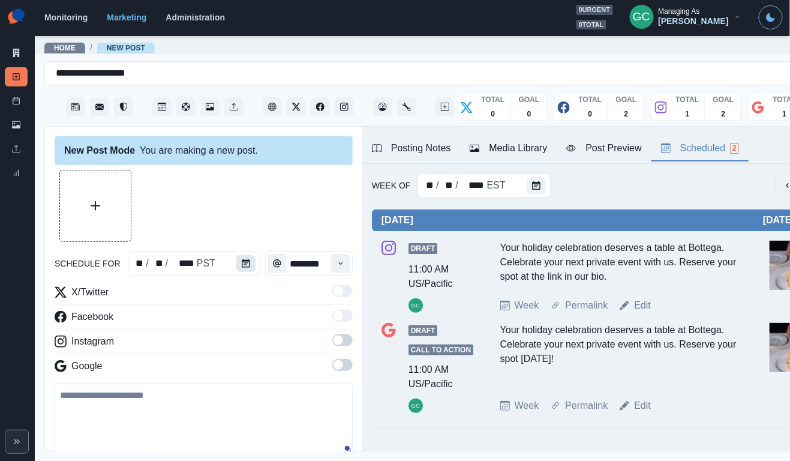
click at [249, 266] on button "Calendar" at bounding box center [245, 263] width 19 height 17
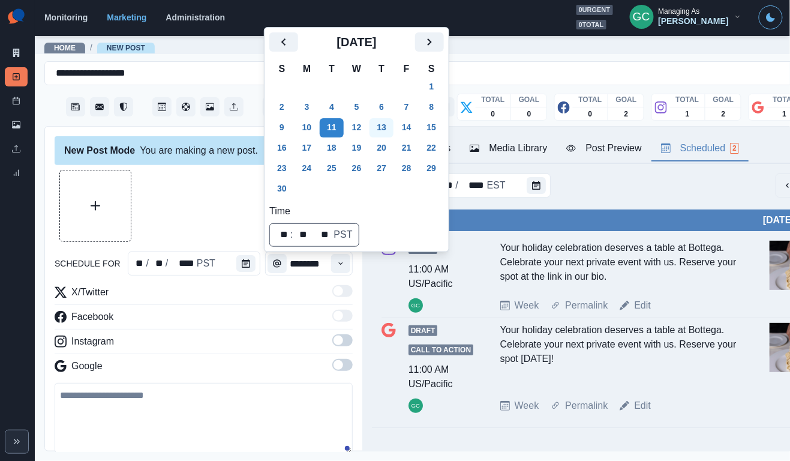
click at [387, 127] on button "13" at bounding box center [382, 127] width 24 height 19
click at [335, 267] on button "Time" at bounding box center [340, 263] width 19 height 19
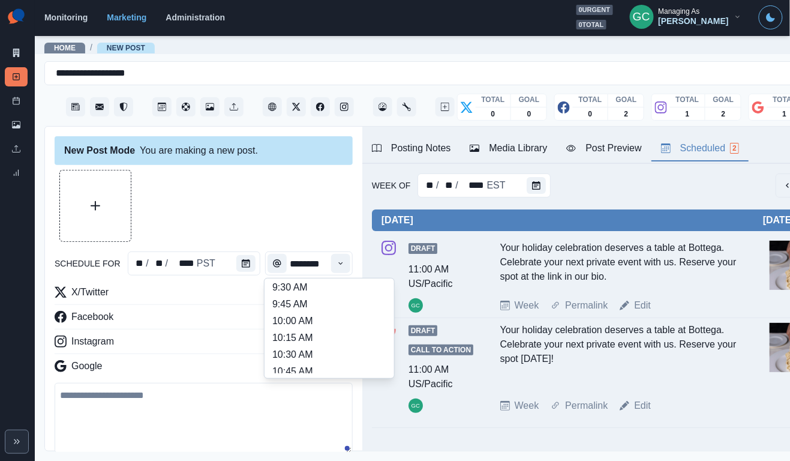
scroll to position [290, 0]
click at [309, 355] on li "1:15 PM" at bounding box center [329, 354] width 120 height 17
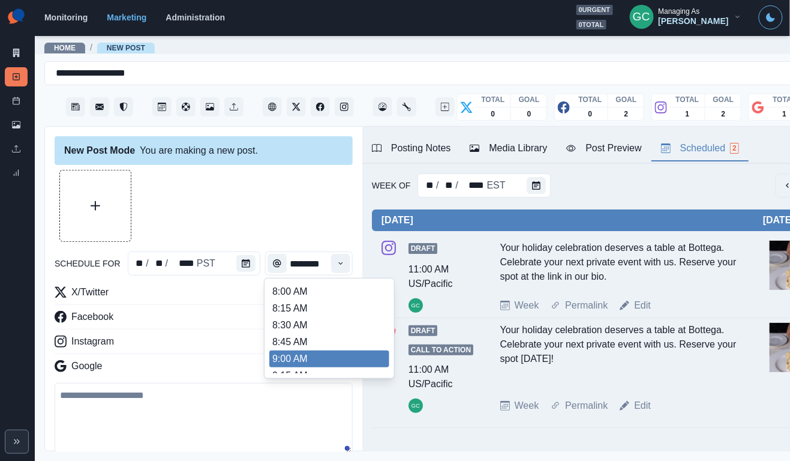
type input "*******"
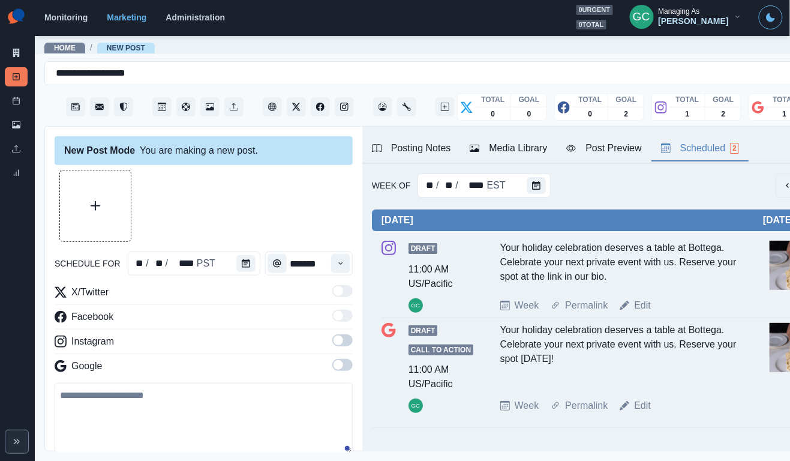
click at [349, 357] on div "X/Twitter Facebook Instagram Google" at bounding box center [204, 331] width 298 height 93
click at [347, 367] on span at bounding box center [342, 365] width 20 height 12
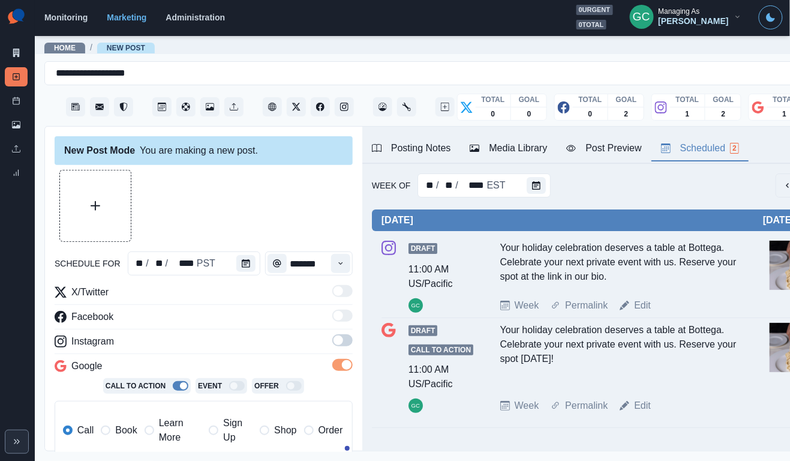
click at [347, 343] on span at bounding box center [342, 340] width 20 height 12
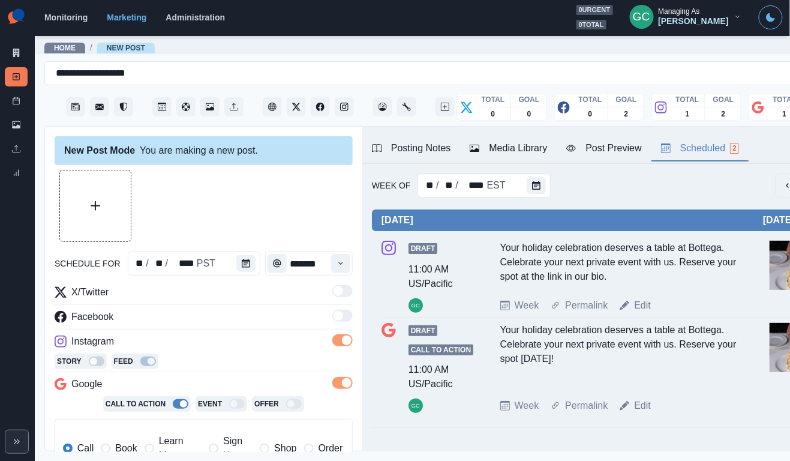
click at [509, 149] on div "Media Library" at bounding box center [508, 148] width 77 height 14
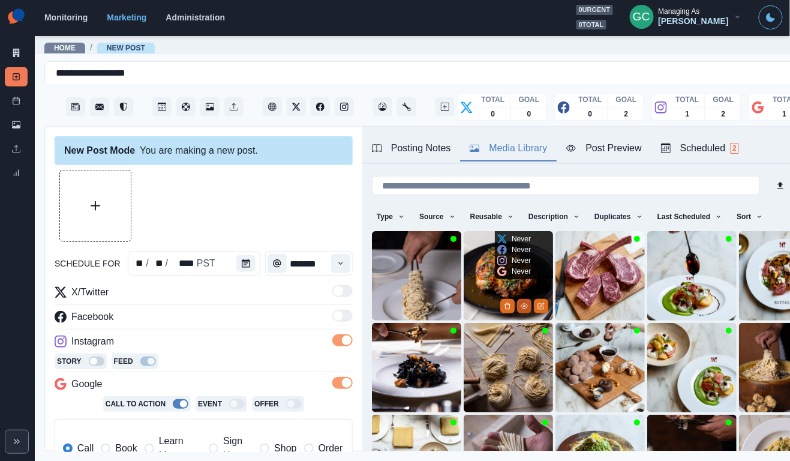
click at [525, 307] on icon "View Media" at bounding box center [524, 305] width 7 height 7
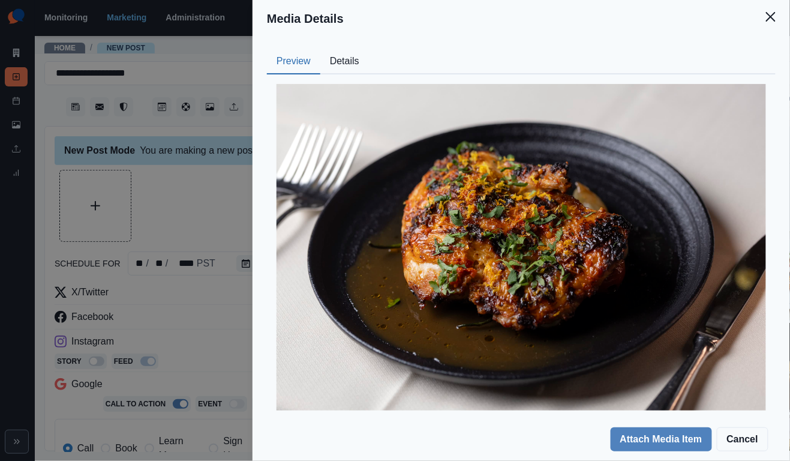
click at [356, 63] on button "Details" at bounding box center [344, 61] width 49 height 25
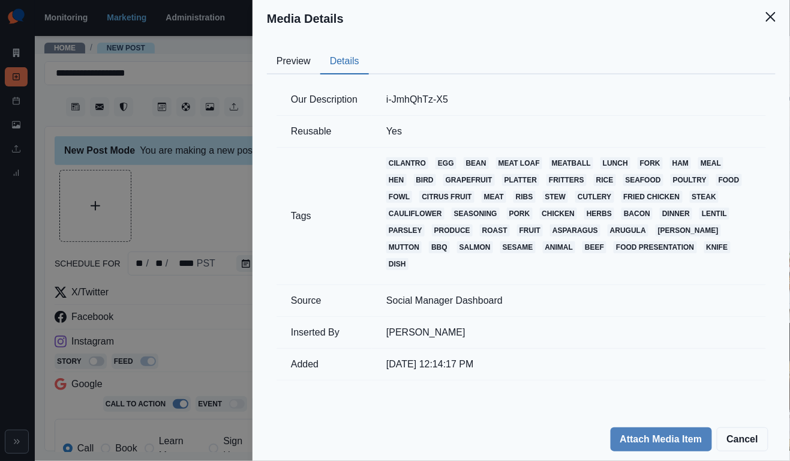
click at [307, 59] on button "Preview" at bounding box center [293, 61] width 53 height 25
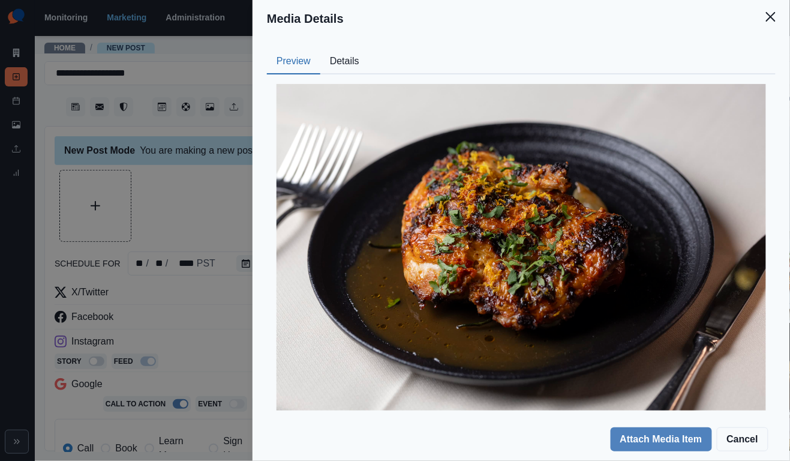
click at [229, 158] on div "Media Details Preview Details Our Description i-JmhQhTz-X5 Reusable Yes Tags ci…" at bounding box center [395, 230] width 790 height 461
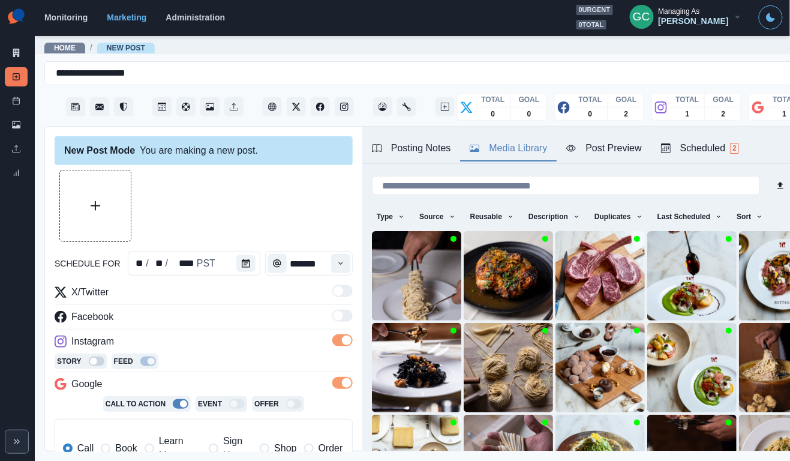
scroll to position [37, 0]
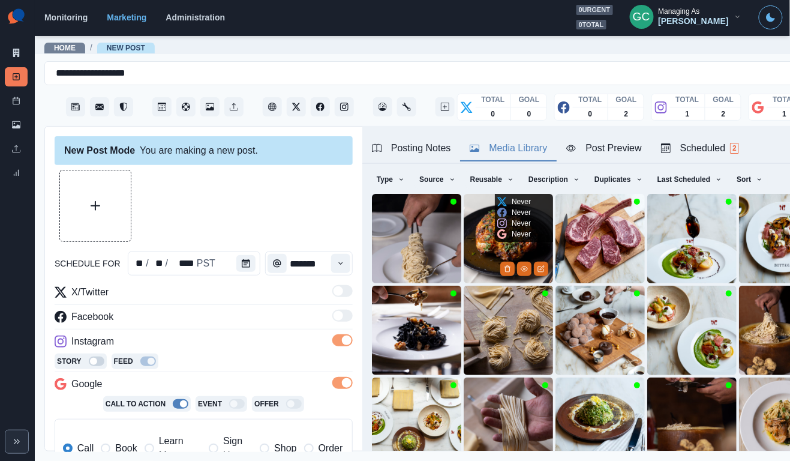
click at [469, 253] on img at bounding box center [508, 238] width 89 height 89
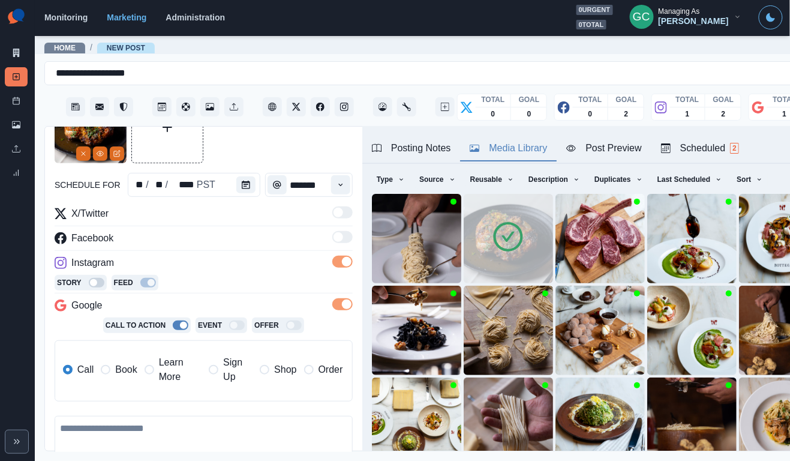
scroll to position [111, 0]
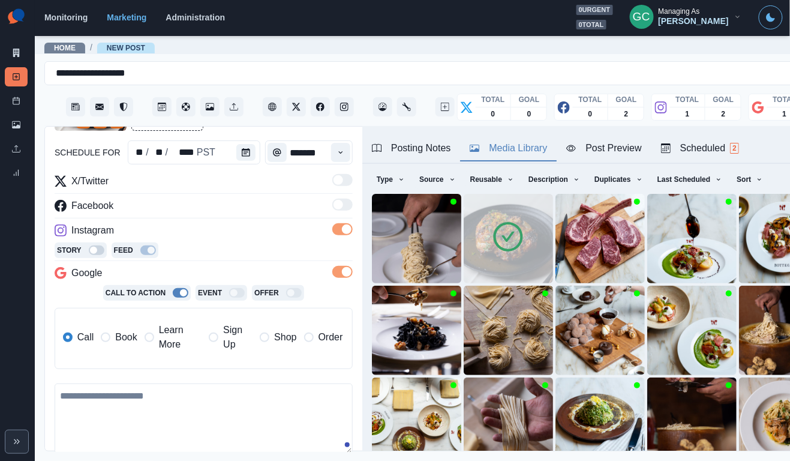
click at [198, 406] on textarea at bounding box center [204, 418] width 298 height 70
paste textarea "**********"
click at [242, 412] on textarea "**********" at bounding box center [204, 418] width 298 height 70
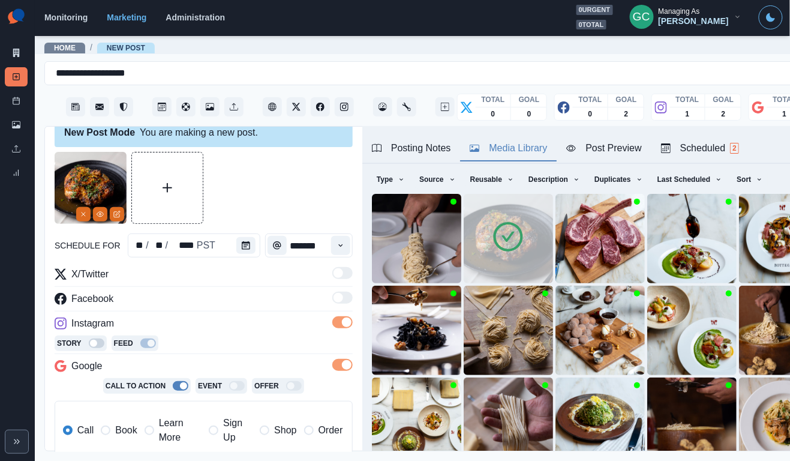
scroll to position [21, 0]
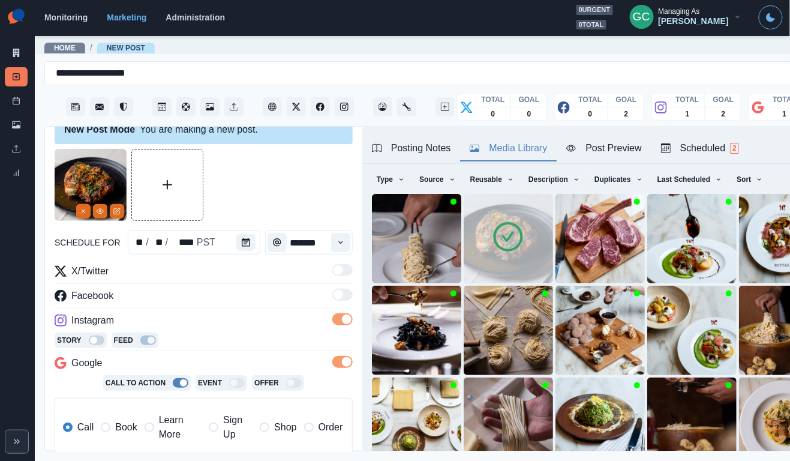
type textarea "**********"
click at [693, 147] on div "Scheduled 2" at bounding box center [700, 148] width 78 height 14
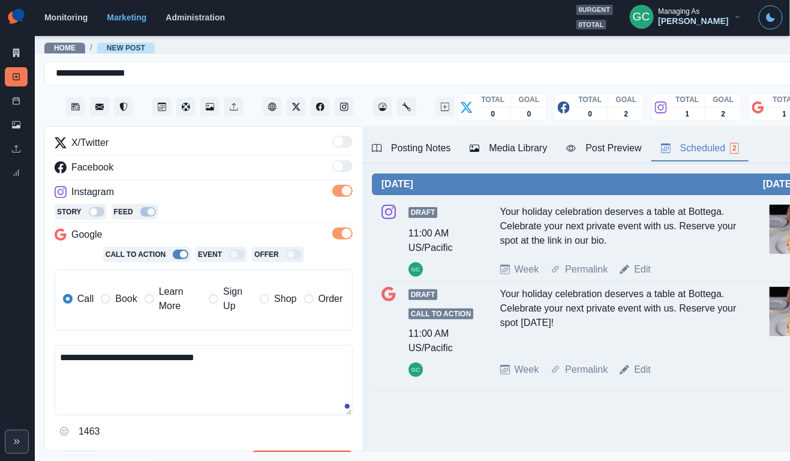
scroll to position [209, 0]
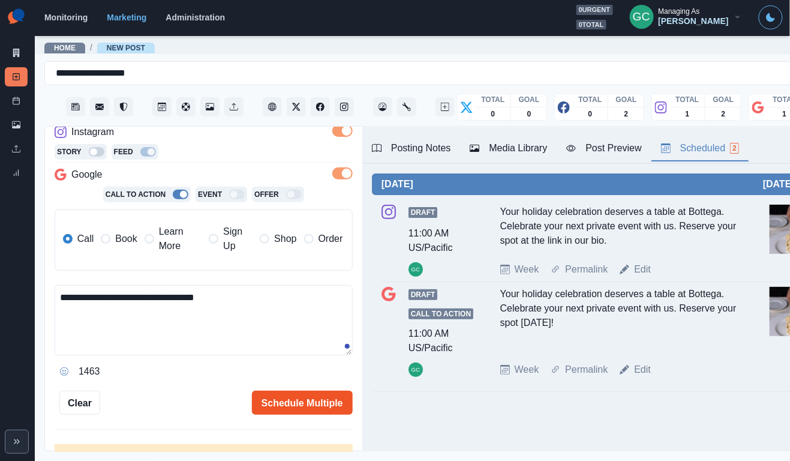
click at [313, 398] on button "Schedule Multiple" at bounding box center [302, 403] width 101 height 24
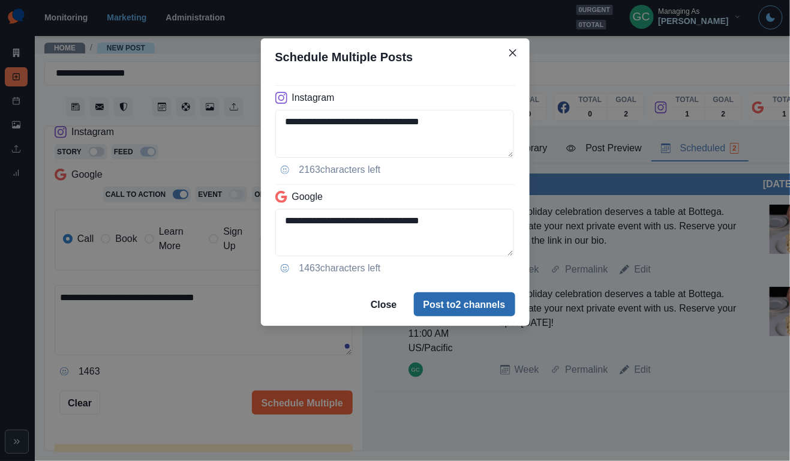
click at [469, 310] on button "Post to 2 channels" at bounding box center [464, 304] width 101 height 24
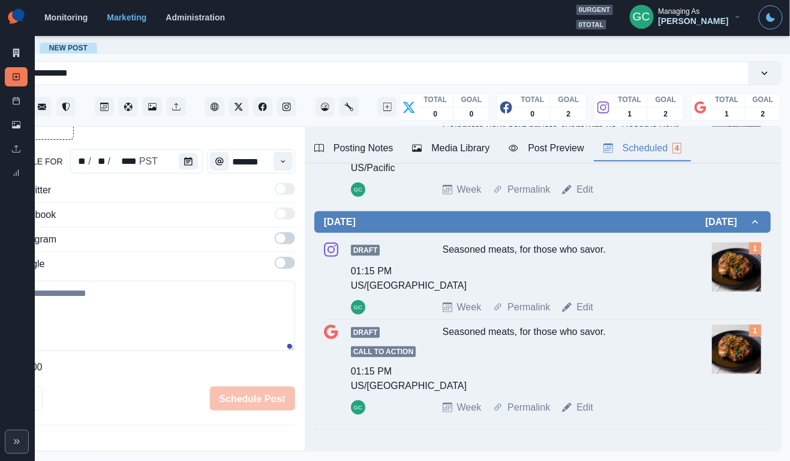
scroll to position [243, 0]
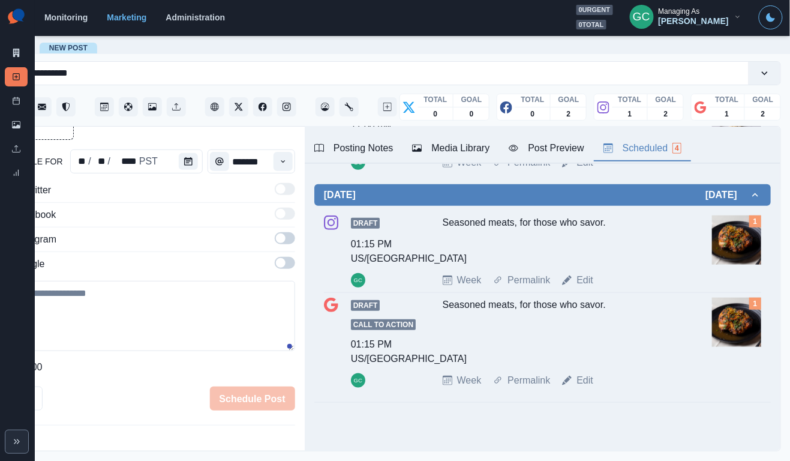
click at [595, 287] on div "Week Permalink Edit" at bounding box center [575, 280] width 265 height 14
click at [590, 287] on link "Edit" at bounding box center [585, 280] width 17 height 14
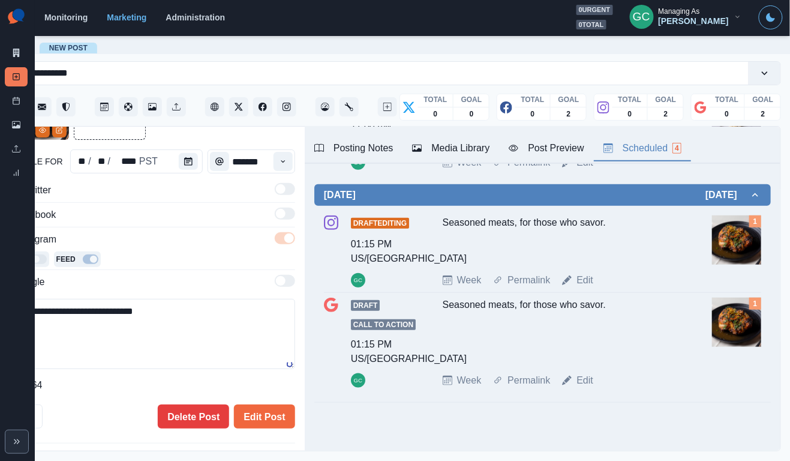
click at [242, 344] on textarea "**********" at bounding box center [146, 334] width 298 height 70
click at [218, 323] on textarea "**********" at bounding box center [146, 334] width 298 height 70
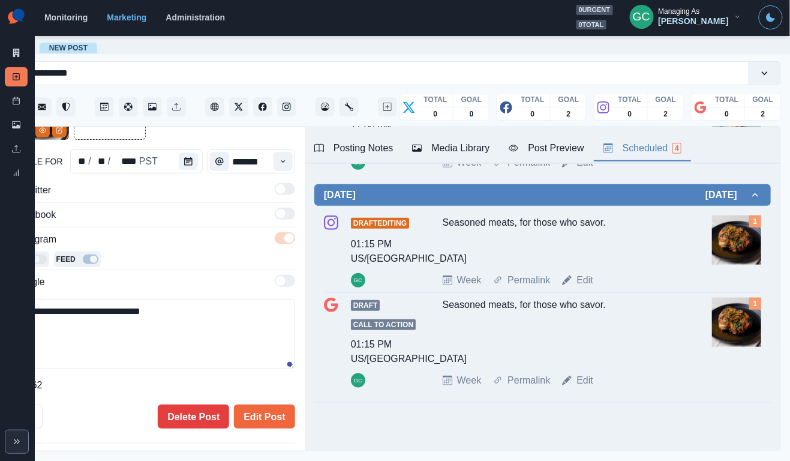
click at [218, 323] on textarea "**********" at bounding box center [146, 334] width 298 height 70
type textarea "**********"
click at [253, 417] on button "Edit Post" at bounding box center [264, 416] width 61 height 24
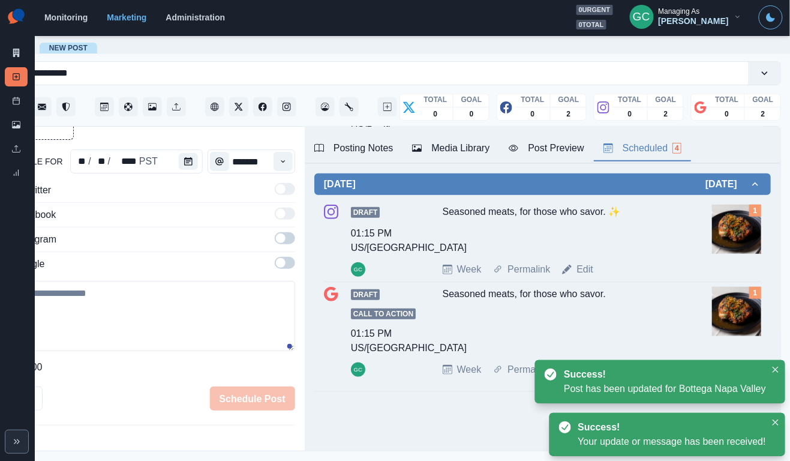
scroll to position [265, 0]
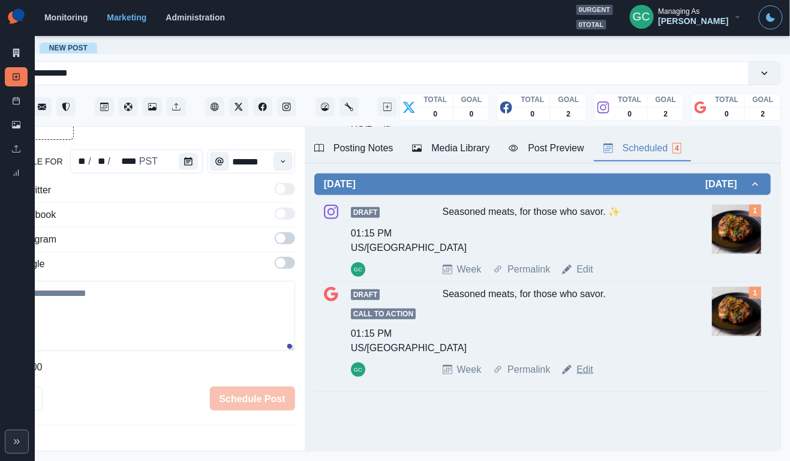
click at [587, 371] on link "Edit" at bounding box center [585, 369] width 17 height 14
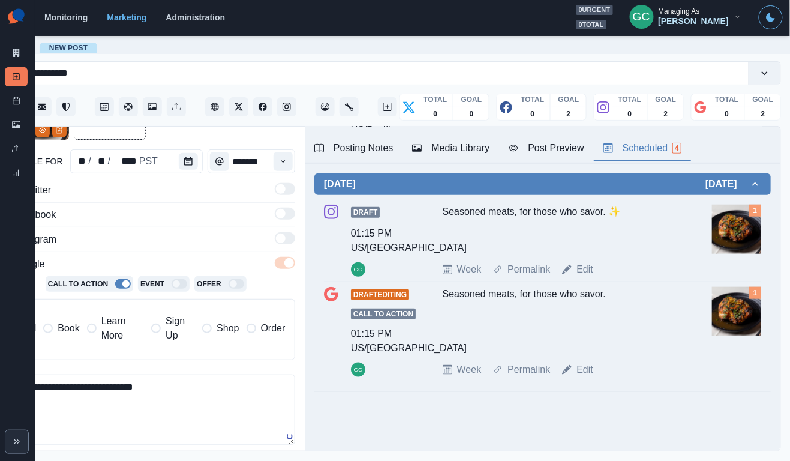
click at [136, 391] on textarea "**********" at bounding box center [146, 409] width 298 height 70
paste textarea "**"
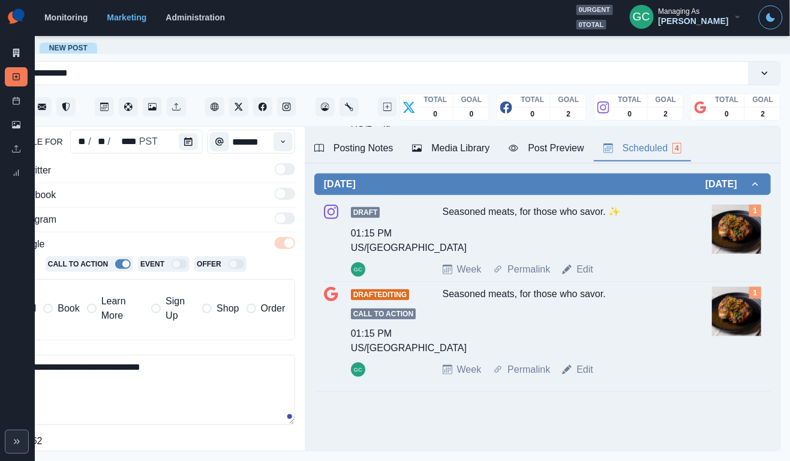
scroll to position [186, 0]
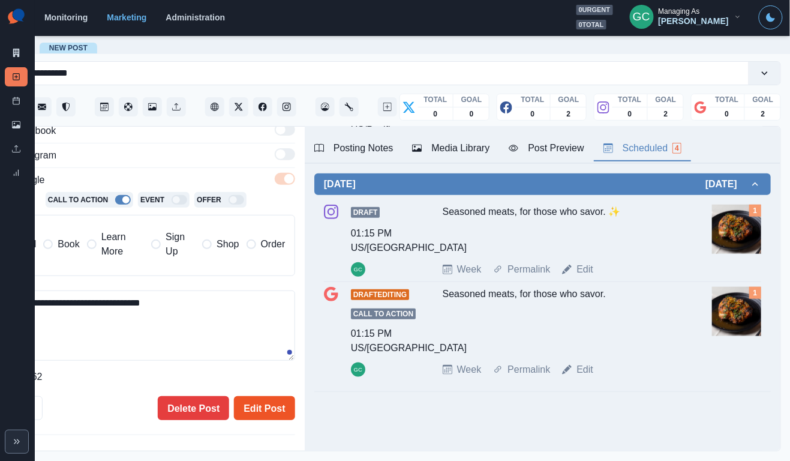
type textarea "**********"
click at [277, 401] on button "Edit Post" at bounding box center [264, 408] width 61 height 24
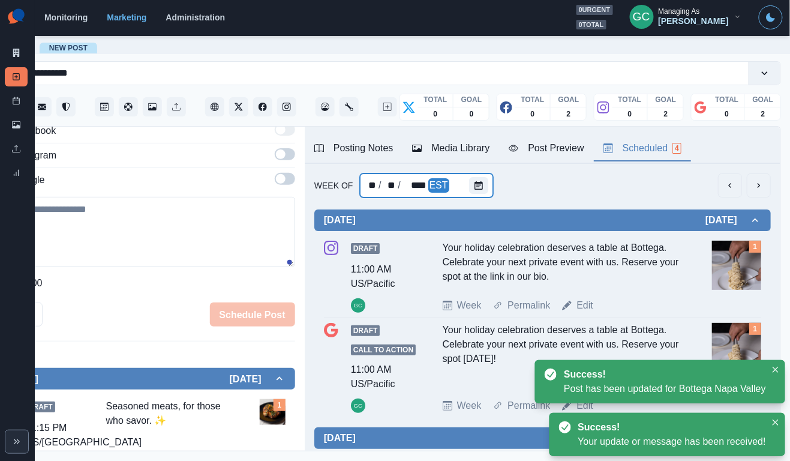
click at [479, 194] on div at bounding box center [481, 185] width 24 height 24
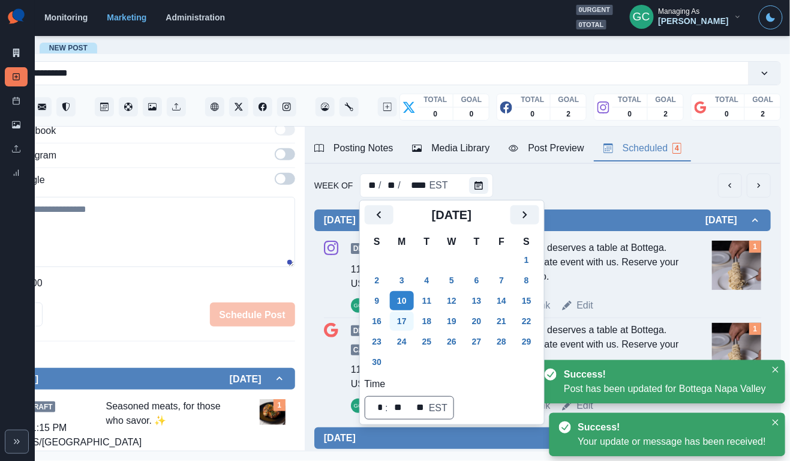
click at [407, 317] on button "17" at bounding box center [402, 320] width 24 height 19
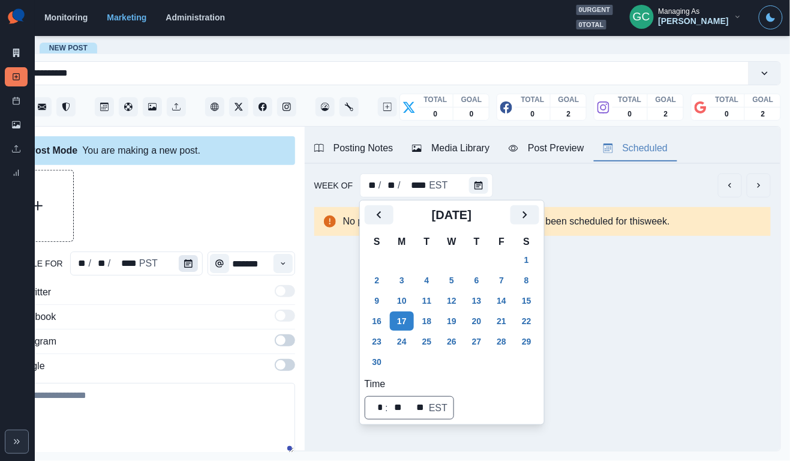
click at [190, 260] on icon "Calendar" at bounding box center [188, 263] width 8 height 8
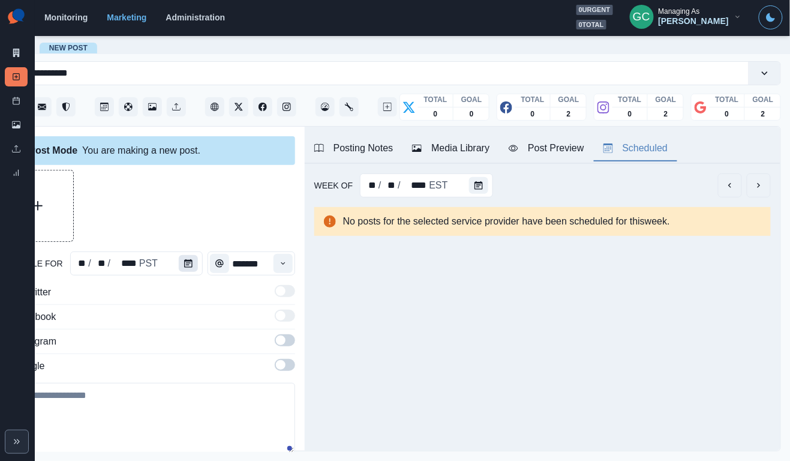
click at [190, 260] on icon "Calendar" at bounding box center [188, 263] width 8 height 8
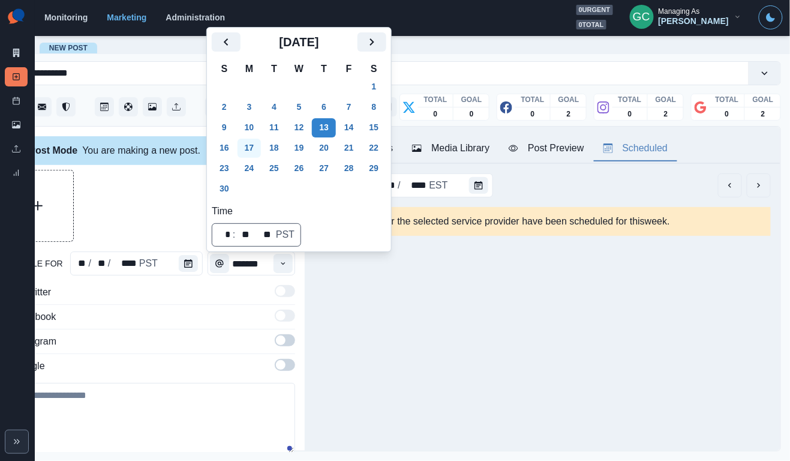
click at [255, 143] on button "17" at bounding box center [250, 148] width 24 height 19
click at [286, 254] on button "Time" at bounding box center [283, 263] width 19 height 19
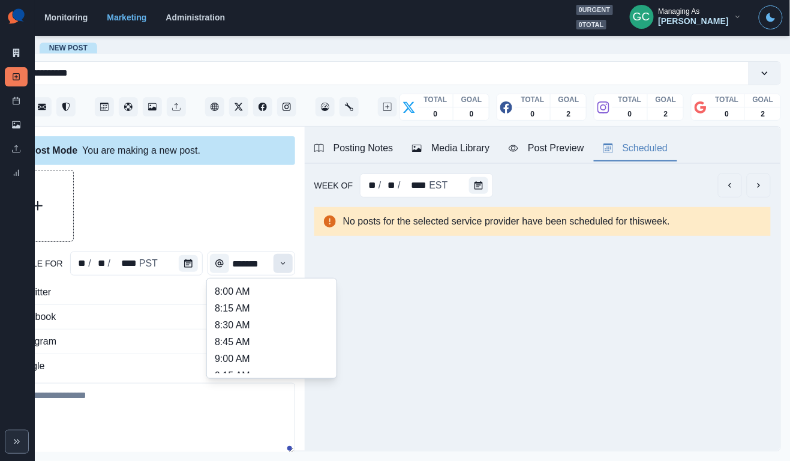
click at [286, 254] on button "Time" at bounding box center [283, 263] width 19 height 19
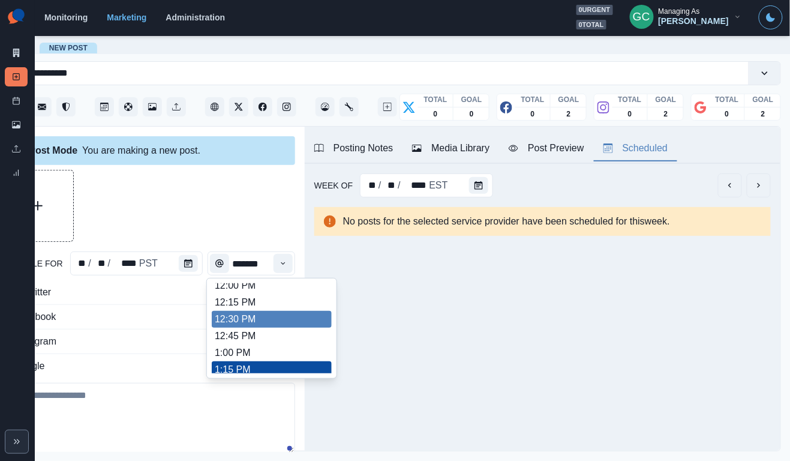
scroll to position [274, 0]
click at [253, 328] on li "12:30 PM" at bounding box center [272, 319] width 120 height 17
type input "********"
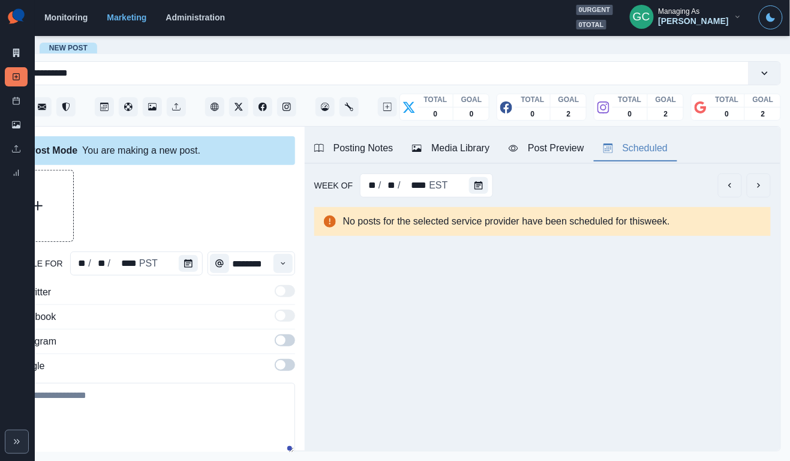
click at [289, 366] on span at bounding box center [285, 365] width 20 height 12
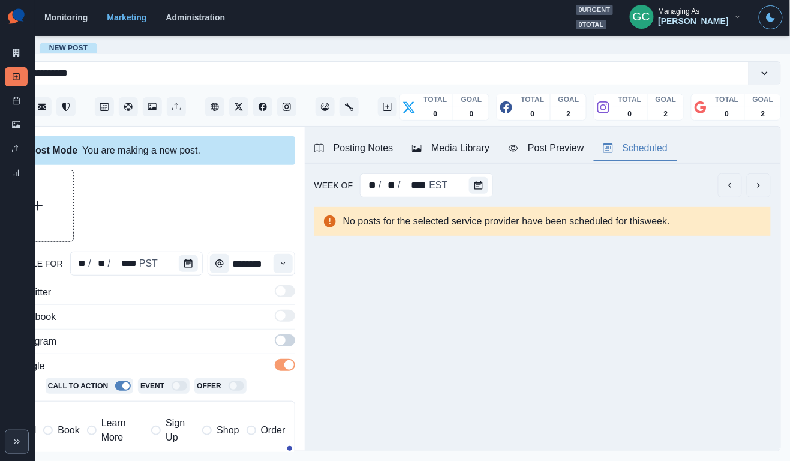
click at [289, 345] on span at bounding box center [285, 340] width 20 height 12
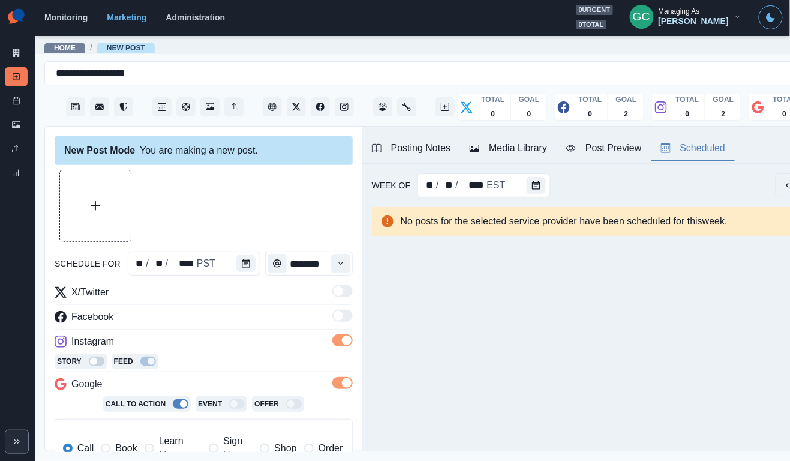
scroll to position [0, 0]
click at [440, 155] on button "Posting Notes" at bounding box center [411, 148] width 98 height 25
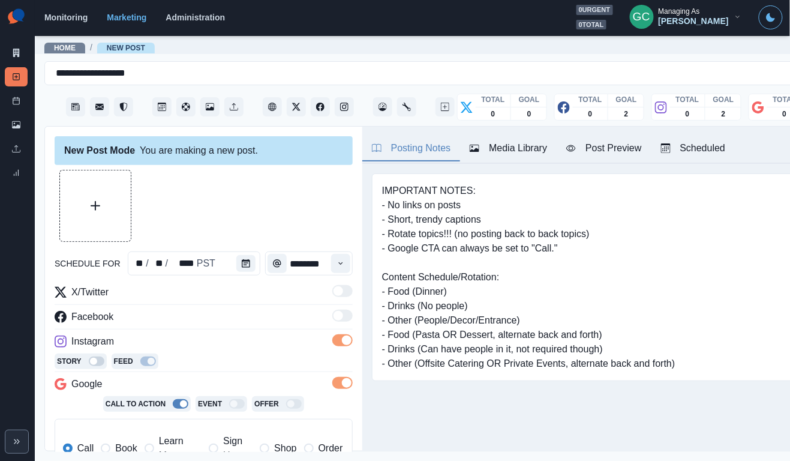
click at [539, 133] on div "Posting Notes Media Library Post Preview Scheduled" at bounding box center [600, 145] width 476 height 37
click at [567, 150] on button "Post Preview" at bounding box center [604, 148] width 94 height 25
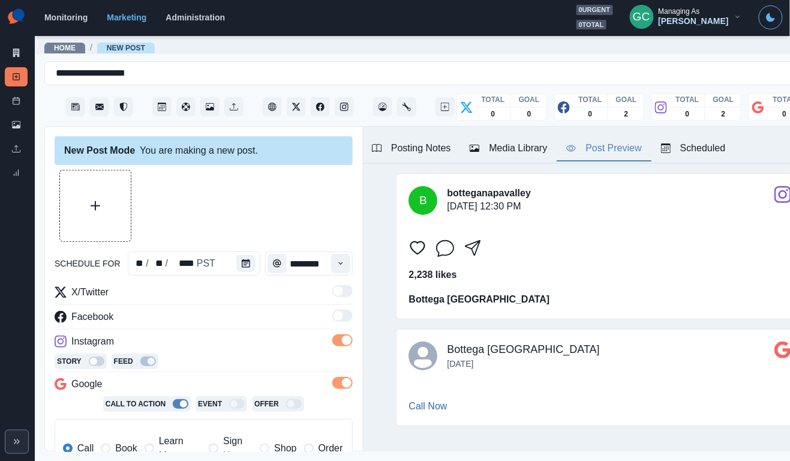
click at [538, 150] on div "Media Library" at bounding box center [508, 148] width 77 height 14
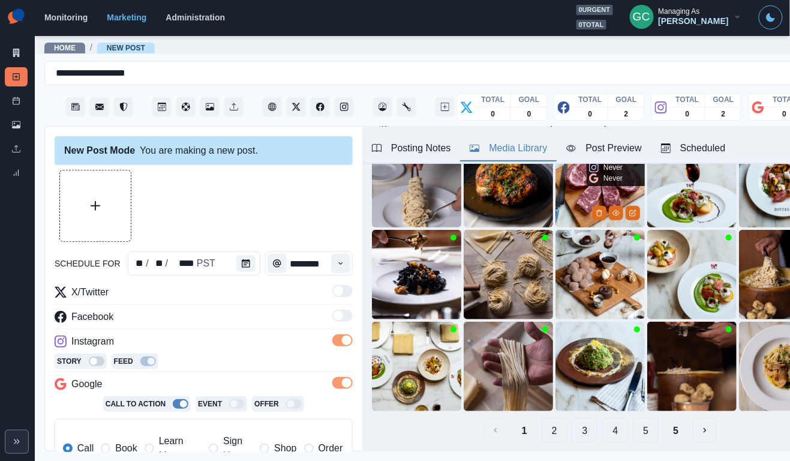
scroll to position [113, 0]
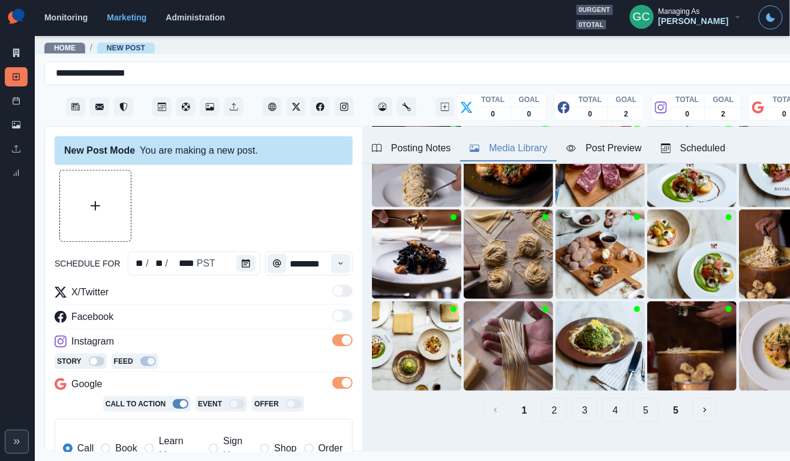
click at [554, 410] on button "2" at bounding box center [555, 410] width 26 height 24
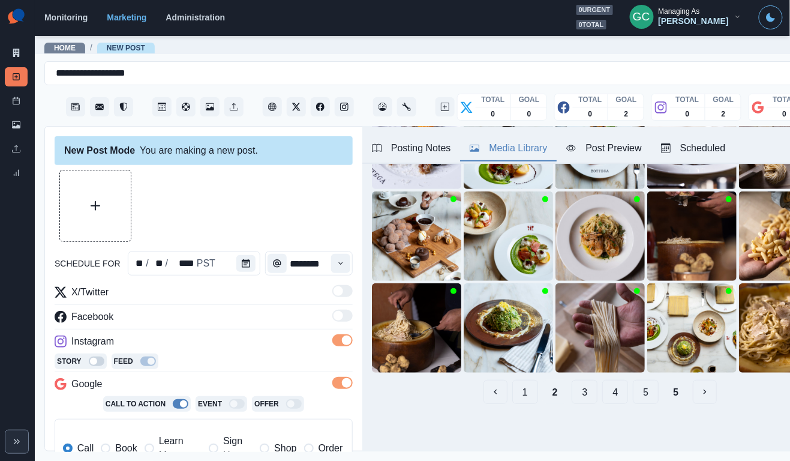
scroll to position [131, 0]
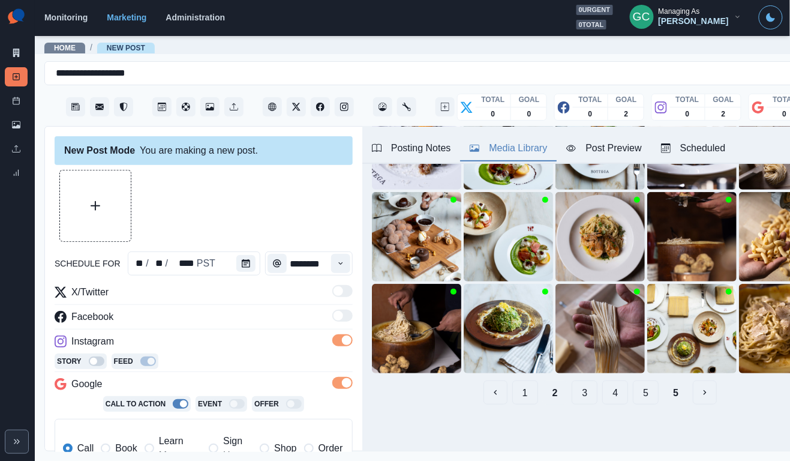
click at [583, 400] on button "3" at bounding box center [585, 392] width 26 height 24
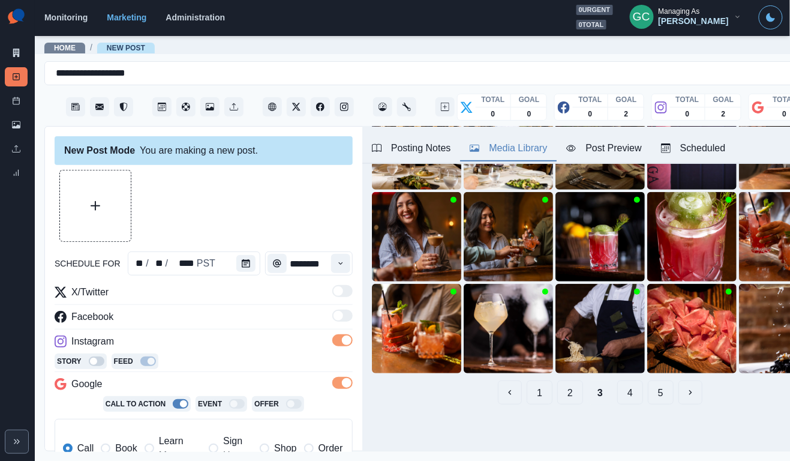
scroll to position [0, 0]
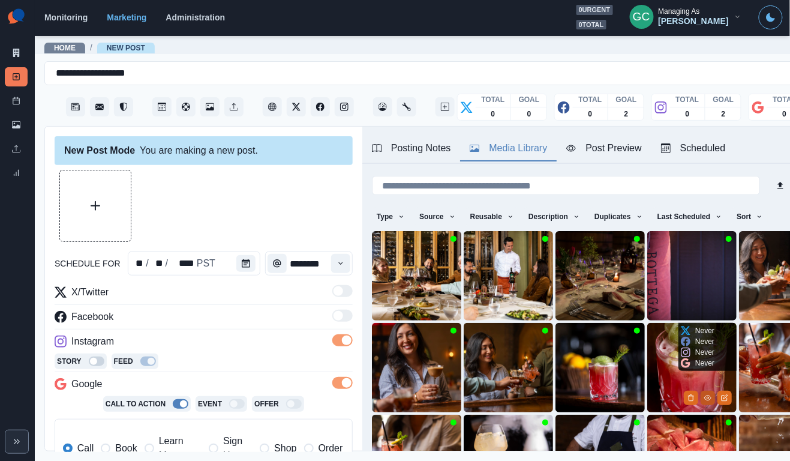
click at [709, 399] on icon "View Media" at bounding box center [707, 397] width 7 height 7
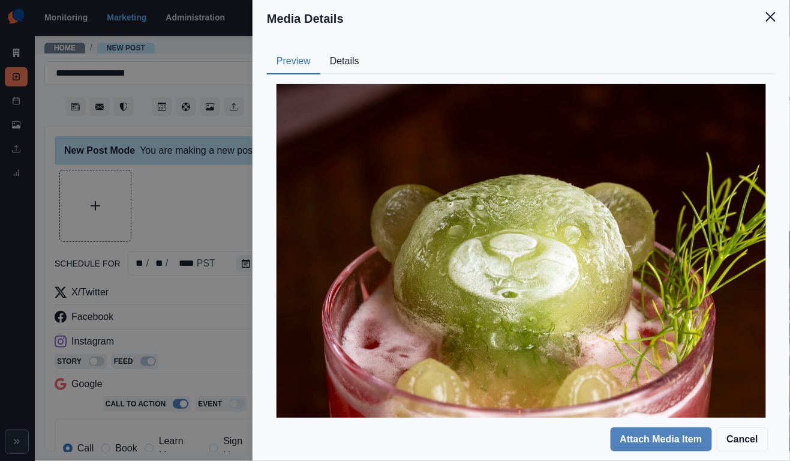
click at [346, 59] on button "Details" at bounding box center [344, 61] width 49 height 25
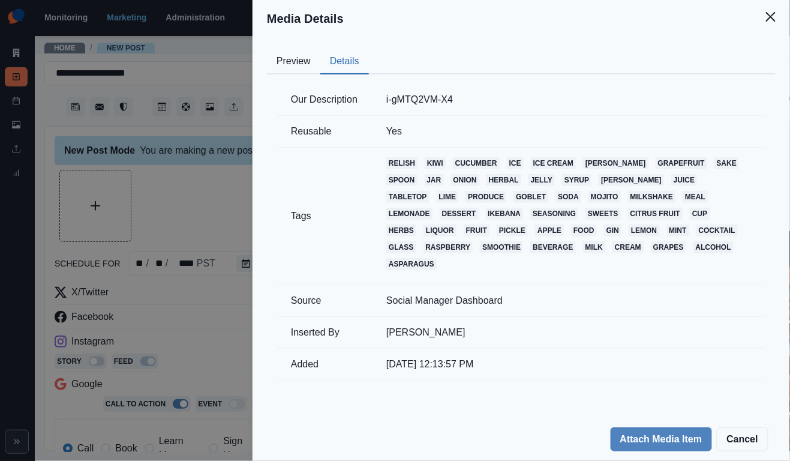
click at [314, 61] on button "Preview" at bounding box center [293, 61] width 53 height 25
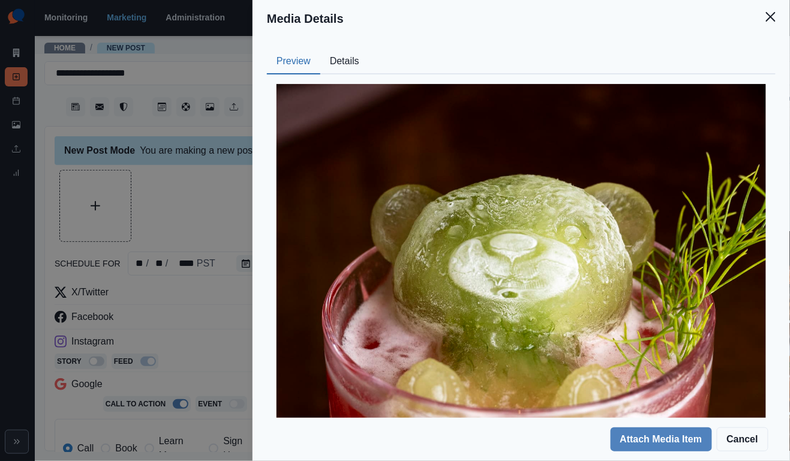
click at [223, 178] on div "Media Details Preview Details Our Description i-gMTQ2VM-X4 Reusable Yes Tags re…" at bounding box center [395, 230] width 790 height 461
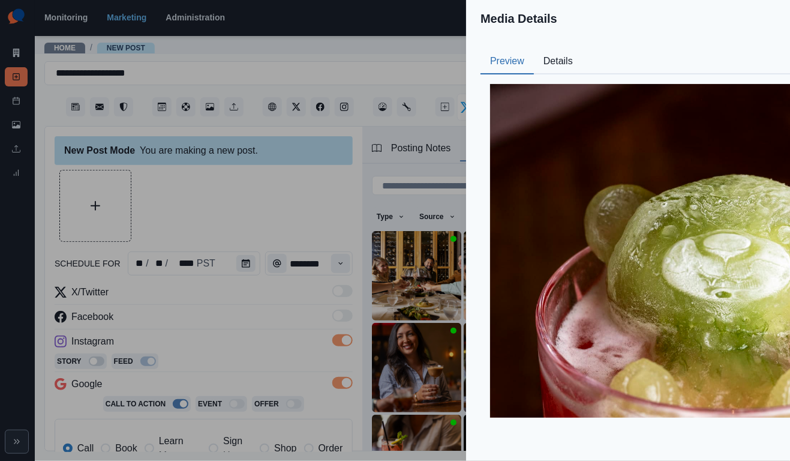
scroll to position [37, 0]
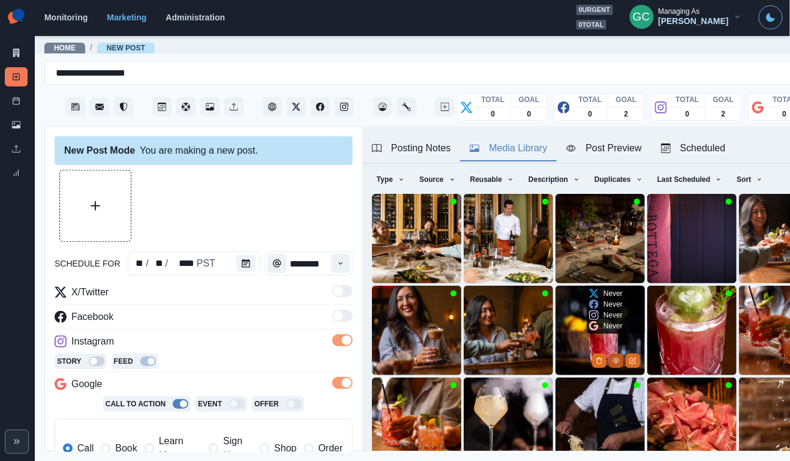
click at [616, 358] on icon "View Media" at bounding box center [616, 360] width 7 height 7
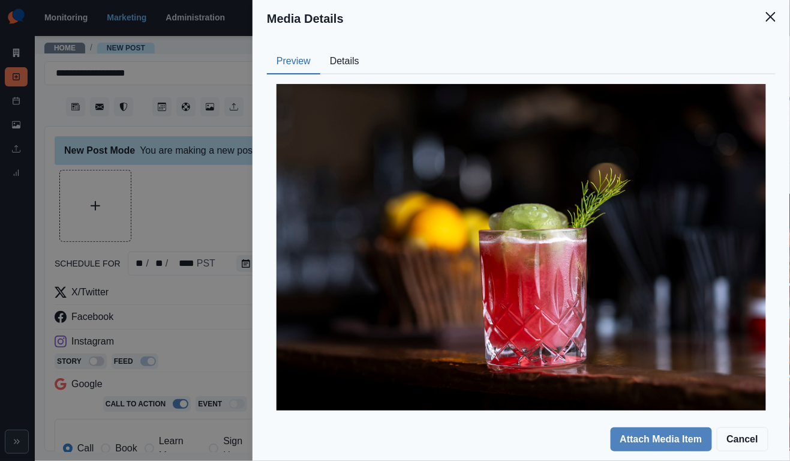
click at [353, 55] on button "Details" at bounding box center [344, 61] width 49 height 25
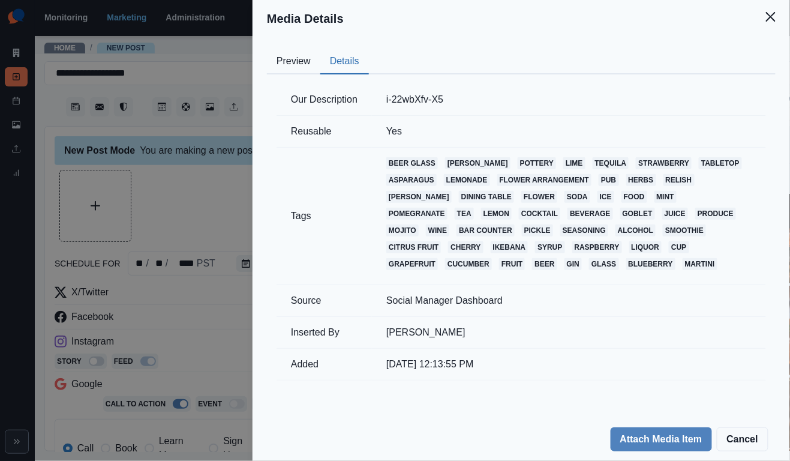
click at [307, 66] on button "Preview" at bounding box center [293, 61] width 53 height 25
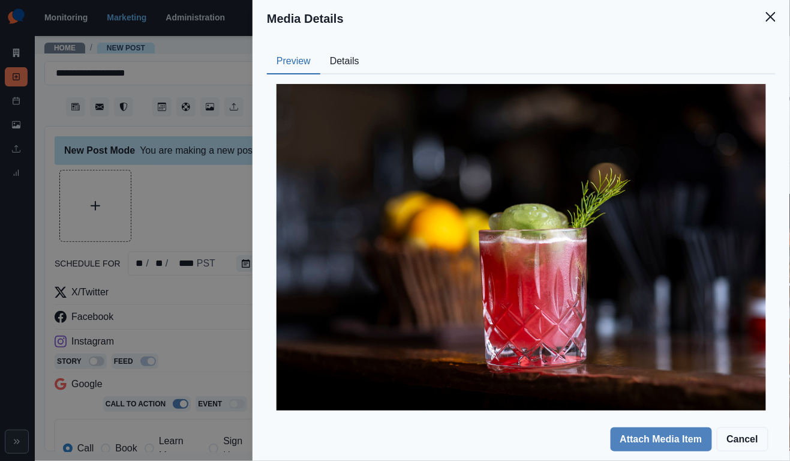
click at [198, 185] on div "Media Details Preview Details Our Description i-22wbXfv-X5 Reusable Yes Tags be…" at bounding box center [395, 230] width 790 height 461
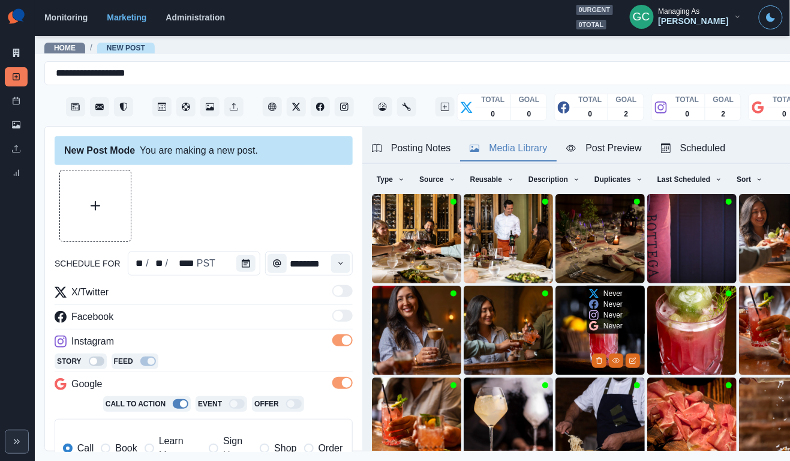
click at [573, 335] on img at bounding box center [600, 330] width 89 height 89
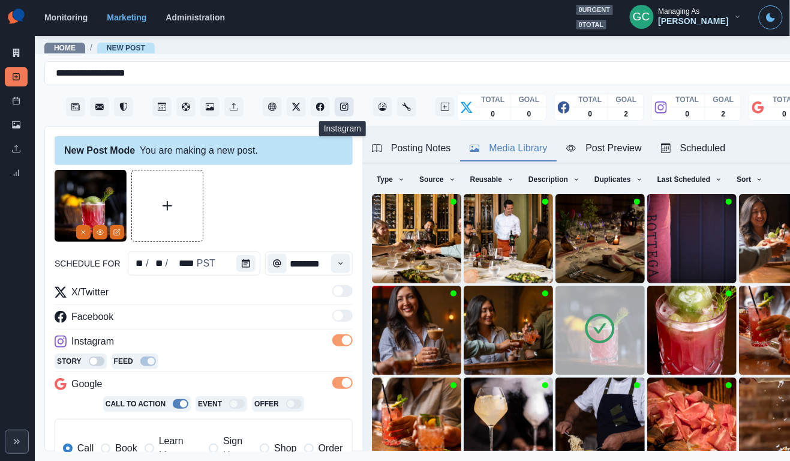
click at [344, 106] on icon "Instagram" at bounding box center [344, 107] width 8 height 8
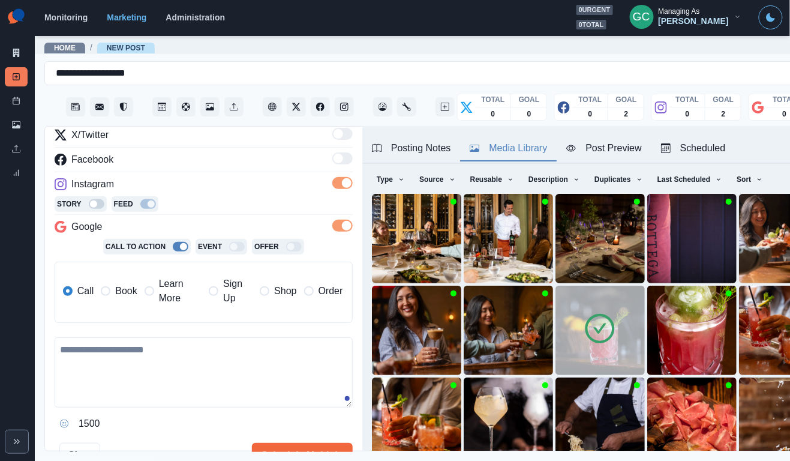
click at [245, 383] on textarea at bounding box center [204, 372] width 298 height 70
paste textarea "**********"
click at [178, 343] on textarea "**********" at bounding box center [204, 372] width 298 height 70
drag, startPoint x: 172, startPoint y: 345, endPoint x: 194, endPoint y: 410, distance: 69.1
click at [194, 407] on div "**********" at bounding box center [204, 385] width 298 height 96
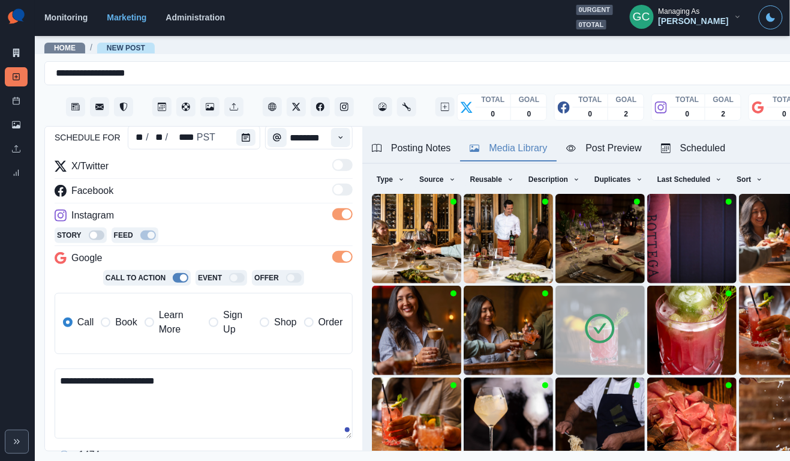
scroll to position [178, 0]
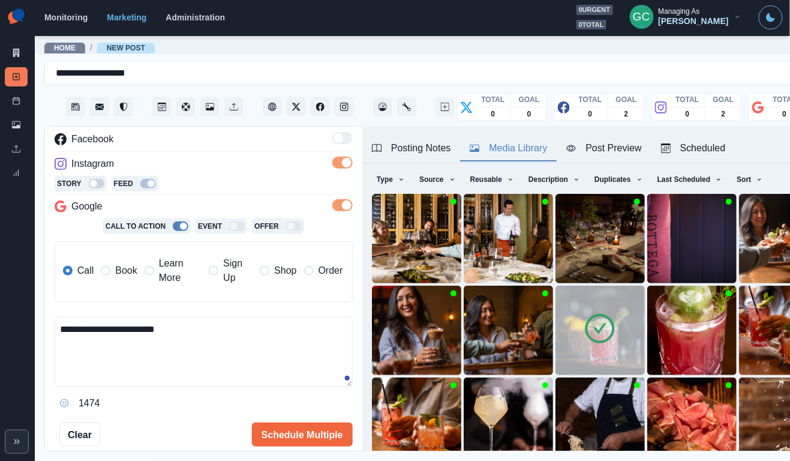
click at [245, 346] on textarea "**********" at bounding box center [204, 352] width 298 height 70
paste textarea "**********"
click at [119, 346] on textarea "**********" at bounding box center [204, 352] width 298 height 70
drag, startPoint x: 142, startPoint y: 346, endPoint x: 0, endPoint y: 294, distance: 151.3
click at [0, 294] on div "**********" at bounding box center [395, 230] width 790 height 461
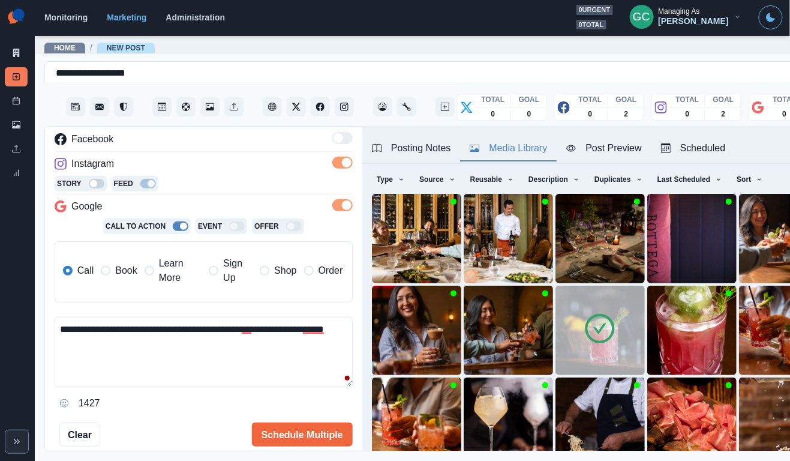
click at [151, 376] on textarea "**********" at bounding box center [204, 352] width 298 height 70
click at [176, 323] on textarea "**********" at bounding box center [204, 352] width 298 height 70
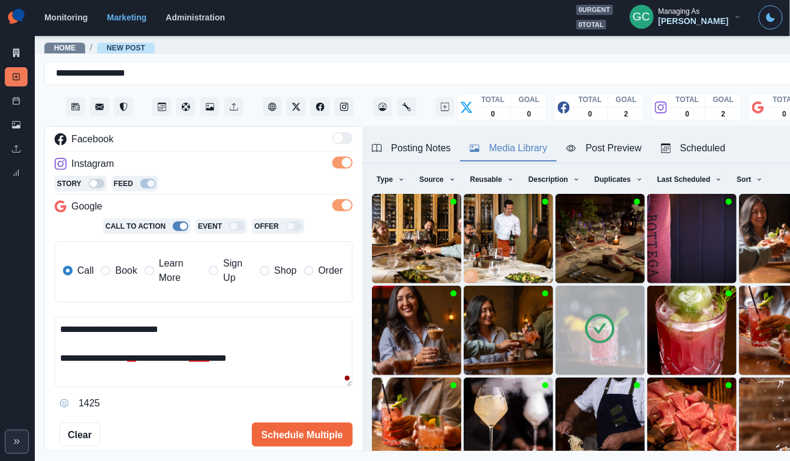
drag, startPoint x: 238, startPoint y: 356, endPoint x: 294, endPoint y: 359, distance: 55.9
click at [289, 359] on textarea "**********" at bounding box center [204, 352] width 298 height 70
click at [271, 331] on textarea "**********" at bounding box center [204, 352] width 298 height 70
paste textarea "****"
click at [311, 365] on textarea "**********" at bounding box center [204, 352] width 298 height 70
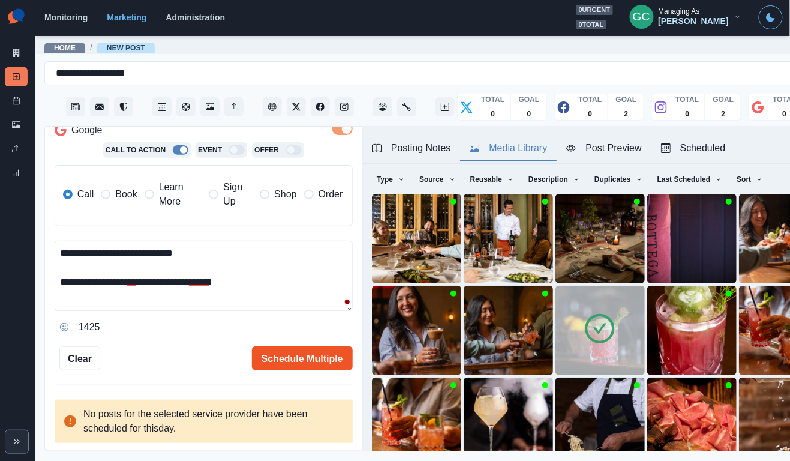
scroll to position [253, 0]
type textarea "**********"
click at [298, 358] on button "Schedule Multiple" at bounding box center [302, 359] width 101 height 24
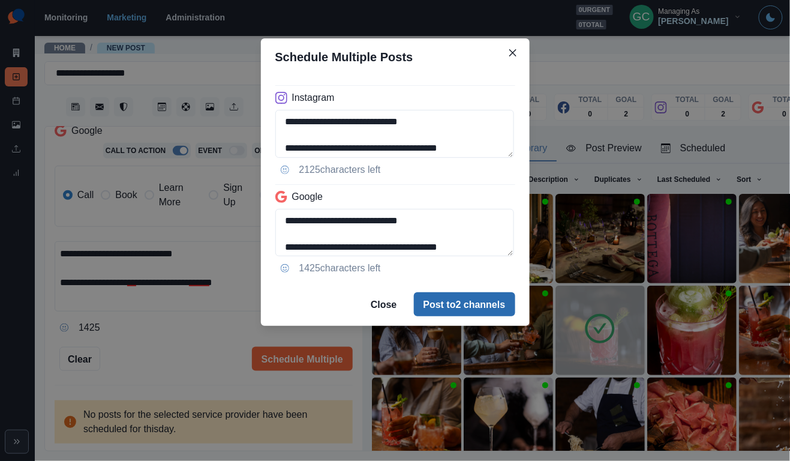
click at [499, 302] on button "Post to 2 channels" at bounding box center [464, 304] width 101 height 24
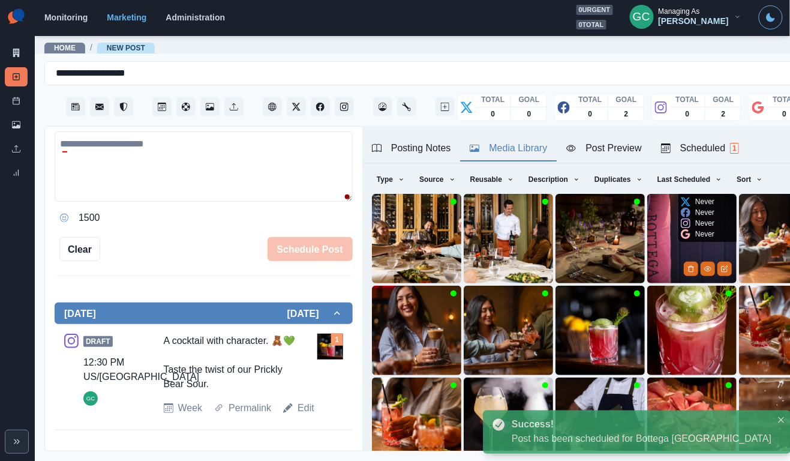
scroll to position [102, 0]
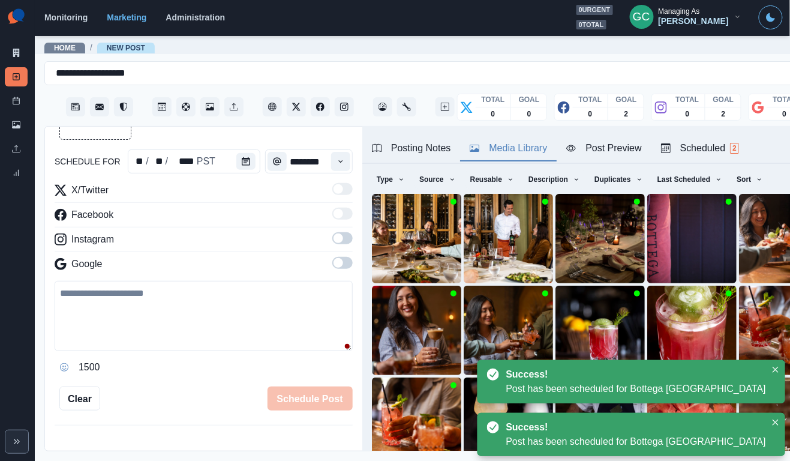
click at [713, 145] on div "Scheduled 2" at bounding box center [700, 148] width 78 height 14
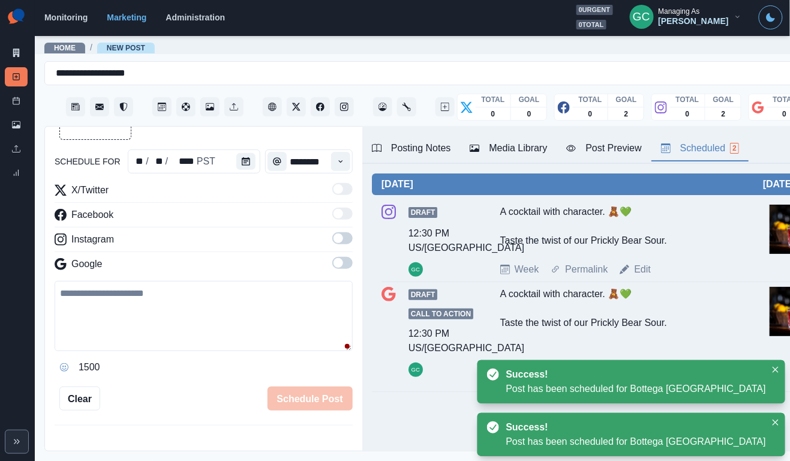
click at [412, 146] on div "Posting Notes" at bounding box center [411, 148] width 79 height 14
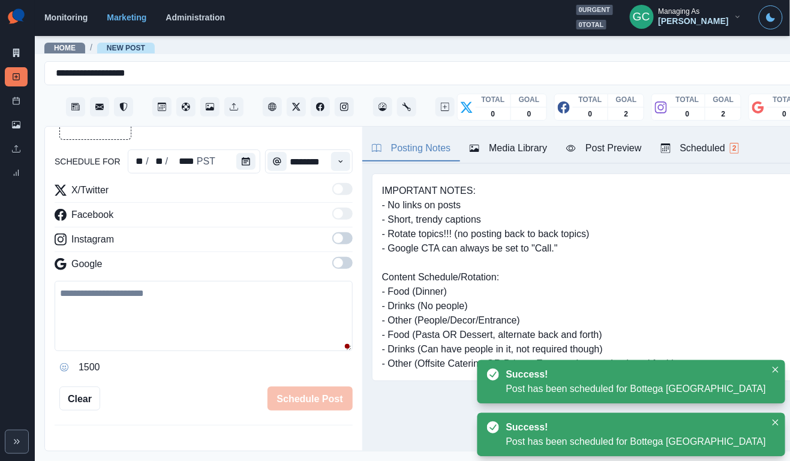
scroll to position [0, 0]
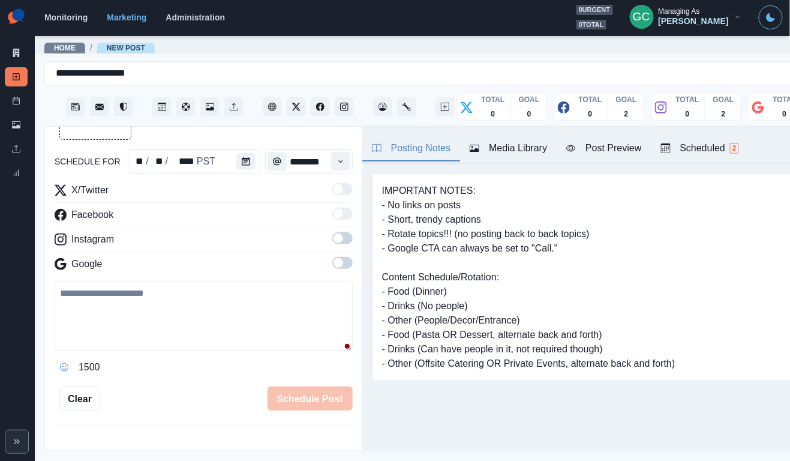
click at [687, 133] on div "Posting Notes Media Library Post Preview Scheduled 2" at bounding box center [600, 145] width 476 height 37
click at [685, 143] on div "Scheduled 2" at bounding box center [700, 148] width 78 height 14
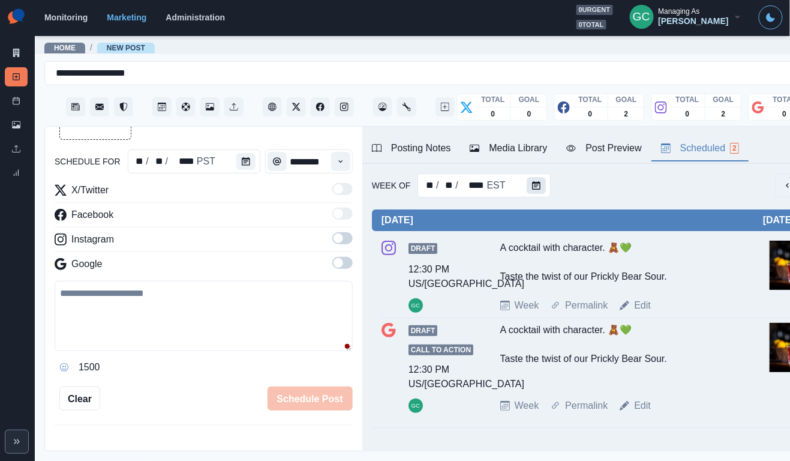
click at [533, 179] on button "Calendar" at bounding box center [536, 185] width 19 height 17
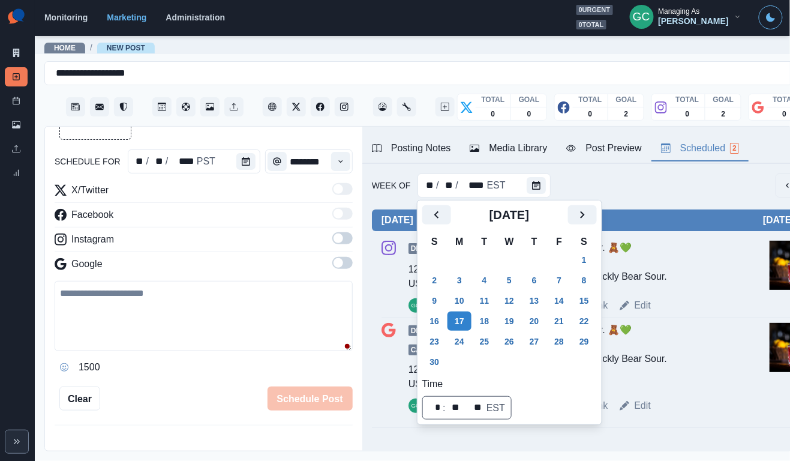
click at [241, 172] on div at bounding box center [248, 161] width 24 height 24
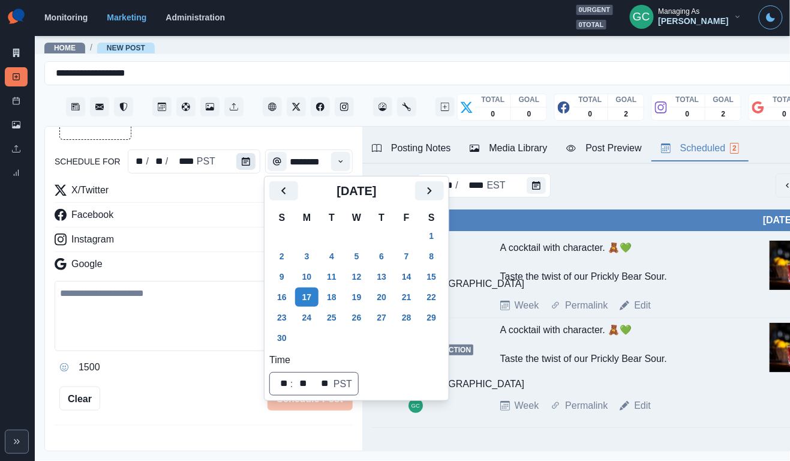
click at [249, 161] on button "Calendar" at bounding box center [245, 161] width 19 height 17
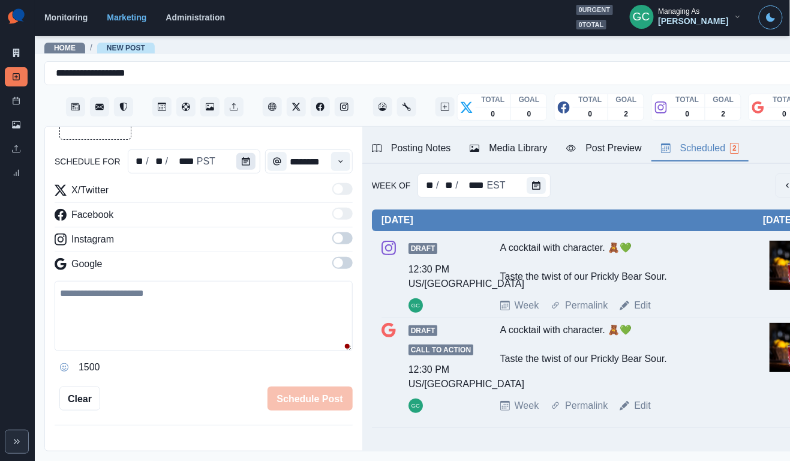
click at [249, 161] on button "Calendar" at bounding box center [245, 161] width 19 height 17
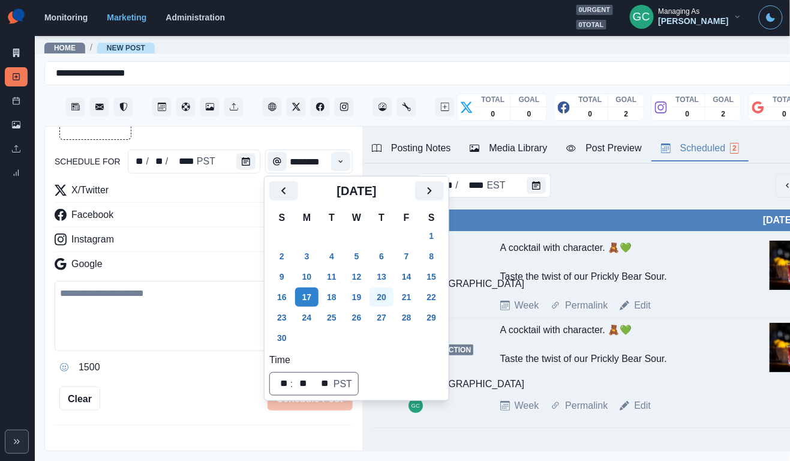
click at [391, 296] on button "20" at bounding box center [382, 296] width 24 height 19
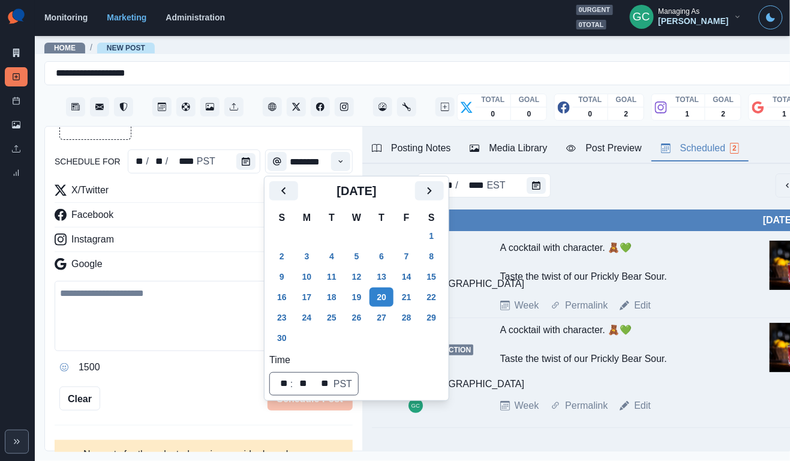
click at [347, 173] on div "Time" at bounding box center [341, 161] width 24 height 24
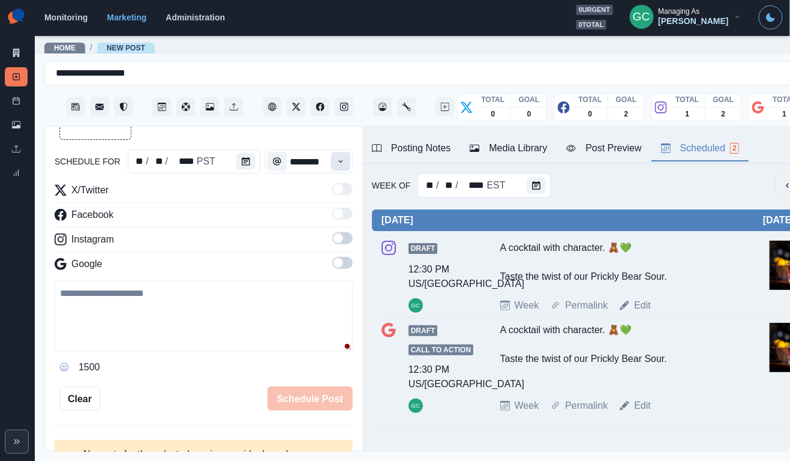
click at [344, 163] on icon "Time" at bounding box center [341, 161] width 8 height 8
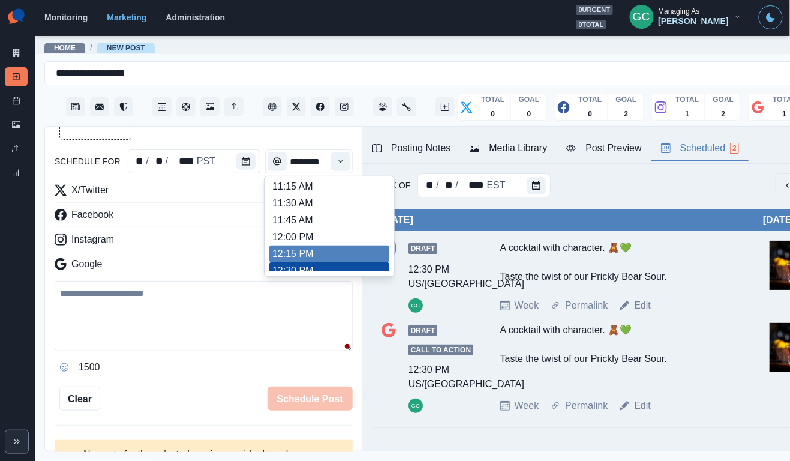
scroll to position [225, 0]
click at [317, 259] on li "12:15 PM" at bounding box center [329, 250] width 120 height 17
type input "********"
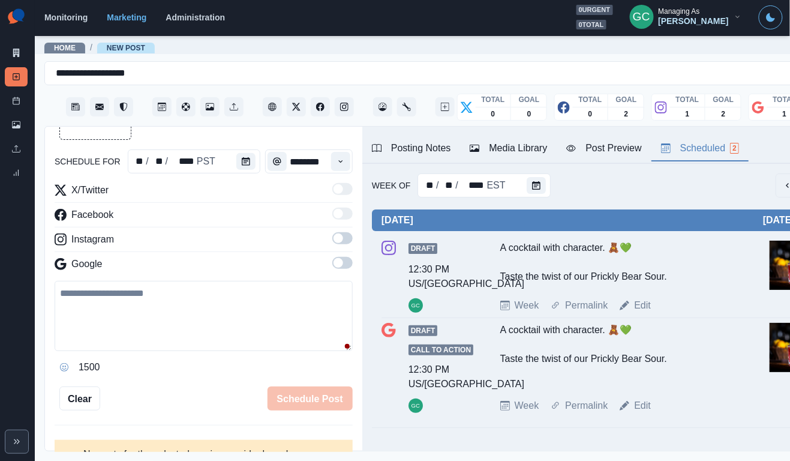
click at [346, 257] on div "X/Twitter Facebook Instagram Google" at bounding box center [204, 229] width 298 height 93
click at [346, 260] on span at bounding box center [342, 263] width 20 height 12
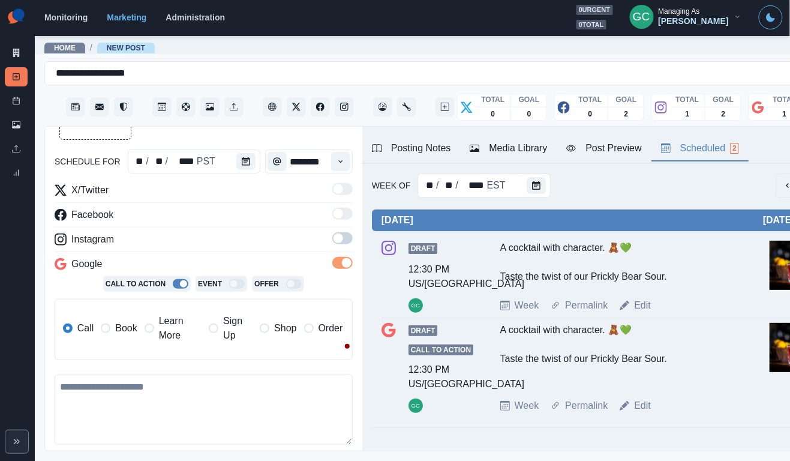
click at [346, 245] on label at bounding box center [342, 241] width 20 height 19
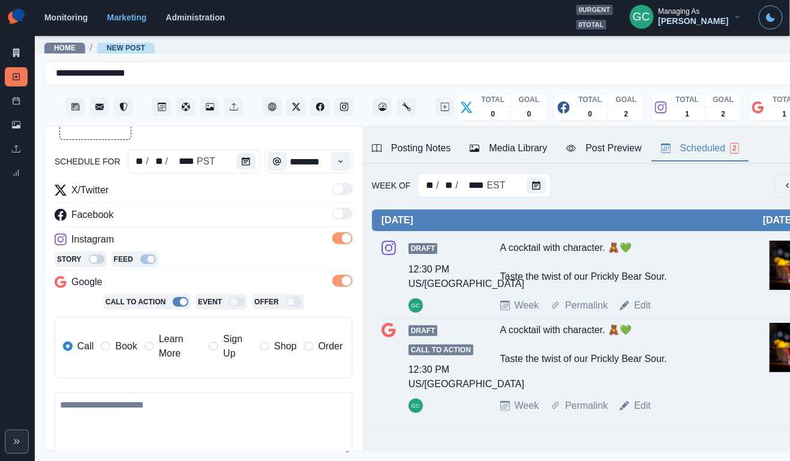
click at [495, 150] on div "Media Library" at bounding box center [508, 148] width 77 height 14
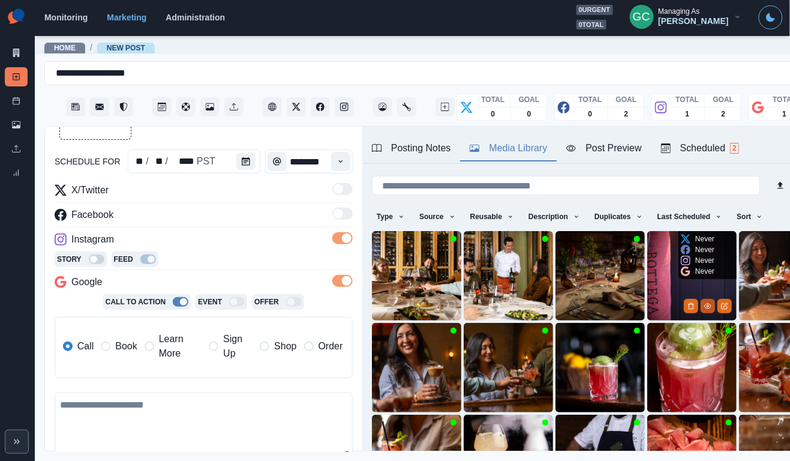
click at [707, 304] on icon "View Media" at bounding box center [707, 305] width 7 height 7
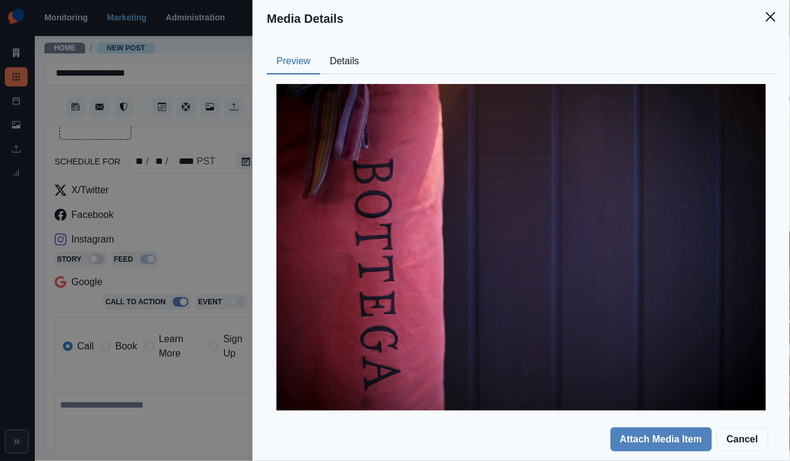
click at [346, 61] on button "Details" at bounding box center [344, 61] width 49 height 25
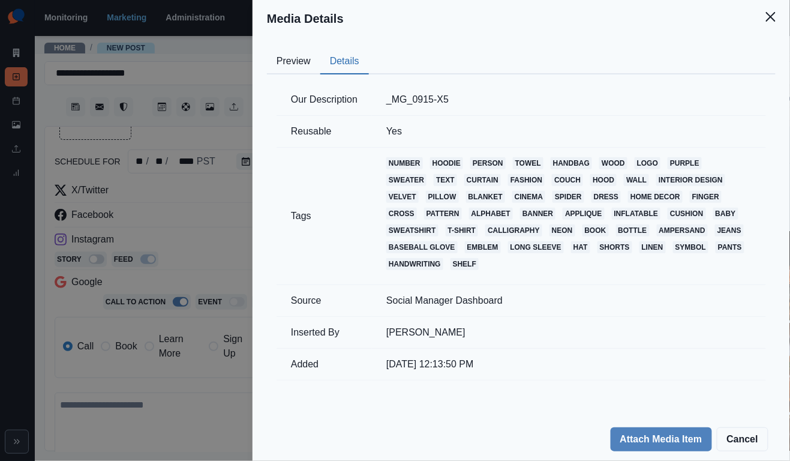
click at [287, 57] on button "Preview" at bounding box center [293, 61] width 53 height 25
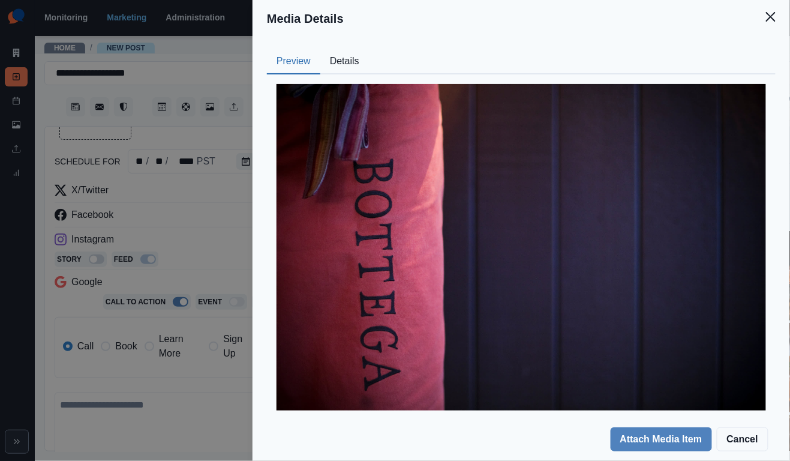
click at [167, 412] on div "Media Details Preview Details Our Description _MG_0915-X5 Reusable Yes Tags num…" at bounding box center [395, 230] width 790 height 461
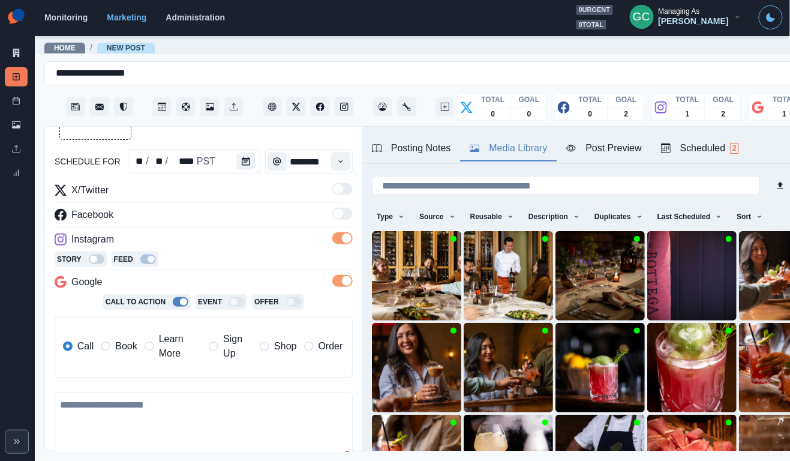
scroll to position [37, 0]
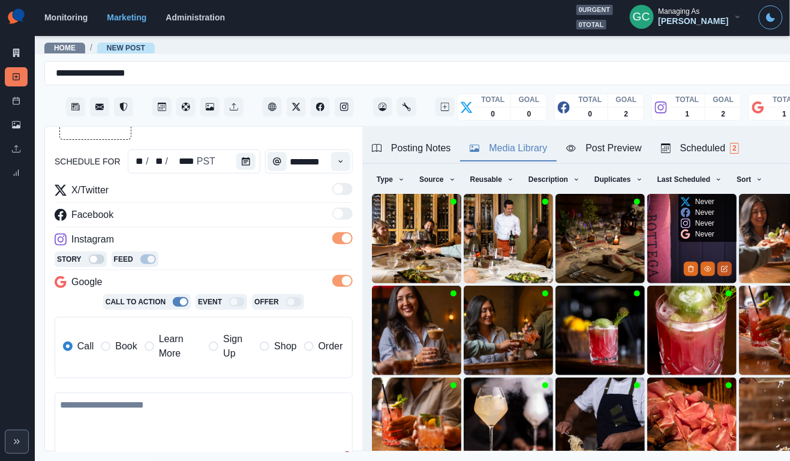
click at [727, 269] on icon "Edit Media" at bounding box center [724, 268] width 7 height 7
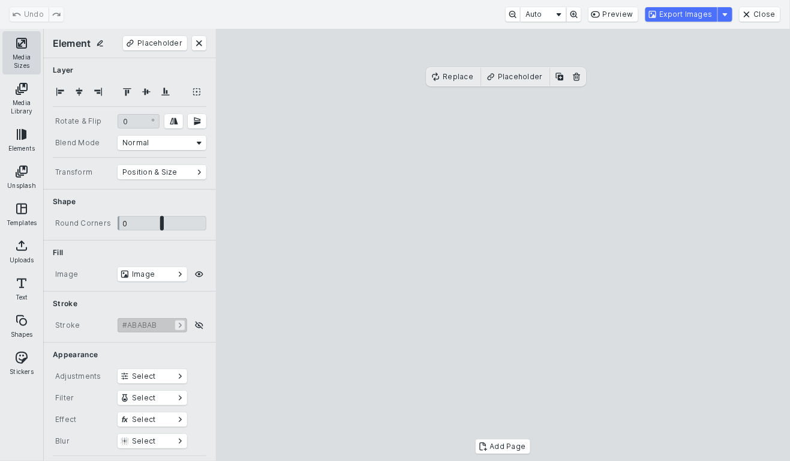
click at [31, 51] on button "Media Sizes" at bounding box center [21, 52] width 38 height 43
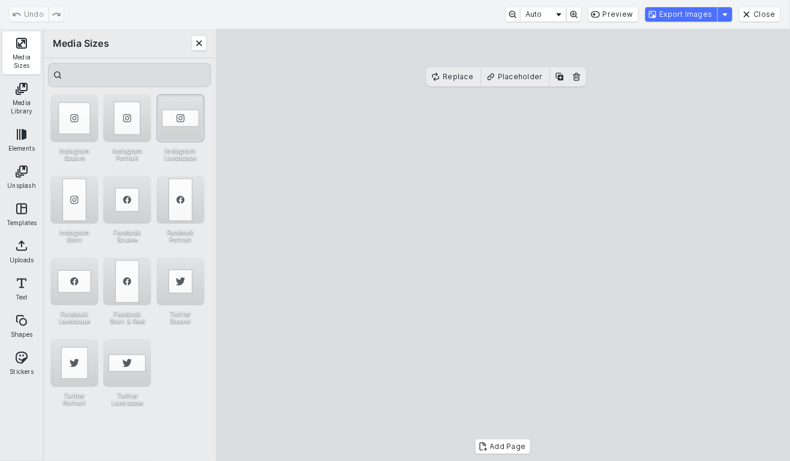
click at [178, 123] on div "Instagram Landscape" at bounding box center [181, 118] width 48 height 48
drag, startPoint x: 481, startPoint y: 224, endPoint x: 481, endPoint y: 205, distance: 19.2
click at [503, 245] on cesdk-canvas "Editor canvas" at bounding box center [503, 245] width 0 height 0
drag, startPoint x: 506, startPoint y: 373, endPoint x: 506, endPoint y: 418, distance: 45.6
click at [503, 245] on cesdk-canvas "Editor canvas" at bounding box center [503, 245] width 0 height 0
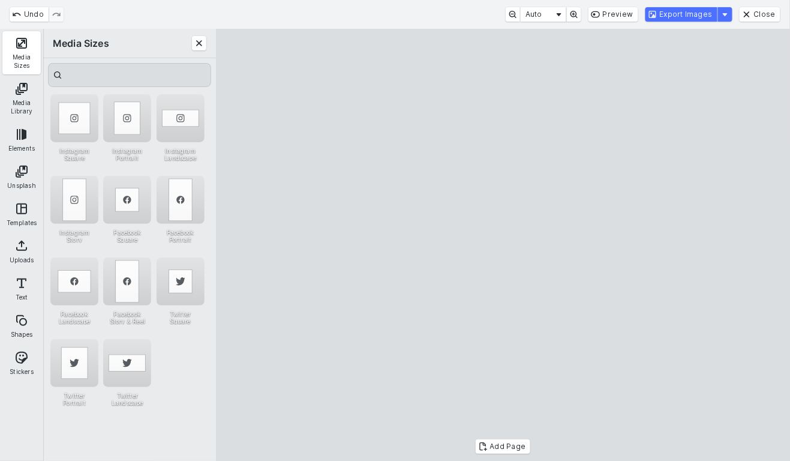
click at [503, 245] on cesdk-canvas "Editor canvas" at bounding box center [503, 245] width 0 height 0
click at [698, 10] on button "Export Images" at bounding box center [682, 14] width 72 height 14
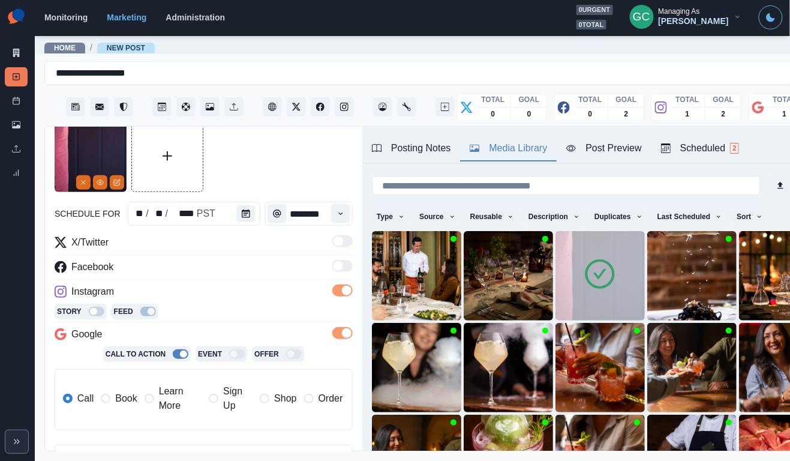
scroll to position [51, 0]
click at [345, 111] on button "Instagram" at bounding box center [344, 106] width 19 height 19
click at [262, 106] on div at bounding box center [250, 106] width 413 height 29
click at [272, 106] on icon "Client Website" at bounding box center [272, 107] width 8 height 8
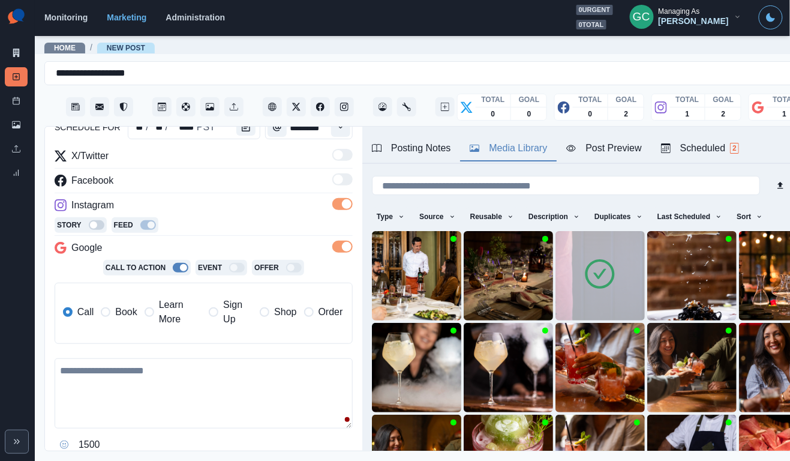
click at [134, 395] on textarea at bounding box center [204, 393] width 298 height 70
paste textarea "**********"
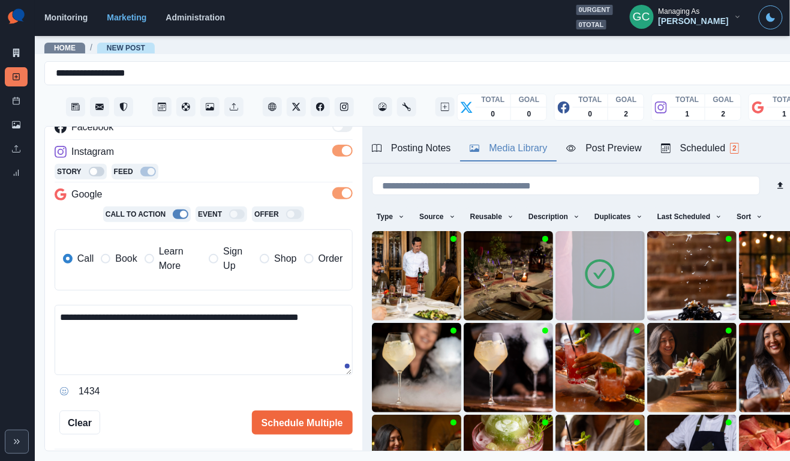
scroll to position [192, 0]
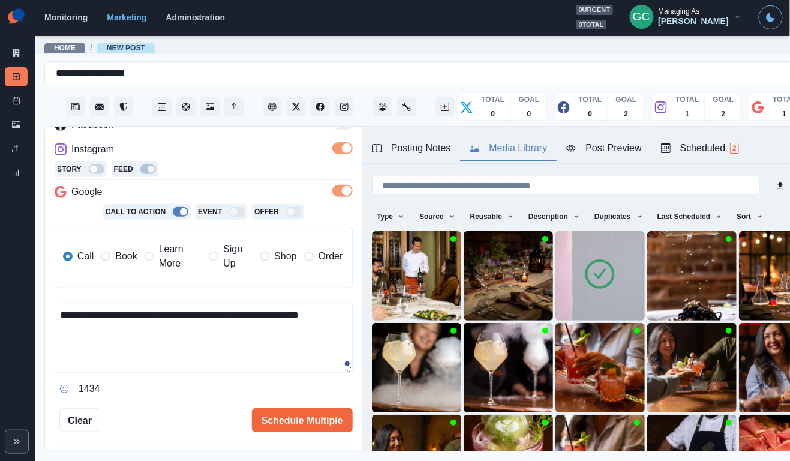
click at [232, 358] on textarea "**********" at bounding box center [204, 337] width 298 height 70
click at [273, 106] on icon "Client Website" at bounding box center [272, 107] width 8 height 8
click at [208, 343] on textarea "**********" at bounding box center [204, 337] width 298 height 70
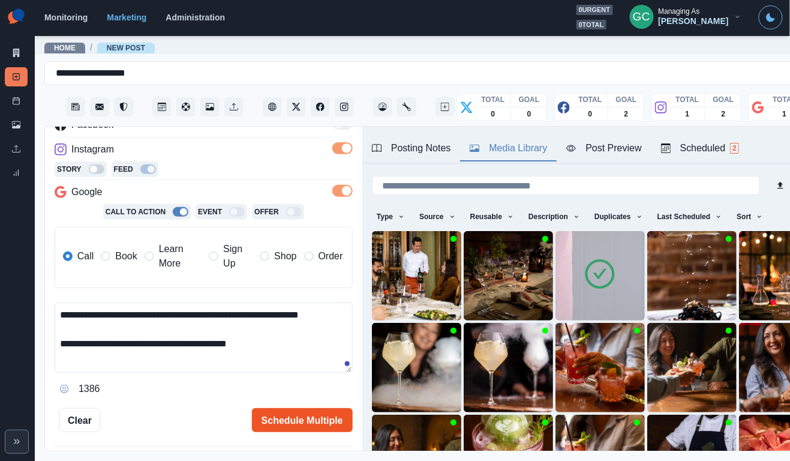
type textarea "**********"
click at [285, 415] on button "Schedule Multiple" at bounding box center [302, 420] width 101 height 24
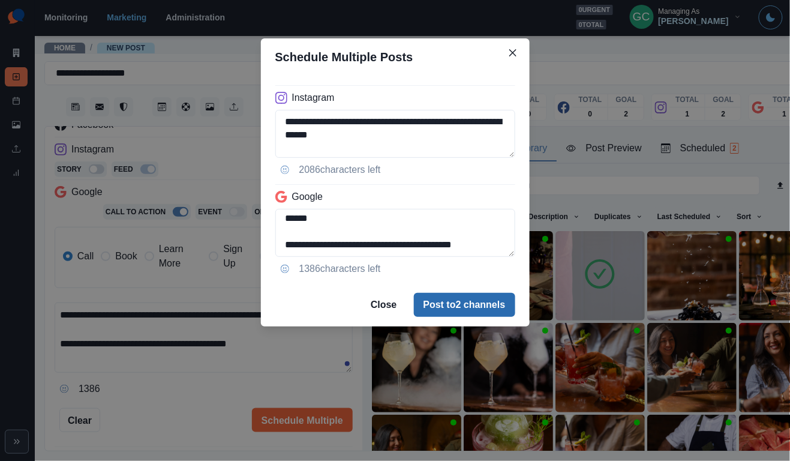
scroll to position [17, 0]
drag, startPoint x: 402, startPoint y: 227, endPoint x: 495, endPoint y: 295, distance: 115.4
click at [495, 295] on section "**********" at bounding box center [395, 182] width 269 height 288
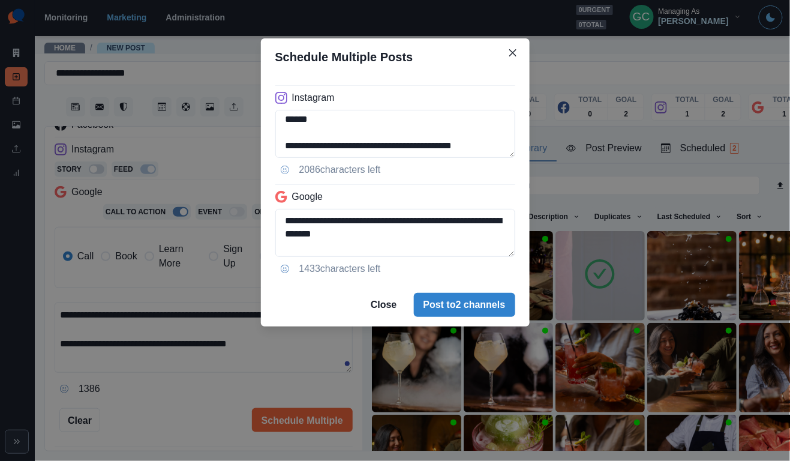
drag, startPoint x: 286, startPoint y: 143, endPoint x: 298, endPoint y: 170, distance: 29.3
click at [298, 170] on div "**********" at bounding box center [395, 180] width 269 height 208
click at [365, 256] on textarea "**********" at bounding box center [395, 233] width 240 height 48
paste textarea "**********"
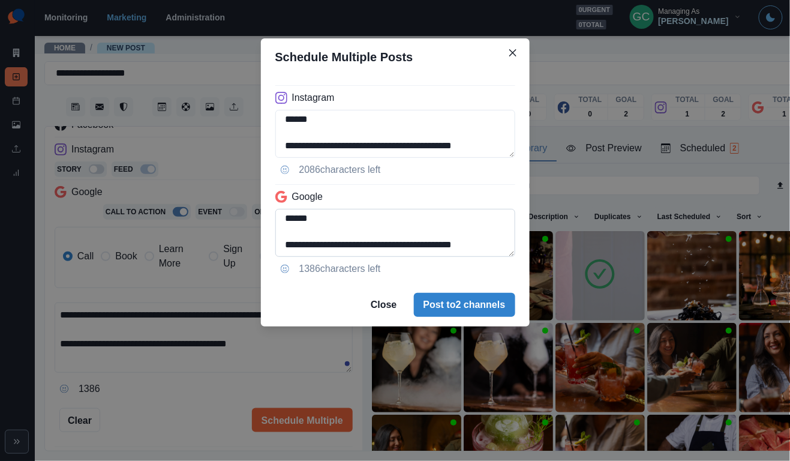
scroll to position [17, 0]
drag, startPoint x: 389, startPoint y: 246, endPoint x: 393, endPoint y: 303, distance: 57.2
click at [389, 253] on textarea "**********" at bounding box center [395, 233] width 240 height 48
type textarea "**********"
click at [490, 302] on button "Post to 2 channels" at bounding box center [464, 305] width 101 height 24
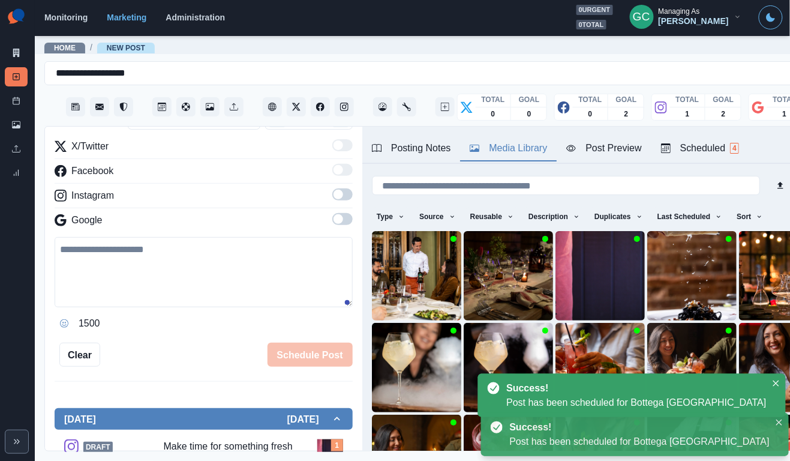
scroll to position [102, 0]
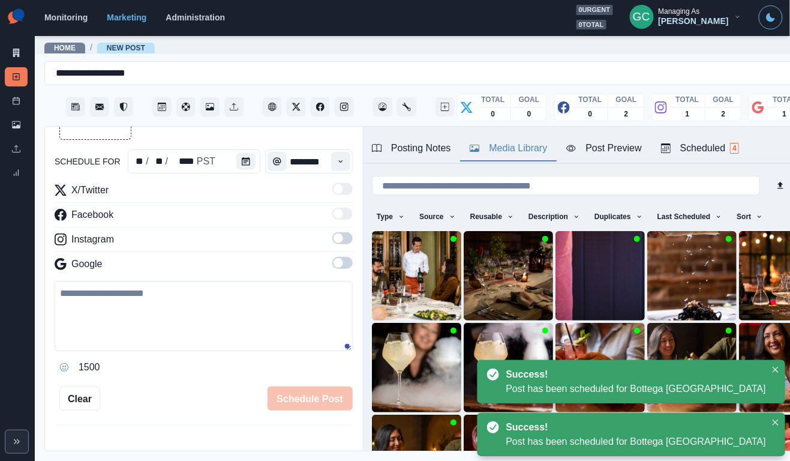
click at [722, 155] on div "Scheduled 4" at bounding box center [700, 148] width 78 height 14
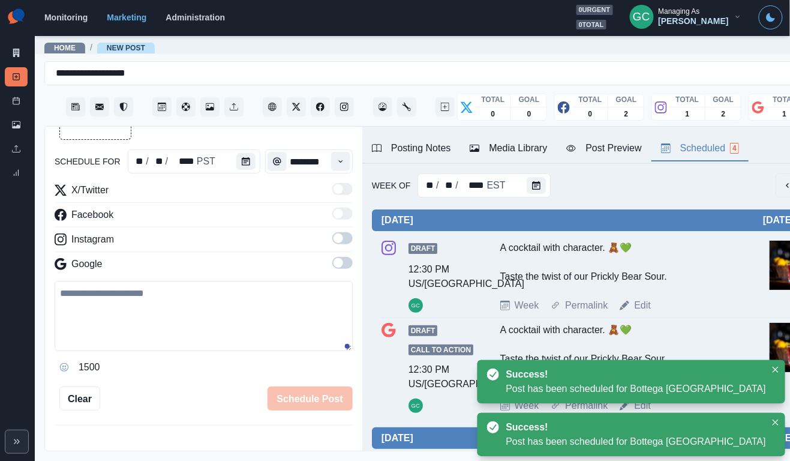
scroll to position [0, 0]
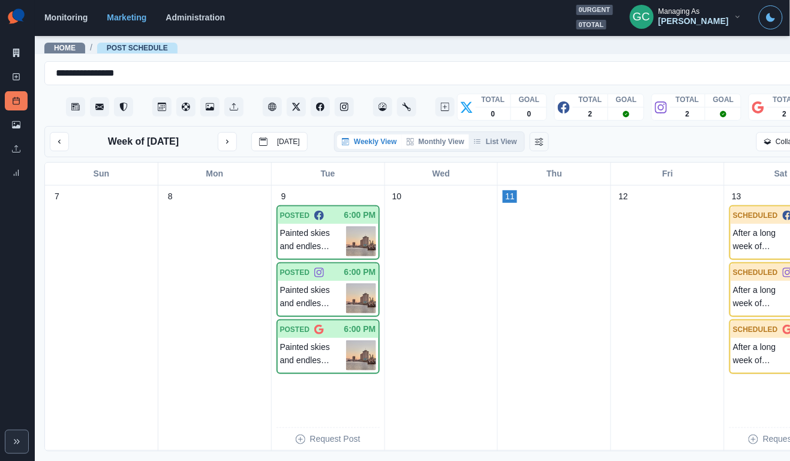
click at [449, 142] on button "Monthly View" at bounding box center [435, 141] width 67 height 14
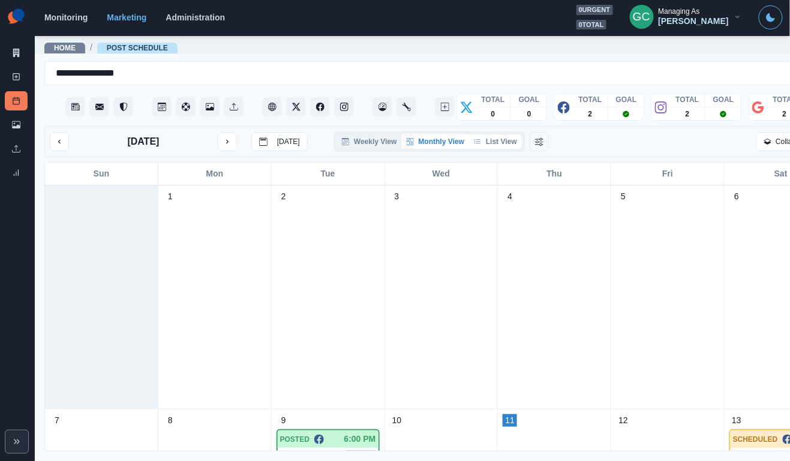
click at [494, 138] on button "List View" at bounding box center [495, 141] width 53 height 14
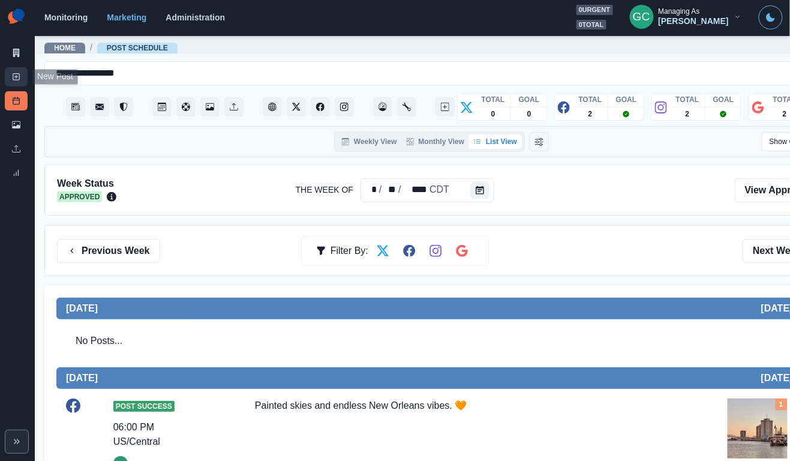
click at [13, 82] on link "New Post" at bounding box center [16, 76] width 23 height 19
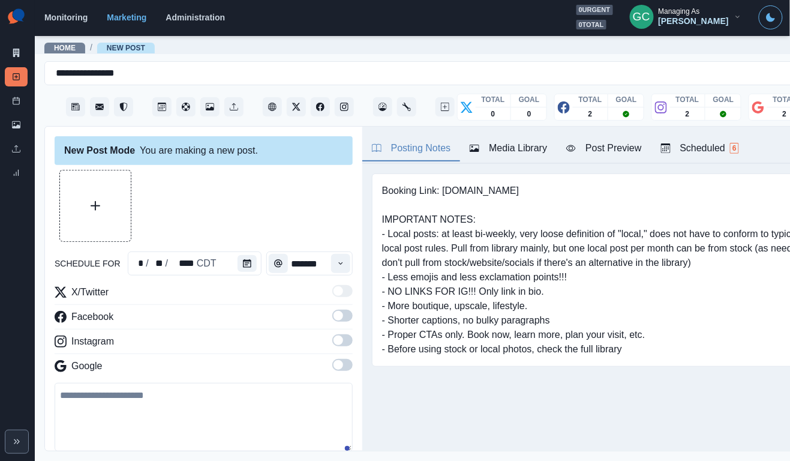
click at [691, 154] on div "Scheduled 6" at bounding box center [700, 148] width 78 height 14
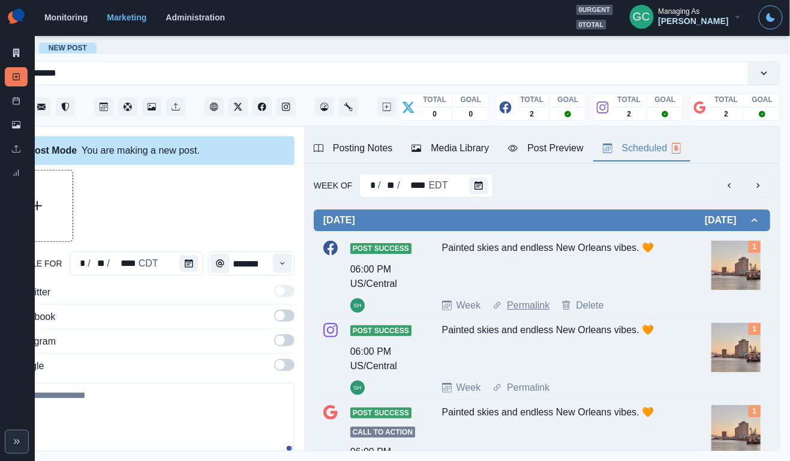
scroll to position [0, 58]
click at [482, 185] on button "Calendar" at bounding box center [479, 185] width 19 height 17
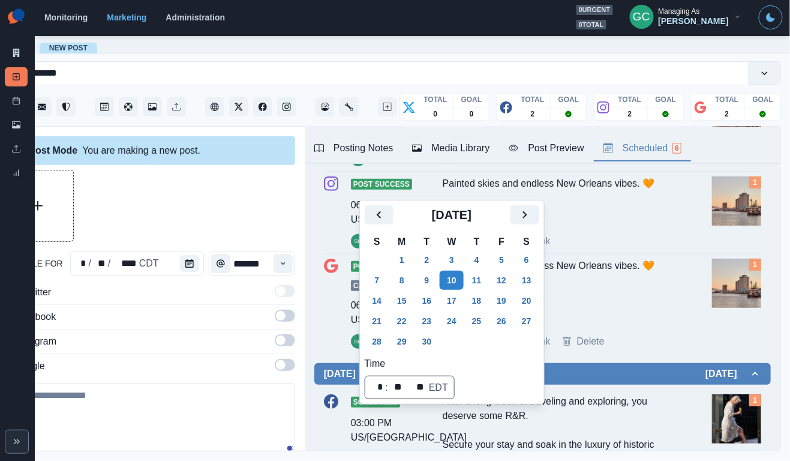
scroll to position [308, 0]
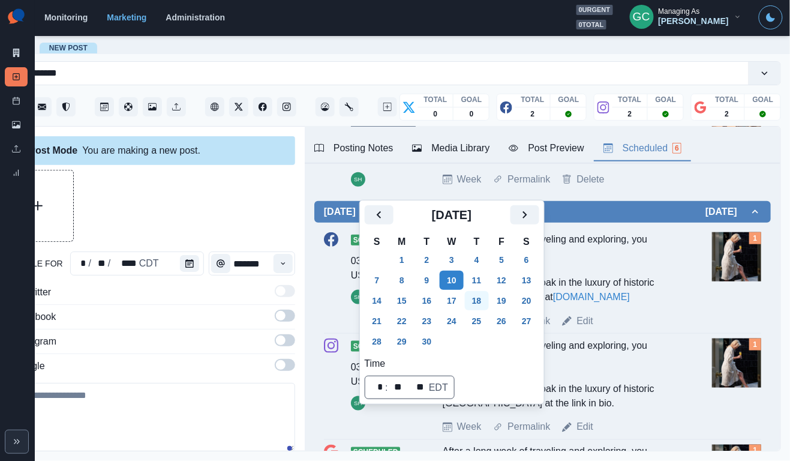
click at [489, 305] on button "18" at bounding box center [477, 300] width 24 height 19
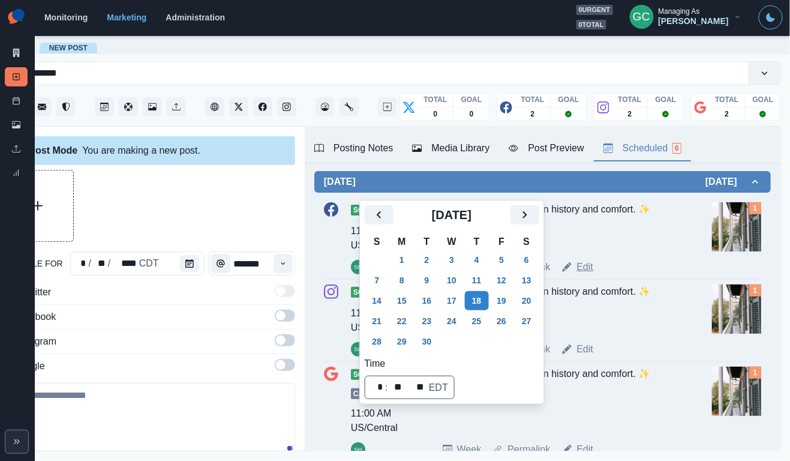
scroll to position [0, 0]
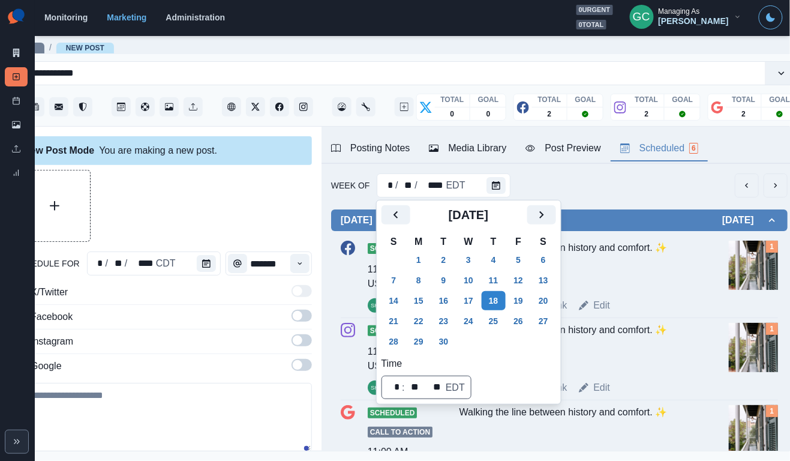
click at [637, 289] on div "Walking the line between history and comfort. ✨" at bounding box center [579, 265] width 238 height 48
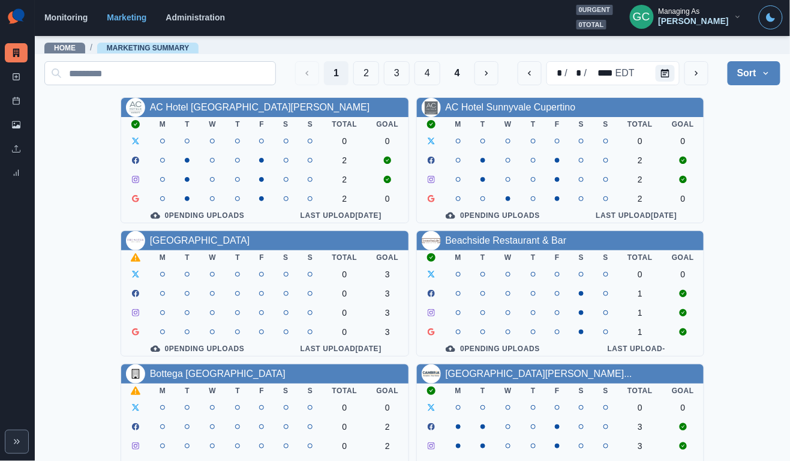
click at [225, 71] on input at bounding box center [160, 73] width 232 height 24
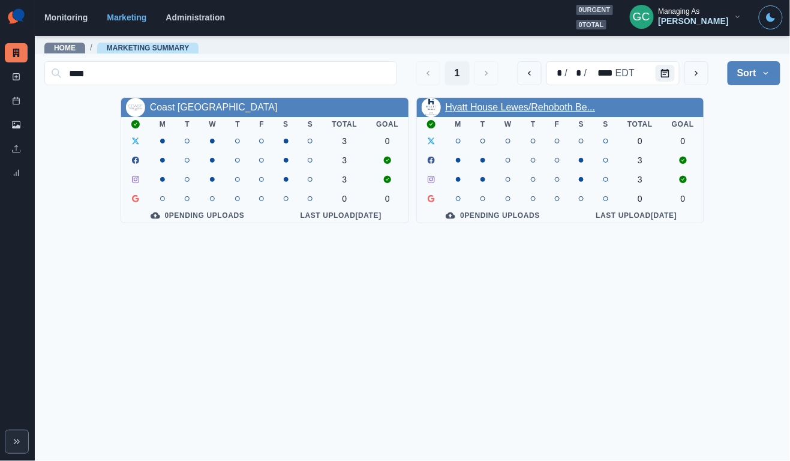
type input "****"
click at [497, 102] on link "Hyatt House Lewes/Rehoboth Be..." at bounding box center [521, 107] width 150 height 10
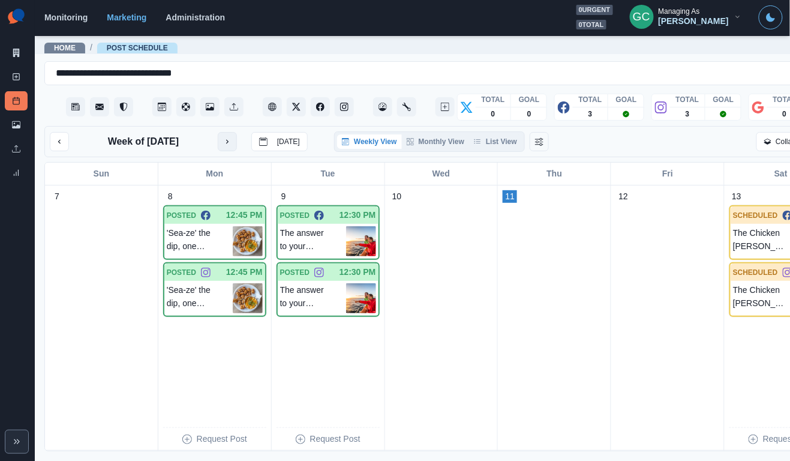
click at [232, 140] on button "next month" at bounding box center [227, 141] width 19 height 19
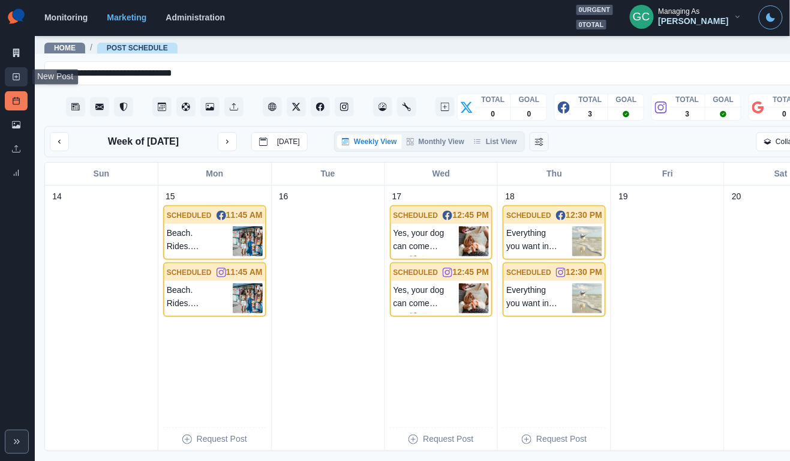
click at [20, 82] on link "New Post" at bounding box center [16, 76] width 23 height 19
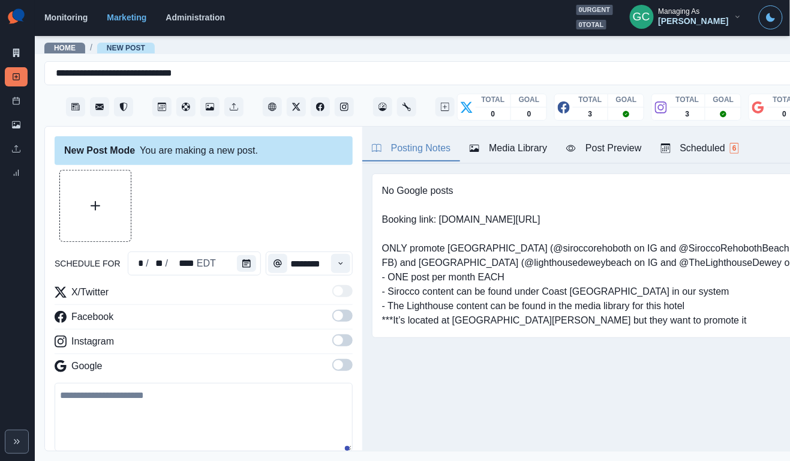
click at [725, 152] on div "Scheduled 6" at bounding box center [700, 148] width 78 height 14
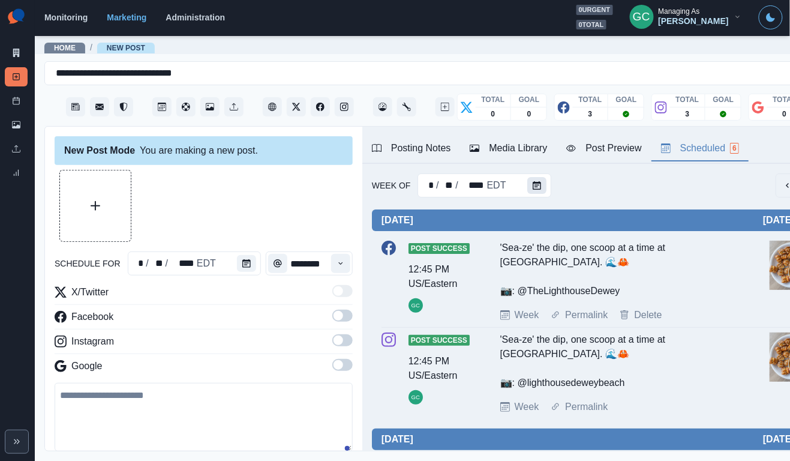
click at [535, 181] on icon "Calendar" at bounding box center [537, 185] width 8 height 8
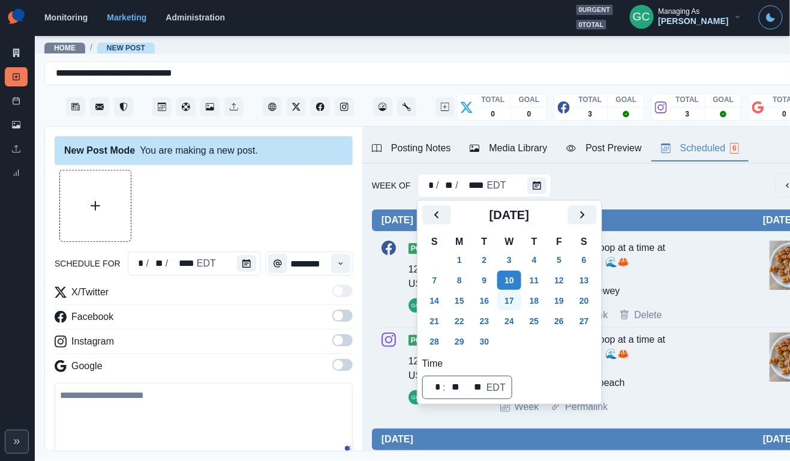
click at [517, 302] on button "17" at bounding box center [509, 300] width 24 height 19
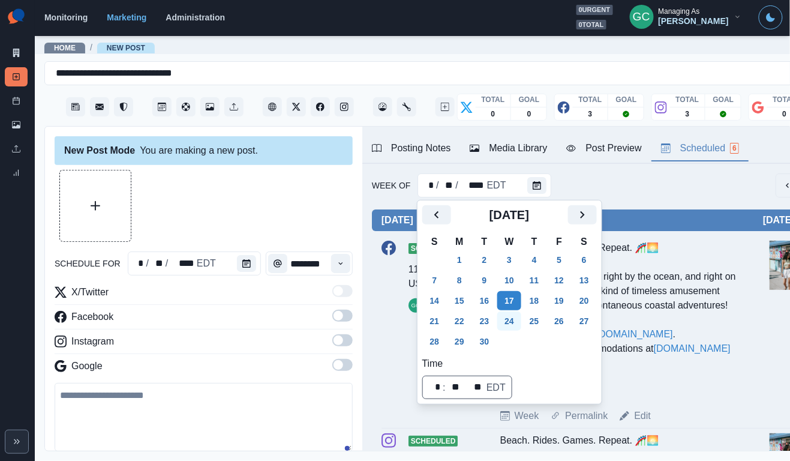
click at [507, 328] on button "24" at bounding box center [509, 320] width 24 height 19
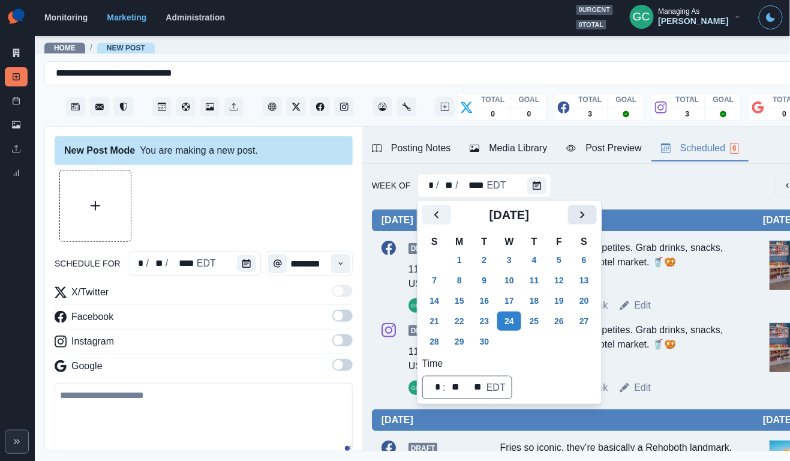
click at [590, 209] on icon "Next" at bounding box center [582, 215] width 14 height 14
click at [458, 275] on button "6" at bounding box center [460, 280] width 24 height 19
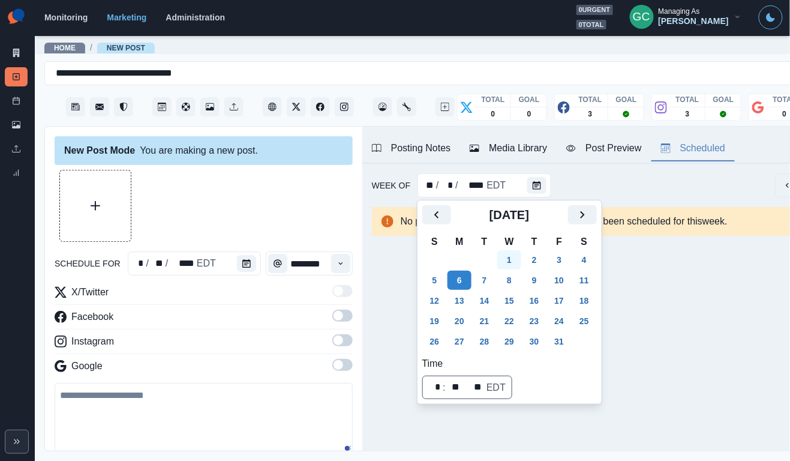
click at [512, 262] on button "1" at bounding box center [509, 259] width 24 height 19
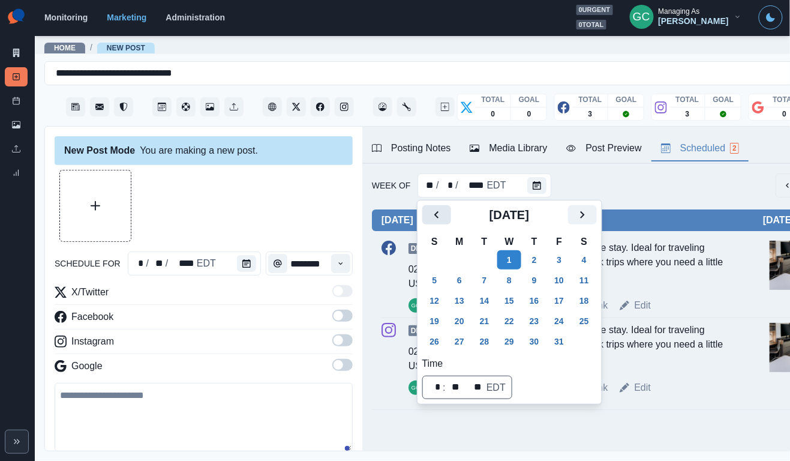
click at [436, 215] on icon "Previous" at bounding box center [436, 214] width 4 height 7
click at [486, 347] on button "30" at bounding box center [485, 341] width 24 height 19
click at [490, 323] on button "23" at bounding box center [485, 320] width 24 height 19
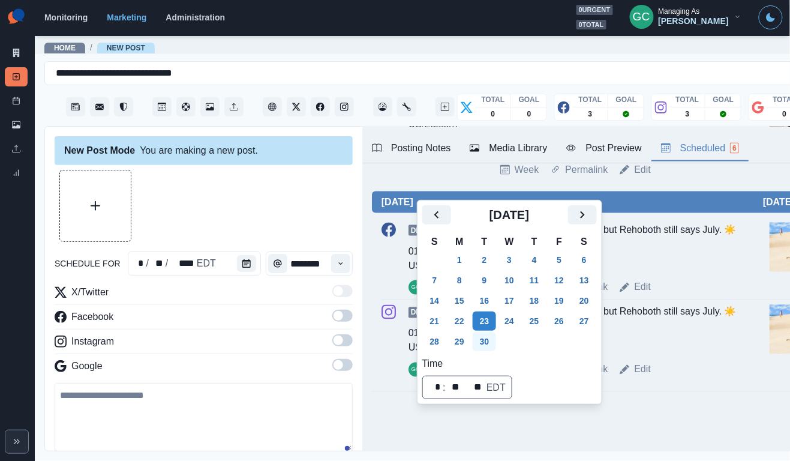
click at [485, 345] on button "30" at bounding box center [485, 341] width 24 height 19
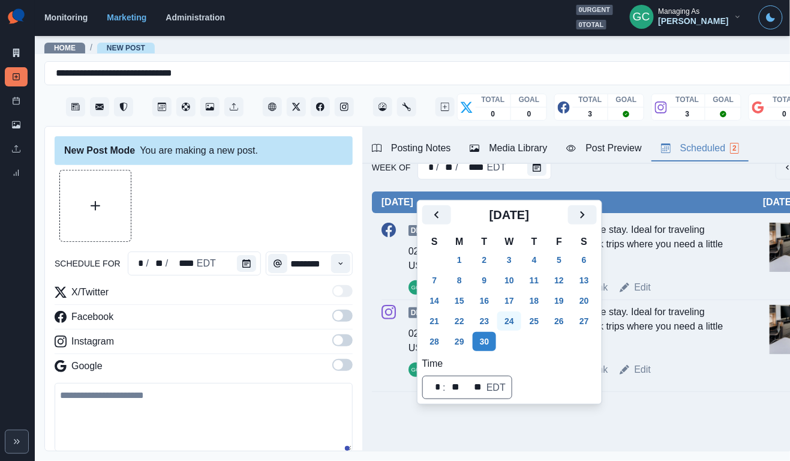
scroll to position [24, 0]
click at [491, 297] on button "16" at bounding box center [485, 300] width 24 height 19
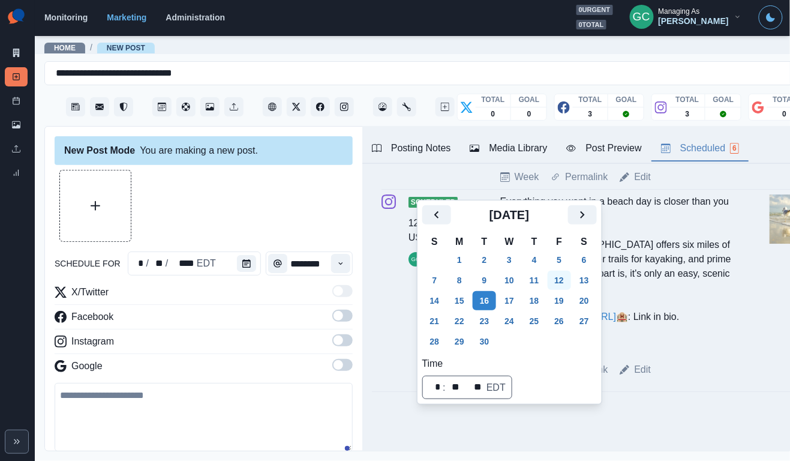
scroll to position [1112, 0]
click at [460, 340] on button "29" at bounding box center [460, 341] width 24 height 19
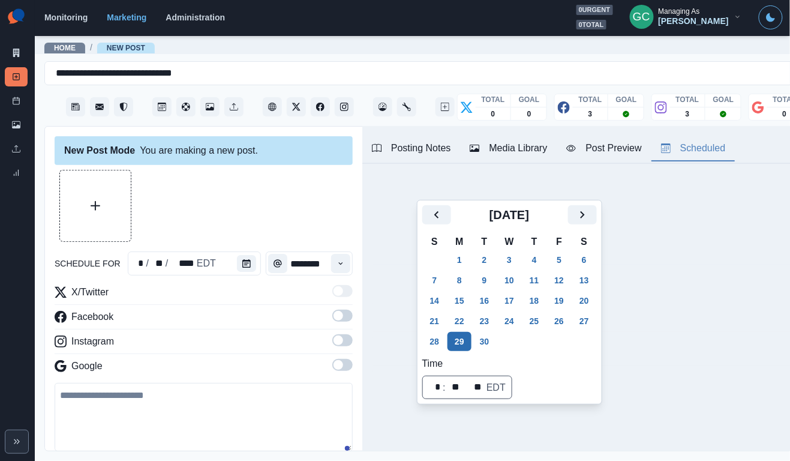
scroll to position [0, 0]
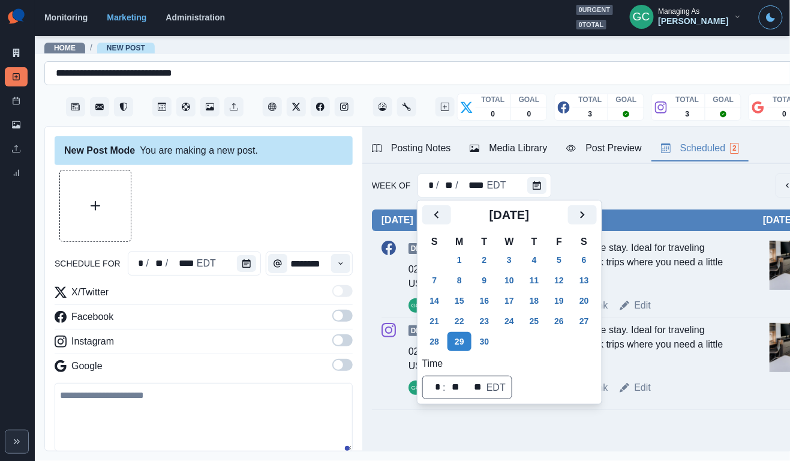
click at [194, 74] on input "**********" at bounding box center [136, 73] width 160 height 14
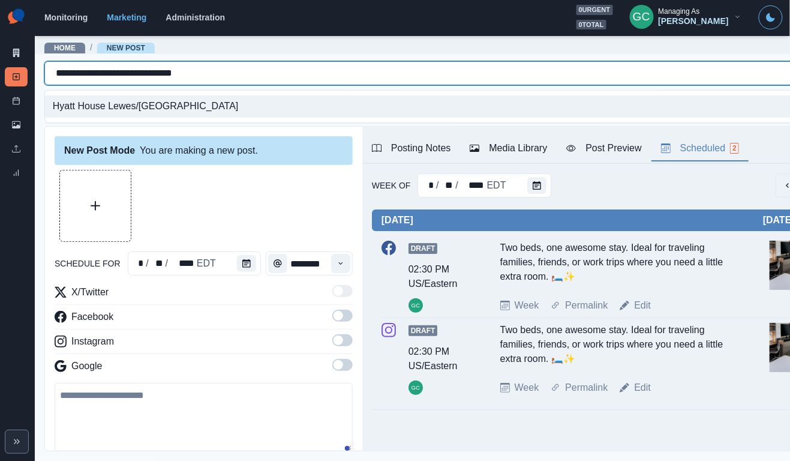
click at [194, 74] on input "**********" at bounding box center [136, 73] width 160 height 14
click at [64, 45] on link "Home" at bounding box center [65, 48] width 22 height 8
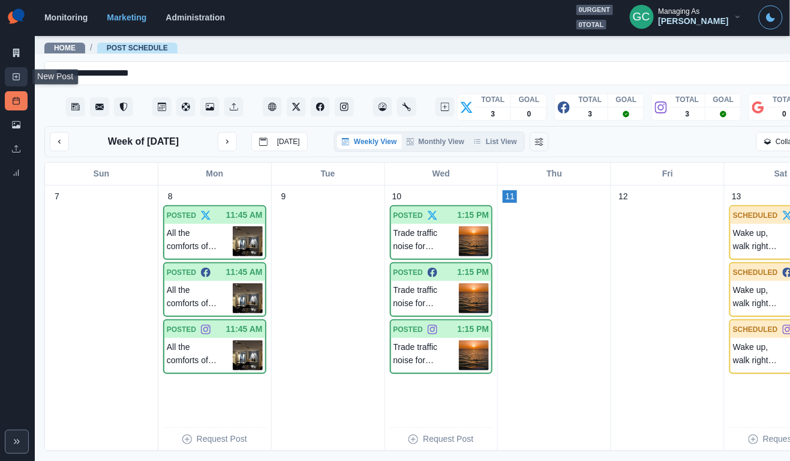
click at [13, 78] on icon at bounding box center [16, 77] width 8 height 8
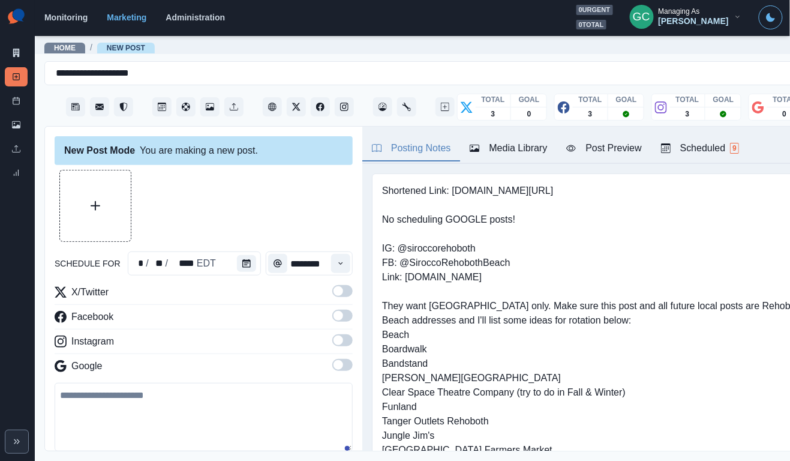
click at [702, 150] on div "Scheduled 9" at bounding box center [700, 148] width 78 height 14
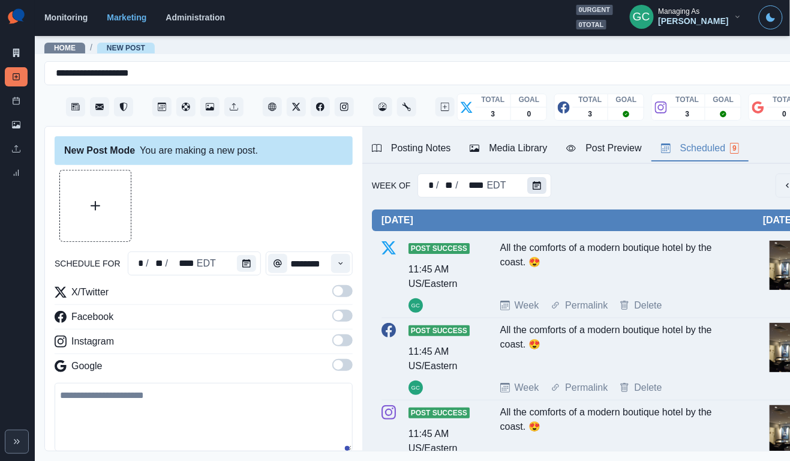
click at [533, 187] on icon "Calendar" at bounding box center [537, 185] width 8 height 8
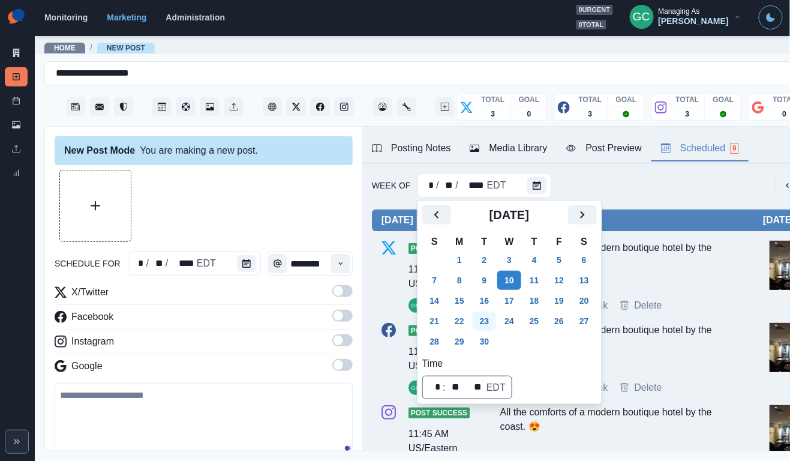
click at [486, 311] on button "23" at bounding box center [485, 320] width 24 height 19
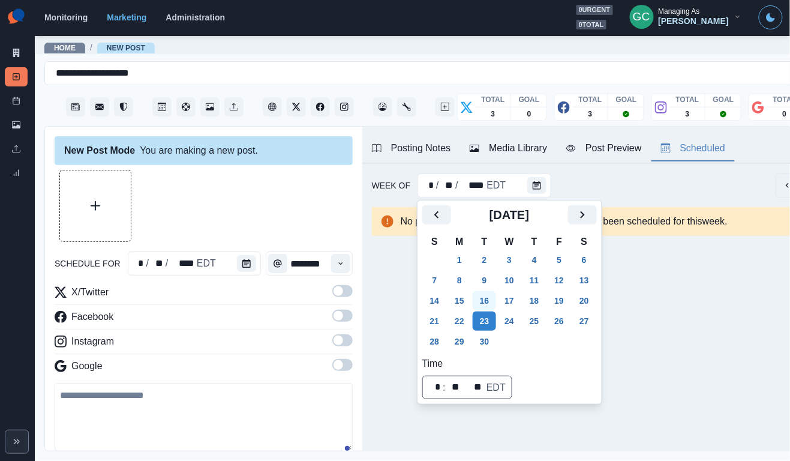
click at [489, 301] on button "16" at bounding box center [485, 300] width 24 height 19
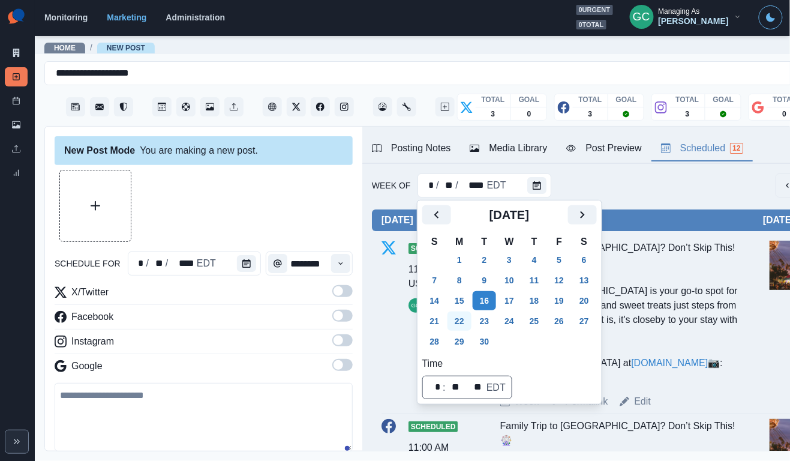
click at [462, 319] on button "22" at bounding box center [460, 320] width 24 height 19
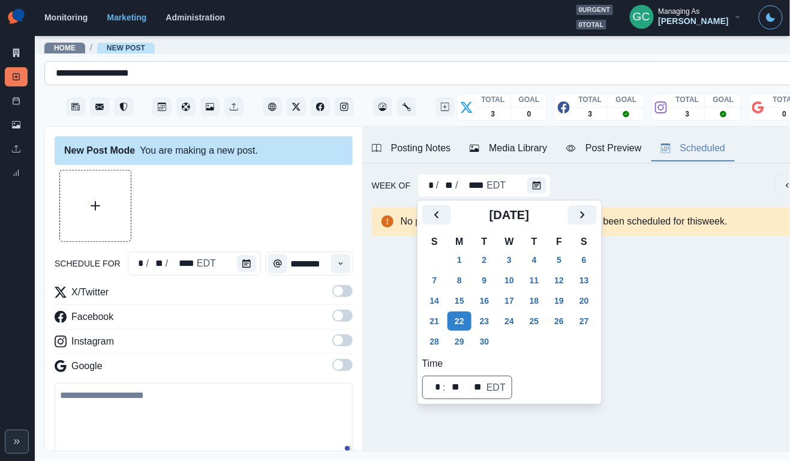
click at [131, 73] on input "**********" at bounding box center [107, 73] width 102 height 14
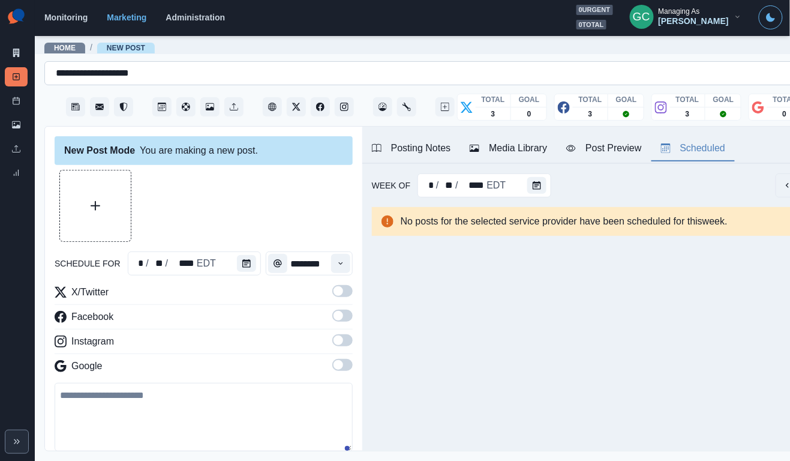
click at [131, 73] on input "**********" at bounding box center [107, 73] width 102 height 14
